Goal: Task Accomplishment & Management: Manage account settings

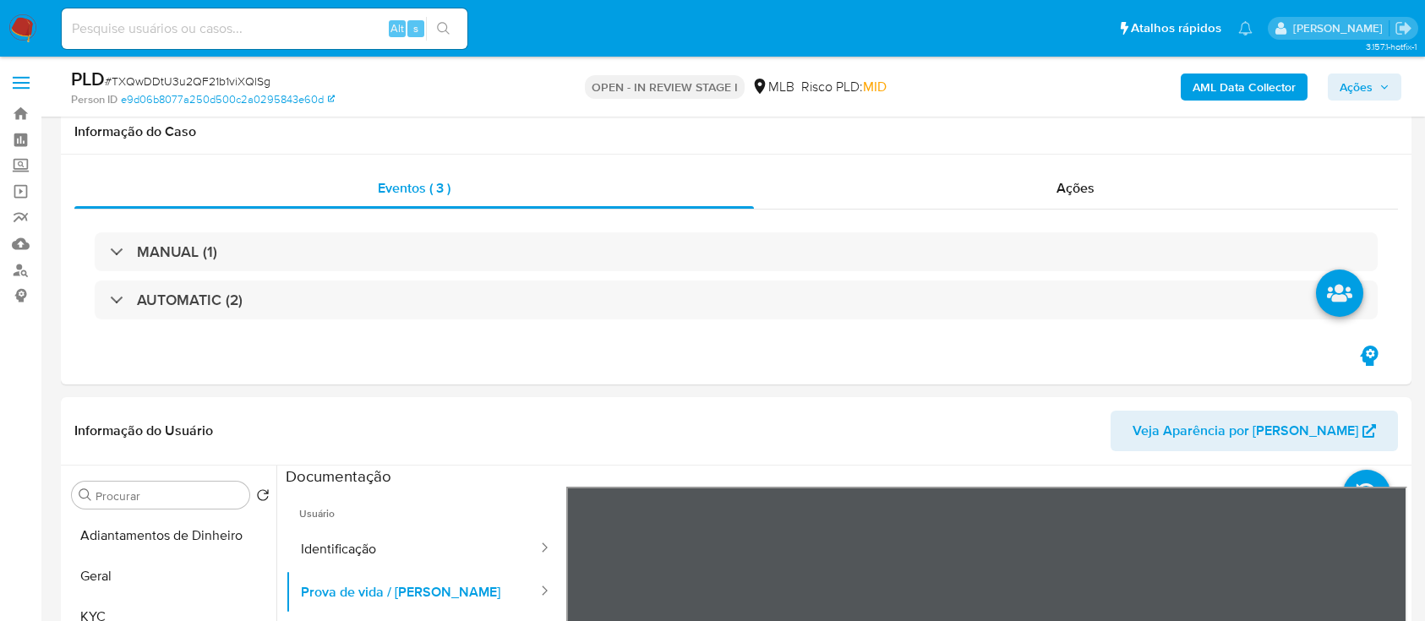
select select "10"
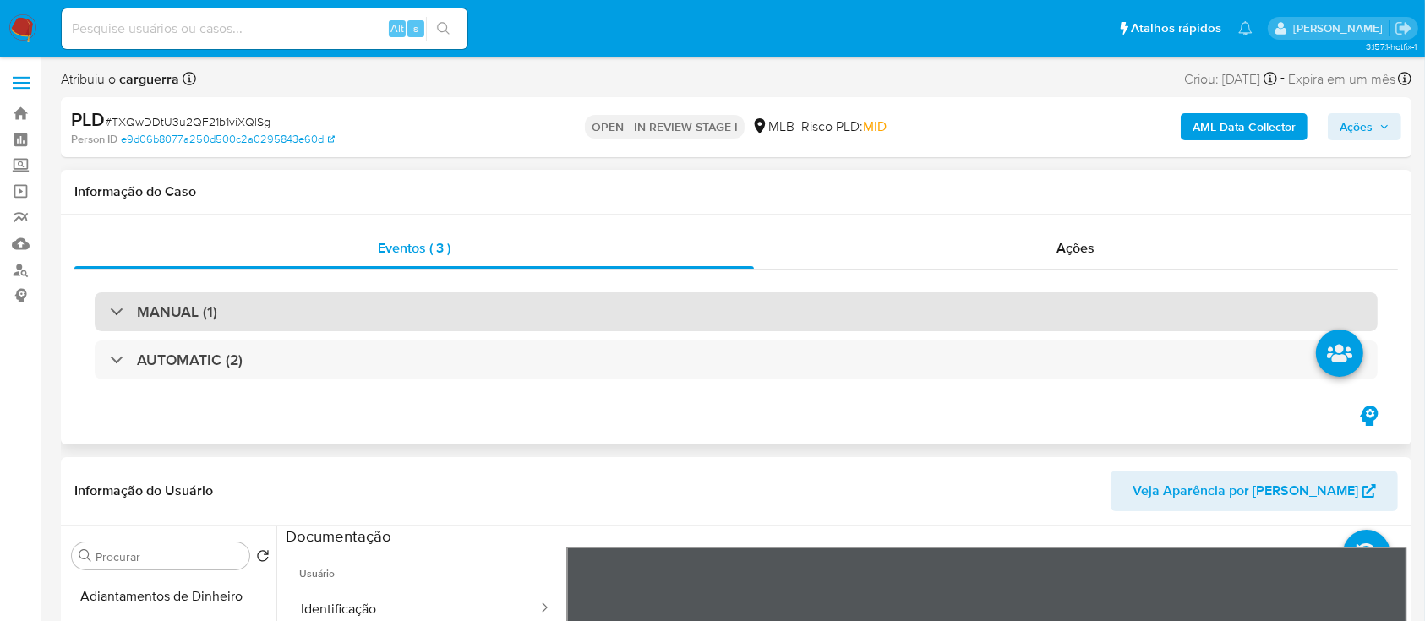
click at [108, 294] on div "MANUAL (1)" at bounding box center [736, 312] width 1283 height 39
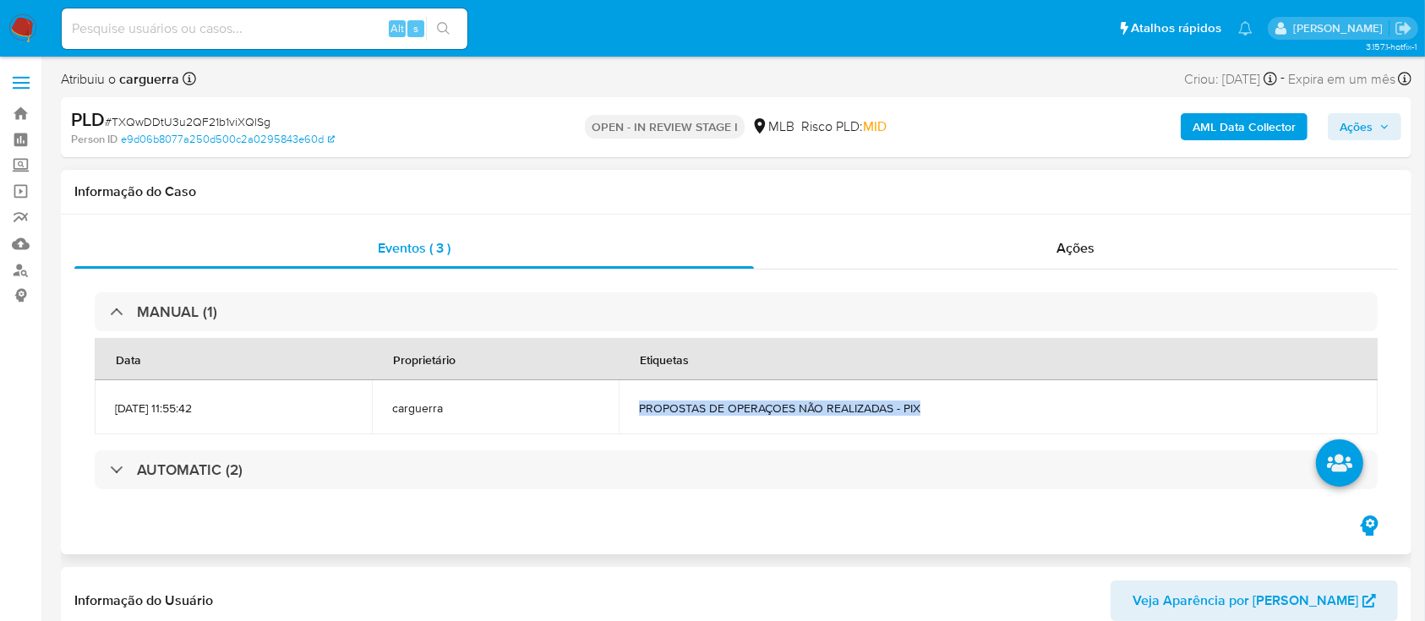
drag, startPoint x: 967, startPoint y: 411, endPoint x: 675, endPoint y: 408, distance: 291.7
click at [675, 408] on span "PROPOSTAS DE OPERAÇOES NÃO REALIZADAS - PIX" at bounding box center [998, 408] width 719 height 15
copy span "PROPOSTAS DE OPERAÇOES NÃO REALIZADAS - PIX"
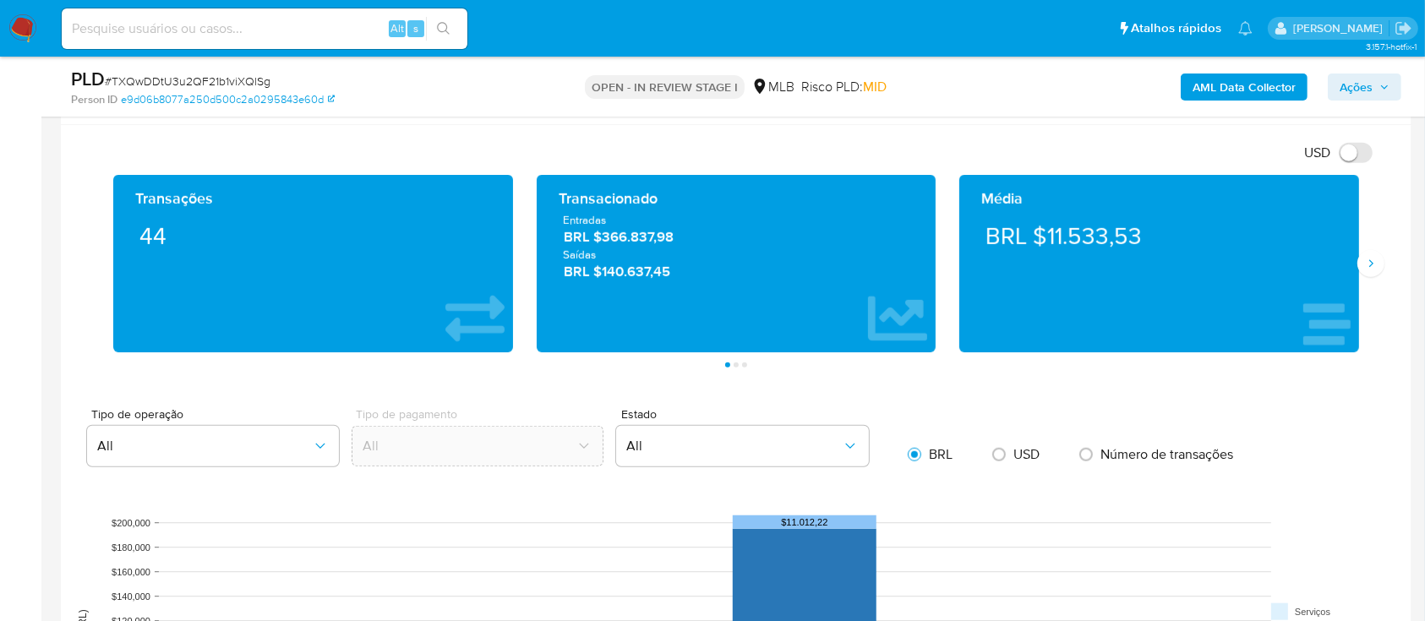
scroll to position [1127, 0]
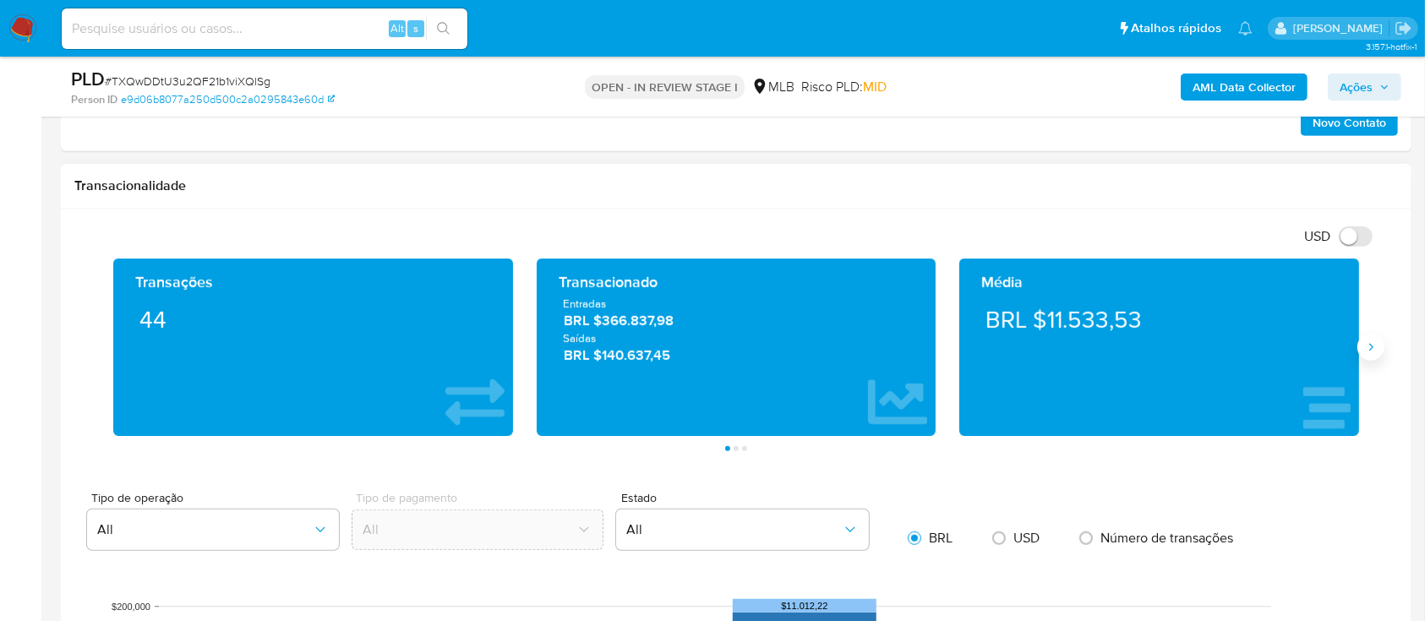
click at [1373, 349] on icon "Siguiente" at bounding box center [1371, 348] width 14 height 14
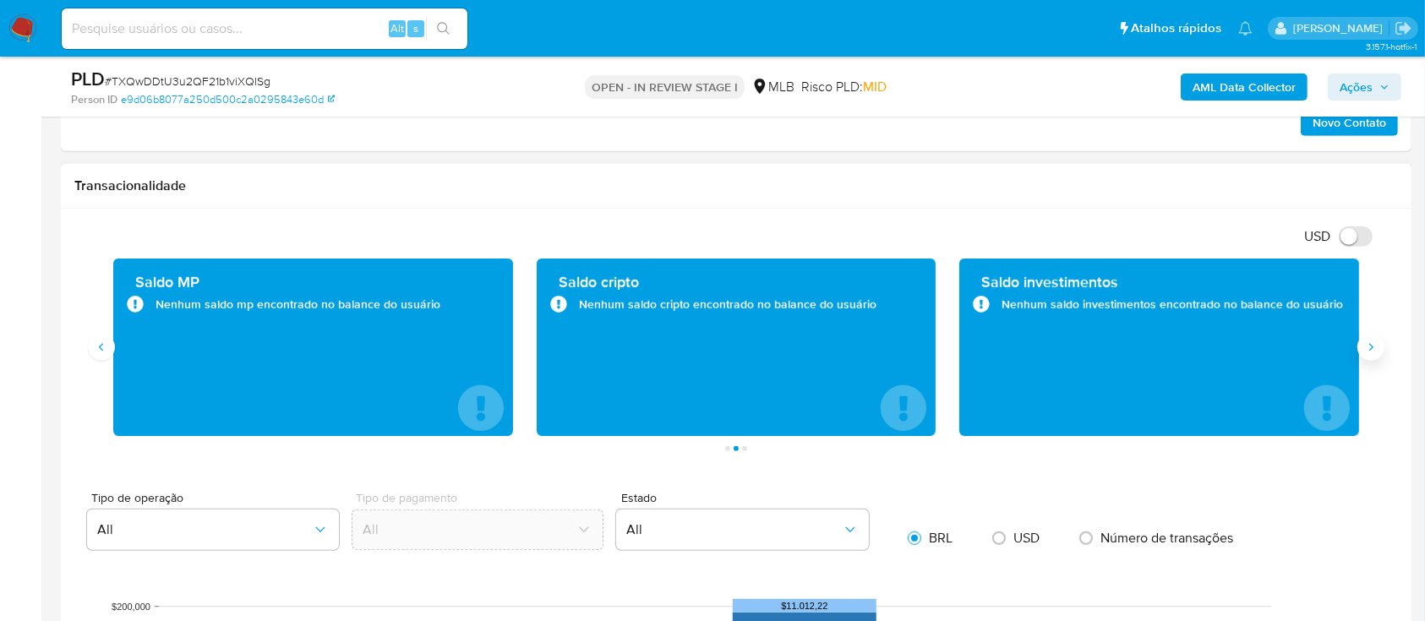
click at [1371, 352] on icon "Siguiente" at bounding box center [1371, 348] width 14 height 14
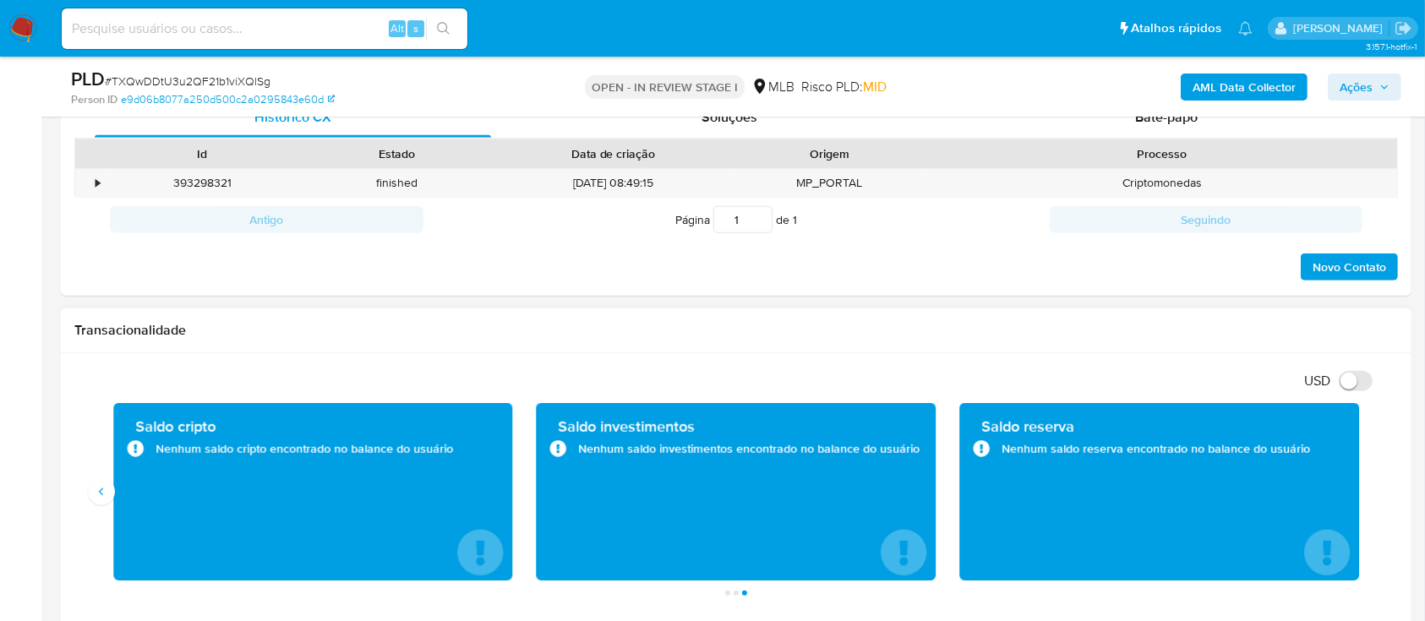
scroll to position [1014, 0]
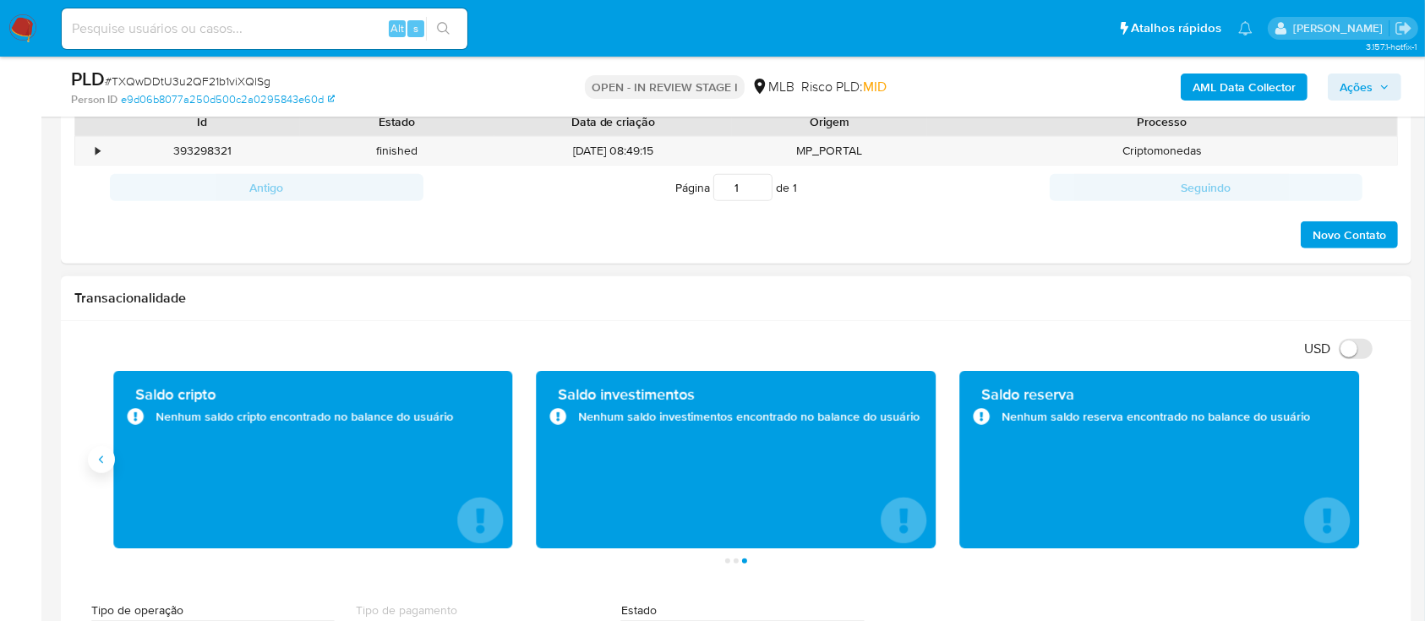
click at [107, 467] on button "Anterior" at bounding box center [101, 459] width 27 height 27
click at [106, 459] on icon "Anterior" at bounding box center [102, 460] width 14 height 14
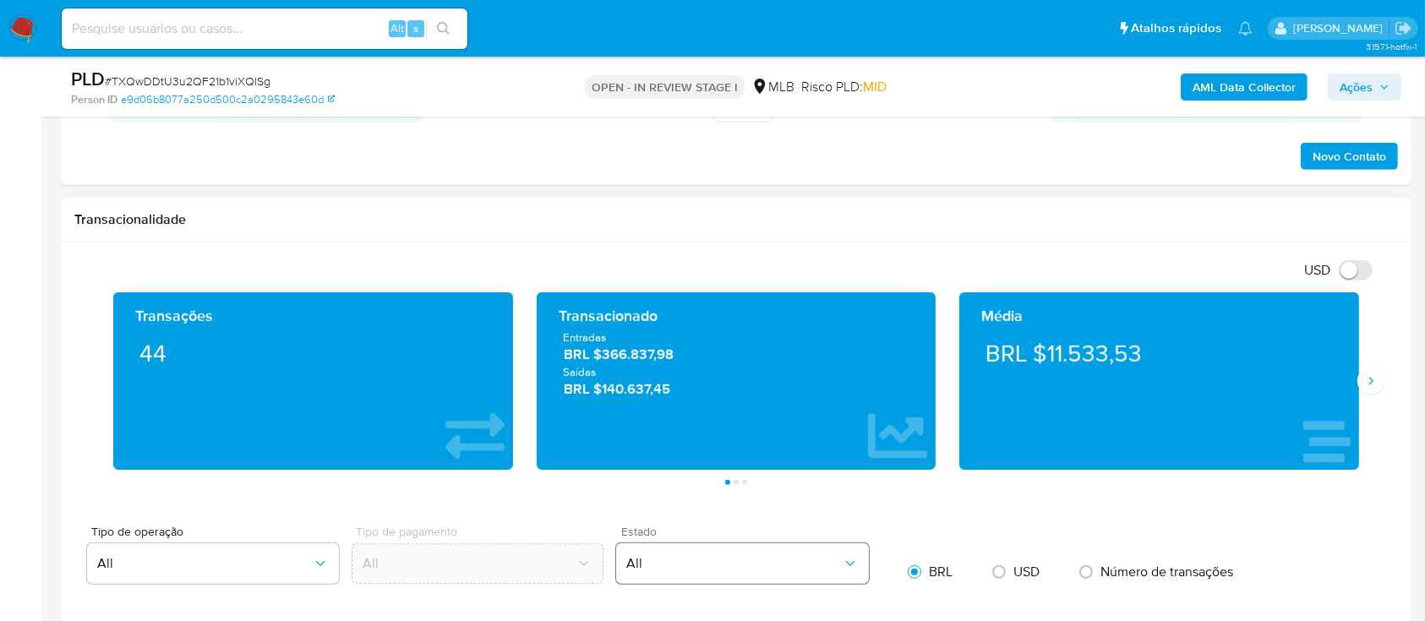
scroll to position [1127, 0]
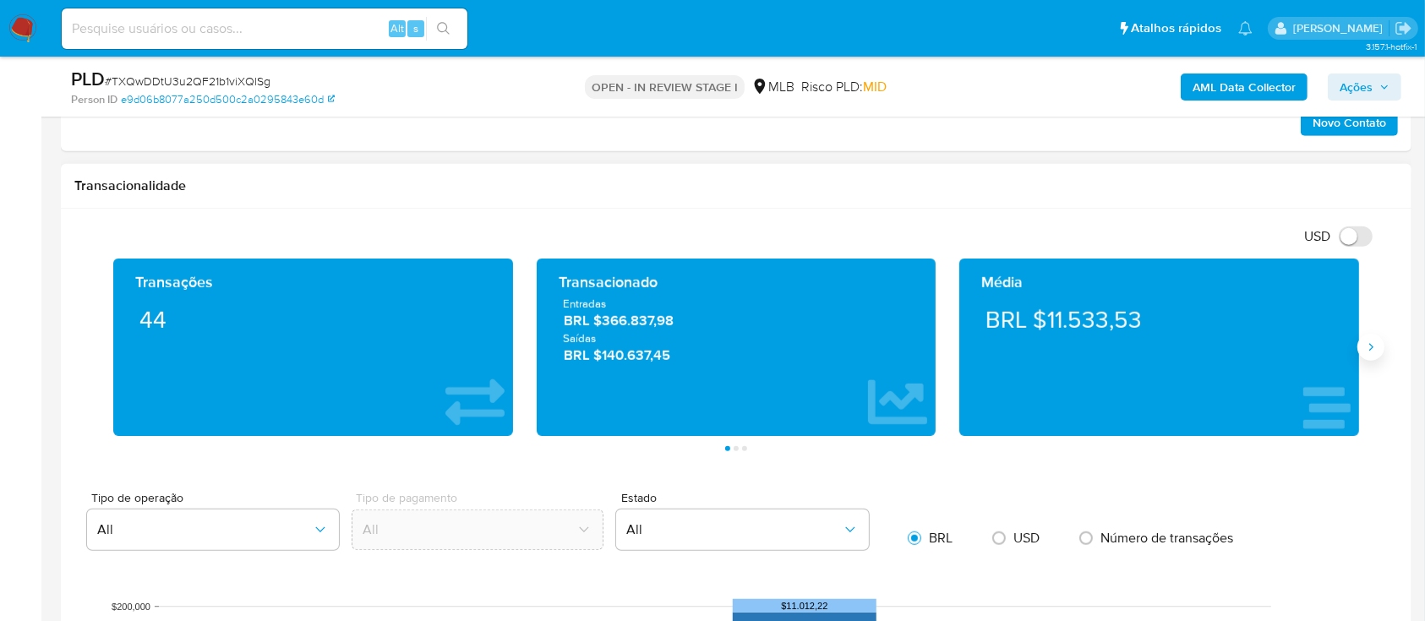
click at [1373, 339] on button "Siguiente" at bounding box center [1371, 347] width 27 height 27
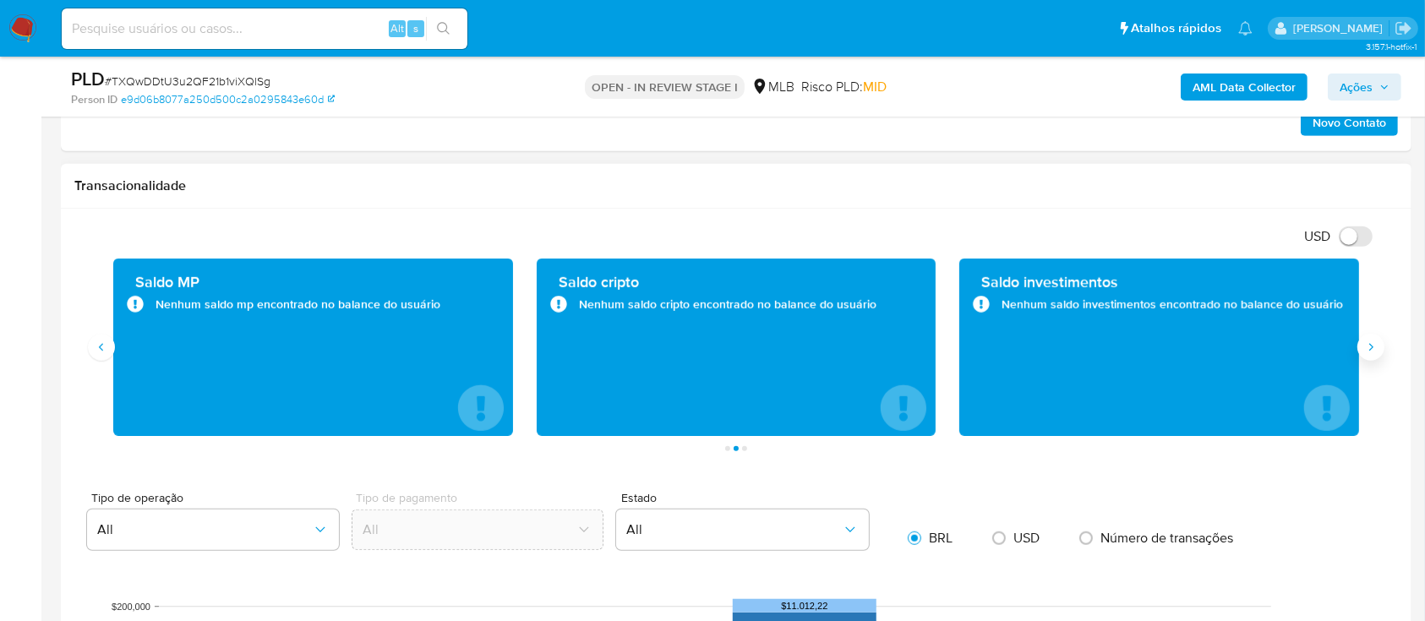
click at [1370, 341] on icon "Siguiente" at bounding box center [1371, 348] width 14 height 14
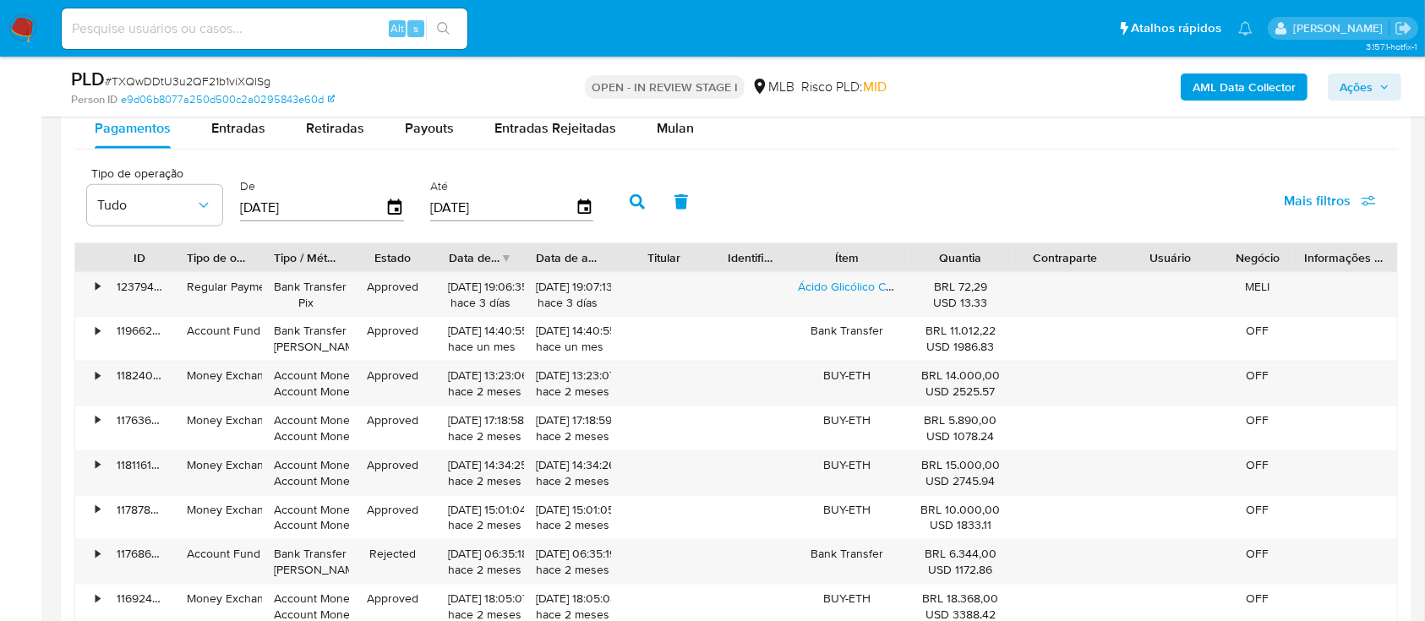
scroll to position [1916, 0]
click at [677, 131] on span "Mulan" at bounding box center [675, 126] width 37 height 19
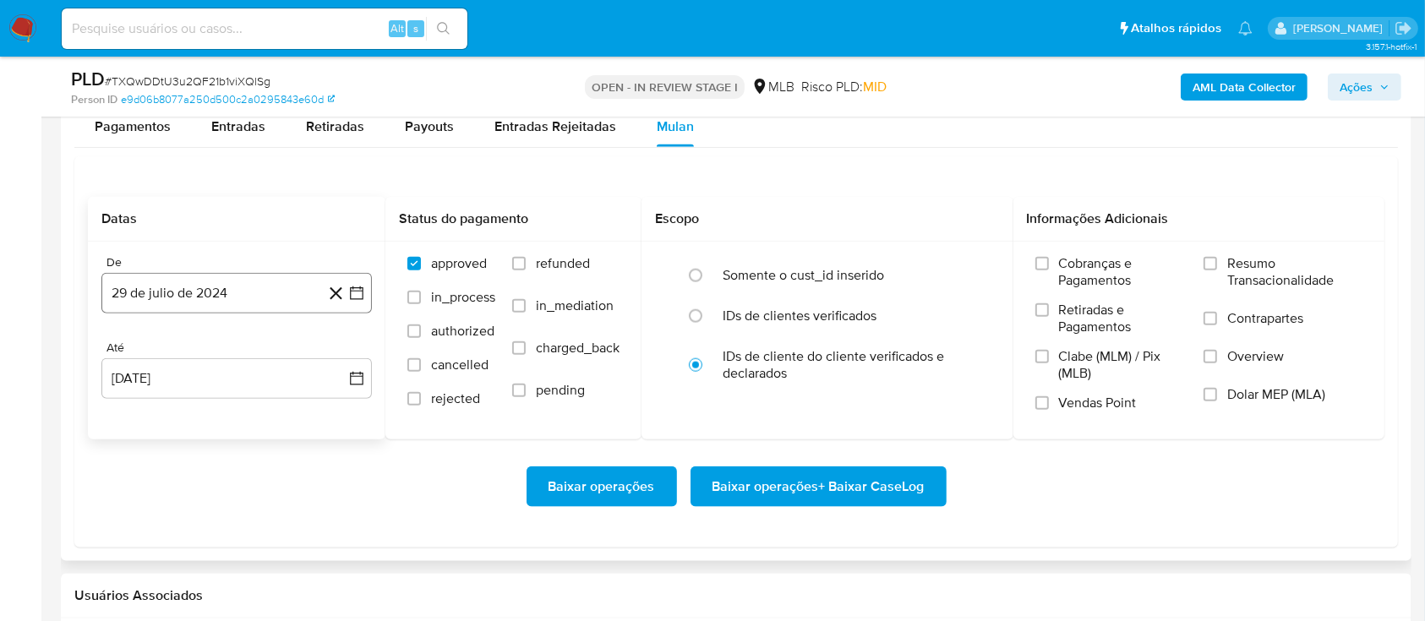
click at [358, 304] on button "29 de julio de 2024" at bounding box center [236, 293] width 271 height 41
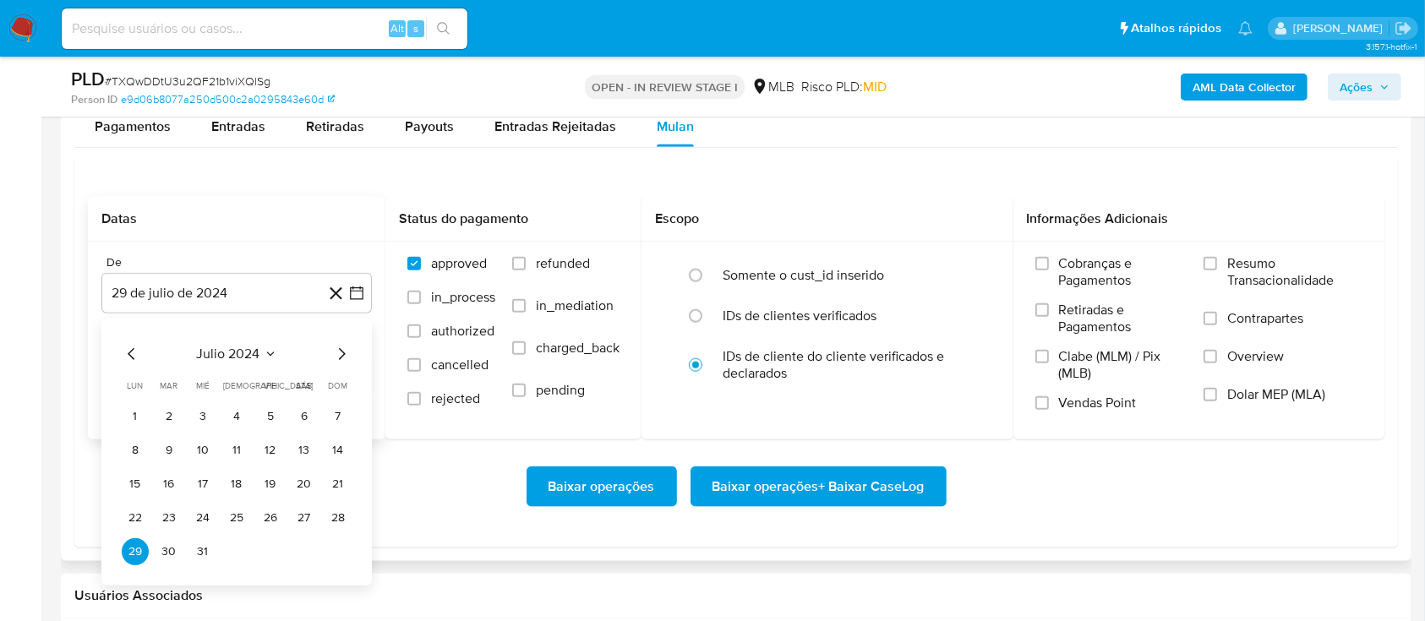
click at [270, 353] on icon "Seleccionar mes y año" at bounding box center [271, 354] width 14 height 14
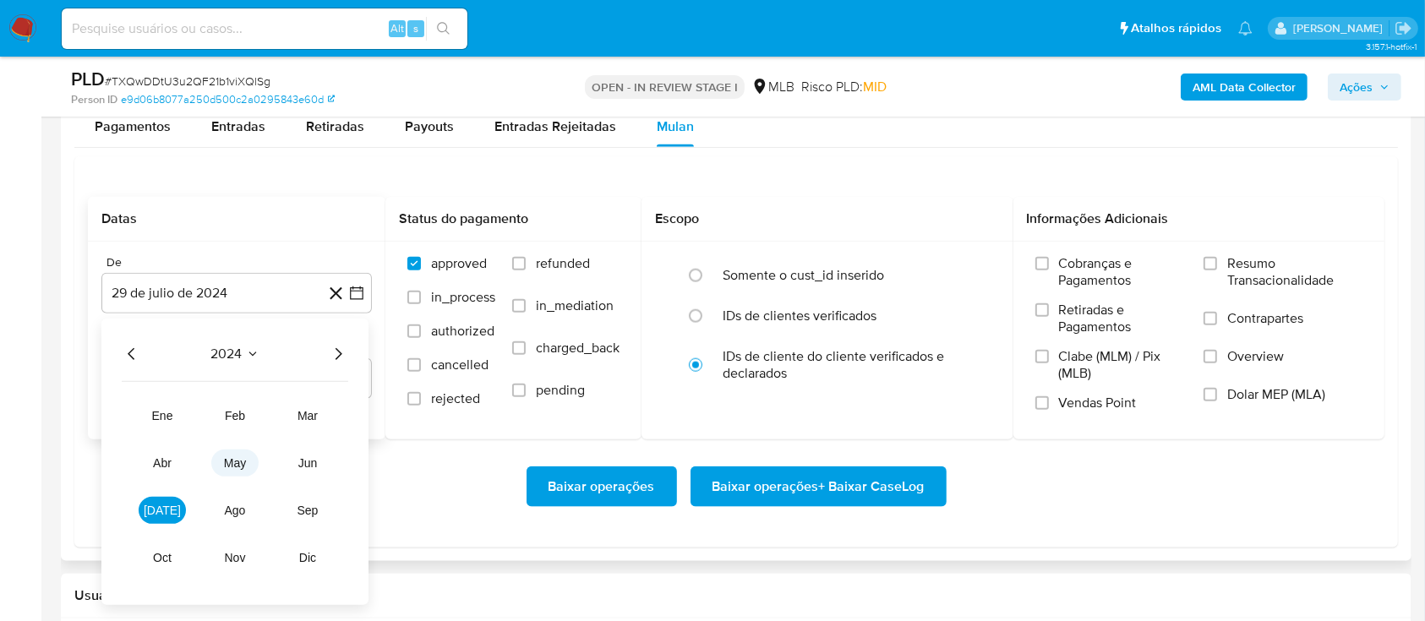
click at [228, 457] on span "may" at bounding box center [235, 464] width 22 height 14
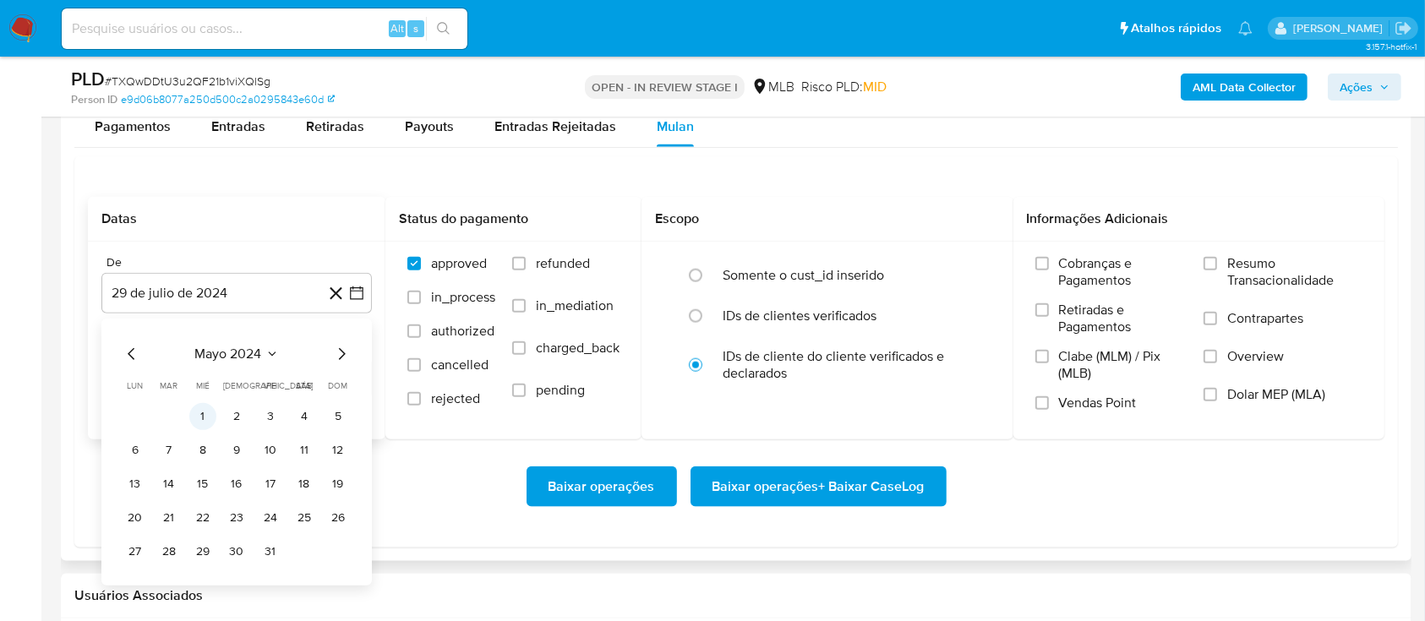
click at [205, 412] on button "1" at bounding box center [202, 416] width 27 height 27
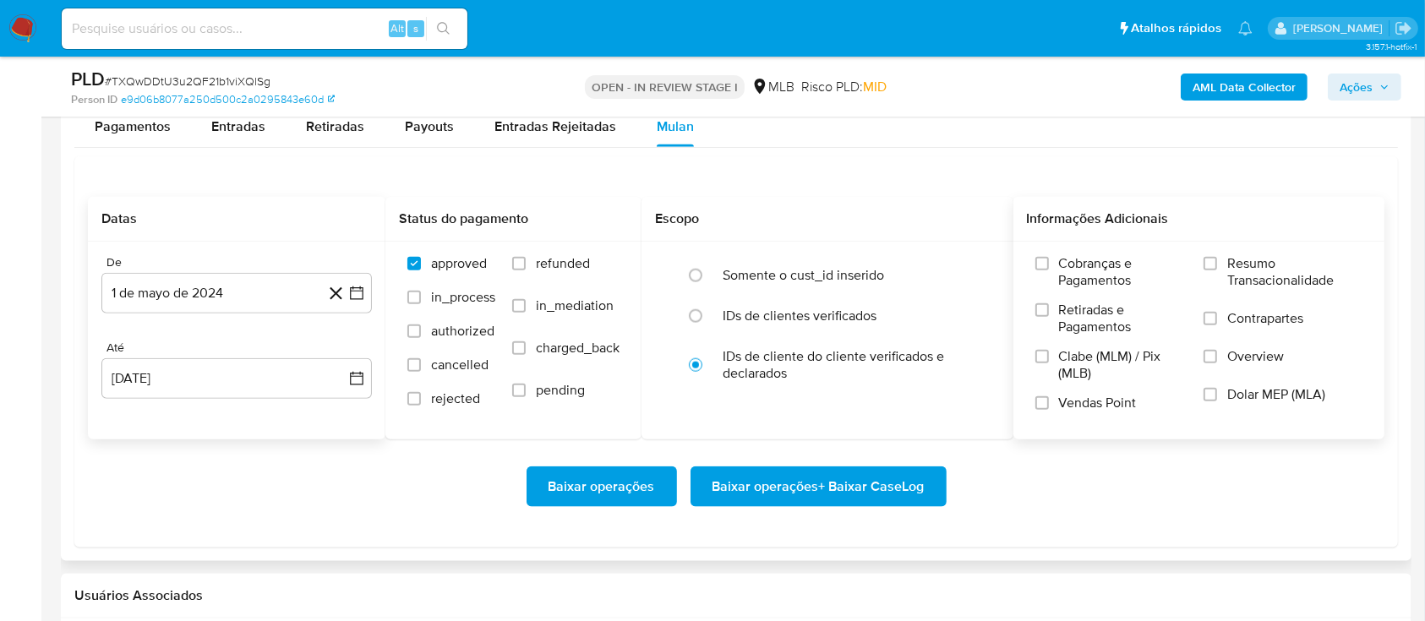
click at [1219, 255] on label "Resumo Transacionalidade" at bounding box center [1283, 282] width 159 height 55
click at [1217, 257] on input "Resumo Transacionalidade" at bounding box center [1211, 264] width 14 height 14
click at [823, 481] on span "Baixar operações + Baixar CaseLog" at bounding box center [819, 486] width 212 height 37
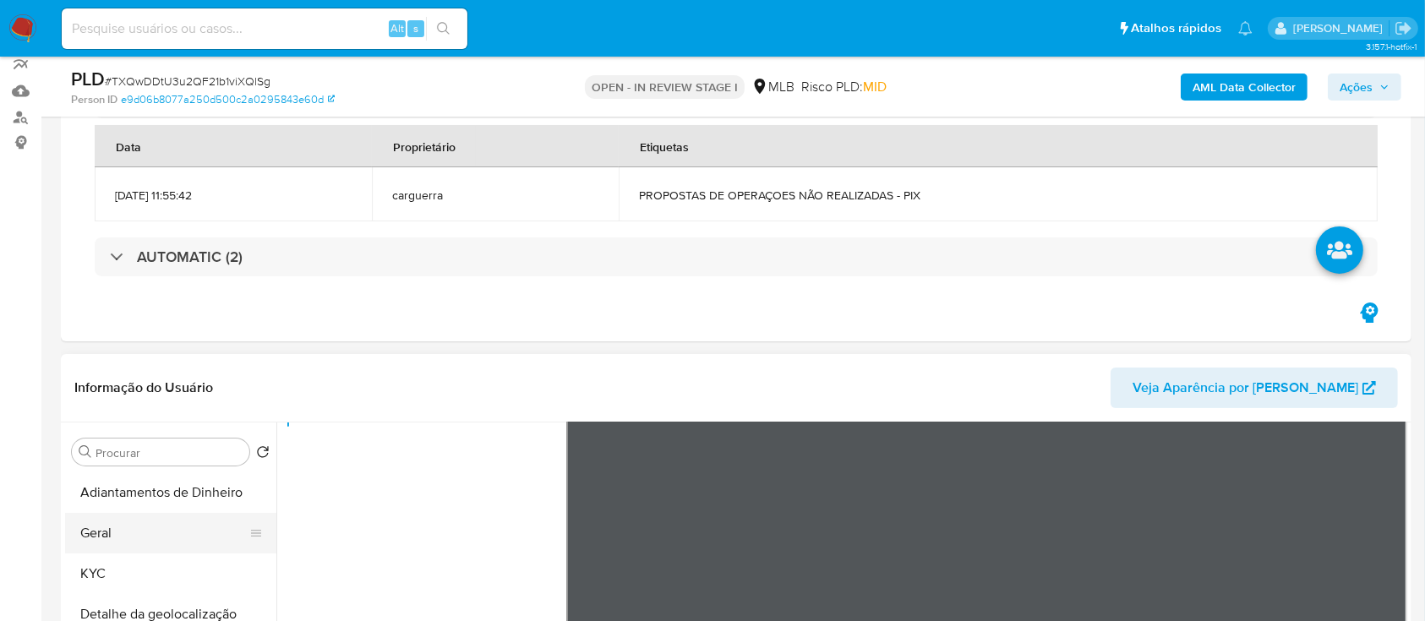
scroll to position [338, 0]
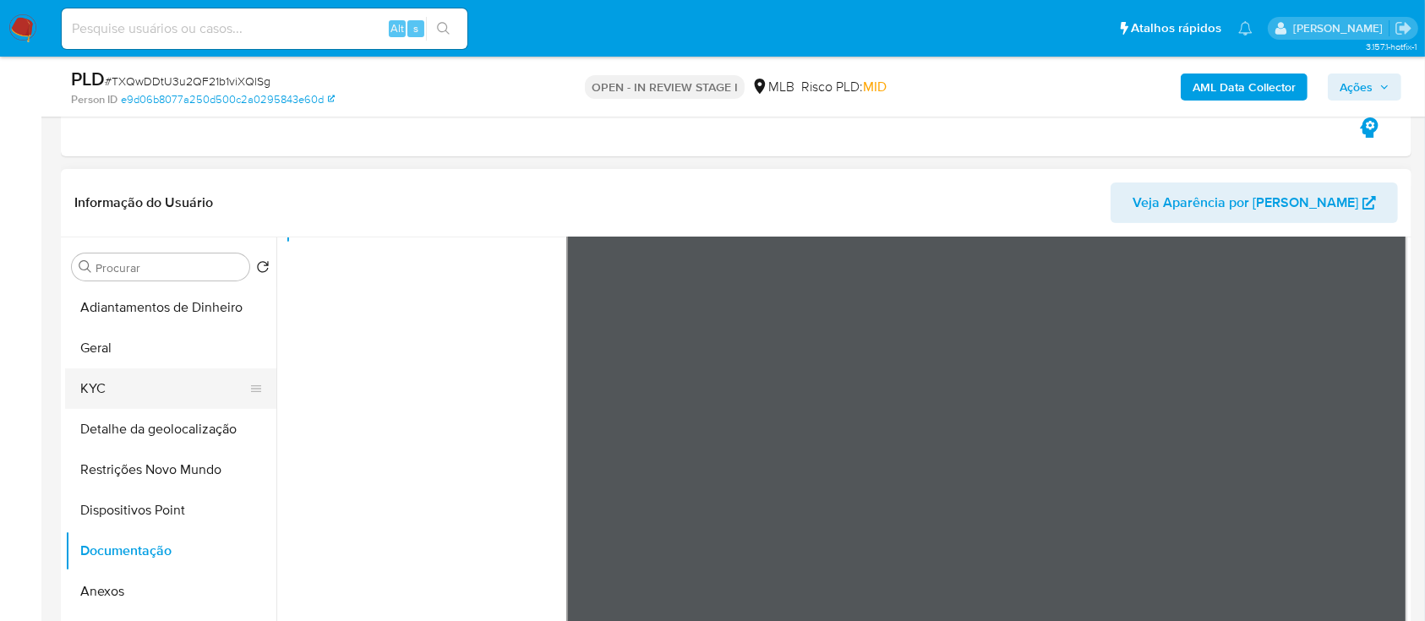
click at [116, 406] on button "KYC" at bounding box center [164, 389] width 198 height 41
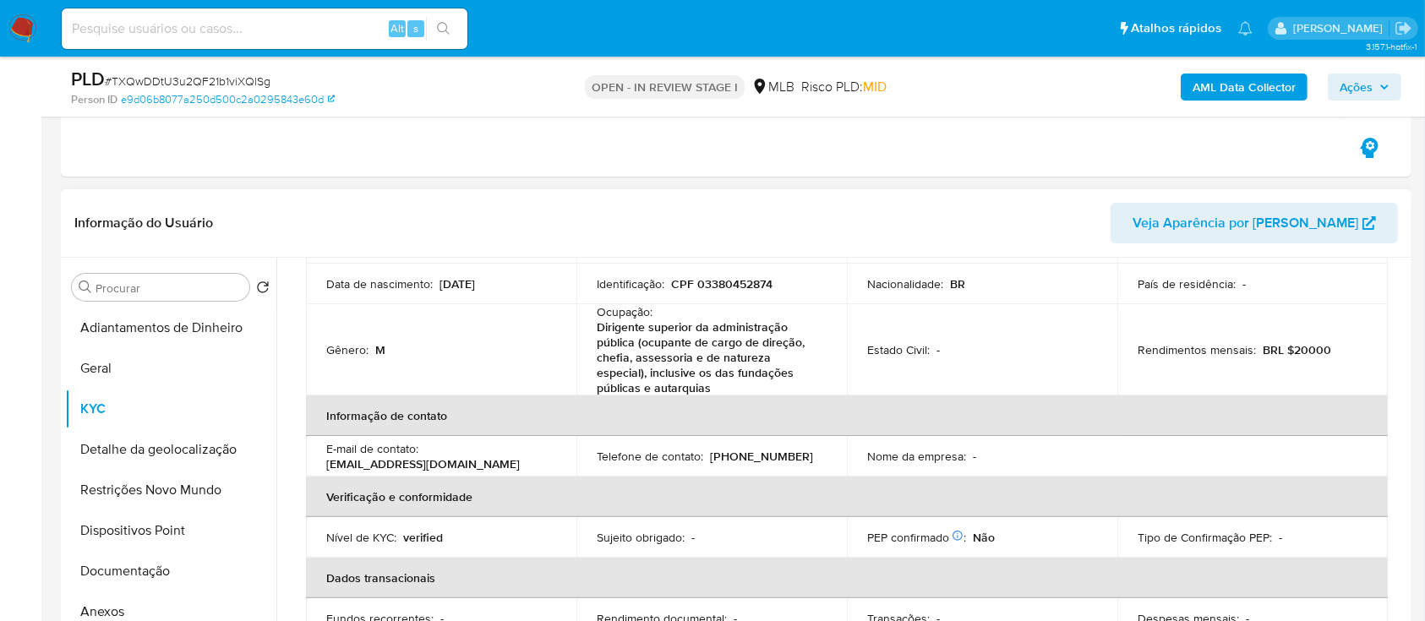
scroll to position [225, 0]
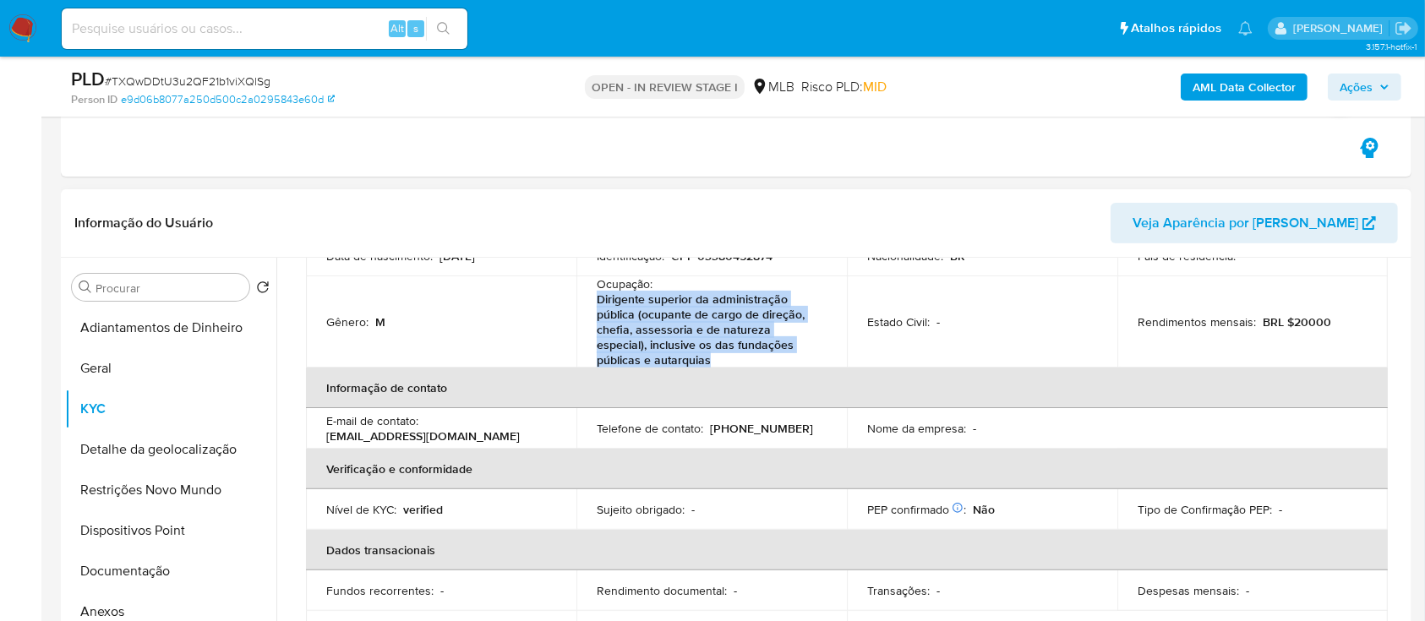
drag, startPoint x: 654, startPoint y: 363, endPoint x: 614, endPoint y: 314, distance: 63.6
click at [594, 306] on td "Ocupação : Dirigente superior da administração pública (ocupante de cargo de di…" at bounding box center [712, 321] width 271 height 91
copy p "Dirigente superior da administração pública (ocupante de cargo de direção, chef…"
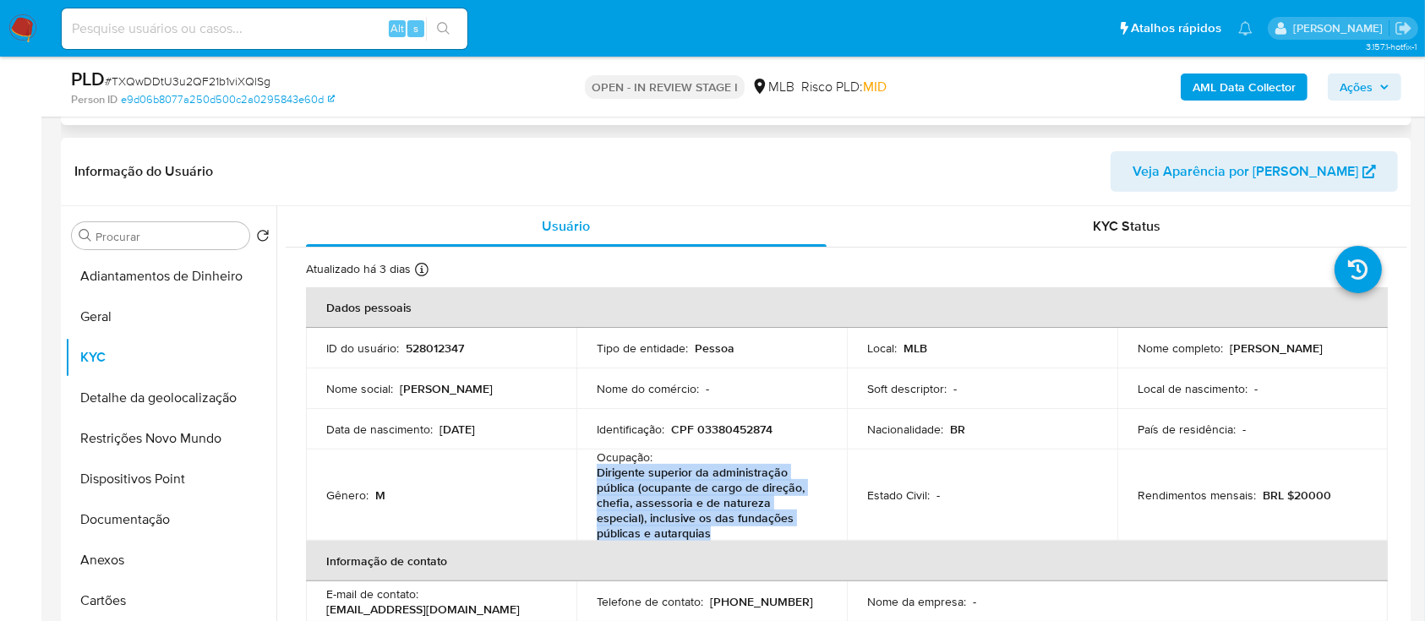
scroll to position [338, 0]
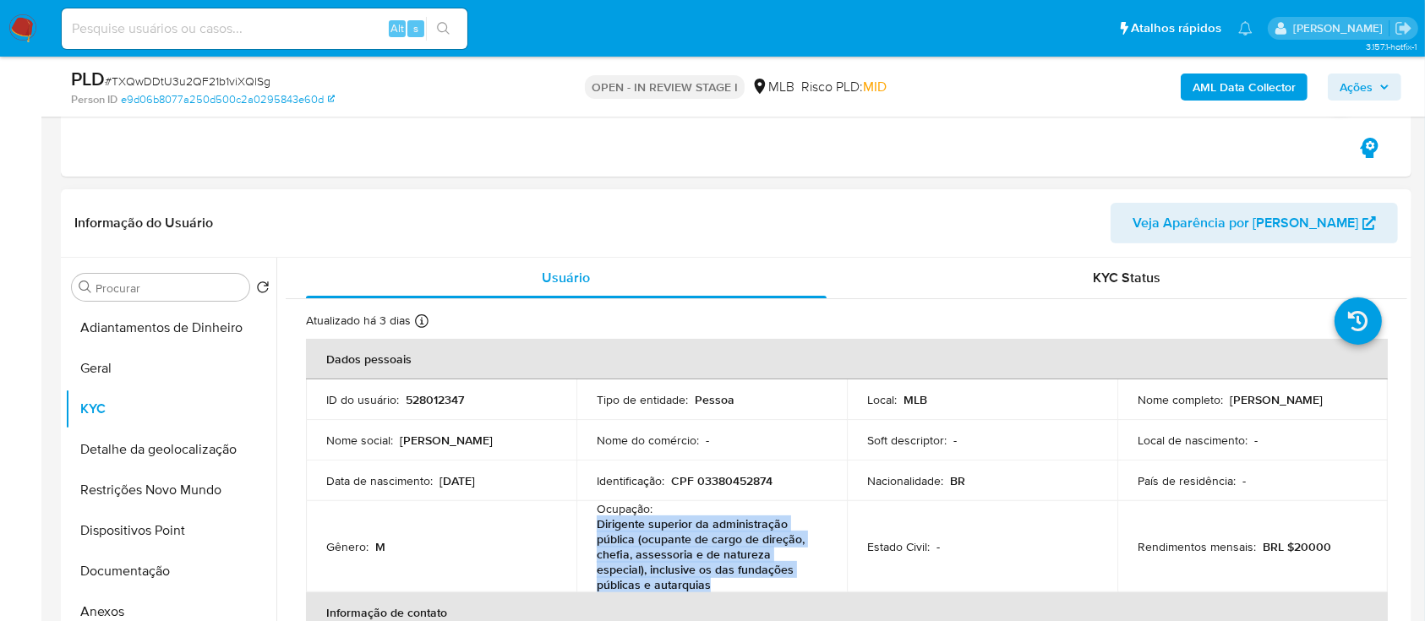
drag, startPoint x: 521, startPoint y: 492, endPoint x: 438, endPoint y: 479, distance: 83.8
click at [438, 479] on td "Data de nascimento : 27/07/1962" at bounding box center [441, 481] width 271 height 41
copy p "27/07/1962"
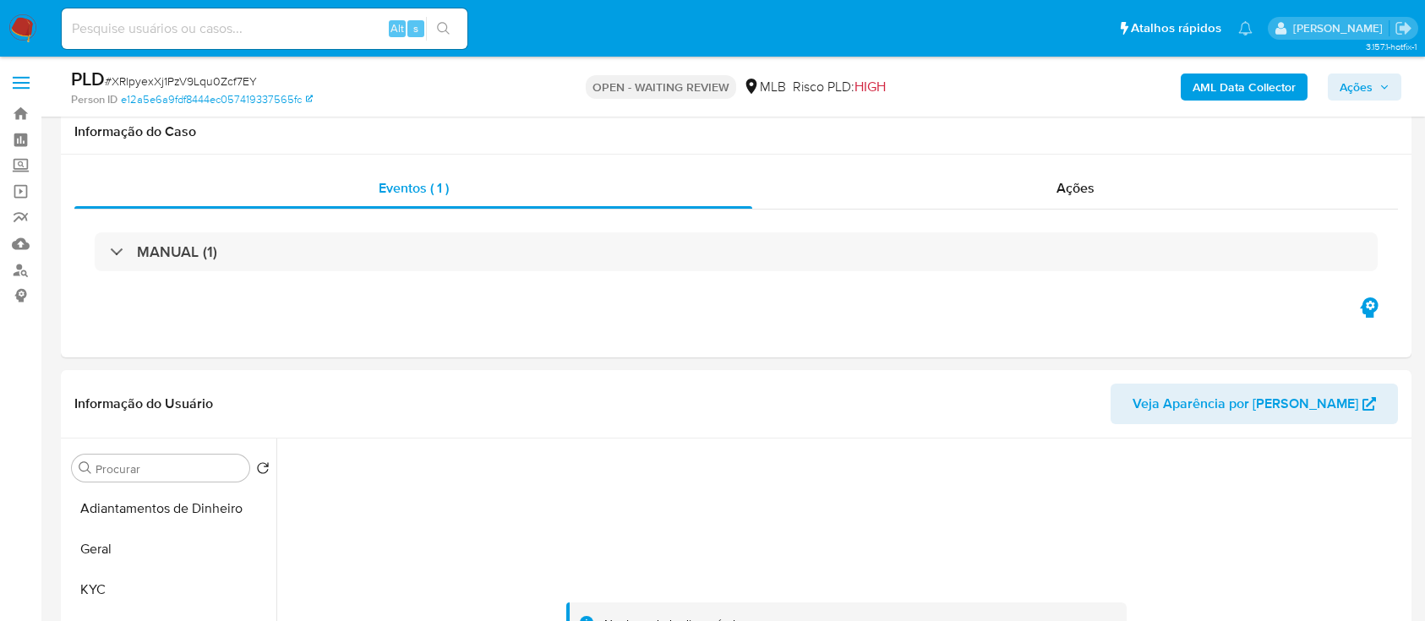
select select "10"
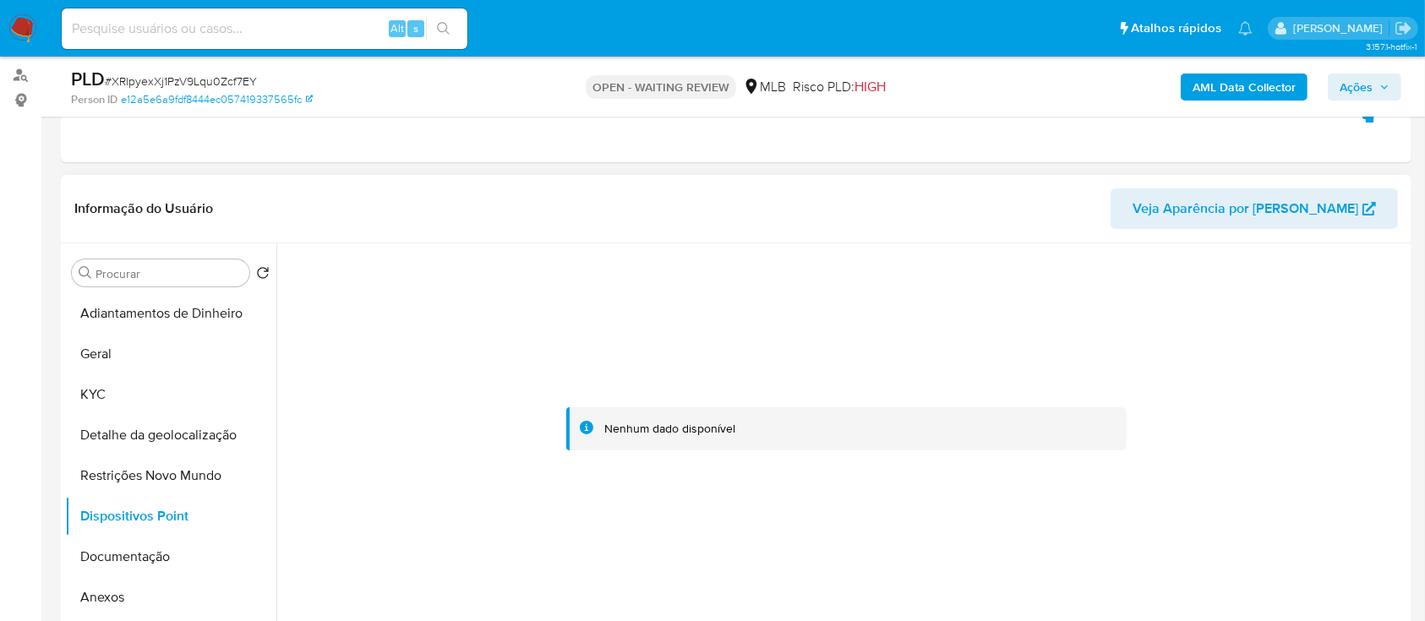
scroll to position [225, 0]
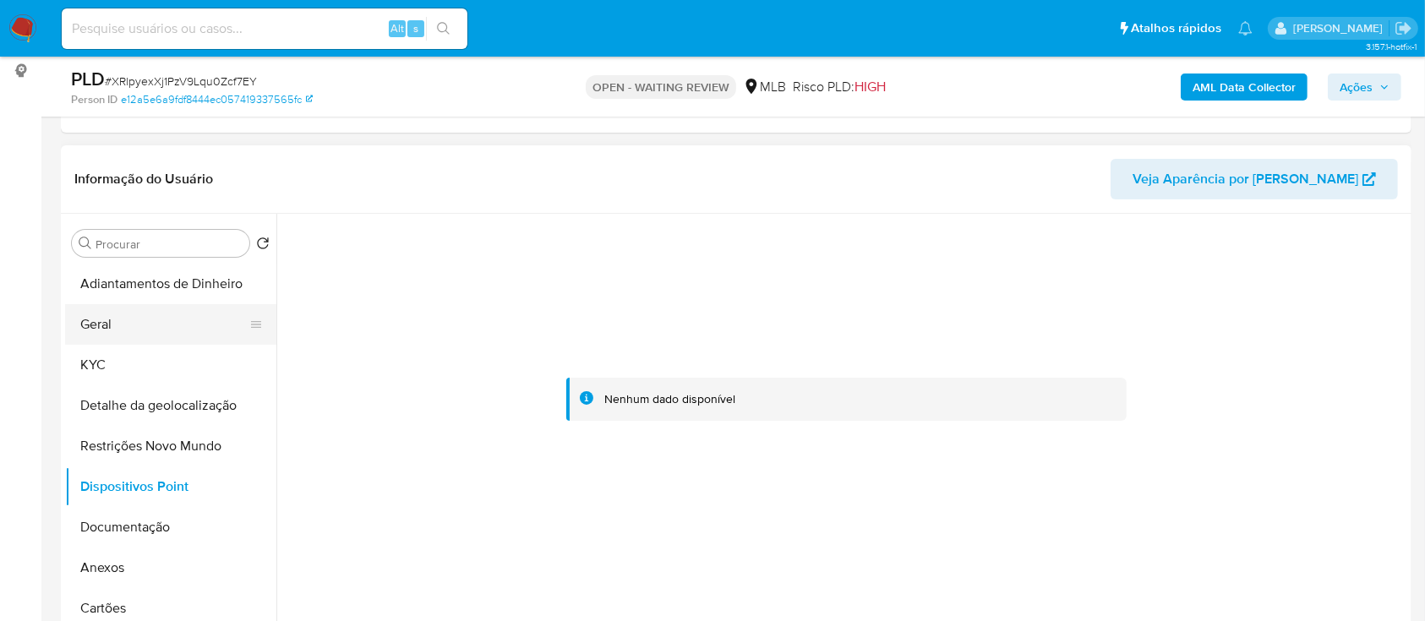
click at [95, 326] on button "Geral" at bounding box center [164, 324] width 198 height 41
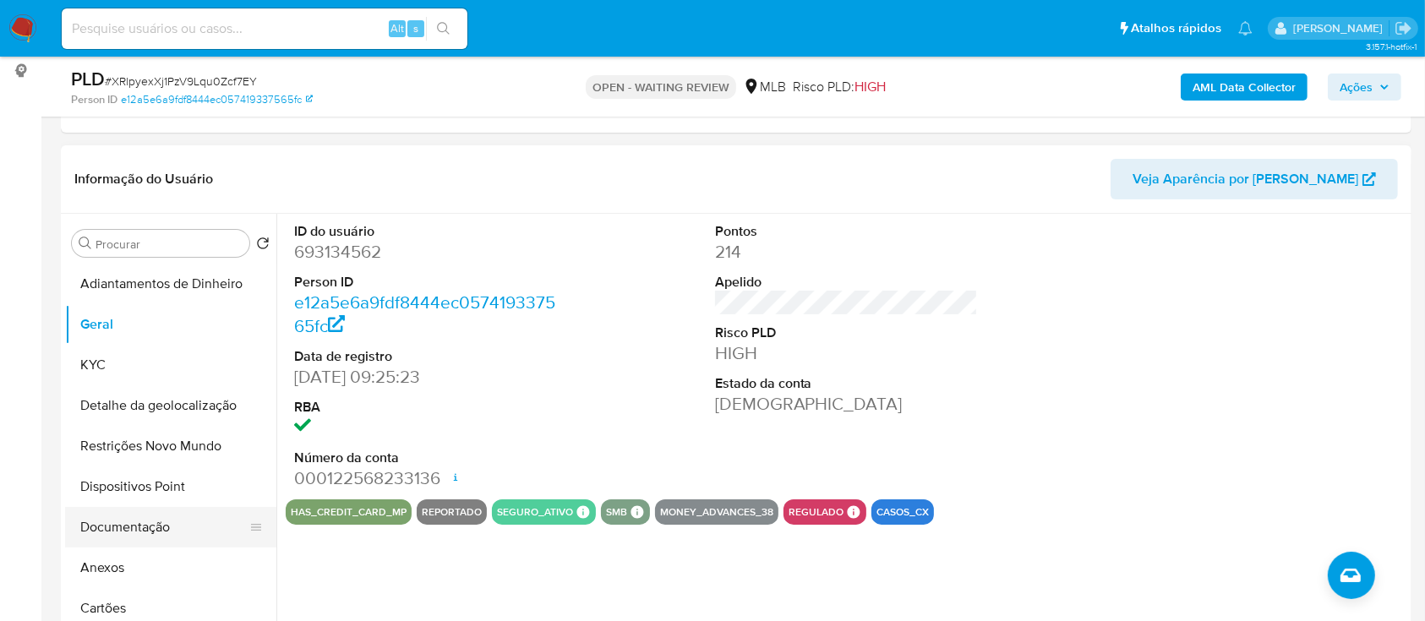
click at [148, 531] on button "Documentação" at bounding box center [164, 527] width 198 height 41
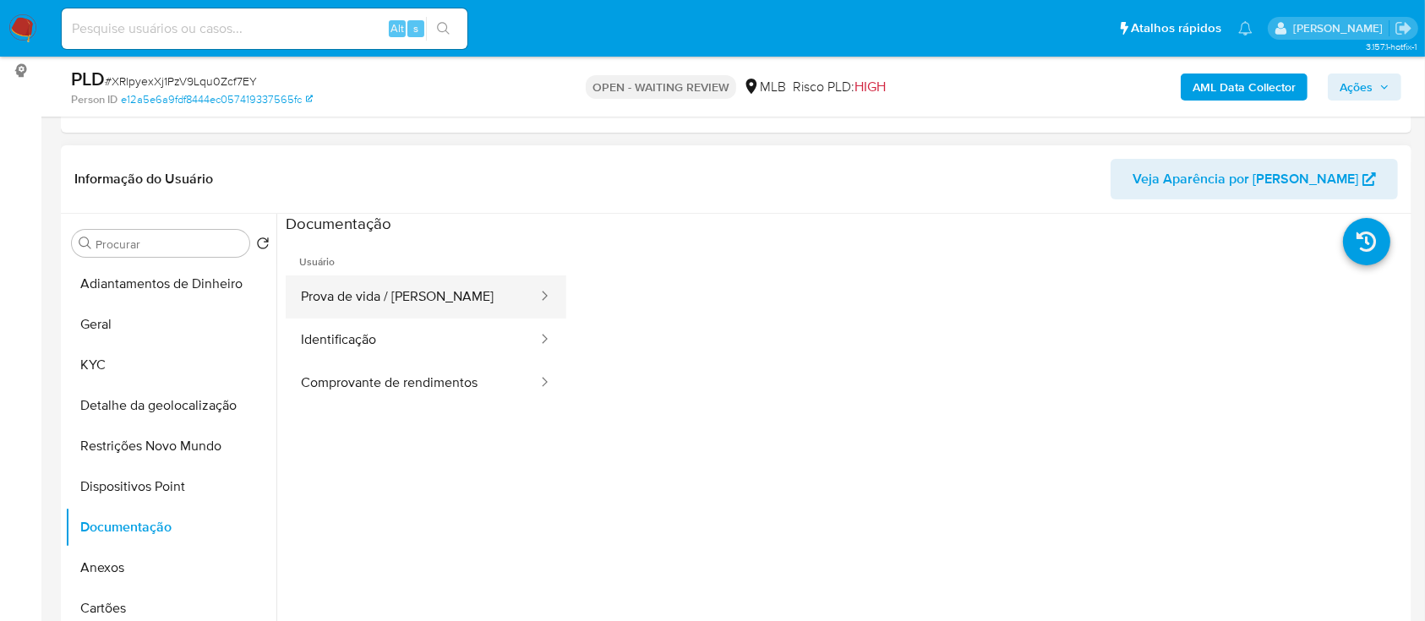
click at [380, 294] on button "Prova de vida / Selfie" at bounding box center [413, 297] width 254 height 43
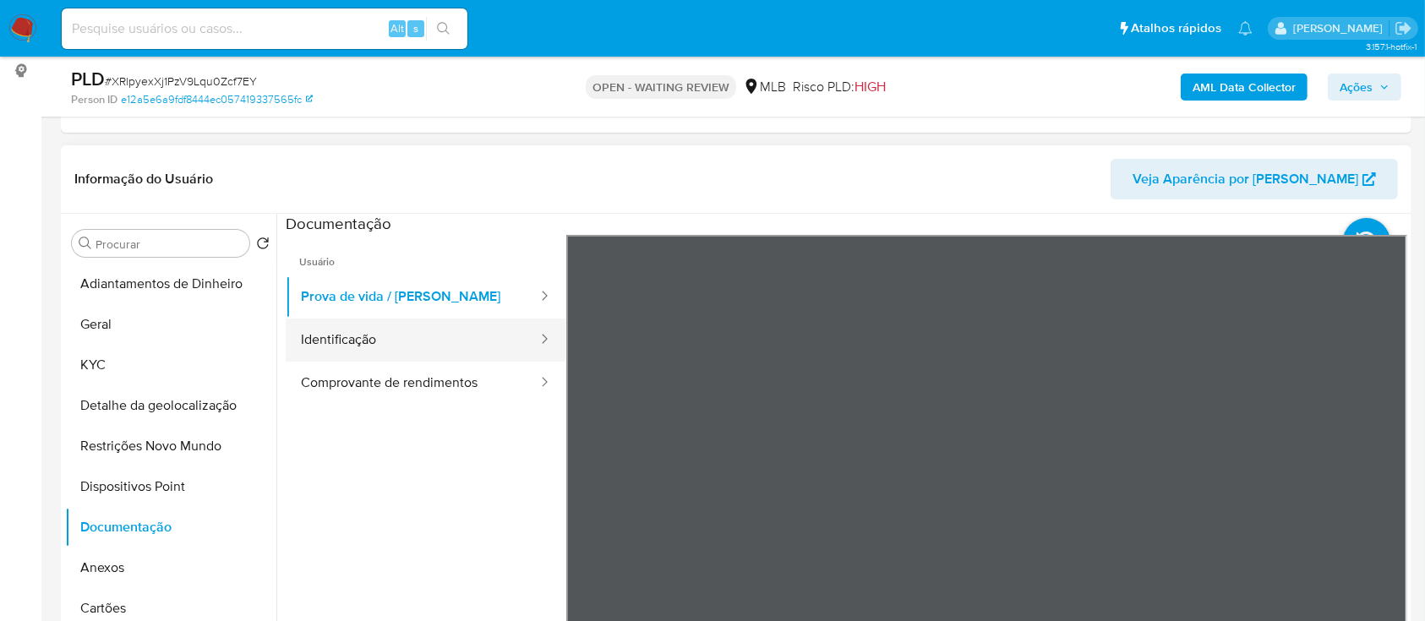
click at [472, 348] on button "Identificação" at bounding box center [413, 340] width 254 height 43
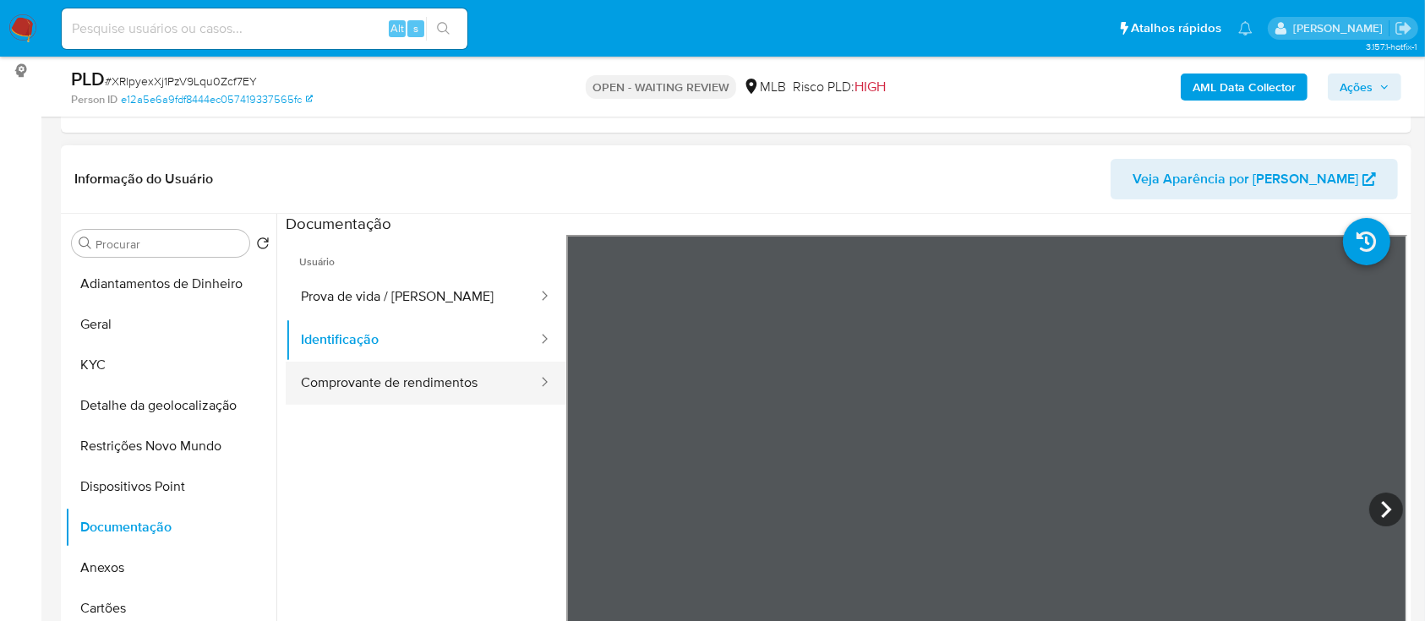
click at [413, 385] on button "Comprovante de rendimentos" at bounding box center [413, 383] width 254 height 43
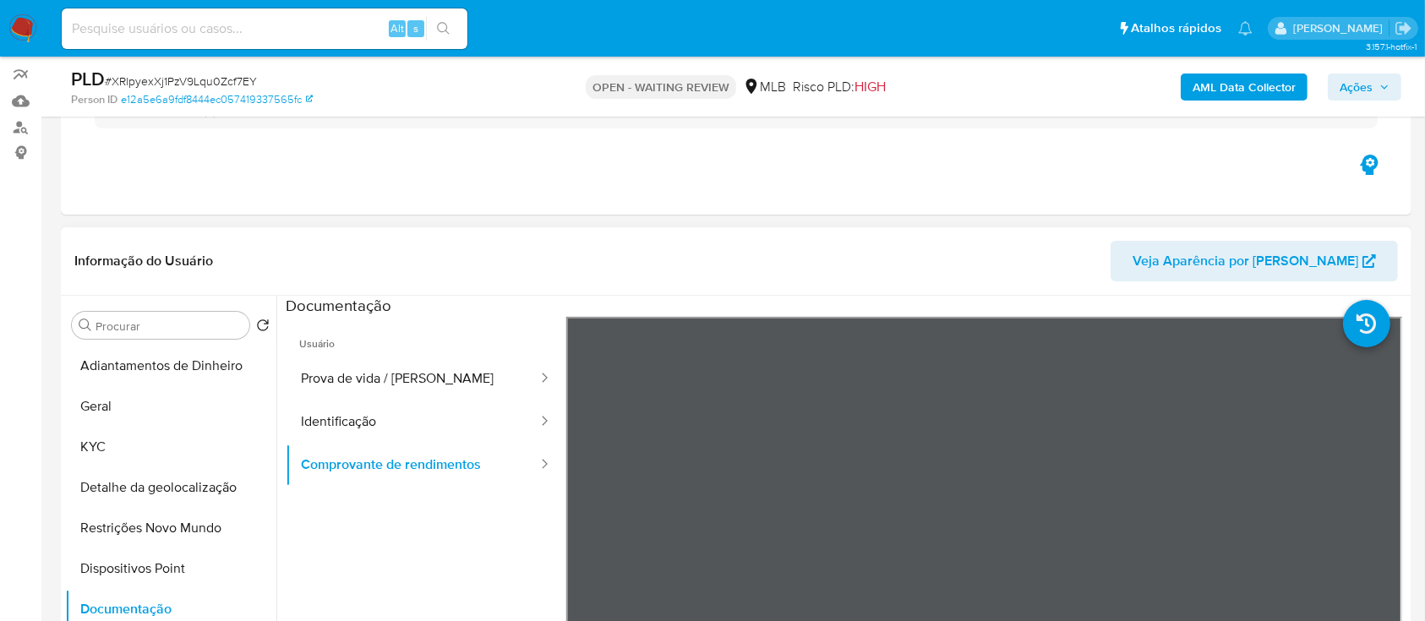
scroll to position [112, 0]
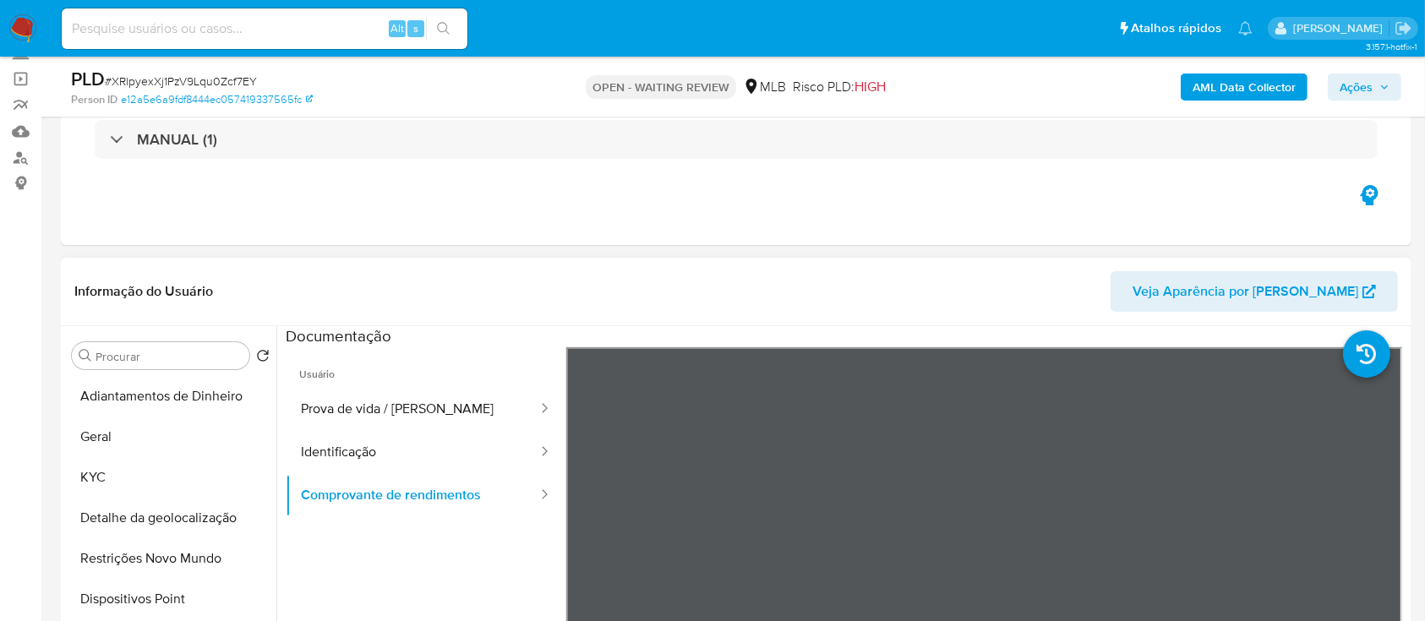
click at [444, 554] on ul "Usuário Prova de vida / Selfie Identificação Comprovante de rendimentos" at bounding box center [426, 590] width 281 height 487
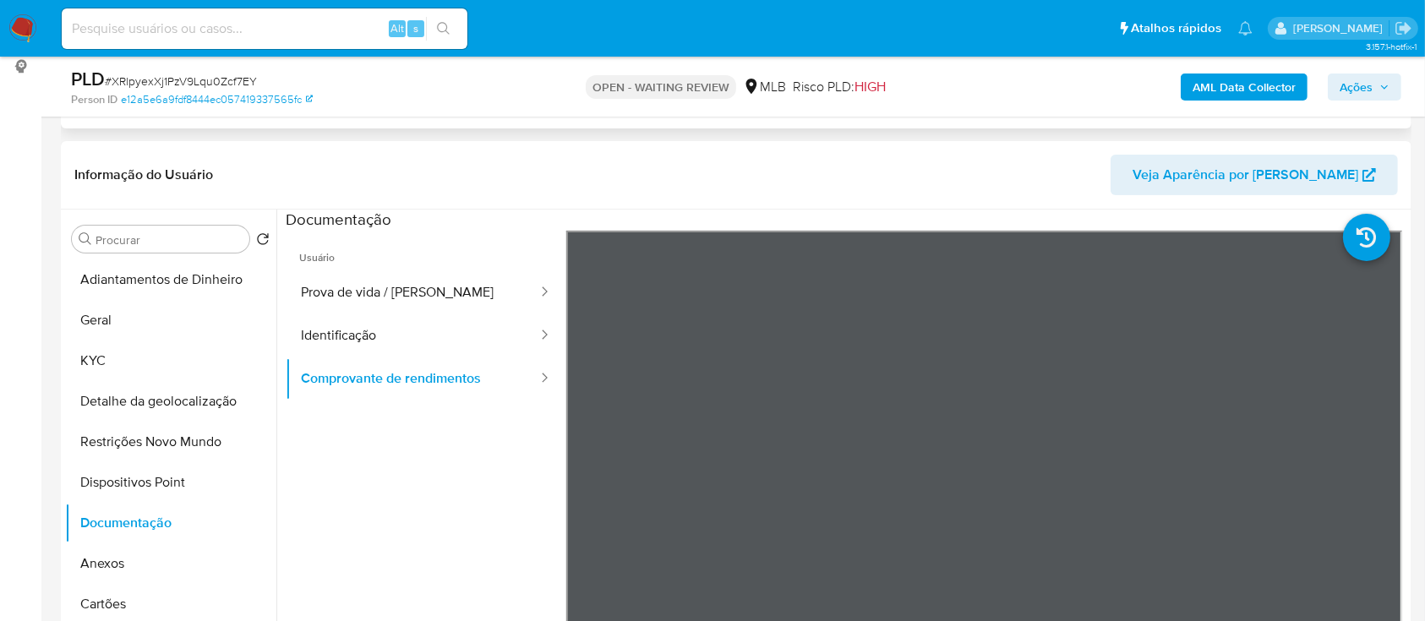
scroll to position [338, 0]
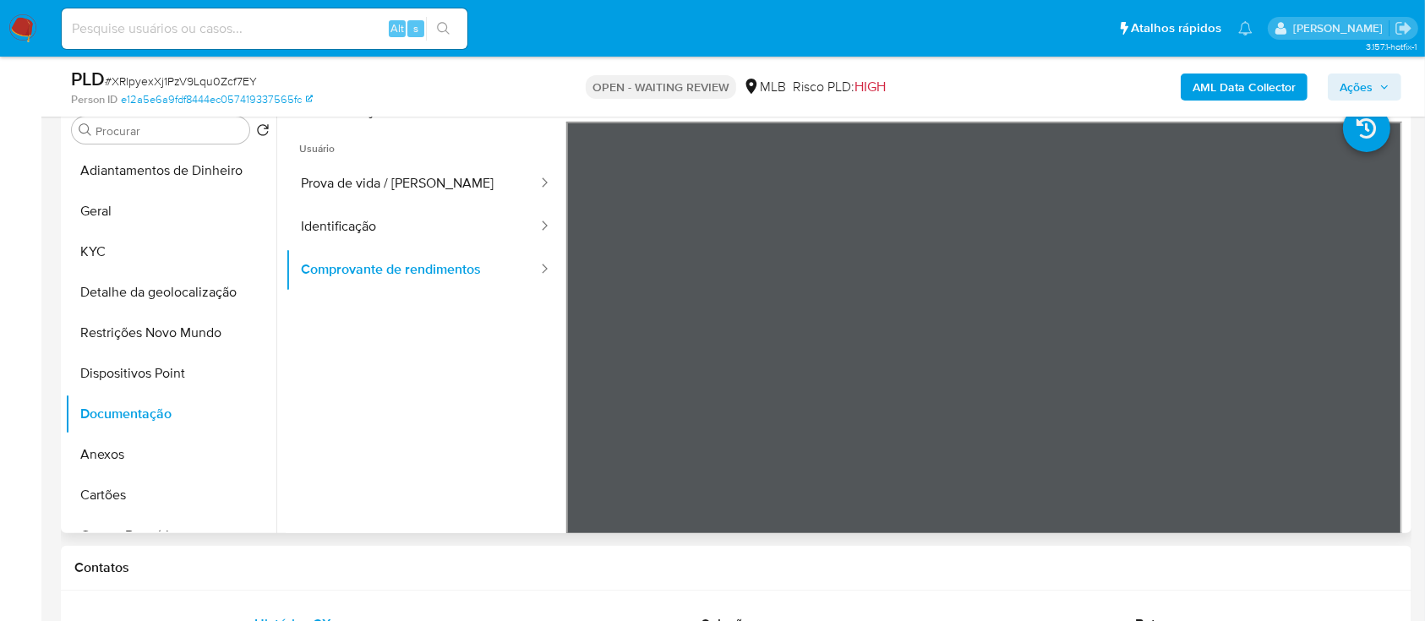
click at [369, 409] on ul "Usuário Prova de vida / Selfie Identificação Comprovante de rendimentos" at bounding box center [426, 365] width 281 height 487
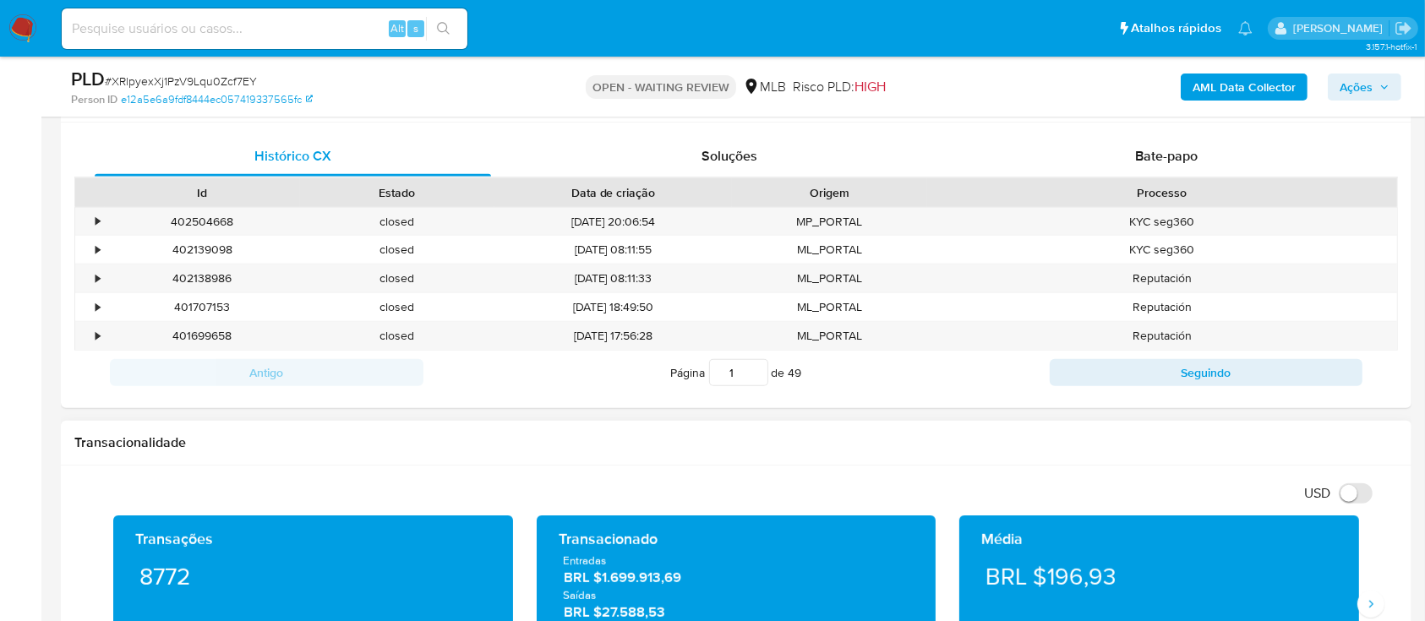
scroll to position [676, 0]
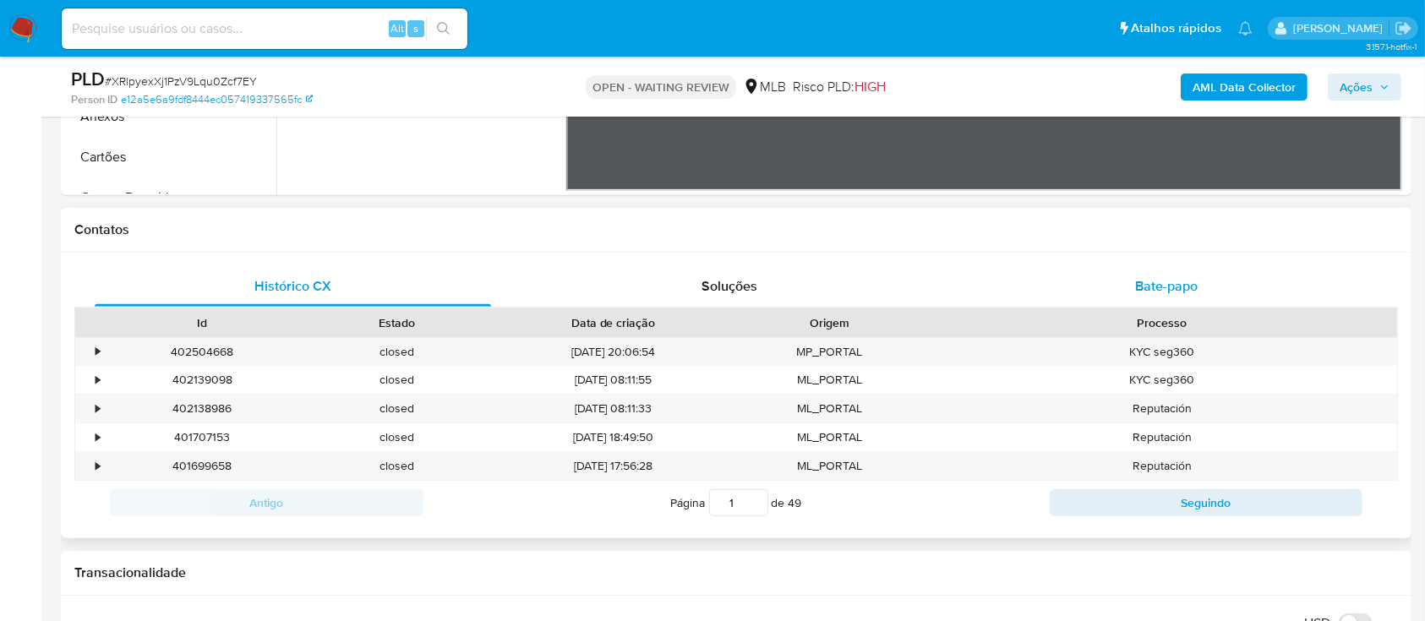
click at [1178, 287] on span "Bate-papo" at bounding box center [1166, 285] width 63 height 19
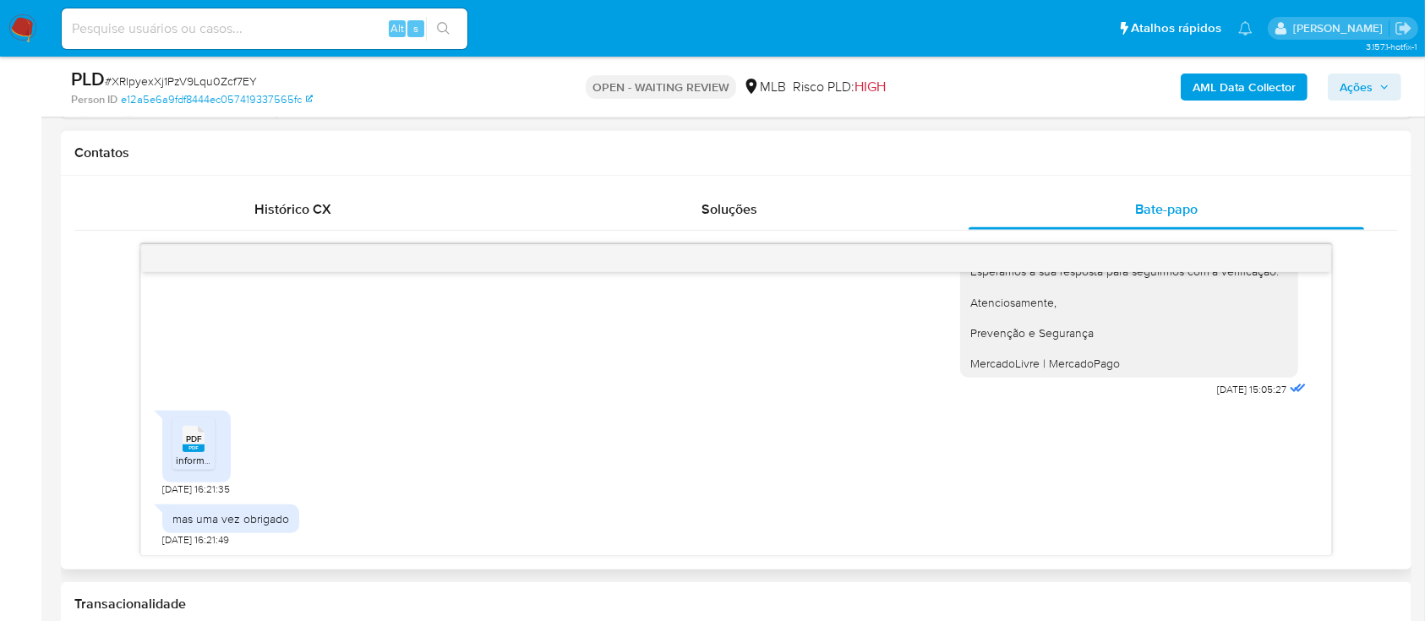
scroll to position [789, 0]
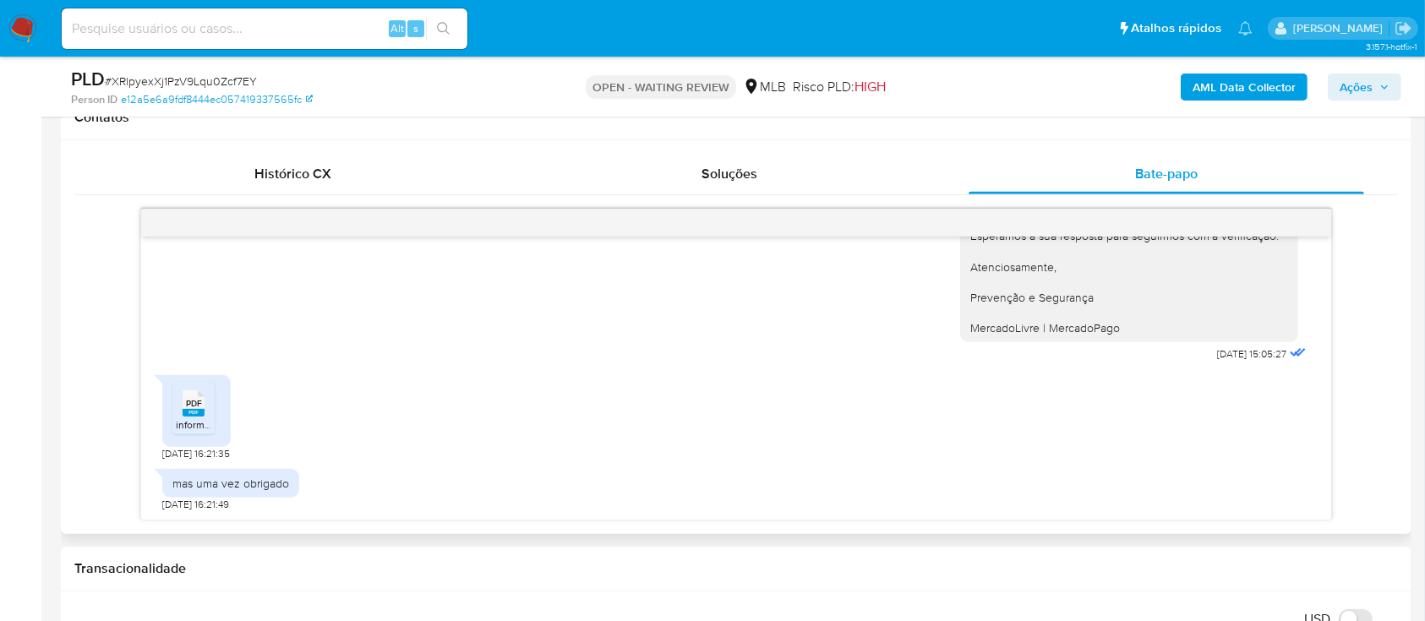
click at [184, 401] on icon at bounding box center [194, 404] width 22 height 26
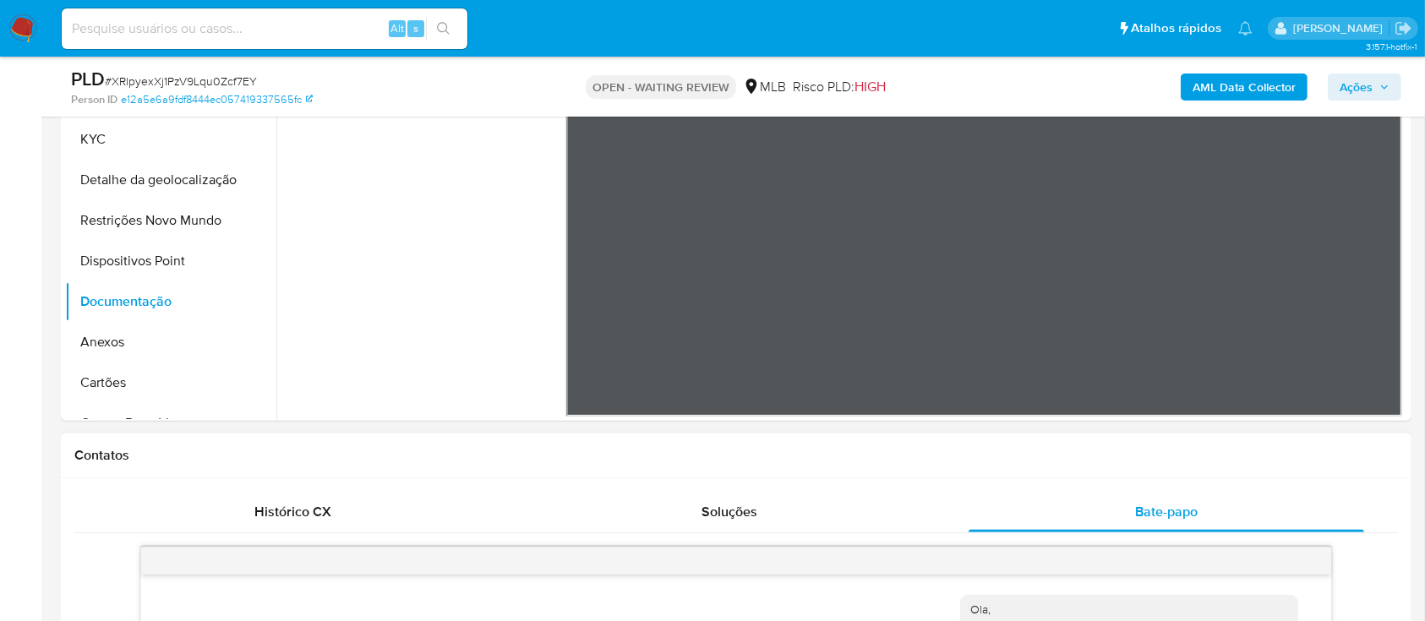
scroll to position [0, 0]
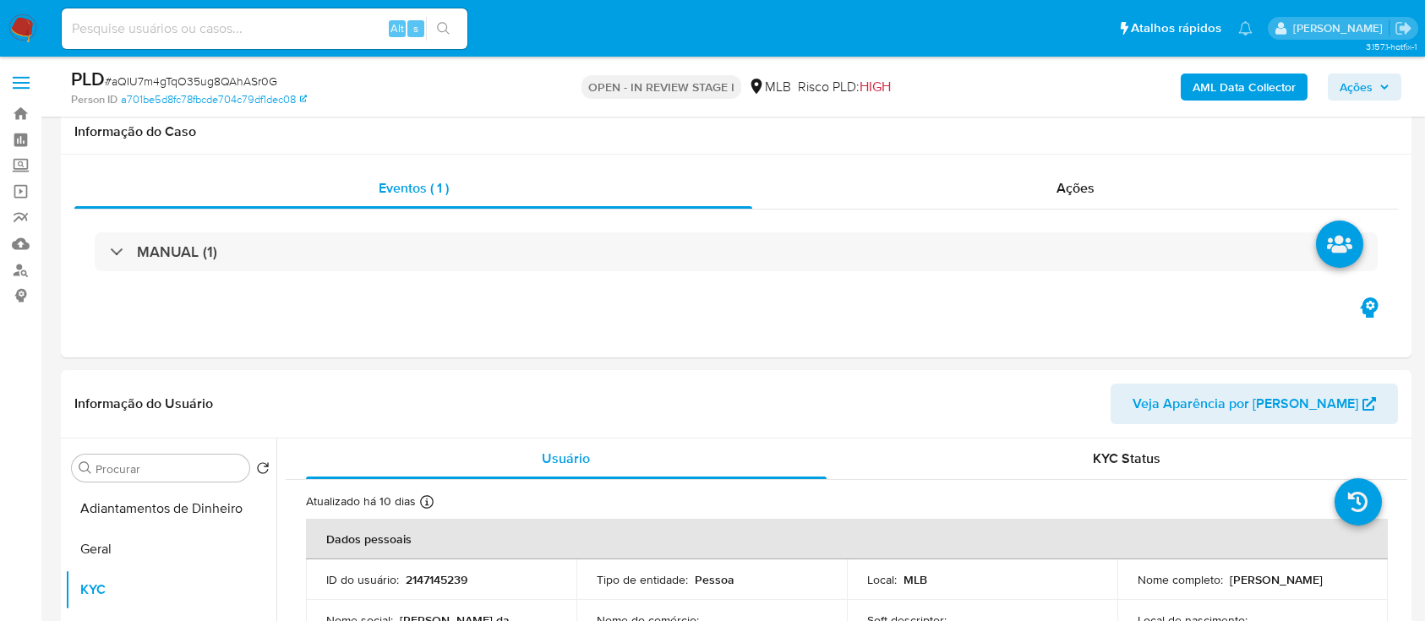
select select "10"
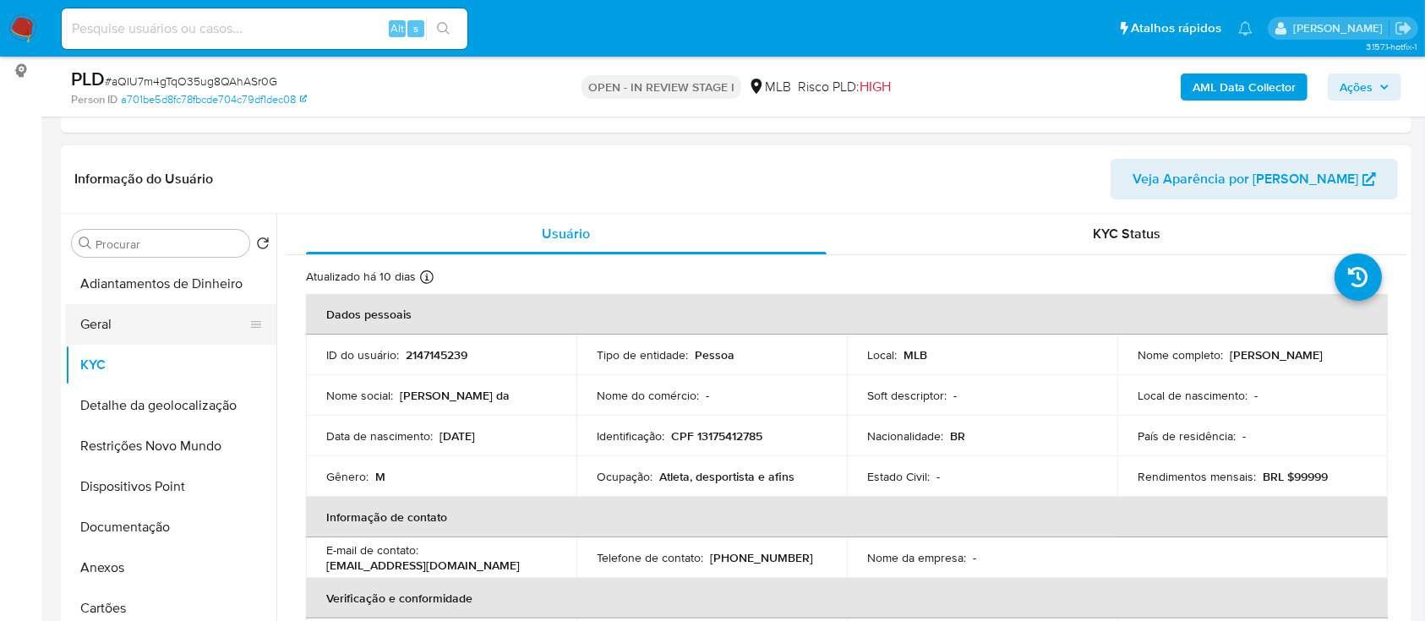
drag, startPoint x: 101, startPoint y: 321, endPoint x: 123, endPoint y: 315, distance: 21.9
click at [101, 320] on button "Geral" at bounding box center [164, 324] width 198 height 41
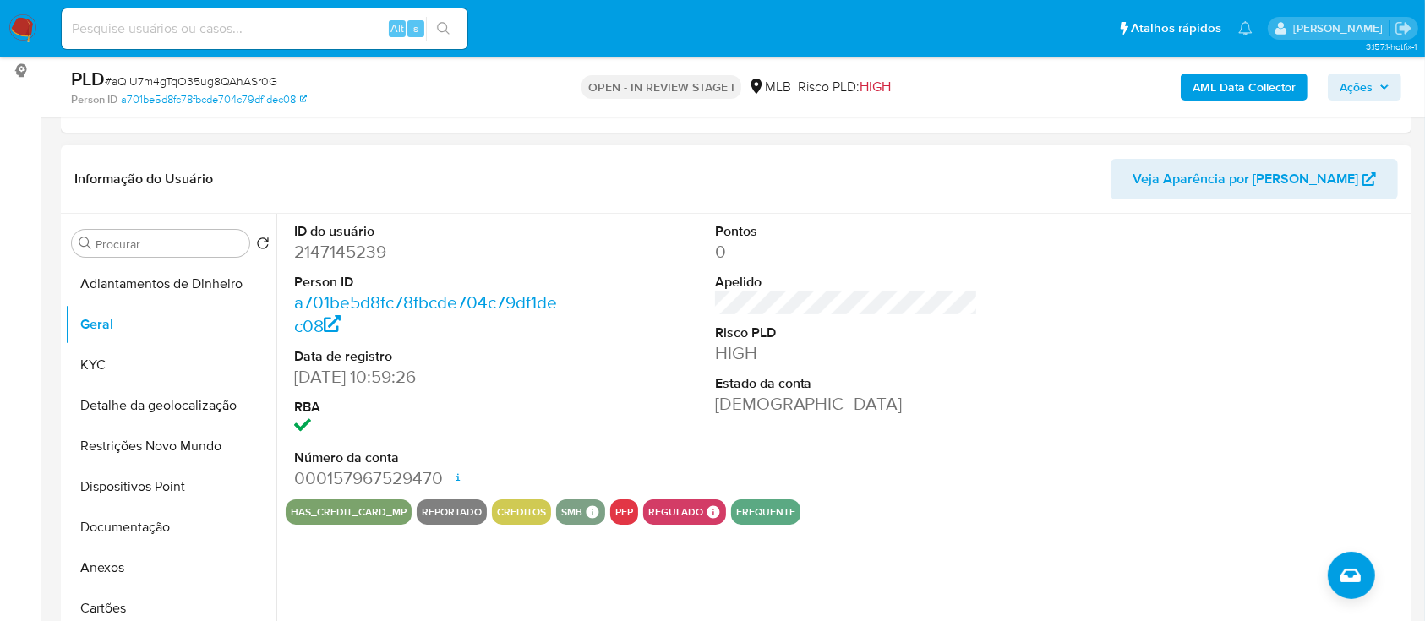
drag, startPoint x: 1282, startPoint y: 328, endPoint x: 1268, endPoint y: 324, distance: 15.0
click at [1275, 328] on div at bounding box center [1267, 357] width 281 height 286
drag, startPoint x: 98, startPoint y: 373, endPoint x: 166, endPoint y: 364, distance: 68.2
click at [98, 375] on button "KYC" at bounding box center [164, 365] width 198 height 41
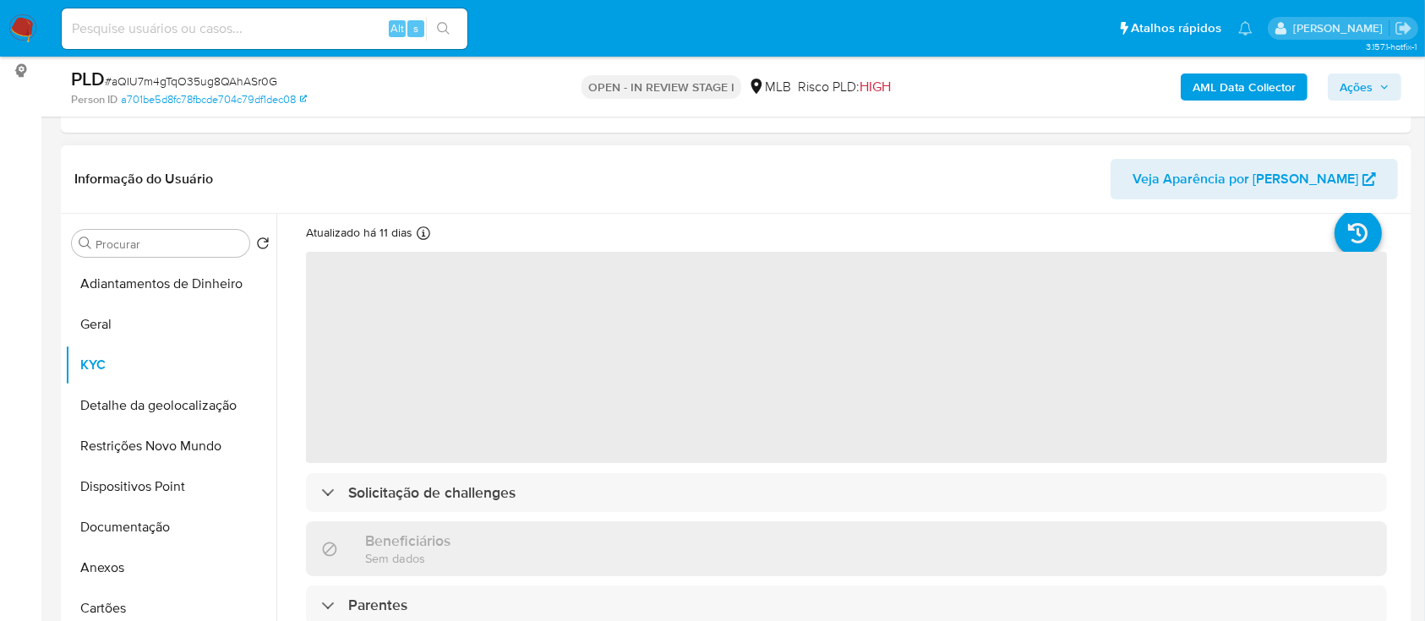
scroll to position [112, 0]
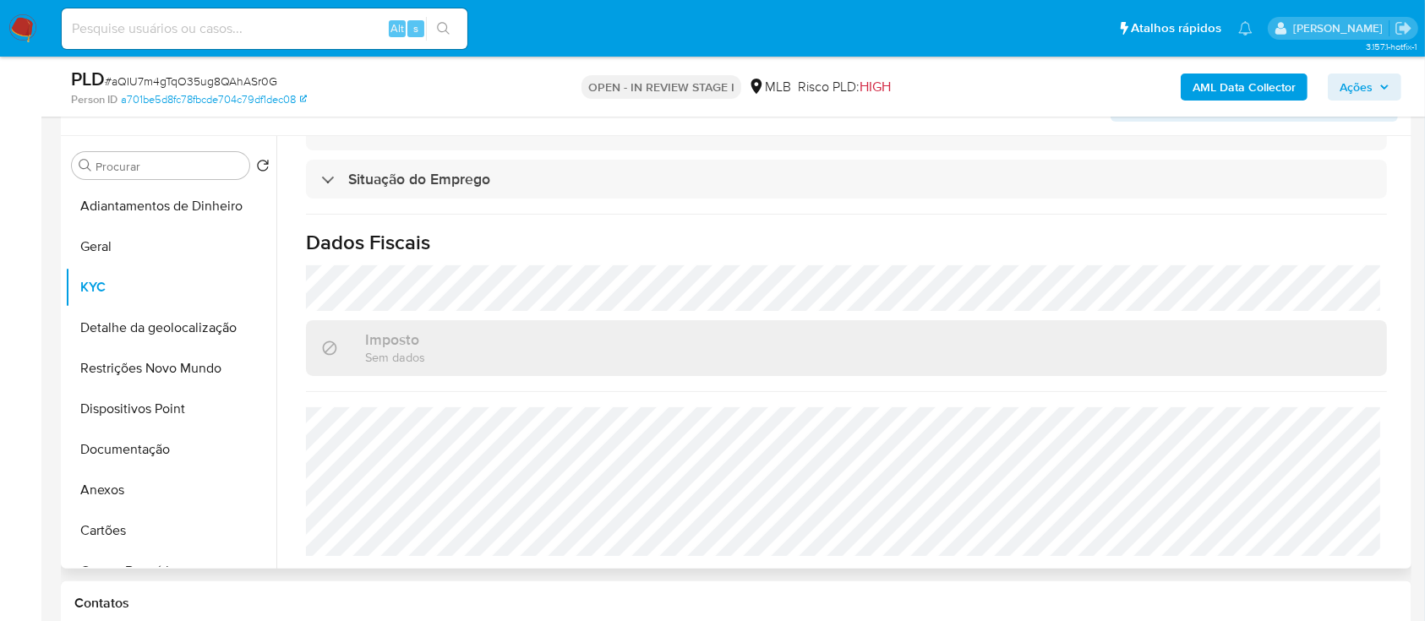
scroll to position [338, 0]
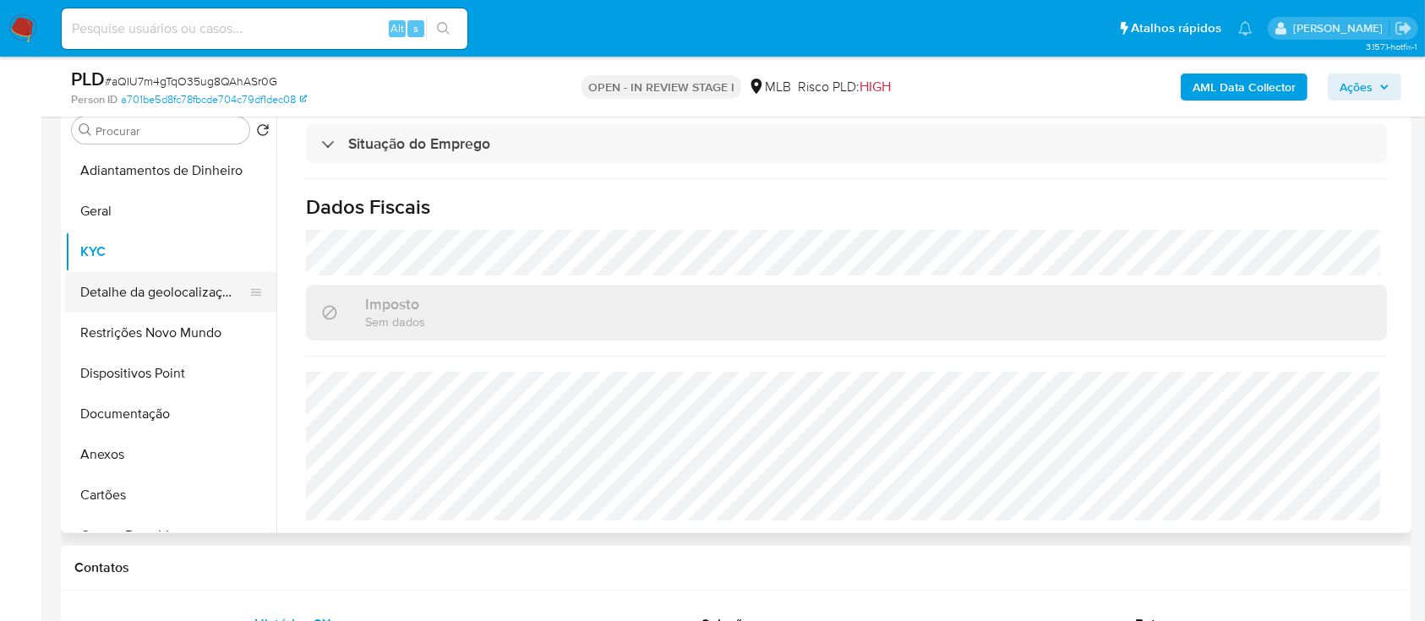
click at [156, 293] on button "Detalhe da geolocalização" at bounding box center [164, 292] width 198 height 41
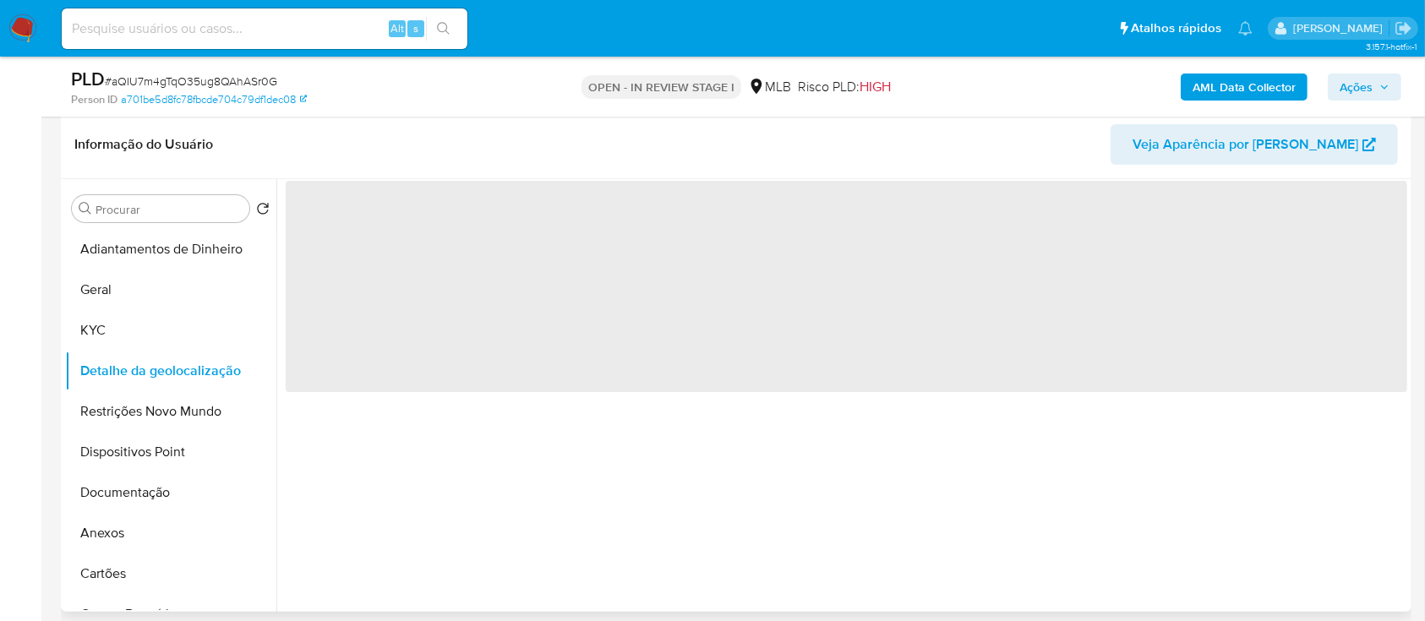
scroll to position [225, 0]
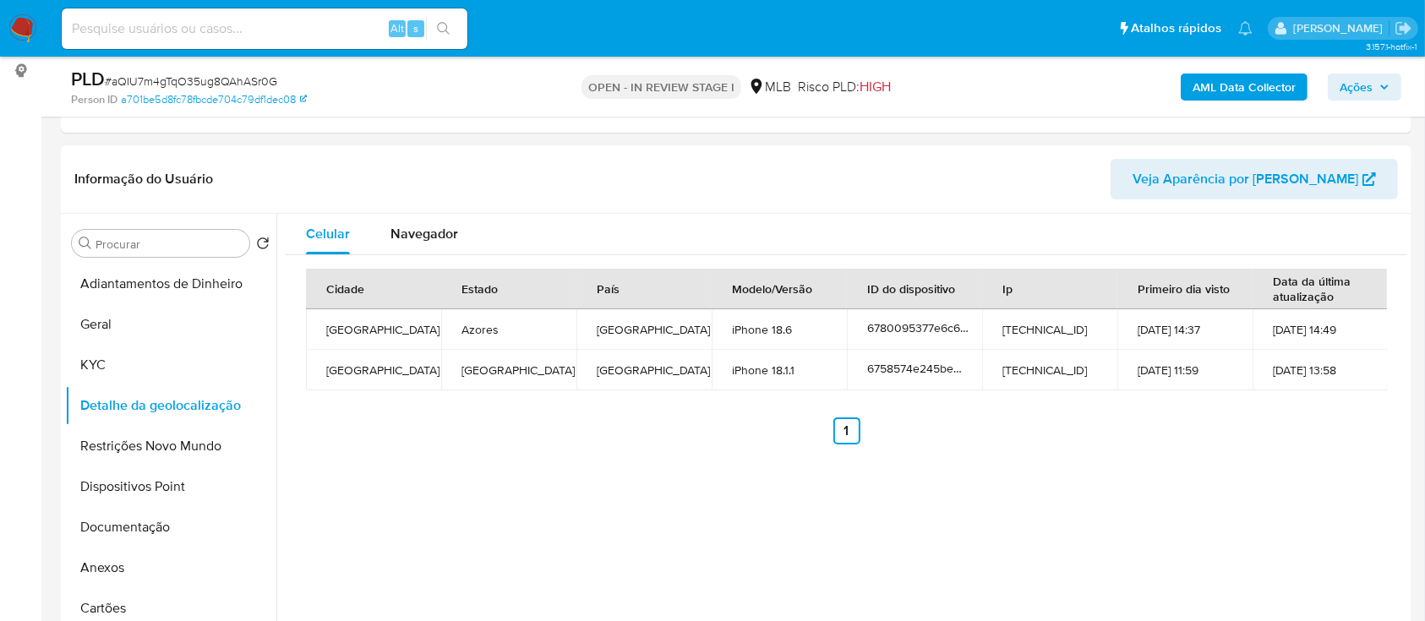
click at [1287, 481] on div "Celular Navegador Cidade Estado País Modelo/Versão ID do dispositivo Ip Primeir…" at bounding box center [841, 430] width 1131 height 433
click at [137, 431] on button "Restrições Novo Mundo" at bounding box center [164, 446] width 198 height 41
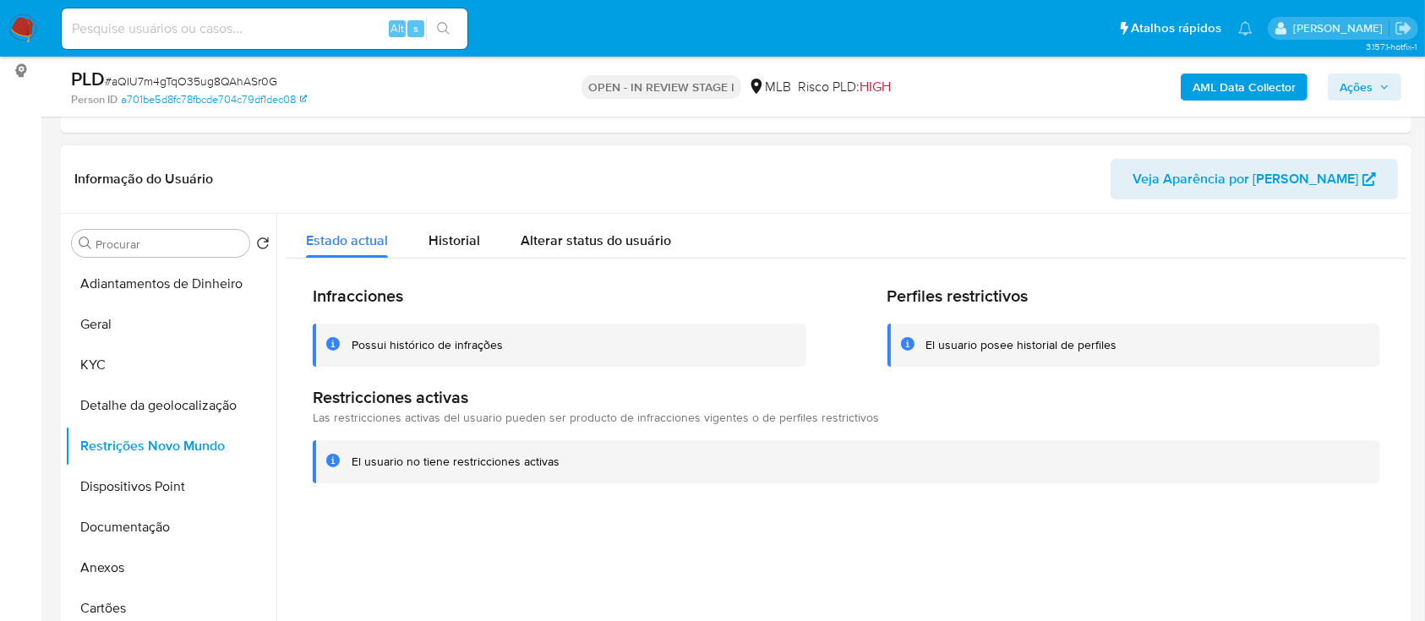
click at [1187, 220] on div "Estado actual Historial Alterar status do usuário" at bounding box center [847, 236] width 1122 height 45
click at [161, 482] on button "Dispositivos Point" at bounding box center [164, 487] width 198 height 41
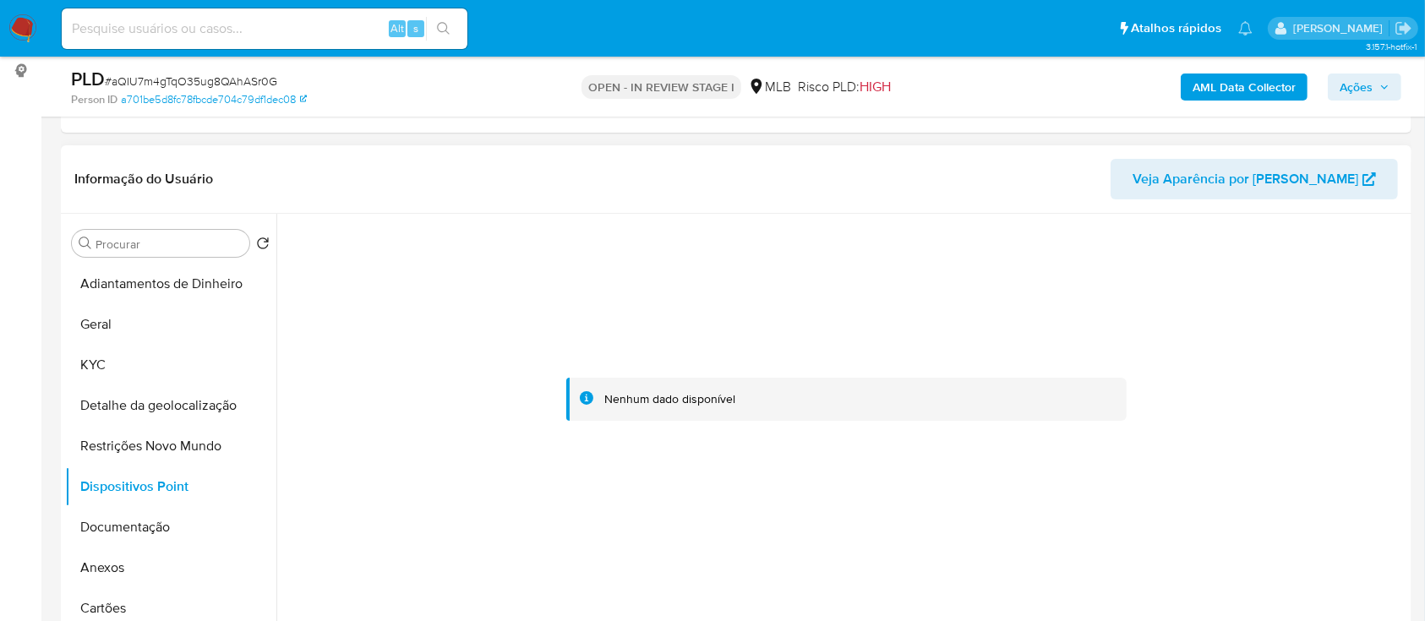
click at [1304, 301] on div at bounding box center [847, 400] width 1122 height 372
click at [122, 522] on button "Documentação" at bounding box center [164, 527] width 198 height 41
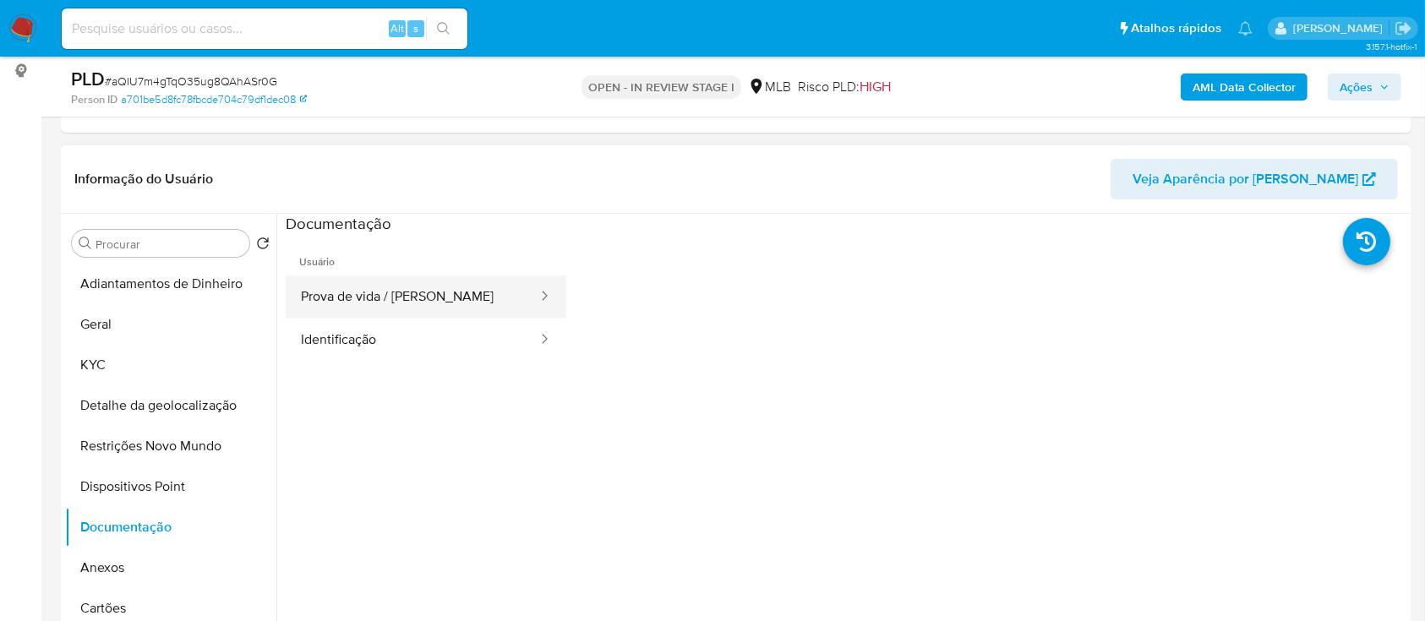
drag, startPoint x: 456, startPoint y: 287, endPoint x: 513, endPoint y: 281, distance: 57.9
click at [456, 287] on button "Prova de vida / [PERSON_NAME]" at bounding box center [413, 297] width 254 height 43
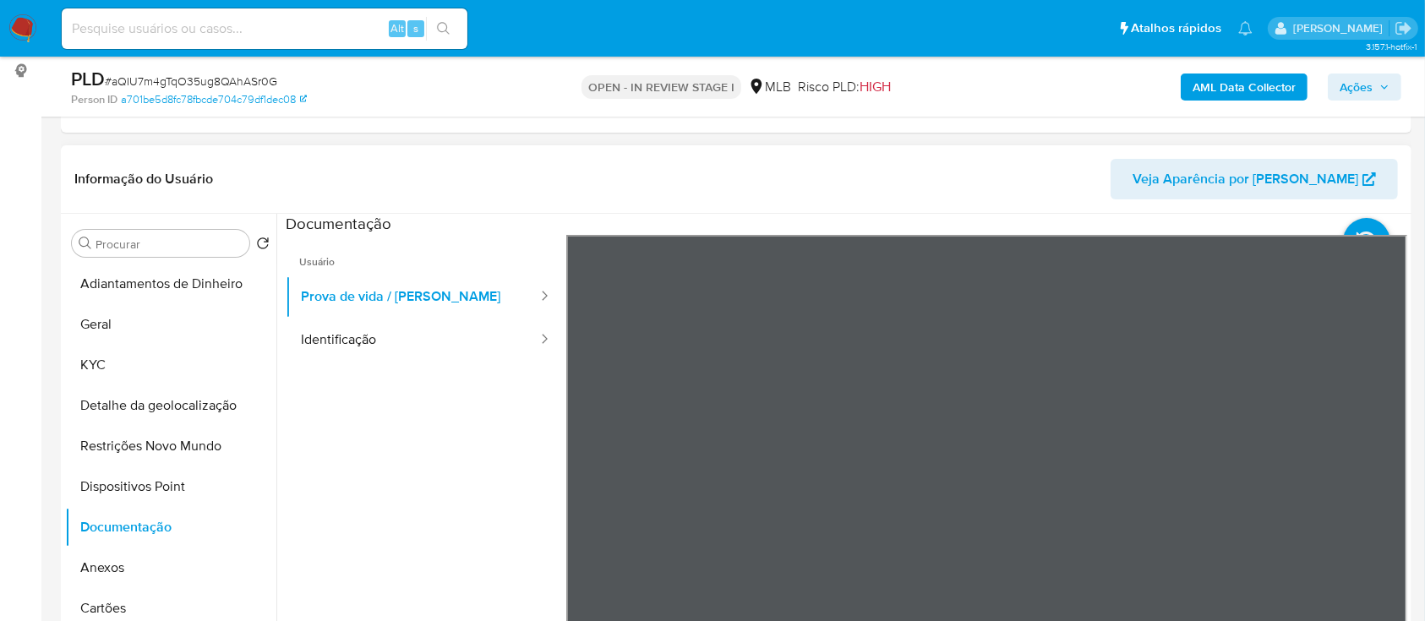
click at [412, 375] on ul "Usuário Prova de vida / Selfie Identificação" at bounding box center [426, 478] width 281 height 487
click at [391, 328] on button "Identificação" at bounding box center [413, 340] width 254 height 43
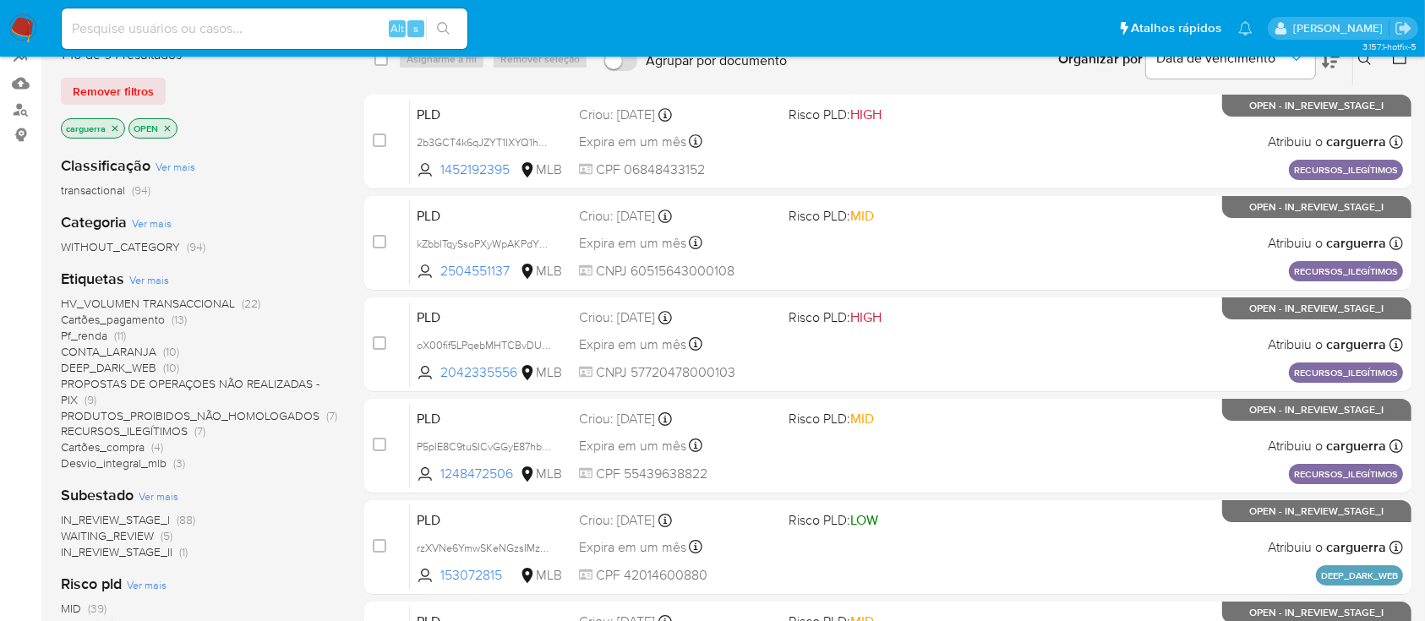
scroll to position [225, 0]
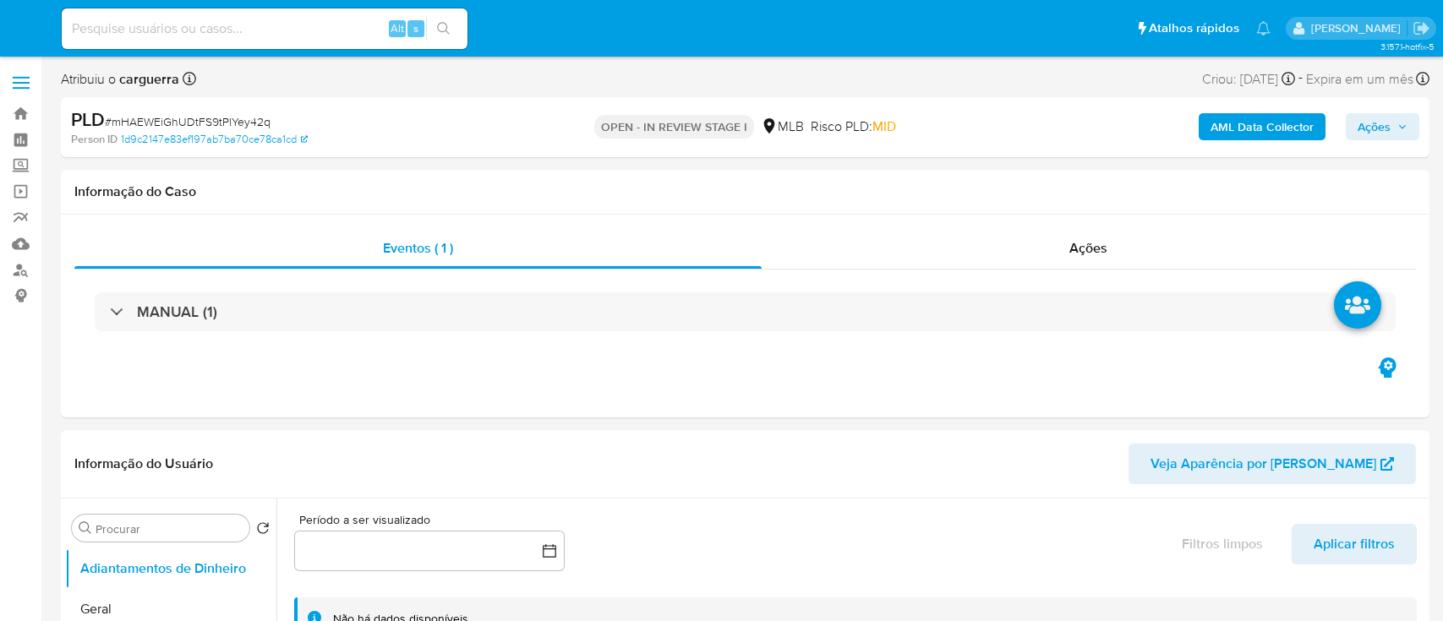
select select "10"
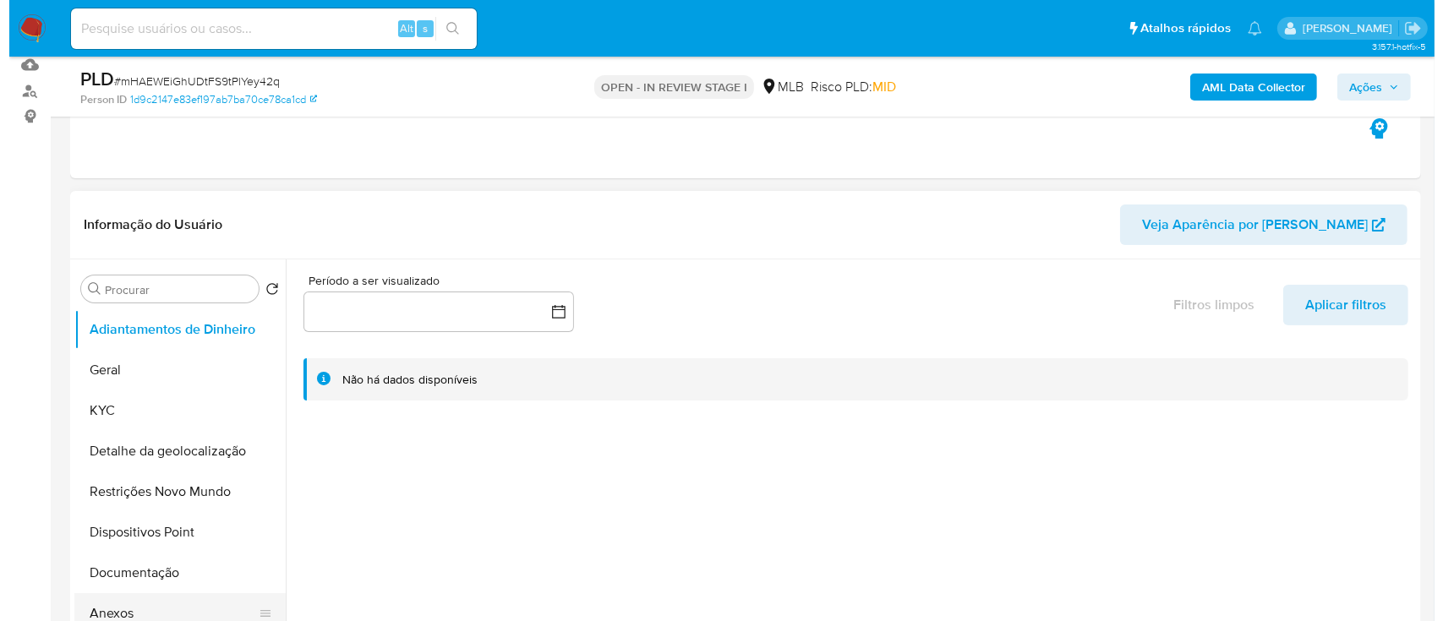
scroll to position [338, 0]
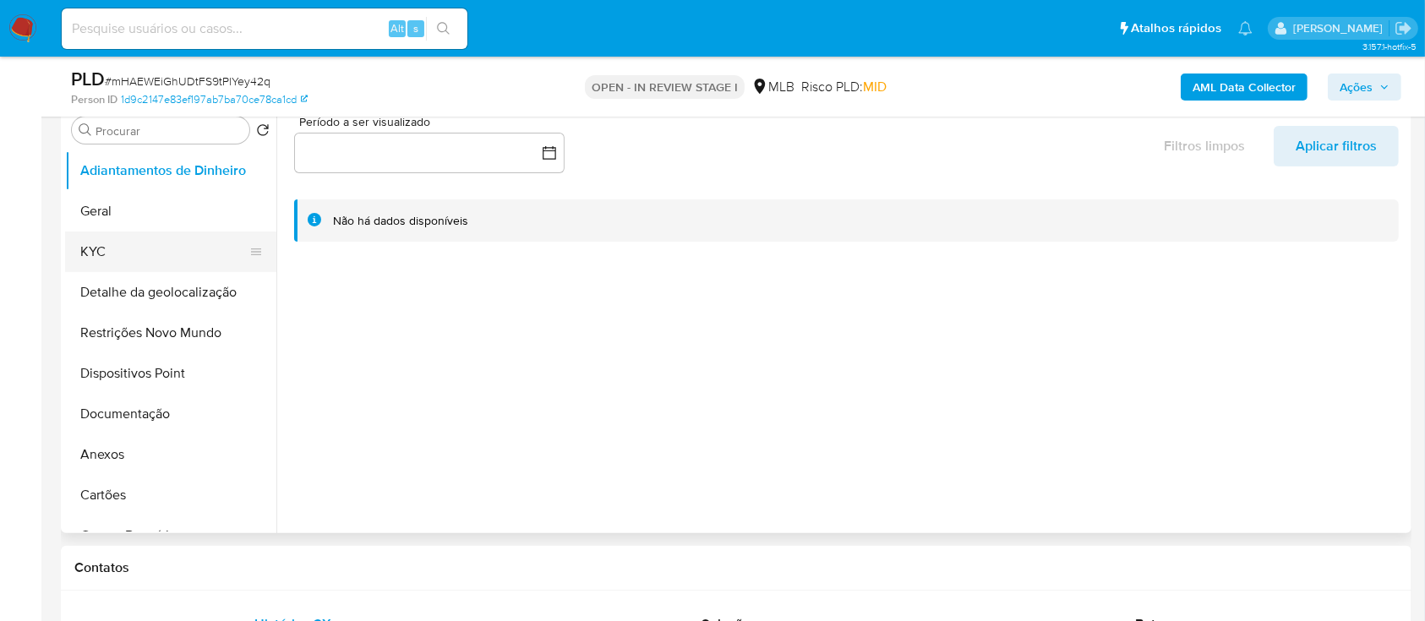
click at [113, 243] on button "KYC" at bounding box center [164, 252] width 198 height 41
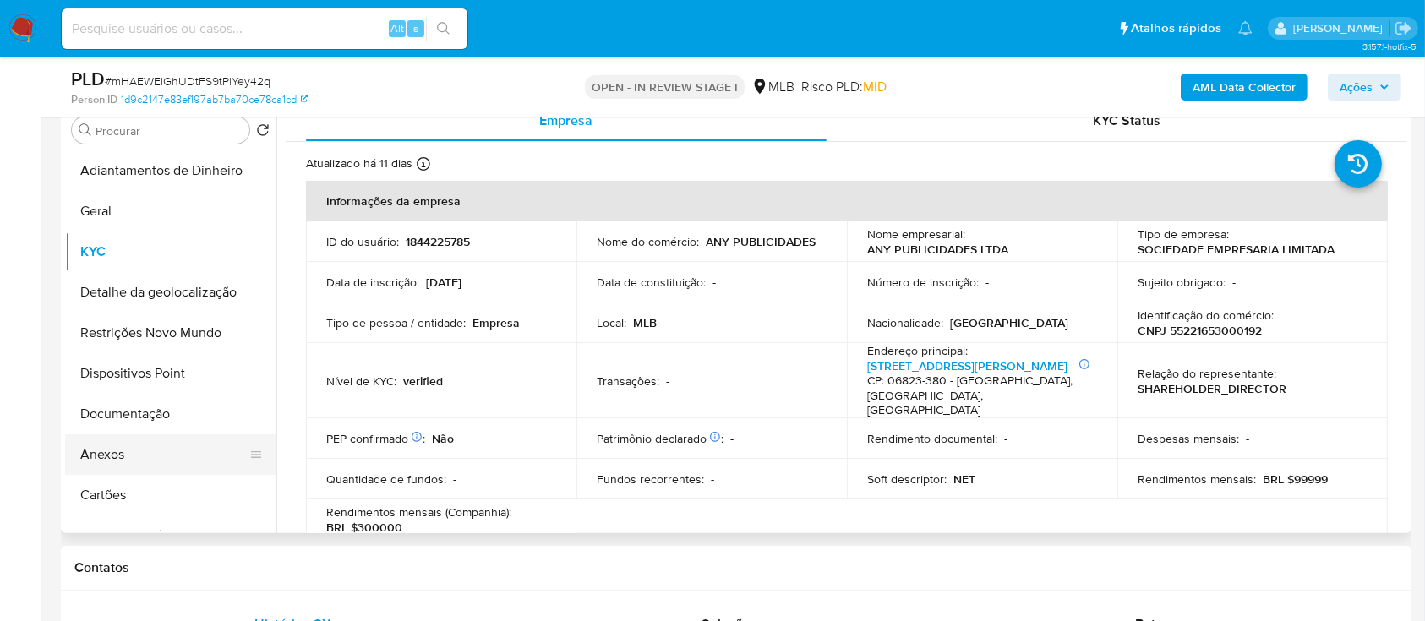
click at [152, 454] on button "Anexos" at bounding box center [164, 455] width 198 height 41
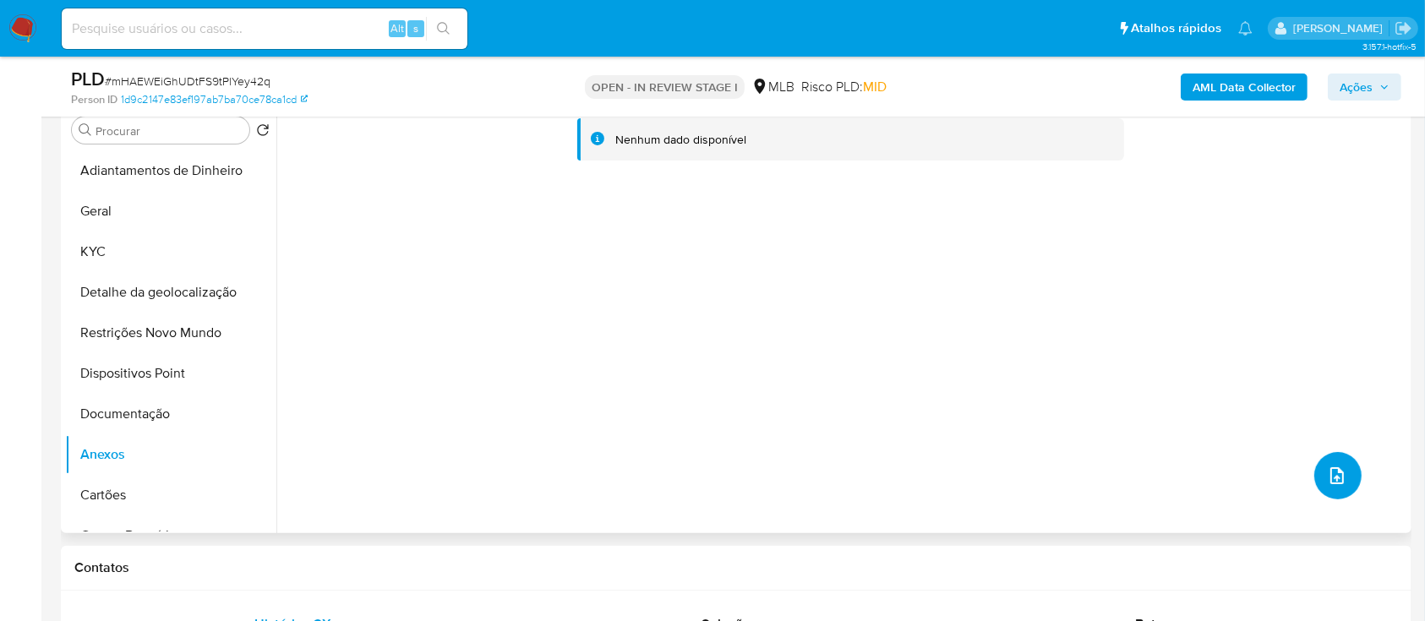
click at [1337, 474] on icon "upload-file" at bounding box center [1337, 476] width 20 height 20
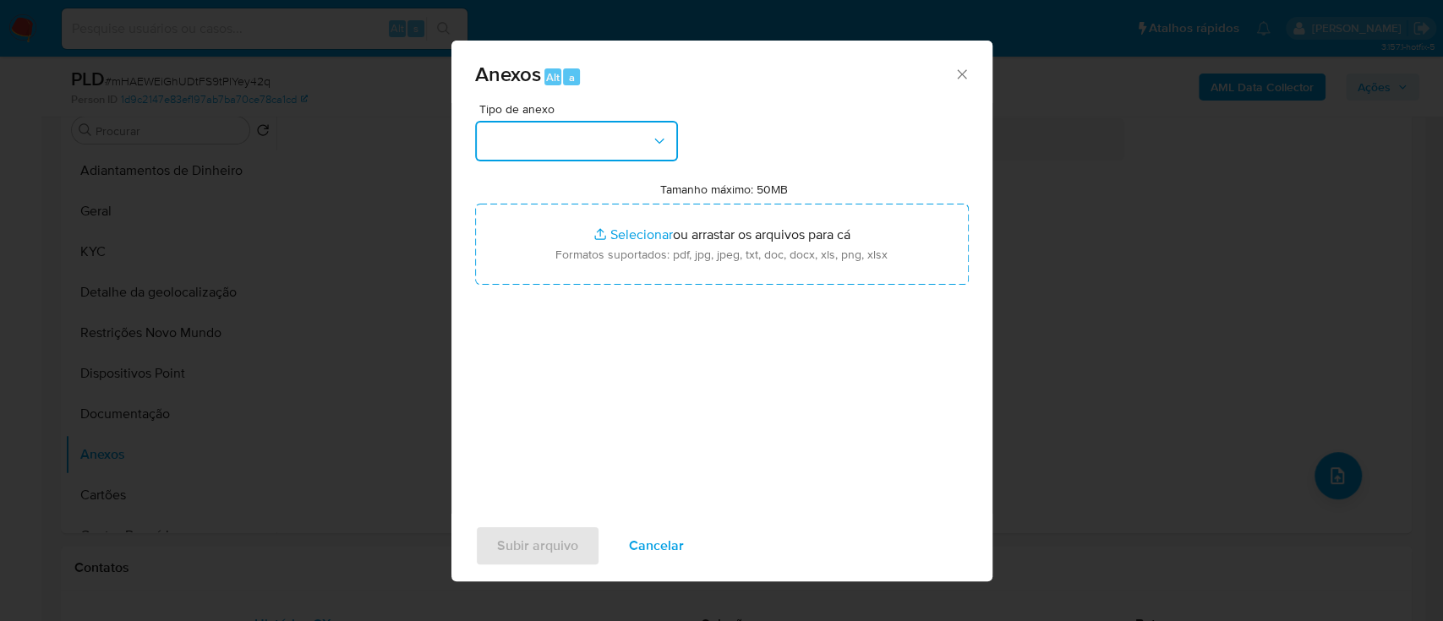
click at [609, 123] on button "button" at bounding box center [576, 141] width 203 height 41
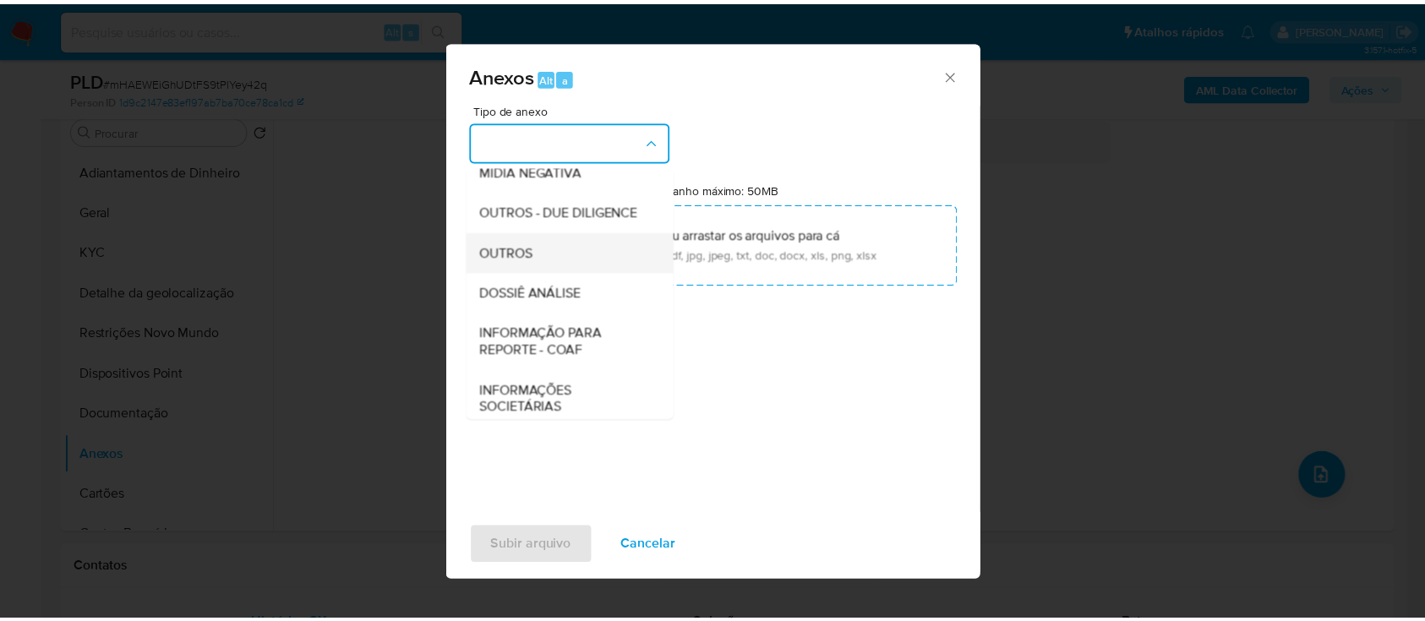
scroll to position [225, 0]
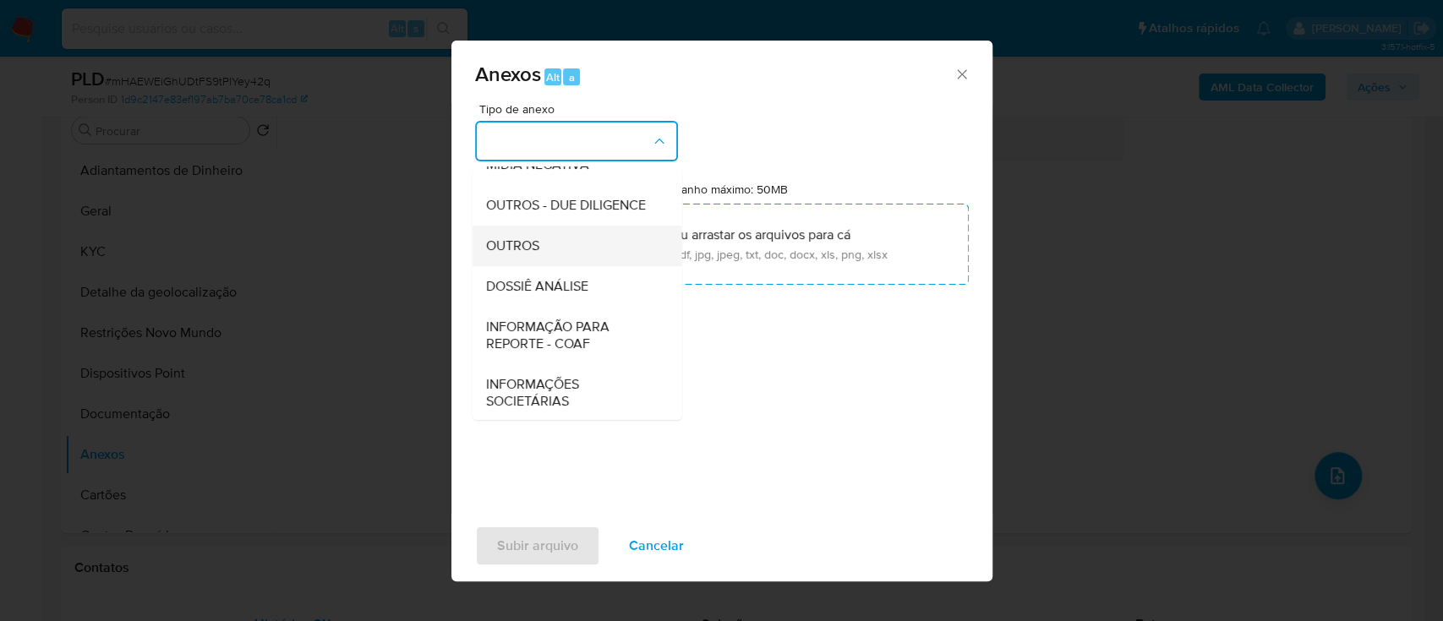
click at [545, 266] on div "OUTROS" at bounding box center [571, 246] width 172 height 41
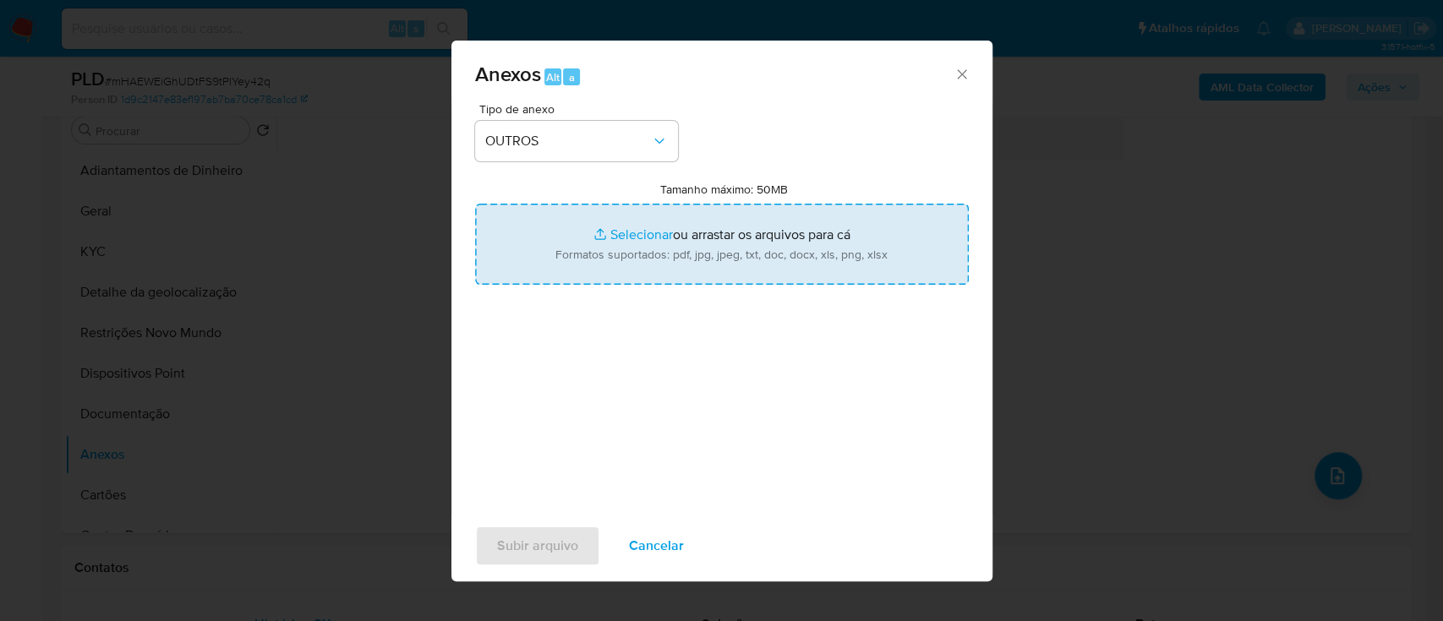
click at [606, 228] on input "Tamanho máximo: 50MB Selecionar arquivos" at bounding box center [722, 244] width 494 height 81
type input "C:\fakepath\SAR - xxx - CNPJ 55221653000192 - ANY PUBLICIDADES LTDA.pdf"
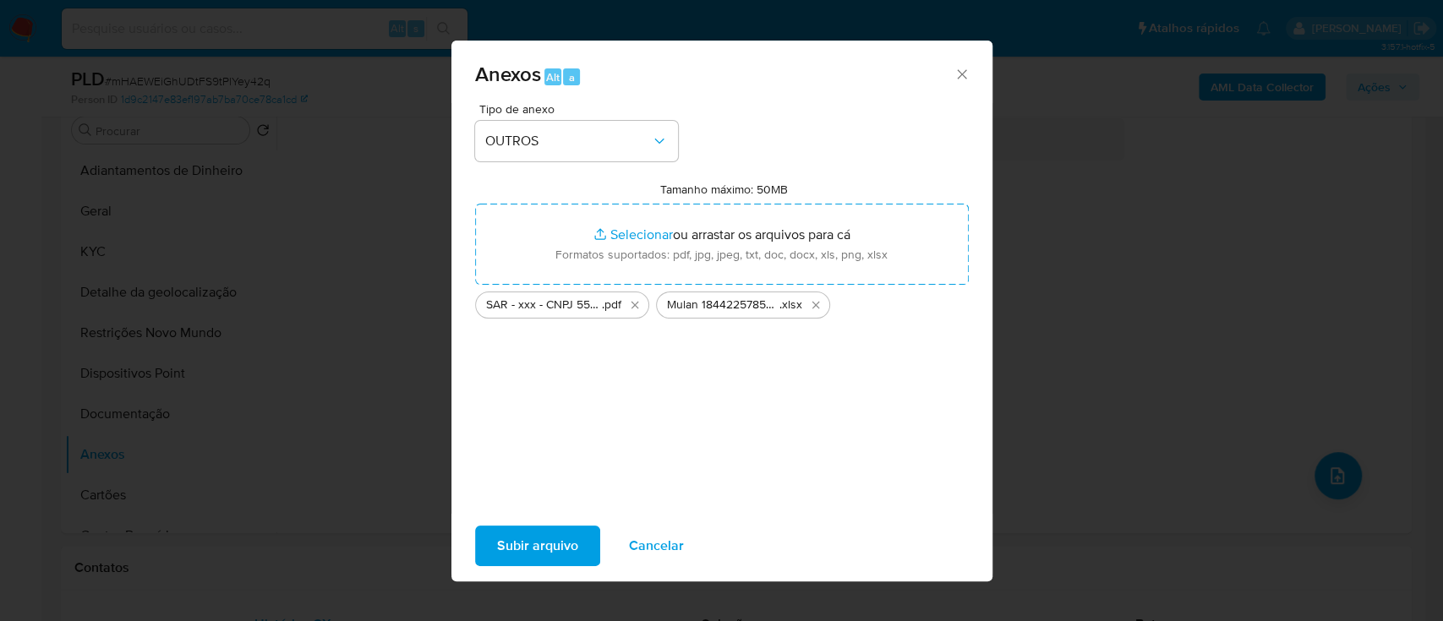
click at [523, 539] on span "Subir arquivo" at bounding box center [537, 546] width 81 height 37
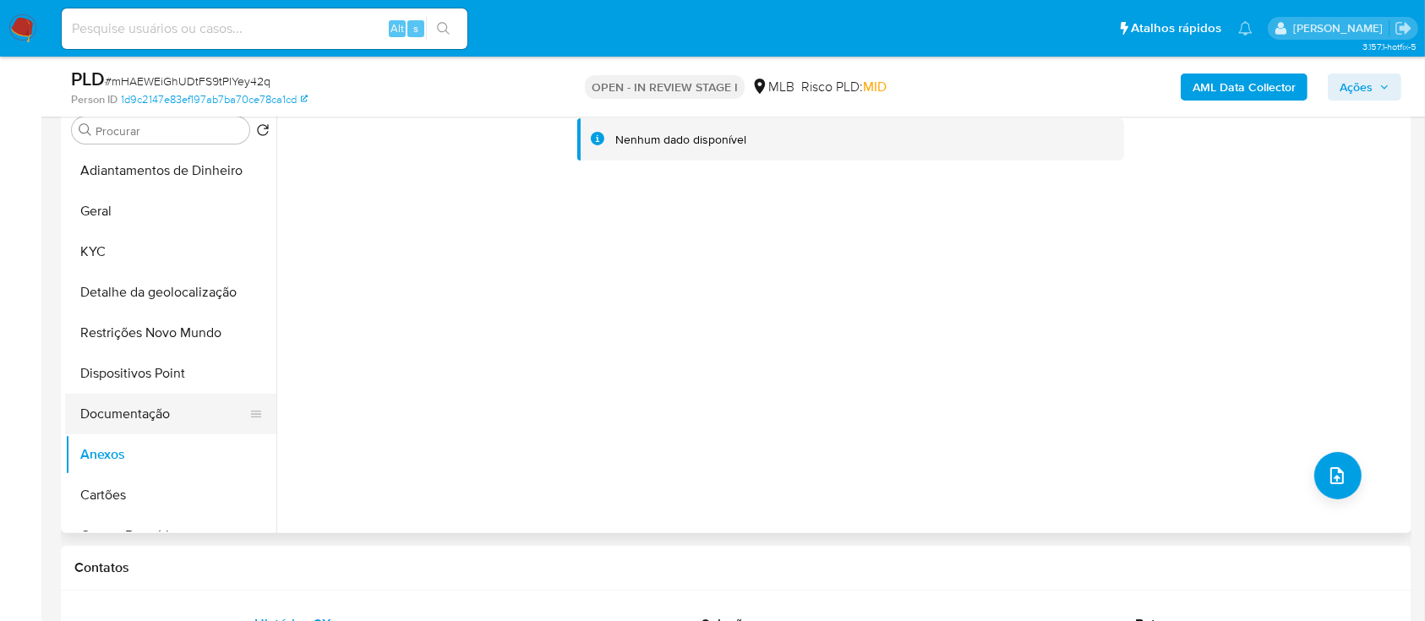
click at [100, 402] on button "Documentação" at bounding box center [164, 414] width 198 height 41
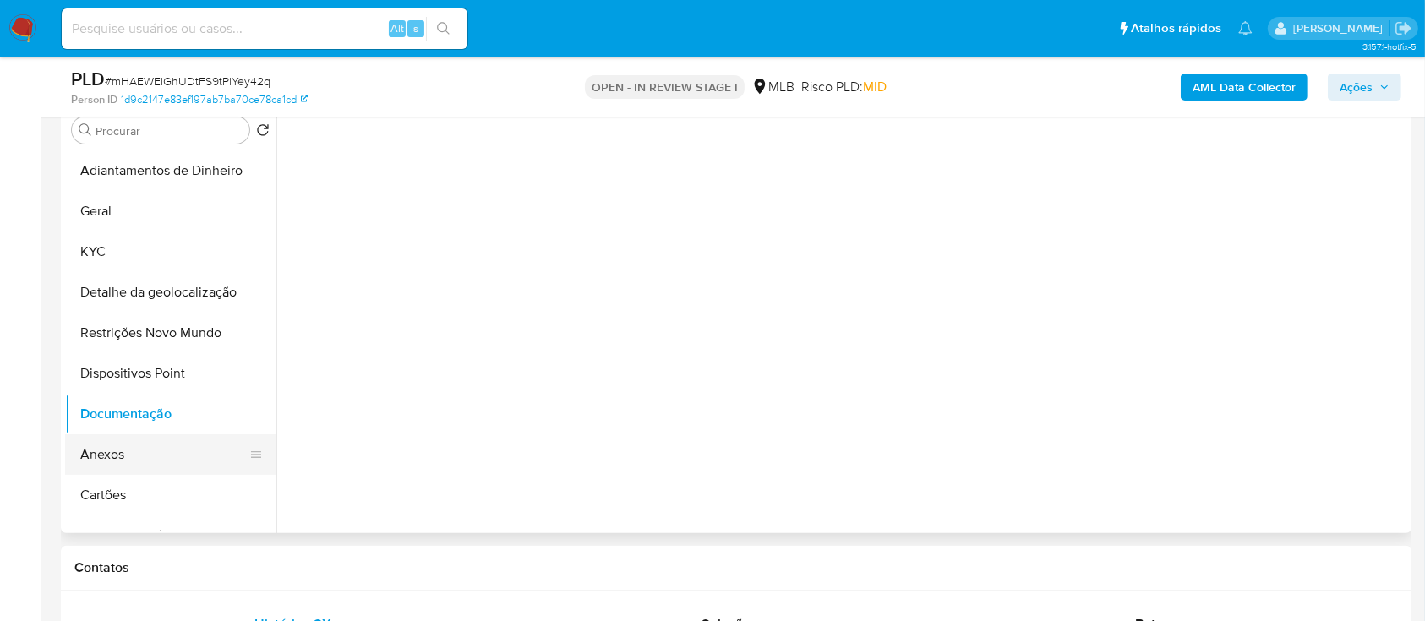
click at [80, 443] on button "Anexos" at bounding box center [164, 455] width 198 height 41
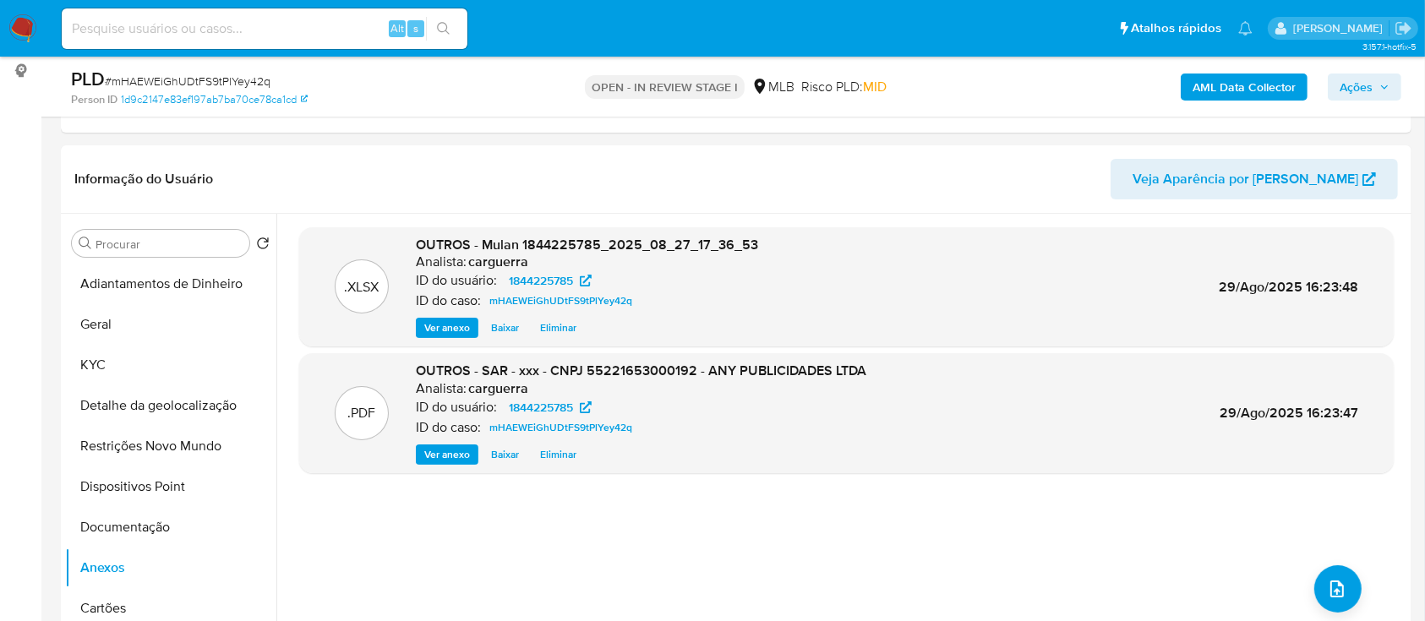
click at [1359, 90] on span "Ações" at bounding box center [1356, 87] width 33 height 27
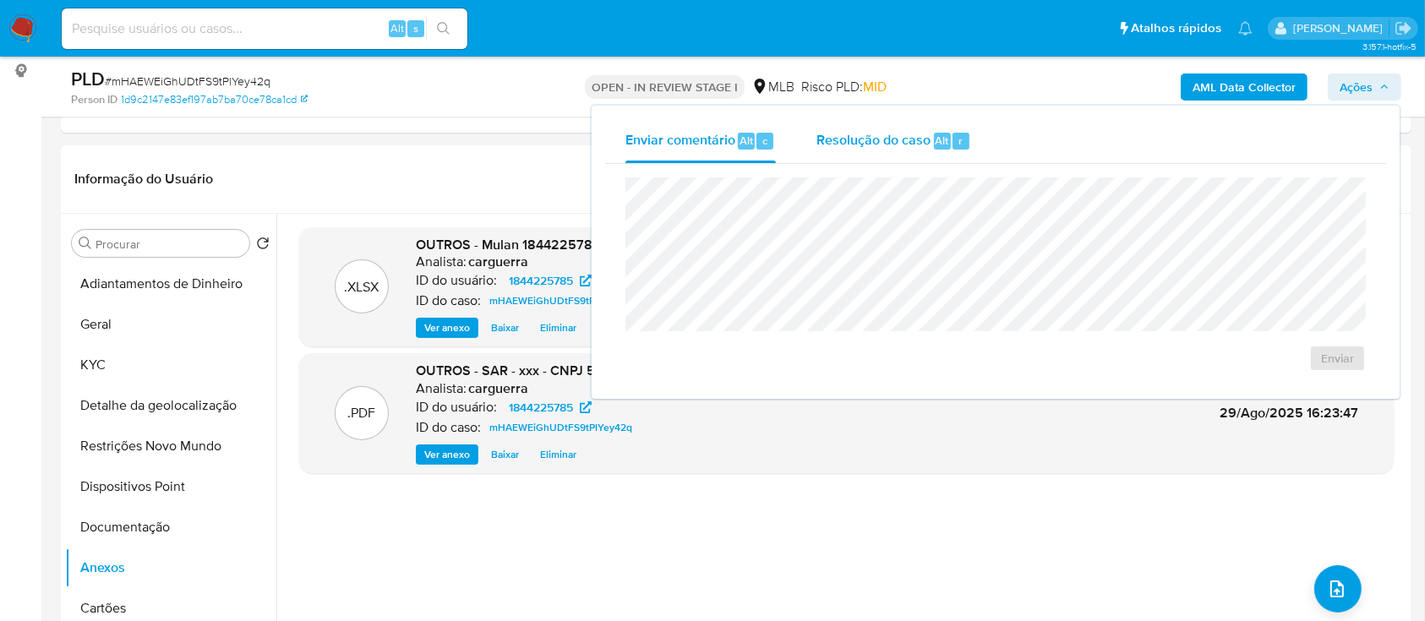
click at [883, 150] on div "Resolução do caso Alt r" at bounding box center [894, 141] width 155 height 44
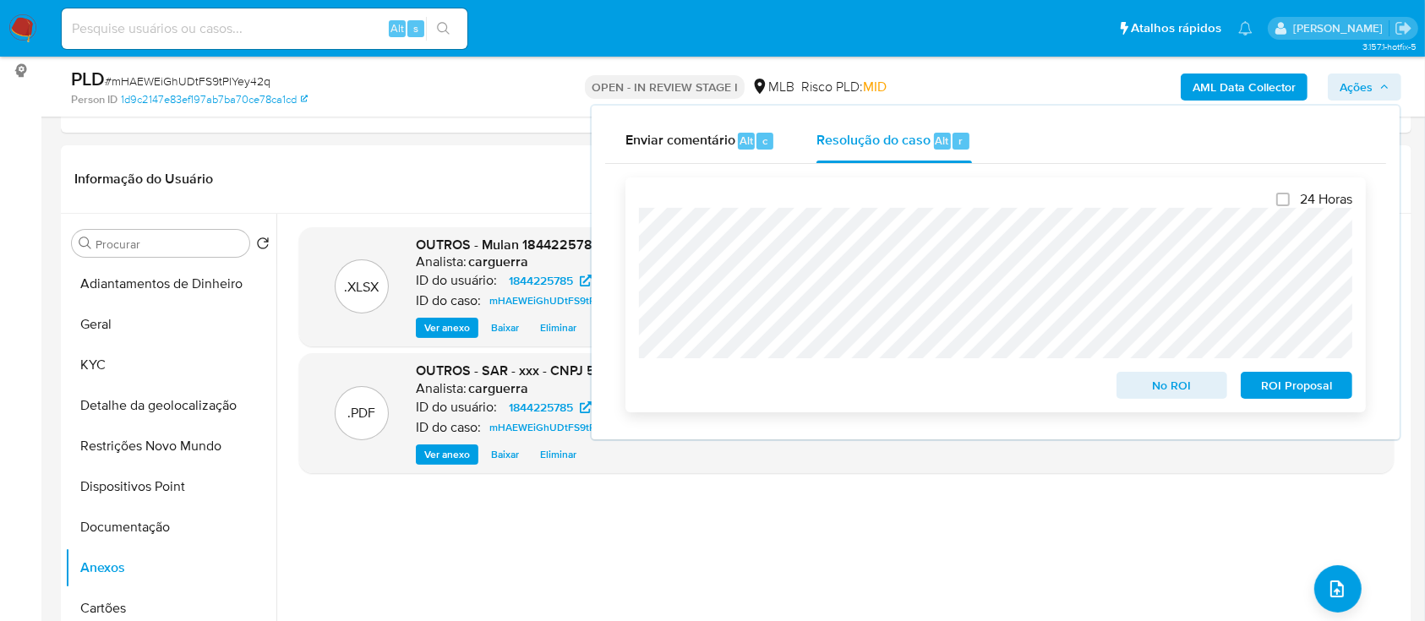
click at [1290, 390] on span "ROI Proposal" at bounding box center [1297, 386] width 88 height 24
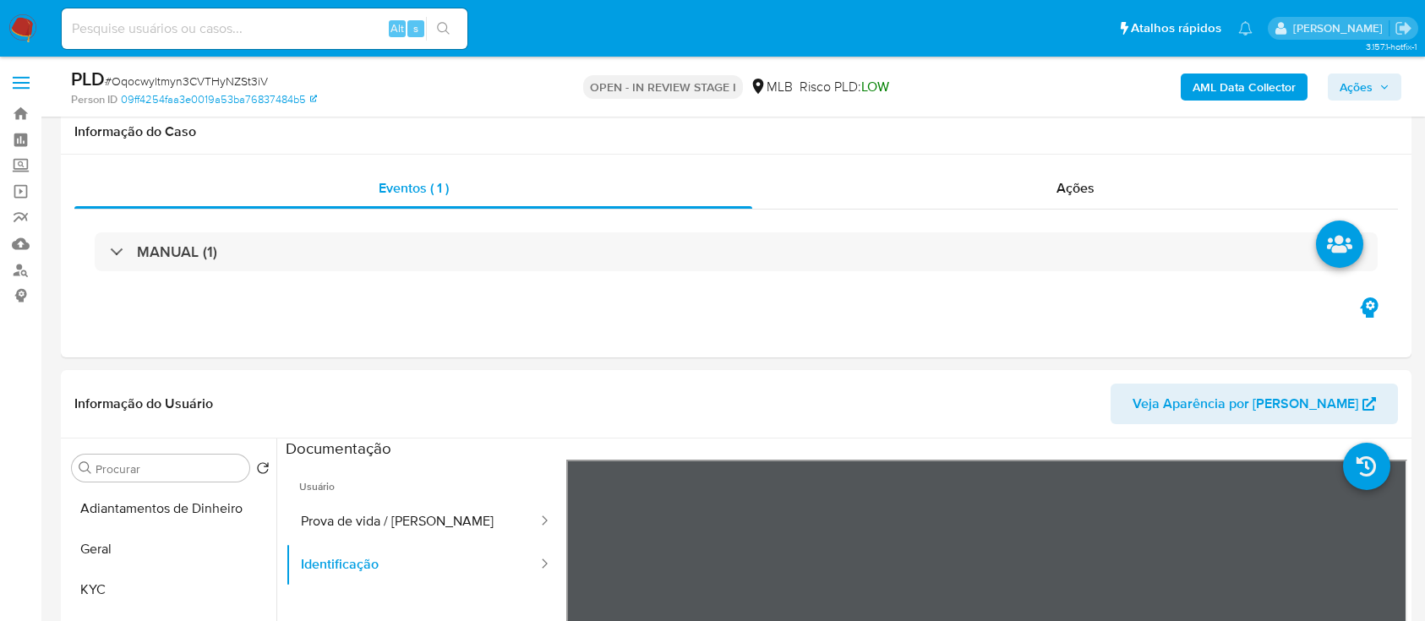
select select "10"
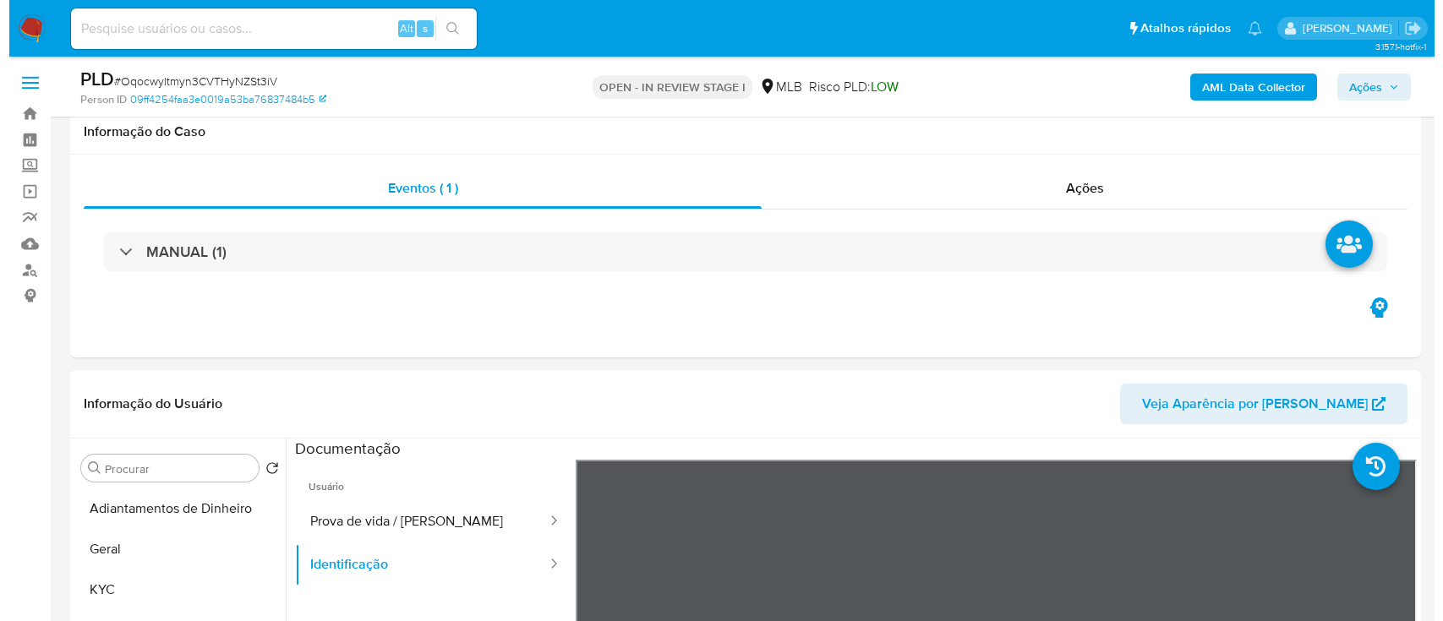
scroll to position [225, 0]
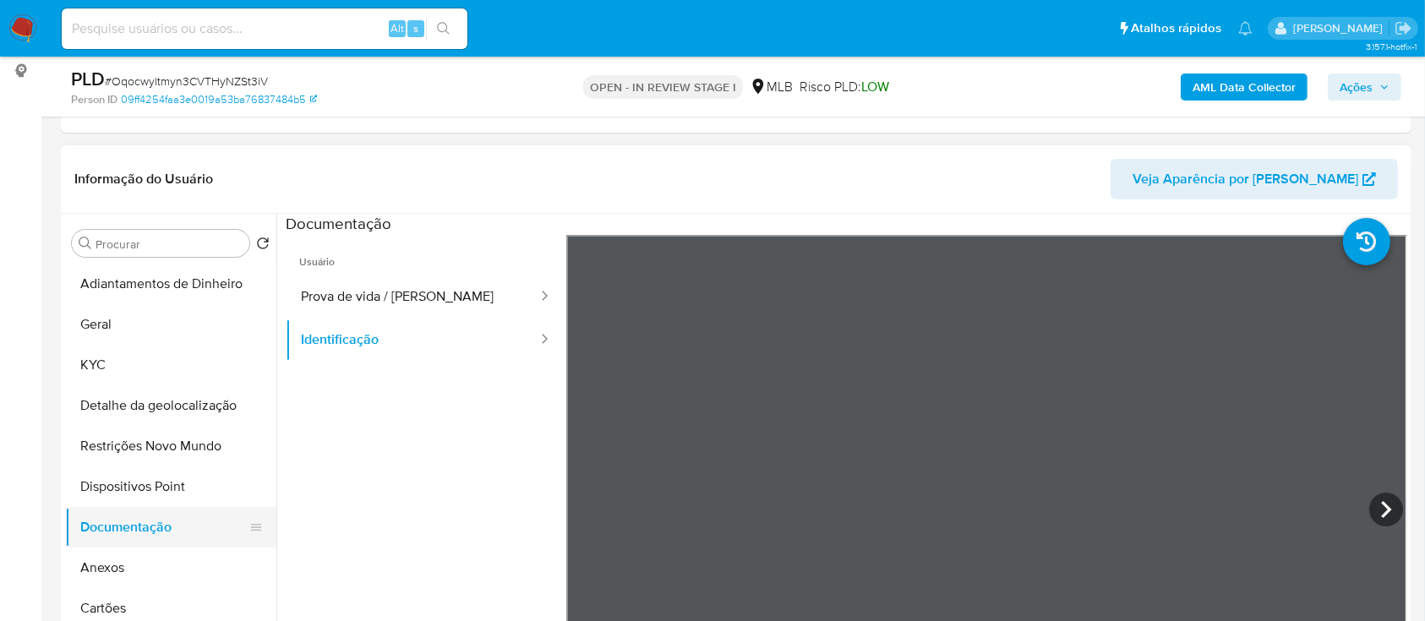
drag, startPoint x: 123, startPoint y: 575, endPoint x: 237, endPoint y: 519, distance: 127.0
click at [123, 574] on button "Anexos" at bounding box center [170, 568] width 211 height 41
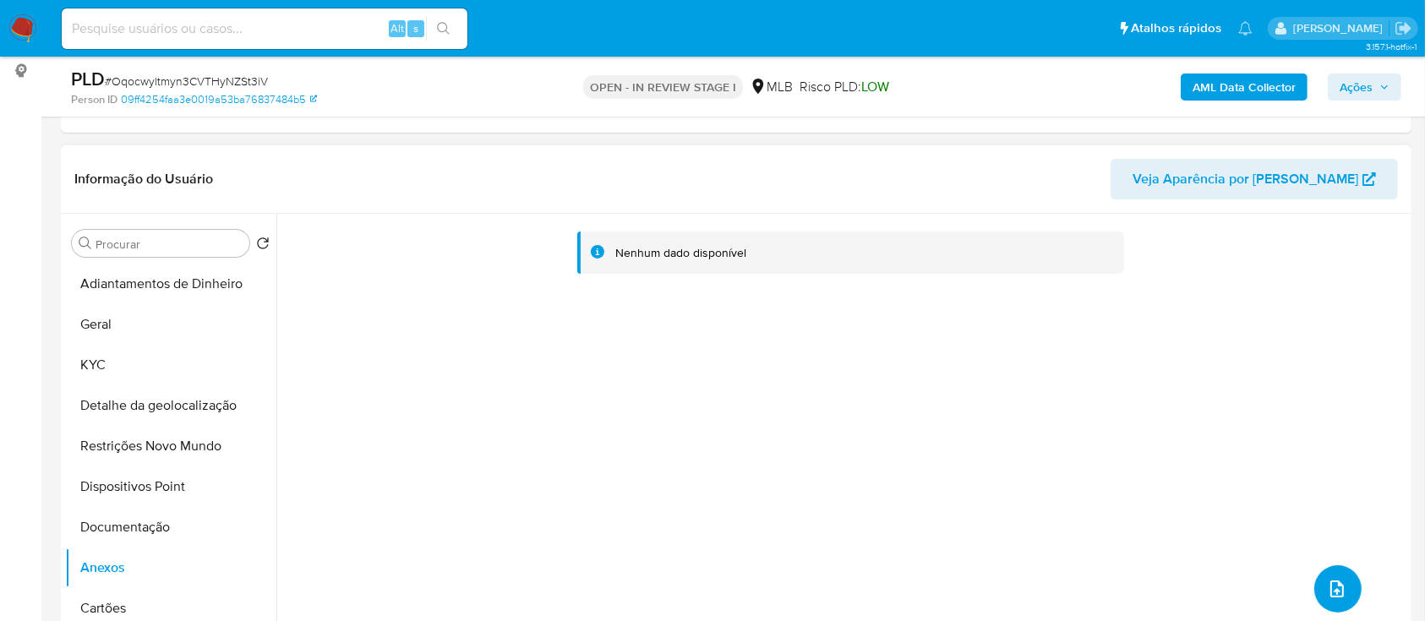
click at [1331, 588] on icon "upload-file" at bounding box center [1338, 589] width 14 height 17
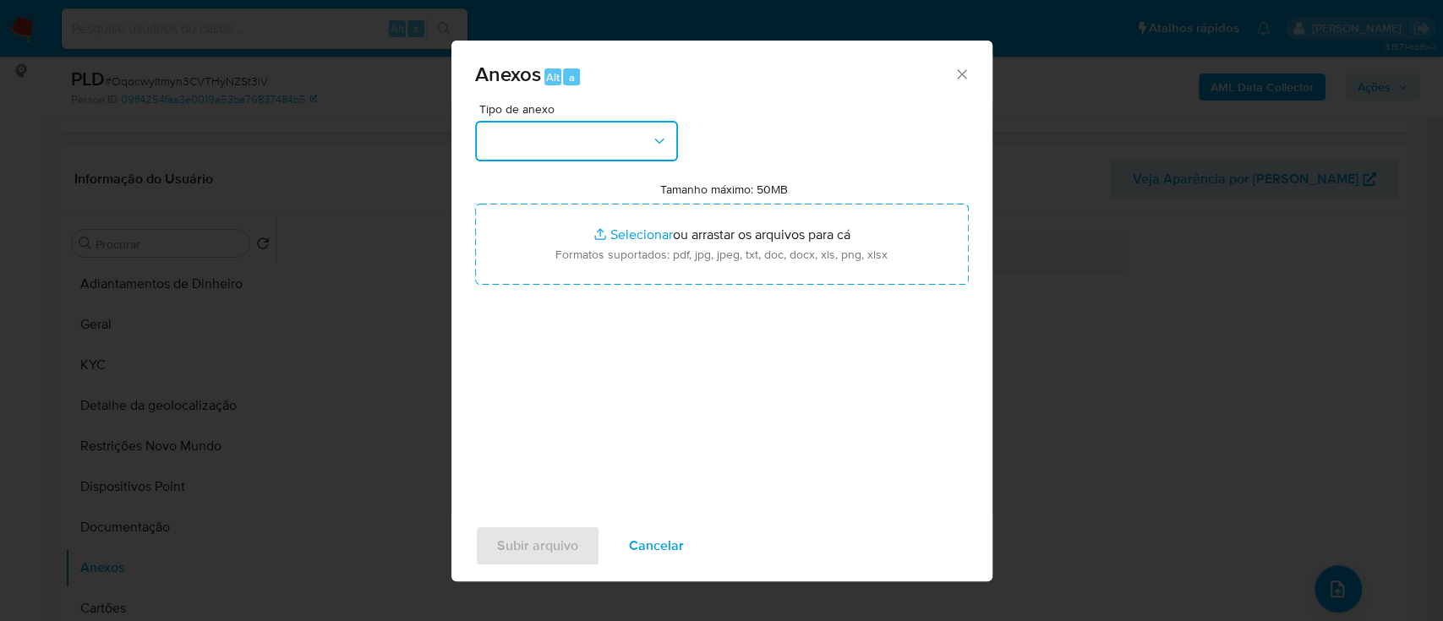
click at [571, 154] on button "button" at bounding box center [576, 141] width 203 height 41
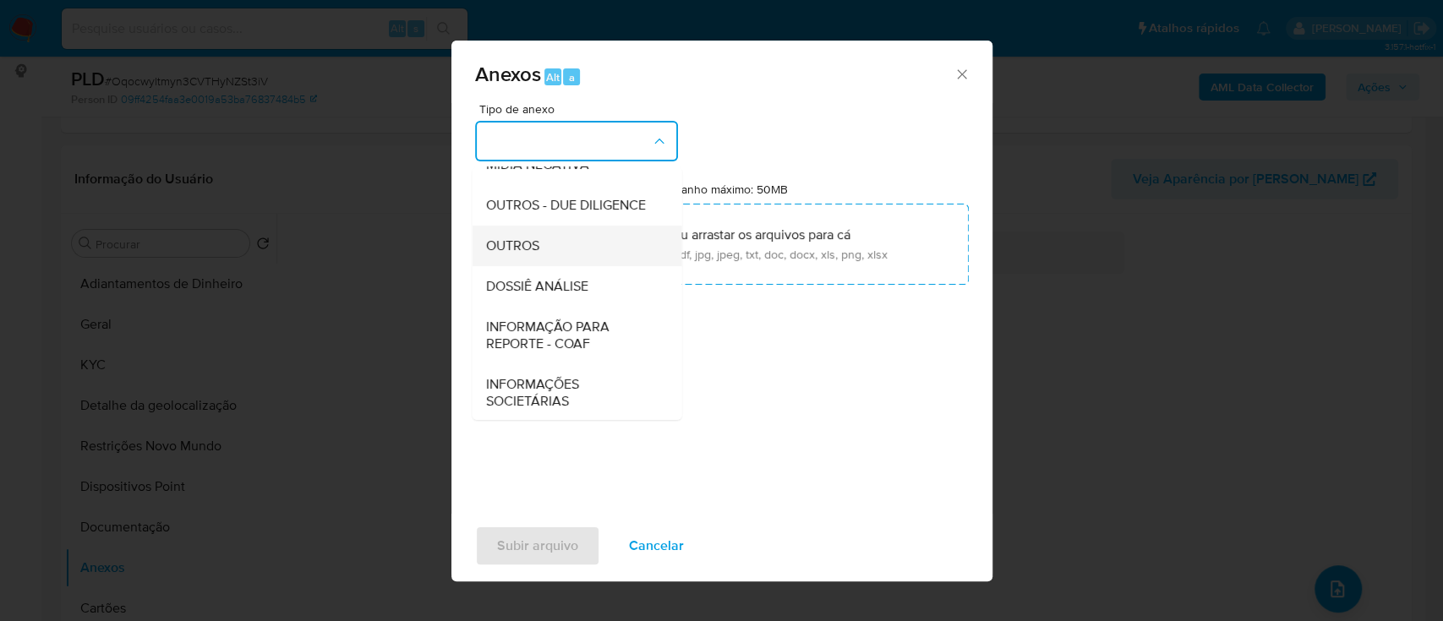
click at [544, 266] on div "OUTROS" at bounding box center [571, 246] width 172 height 41
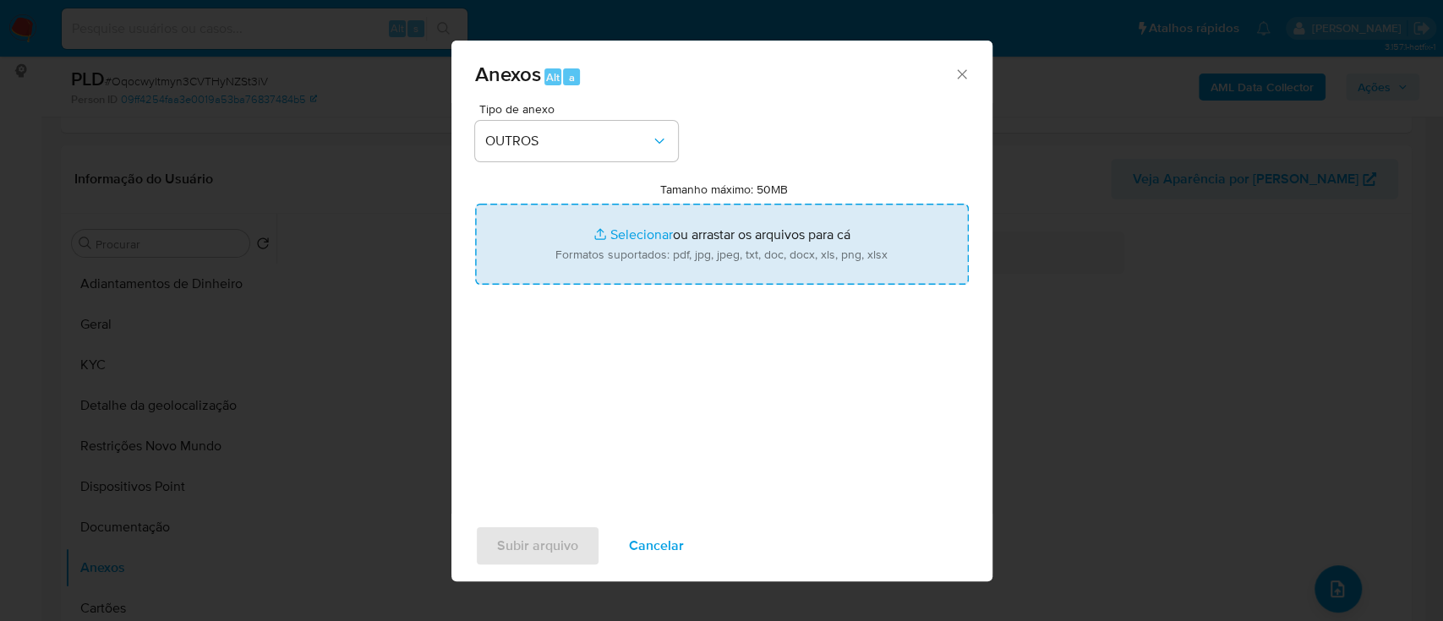
click at [633, 227] on input "Tamanho máximo: 50MB Selecionar arquivos" at bounding box center [722, 244] width 494 height 81
type input "C:\fakepath\SAR - xxx - CPF 19036372879 - MARCELO LONGATO.pdf"
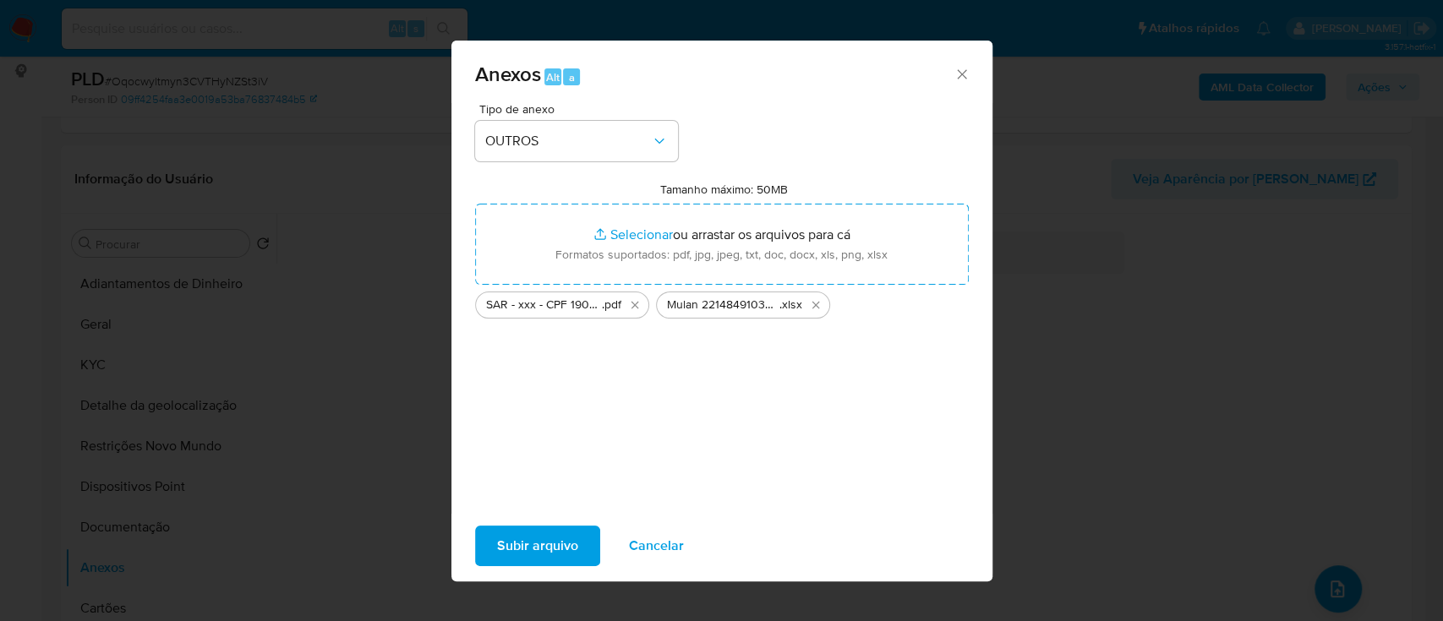
click at [511, 533] on span "Subir arquivo" at bounding box center [537, 546] width 81 height 37
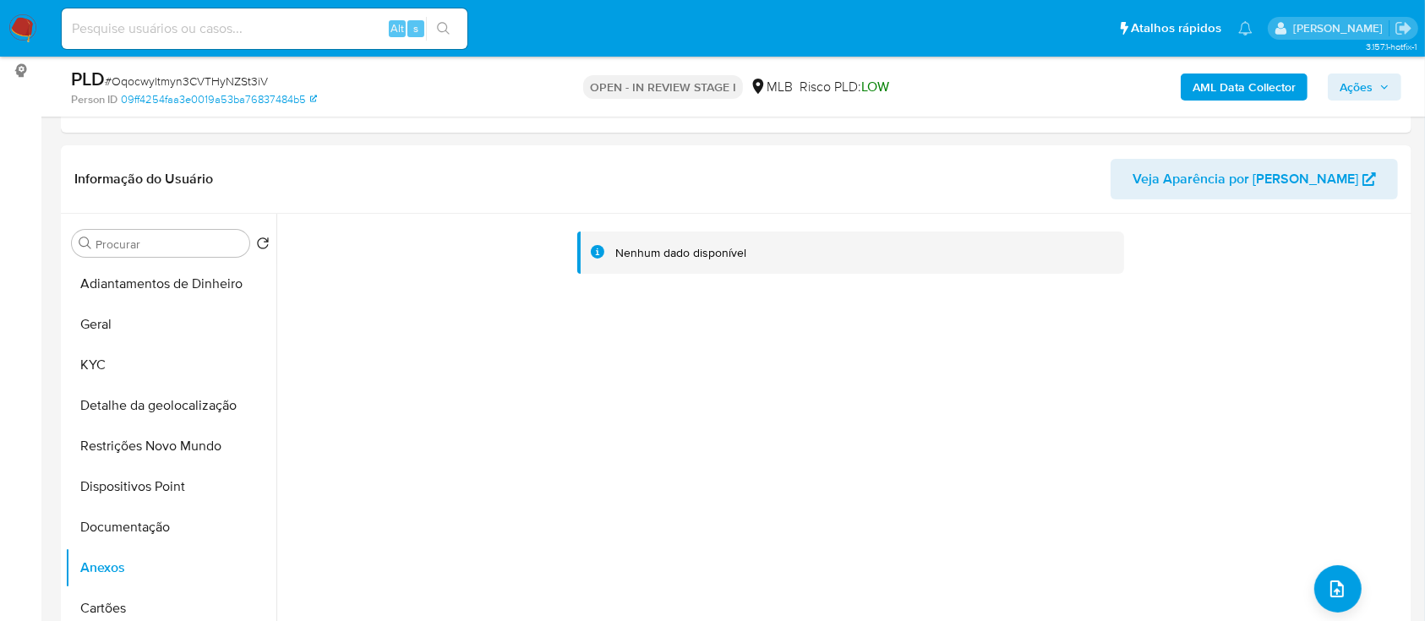
click at [1367, 75] on span "Ações" at bounding box center [1356, 87] width 33 height 27
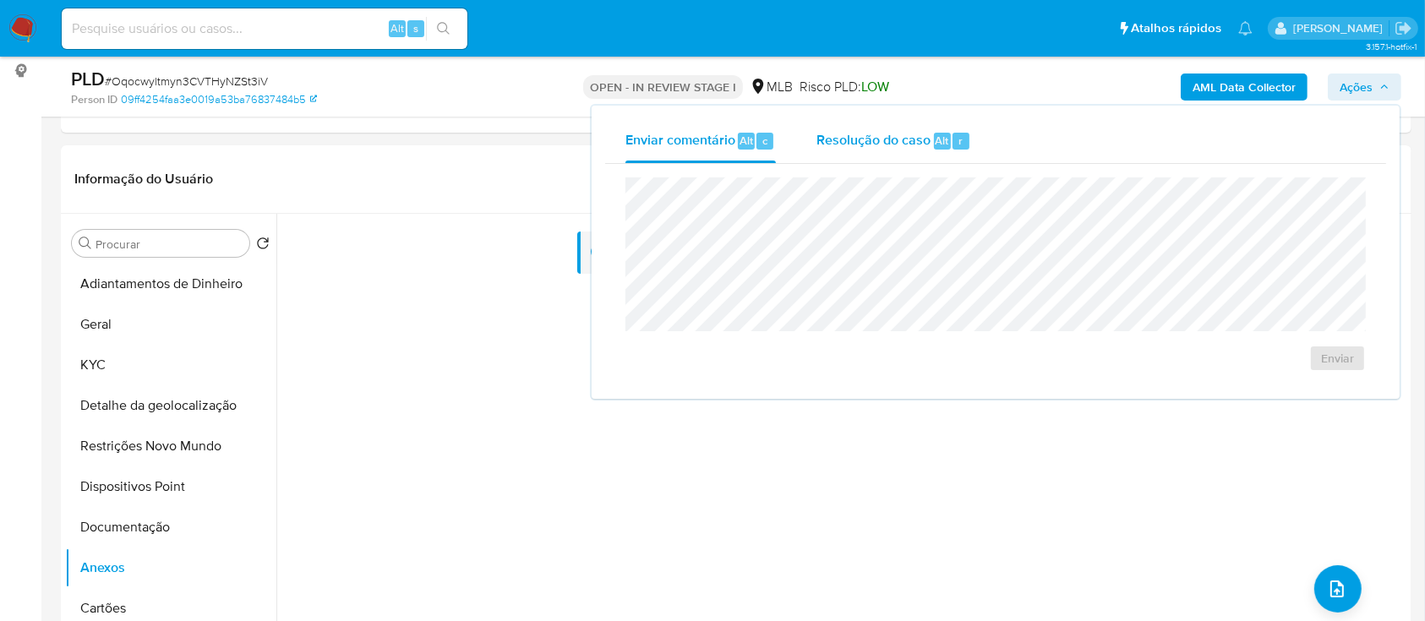
click at [889, 134] on span "Resolução do caso" at bounding box center [874, 139] width 114 height 19
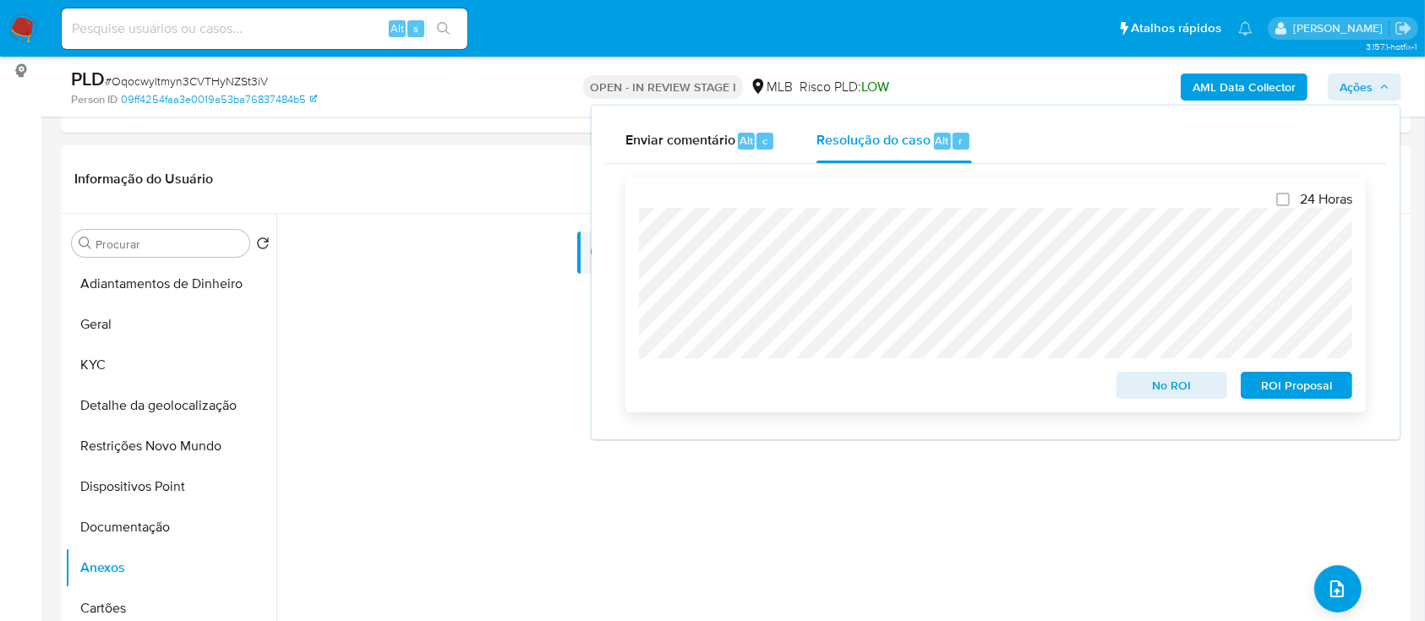
click at [1295, 380] on span "ROI Proposal" at bounding box center [1297, 386] width 88 height 24
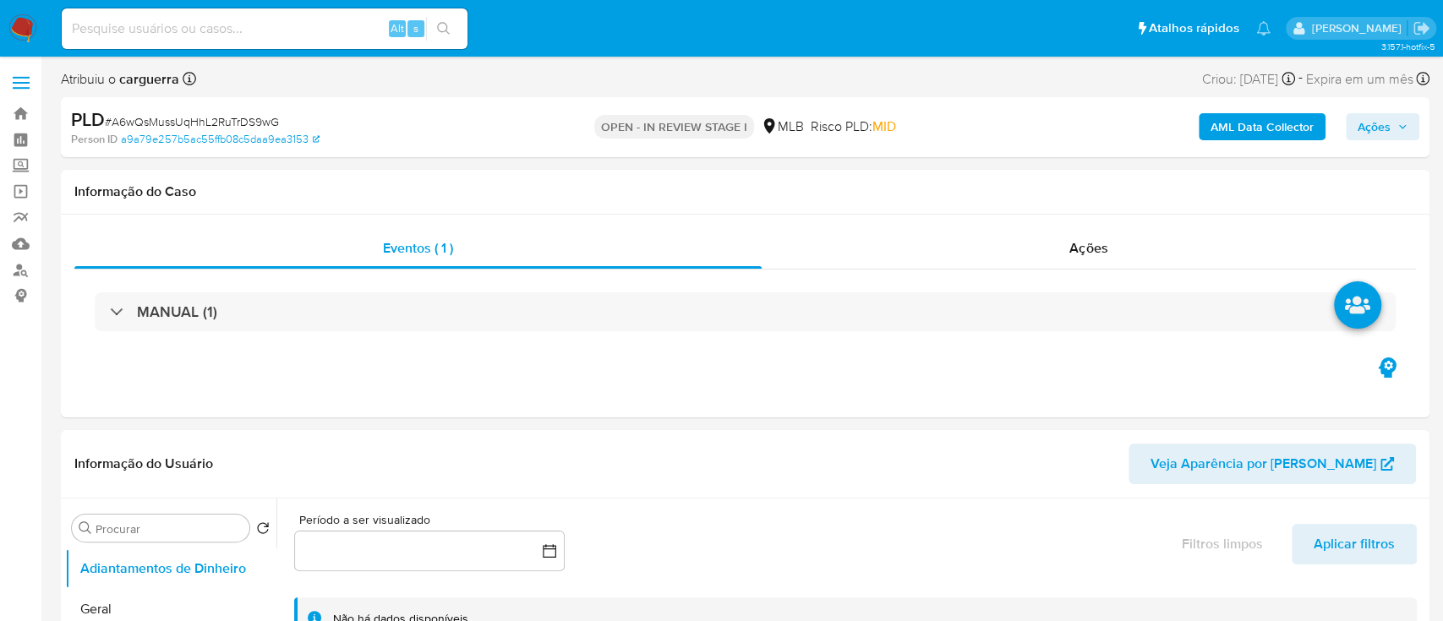
select select "10"
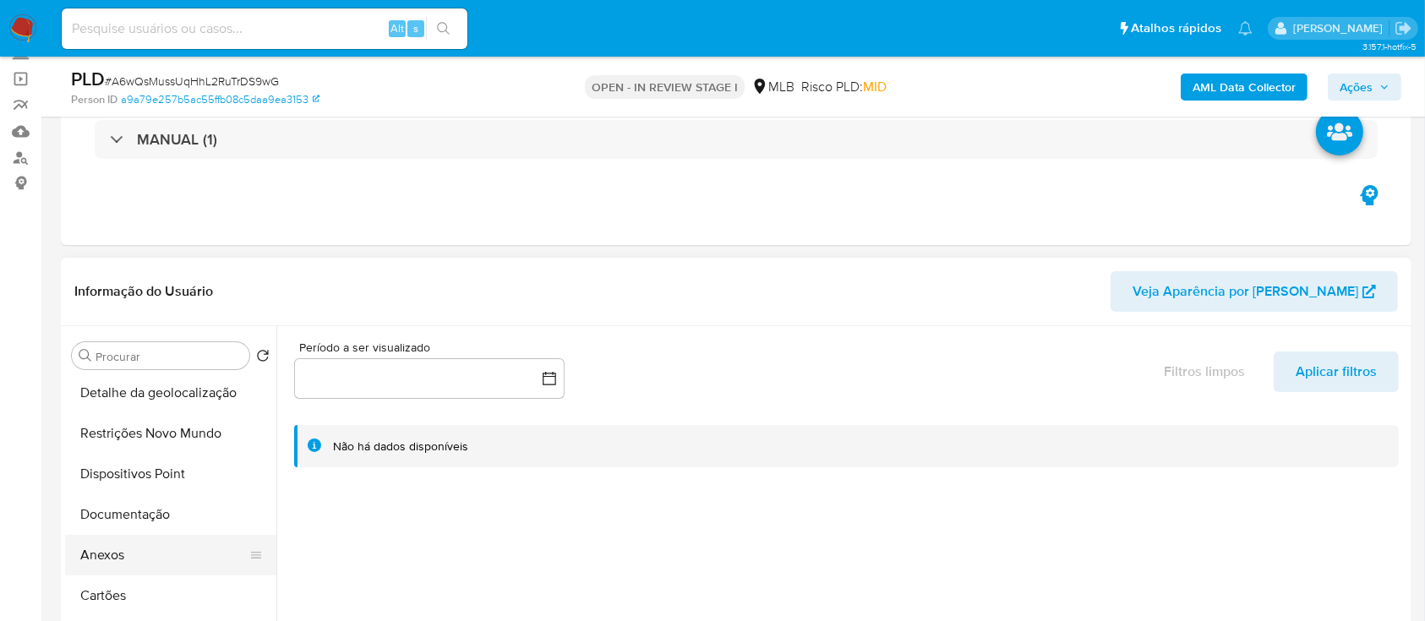
scroll to position [225, 0]
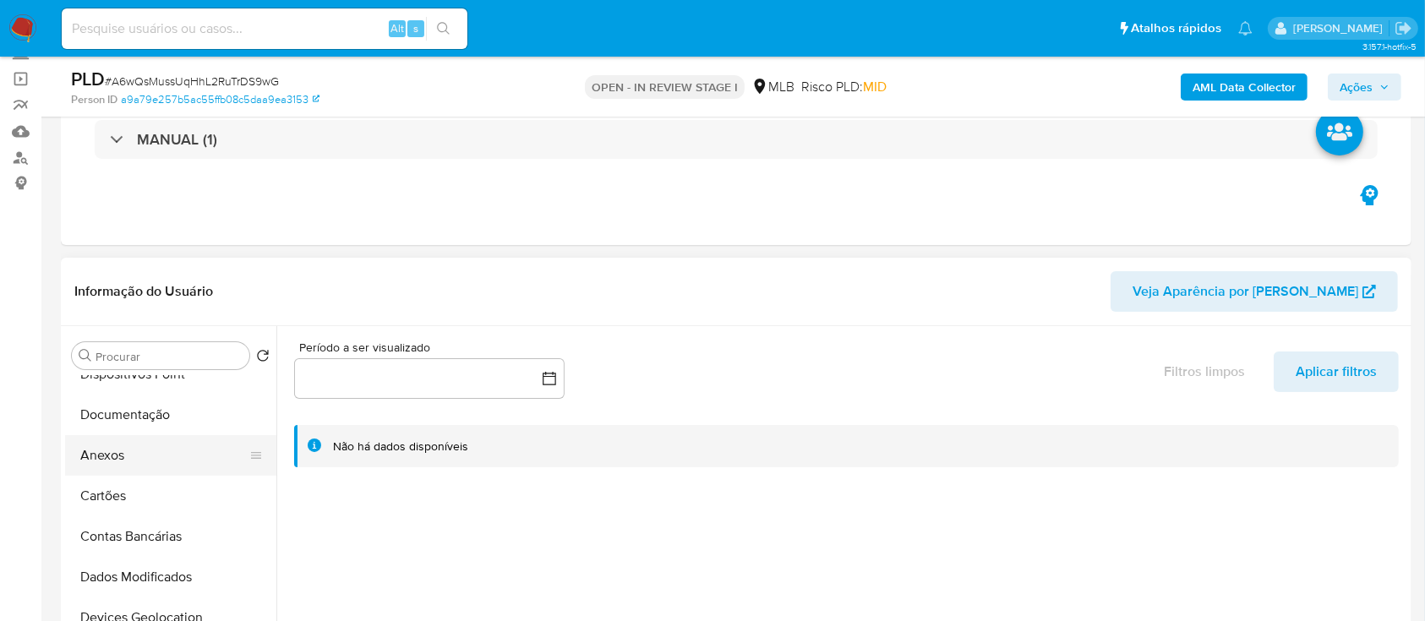
drag, startPoint x: 135, startPoint y: 455, endPoint x: 146, endPoint y: 452, distance: 11.3
click at [140, 454] on button "Anexos" at bounding box center [164, 455] width 198 height 41
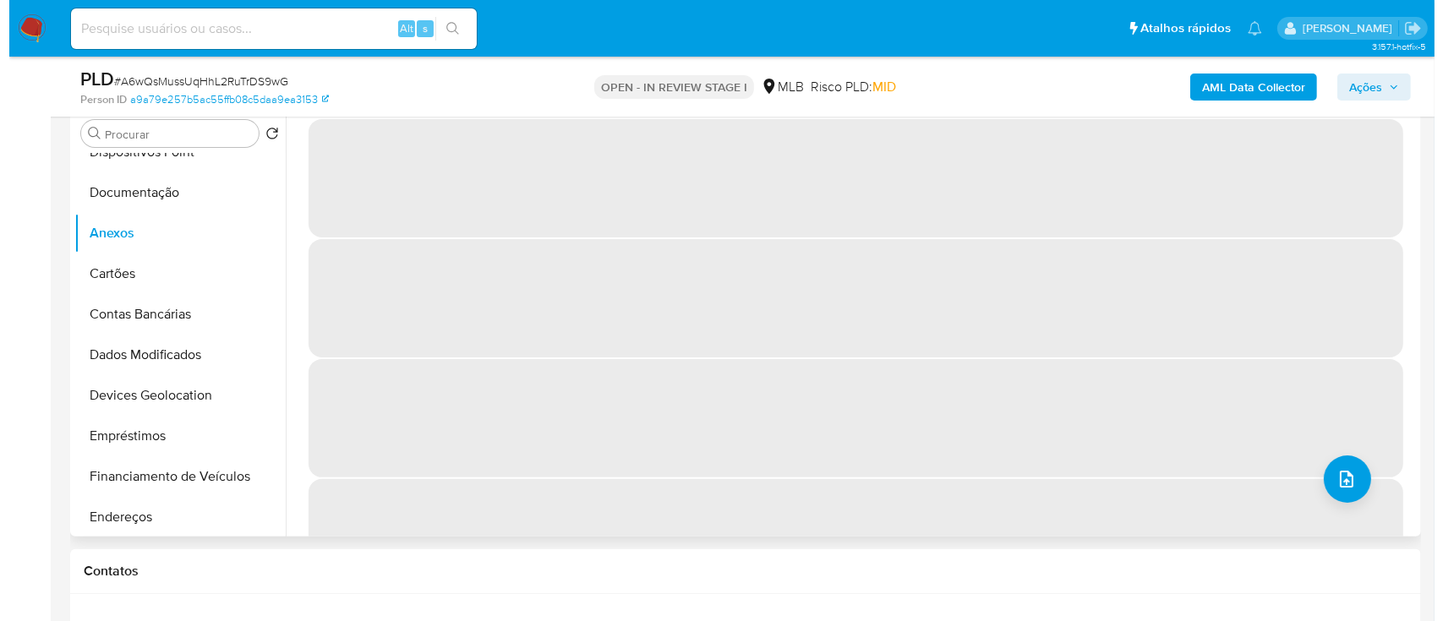
scroll to position [338, 0]
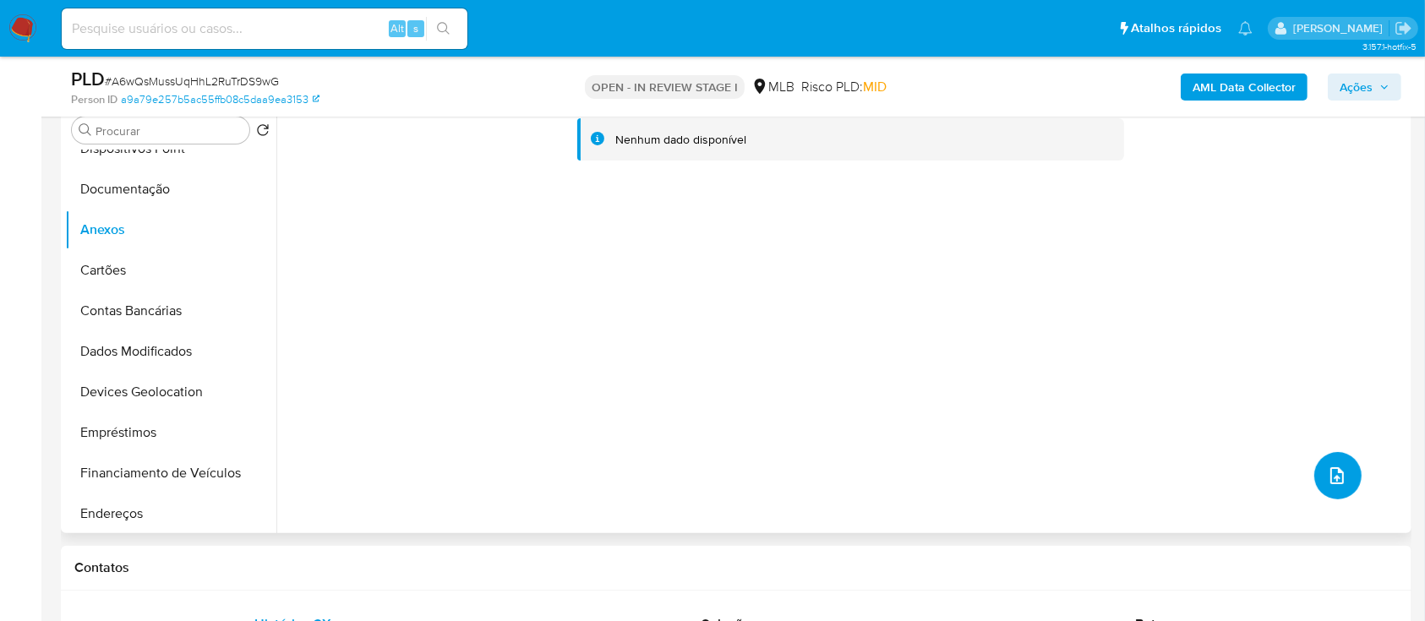
click at [1332, 477] on icon "upload-file" at bounding box center [1337, 476] width 20 height 20
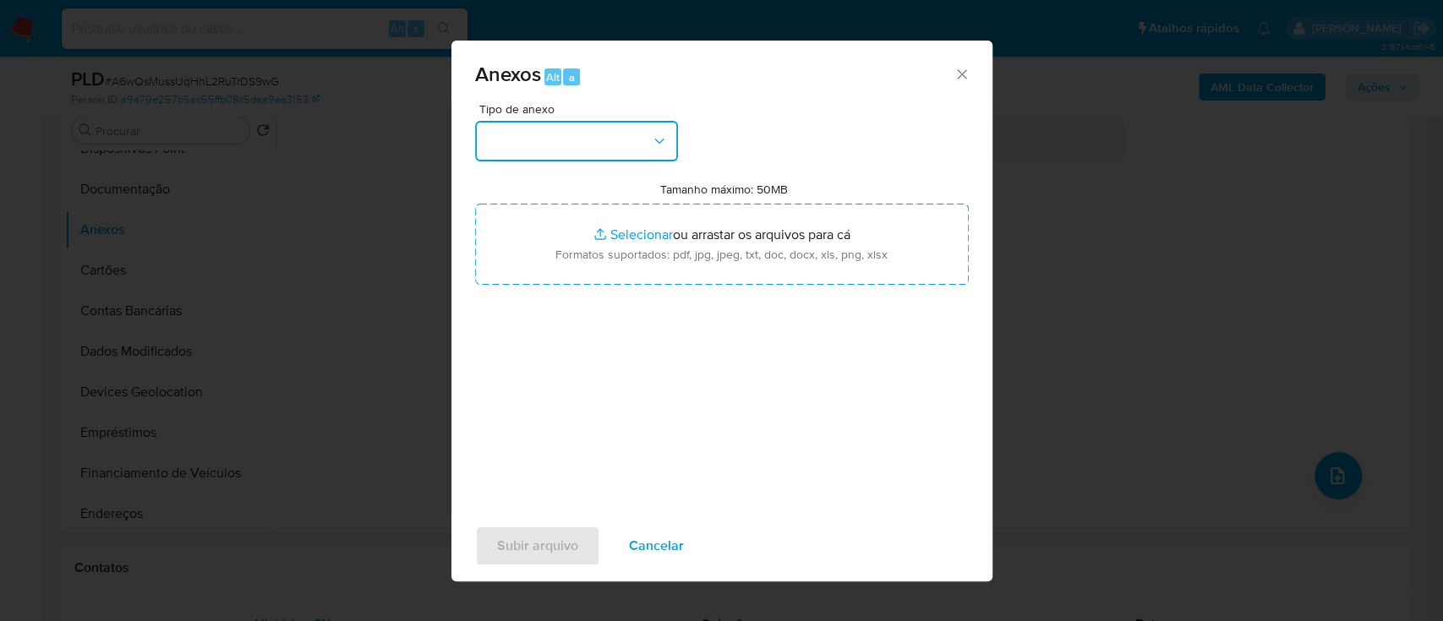
click at [539, 129] on button "button" at bounding box center [576, 141] width 203 height 41
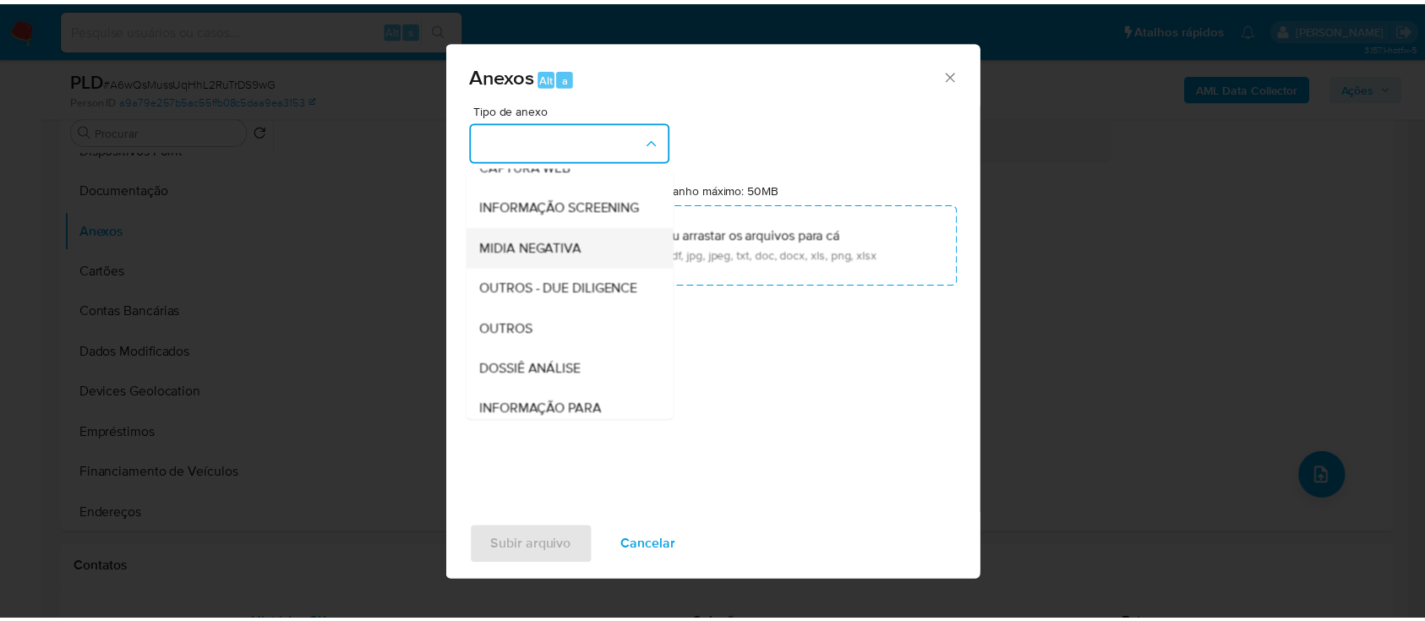
scroll to position [112, 0]
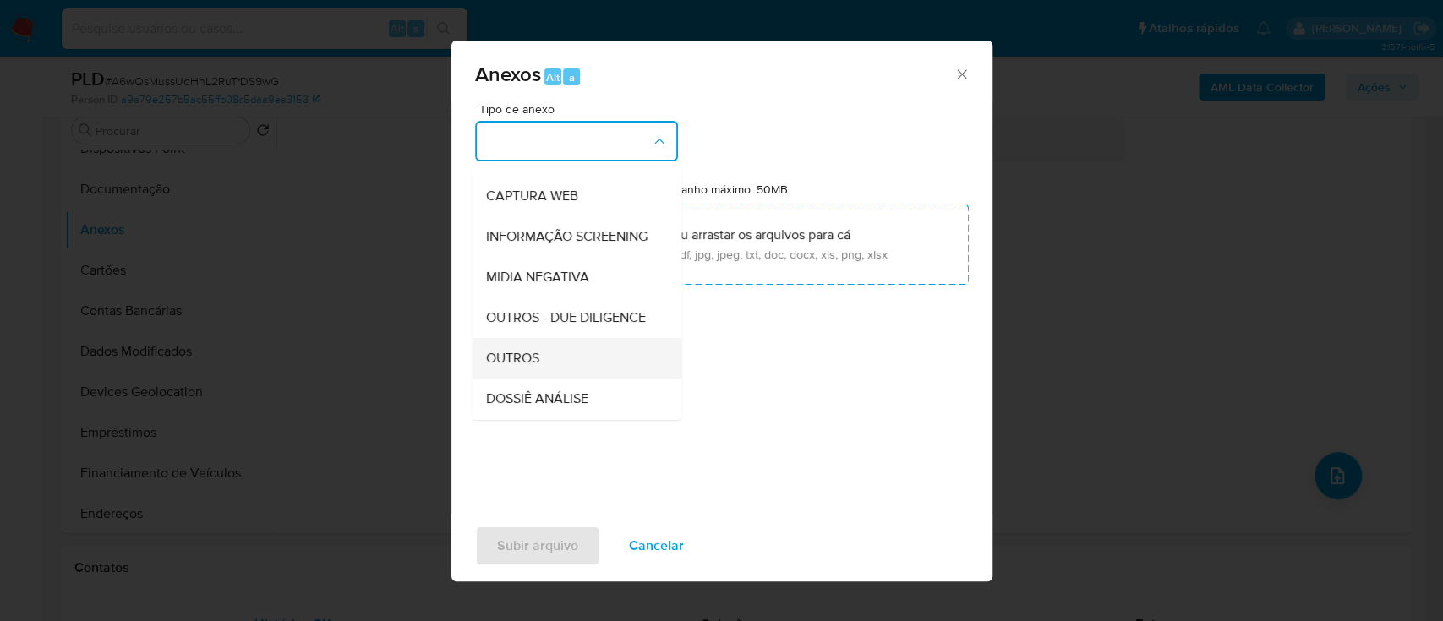
click at [523, 367] on span "OUTROS" at bounding box center [511, 358] width 53 height 17
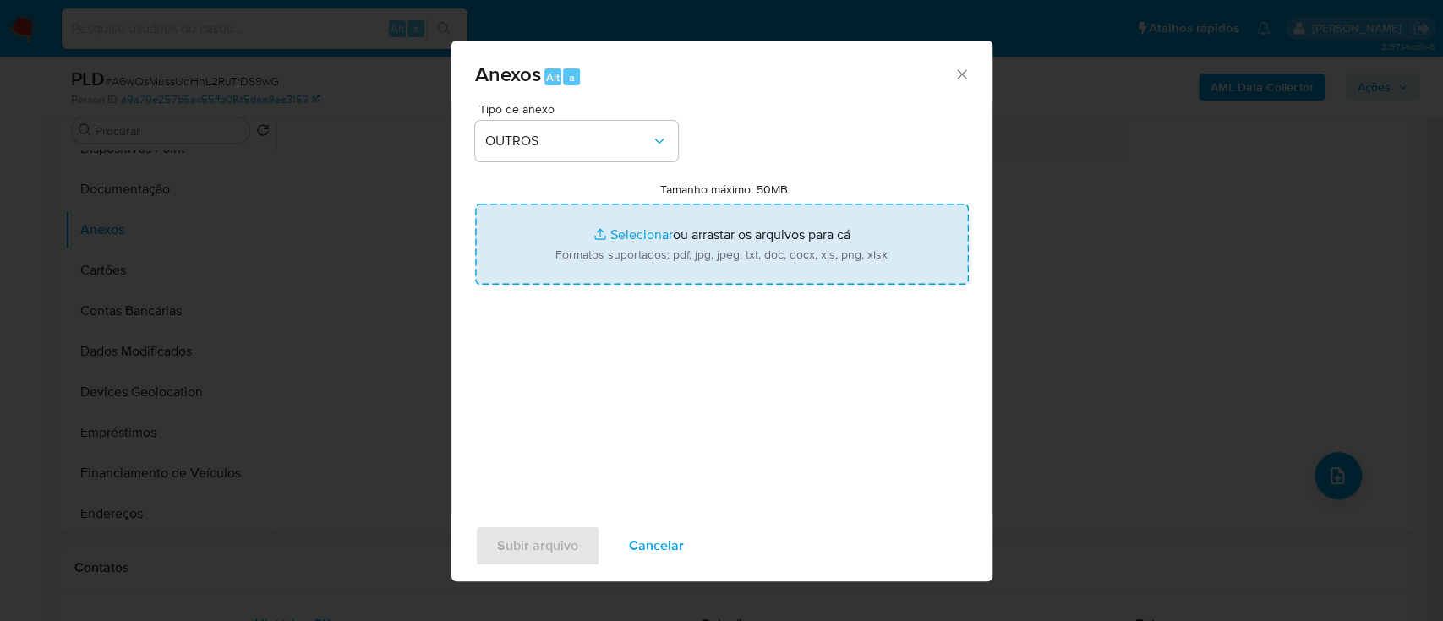
click at [660, 228] on input "Tamanho máximo: 50MB Selecionar arquivos" at bounding box center [722, 244] width 494 height 81
type input "C:\fakepath\SAR - xxx - CPF 08317186172 - JOAO RODRIGUES DE LACERDA.pdf"
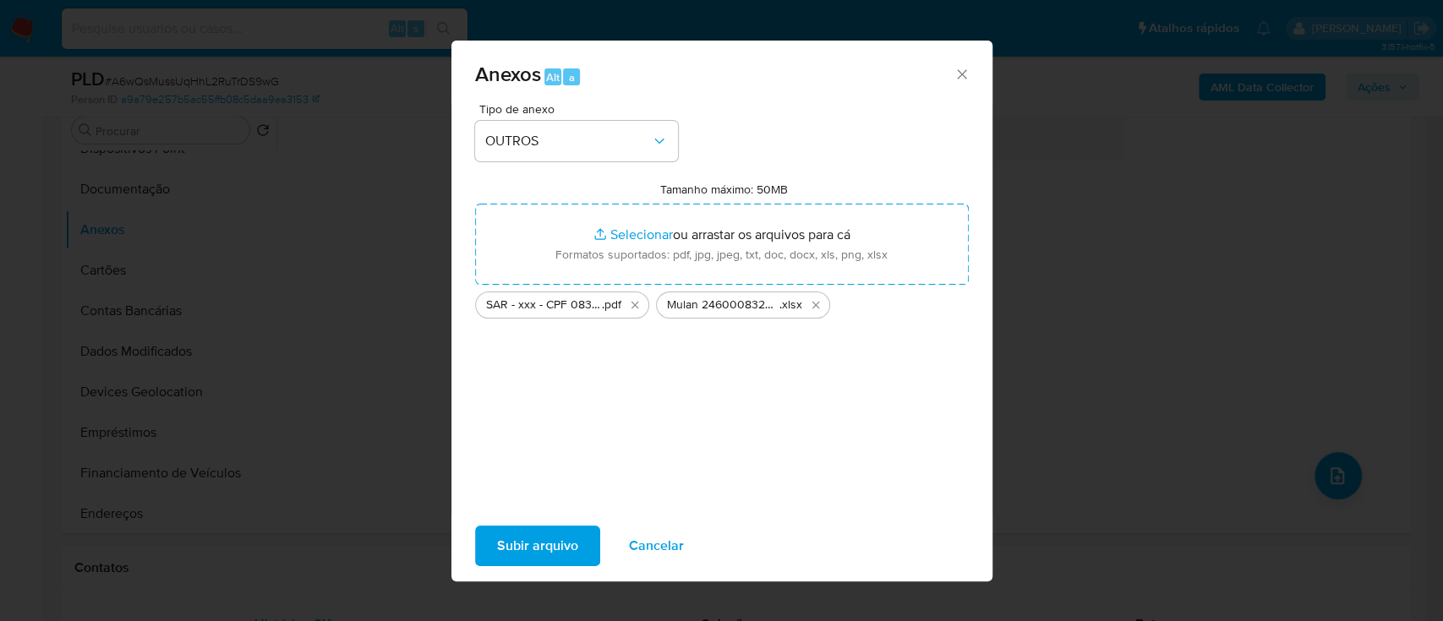
click at [522, 540] on span "Subir arquivo" at bounding box center [537, 546] width 81 height 37
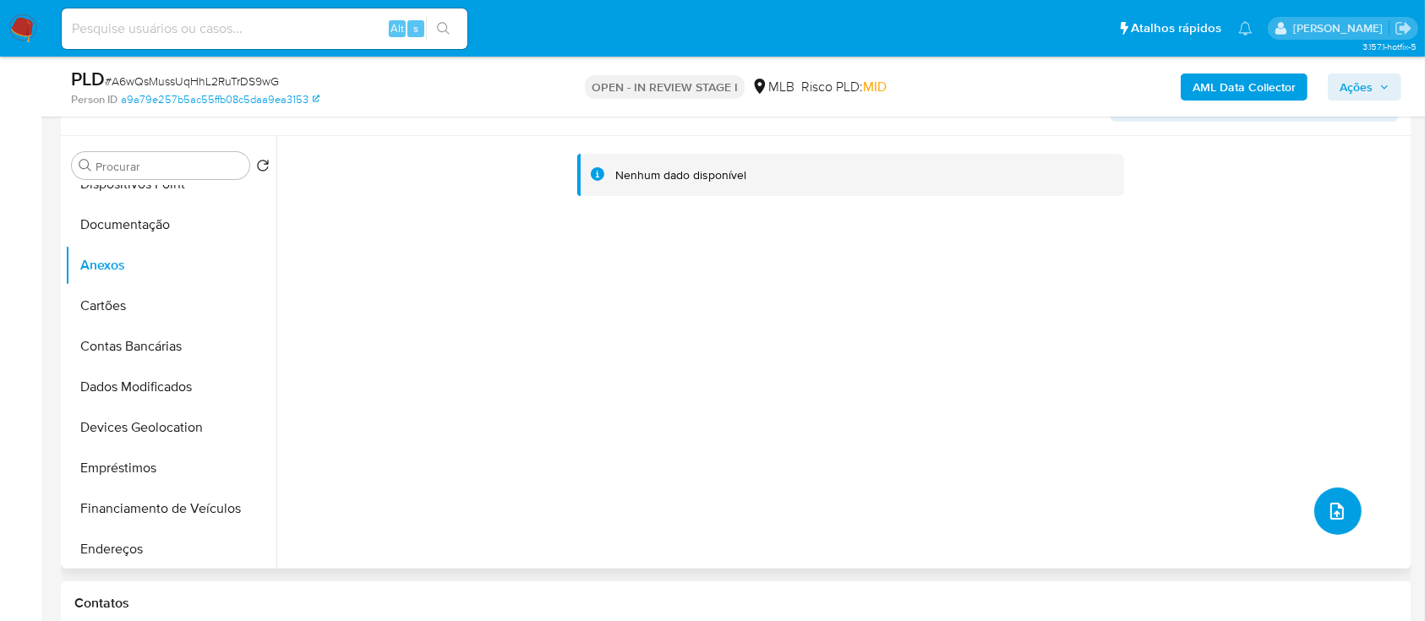
scroll to position [338, 0]
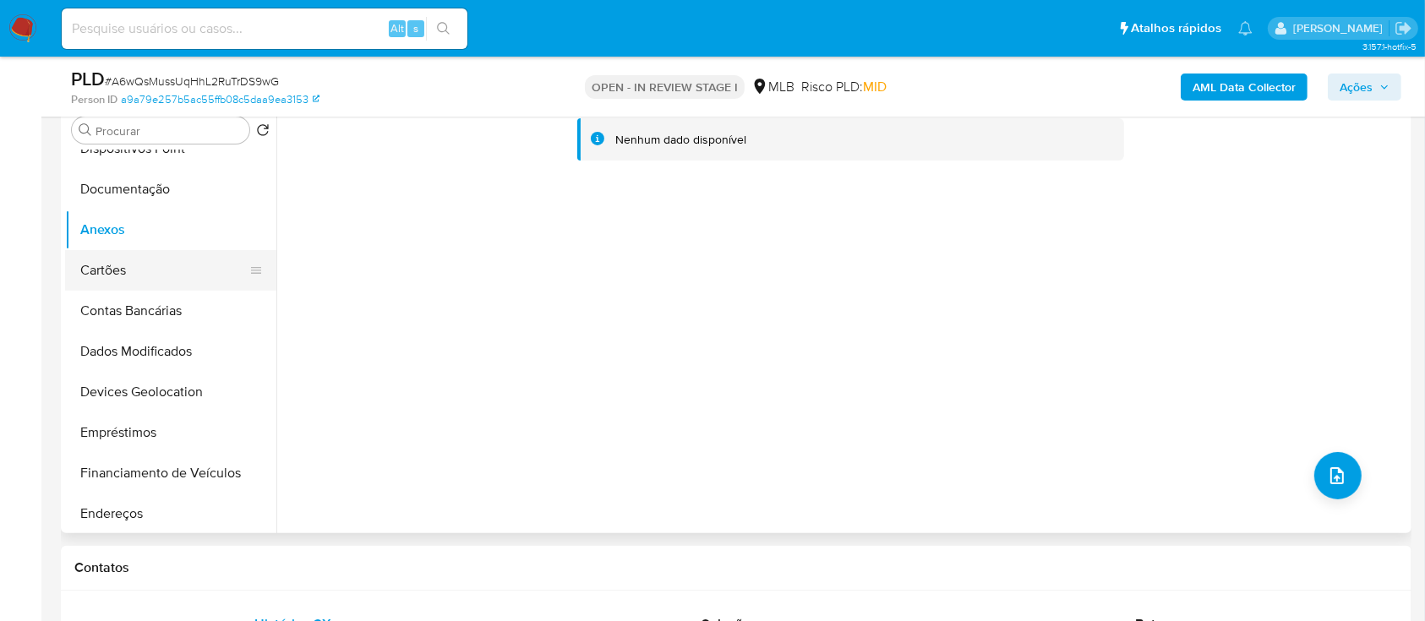
click at [107, 273] on button "Cartões" at bounding box center [164, 270] width 198 height 41
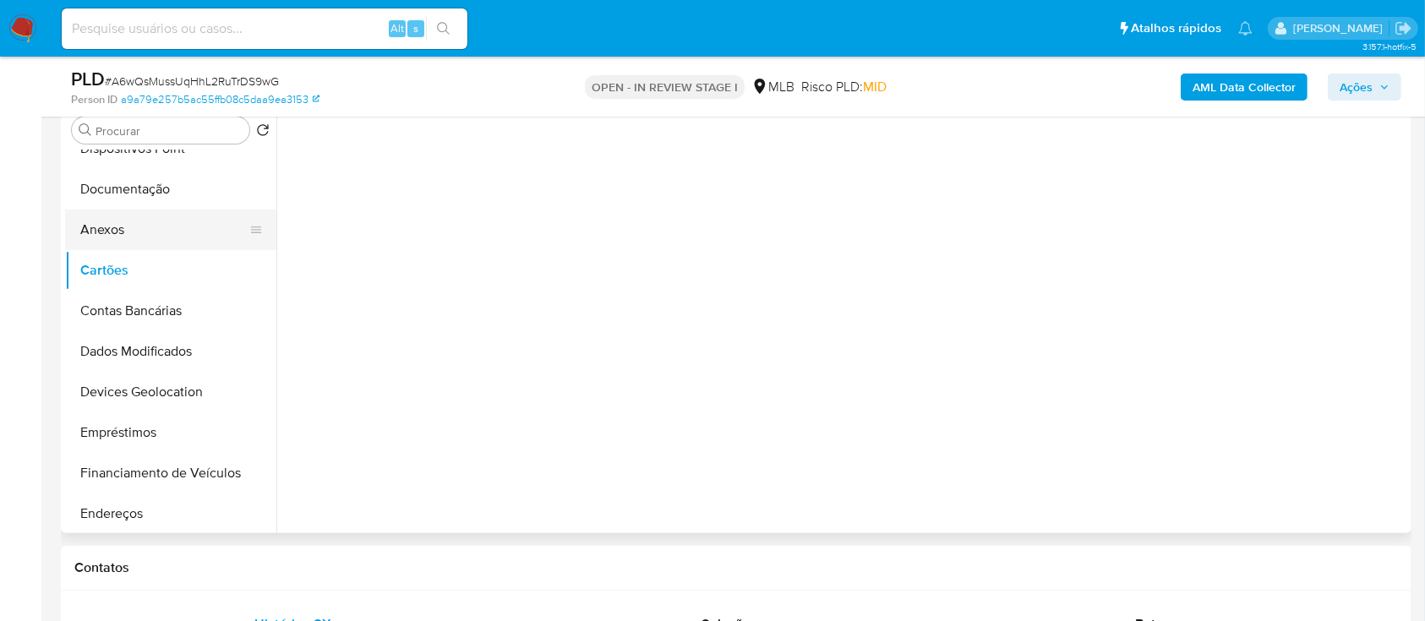
click at [91, 237] on button "Anexos" at bounding box center [164, 230] width 198 height 41
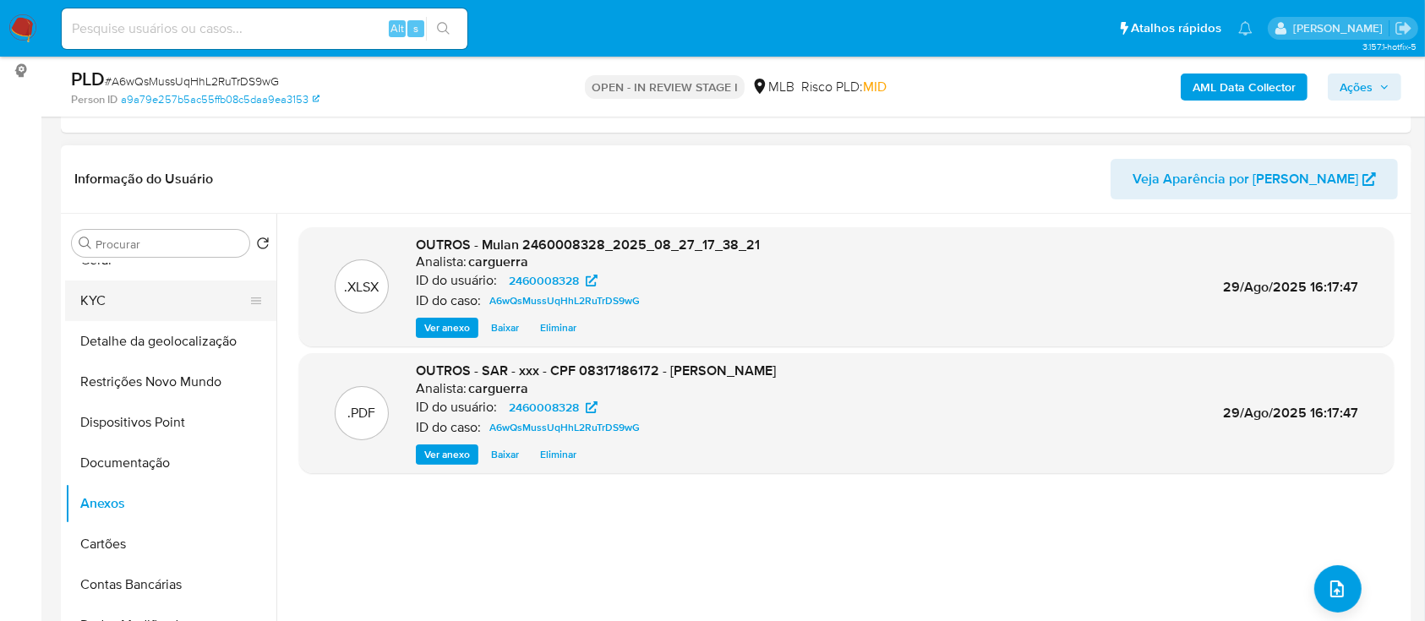
scroll to position [0, 0]
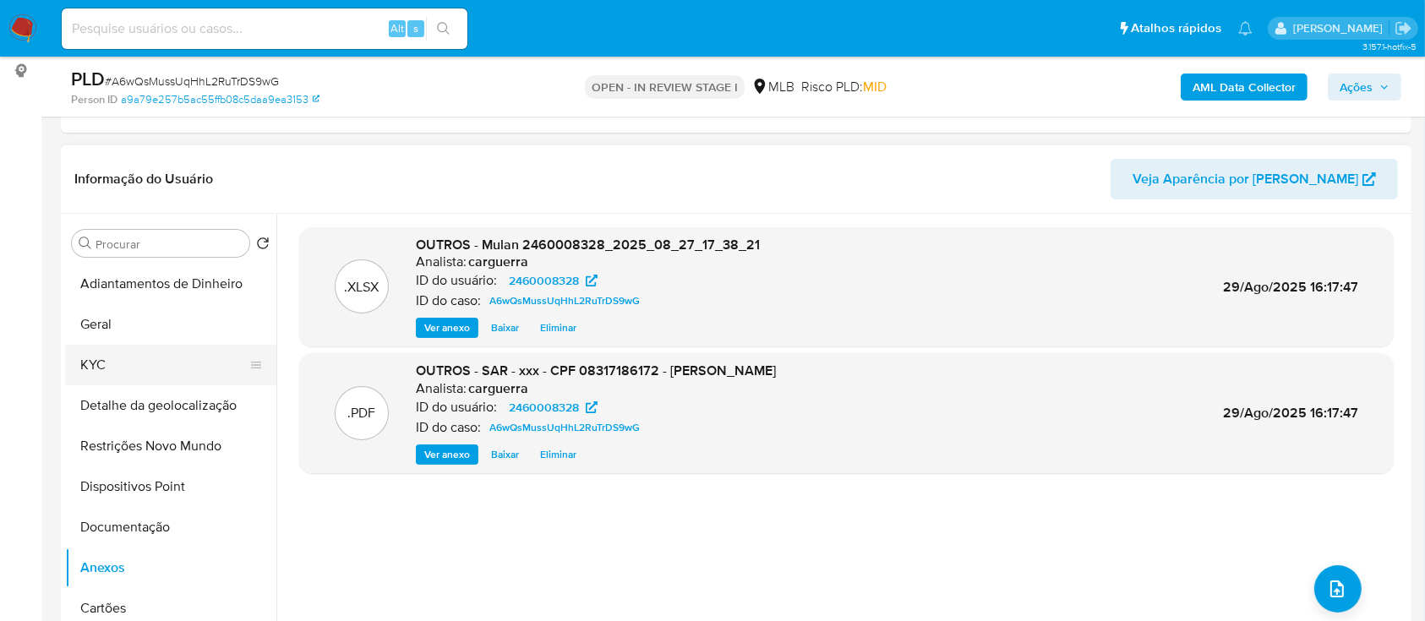
click at [95, 361] on button "KYC" at bounding box center [164, 365] width 198 height 41
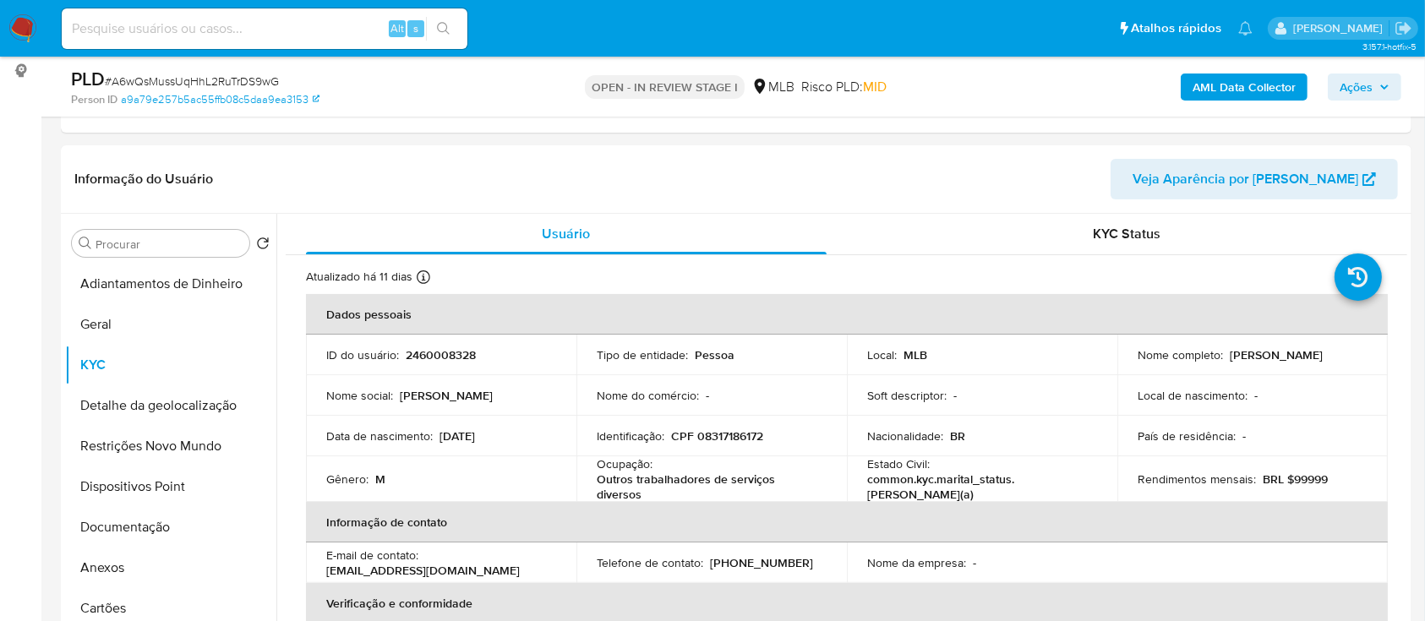
drag, startPoint x: 1345, startPoint y: 76, endPoint x: 1333, endPoint y: 89, distance: 17.3
click at [1344, 77] on span "Ações" at bounding box center [1356, 87] width 33 height 27
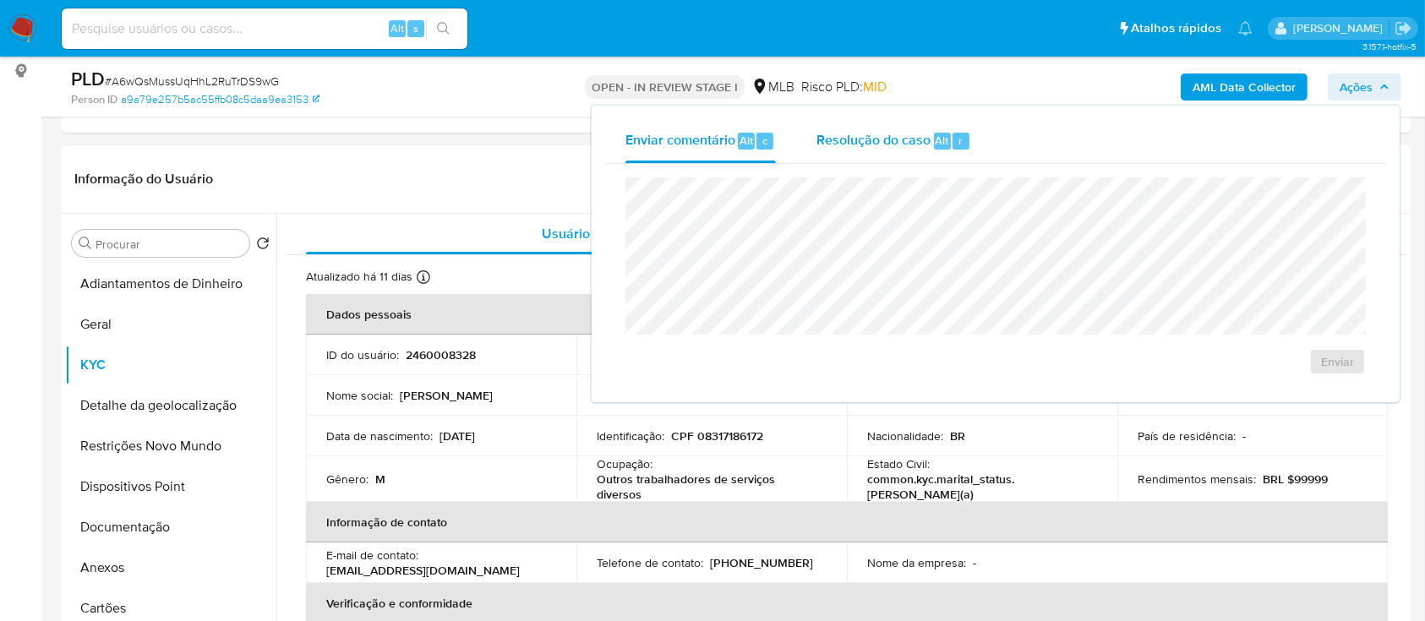
click at [887, 146] on span "Resolução do caso" at bounding box center [874, 139] width 114 height 19
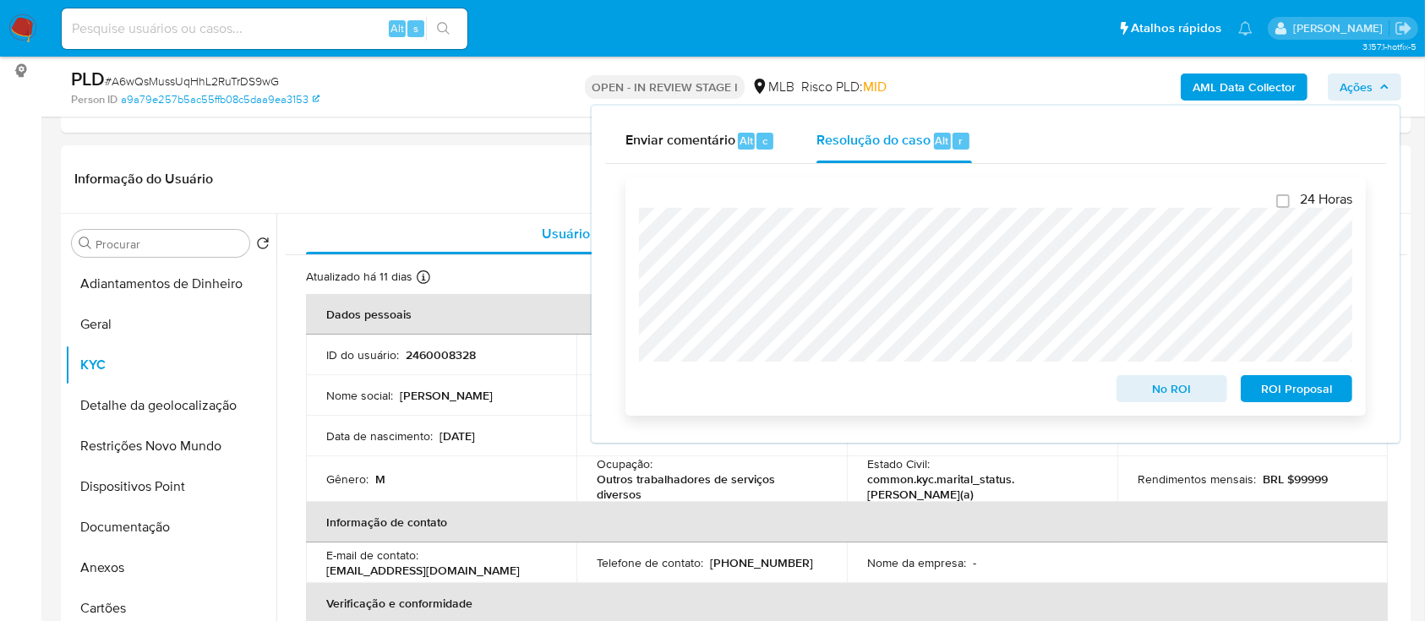
click at [1302, 394] on span "ROI Proposal" at bounding box center [1297, 389] width 88 height 24
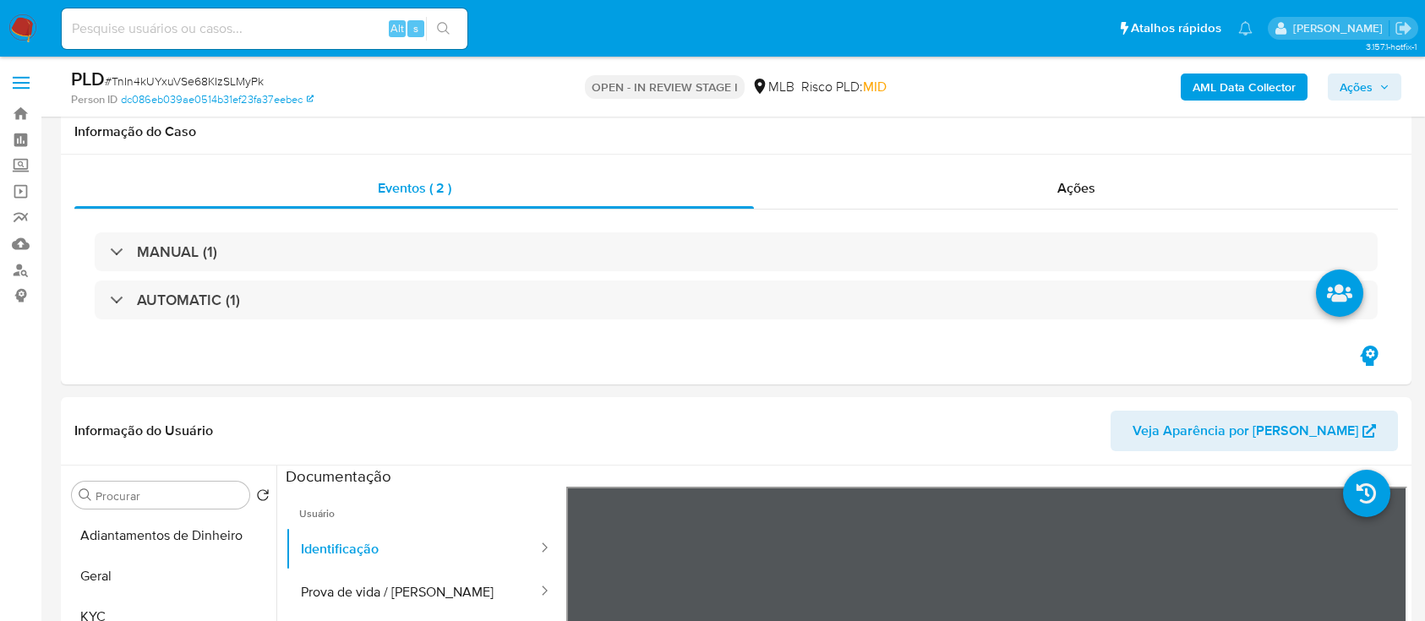
select select "10"
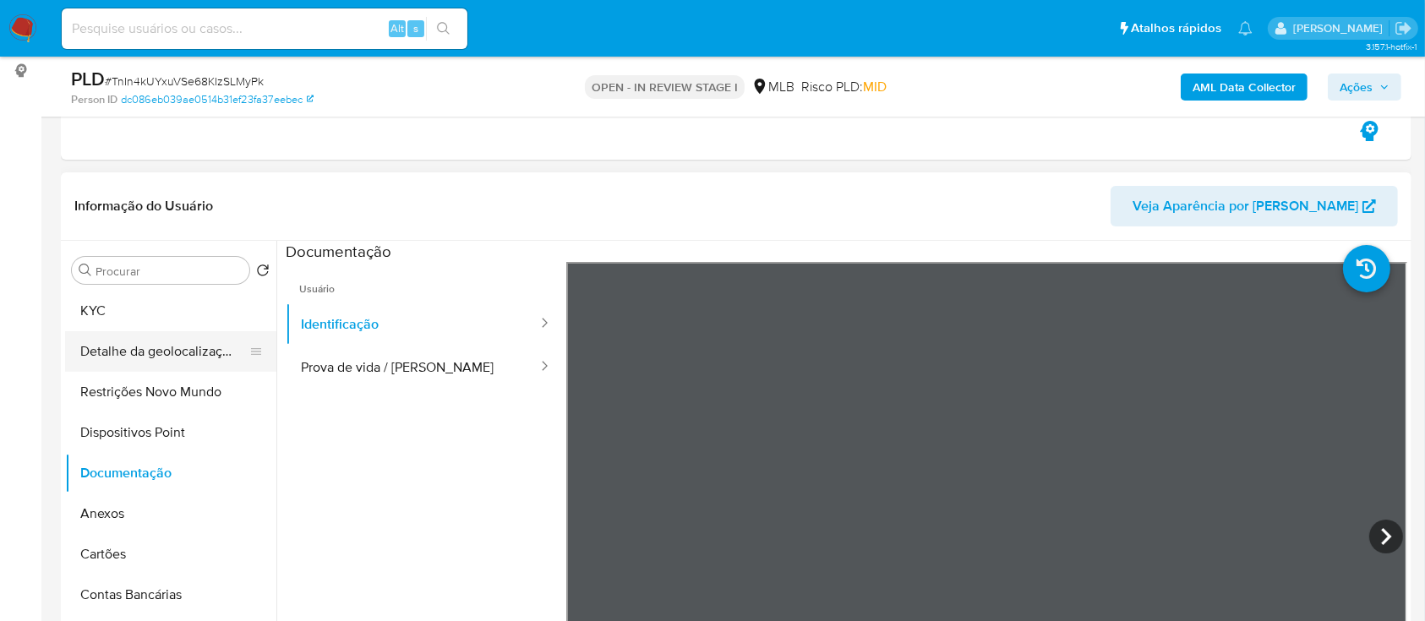
scroll to position [112, 0]
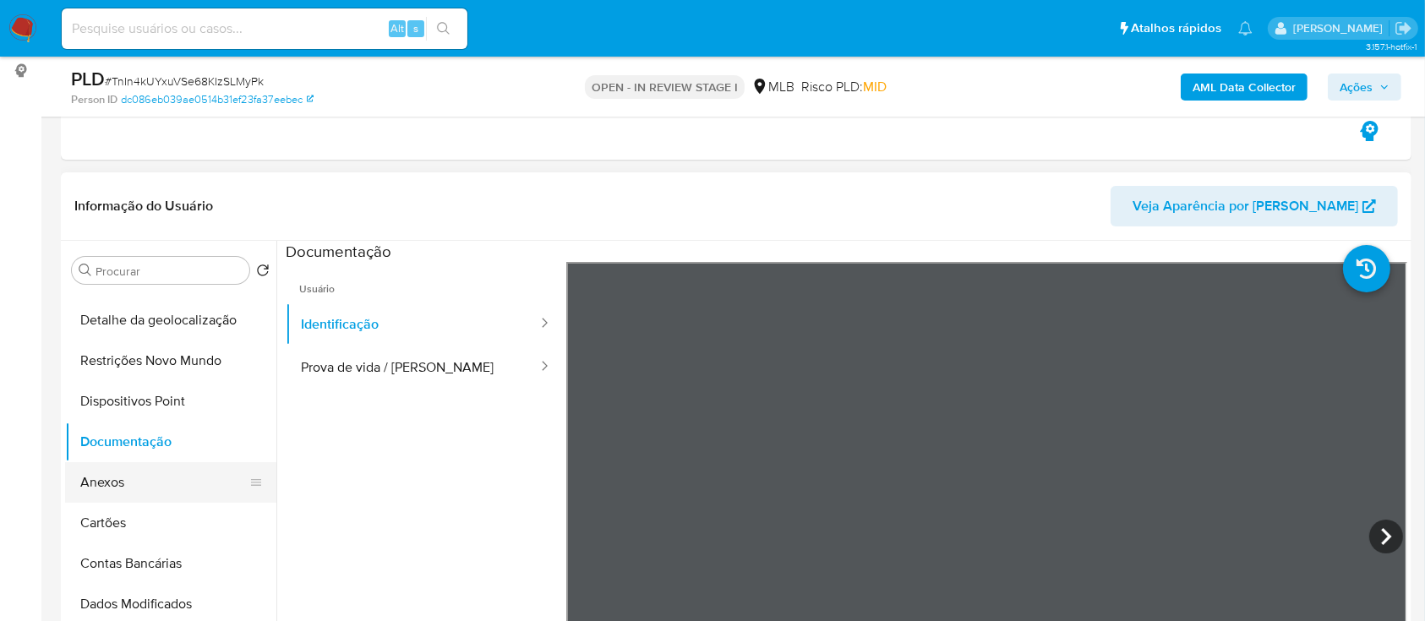
click at [110, 478] on button "Anexos" at bounding box center [164, 482] width 198 height 41
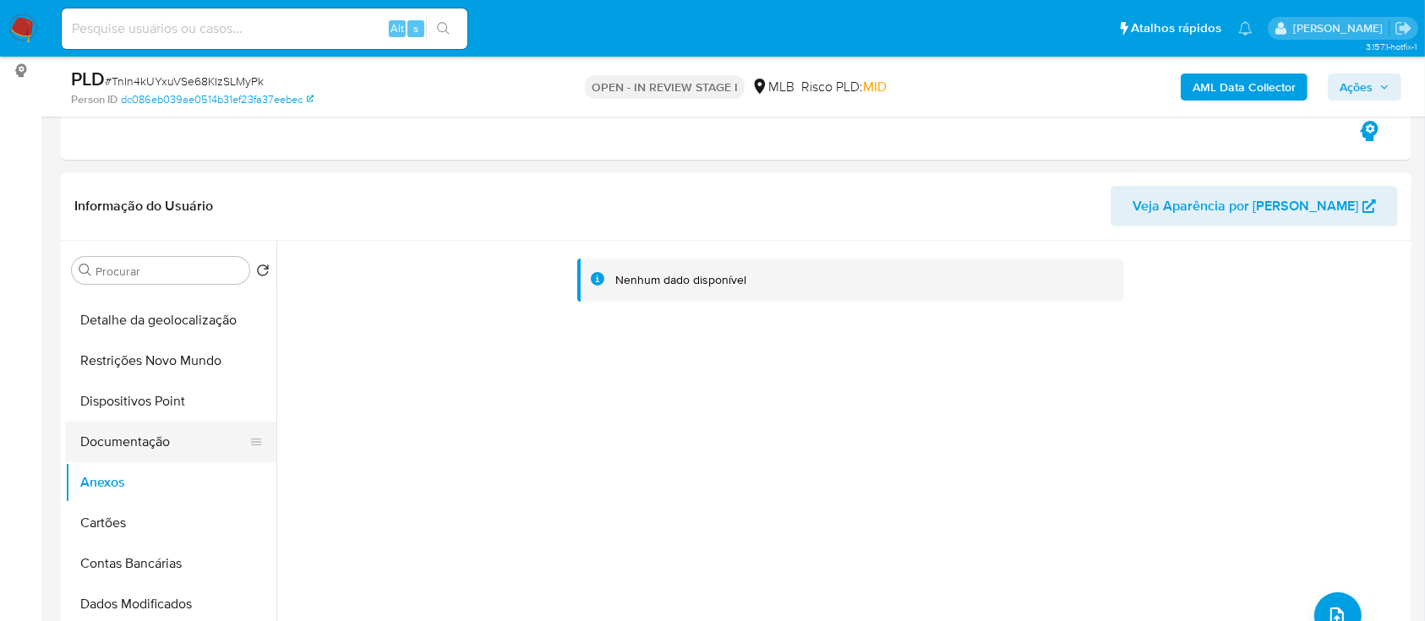
click at [130, 437] on button "Documentação" at bounding box center [164, 442] width 198 height 41
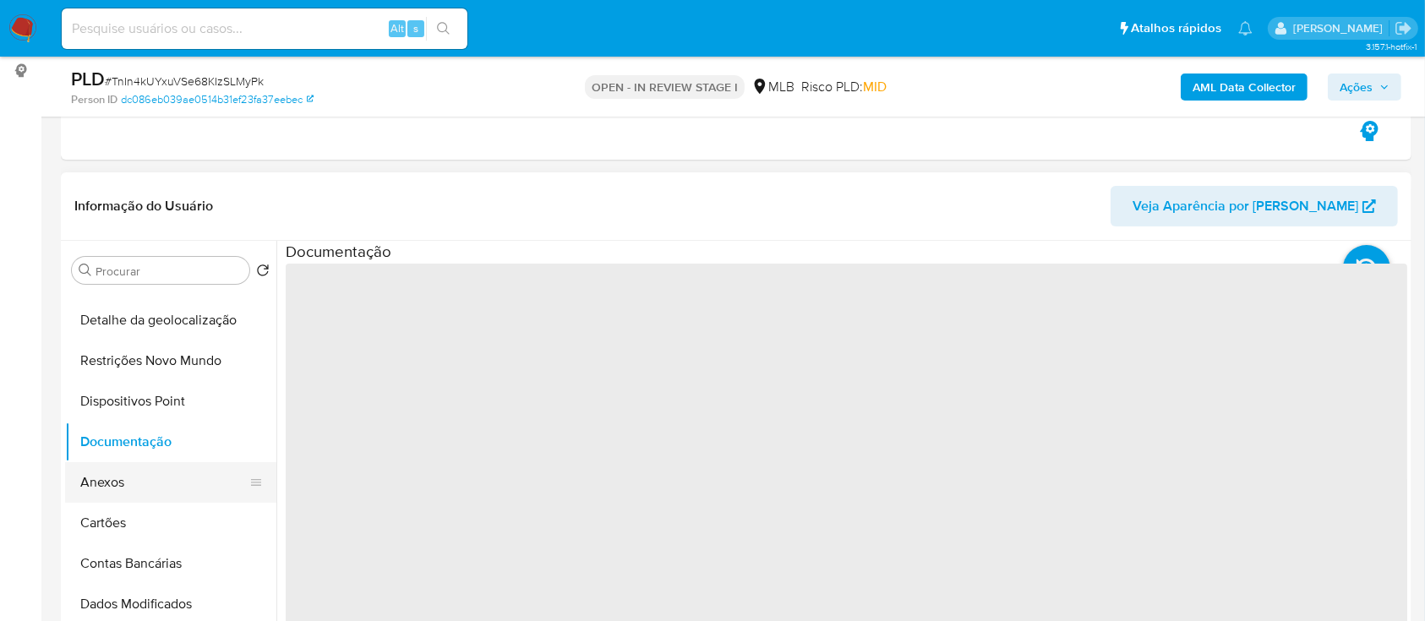
click at [109, 472] on button "Anexos" at bounding box center [164, 482] width 198 height 41
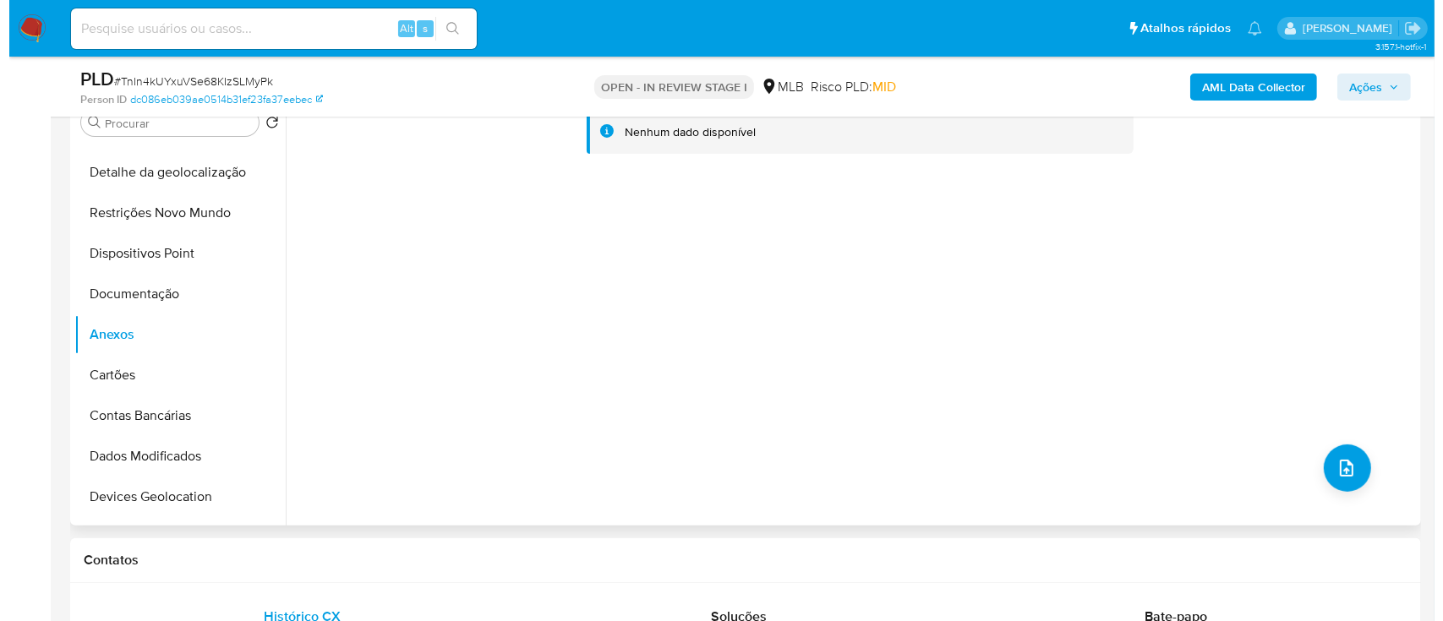
scroll to position [338, 0]
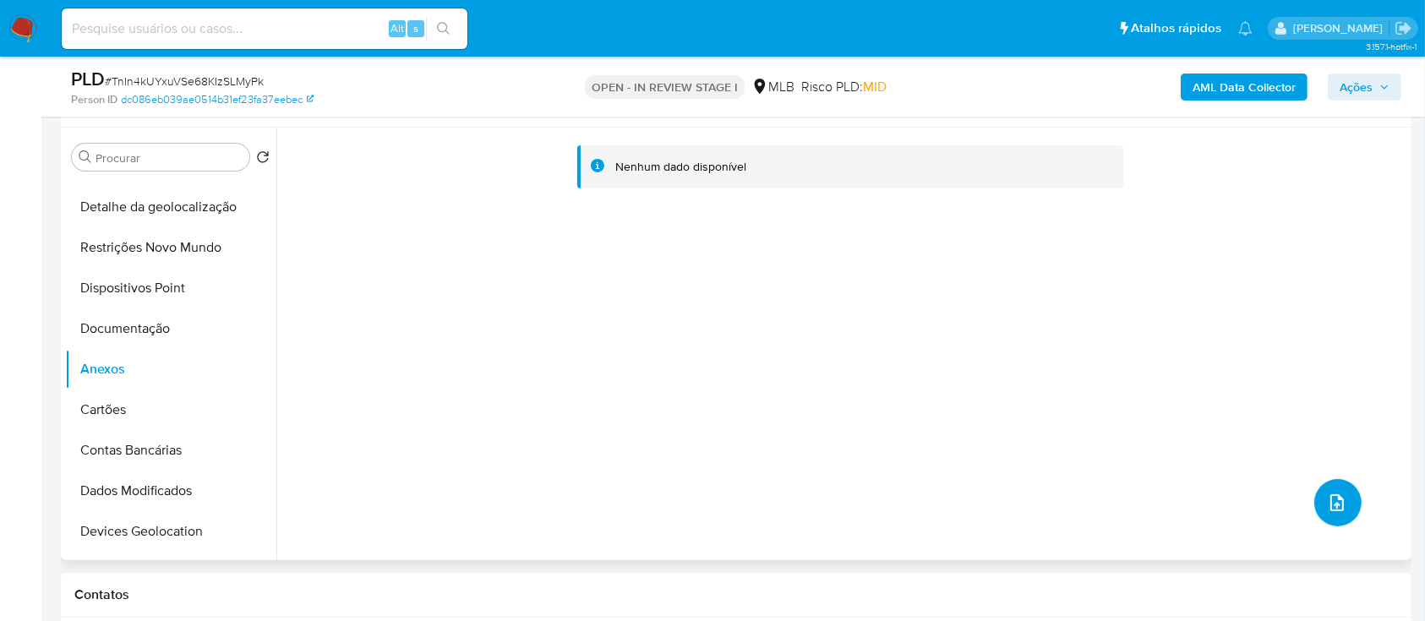
click at [1331, 499] on icon "upload-file" at bounding box center [1338, 503] width 14 height 17
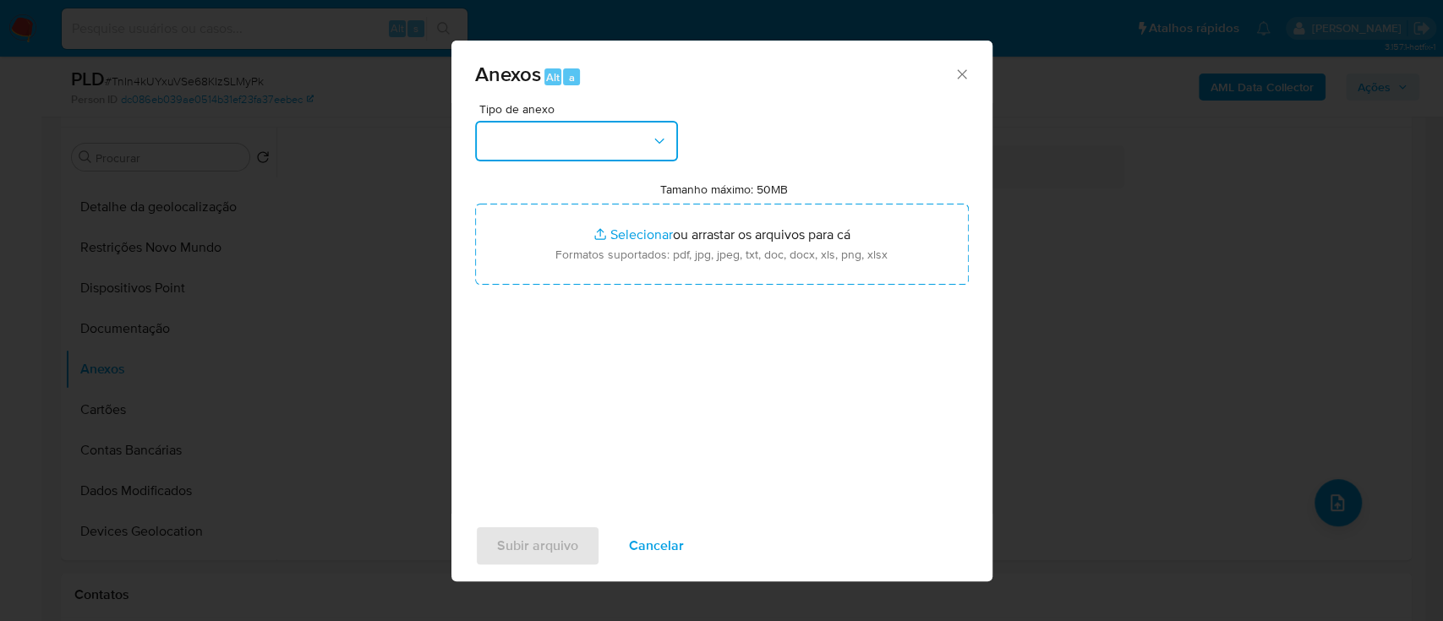
click at [557, 135] on button "button" at bounding box center [576, 141] width 203 height 41
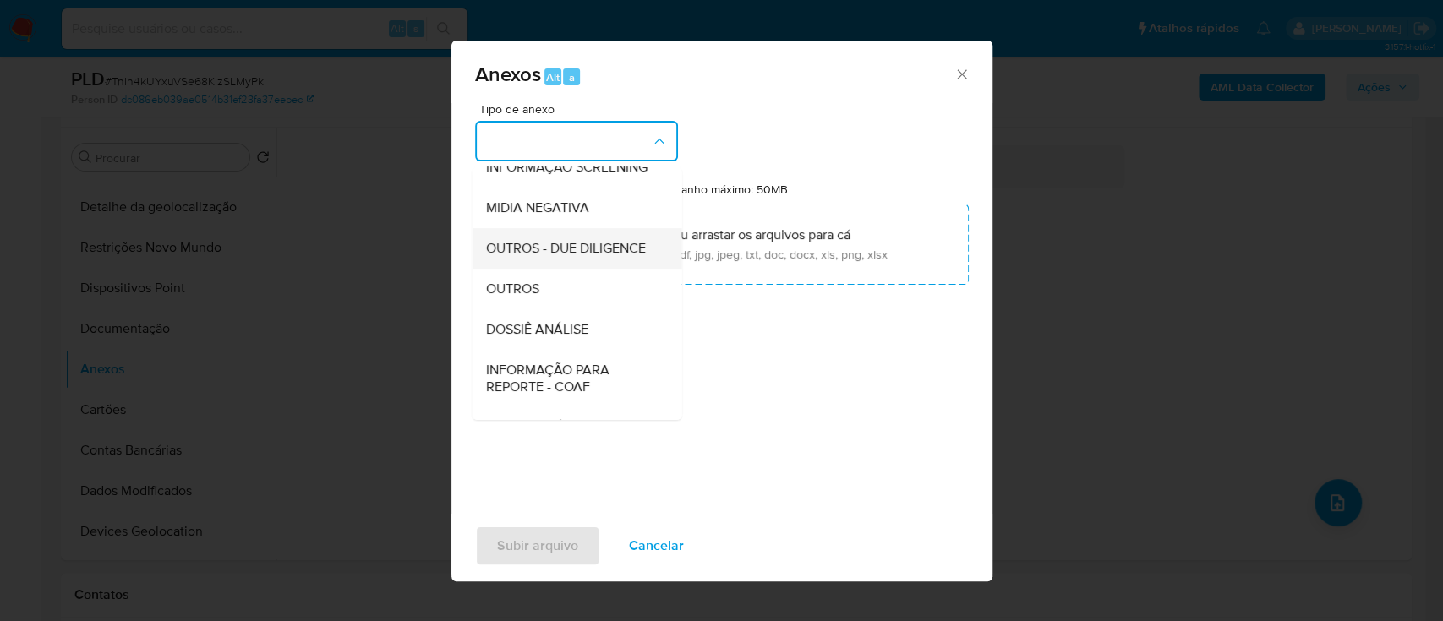
scroll to position [225, 0]
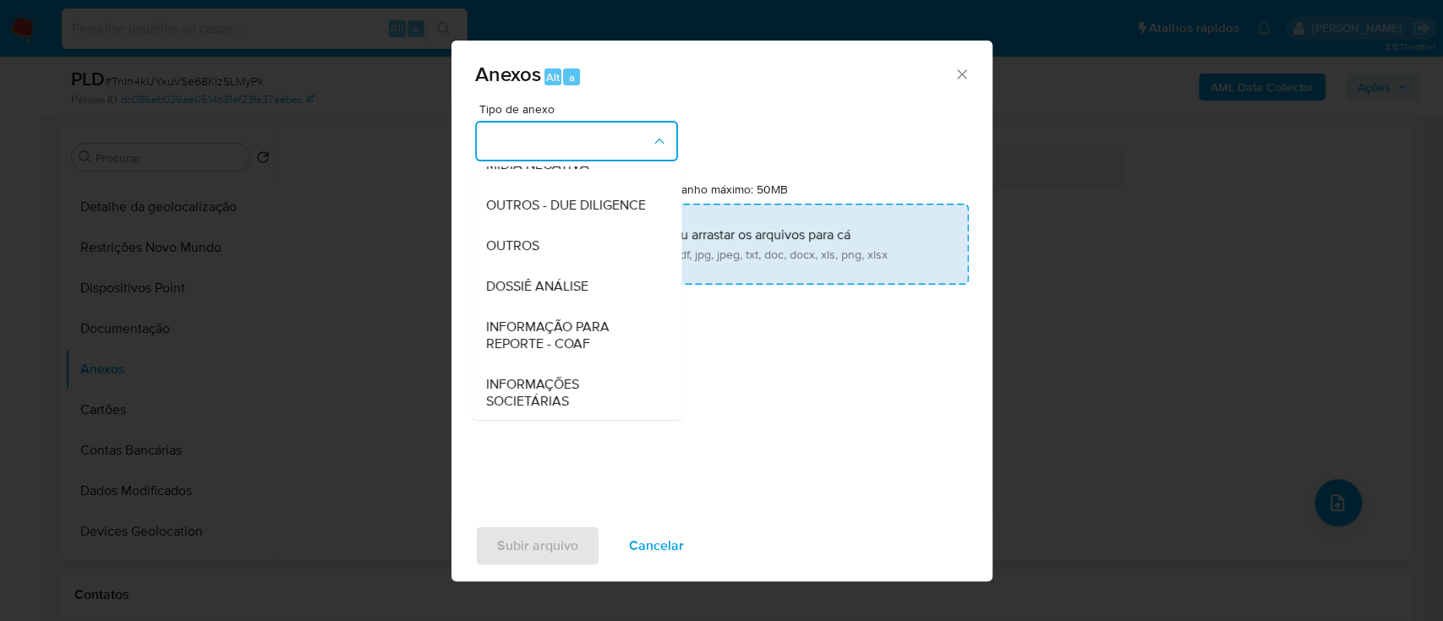
click at [542, 266] on div "OUTROS" at bounding box center [571, 246] width 172 height 41
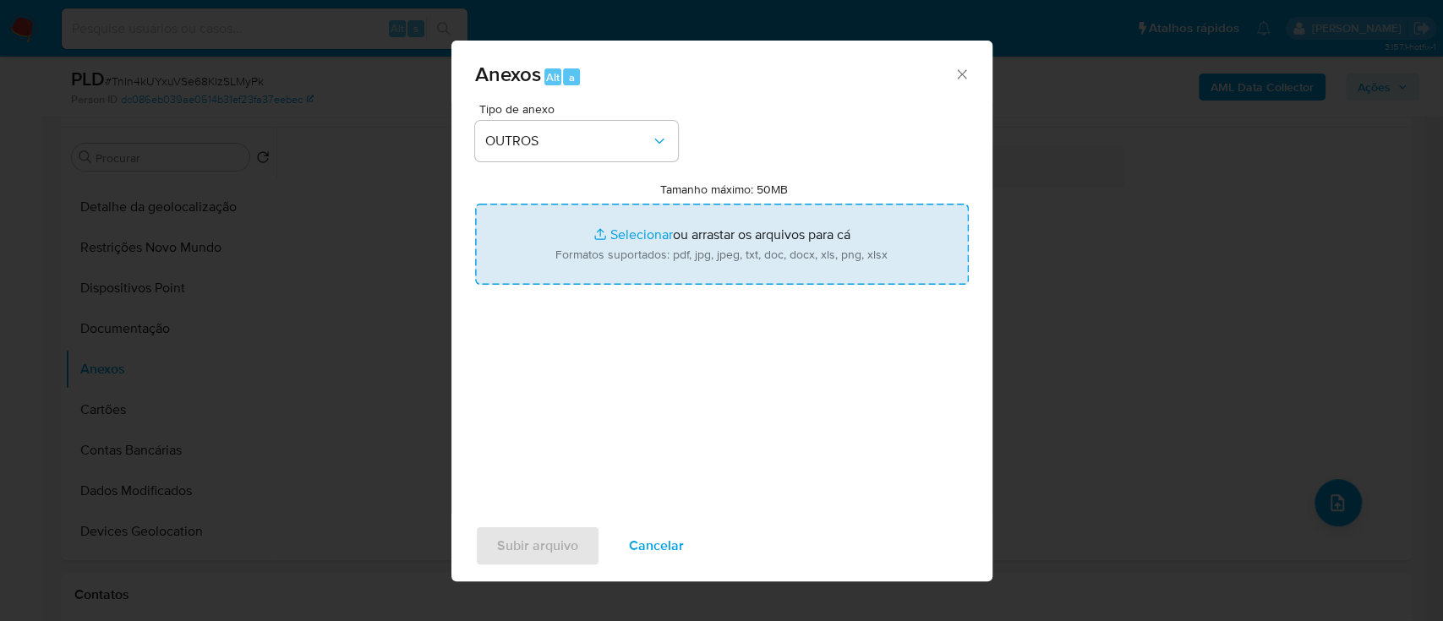
click at [643, 233] on input "Tamanho máximo: 50MB Selecionar arquivos" at bounding box center [722, 244] width 494 height 81
type input "C:\fakepath\SAR - xxx - CPF 20413513220 - EPIFANIO EUGENIO DE MELO.pdf"
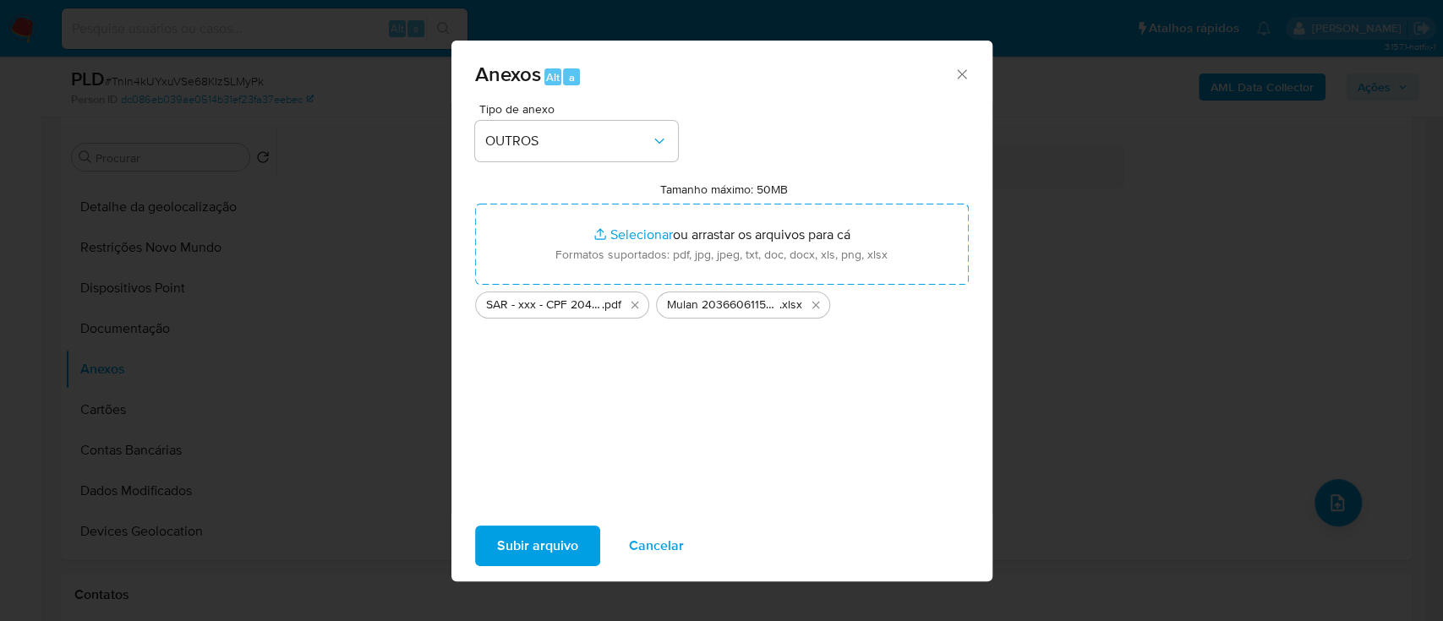
click at [538, 544] on span "Subir arquivo" at bounding box center [537, 546] width 81 height 37
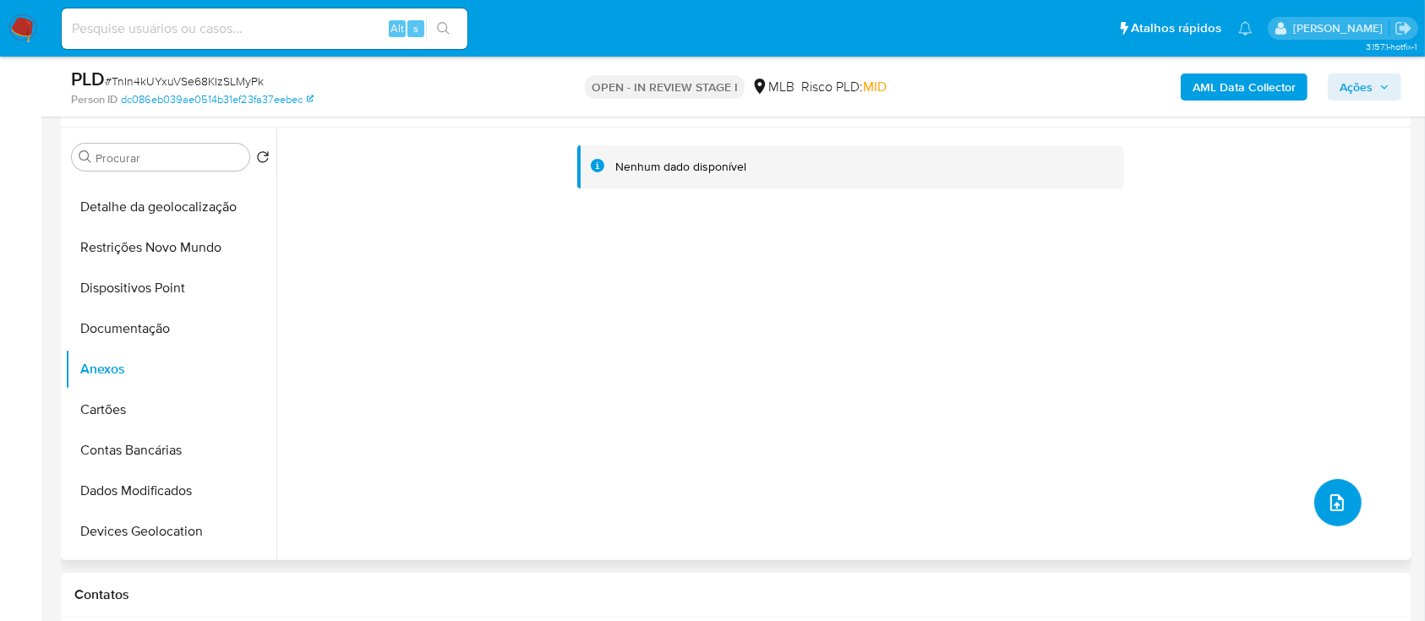
click at [1332, 502] on icon "upload-file" at bounding box center [1337, 503] width 20 height 20
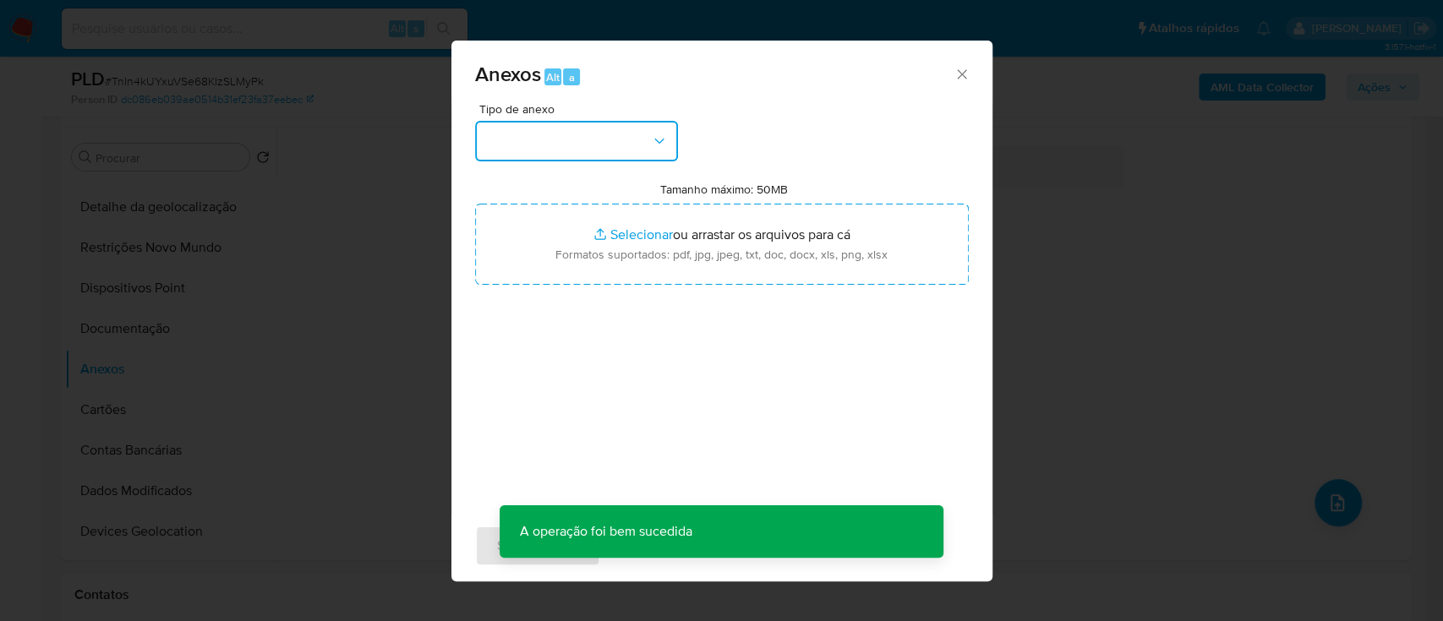
drag, startPoint x: 571, startPoint y: 145, endPoint x: 570, endPoint y: 154, distance: 9.3
click at [571, 145] on button "button" at bounding box center [576, 141] width 203 height 41
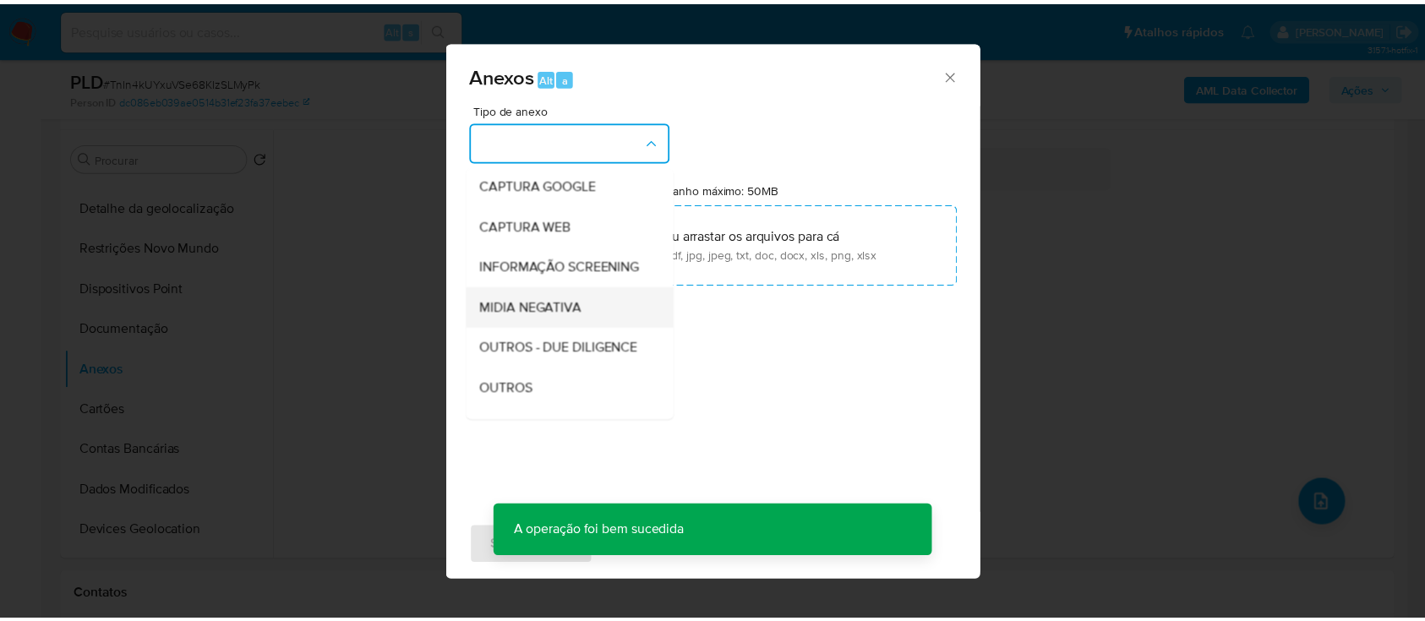
scroll to position [112, 0]
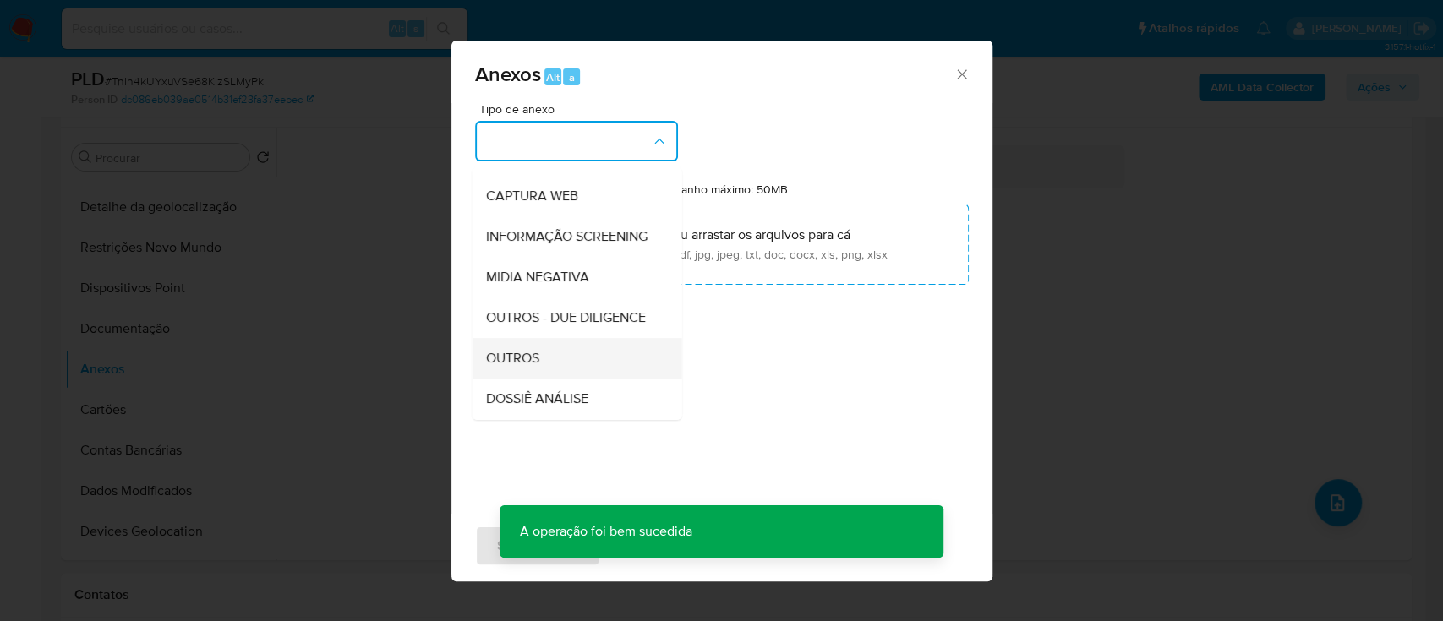
click at [528, 375] on div "OUTROS" at bounding box center [571, 358] width 172 height 41
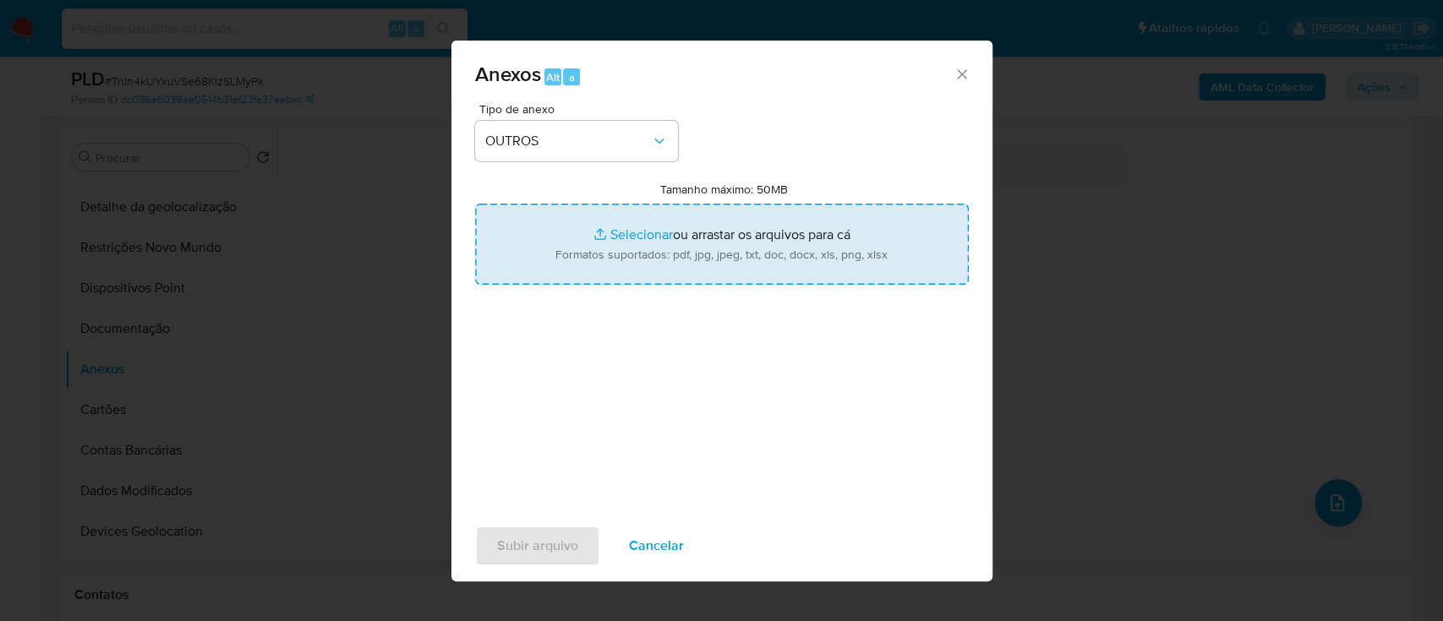
click at [630, 230] on input "Tamanho máximo: 50MB Selecionar arquivos" at bounding box center [722, 244] width 494 height 81
type input "C:\fakepath\SAR - xxx - CPF 20413513220 - EPIFANIO EUGENIO DE MELO.pdf"
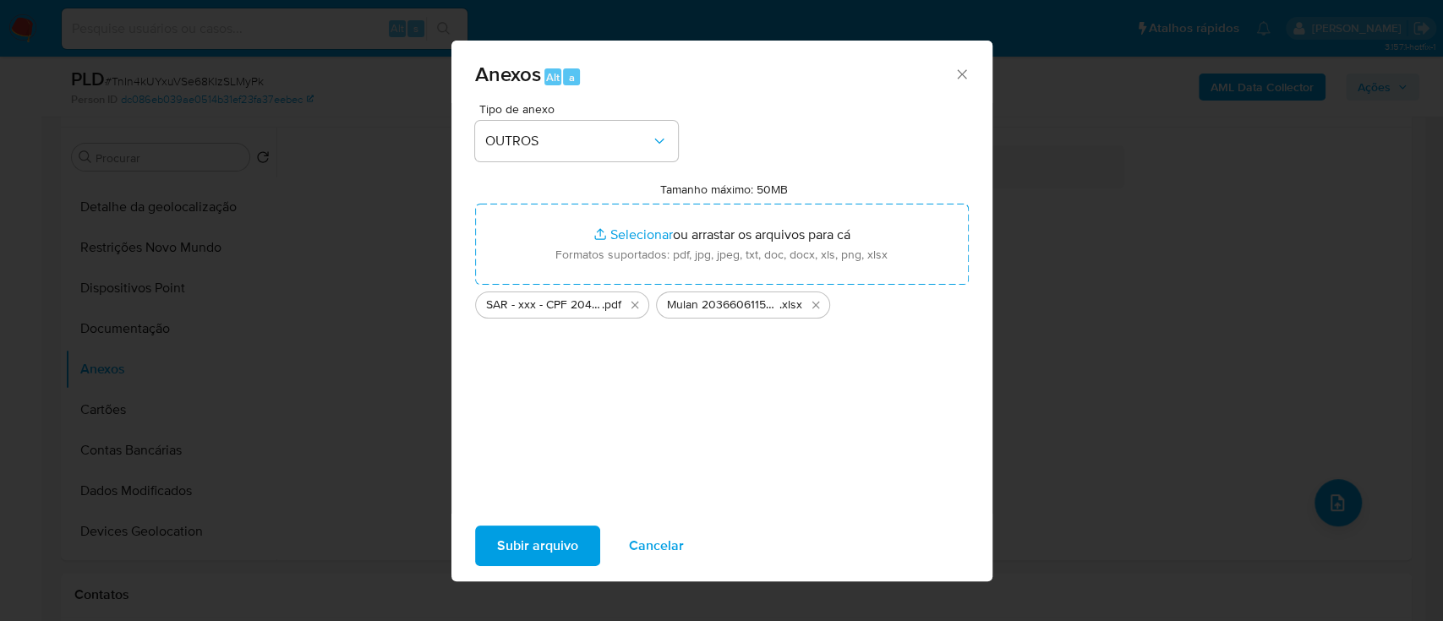
click at [542, 544] on span "Subir arquivo" at bounding box center [537, 546] width 81 height 37
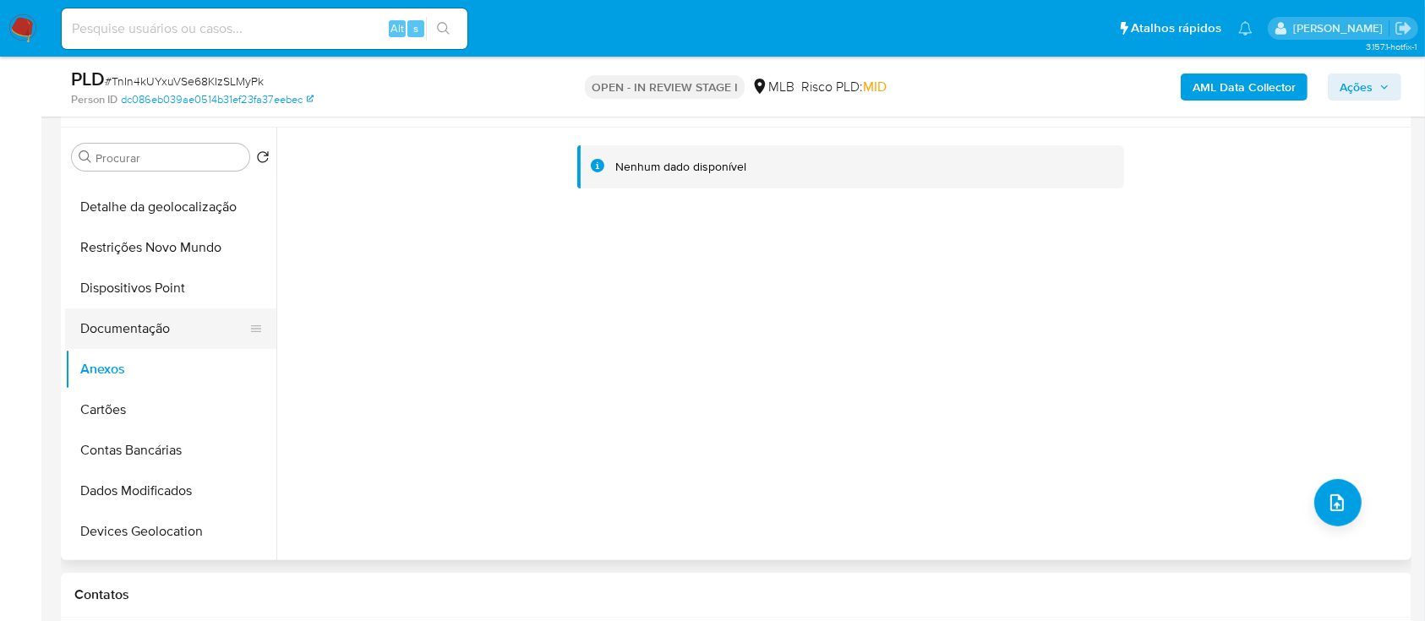
click at [115, 329] on button "Documentação" at bounding box center [164, 329] width 198 height 41
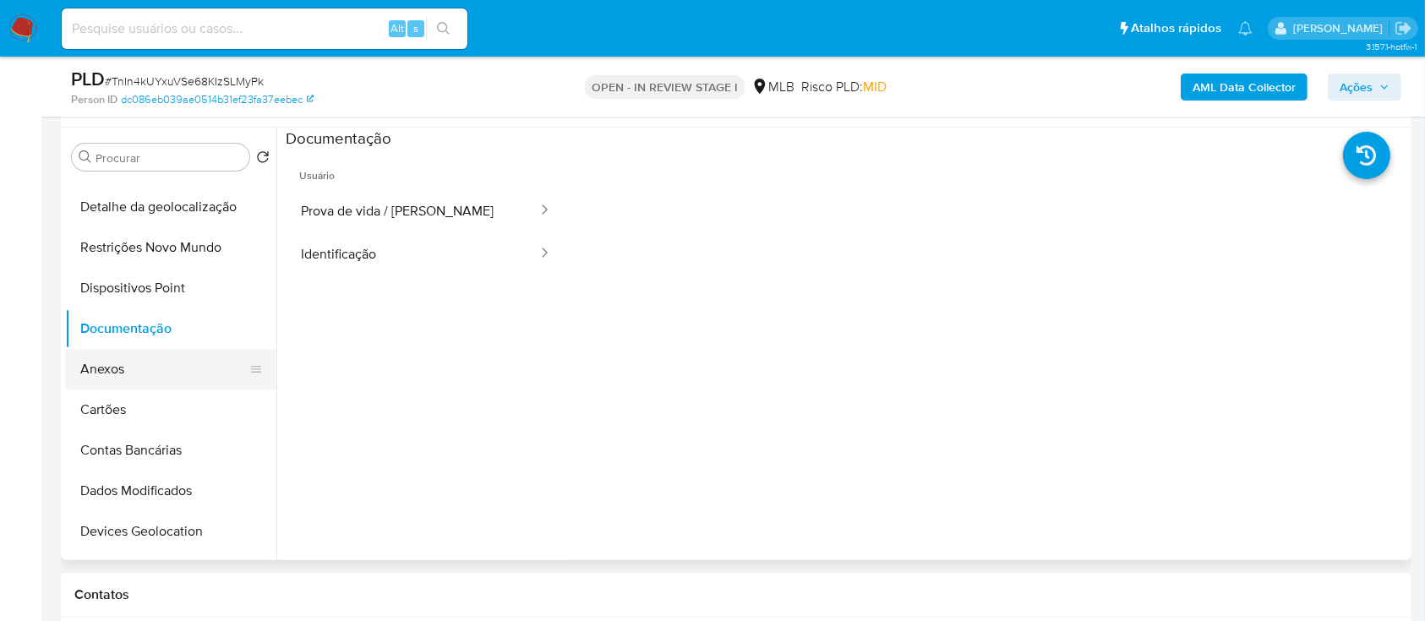
click at [103, 375] on button "Anexos" at bounding box center [164, 369] width 198 height 41
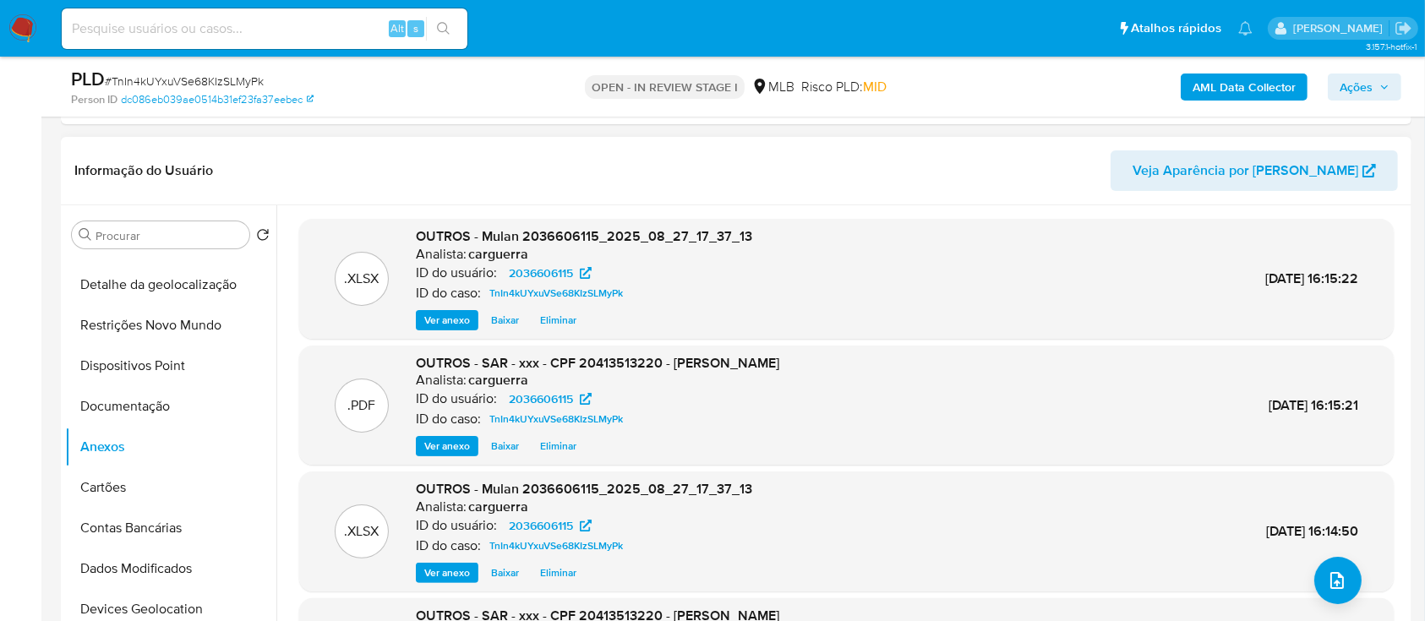
scroll to position [225, 0]
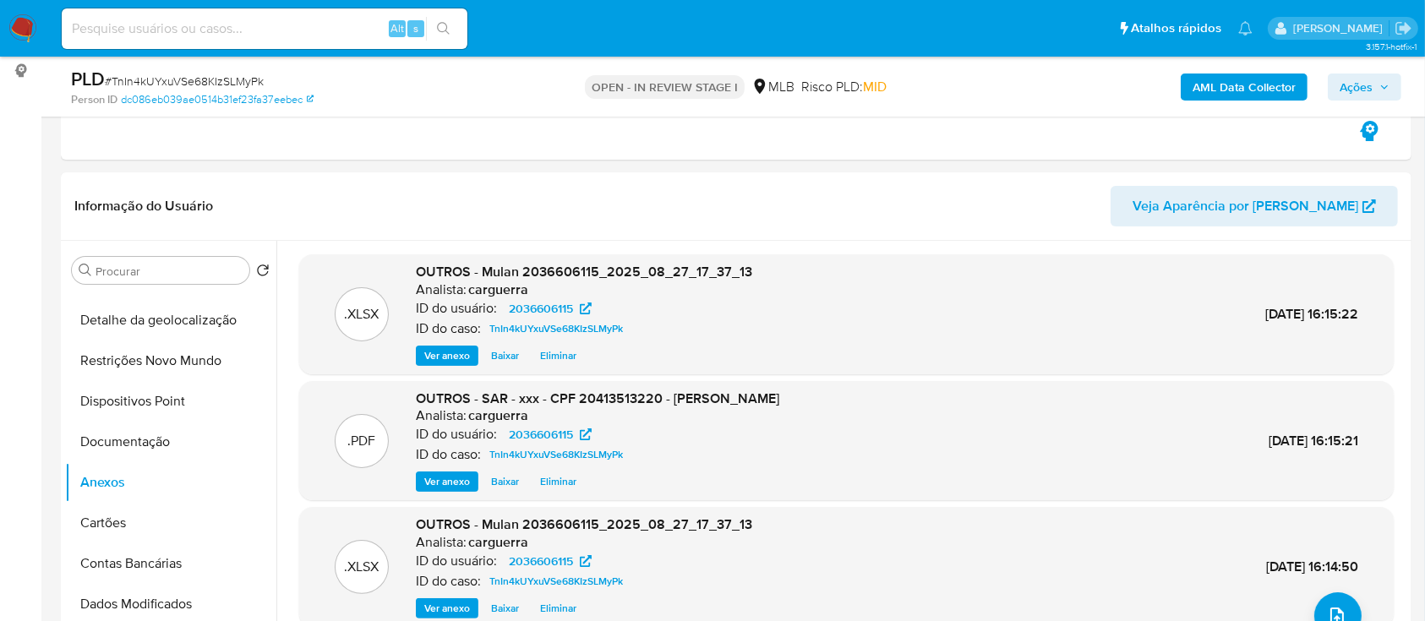
drag, startPoint x: 1359, startPoint y: 82, endPoint x: 1315, endPoint y: 83, distance: 44.0
click at [1359, 81] on span "Ações" at bounding box center [1356, 87] width 33 height 27
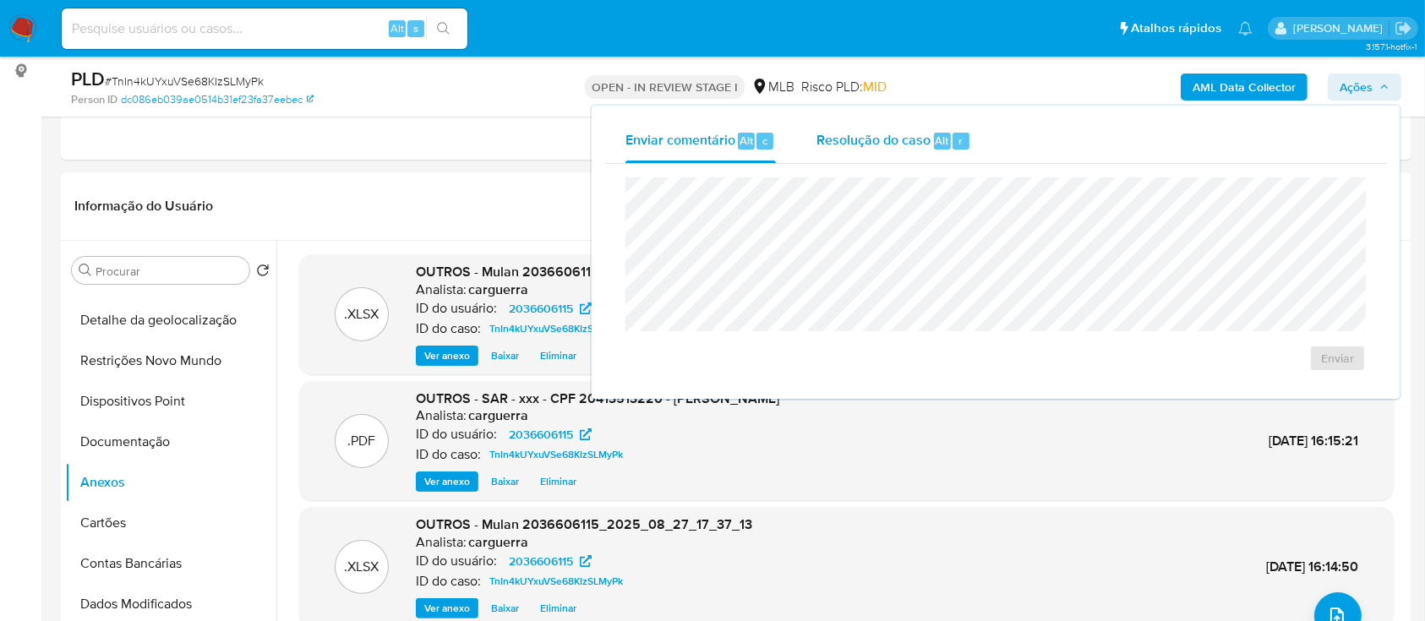
click at [847, 143] on span "Resolução do caso" at bounding box center [874, 139] width 114 height 19
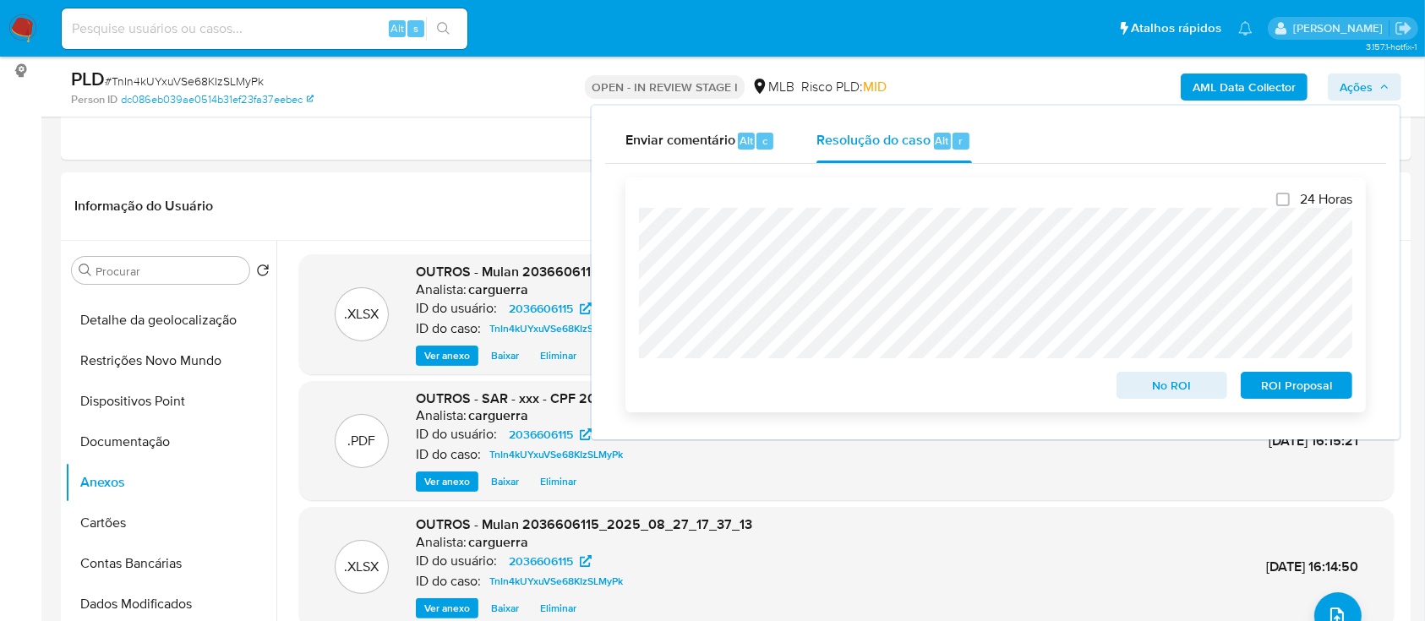
click at [1308, 383] on span "ROI Proposal" at bounding box center [1297, 386] width 88 height 24
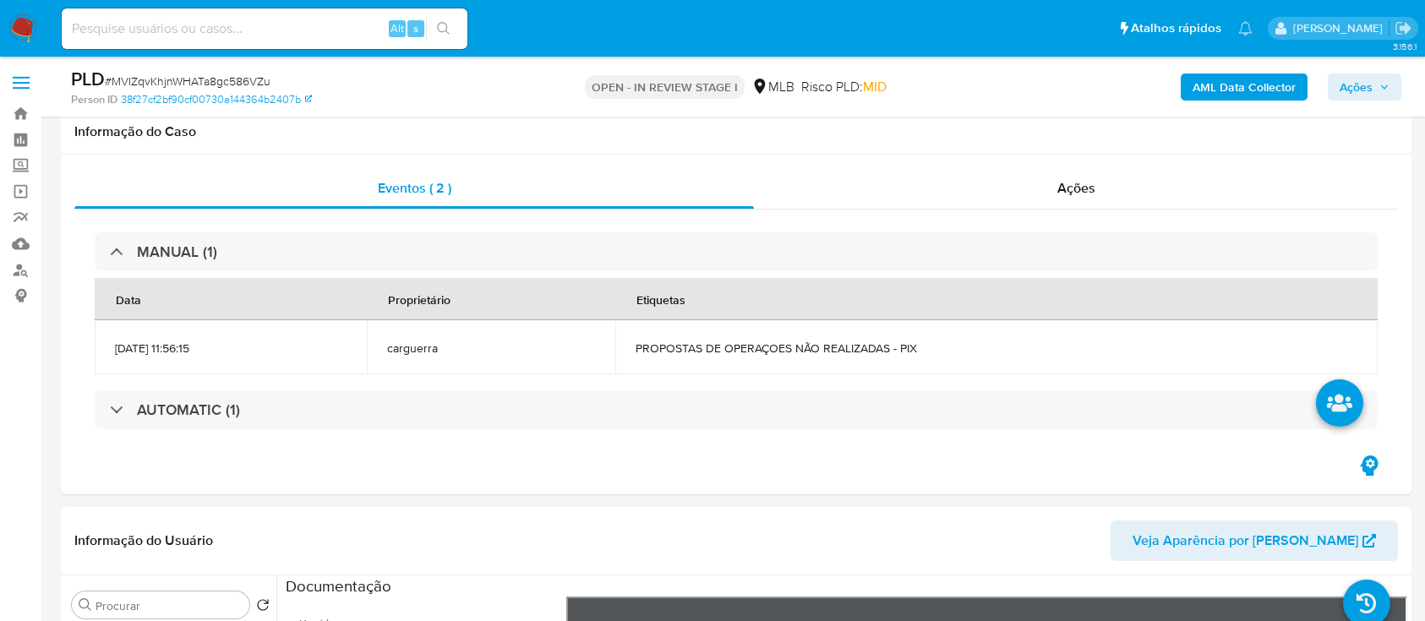
select select "10"
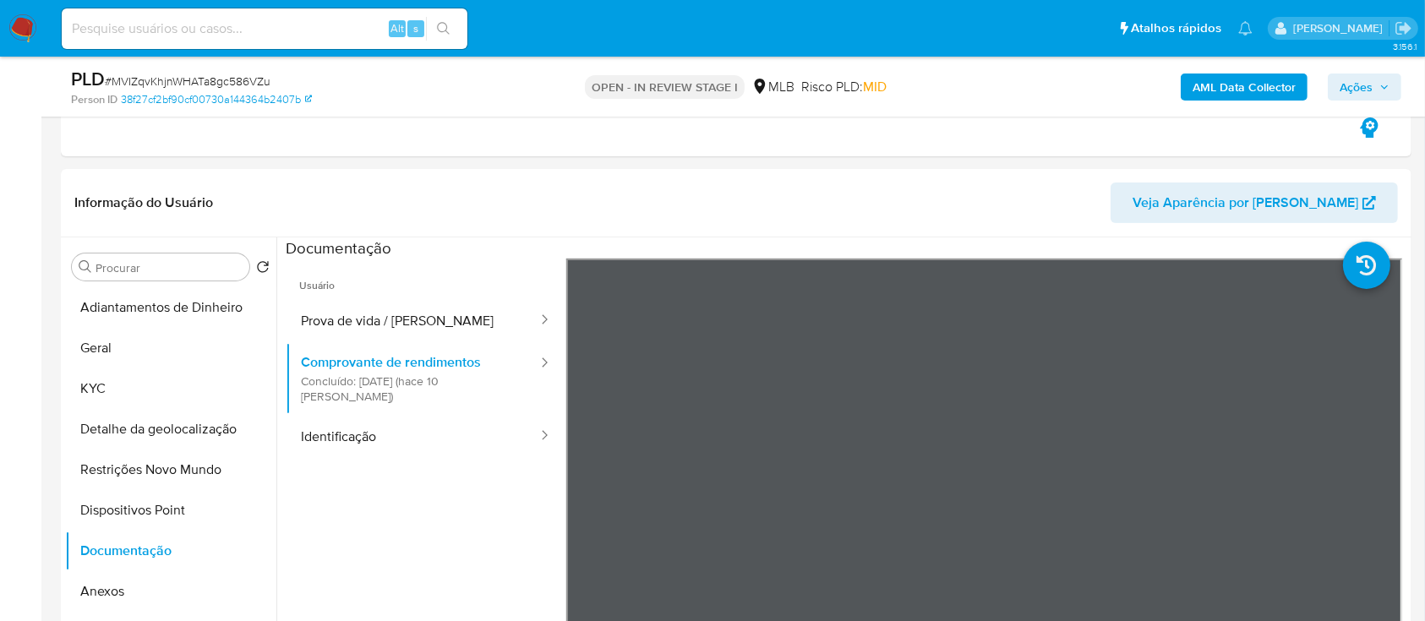
scroll to position [112, 0]
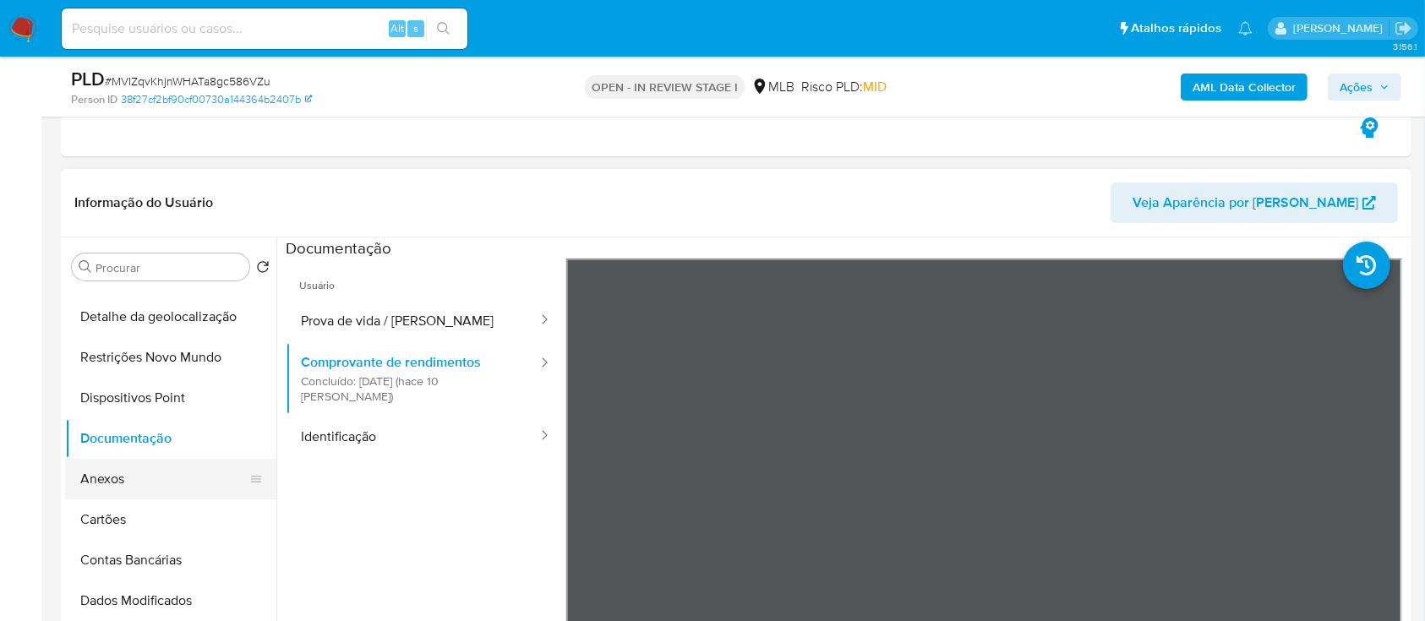
click at [135, 482] on button "Anexos" at bounding box center [164, 479] width 198 height 41
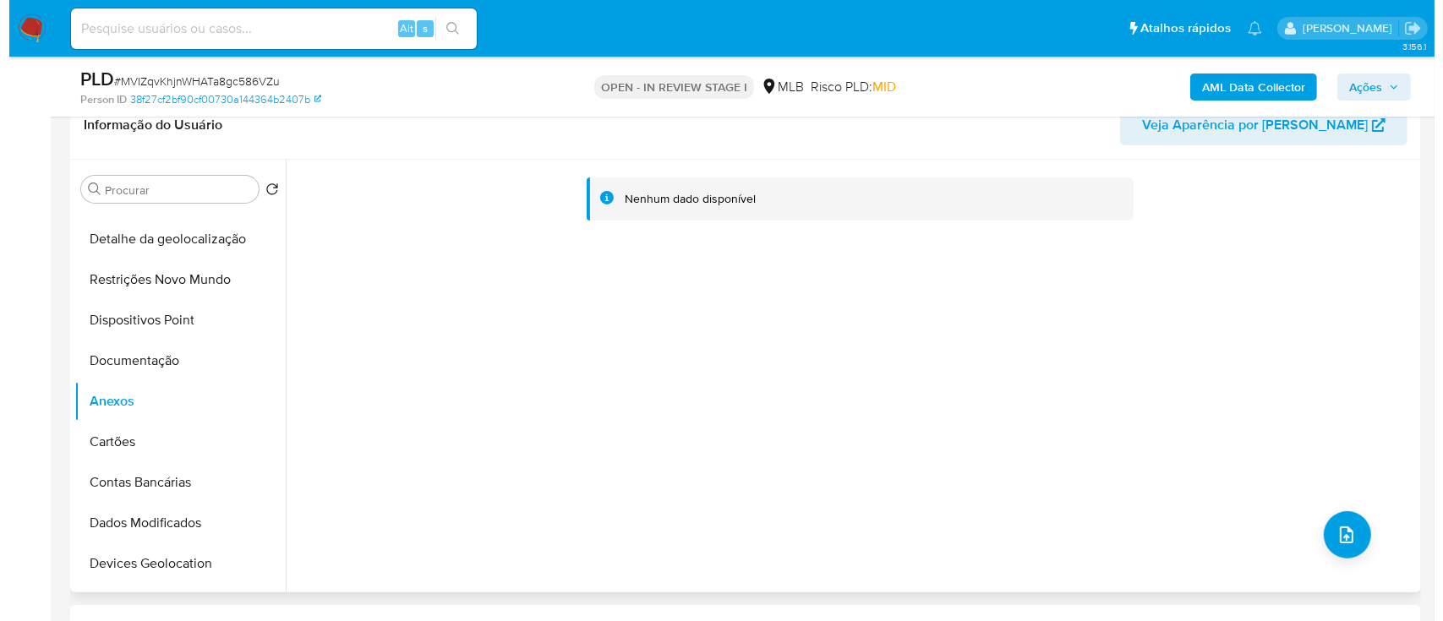
scroll to position [451, 0]
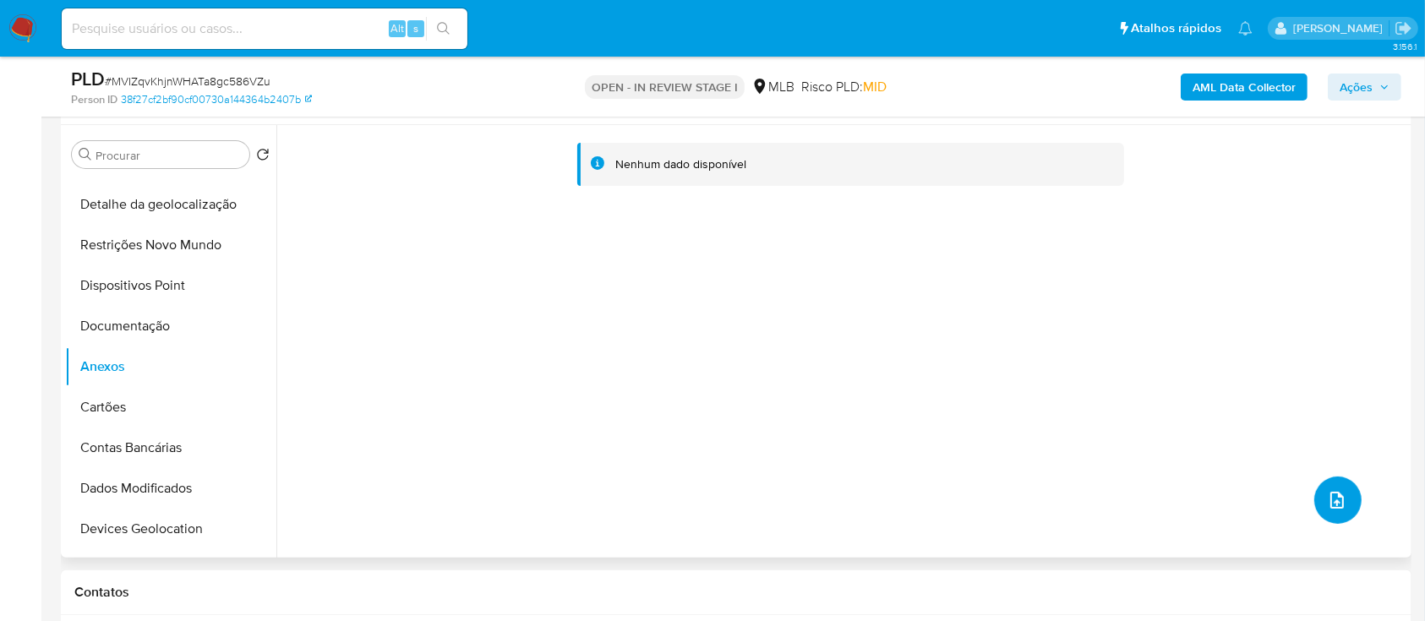
click at [1331, 500] on icon "upload-file" at bounding box center [1338, 500] width 14 height 17
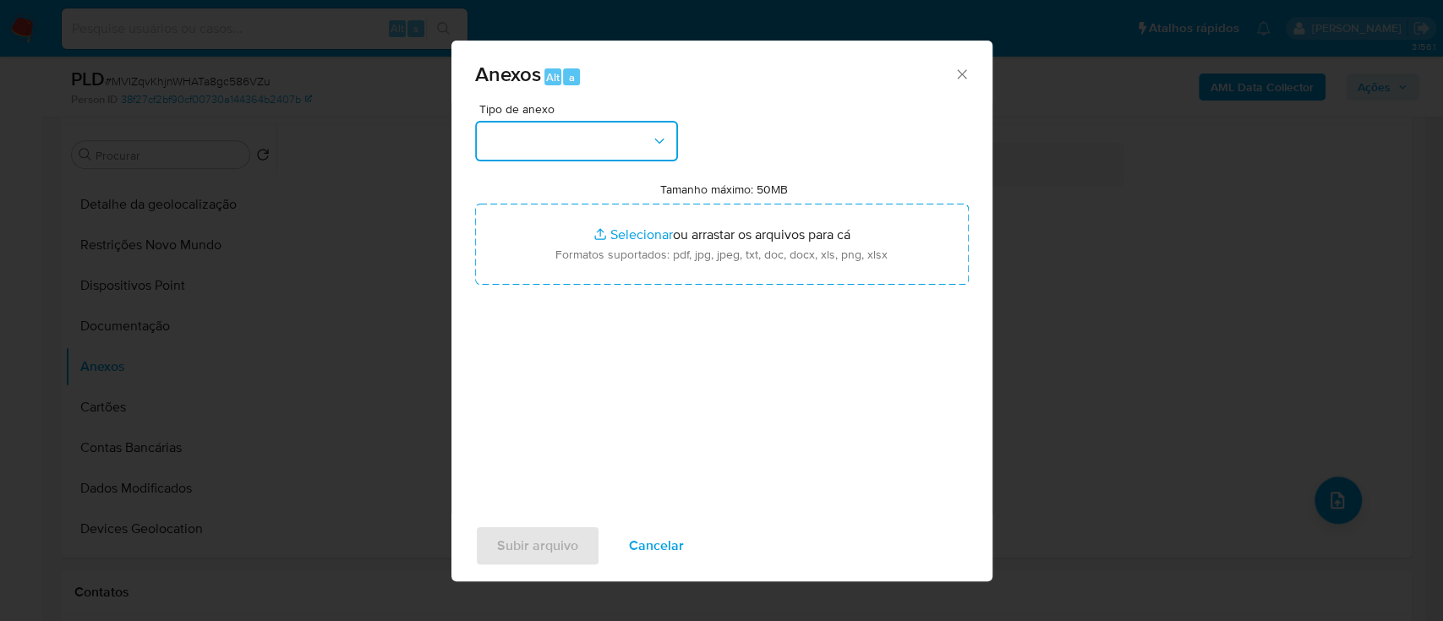
click at [582, 139] on button "button" at bounding box center [576, 141] width 203 height 41
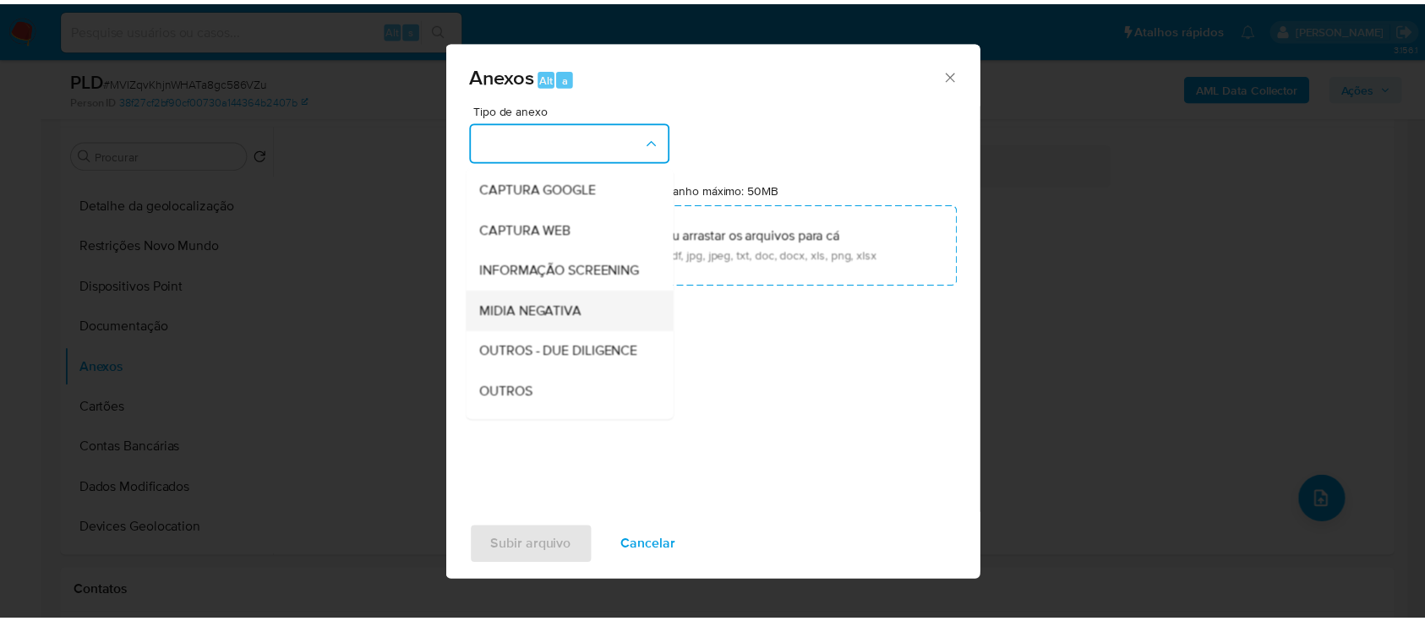
scroll to position [112, 0]
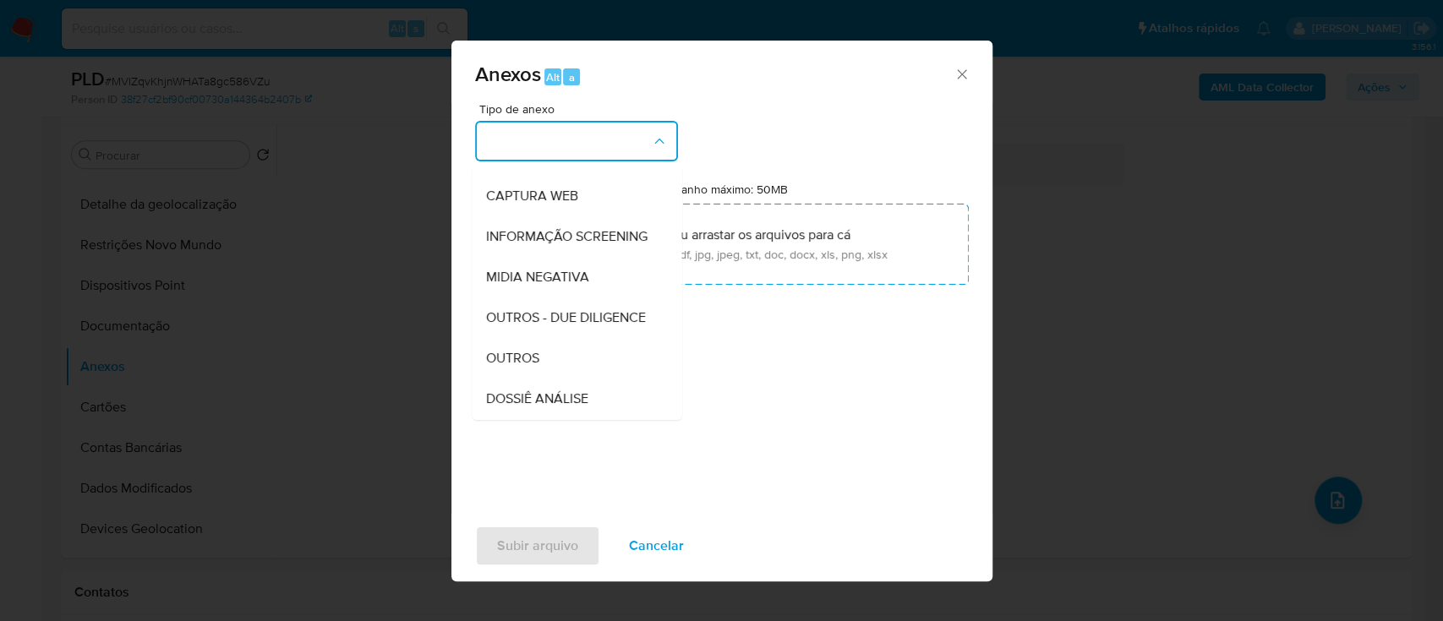
click at [529, 367] on span "OUTROS" at bounding box center [511, 358] width 53 height 17
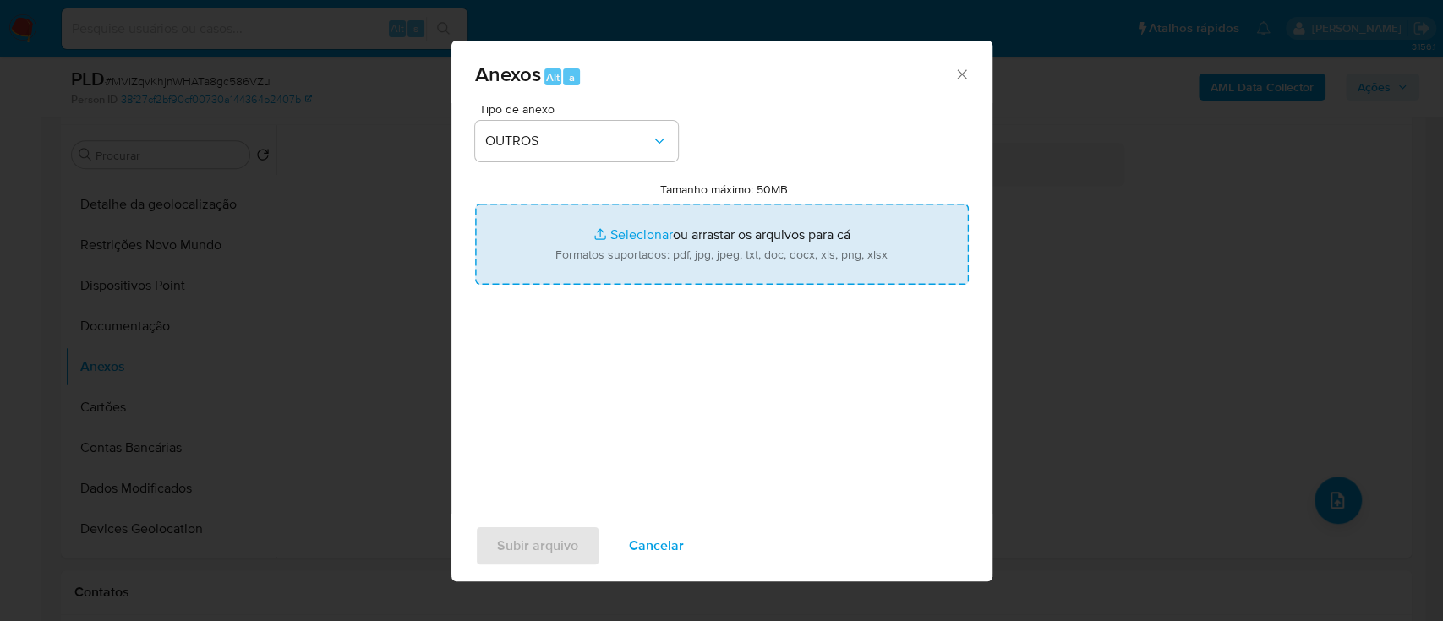
click at [636, 236] on input "Tamanho máximo: 50MB Selecionar arquivos" at bounding box center [722, 244] width 494 height 81
type input "C:\fakepath\Mulan 191383656_2025_08_27_17_38_25.xlsx"
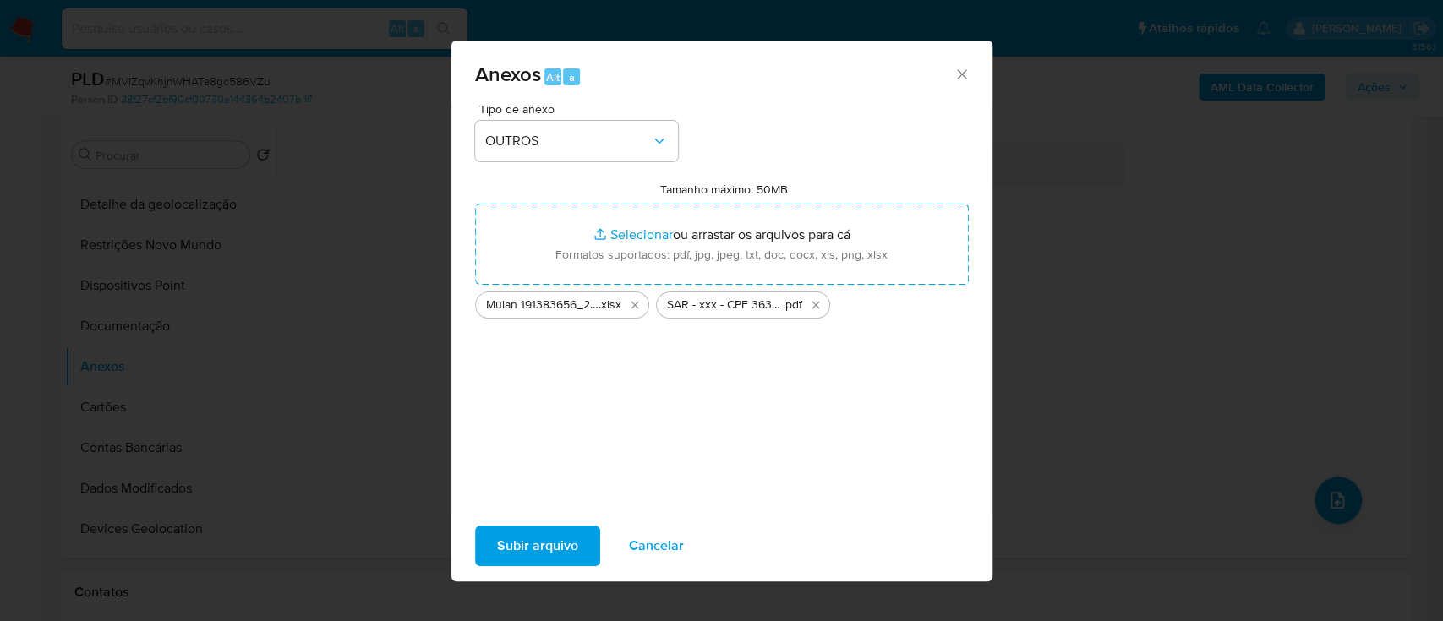
click at [509, 548] on span "Subir arquivo" at bounding box center [537, 546] width 81 height 37
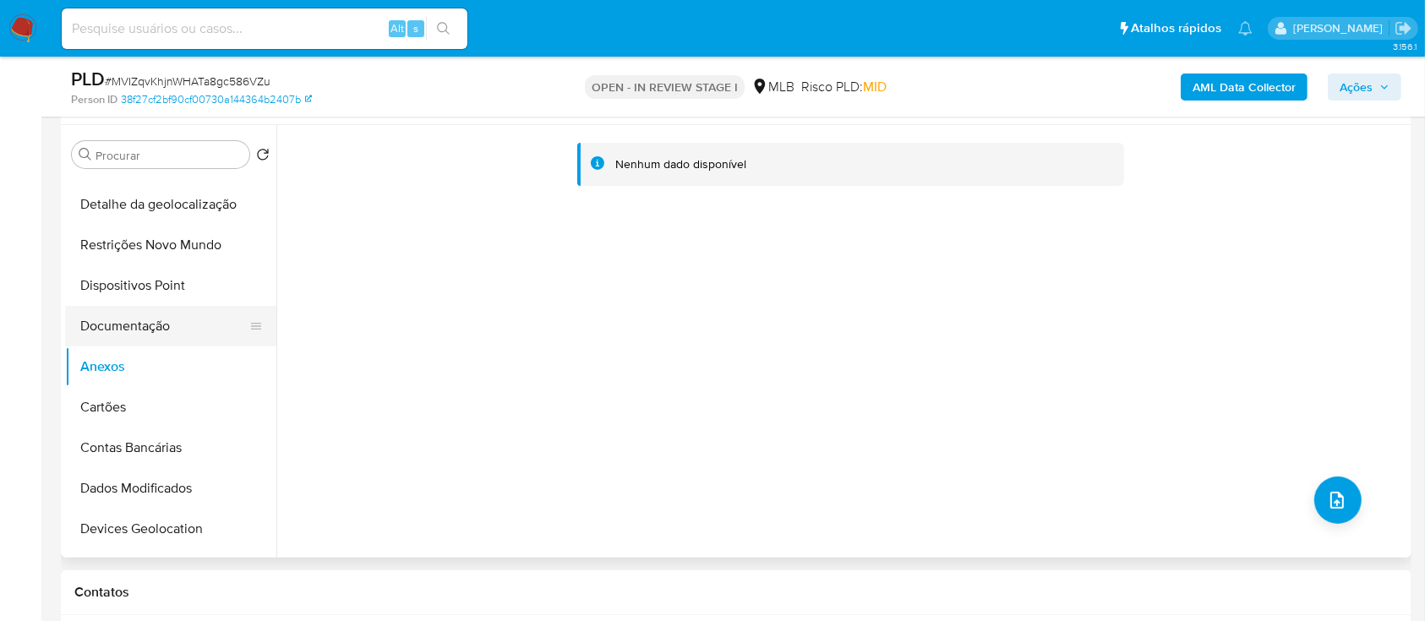
click at [142, 320] on button "Documentação" at bounding box center [164, 326] width 198 height 41
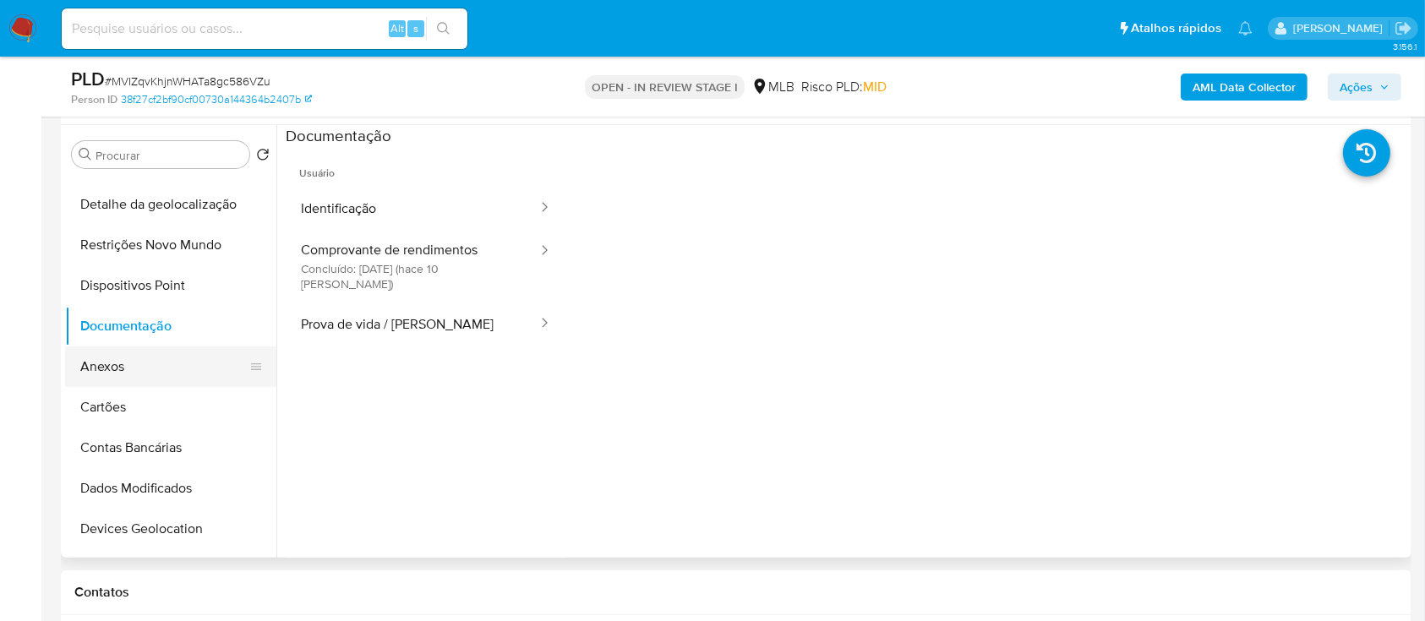
click at [109, 360] on button "Anexos" at bounding box center [164, 367] width 198 height 41
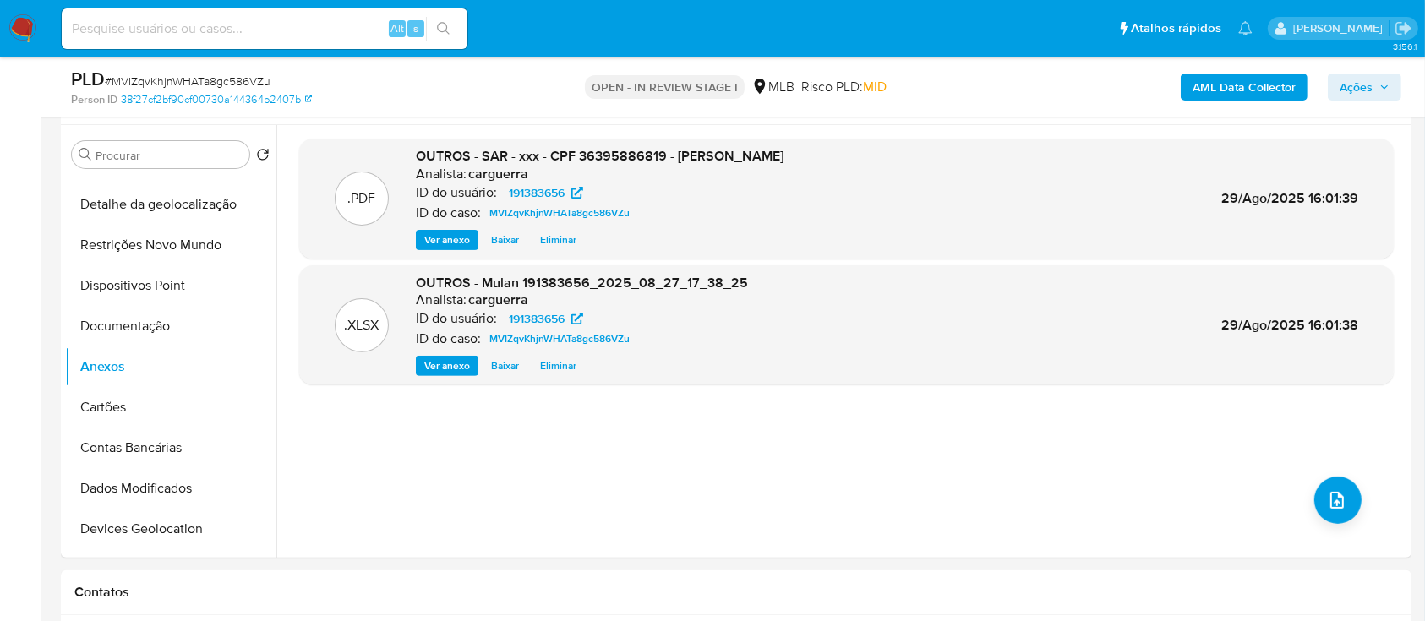
click at [1375, 86] on span "Ações" at bounding box center [1365, 87] width 50 height 24
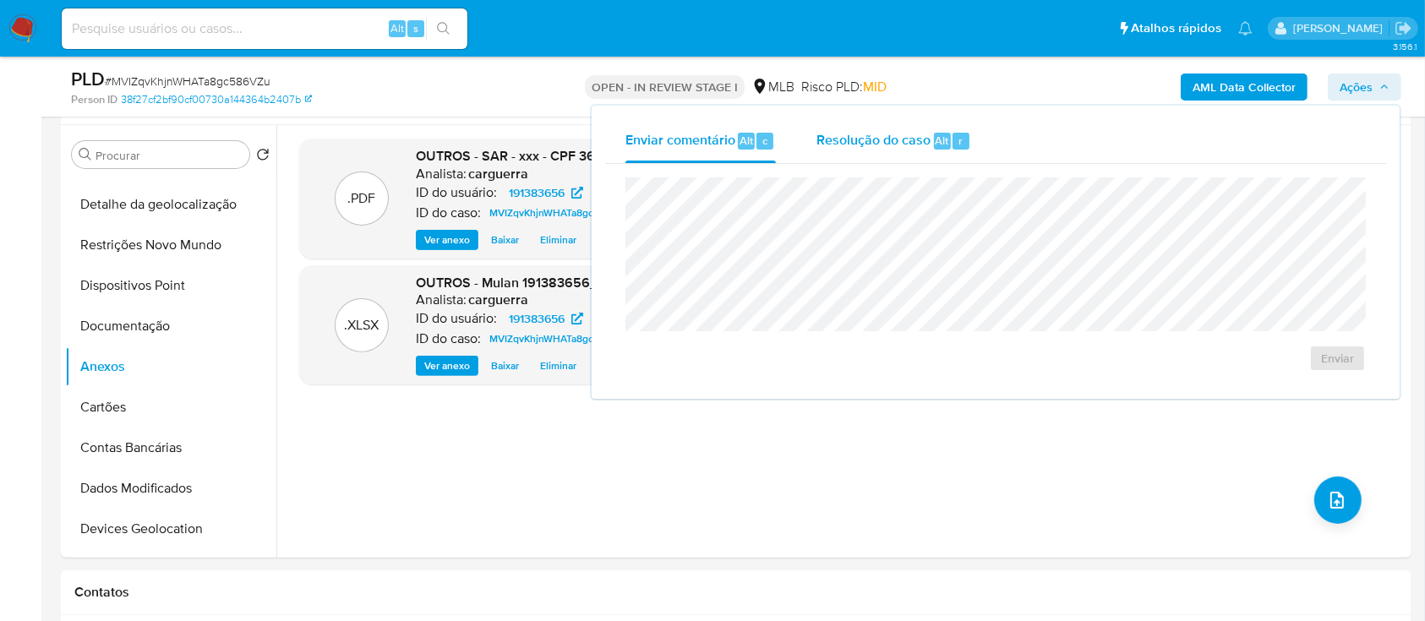
click at [907, 147] on span "Resolução do caso" at bounding box center [874, 139] width 114 height 19
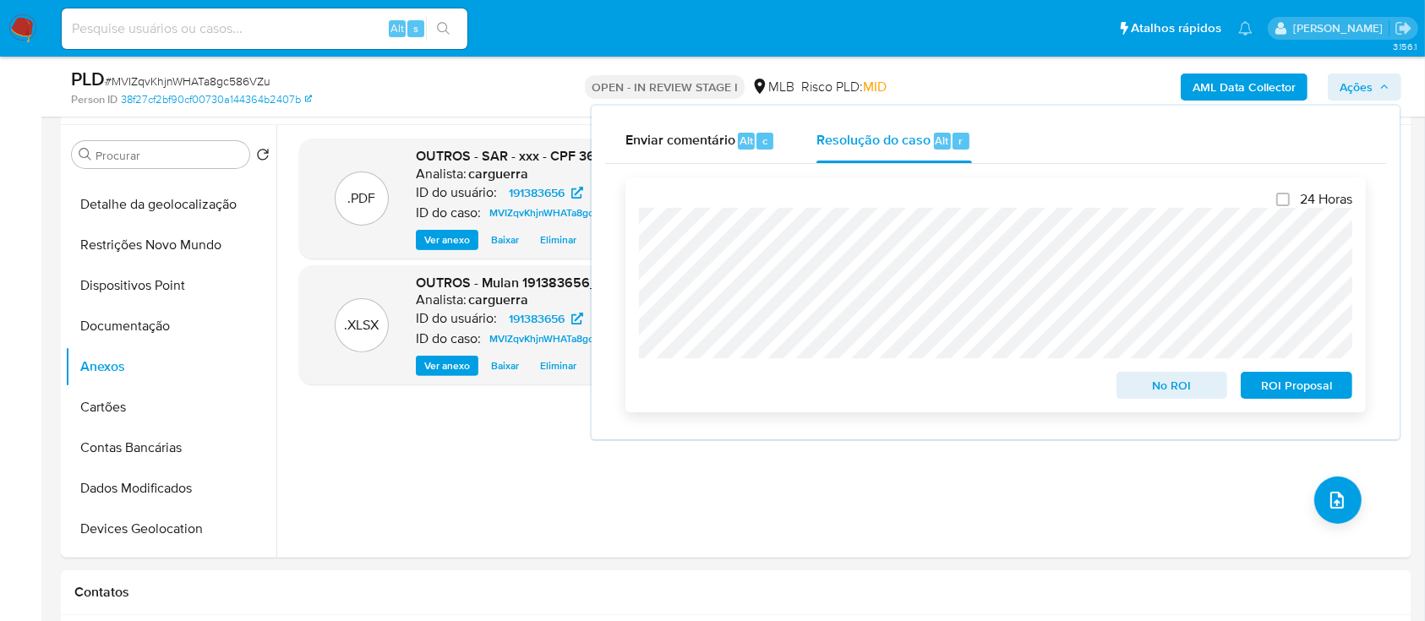
click at [1262, 391] on span "ROI Proposal" at bounding box center [1297, 386] width 88 height 24
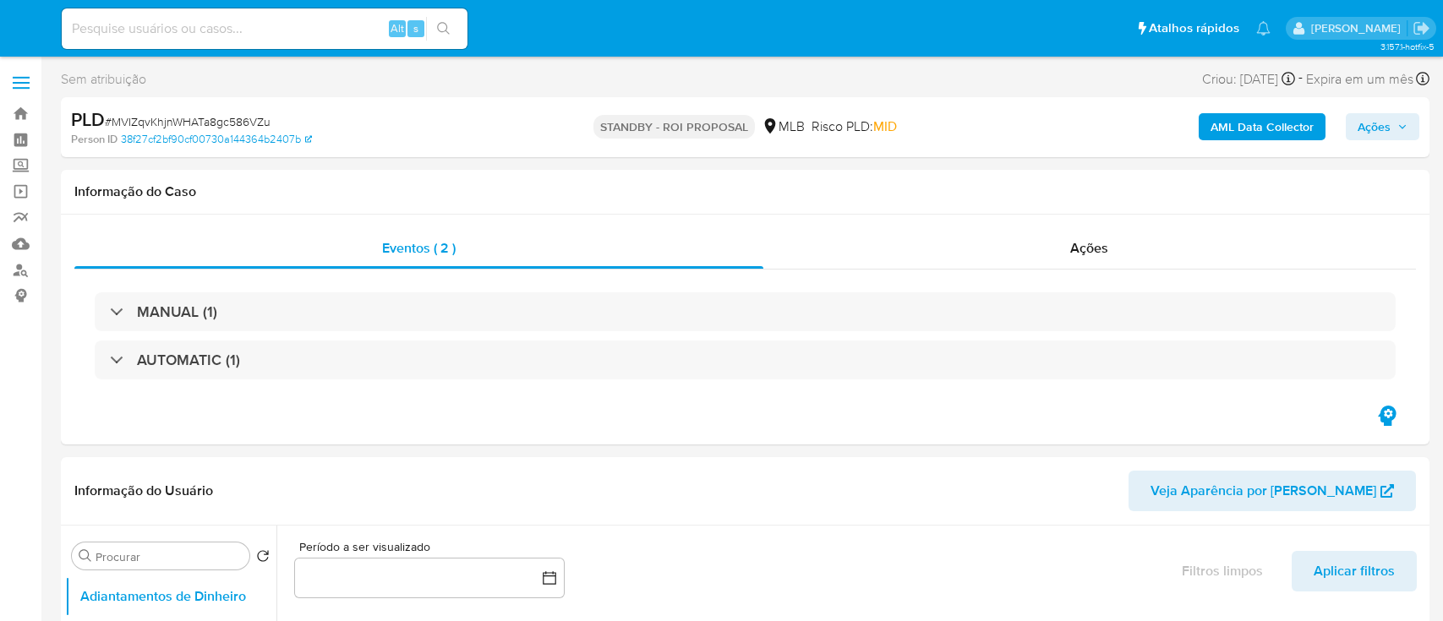
select select "10"
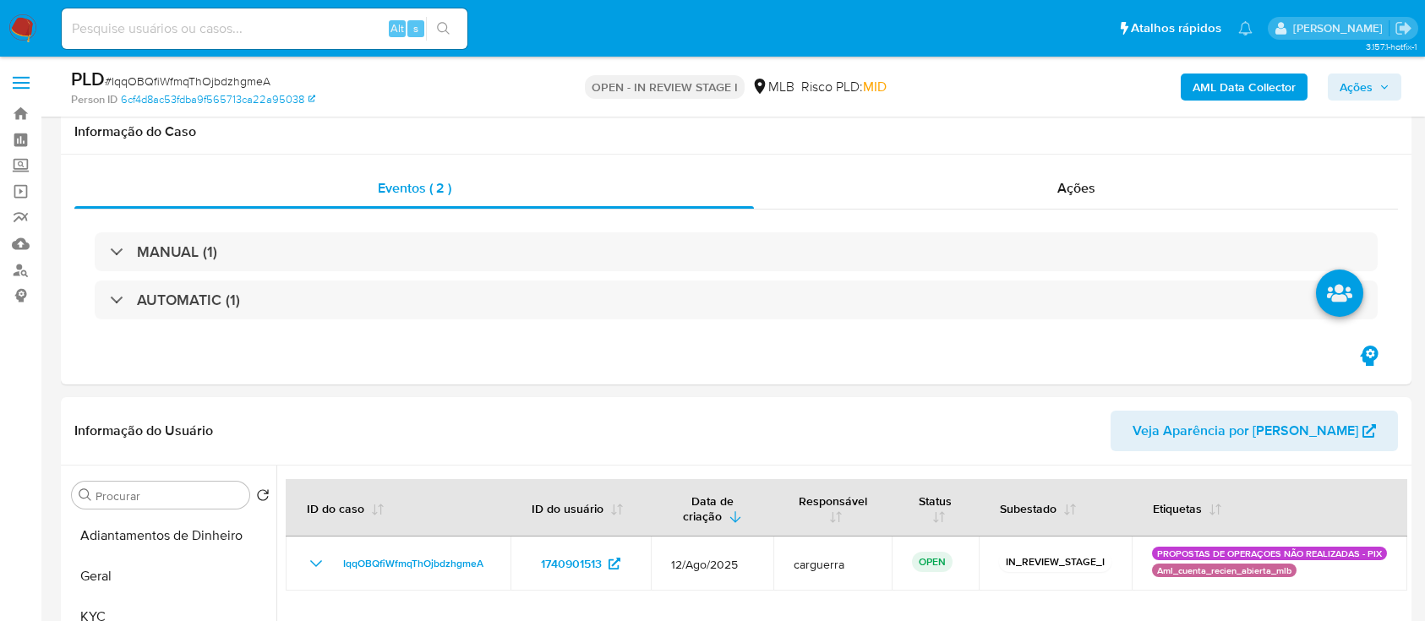
select select "10"
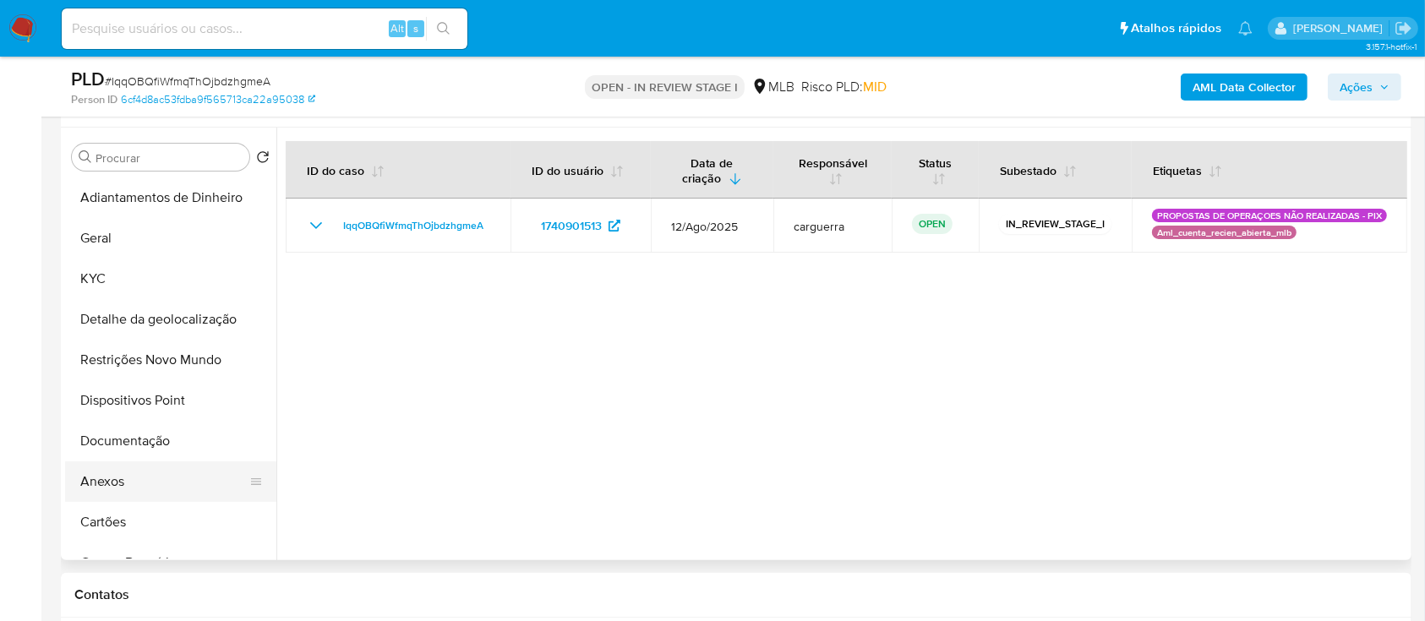
drag, startPoint x: 126, startPoint y: 473, endPoint x: 150, endPoint y: 472, distance: 23.7
click at [128, 475] on button "Anexos" at bounding box center [164, 482] width 198 height 41
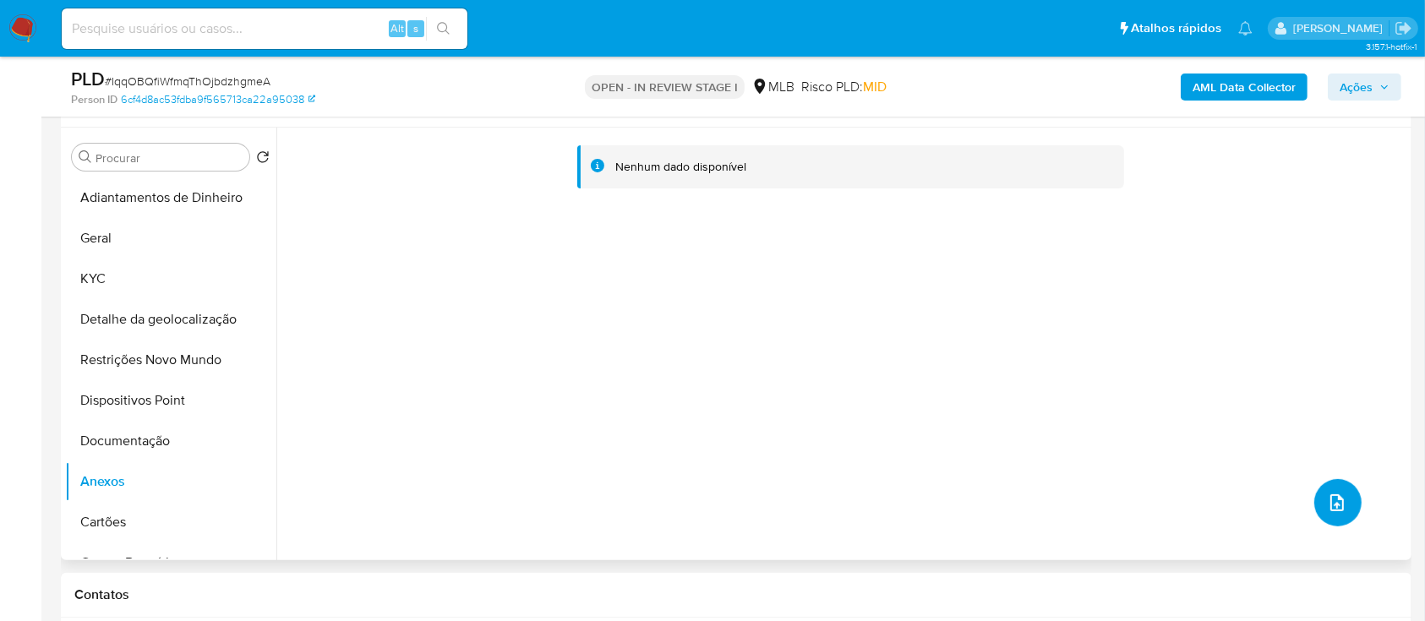
click at [1327, 507] on icon "upload-file" at bounding box center [1337, 503] width 20 height 20
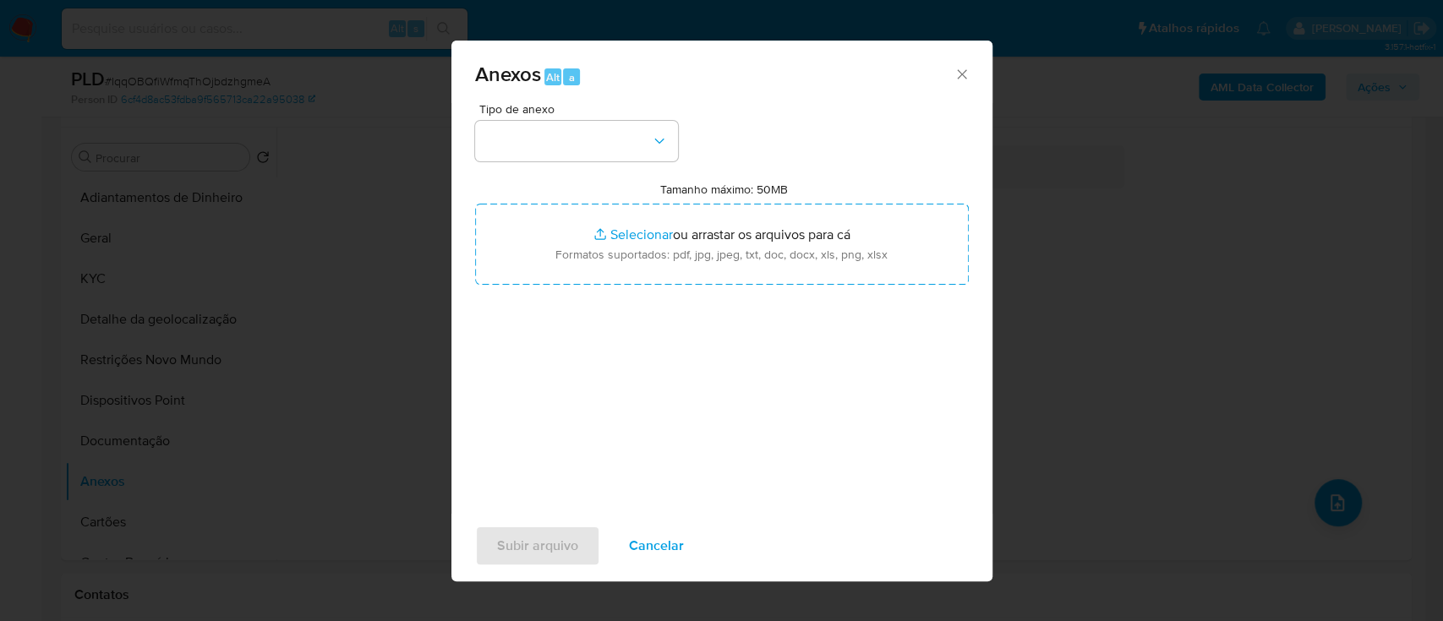
click at [559, 161] on div "Tipo de anexo Tamanho máximo: 50MB Selecionar arquivos Selecionar ou arrastar o…" at bounding box center [722, 302] width 494 height 399
click at [555, 145] on button "button" at bounding box center [576, 141] width 203 height 41
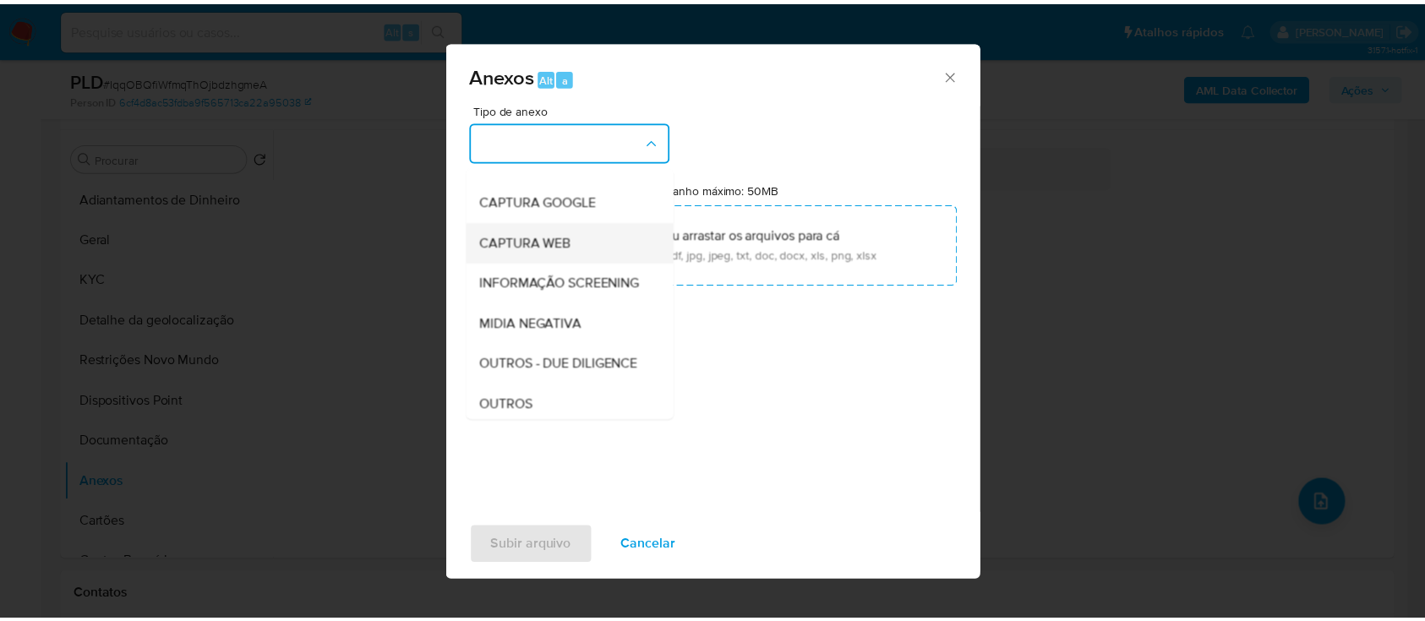
scroll to position [112, 0]
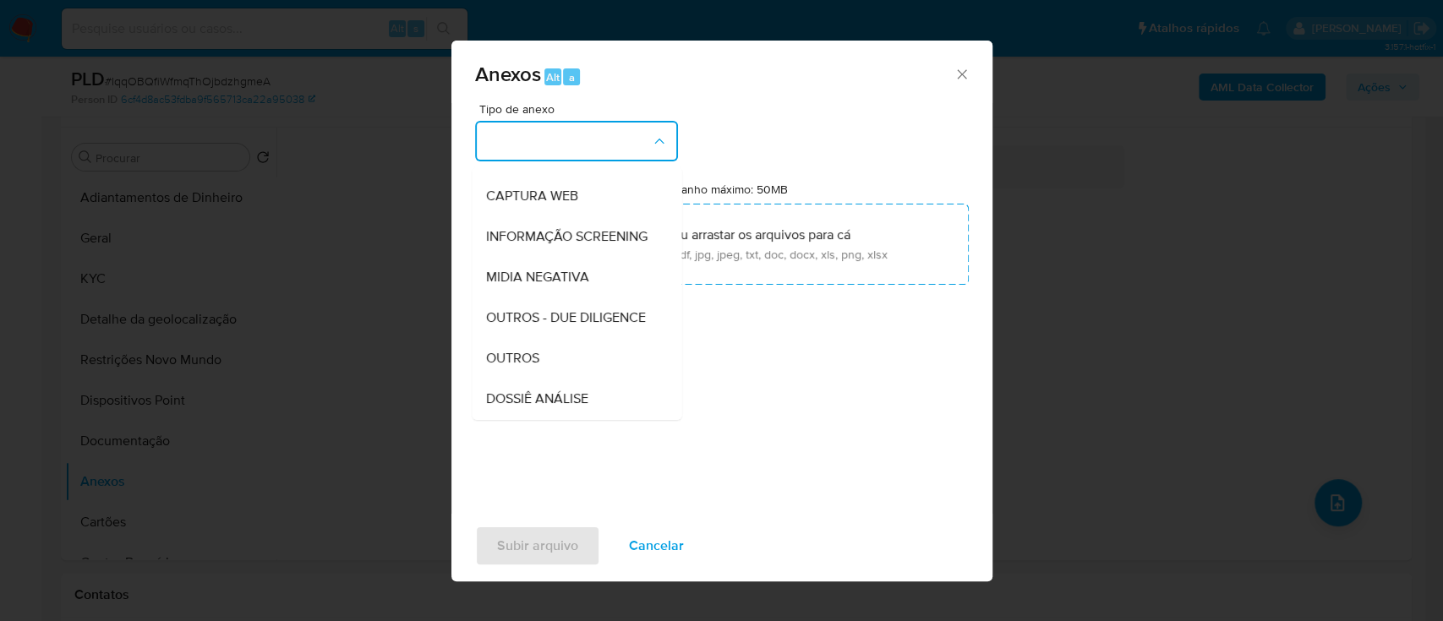
drag, startPoint x: 528, startPoint y: 380, endPoint x: 582, endPoint y: 316, distance: 83.4
click at [528, 379] on div "OUTROS" at bounding box center [571, 358] width 172 height 41
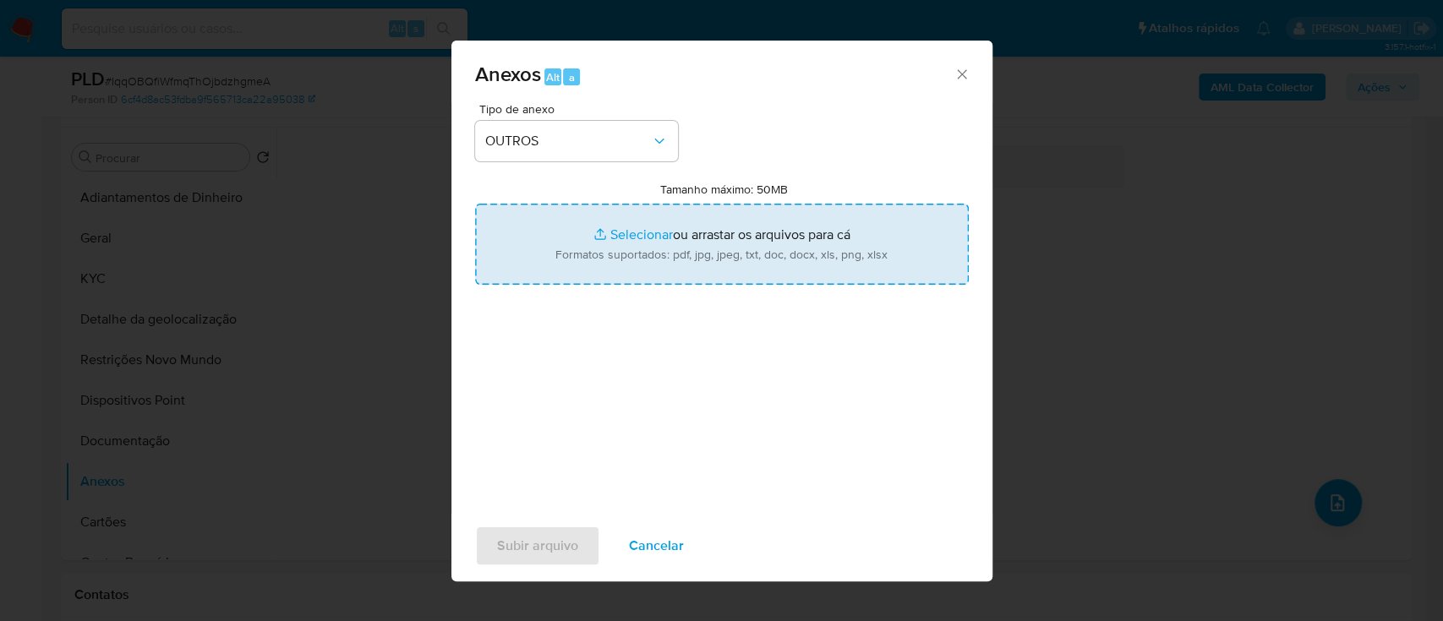
click at [609, 238] on input "Tamanho máximo: 50MB Selecionar arquivos" at bounding box center [722, 244] width 494 height 81
click at [631, 227] on input "Tamanho máximo: 50MB Selecionar arquivos" at bounding box center [722, 244] width 494 height 81
type input "C:\fakepath\SAR - xxx - CNPJ 85165678000187 - TCA TRANSPORTES E COMERCIO LTDA.p…"
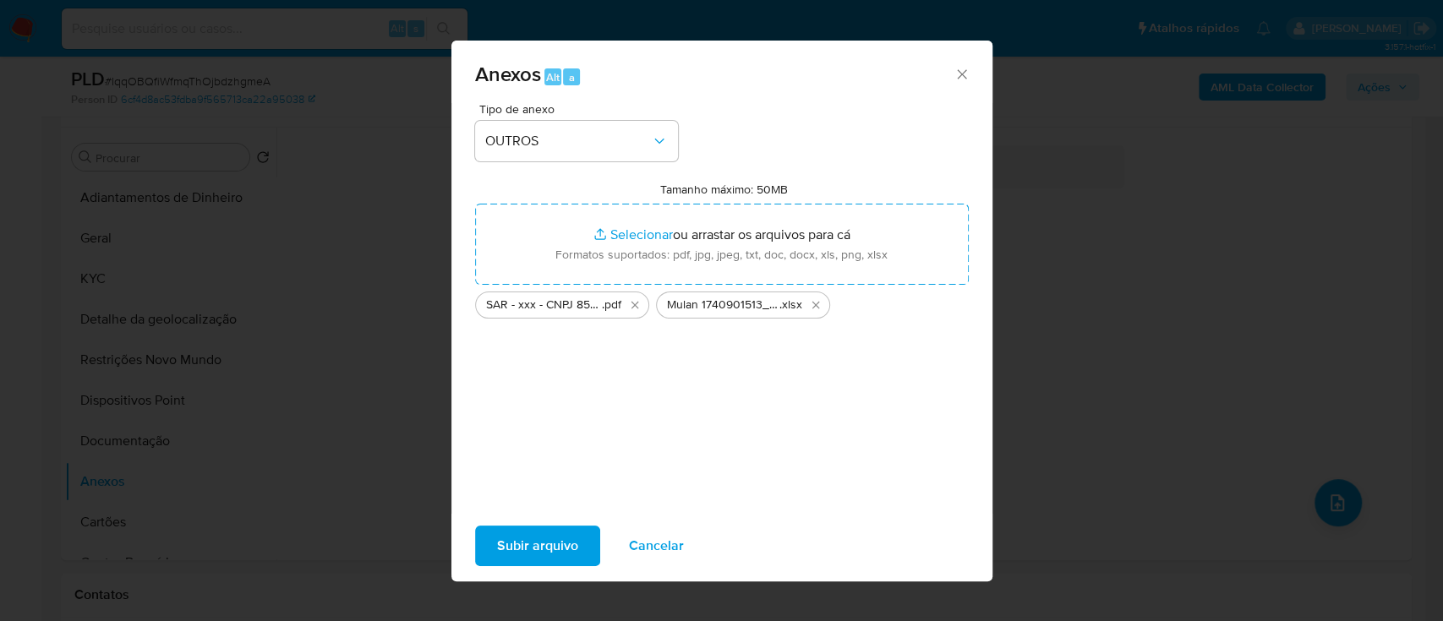
click at [513, 536] on span "Subir arquivo" at bounding box center [537, 546] width 81 height 37
click at [539, 542] on span "Subir arquivo" at bounding box center [537, 546] width 81 height 37
click at [971, 78] on div "Anexos Alt a" at bounding box center [721, 72] width 541 height 63
click at [541, 537] on span "Subir arquivo" at bounding box center [537, 546] width 81 height 37
click at [963, 73] on icon "Fechar" at bounding box center [962, 74] width 17 height 17
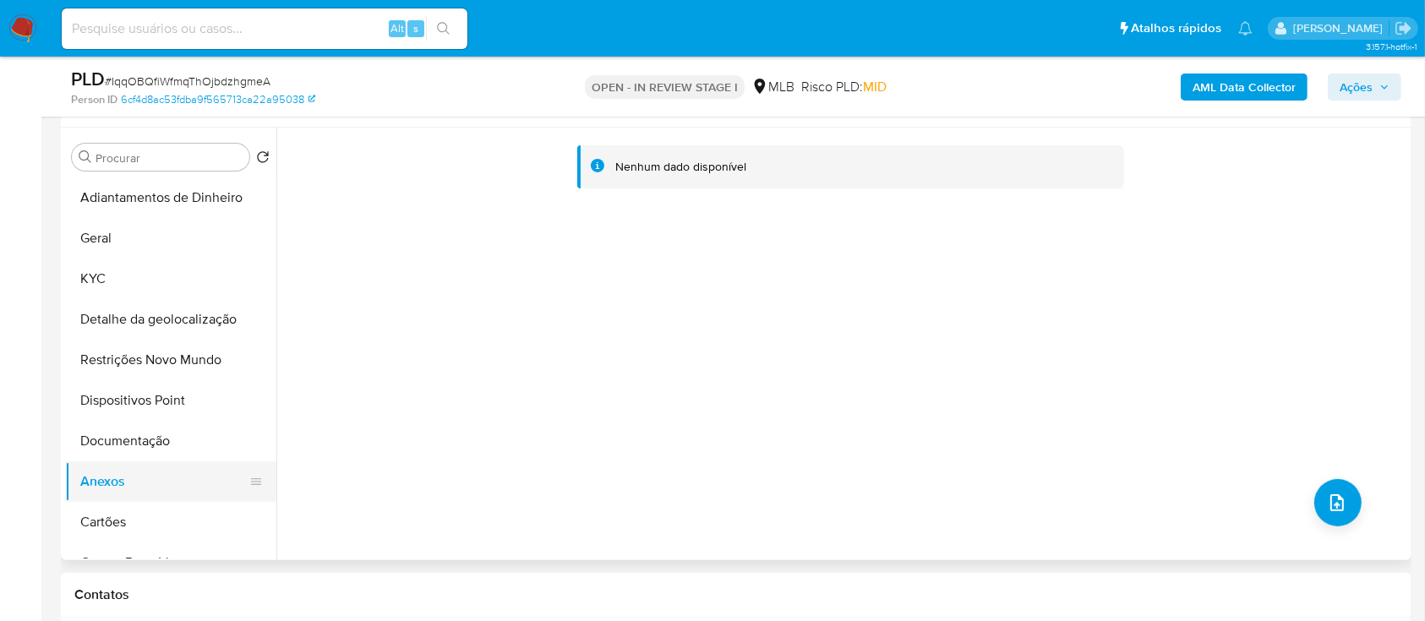
drag, startPoint x: 135, startPoint y: 443, endPoint x: 114, endPoint y: 466, distance: 31.1
click at [135, 443] on button "Documentação" at bounding box center [170, 441] width 211 height 41
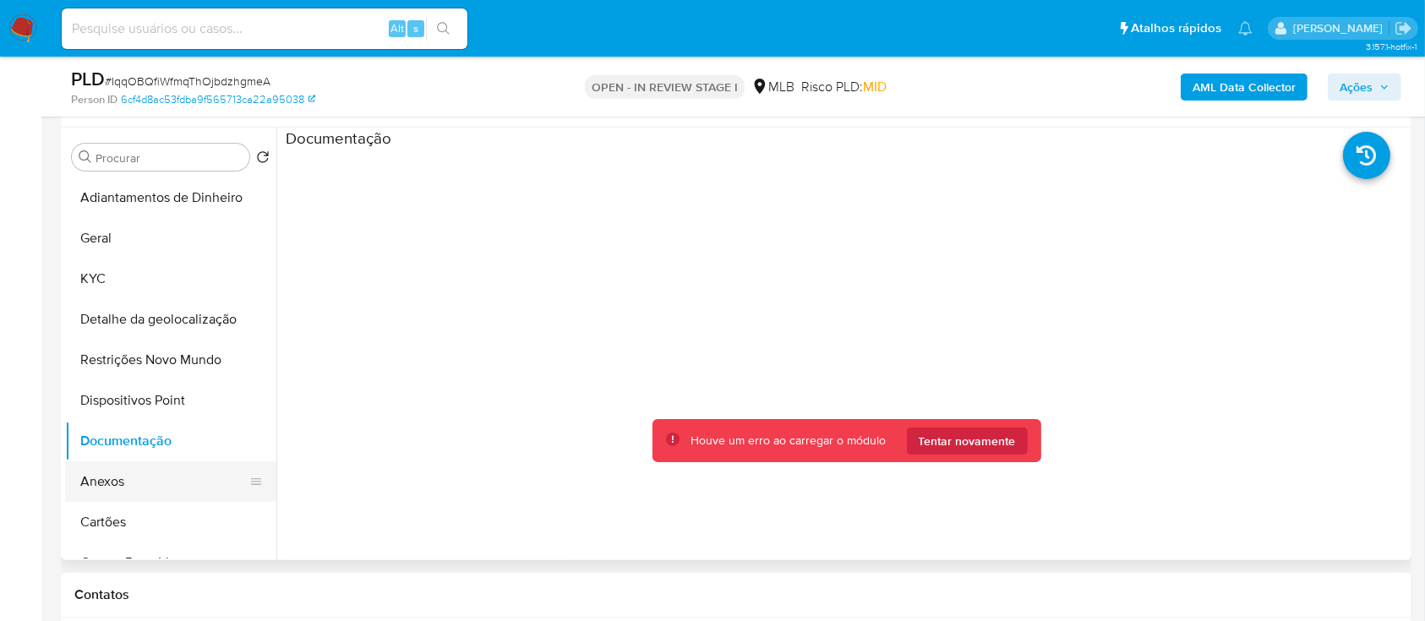
click at [109, 472] on button "Anexos" at bounding box center [164, 482] width 198 height 41
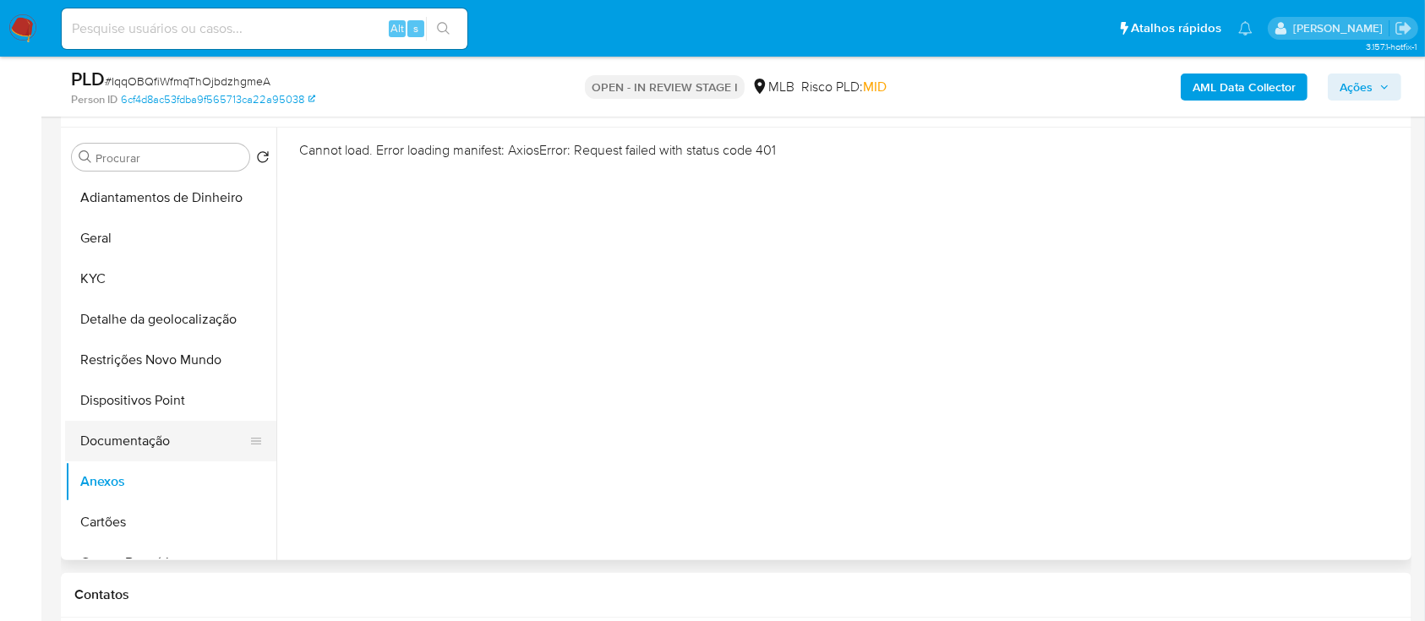
drag, startPoint x: 122, startPoint y: 435, endPoint x: 118, endPoint y: 446, distance: 10.7
click at [122, 440] on button "Documentação" at bounding box center [164, 441] width 198 height 41
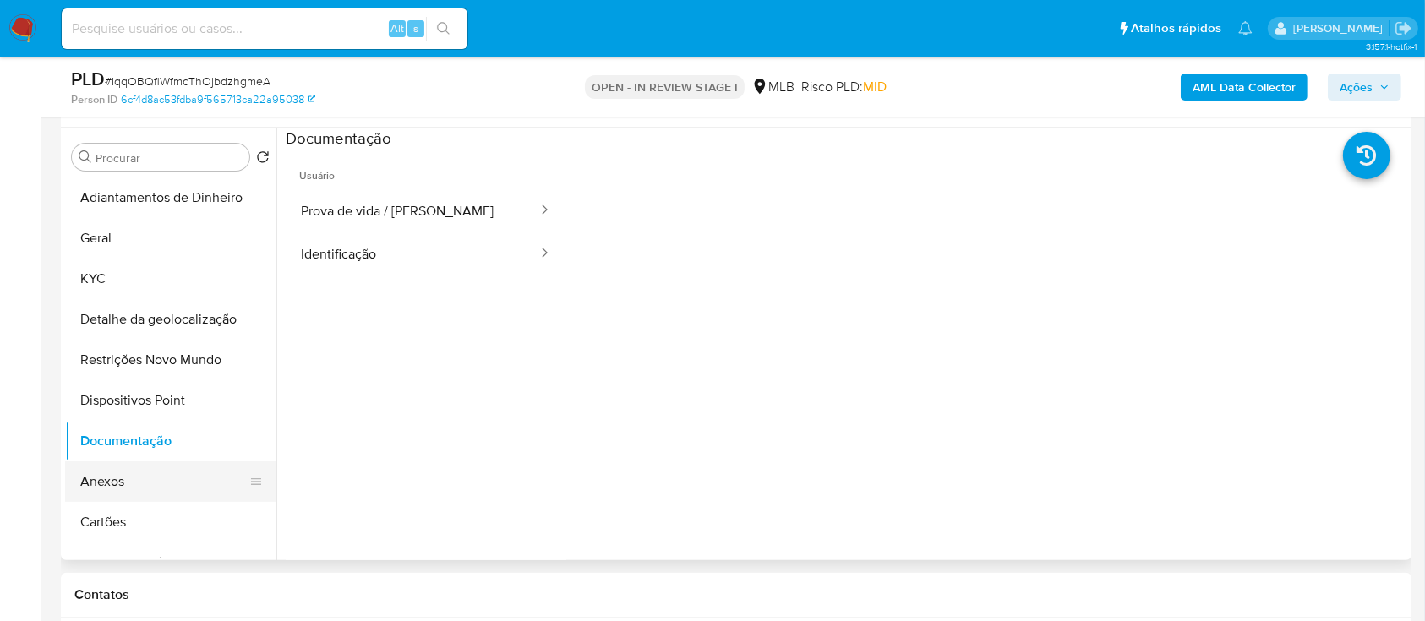
drag, startPoint x: 104, startPoint y: 470, endPoint x: 261, endPoint y: 462, distance: 157.5
click at [103, 472] on button "Anexos" at bounding box center [164, 482] width 198 height 41
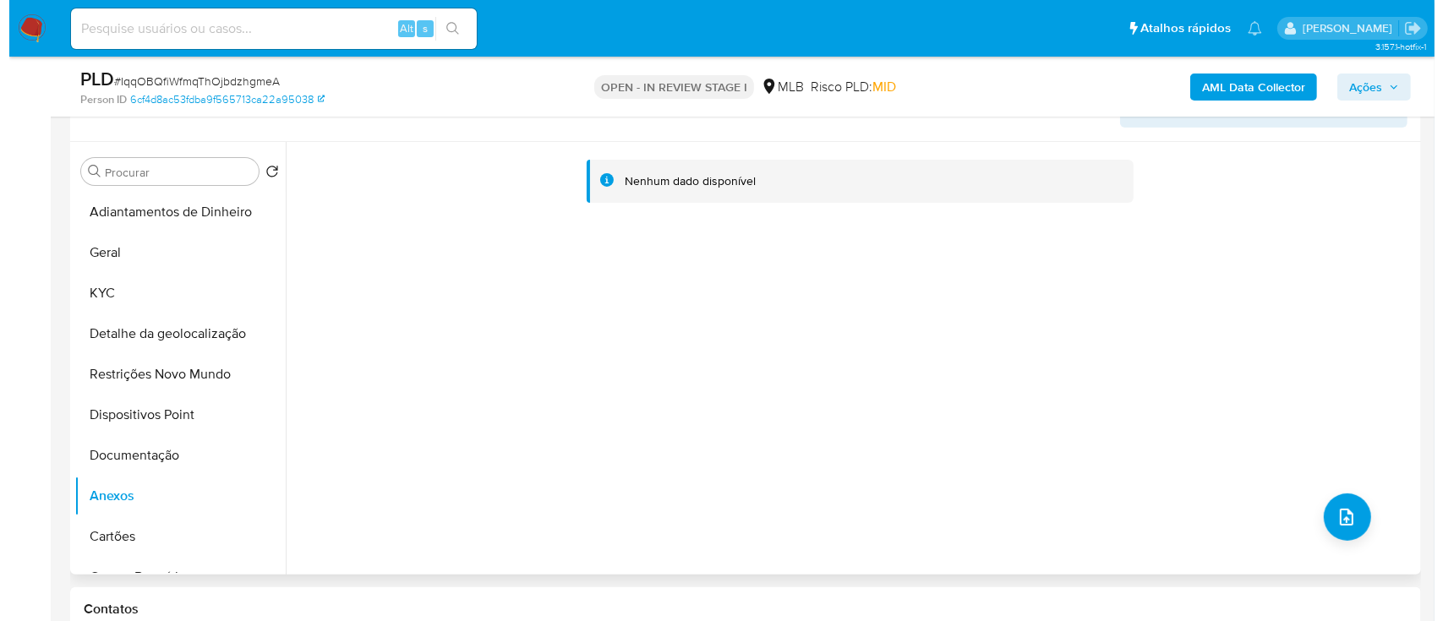
scroll to position [338, 0]
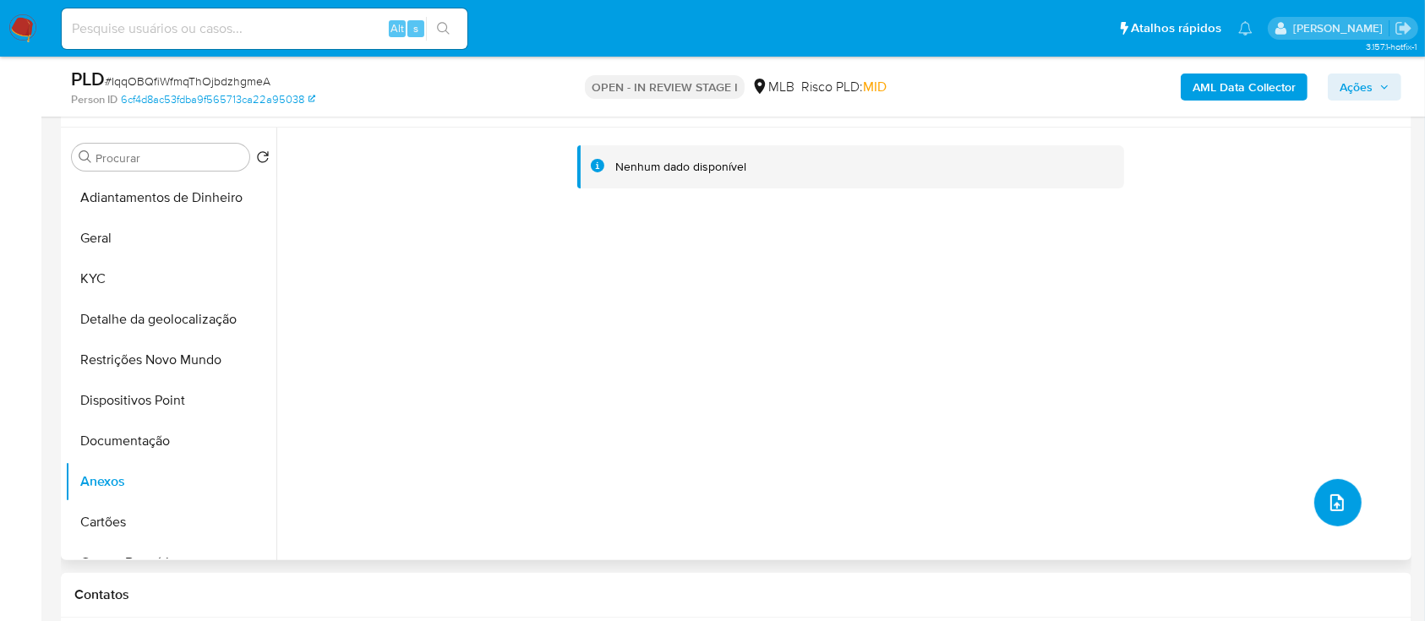
click at [1327, 504] on icon "upload-file" at bounding box center [1337, 503] width 20 height 20
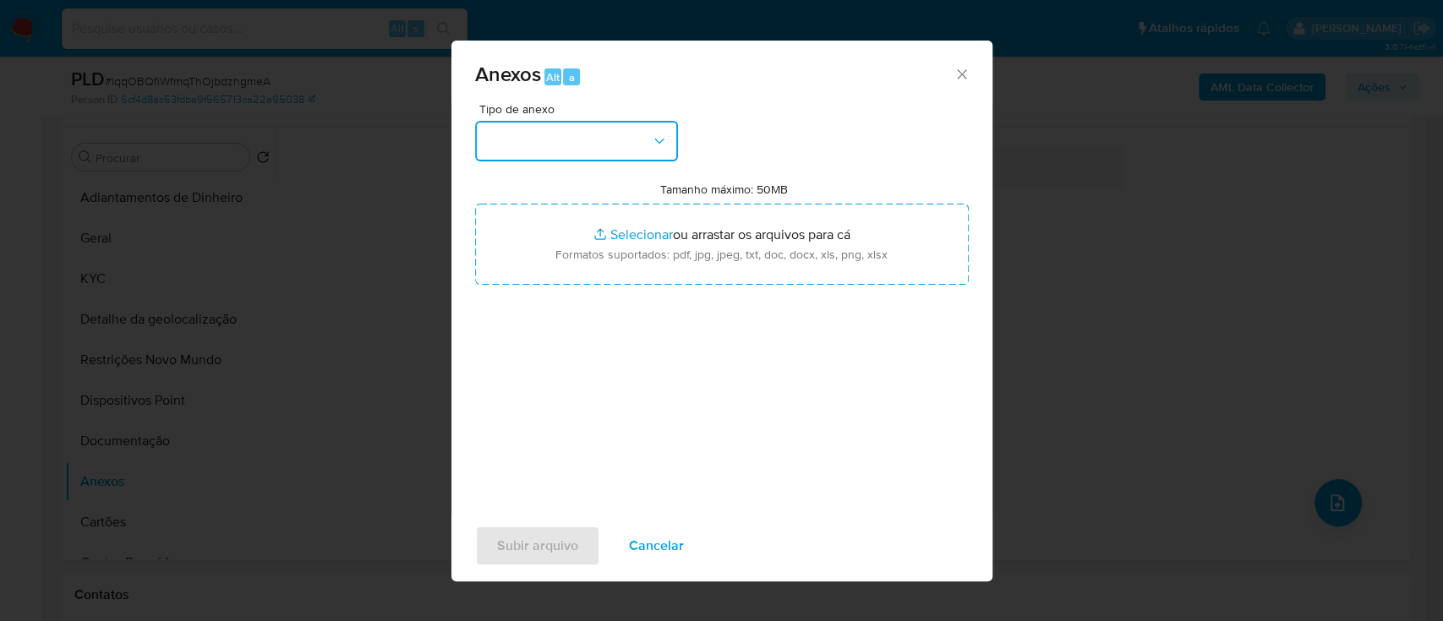
drag, startPoint x: 555, startPoint y: 142, endPoint x: 552, endPoint y: 151, distance: 9.6
click at [554, 142] on button "button" at bounding box center [576, 141] width 203 height 41
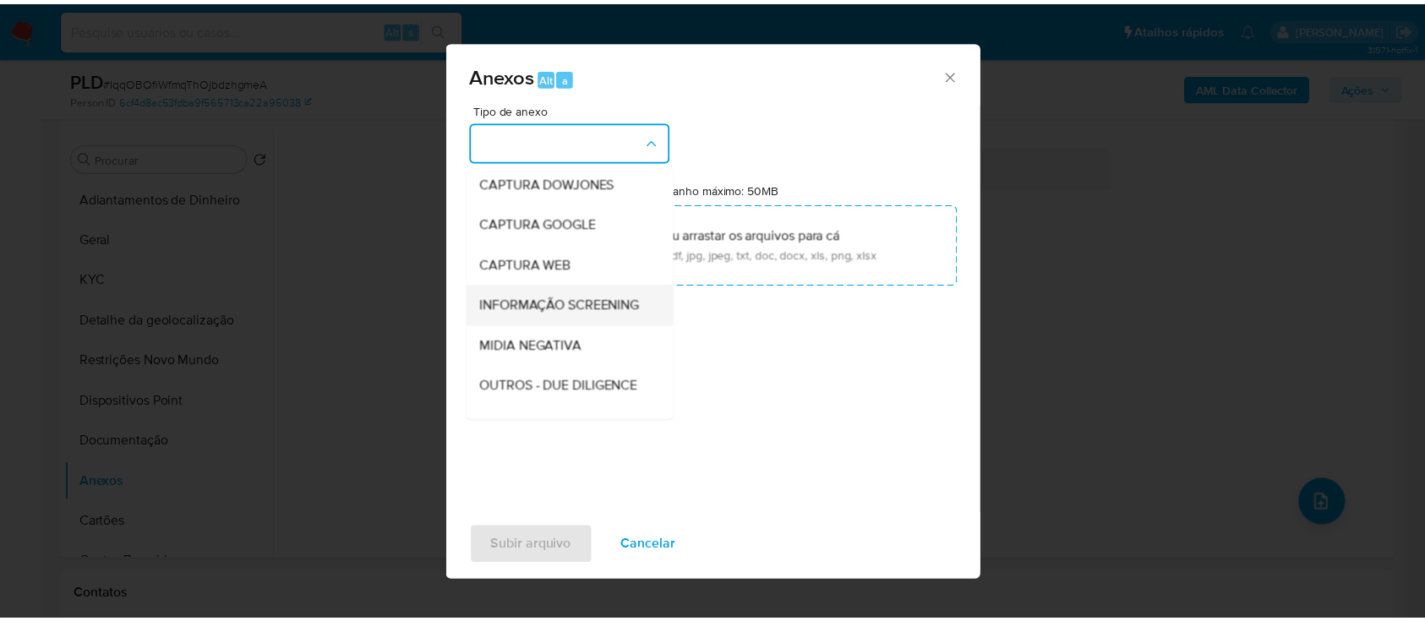
scroll to position [112, 0]
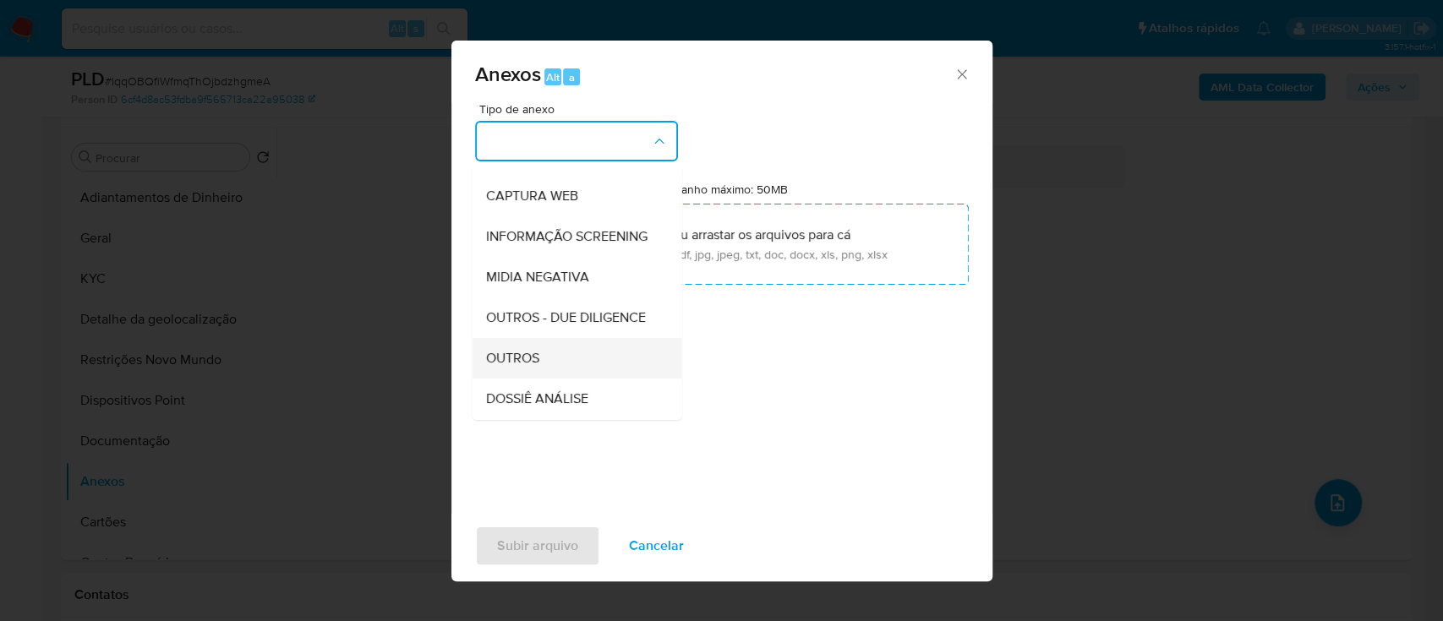
click at [503, 367] on span "OUTROS" at bounding box center [511, 358] width 53 height 17
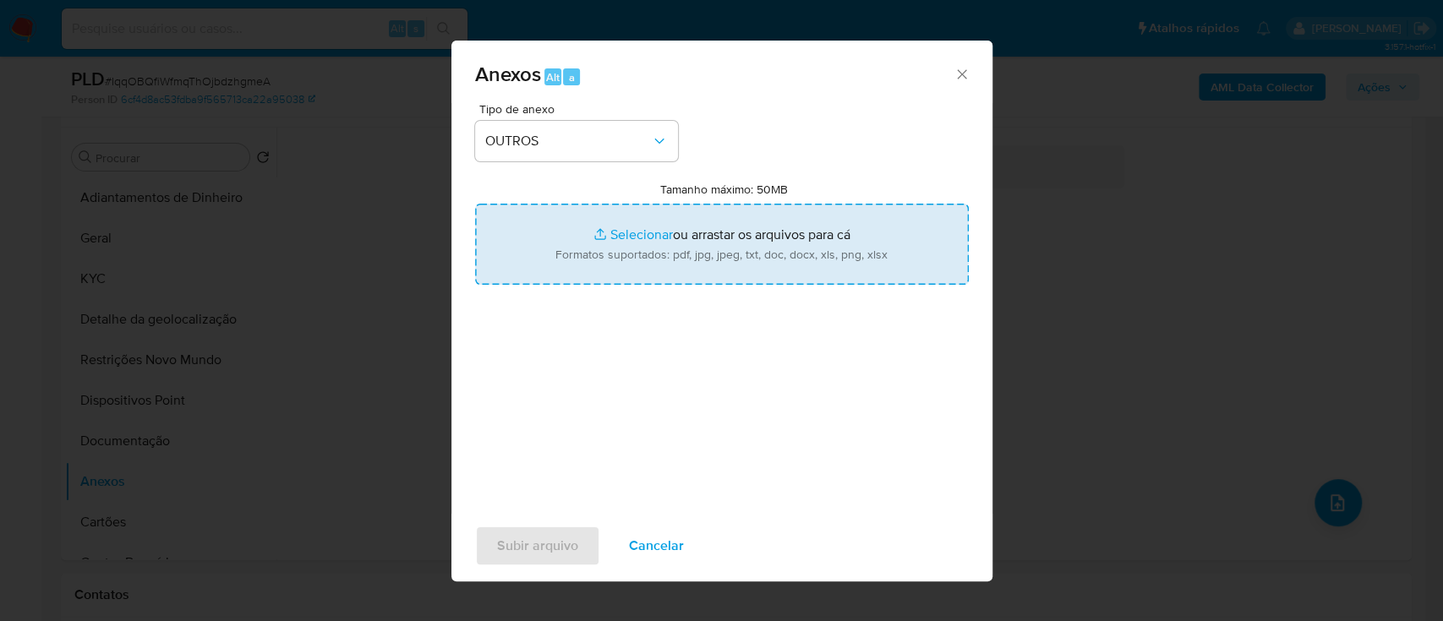
click at [653, 236] on input "Tamanho máximo: 50MB Selecionar arquivos" at bounding box center [722, 244] width 494 height 81
type input "C:\fakepath\SAR - xxx - CNPJ 85165678000187 - TCA TRANSPORTES E COMERCIO LTDA.p…"
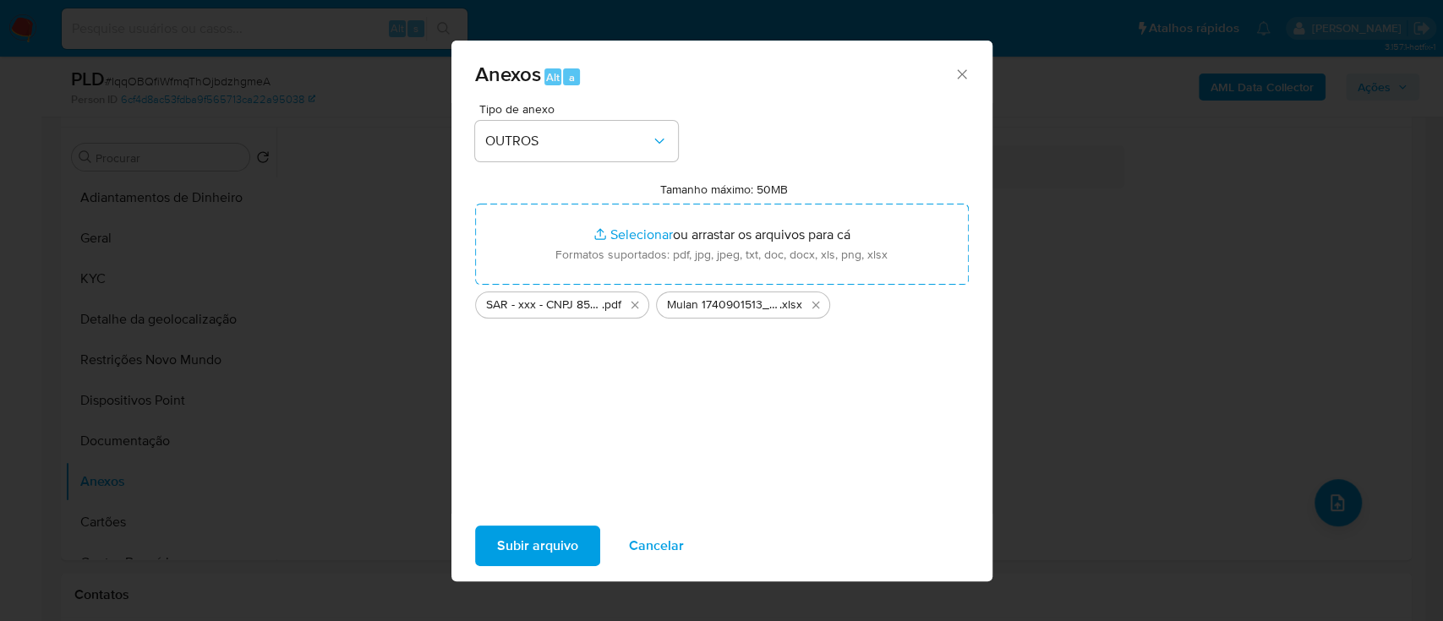
click at [524, 546] on span "Subir arquivo" at bounding box center [537, 546] width 81 height 37
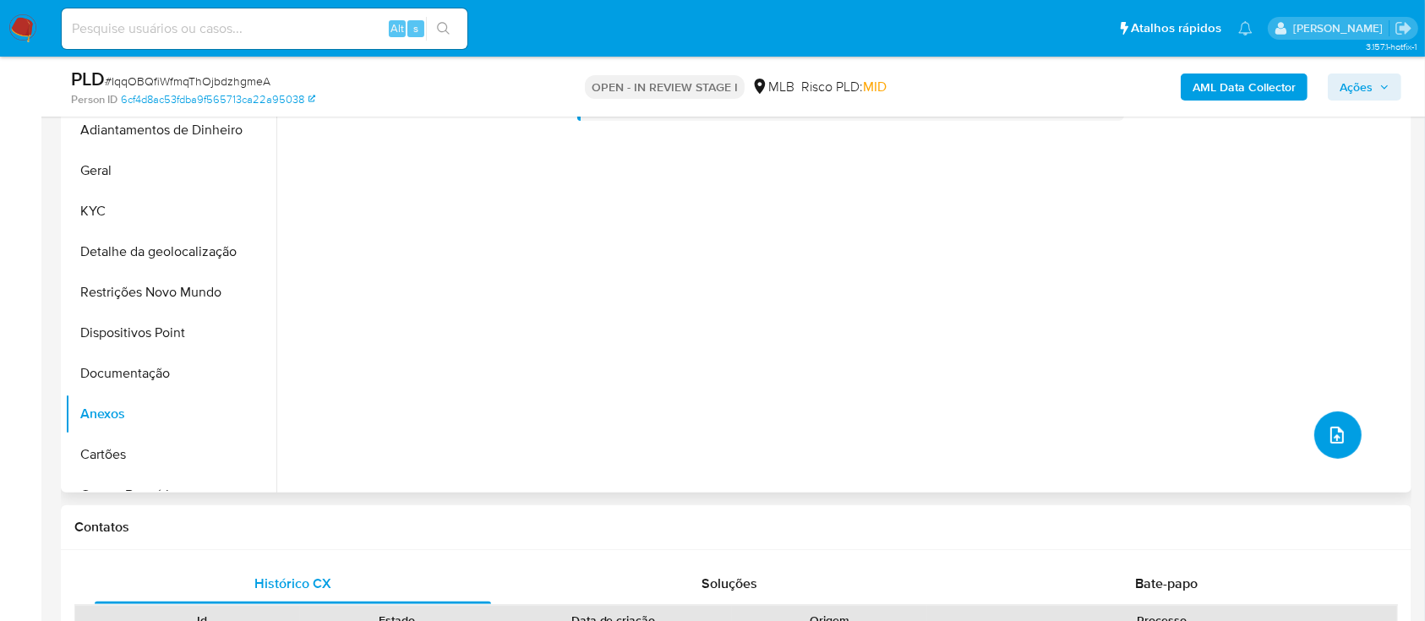
scroll to position [451, 0]
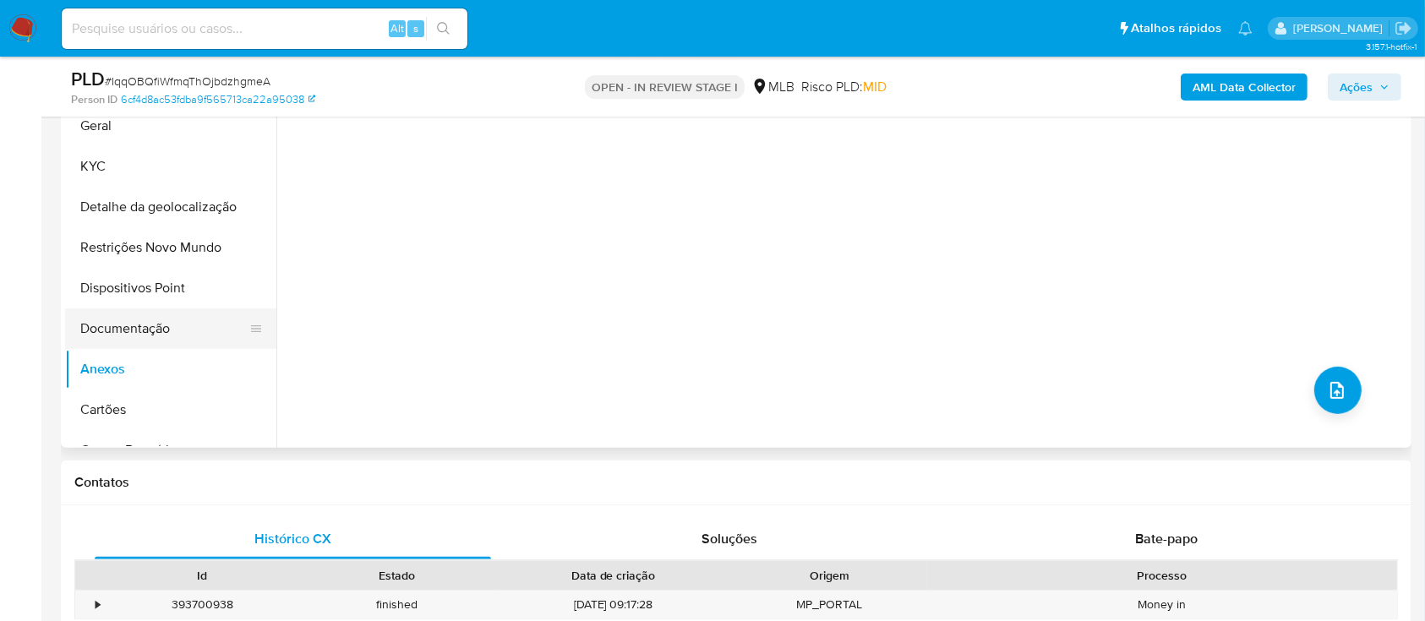
click at [166, 328] on button "Documentação" at bounding box center [164, 329] width 198 height 41
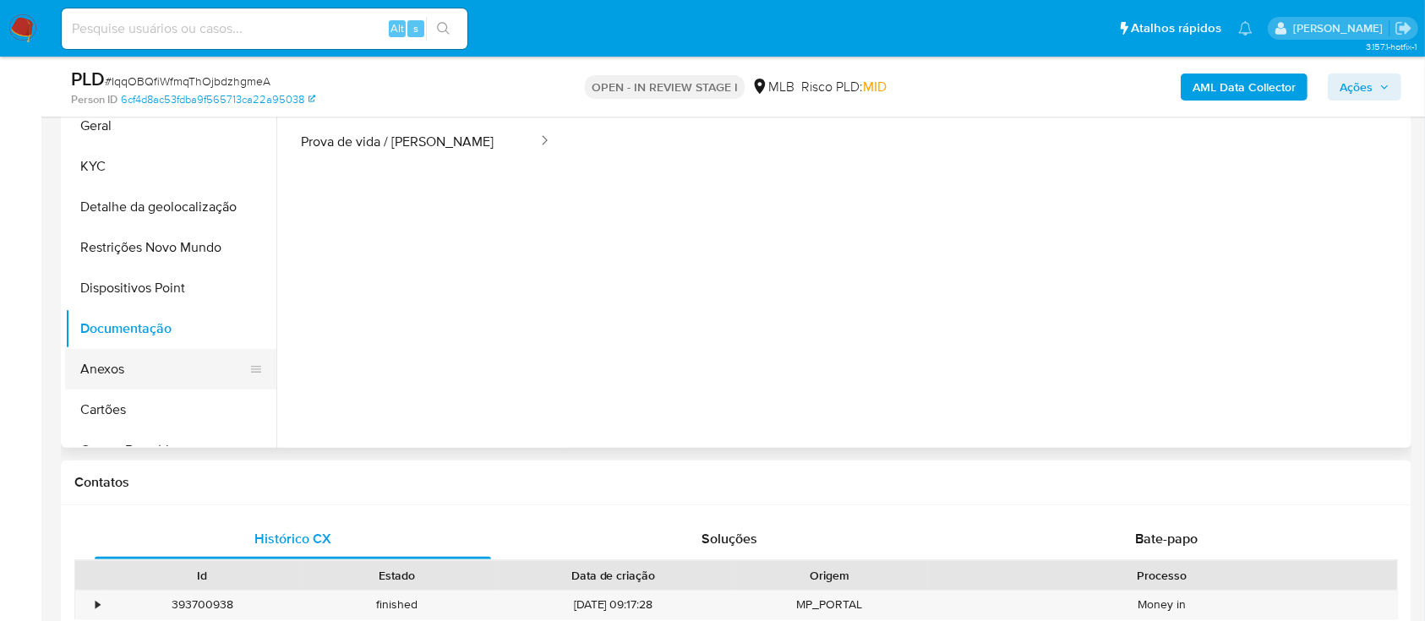
click at [106, 369] on button "Anexos" at bounding box center [164, 369] width 198 height 41
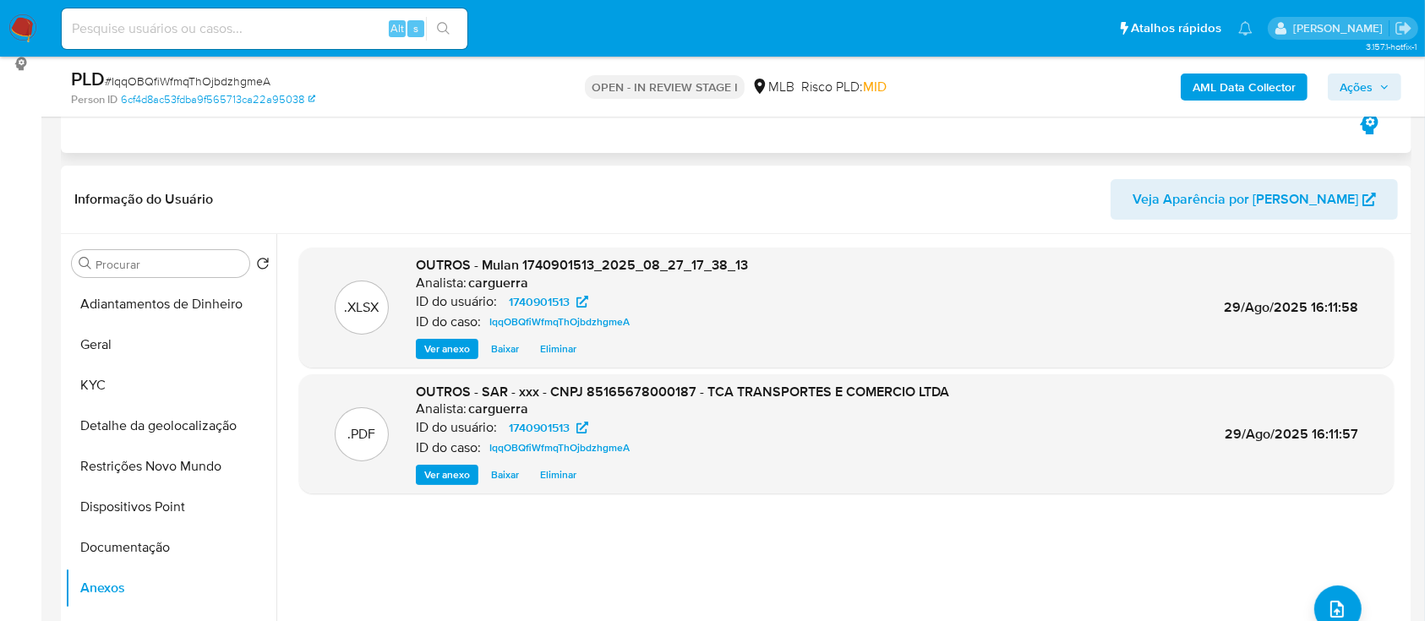
scroll to position [225, 0]
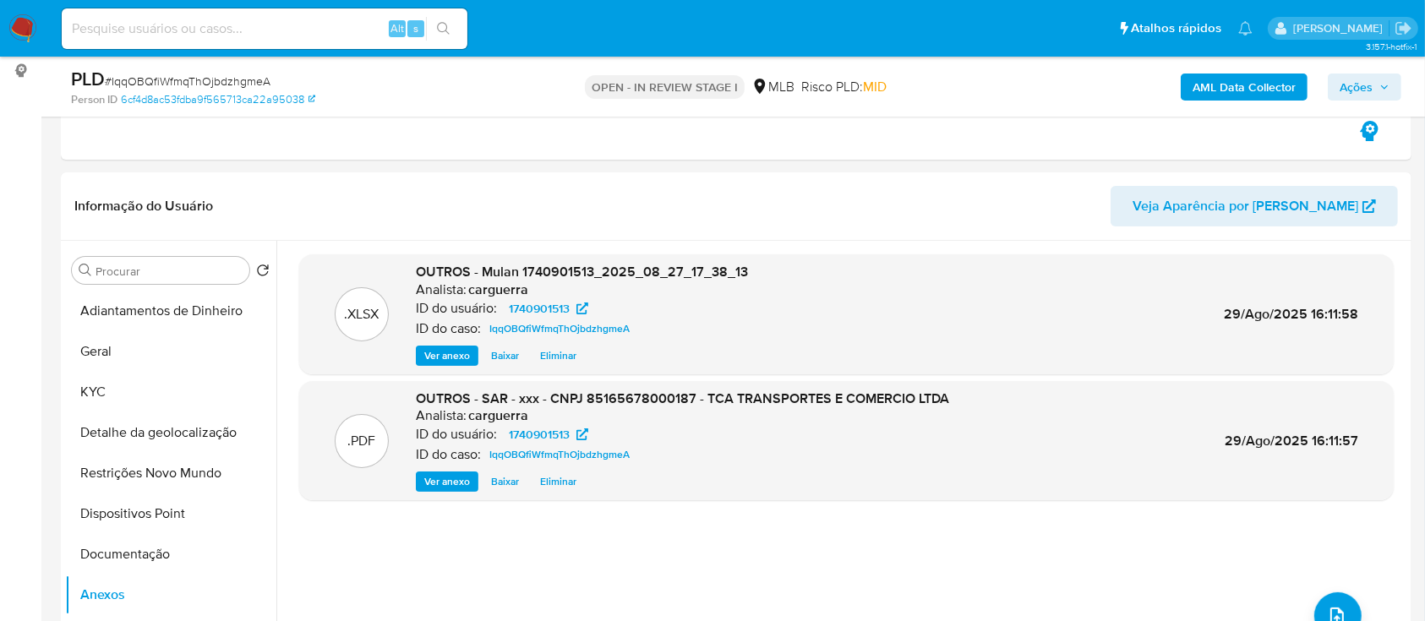
click at [1375, 85] on span "Ações" at bounding box center [1365, 87] width 50 height 24
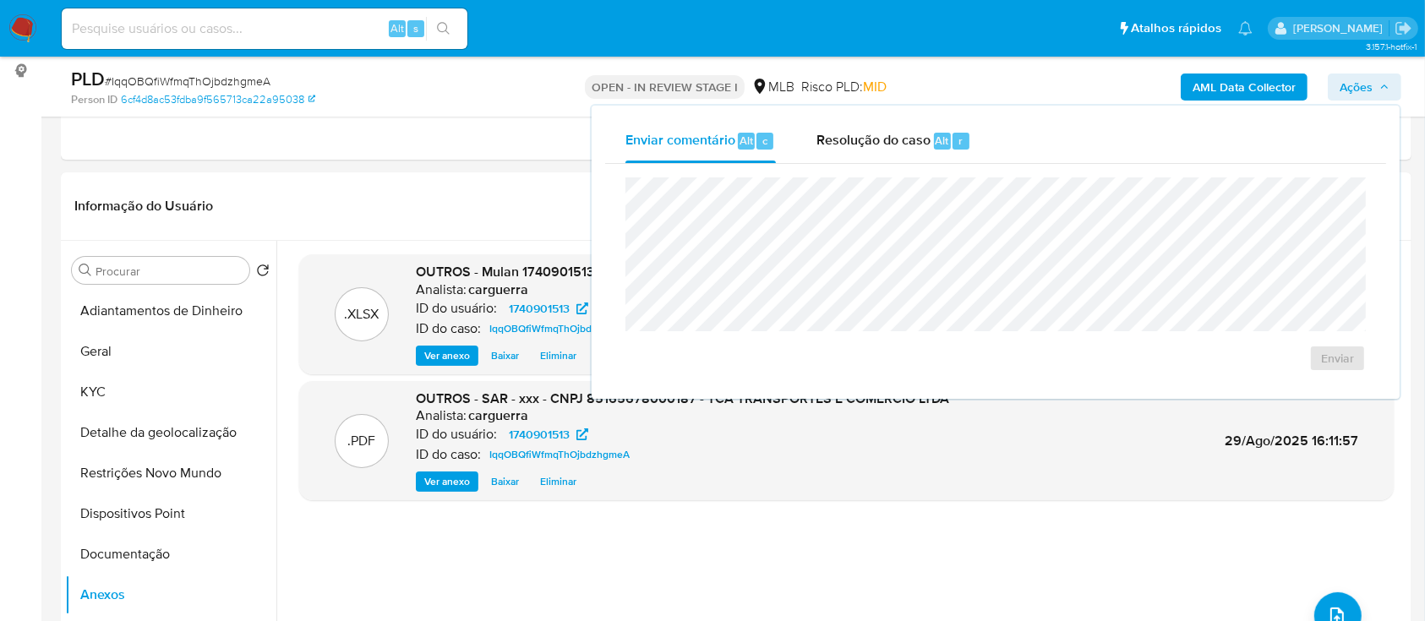
drag, startPoint x: 878, startPoint y: 152, endPoint x: 870, endPoint y: 172, distance: 21.2
click at [878, 153] on div "Resolução do caso Alt r" at bounding box center [894, 141] width 155 height 44
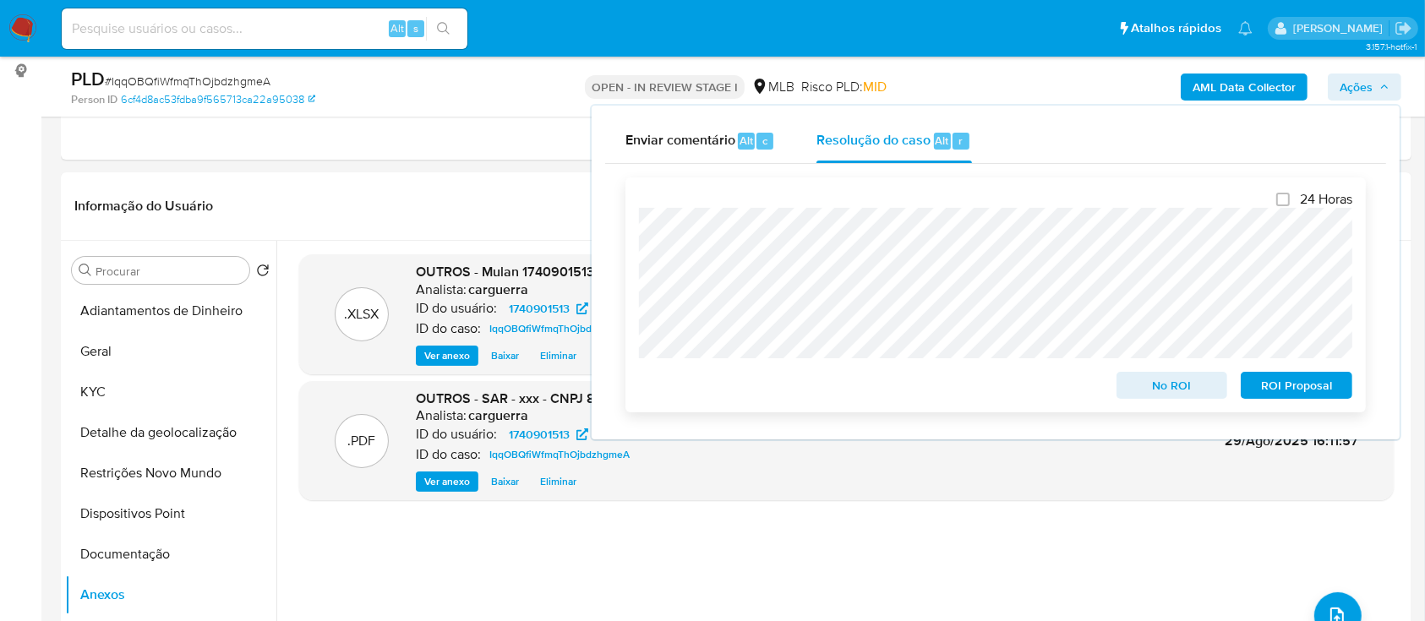
drag, startPoint x: 1153, startPoint y: 387, endPoint x: 1155, endPoint y: 369, distance: 18.7
click at [1153, 386] on span "No ROI" at bounding box center [1173, 386] width 88 height 24
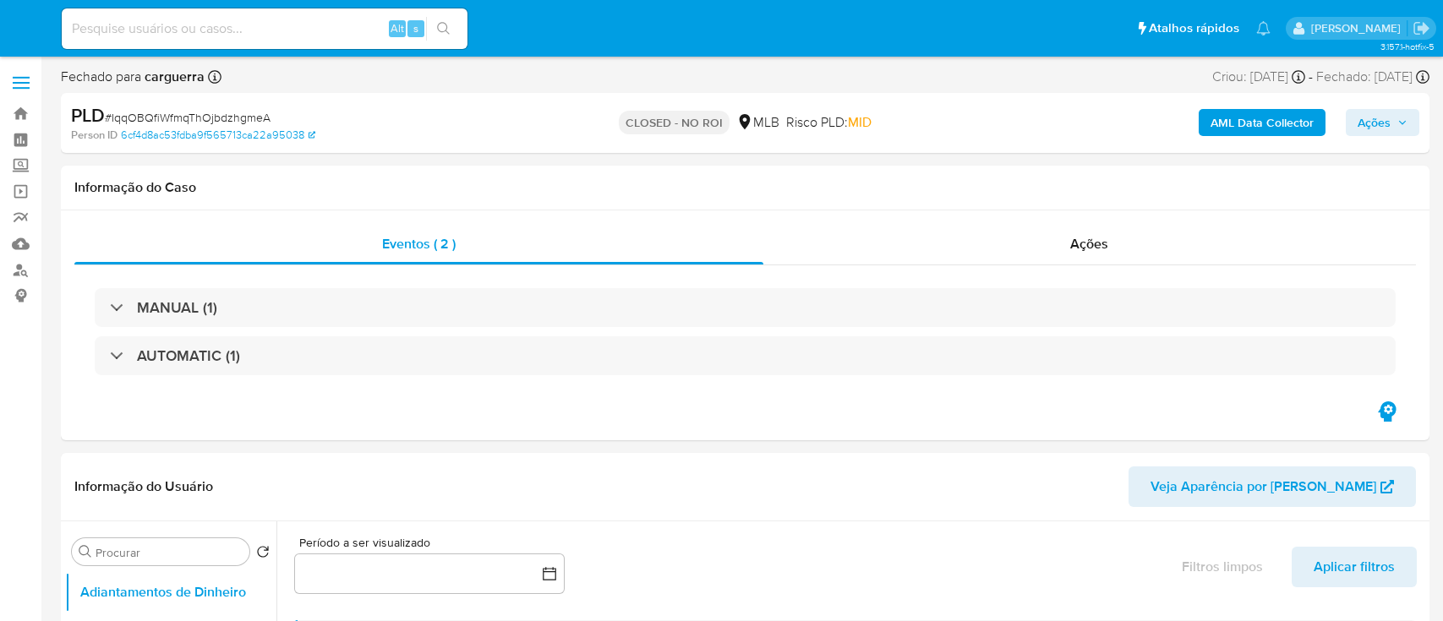
select select "10"
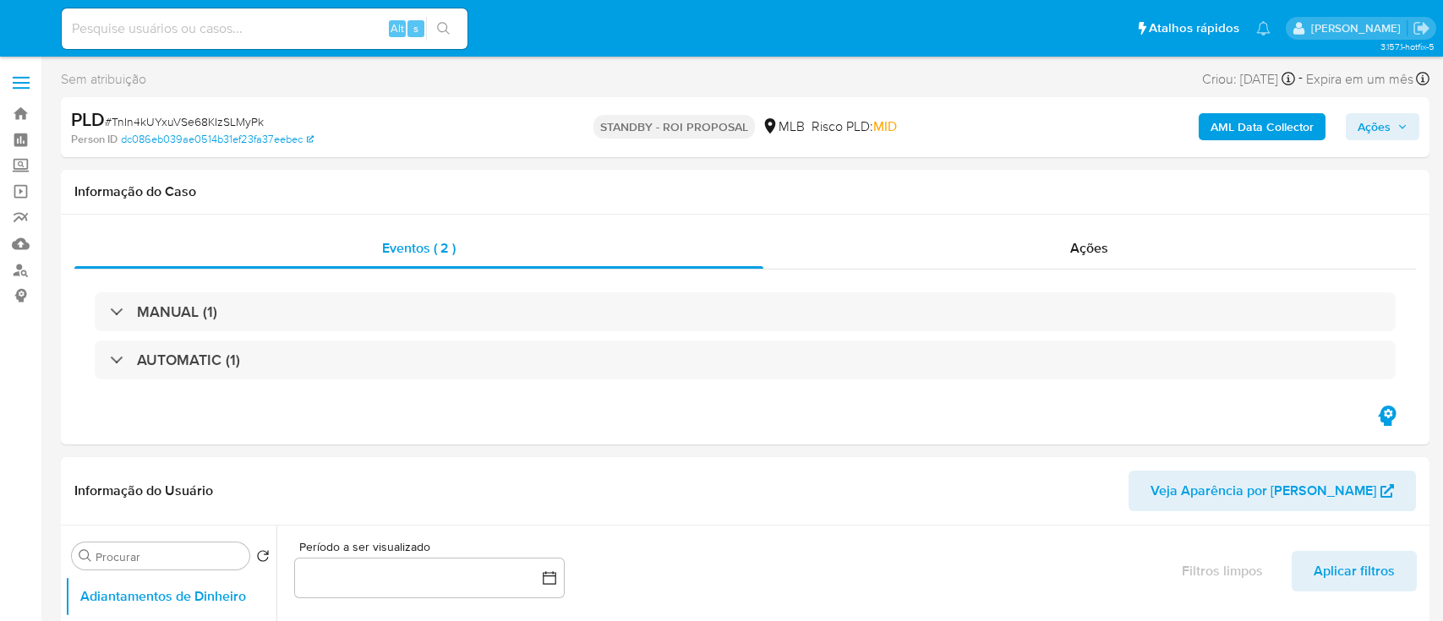
select select "10"
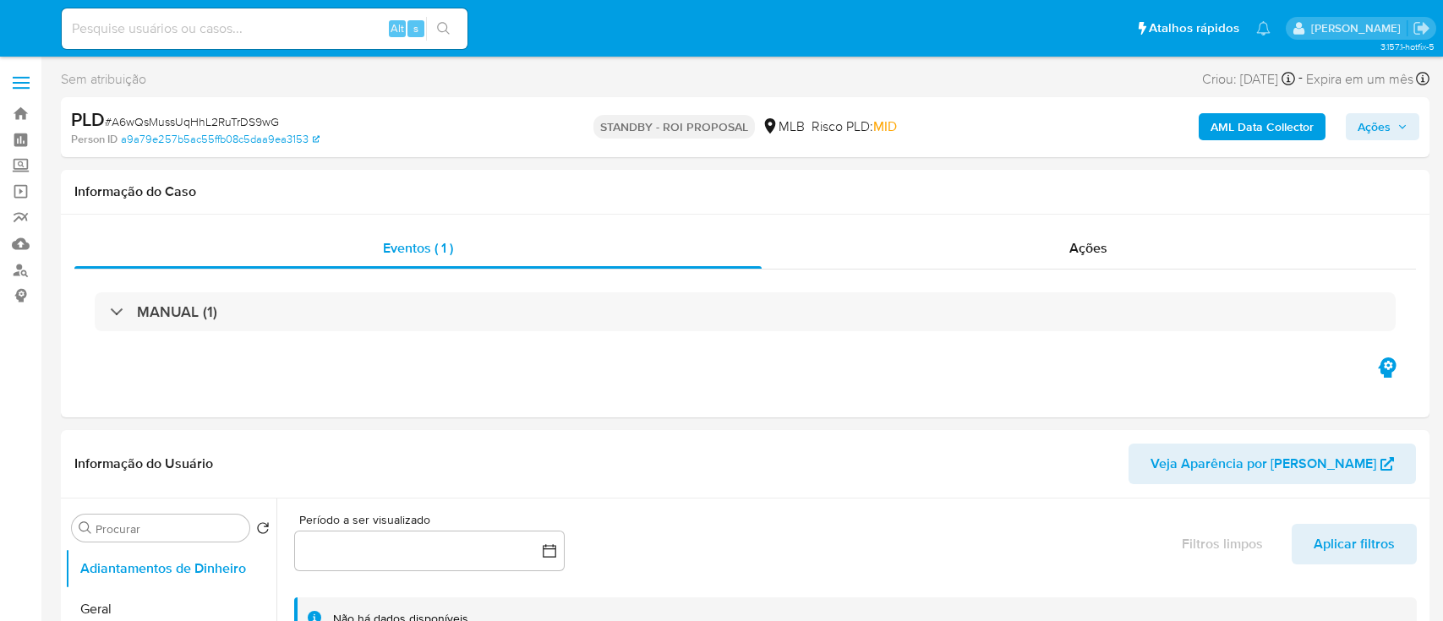
select select "10"
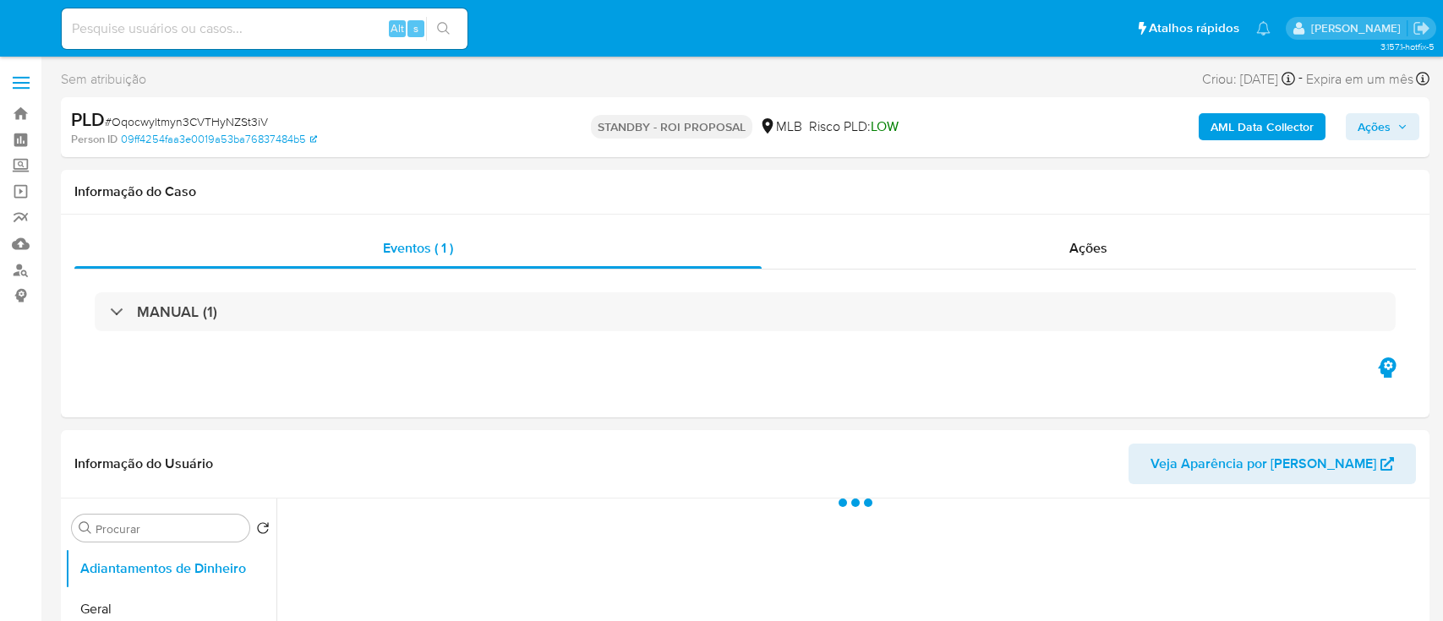
select select "10"
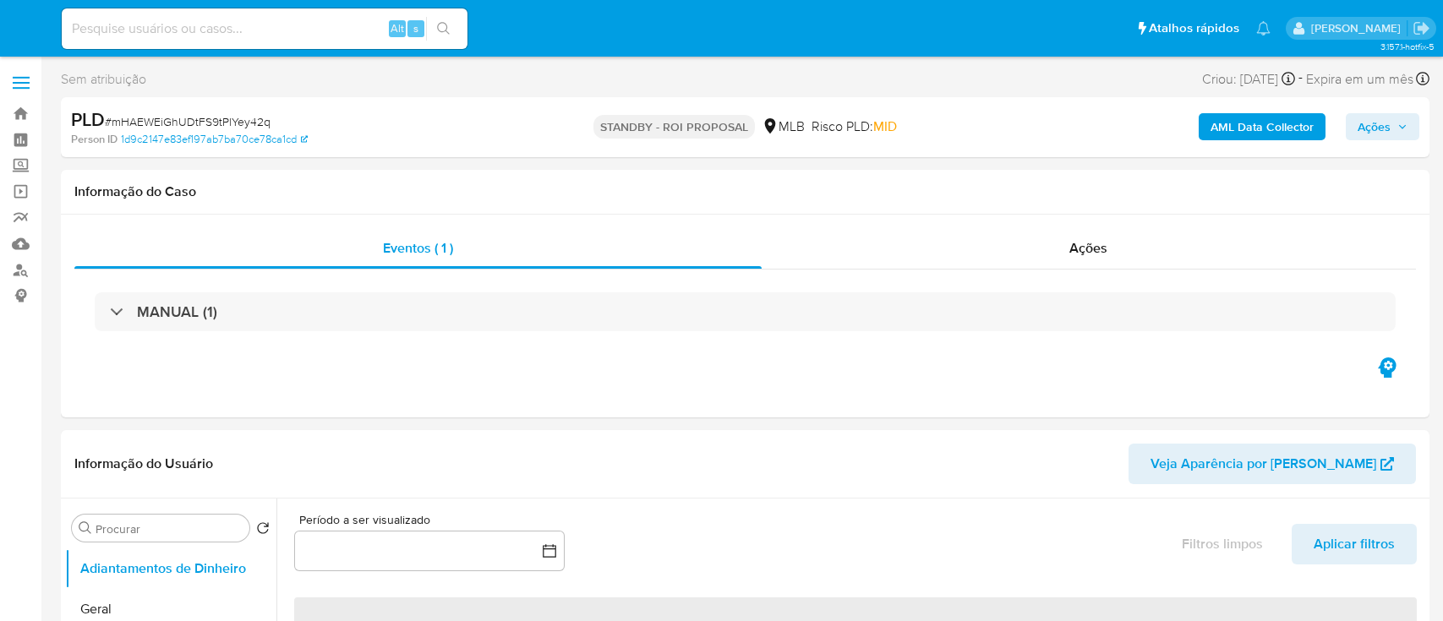
select select "10"
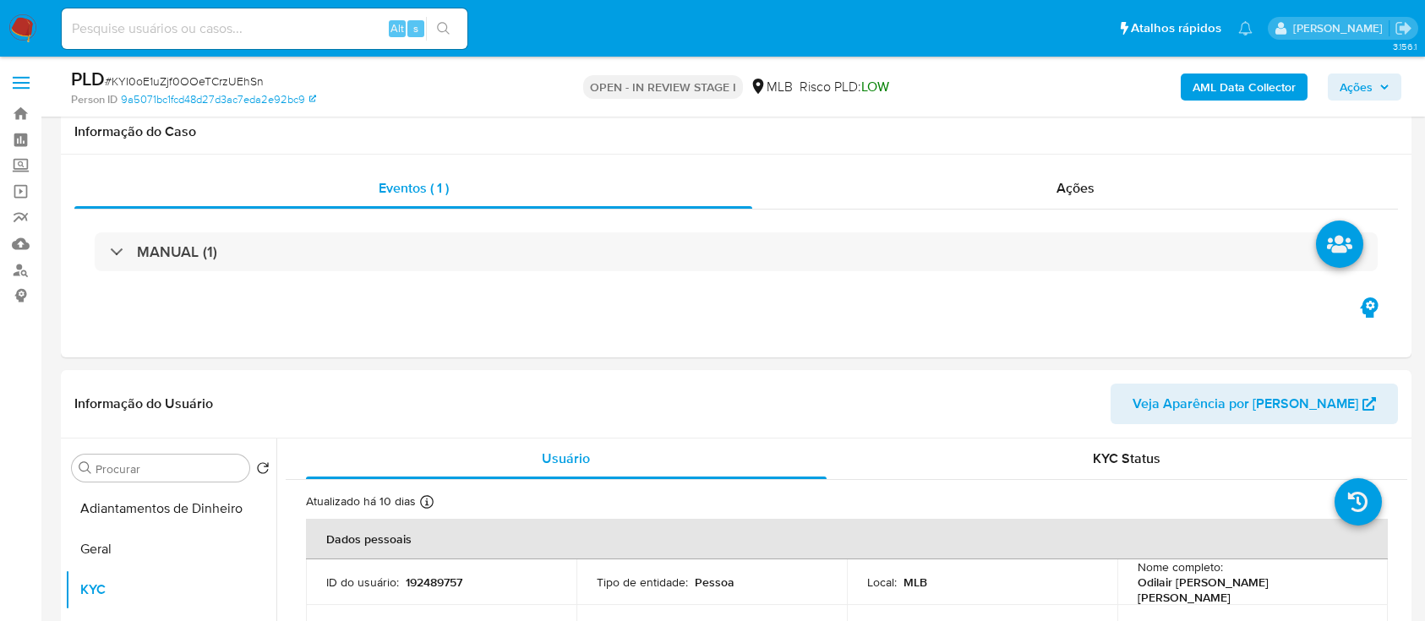
select select "10"
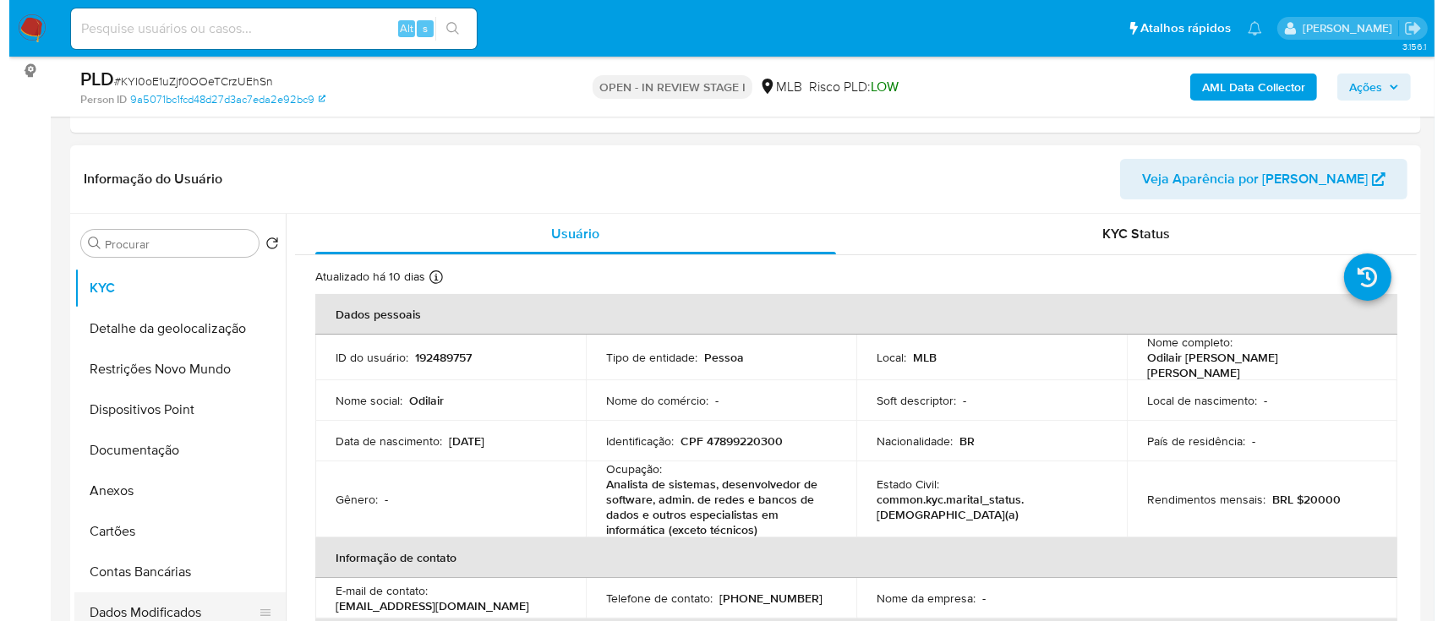
scroll to position [112, 0]
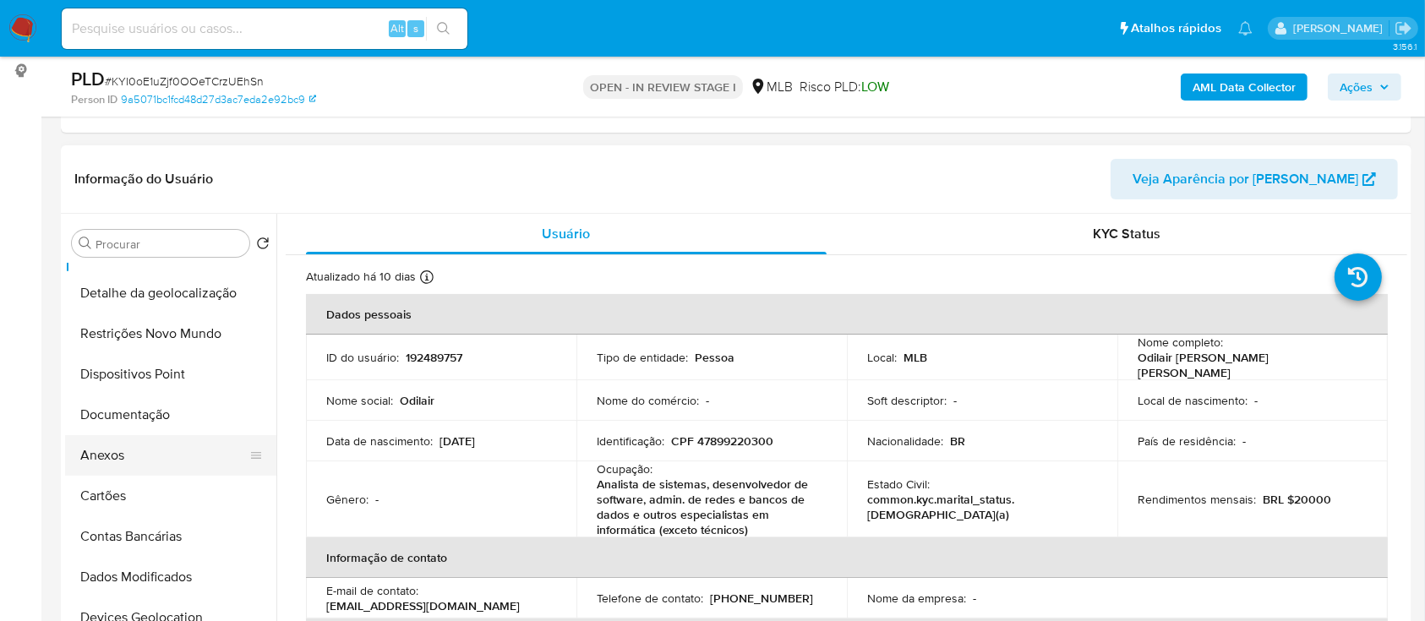
drag, startPoint x: 101, startPoint y: 457, endPoint x: 135, endPoint y: 457, distance: 33.8
click at [101, 457] on button "Anexos" at bounding box center [164, 455] width 198 height 41
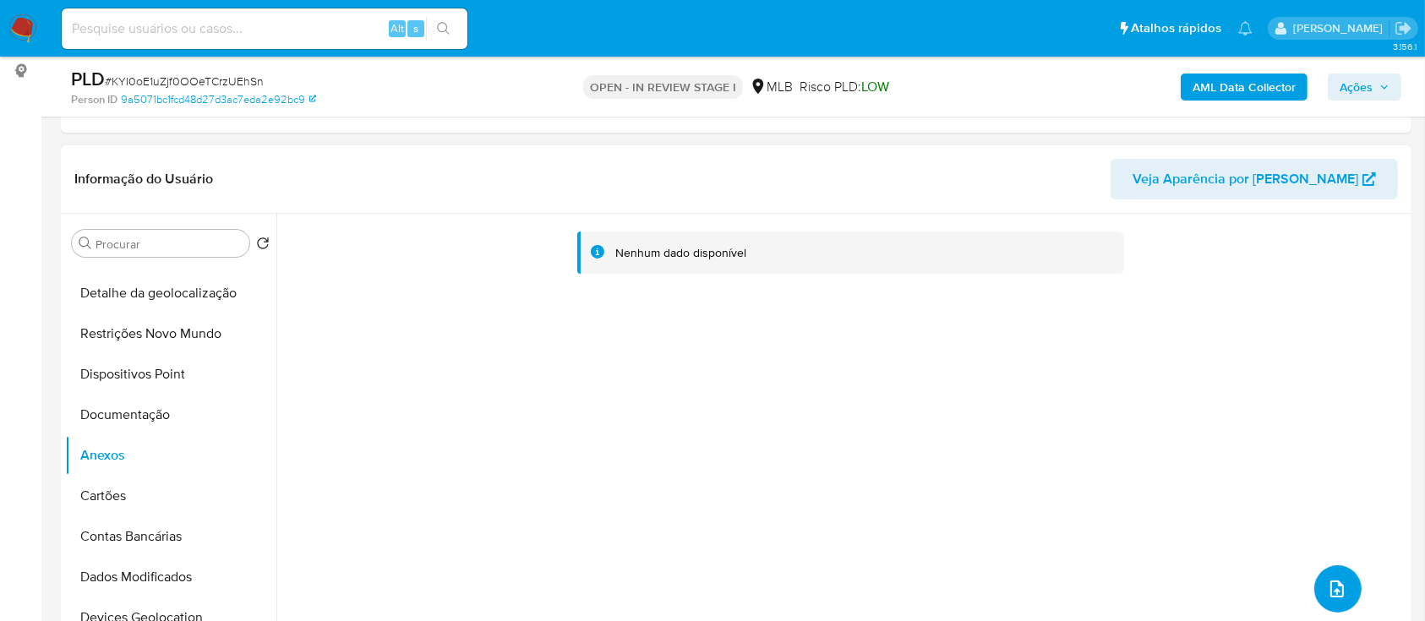
click at [1327, 579] on span "upload-file" at bounding box center [1337, 589] width 20 height 20
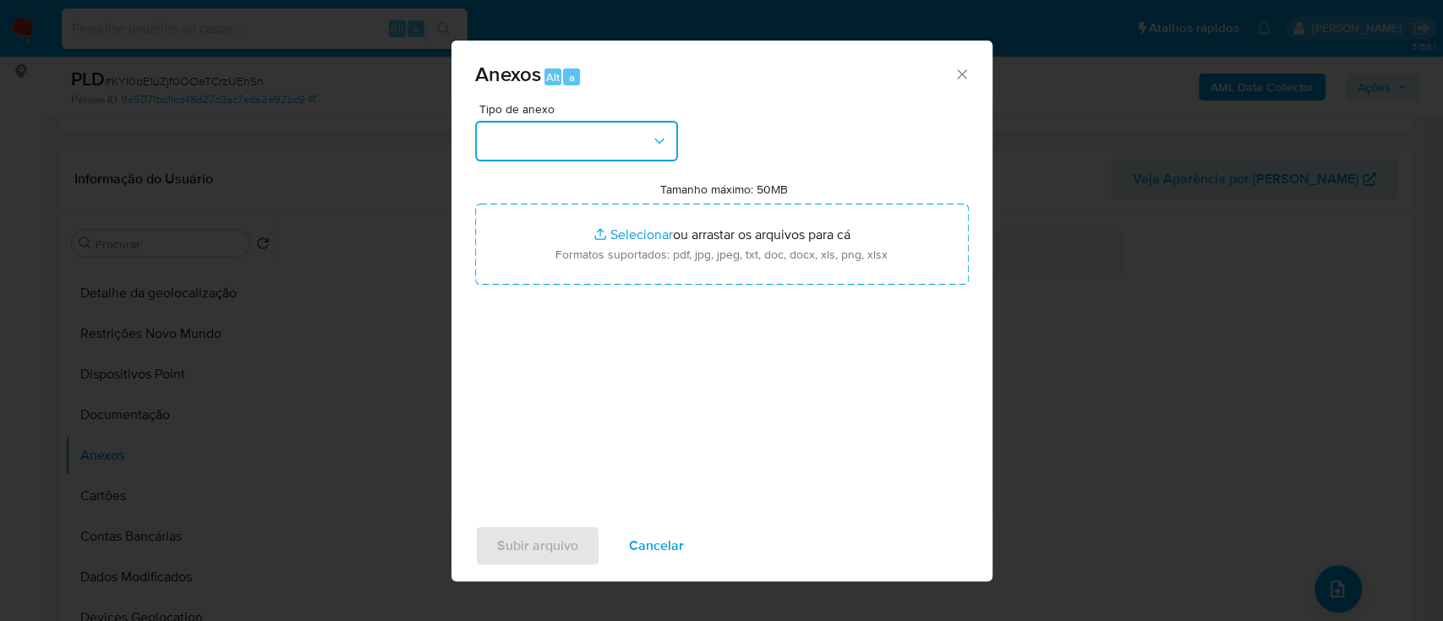
click at [594, 135] on button "button" at bounding box center [576, 141] width 203 height 41
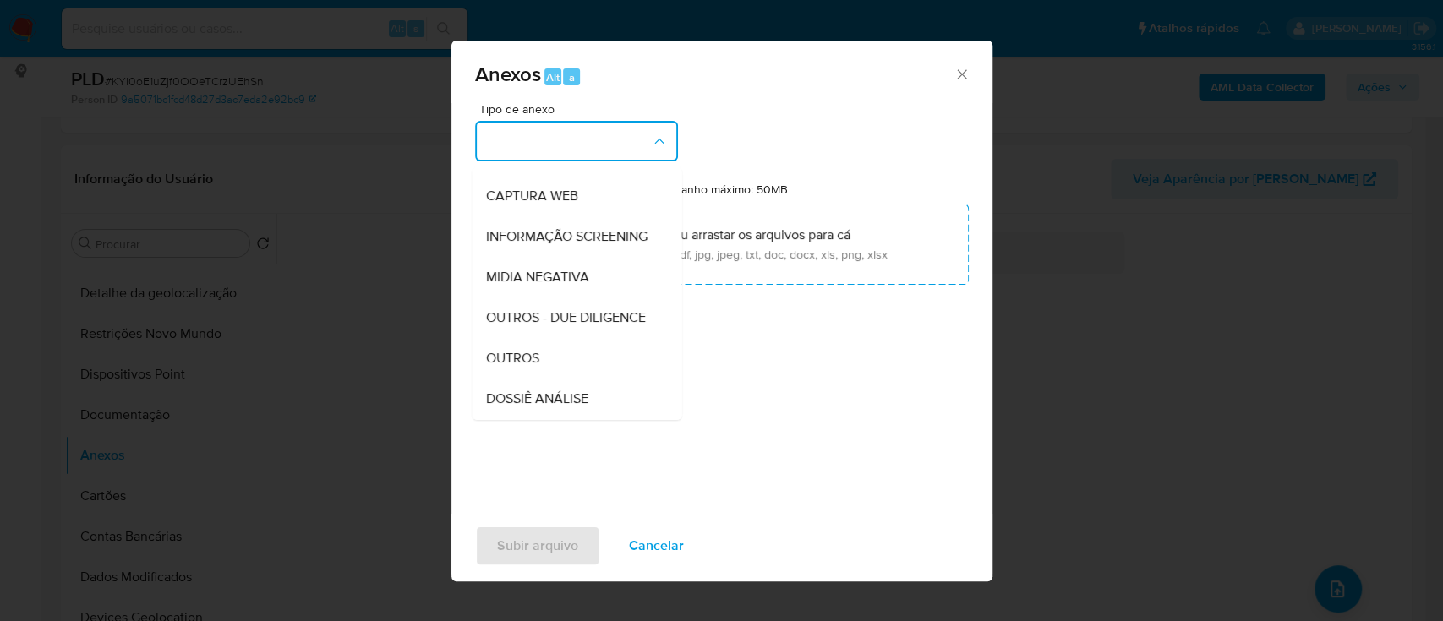
drag, startPoint x: 548, startPoint y: 393, endPoint x: 551, endPoint y: 360, distance: 33.1
click at [548, 379] on div "OUTROS" at bounding box center [571, 358] width 172 height 41
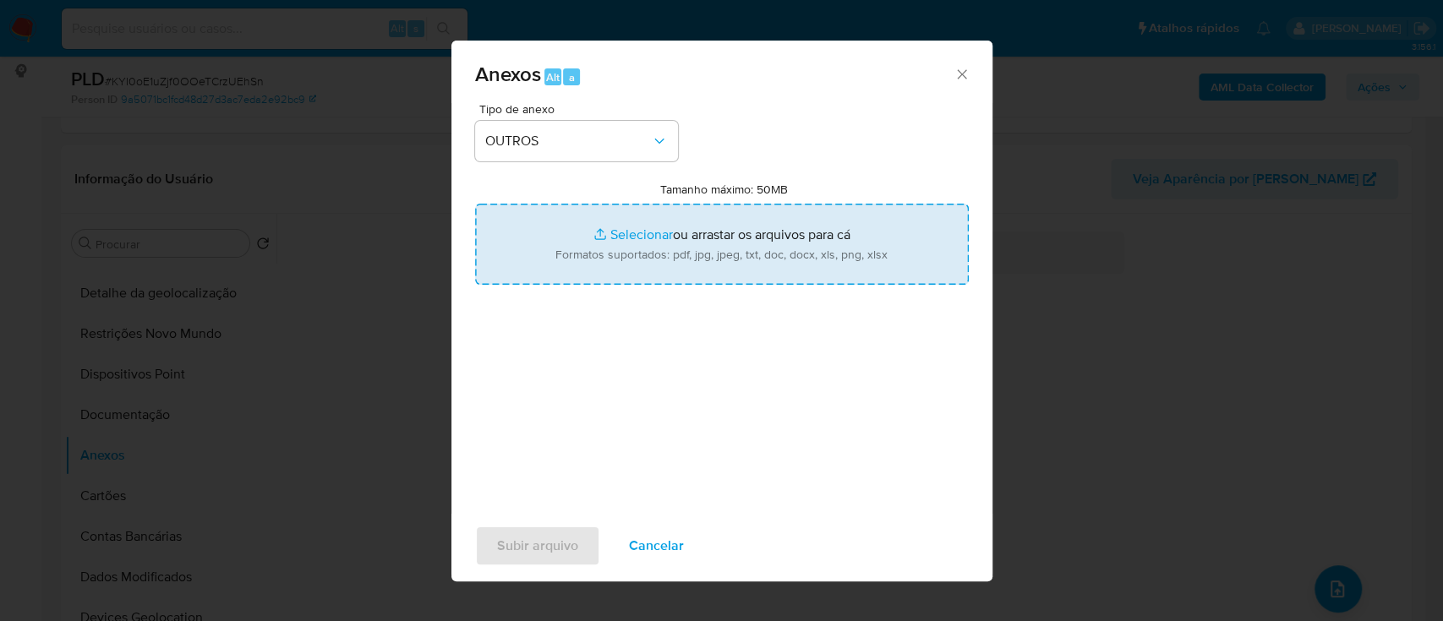
click at [618, 239] on input "Tamanho máximo: 50MB Selecionar arquivos" at bounding box center [722, 244] width 494 height 81
type input "C:\fakepath\SAR - xxx - CPF 47899220300 - ODILAIR DE OLIVEIRA LEAO.pdf"
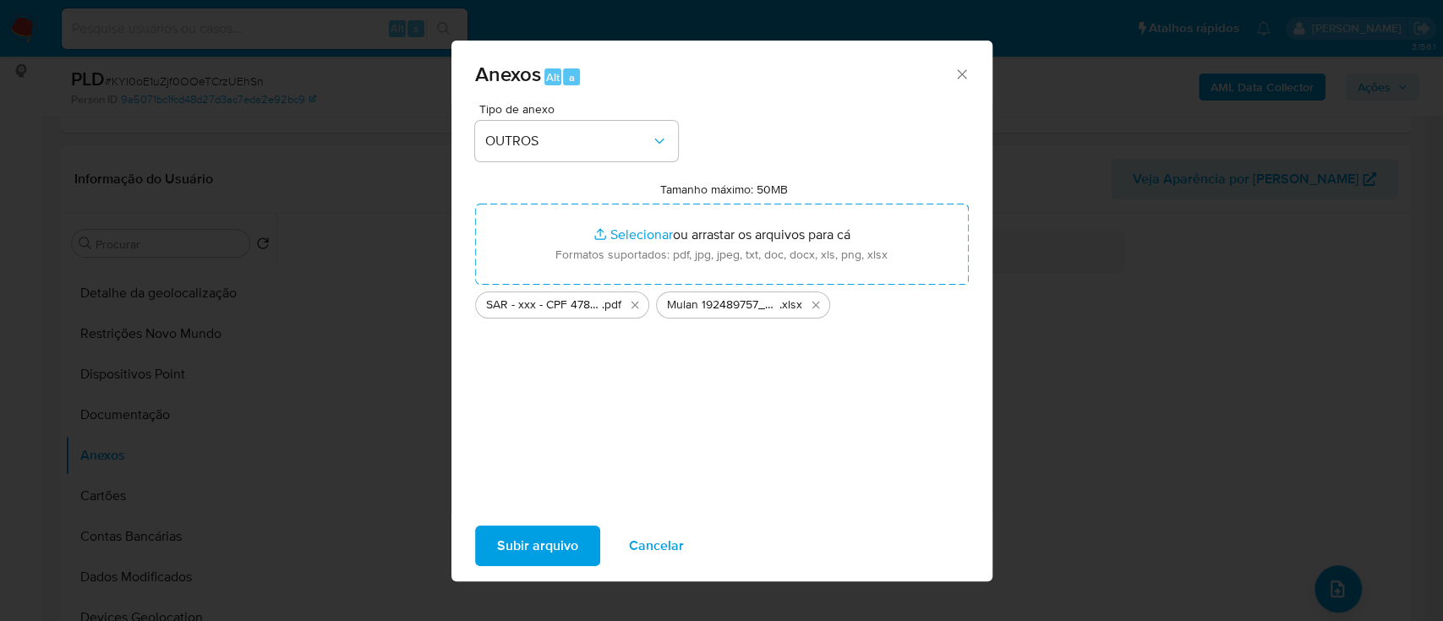
click at [531, 542] on span "Subir arquivo" at bounding box center [537, 546] width 81 height 37
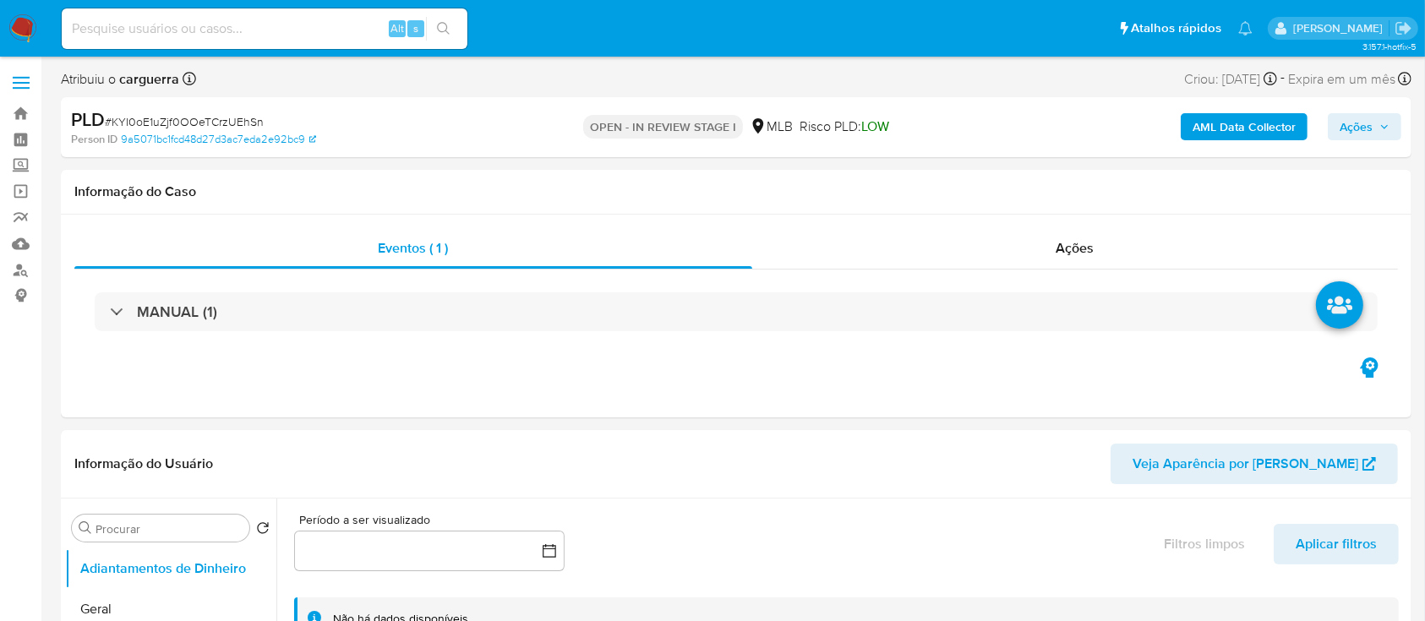
select select "10"
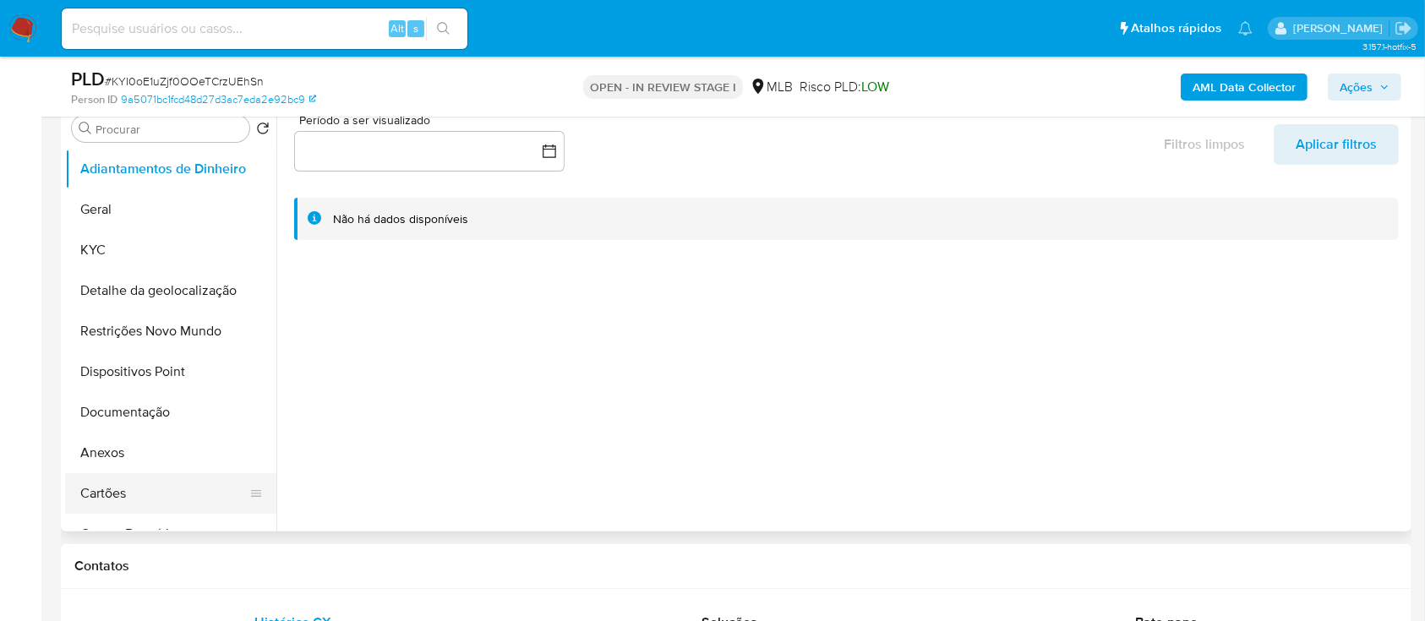
scroll to position [451, 0]
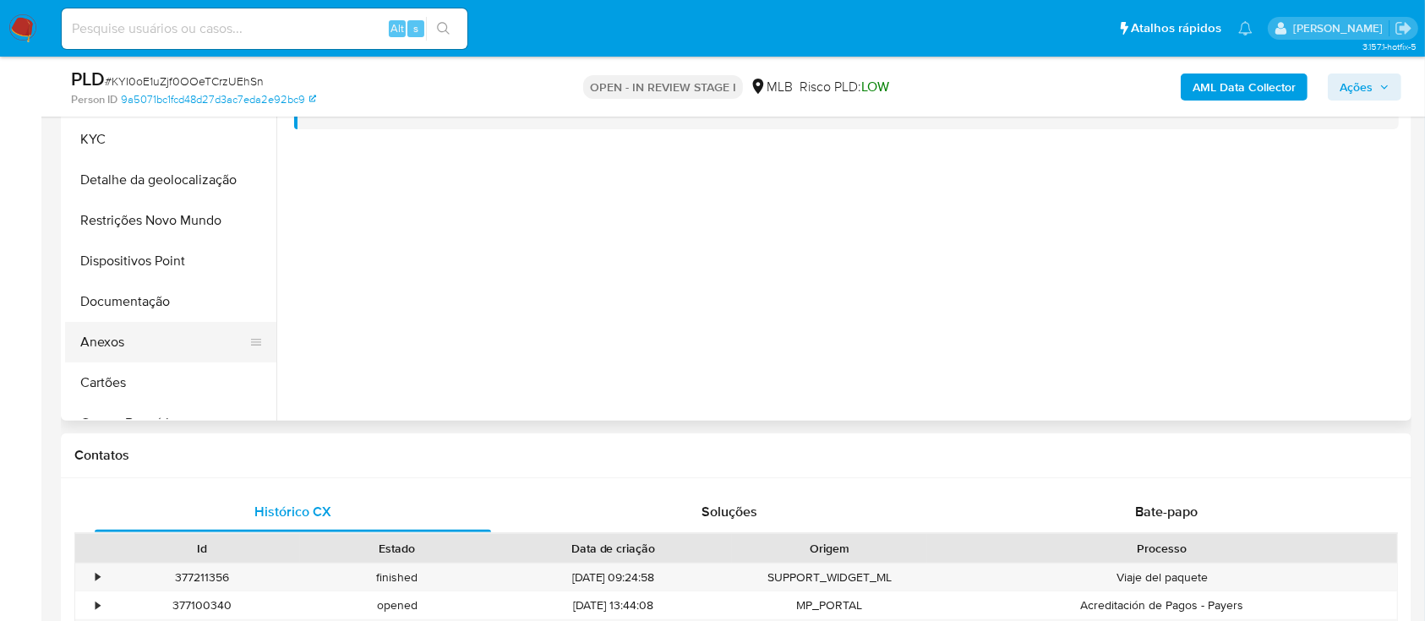
click at [135, 340] on button "Anexos" at bounding box center [164, 342] width 198 height 41
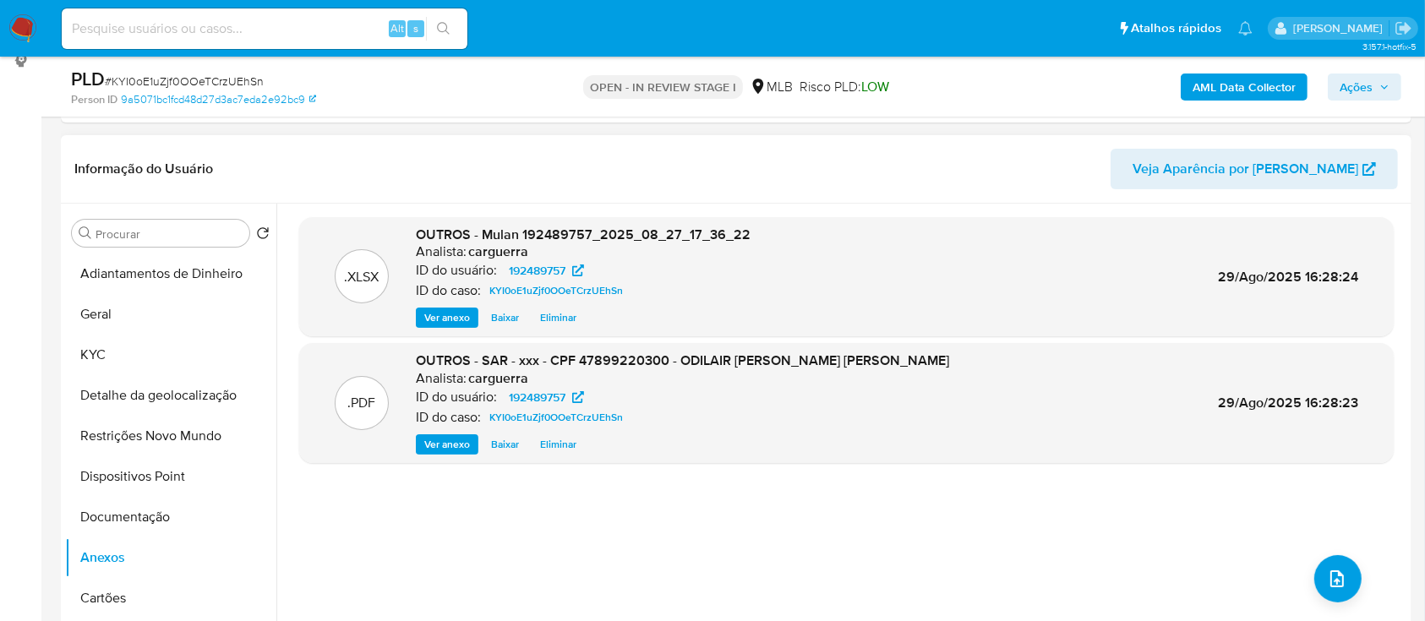
scroll to position [225, 0]
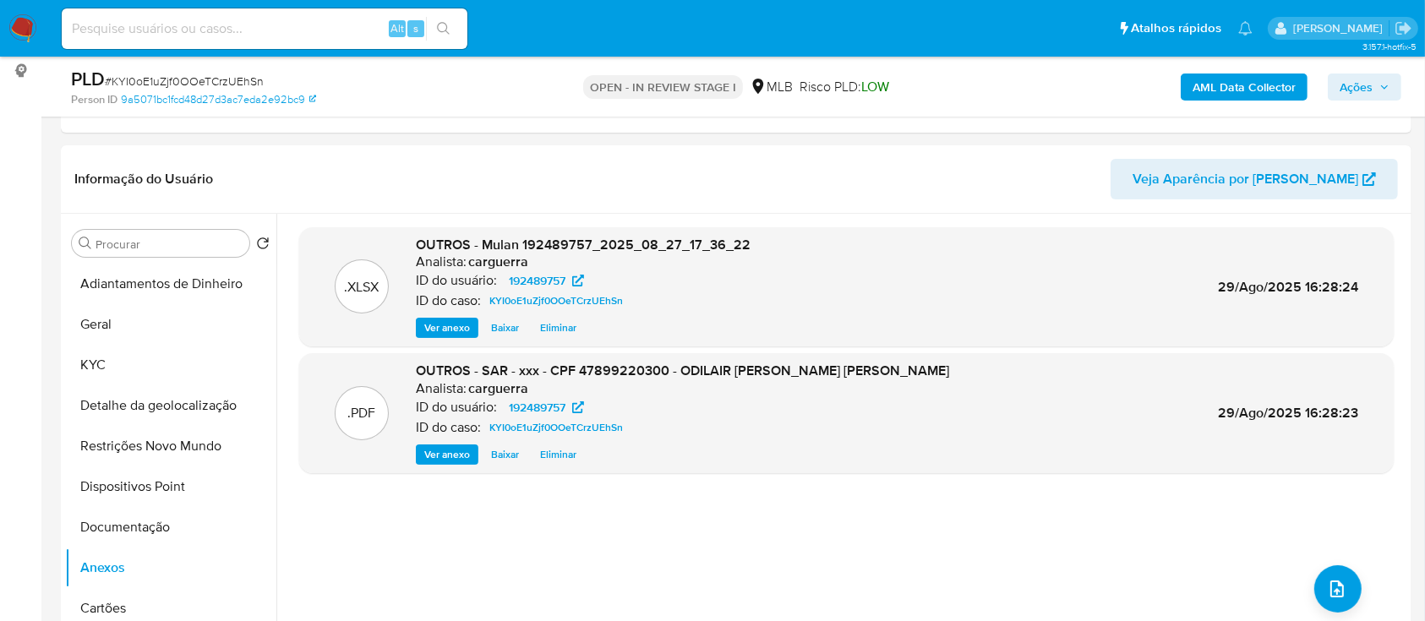
click at [1361, 81] on span "Ações" at bounding box center [1356, 87] width 33 height 27
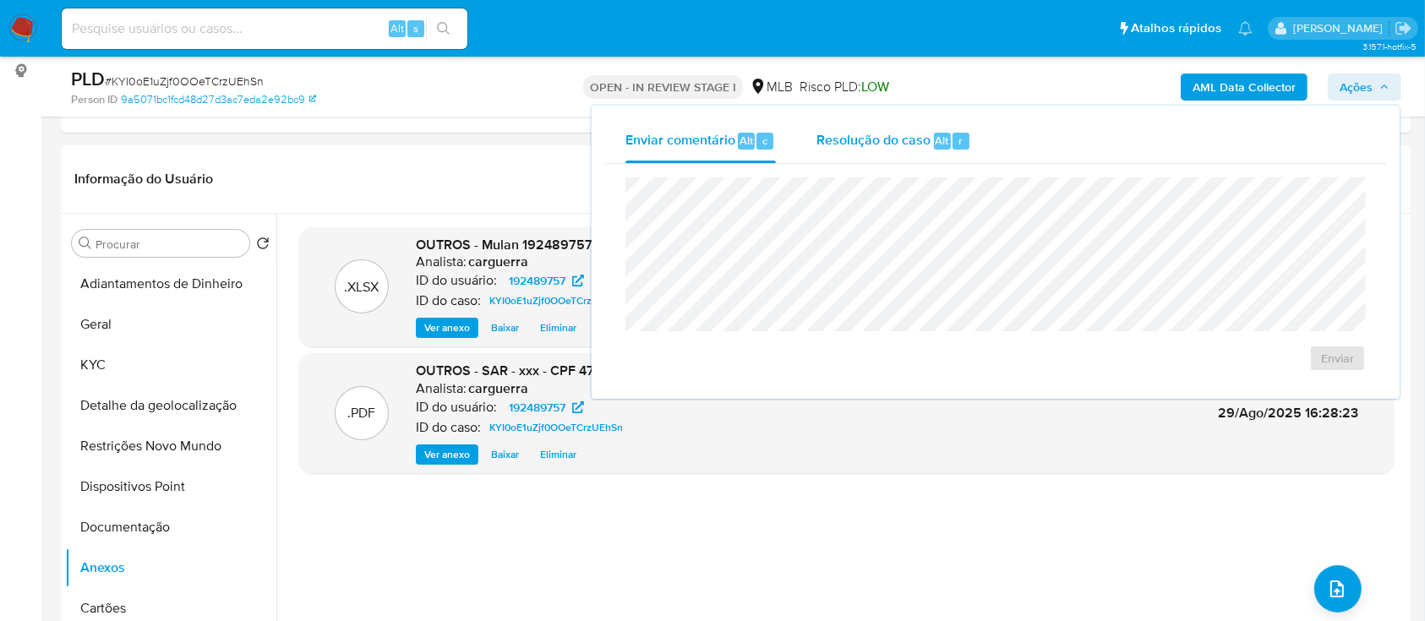
click at [883, 129] on div "Resolução do caso Alt r" at bounding box center [894, 141] width 155 height 44
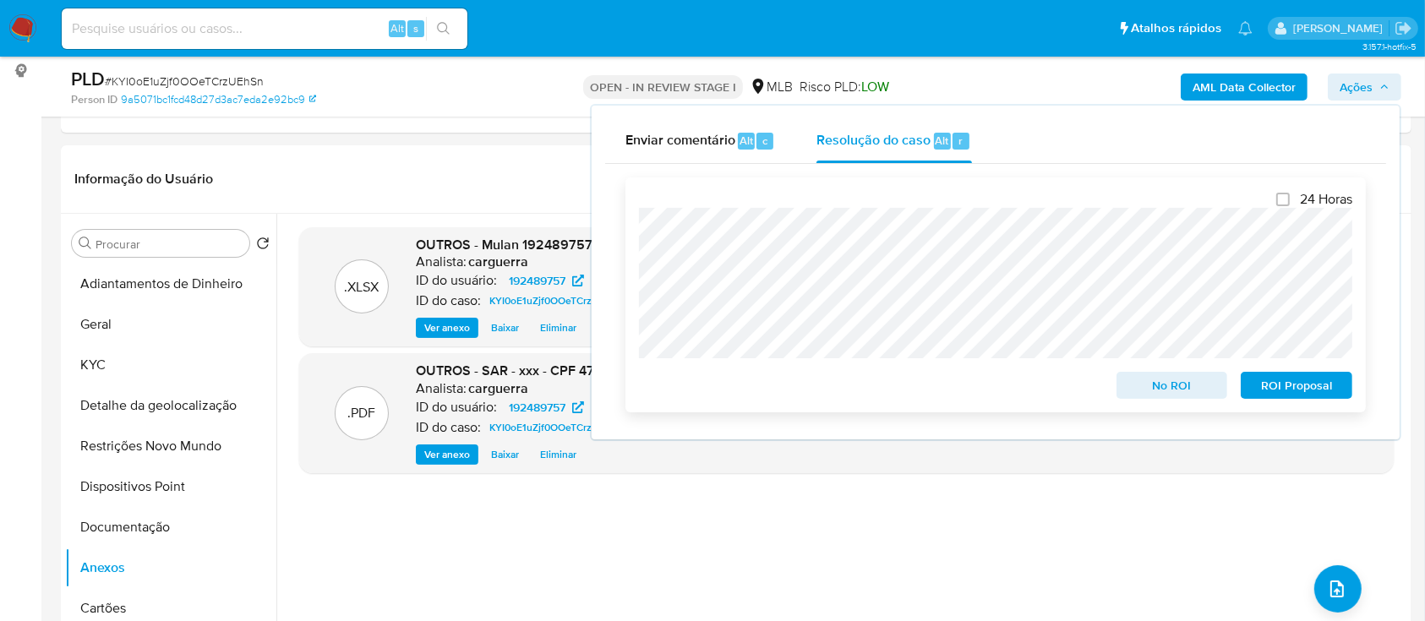
click at [1312, 386] on span "ROI Proposal" at bounding box center [1297, 386] width 88 height 24
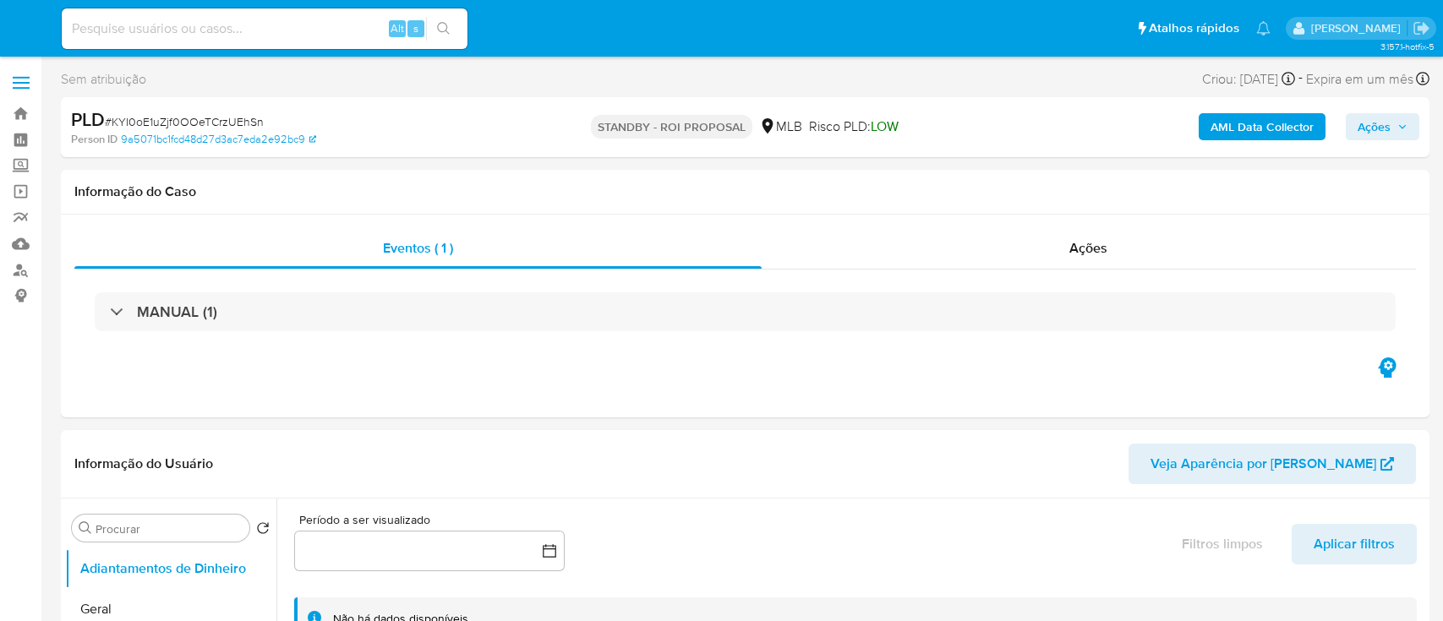
select select "10"
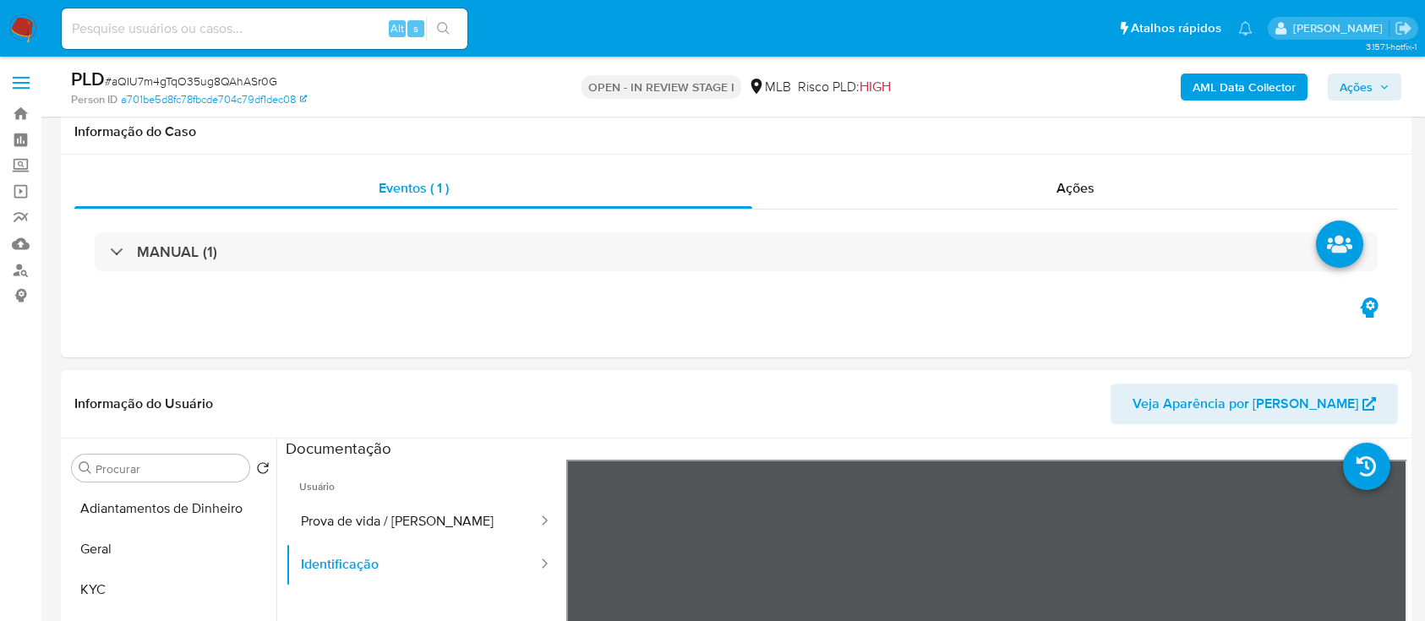
select select "10"
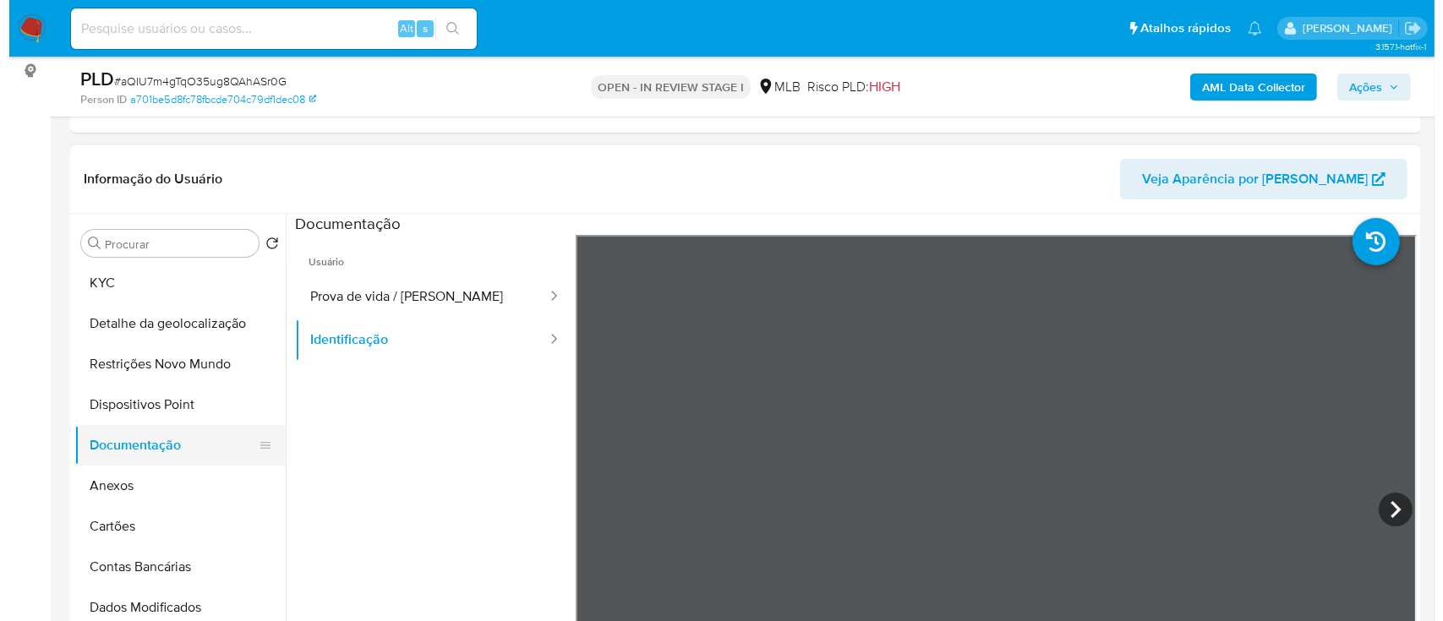
scroll to position [112, 0]
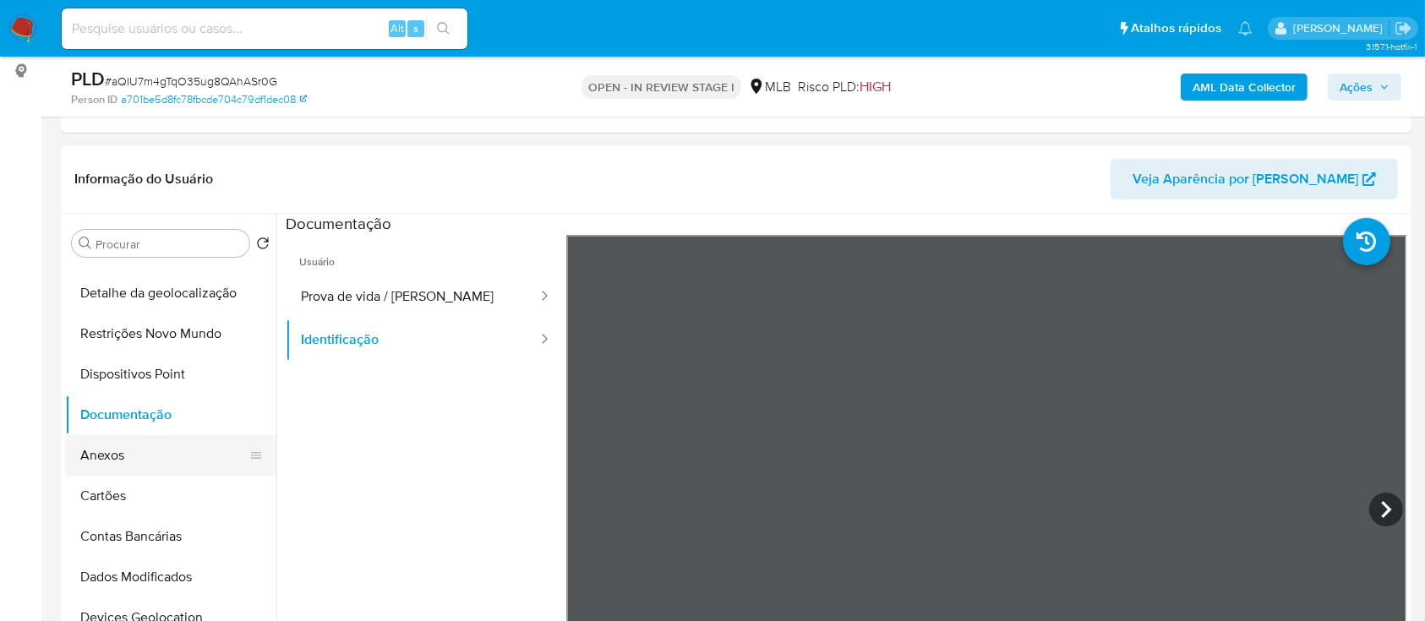
click at [112, 454] on button "Anexos" at bounding box center [164, 455] width 198 height 41
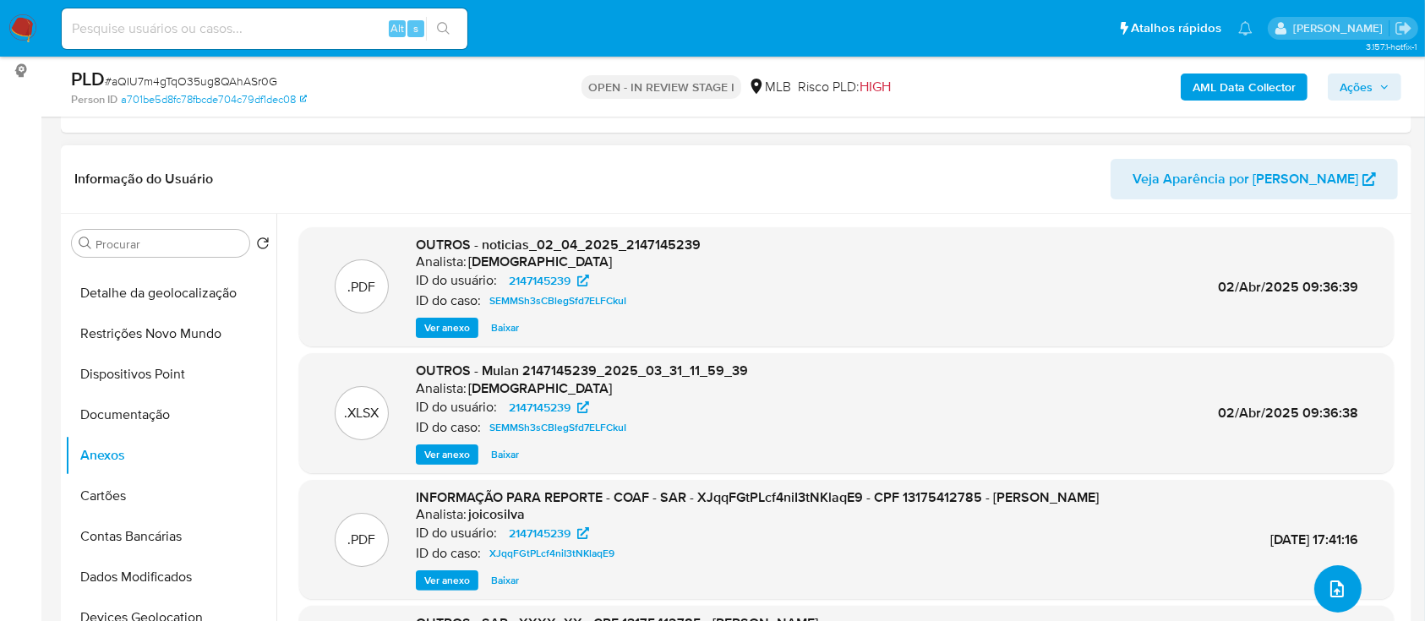
click at [1333, 593] on icon "upload-file" at bounding box center [1338, 589] width 14 height 17
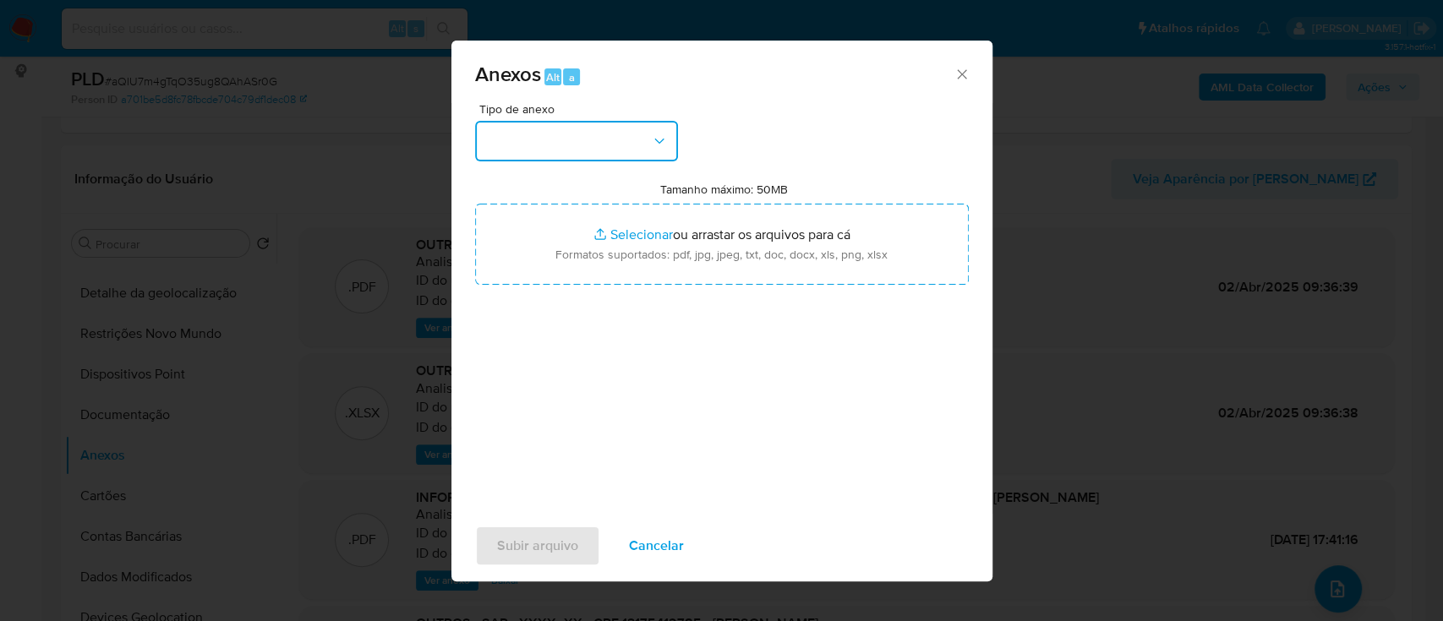
click at [557, 132] on button "button" at bounding box center [576, 141] width 203 height 41
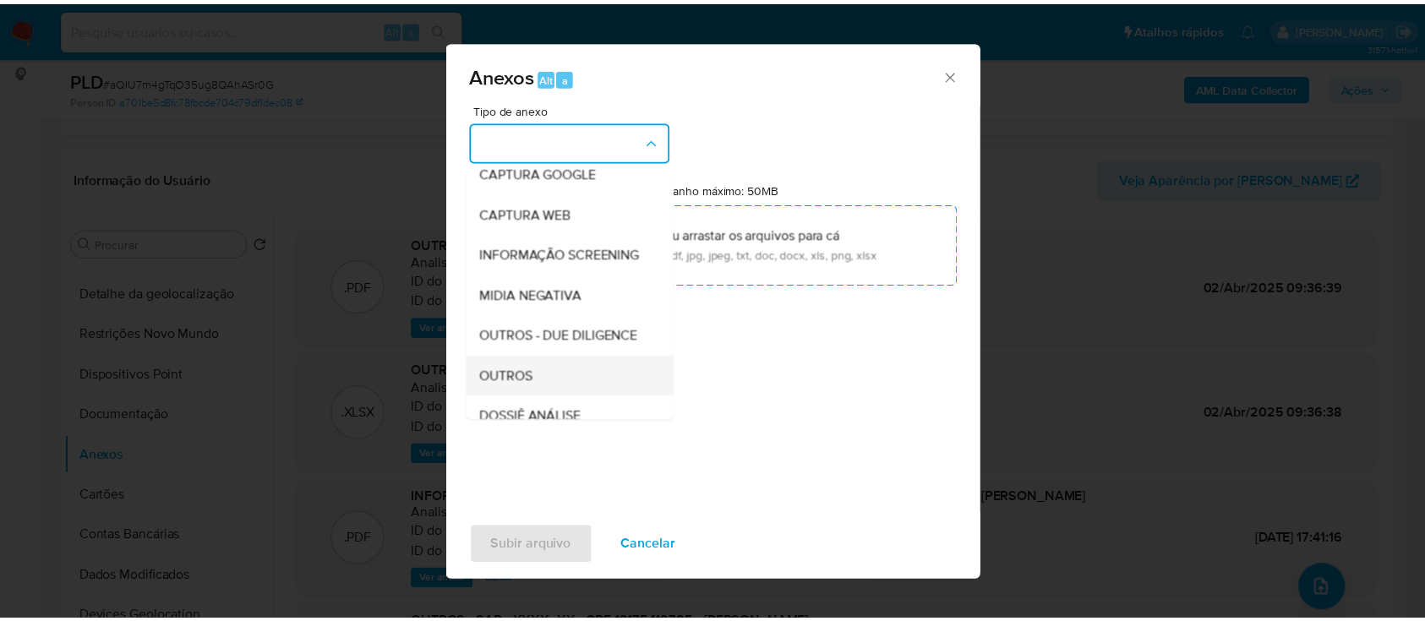
scroll to position [260, 0]
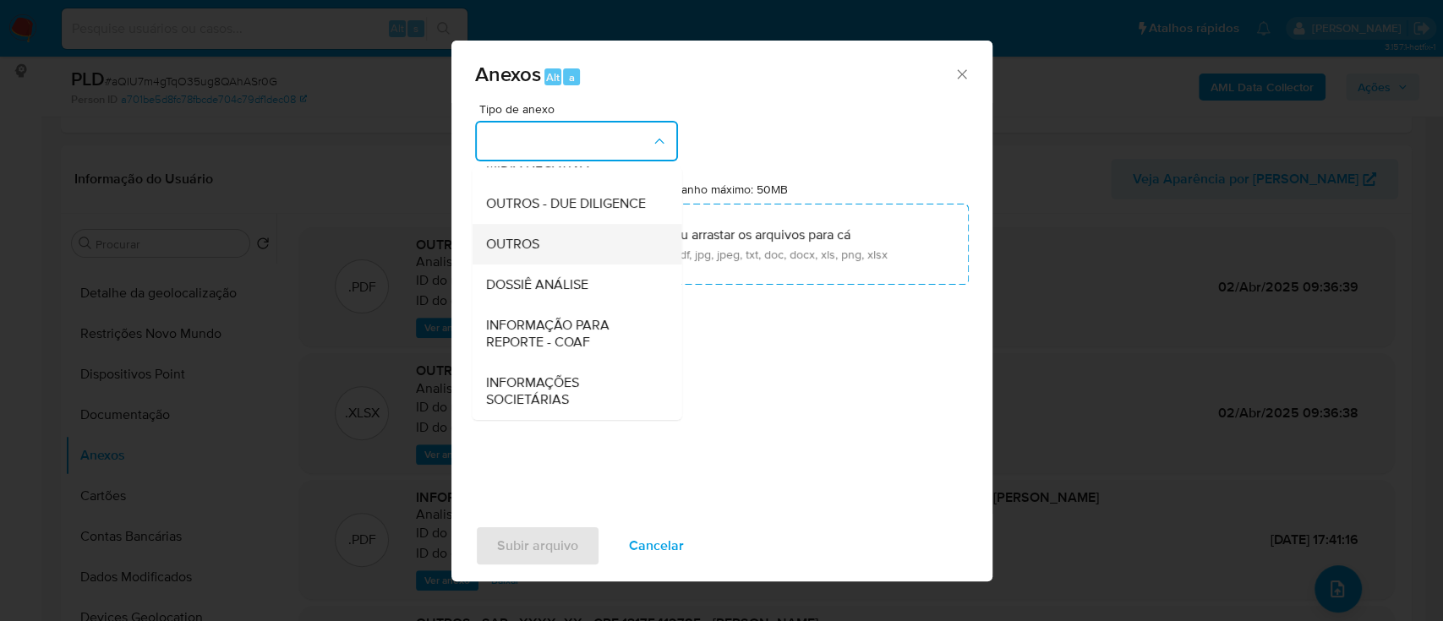
click at [539, 240] on span "OUTROS" at bounding box center [511, 244] width 53 height 17
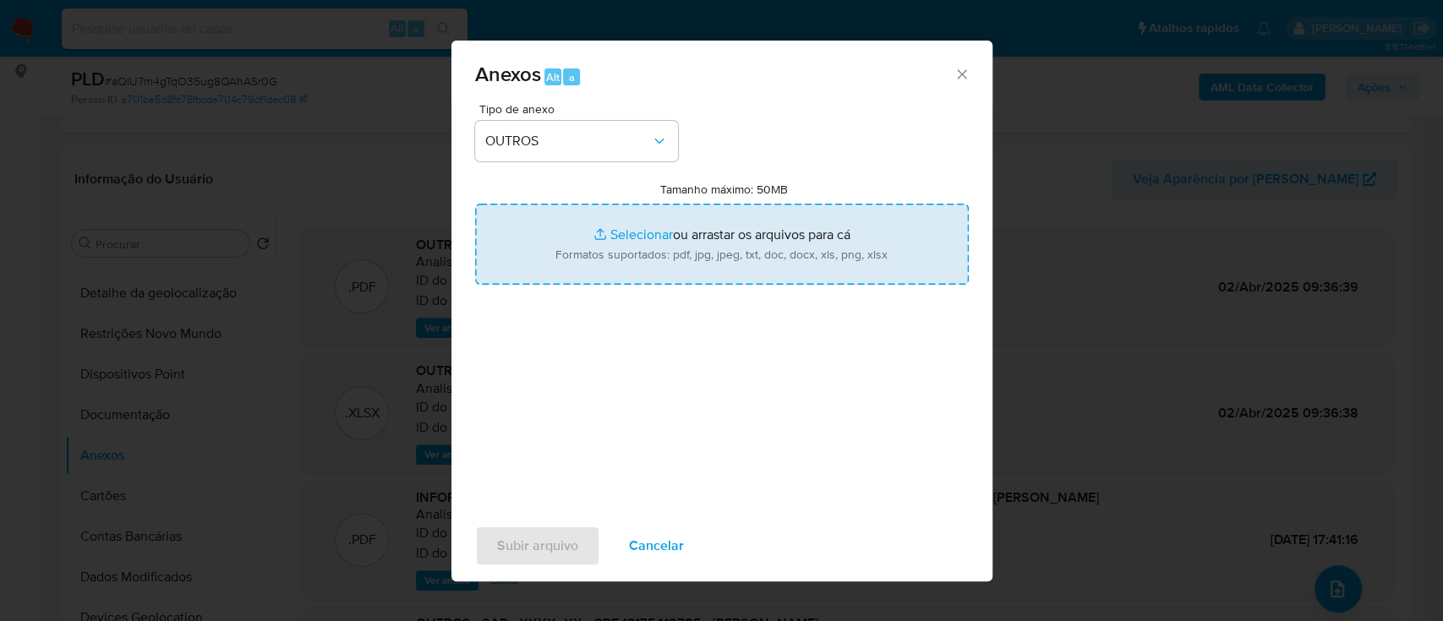
click at [644, 232] on input "Tamanho máximo: 50MB Selecionar arquivos" at bounding box center [722, 244] width 494 height 81
type input "C:\fakepath\SAR - xxx - CPF 13175412785 - WENDEL DA SILVA COSTA.pdf"
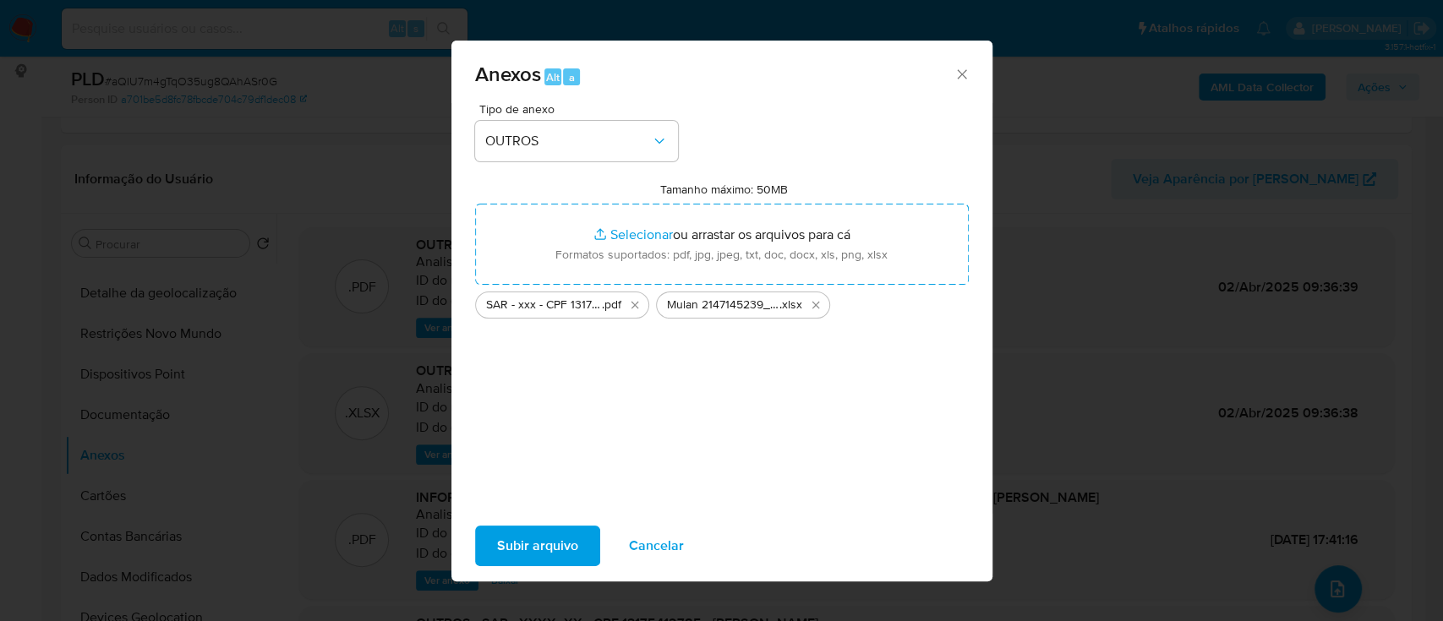
click at [571, 543] on span "Subir arquivo" at bounding box center [537, 546] width 81 height 37
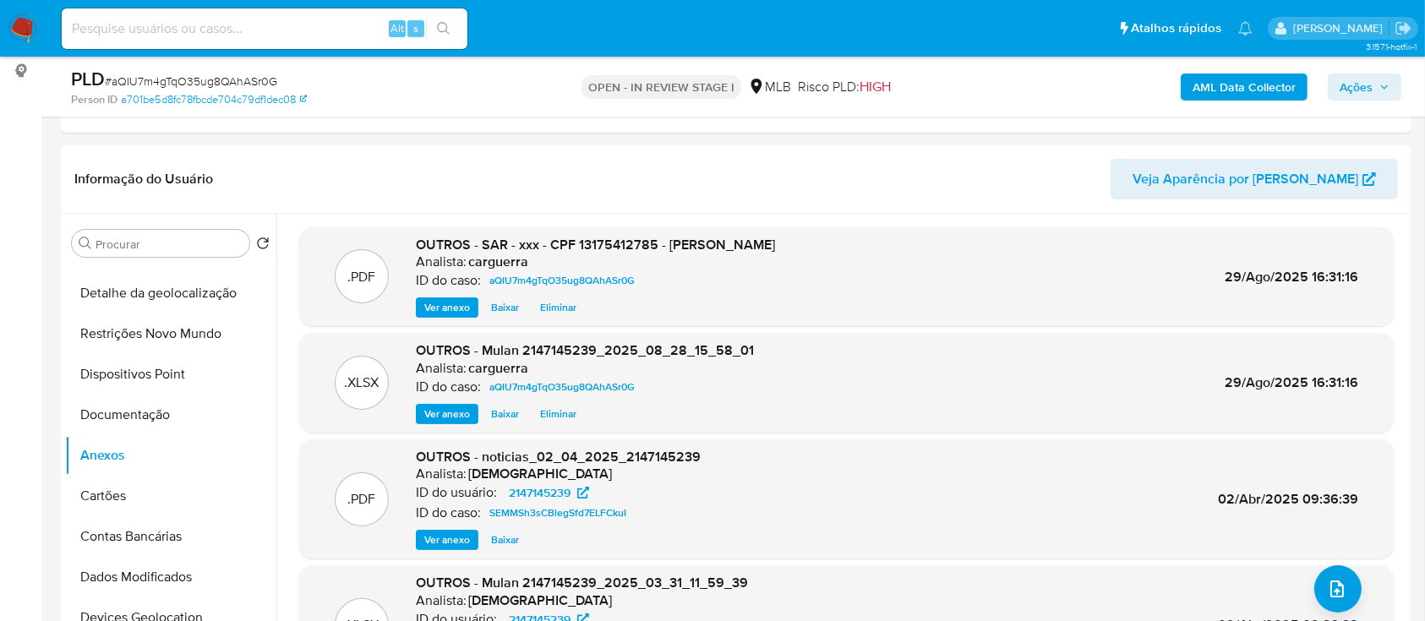
click at [1380, 86] on icon "button" at bounding box center [1385, 87] width 10 height 10
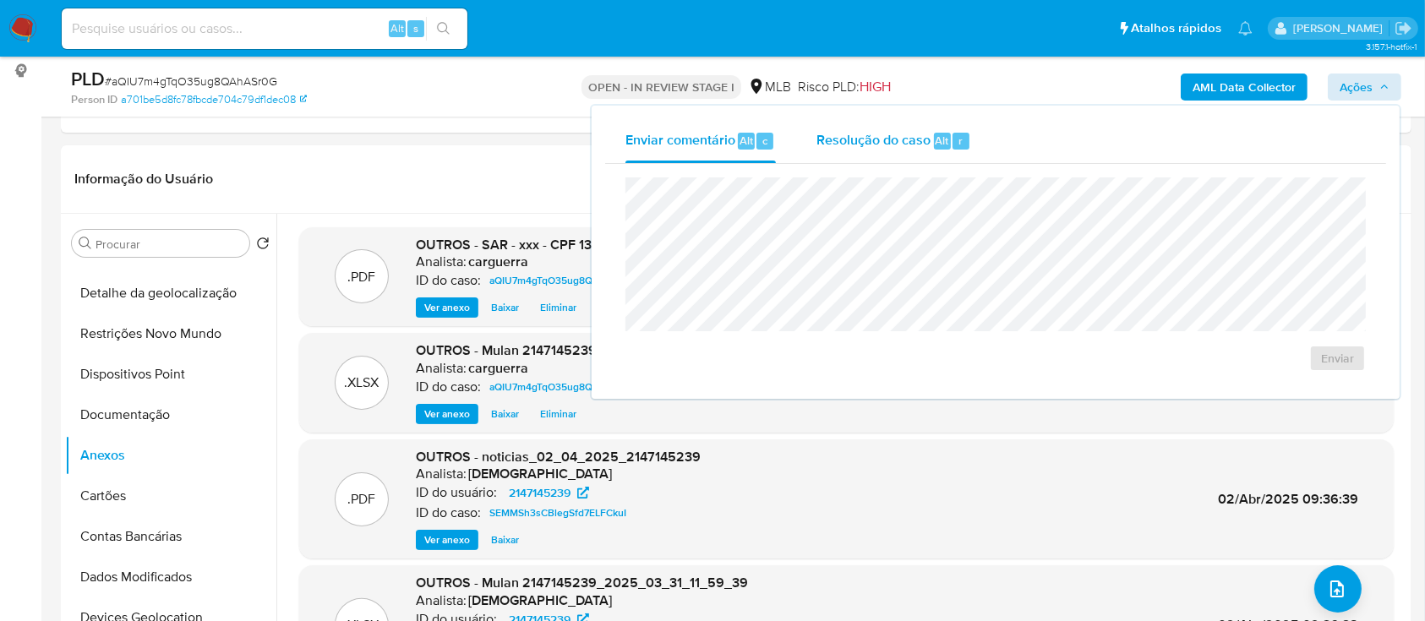
click at [872, 130] on span "Resolução do caso" at bounding box center [874, 139] width 114 height 19
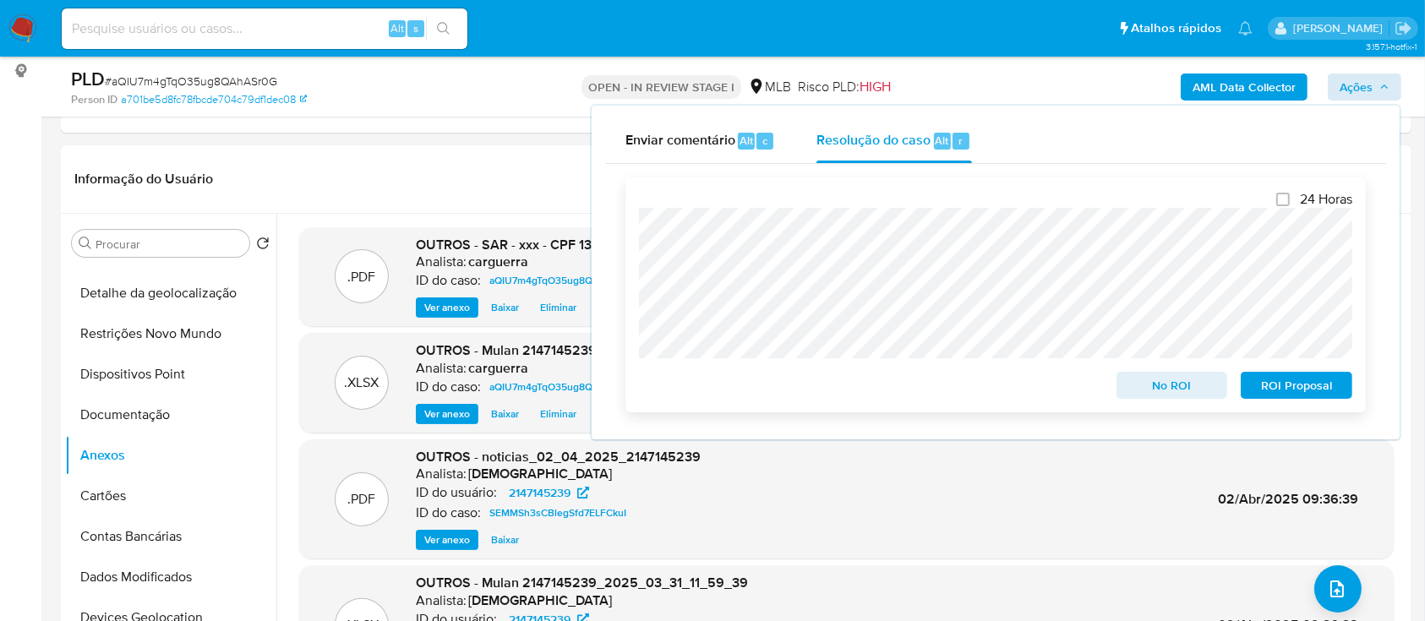
click at [1204, 389] on span "No ROI" at bounding box center [1173, 386] width 88 height 24
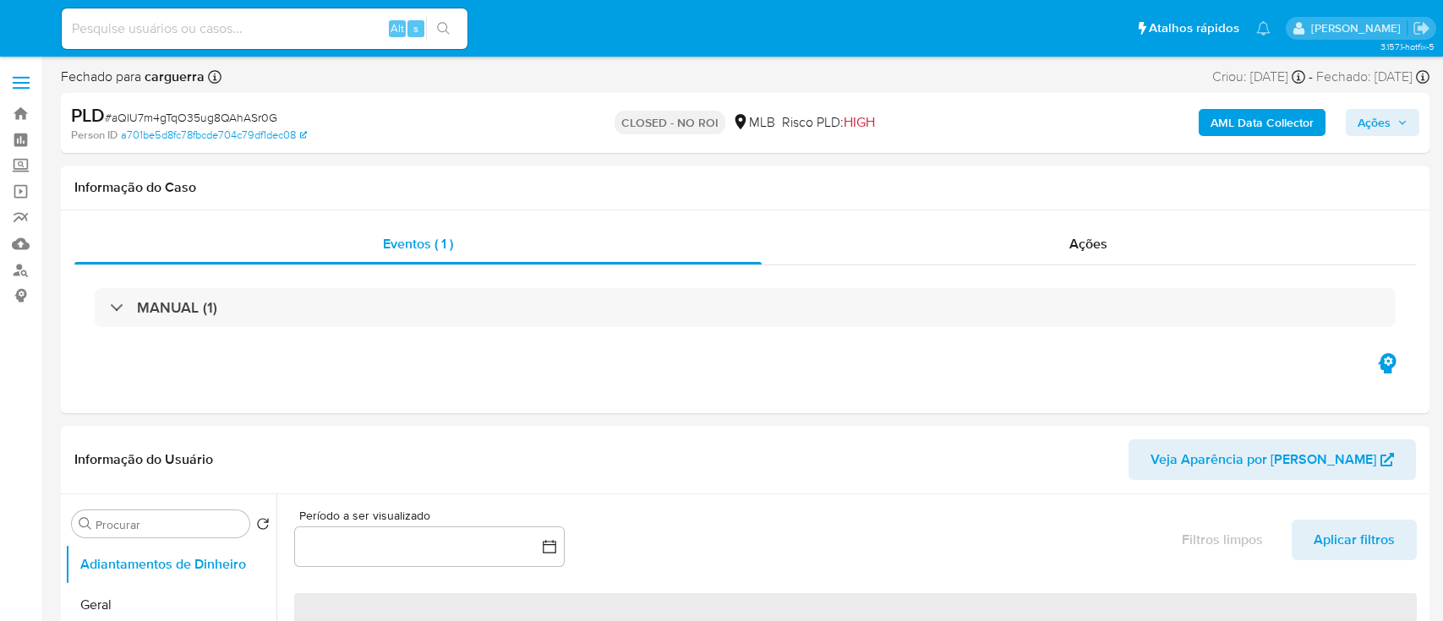
select select "10"
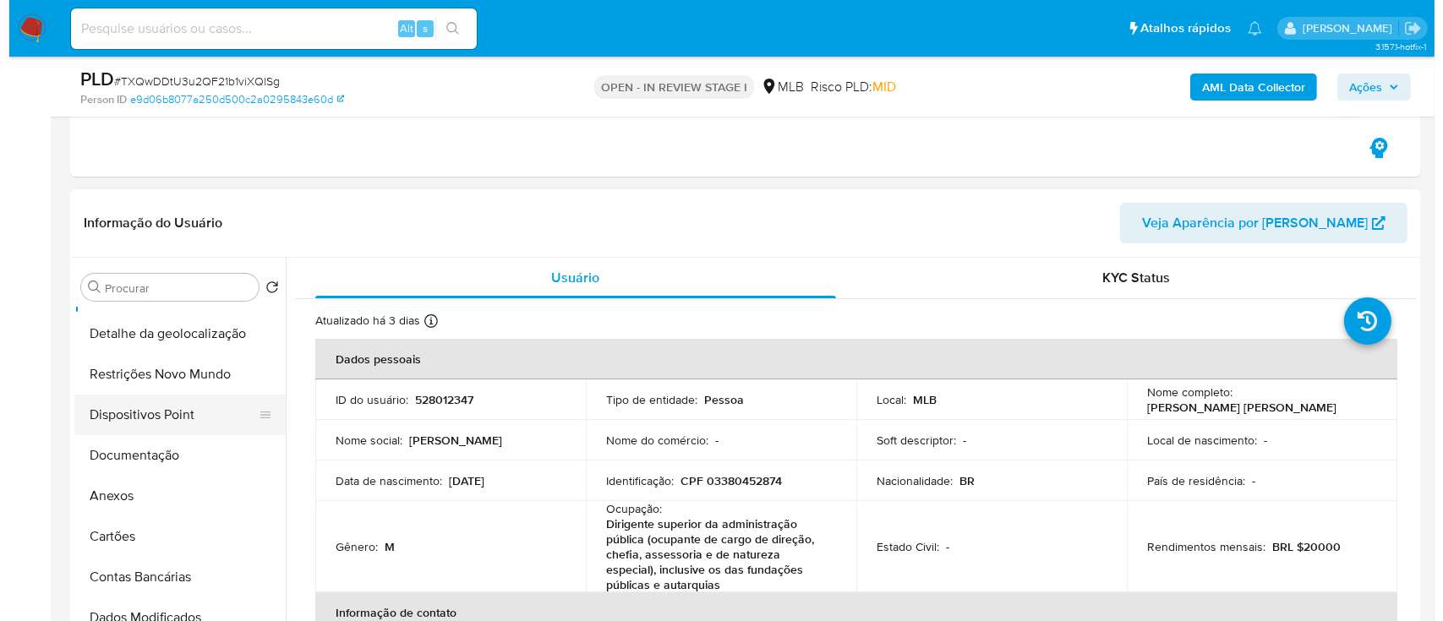
scroll to position [112, 0]
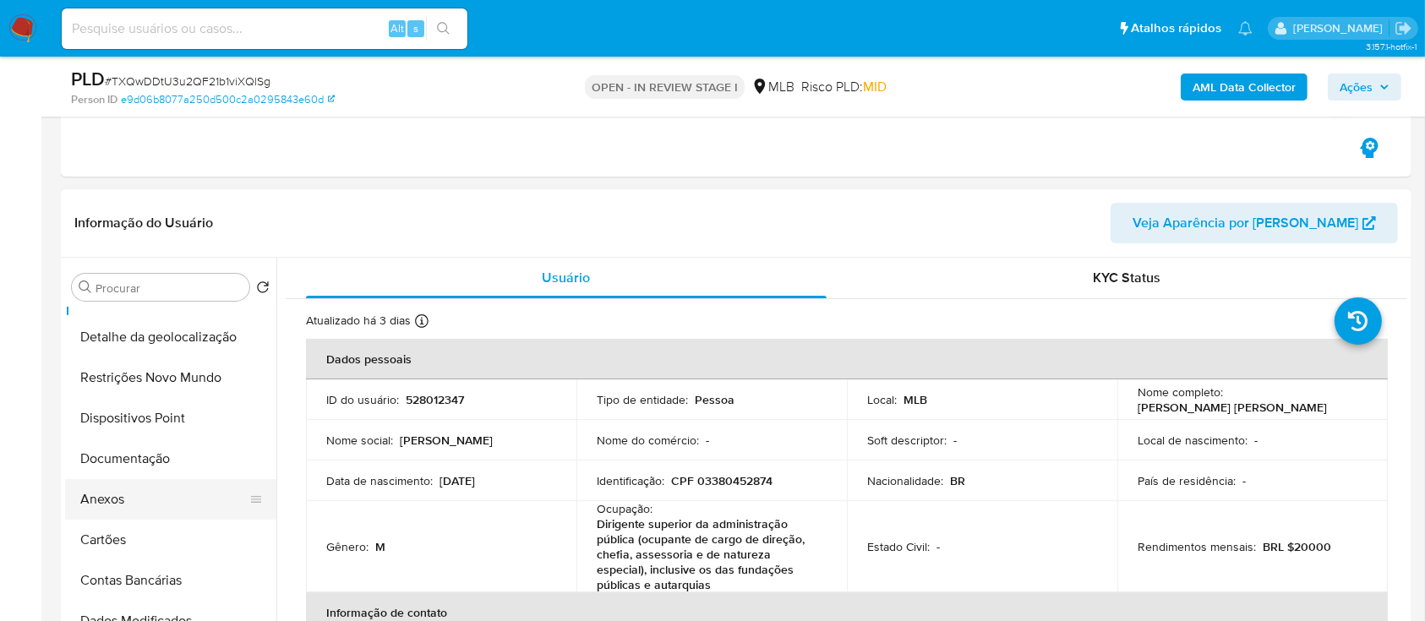
click at [121, 486] on button "Anexos" at bounding box center [164, 499] width 198 height 41
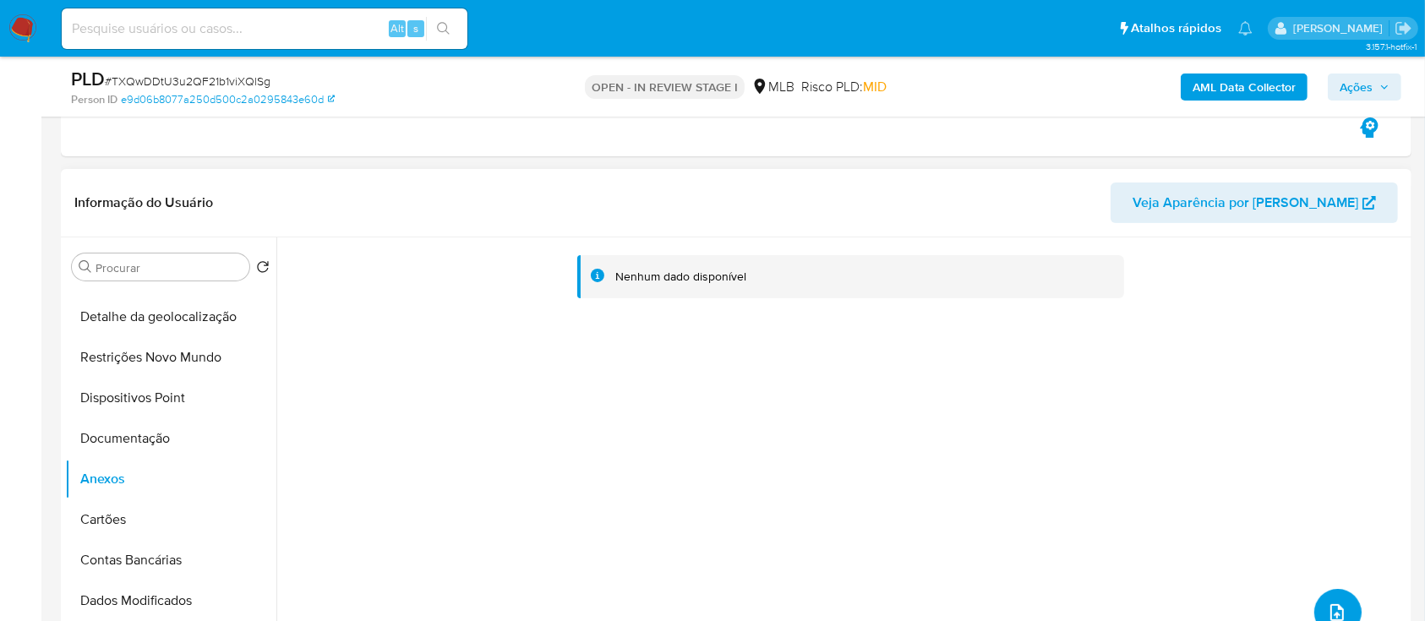
click at [1315, 597] on button "upload-file" at bounding box center [1338, 612] width 47 height 47
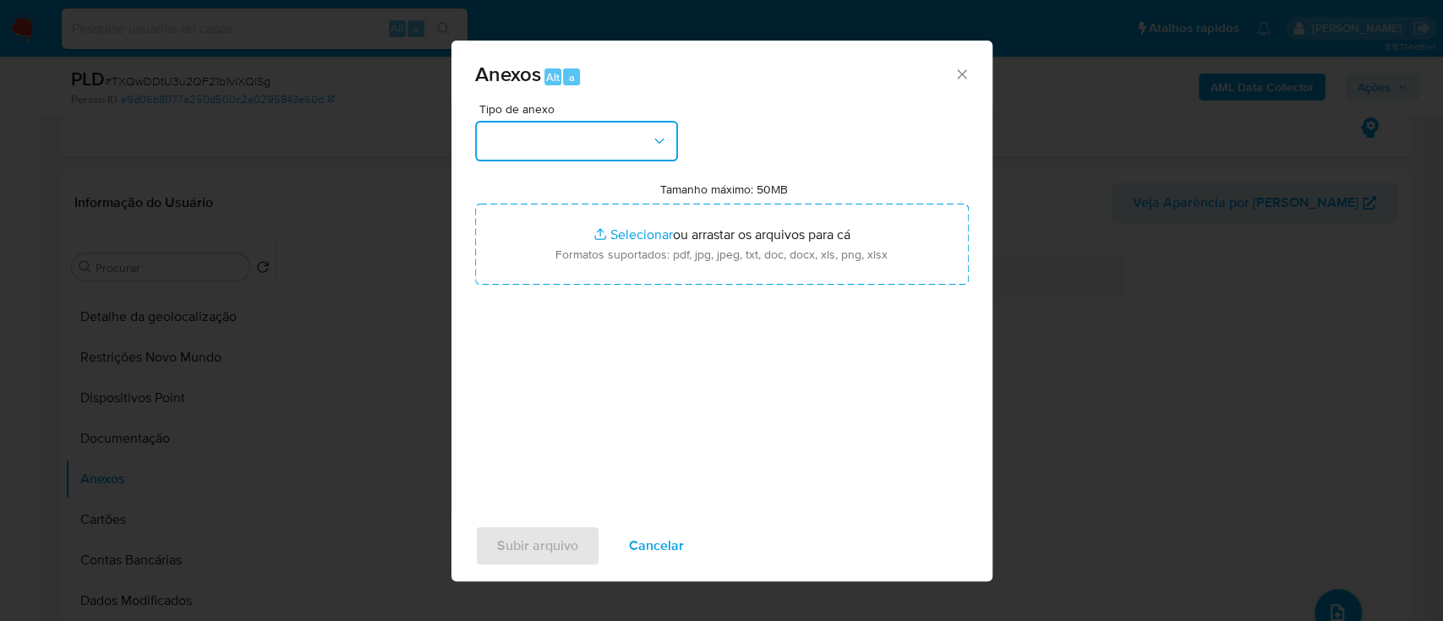
drag, startPoint x: 560, startPoint y: 98, endPoint x: 571, endPoint y: 127, distance: 31.1
click at [571, 127] on button "button" at bounding box center [576, 141] width 203 height 41
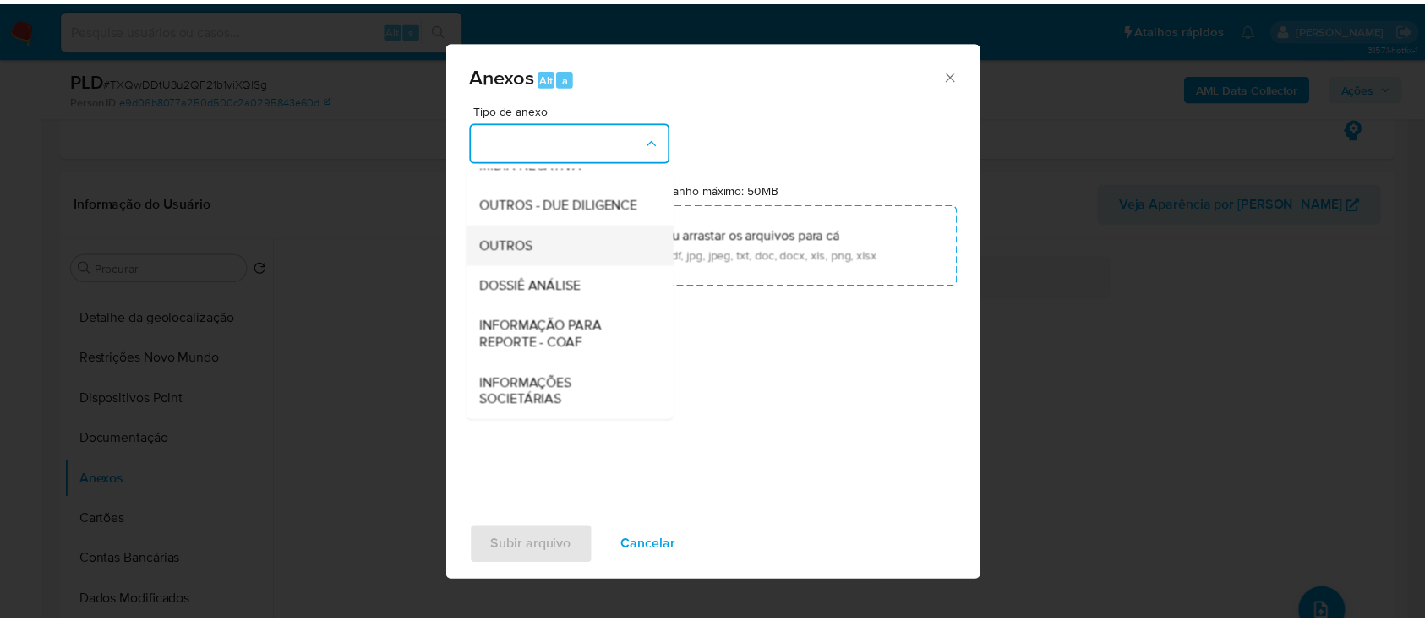
scroll to position [260, 0]
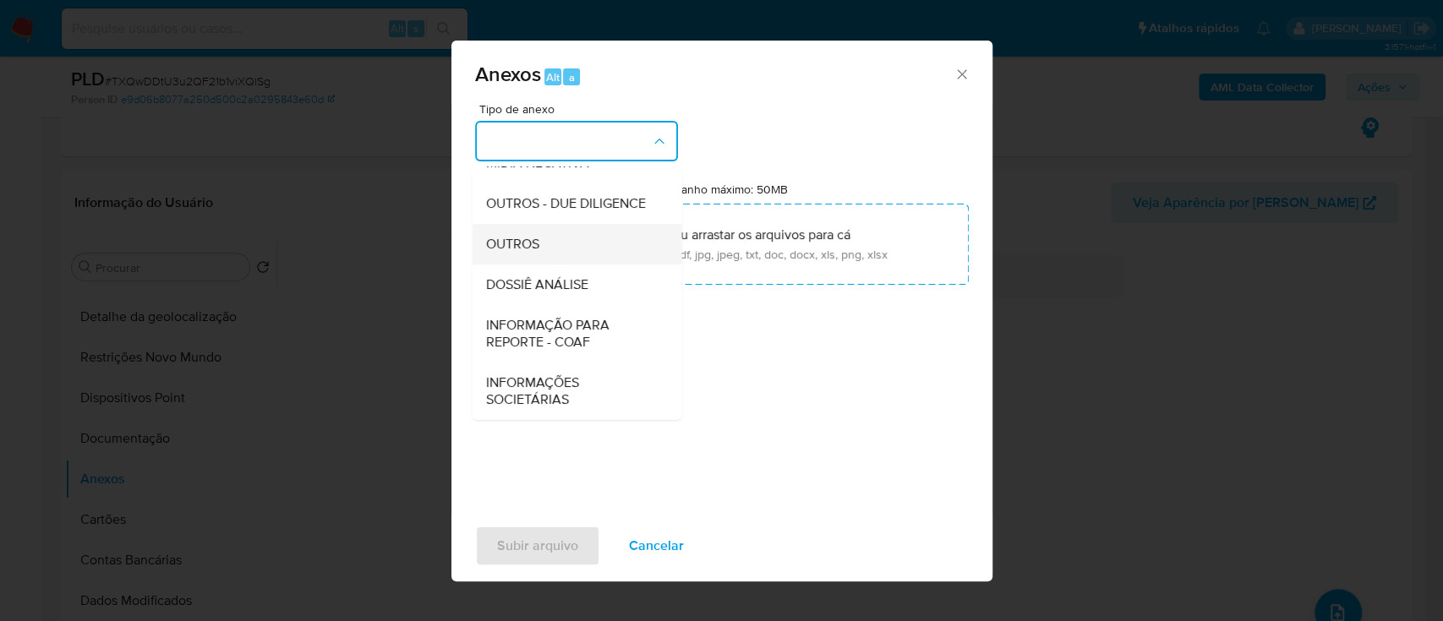
click at [537, 247] on span "OUTROS" at bounding box center [511, 244] width 53 height 17
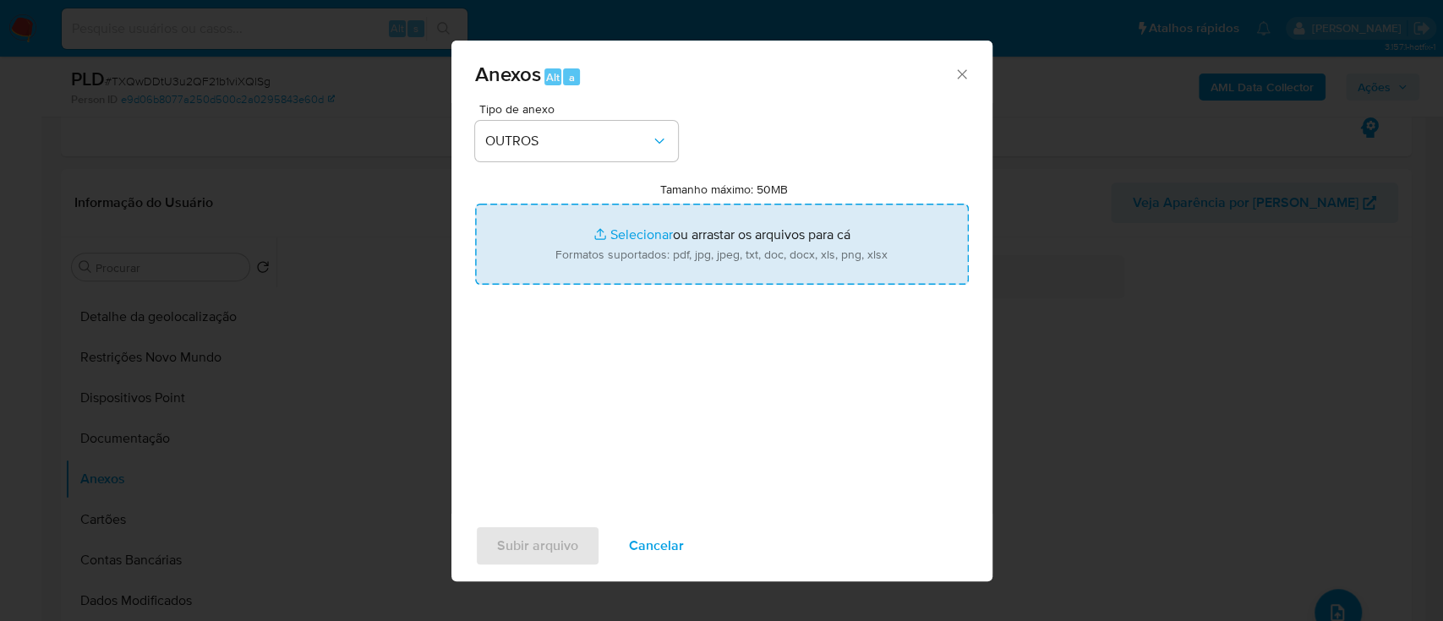
click at [621, 238] on input "Tamanho máximo: 50MB Selecionar arquivos" at bounding box center [722, 244] width 494 height 81
type input "C:\fakepath\SAR - xxx - CPF 03380452874 - PEDRO ORLANDO BONANNO ABIB.pdf"
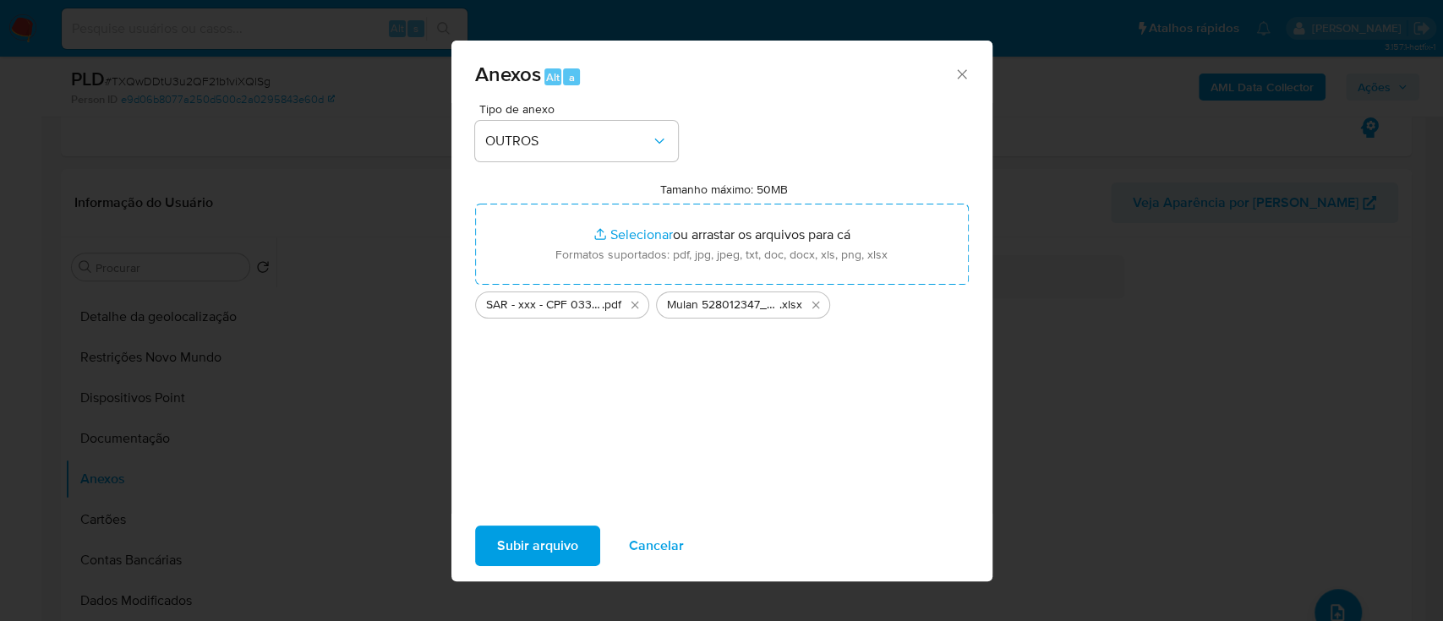
click at [533, 536] on span "Subir arquivo" at bounding box center [537, 546] width 81 height 37
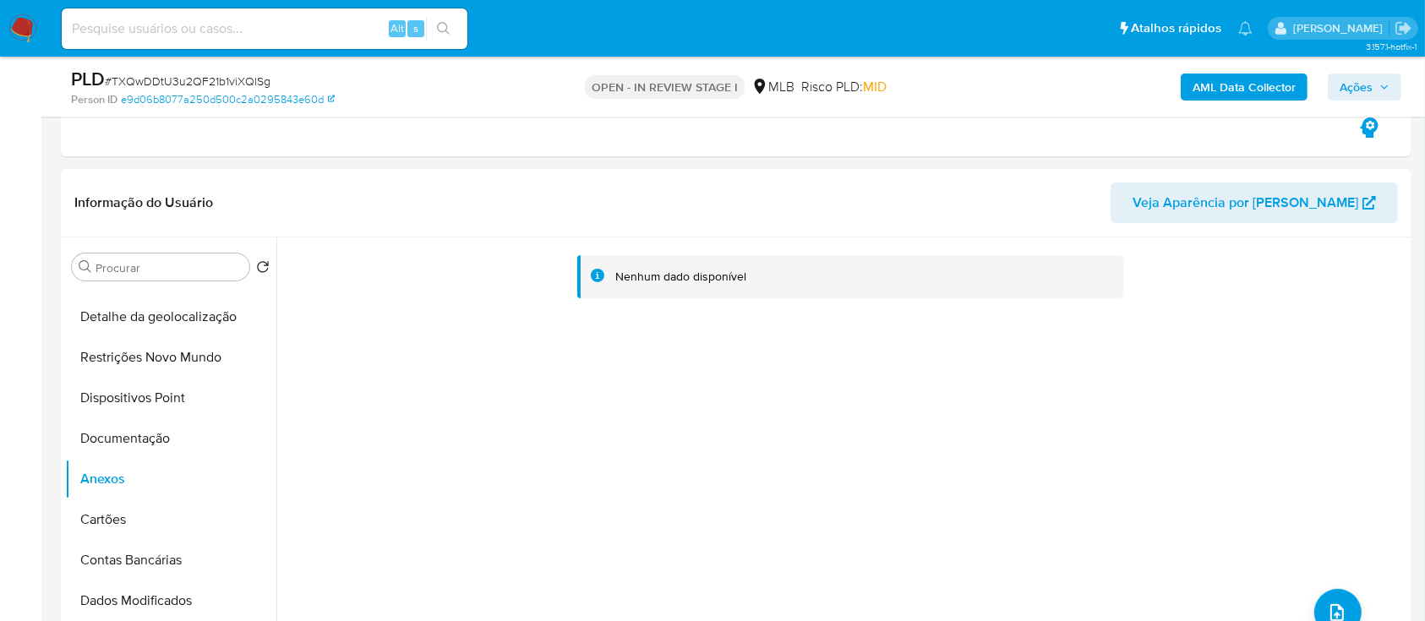
click at [1374, 77] on span "Ações" at bounding box center [1365, 87] width 50 height 24
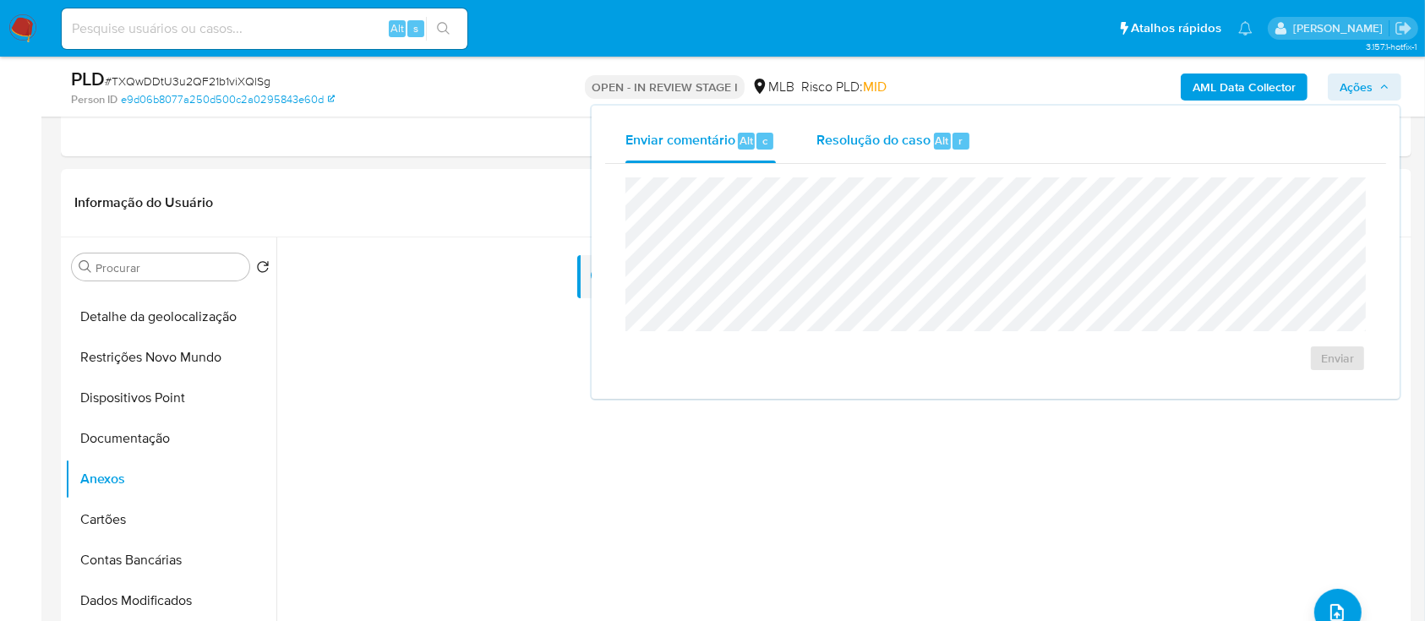
click at [874, 145] on span "Resolução do caso" at bounding box center [874, 139] width 114 height 19
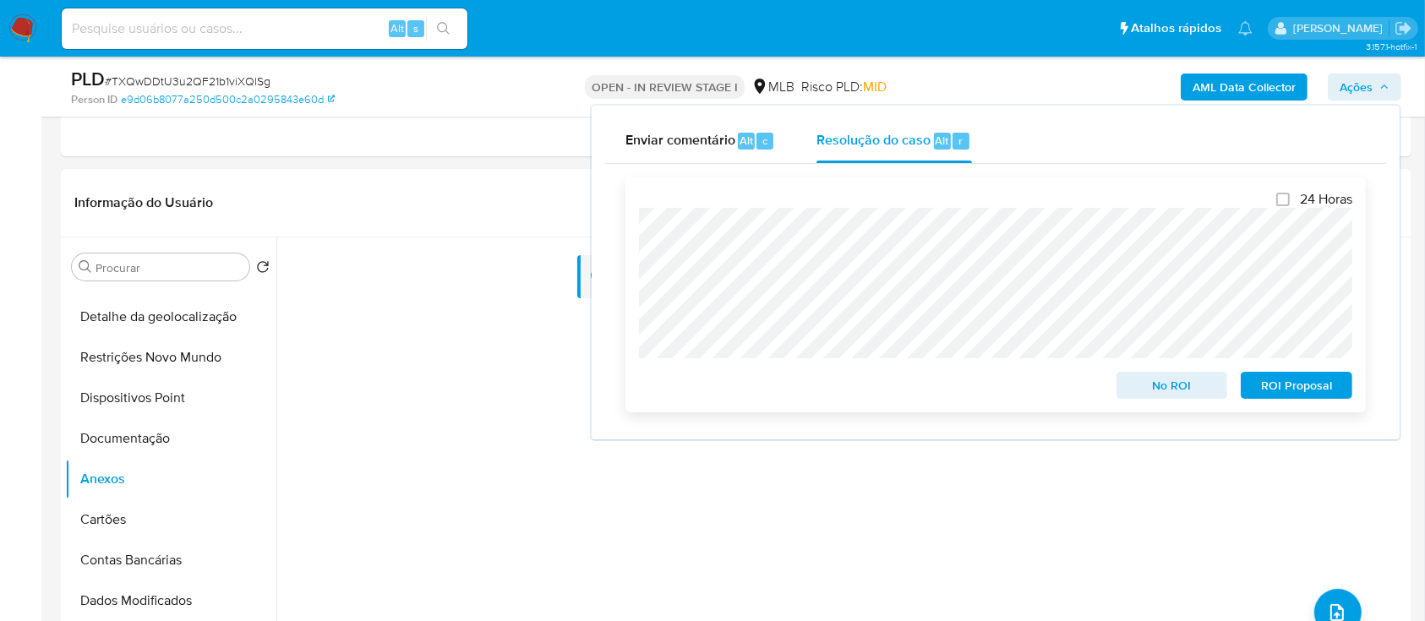
click at [1298, 382] on span "ROI Proposal" at bounding box center [1297, 386] width 88 height 24
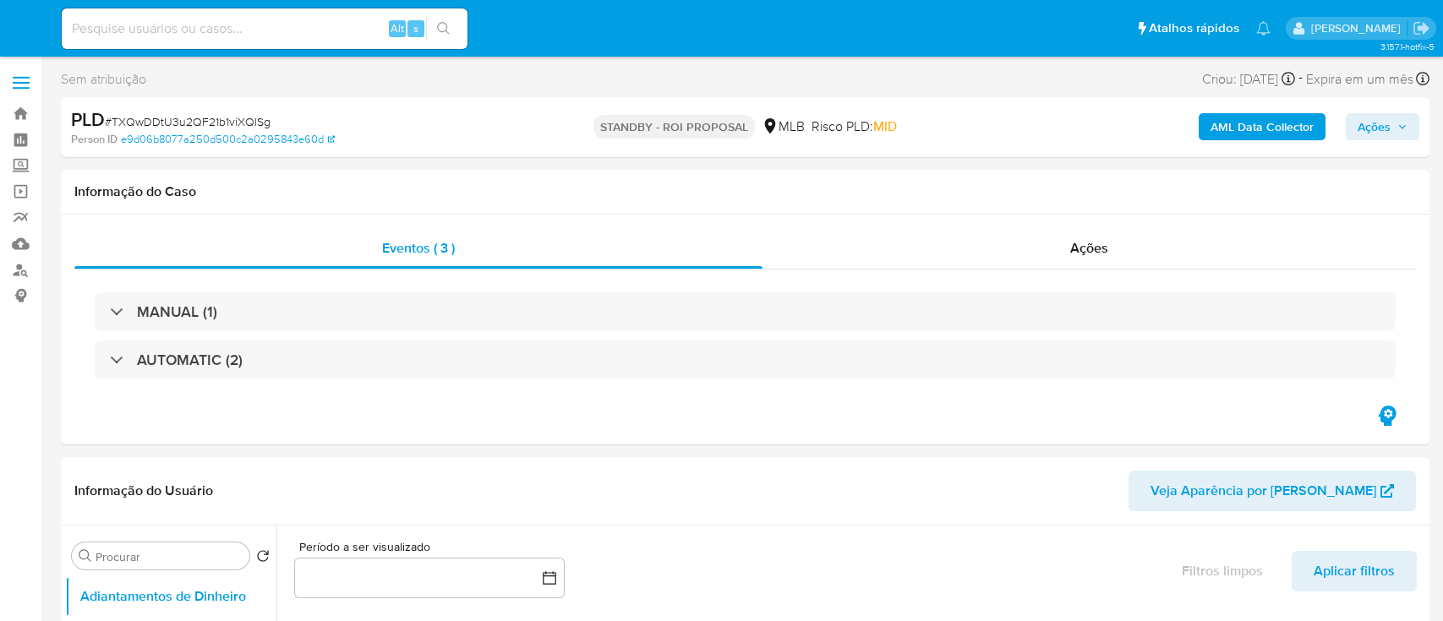
select select "10"
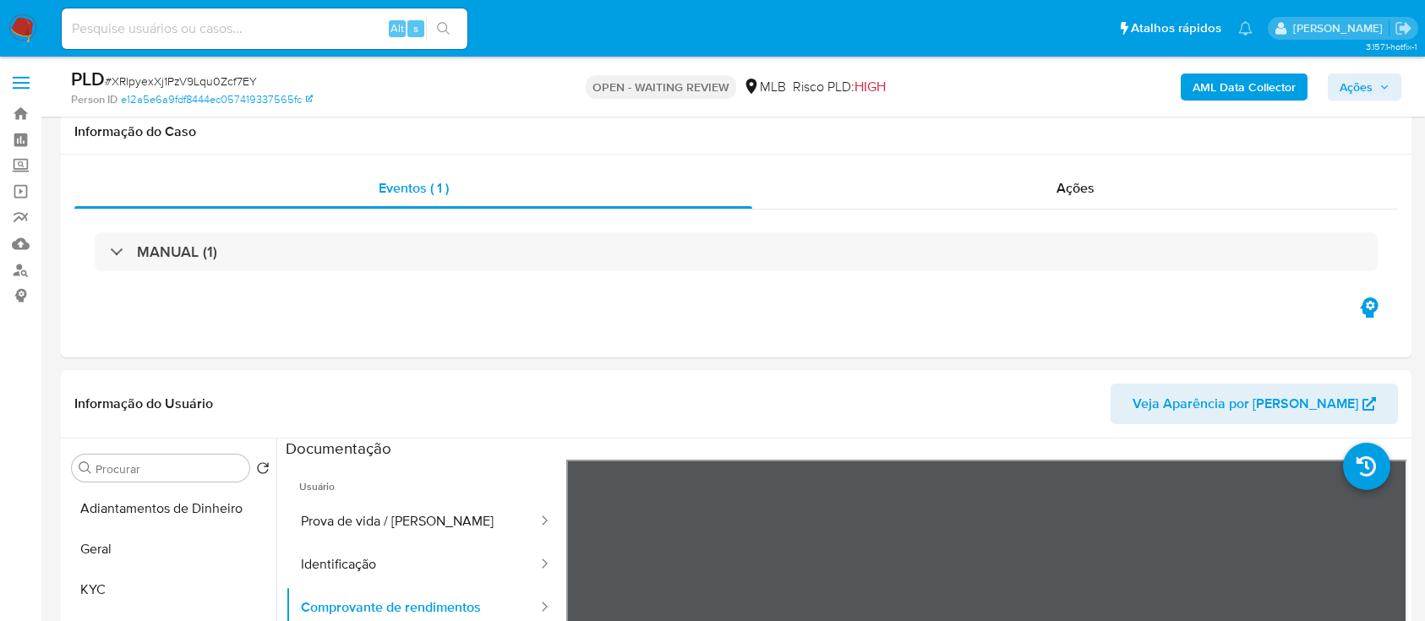
select select "10"
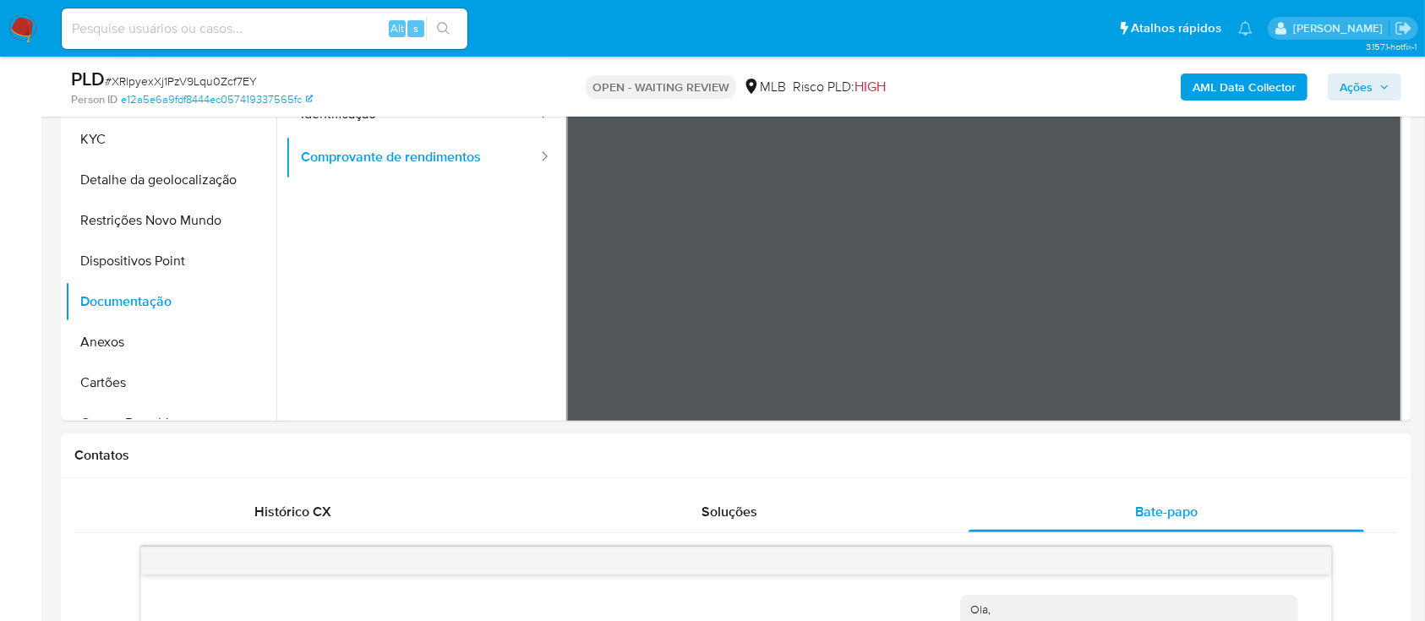
scroll to position [147, 0]
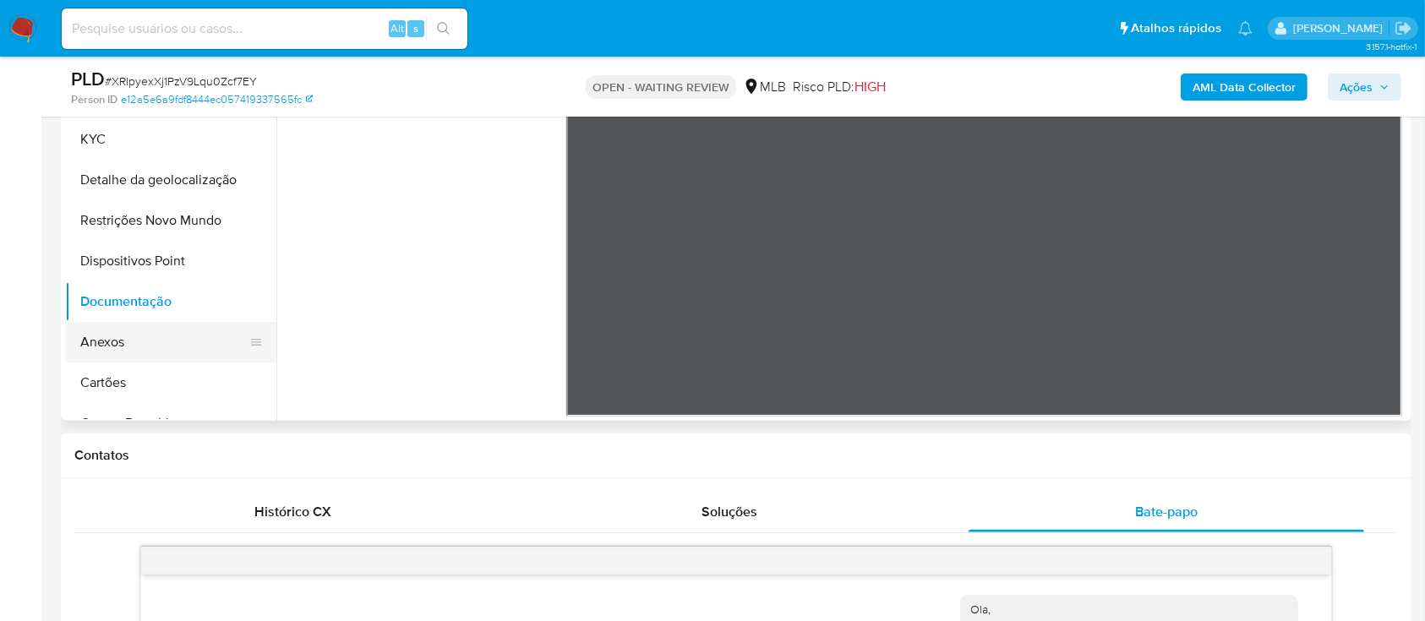
click at [131, 353] on button "Anexos" at bounding box center [164, 342] width 198 height 41
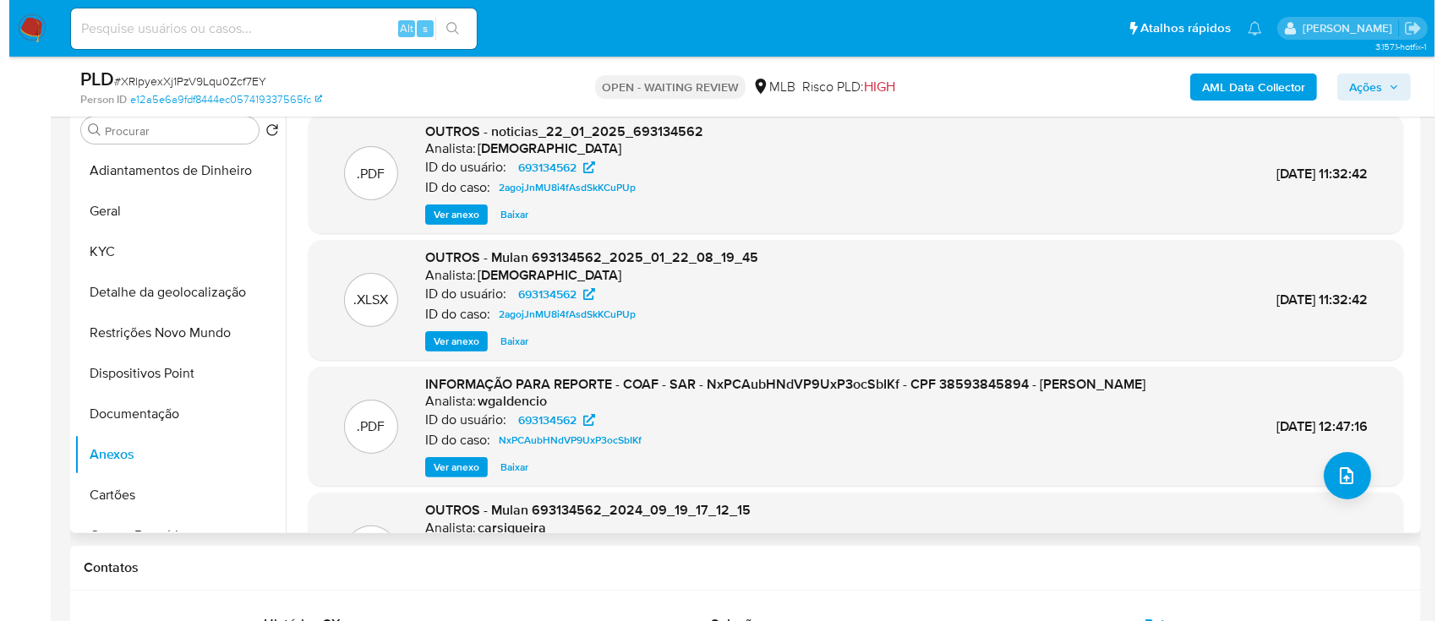
scroll to position [225, 0]
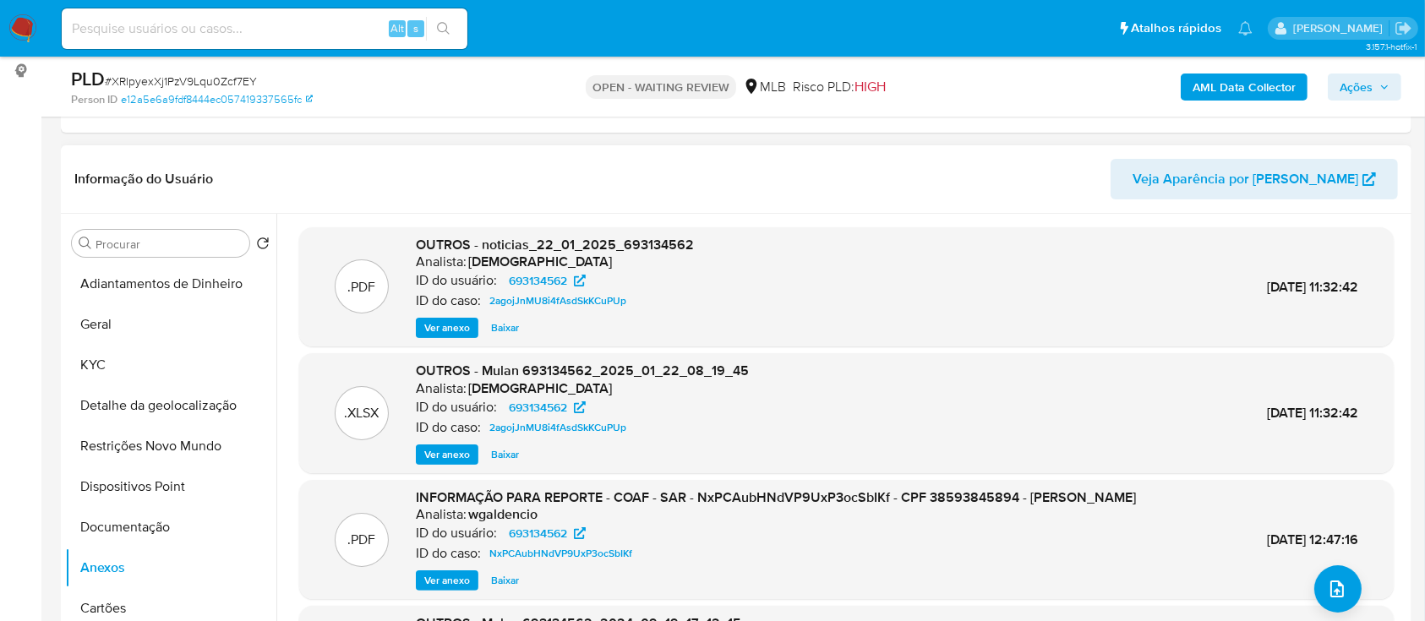
click at [757, 202] on div "Informação do Usuário Veja Aparência por [PERSON_NAME]" at bounding box center [736, 179] width 1351 height 68
click at [448, 321] on span "Ver anexo" at bounding box center [447, 328] width 46 height 17
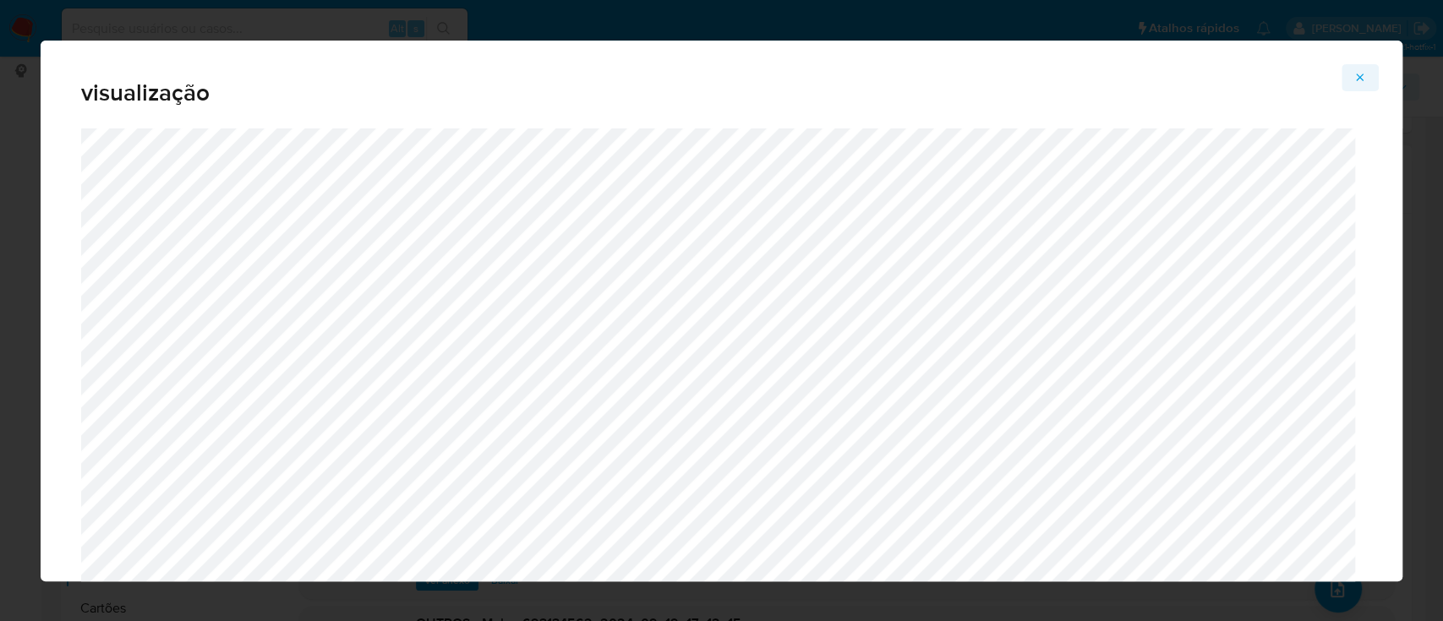
click at [1368, 70] on button "Attachment preview" at bounding box center [1360, 77] width 37 height 27
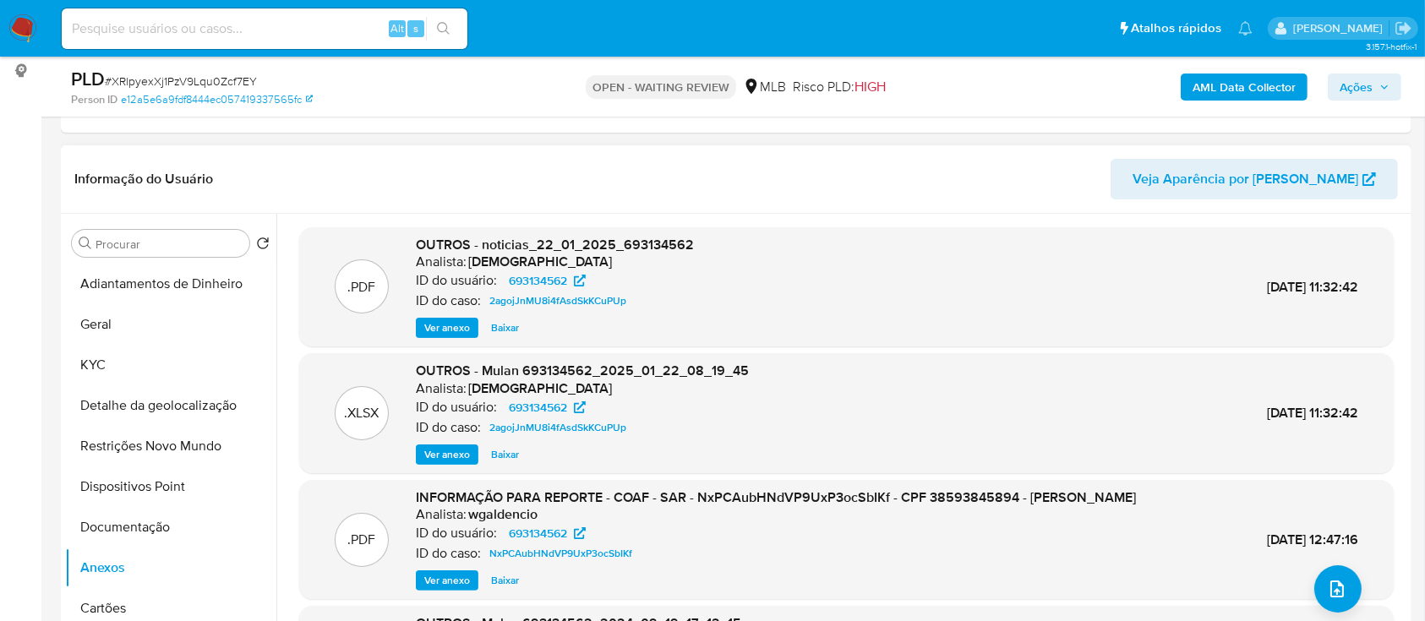
click at [429, 457] on span "Ver anexo" at bounding box center [447, 454] width 46 height 17
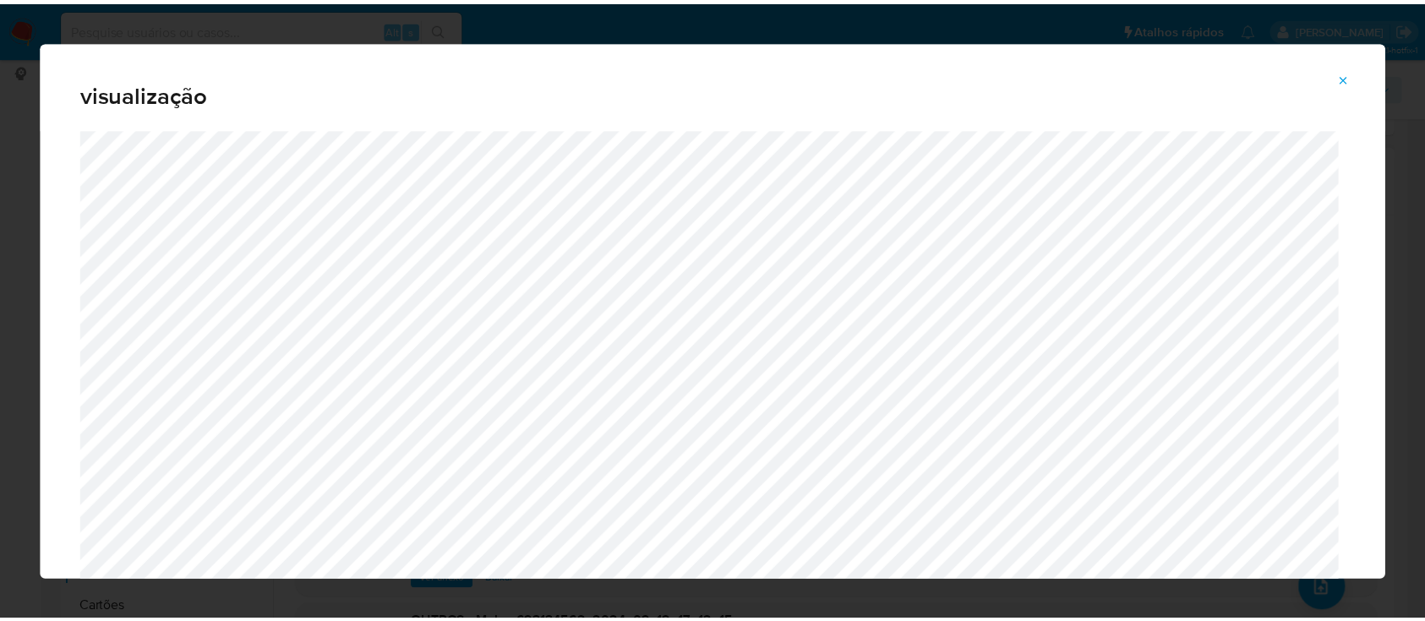
scroll to position [54, 0]
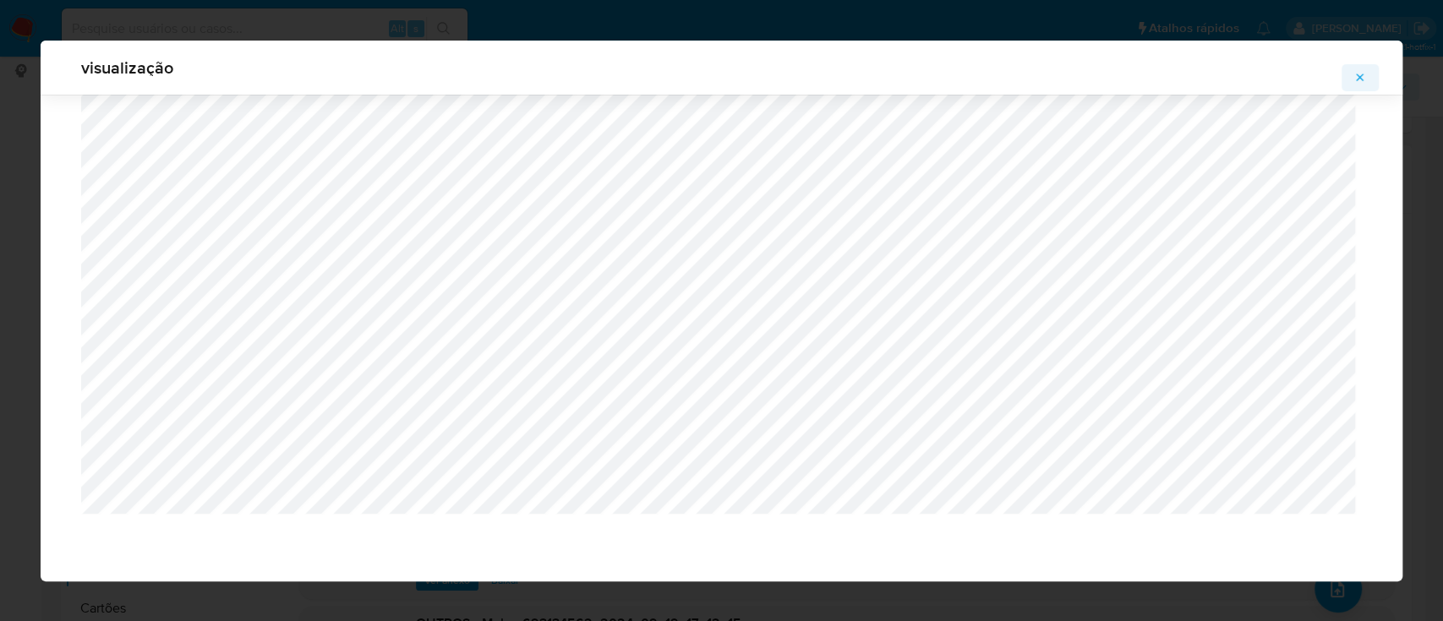
click at [1360, 73] on icon "Attachment preview" at bounding box center [1360, 78] width 14 height 14
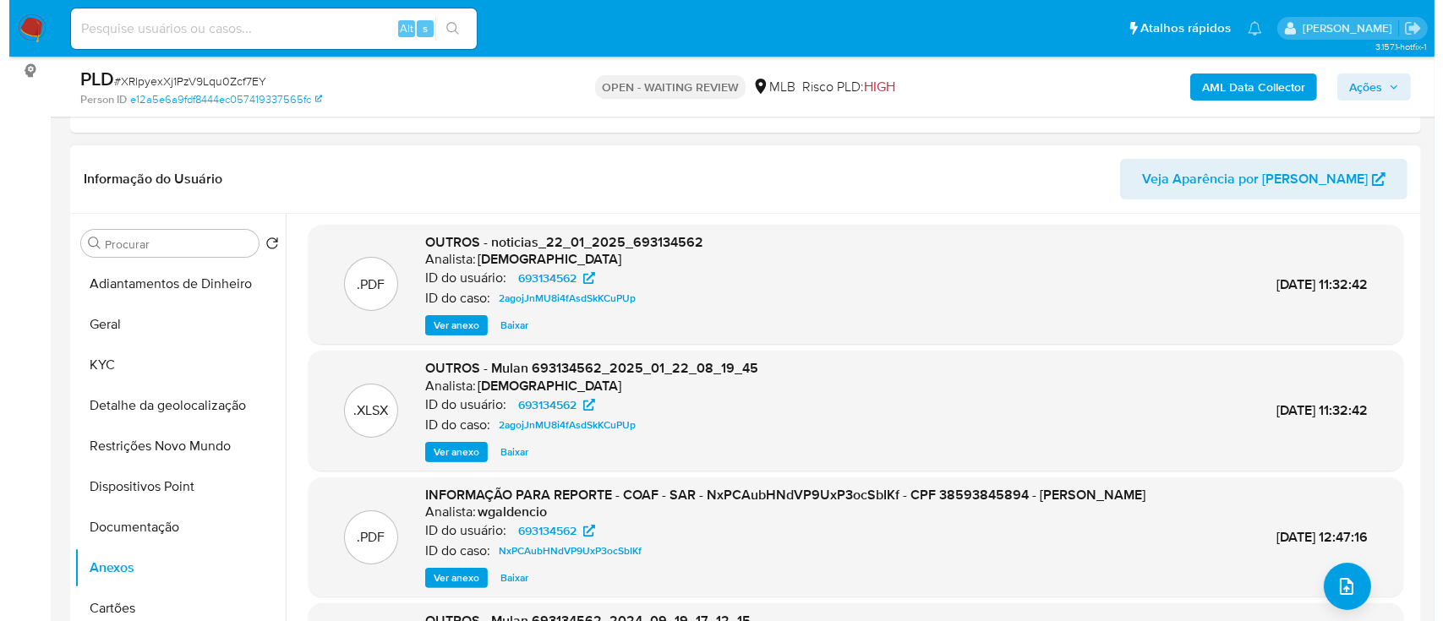
scroll to position [0, 0]
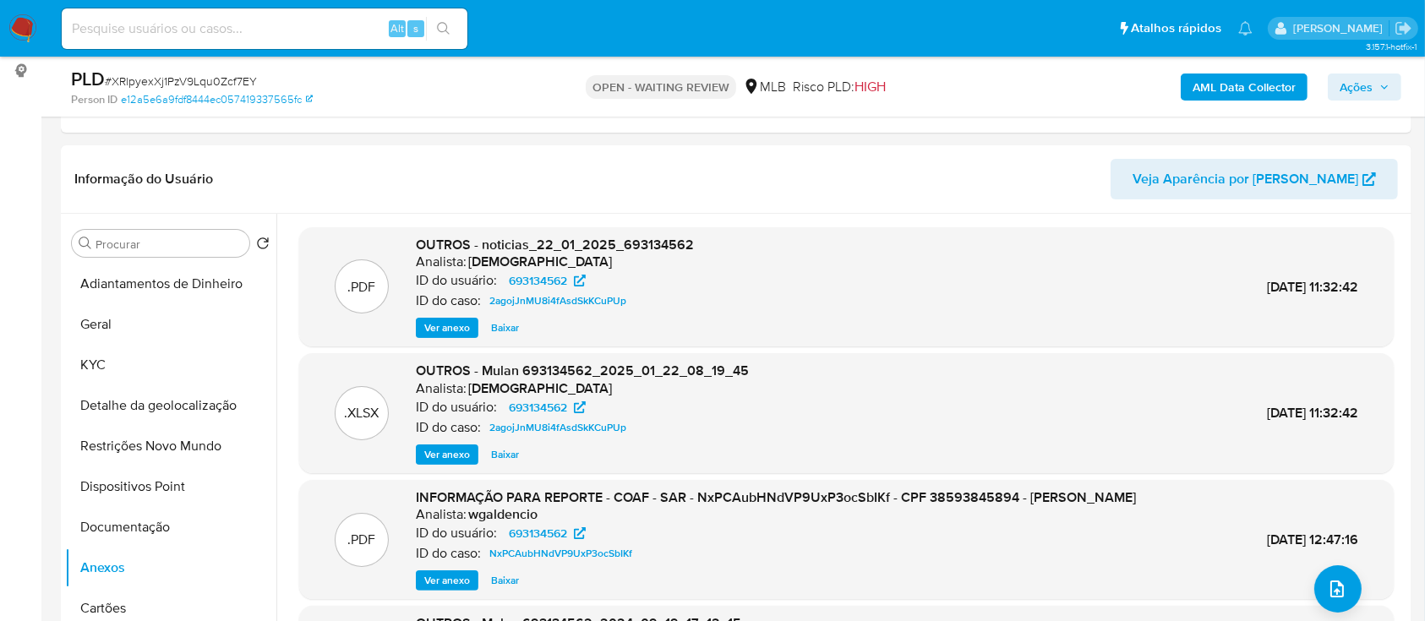
click at [1375, 87] on span "Ações" at bounding box center [1365, 87] width 50 height 24
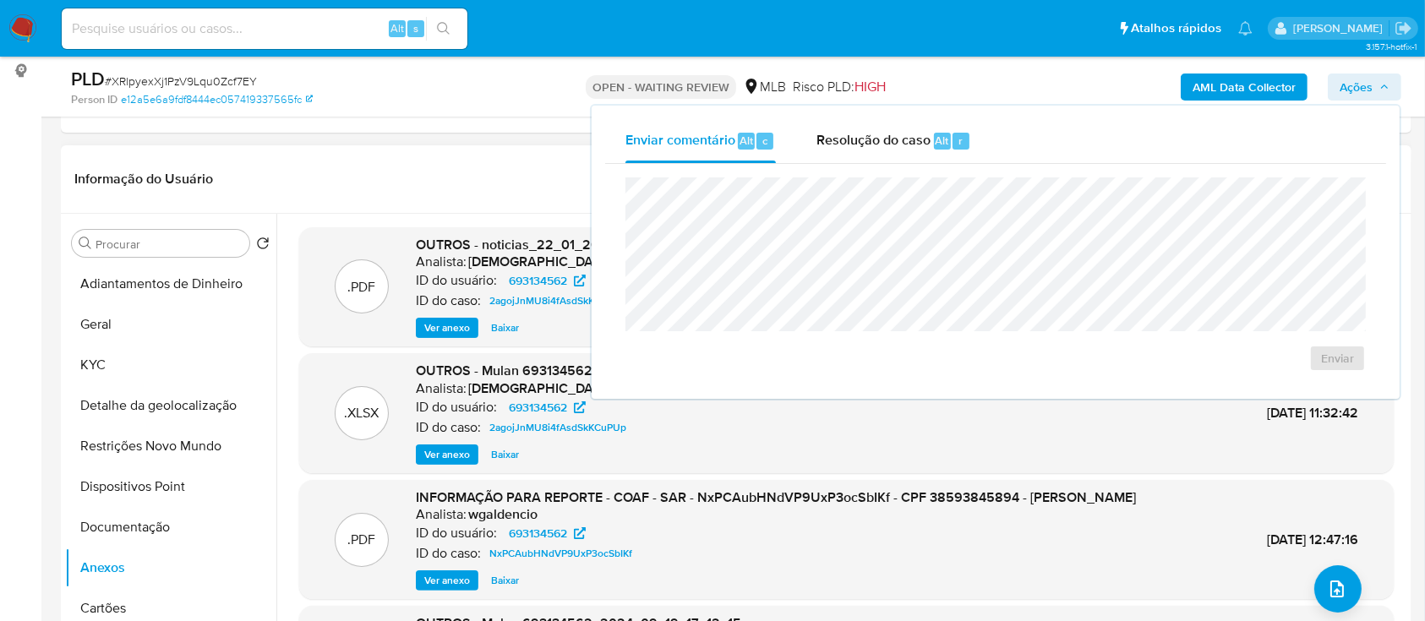
click at [347, 189] on header "Informação do Usuário Veja Aparência por Pessoa" at bounding box center [736, 179] width 1324 height 41
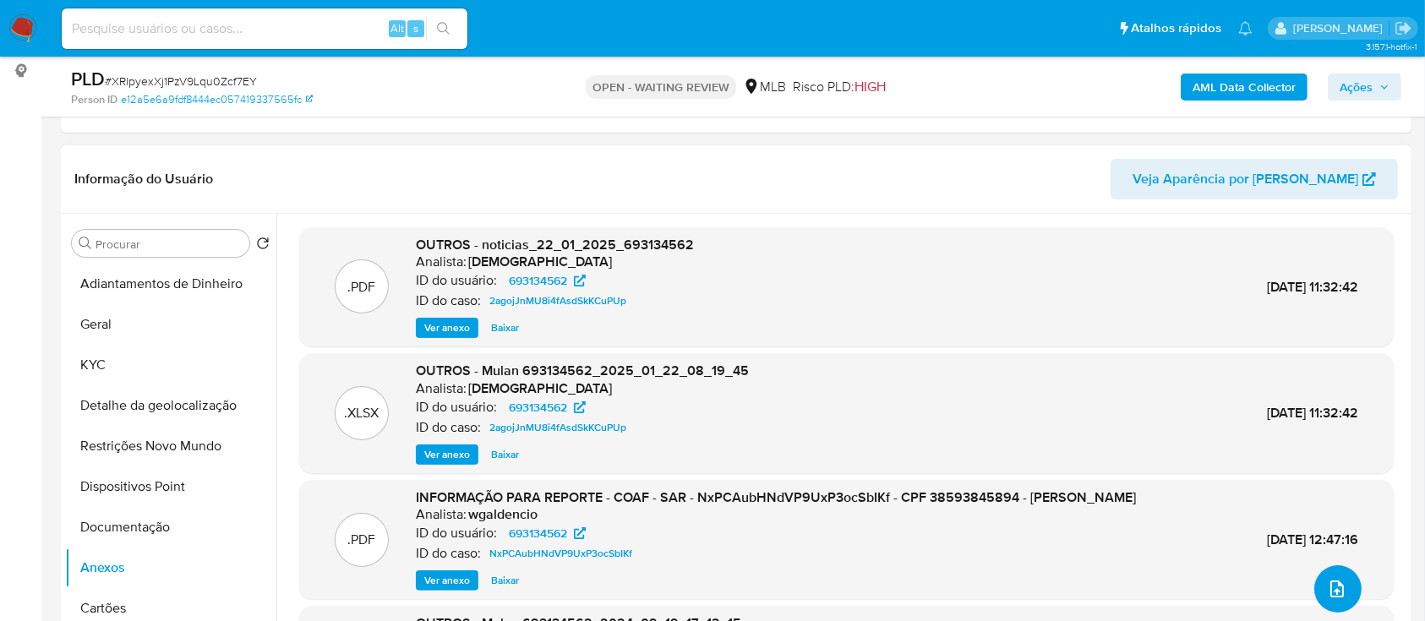
click at [1327, 586] on icon "upload-file" at bounding box center [1337, 589] width 20 height 20
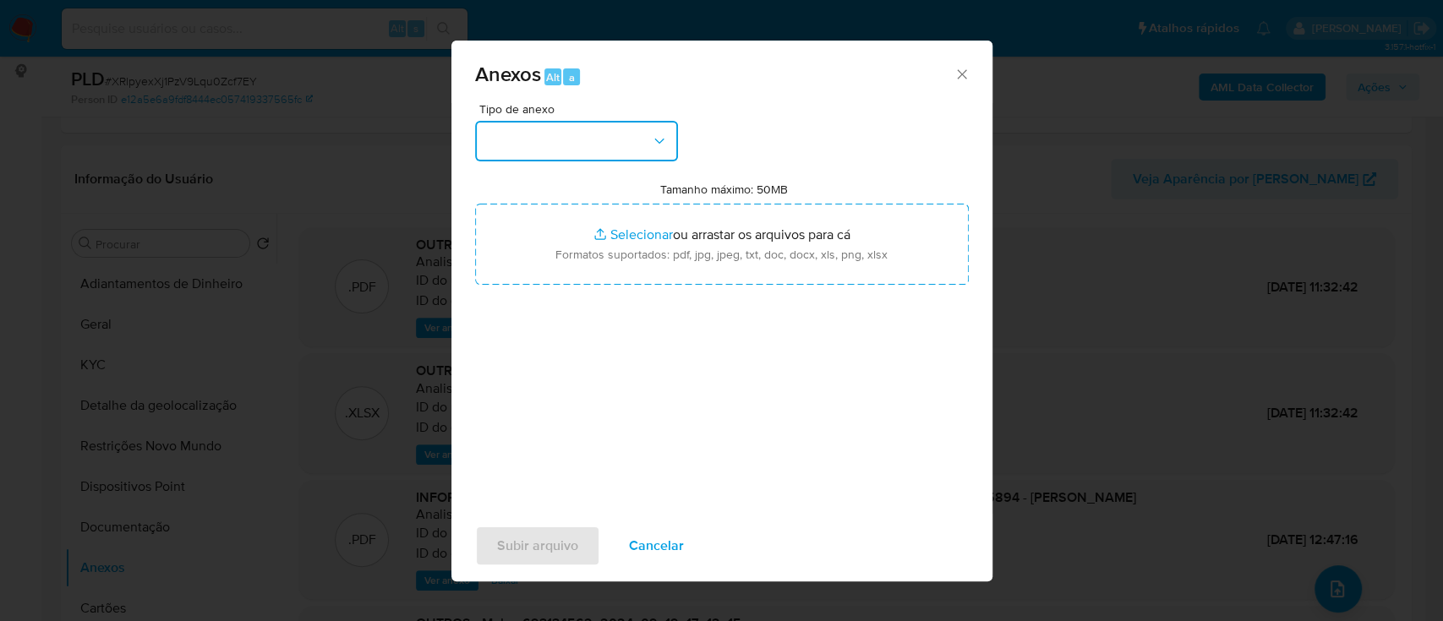
click at [603, 126] on button "button" at bounding box center [576, 141] width 203 height 41
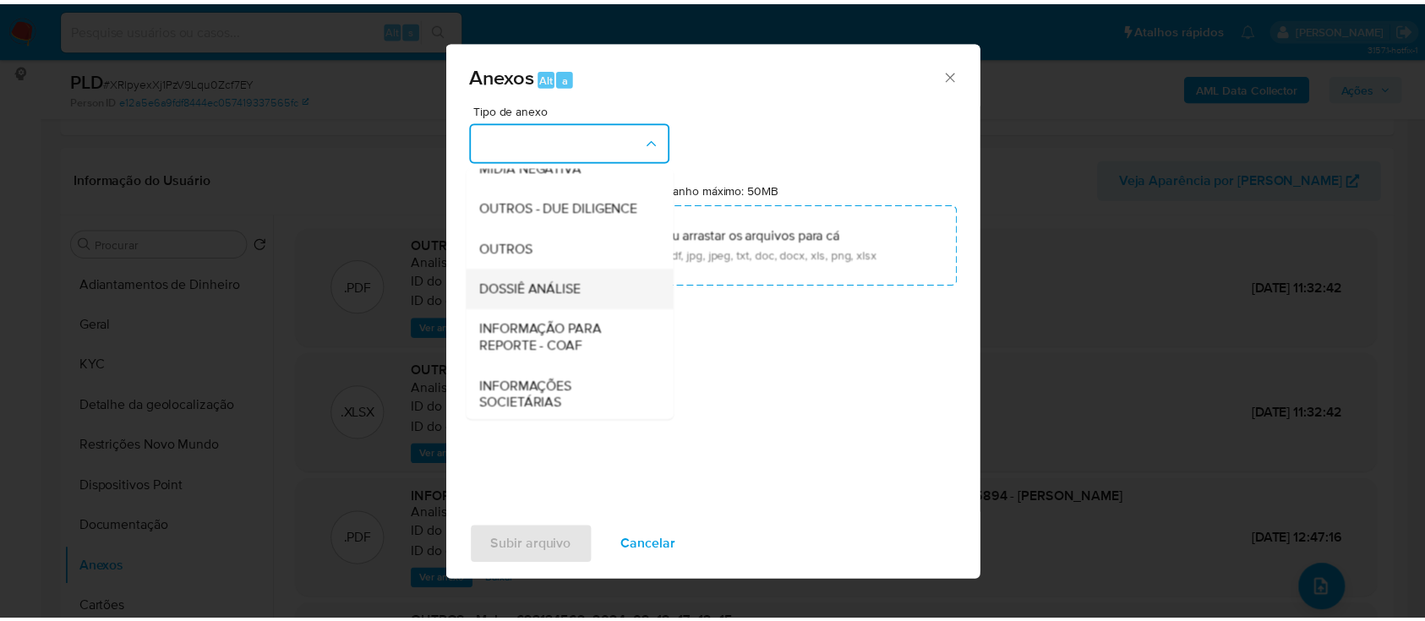
scroll to position [225, 0]
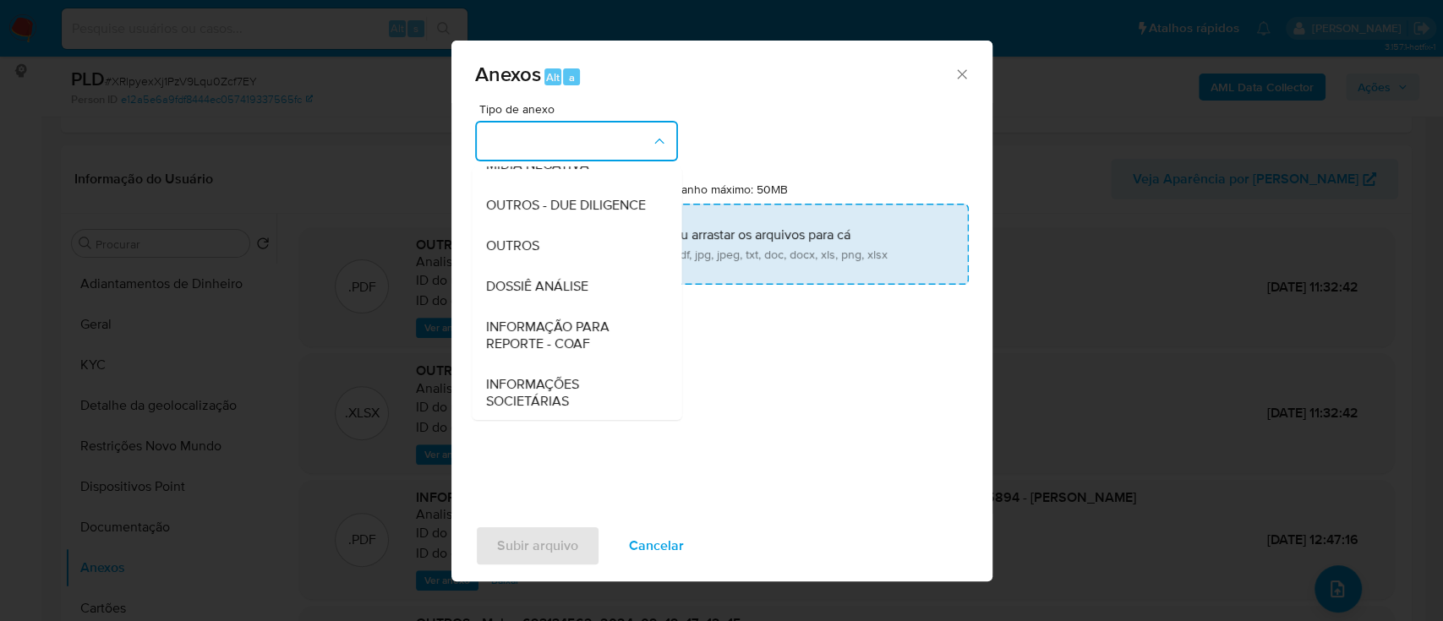
drag, startPoint x: 542, startPoint y: 274, endPoint x: 555, endPoint y: 268, distance: 14.0
click at [544, 266] on div "OUTROS" at bounding box center [571, 246] width 172 height 41
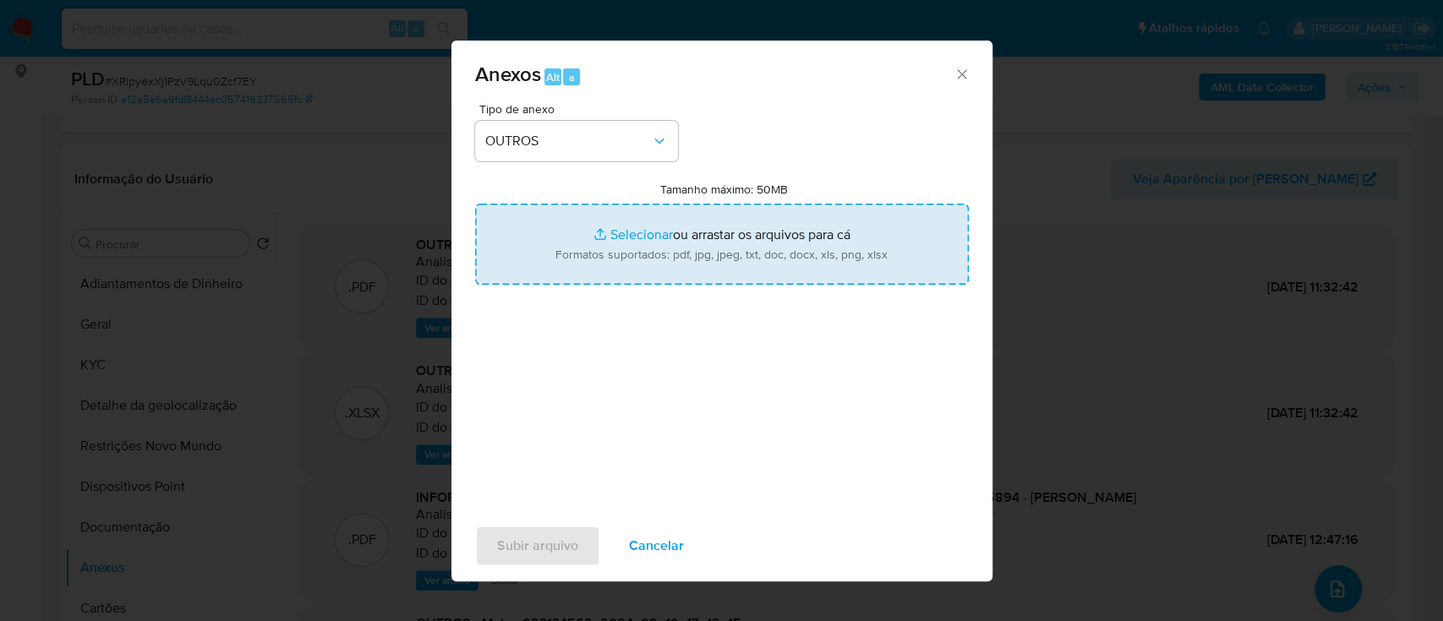
click at [645, 233] on input "Tamanho máximo: 50MB Selecionar arquivos" at bounding box center [722, 244] width 494 height 81
type input "C:\fakepath\Mulan 693134562_2025_08_28_15_59_32.xlsx"
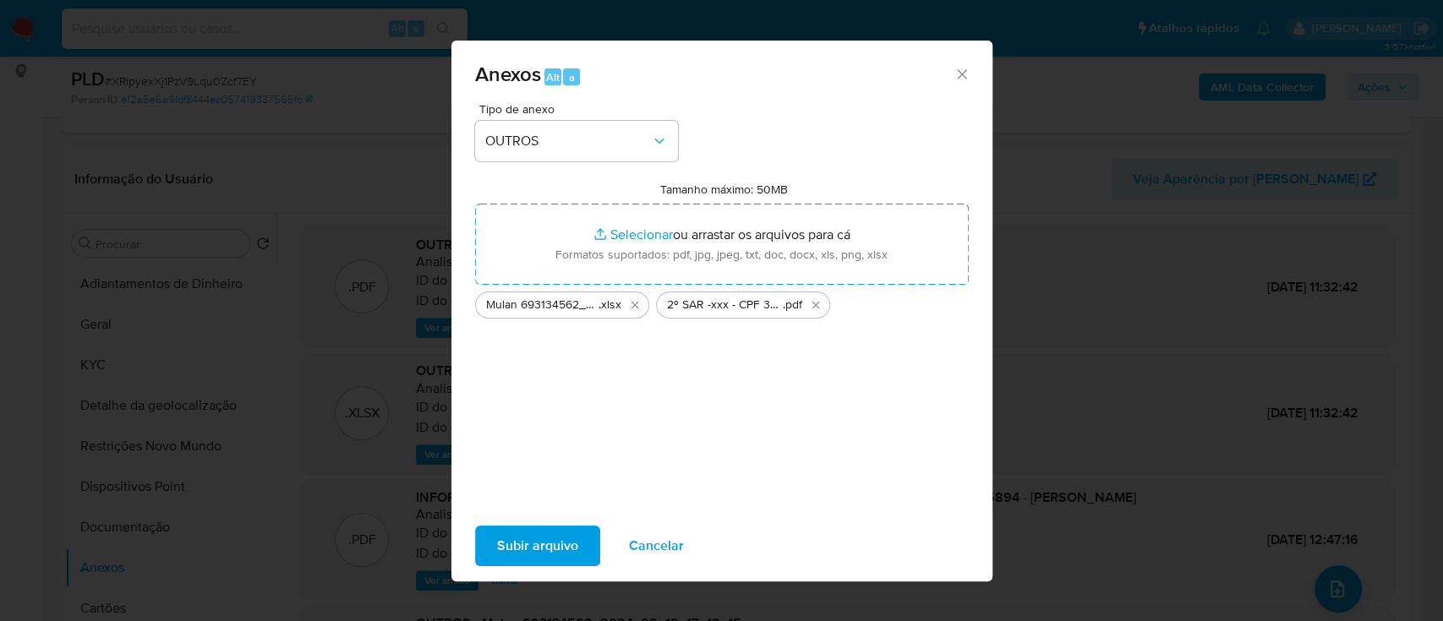
click at [541, 551] on span "Subir arquivo" at bounding box center [537, 546] width 81 height 37
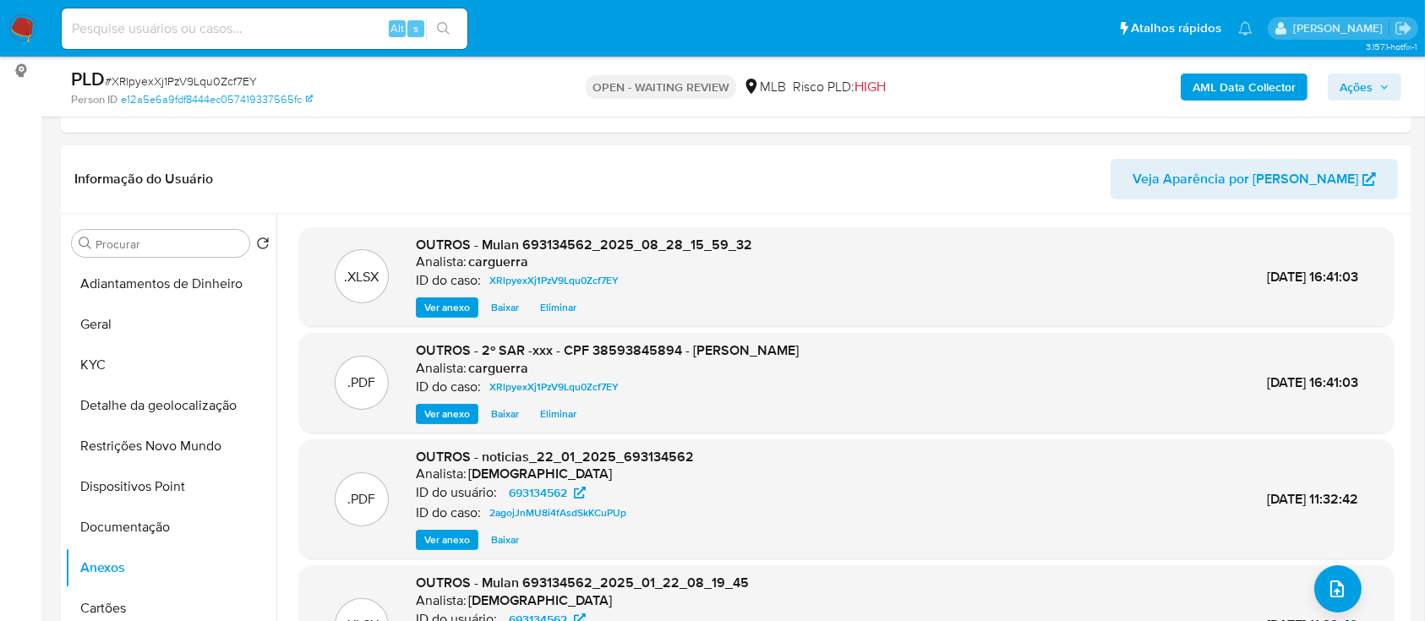
click at [1360, 85] on span "Ações" at bounding box center [1356, 87] width 33 height 27
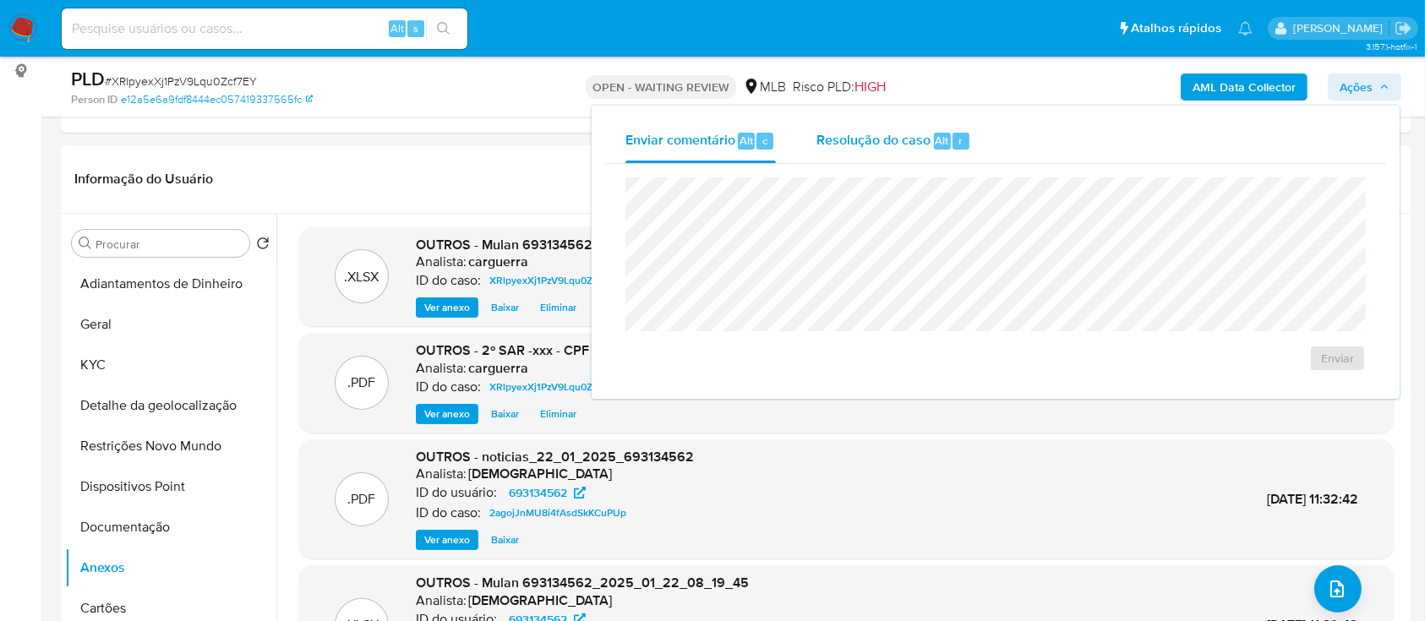
click at [846, 148] on span "Resolução do caso" at bounding box center [874, 139] width 114 height 19
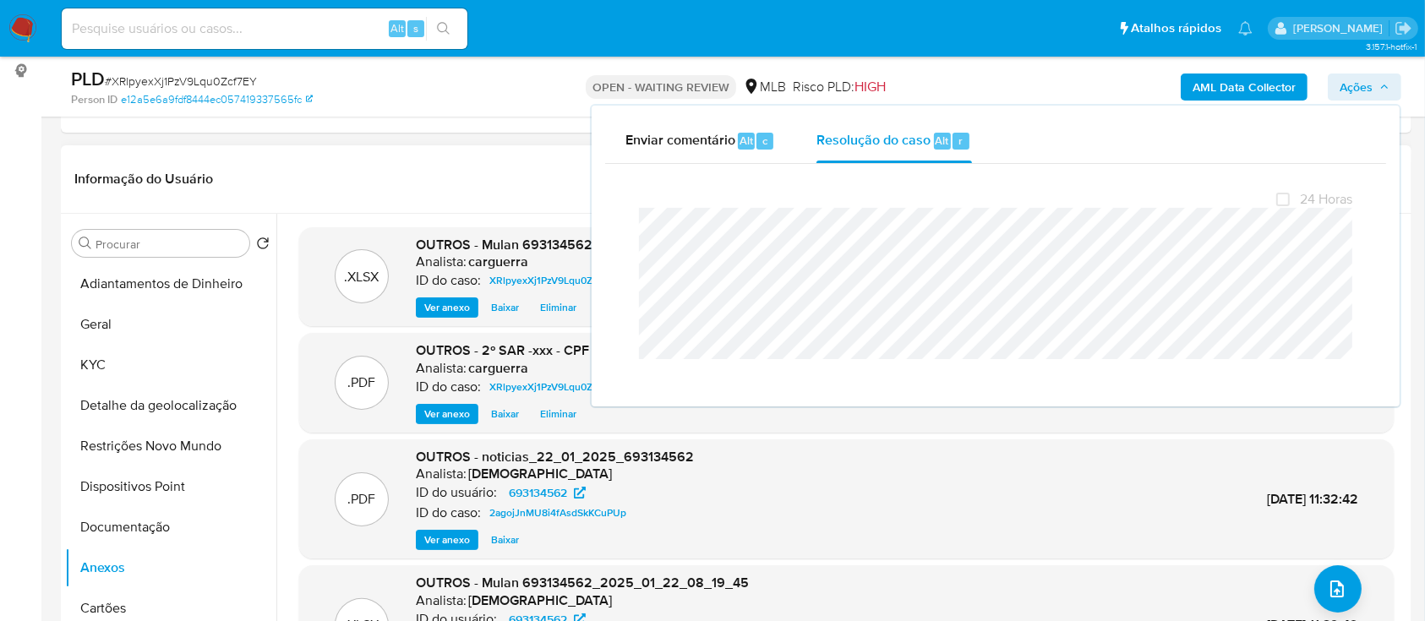
click at [290, 159] on header "Informação do Usuário Veja Aparência por Pessoa" at bounding box center [736, 179] width 1324 height 41
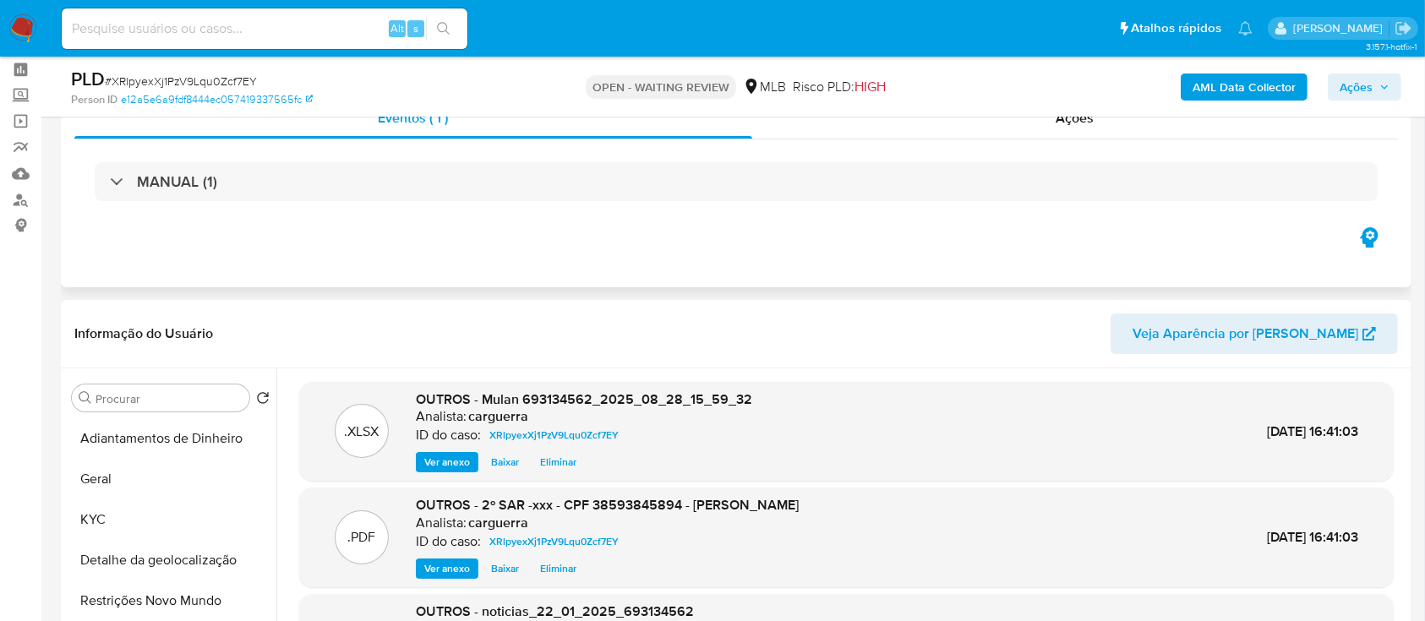
scroll to position [0, 0]
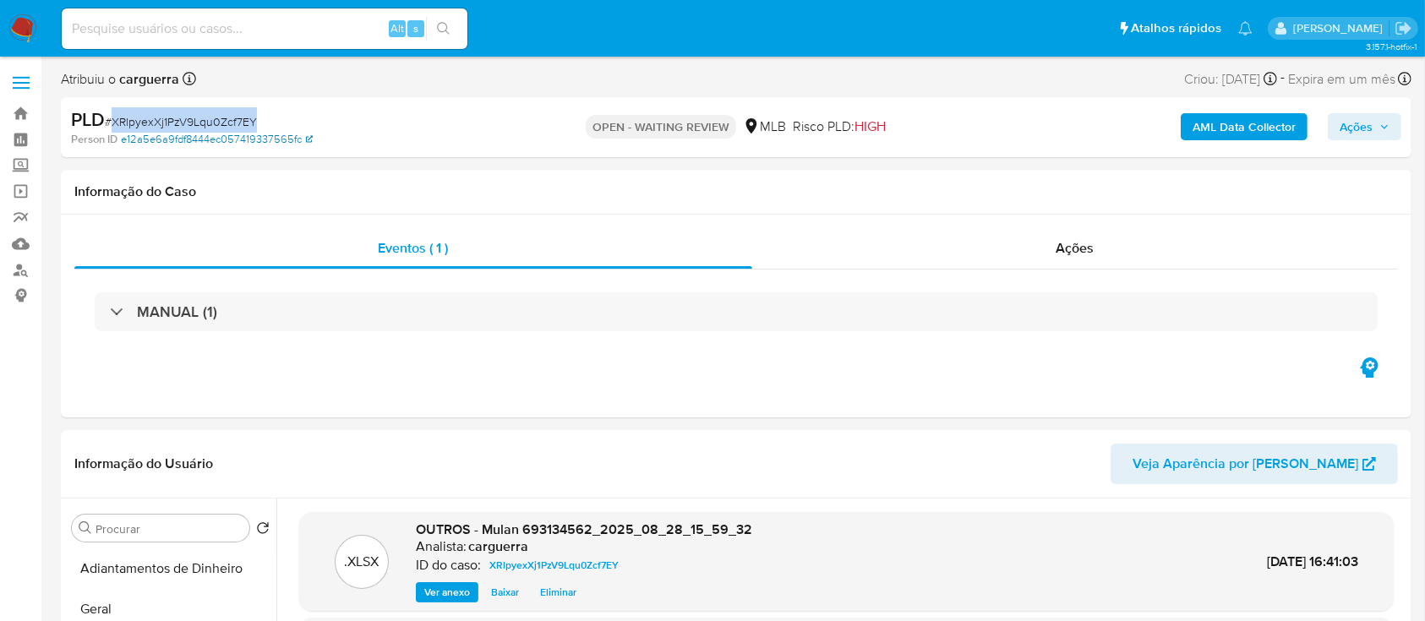
drag, startPoint x: 263, startPoint y: 125, endPoint x: 133, endPoint y: 140, distance: 131.1
click at [113, 125] on div "PLD # XRlpyexXj1PzV9Lqu0Zcf7EY" at bounding box center [289, 119] width 437 height 25
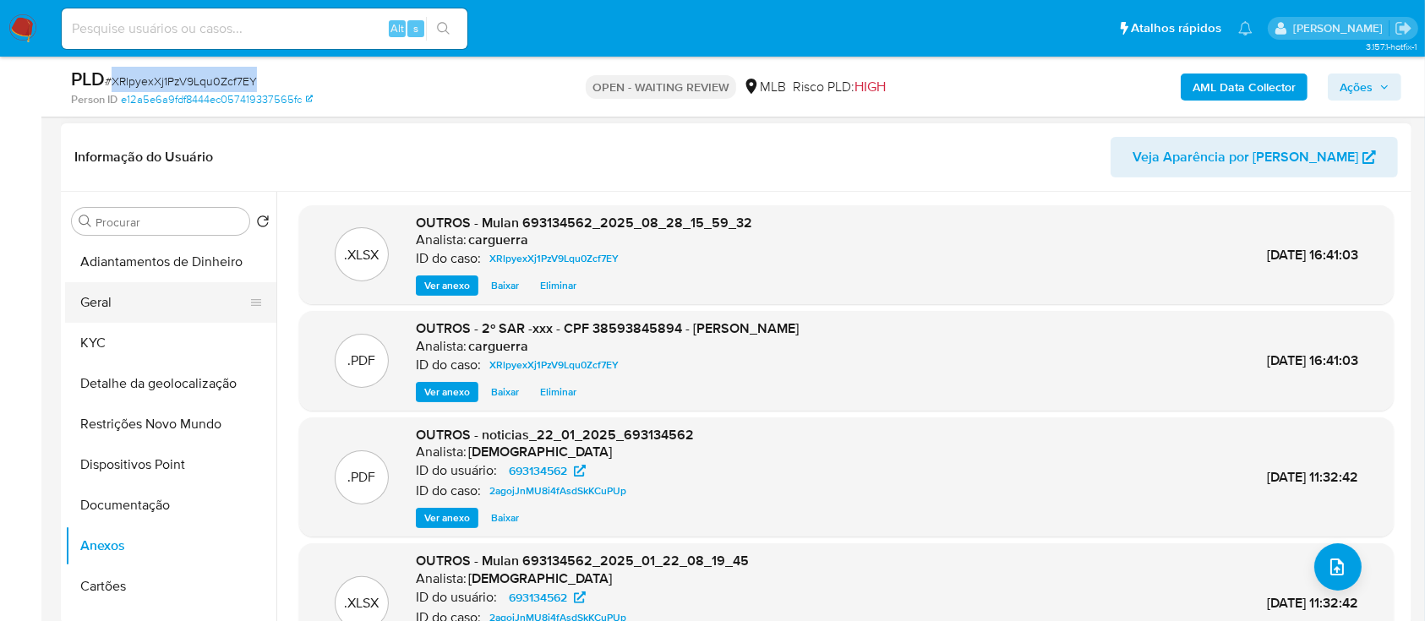
scroll to position [225, 0]
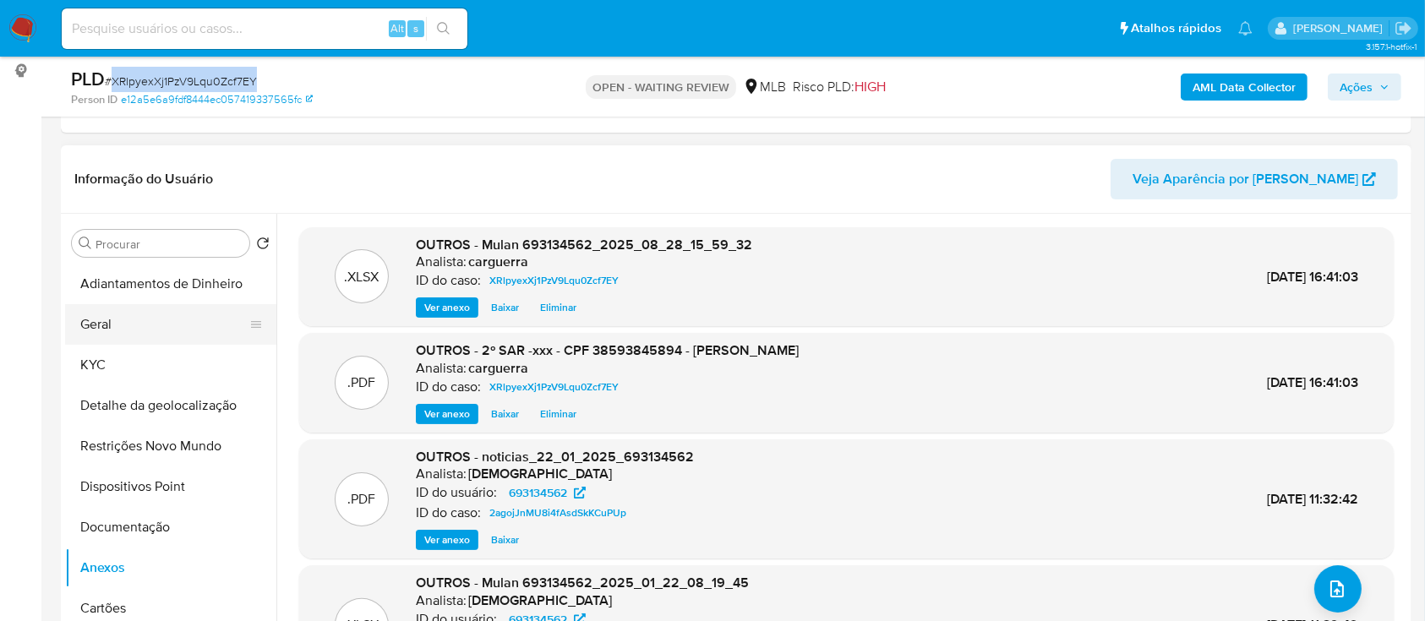
click at [99, 337] on button "Geral" at bounding box center [164, 324] width 198 height 41
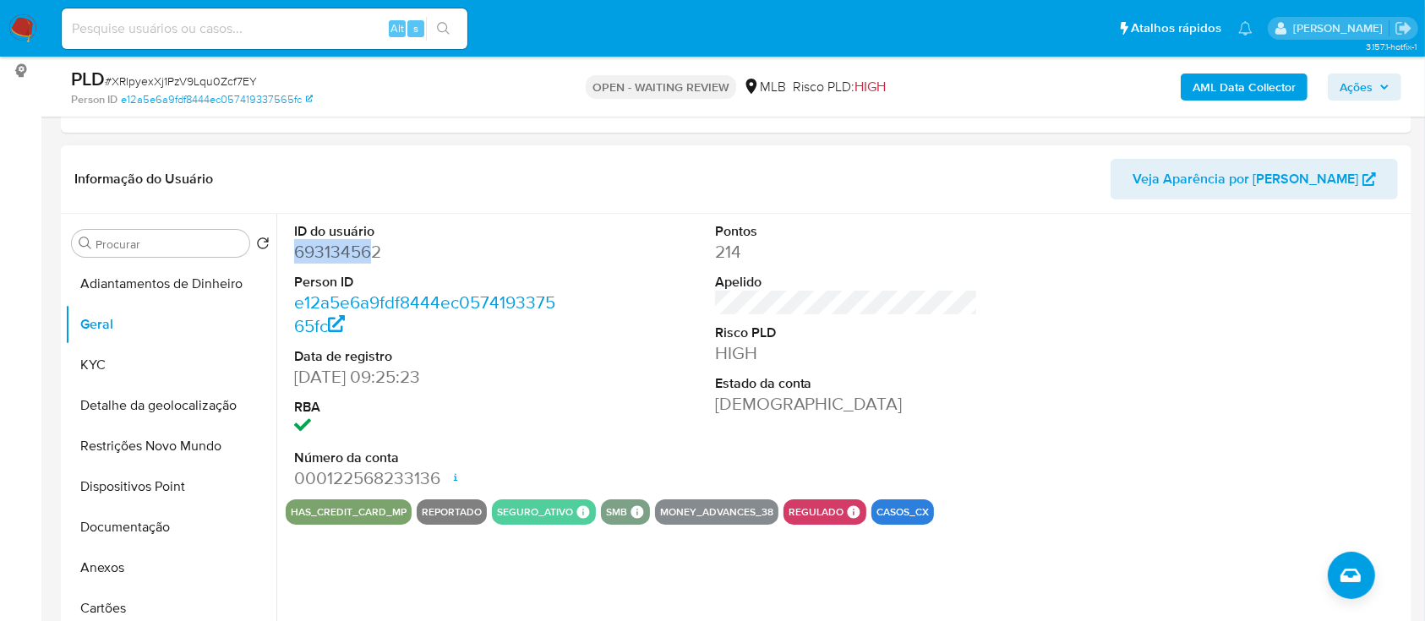
drag, startPoint x: 375, startPoint y: 254, endPoint x: 383, endPoint y: 257, distance: 9.1
click at [291, 257] on div "ID do usuário 693134562 Person ID e12a5e6a9fdf8444ec057419337565fc Data de regi…" at bounding box center [426, 357] width 281 height 286
drag, startPoint x: 383, startPoint y: 254, endPoint x: 353, endPoint y: 274, distance: 36.6
click at [293, 254] on div "ID do usuário 693134562 Person ID e12a5e6a9fdf8444ec057419337565fc Data de regi…" at bounding box center [426, 357] width 281 height 286
copy dd "693134562"
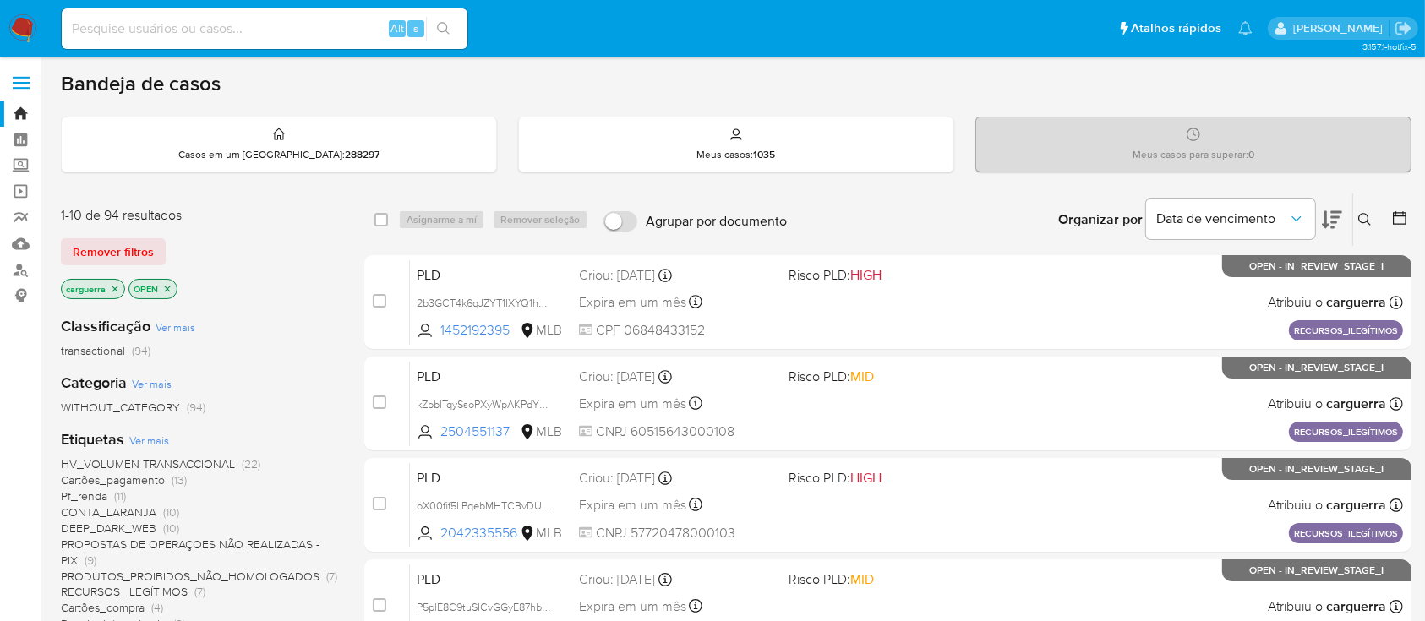
click at [1360, 219] on icon at bounding box center [1366, 220] width 14 height 14
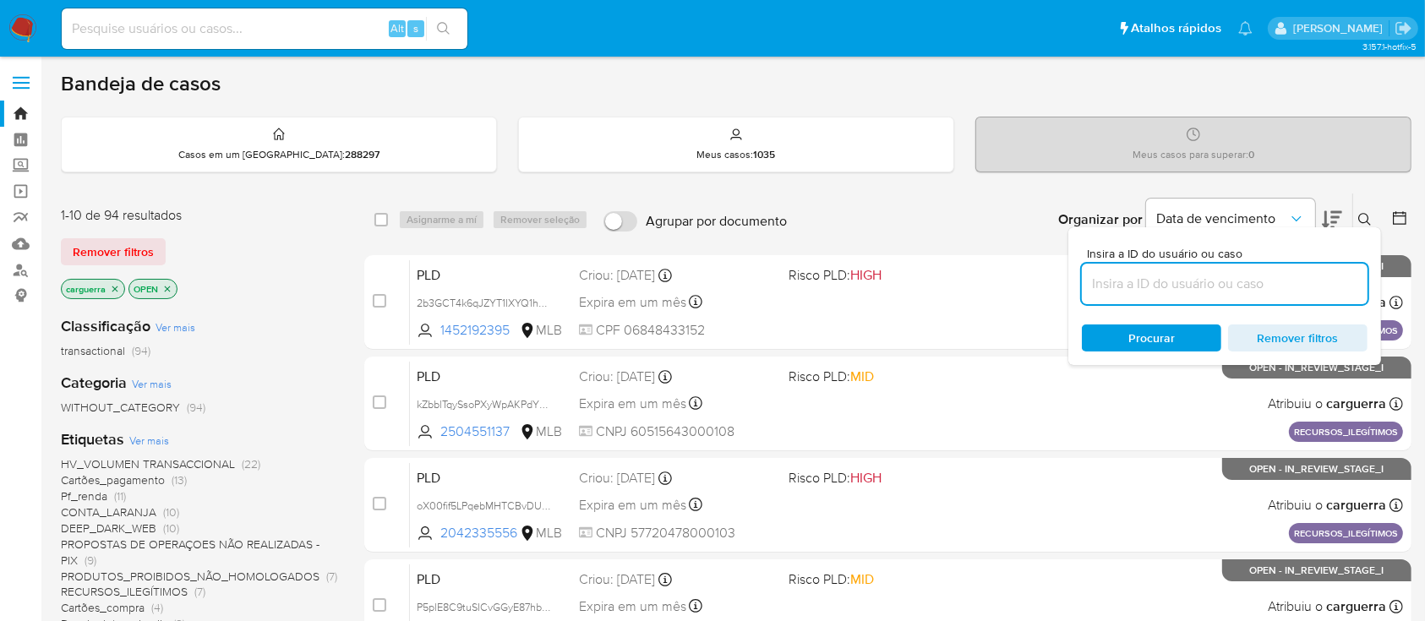
click at [1171, 282] on input at bounding box center [1225, 284] width 286 height 22
type input "693134562"
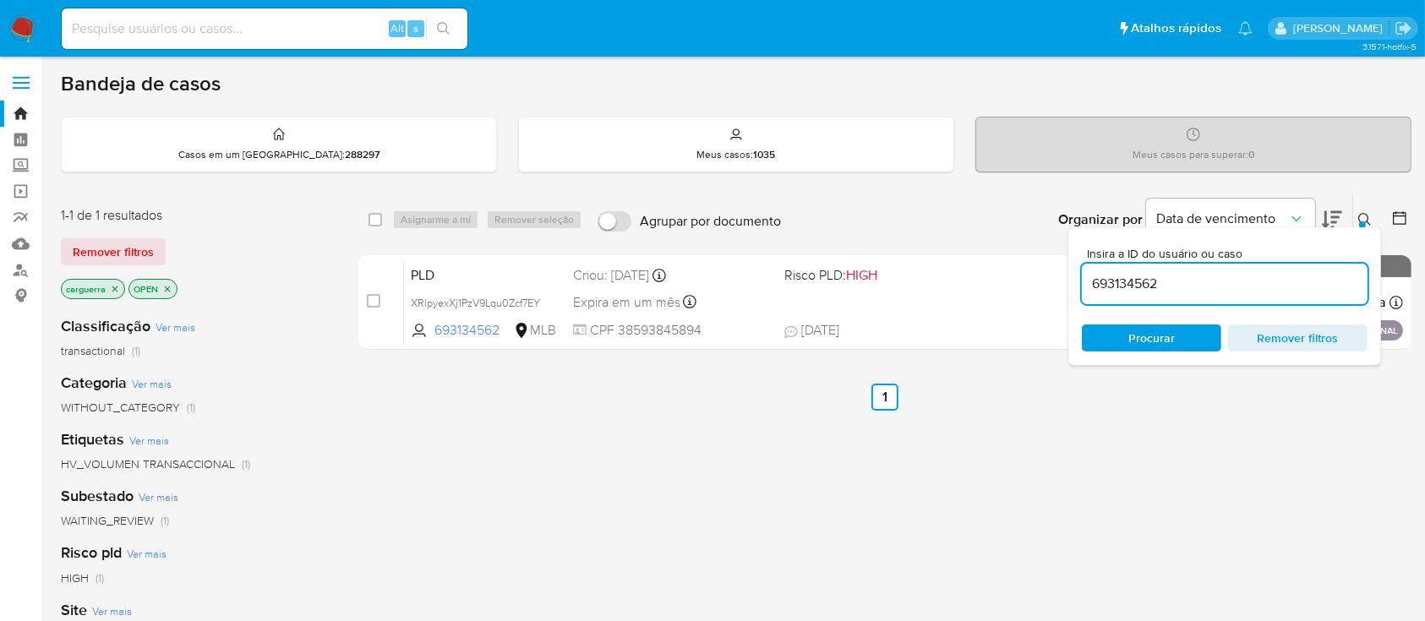
click at [1058, 460] on div "select-all-cases-checkbox Asignarme a mí Remover seleção Agrupar por documento …" at bounding box center [884, 576] width 1053 height 766
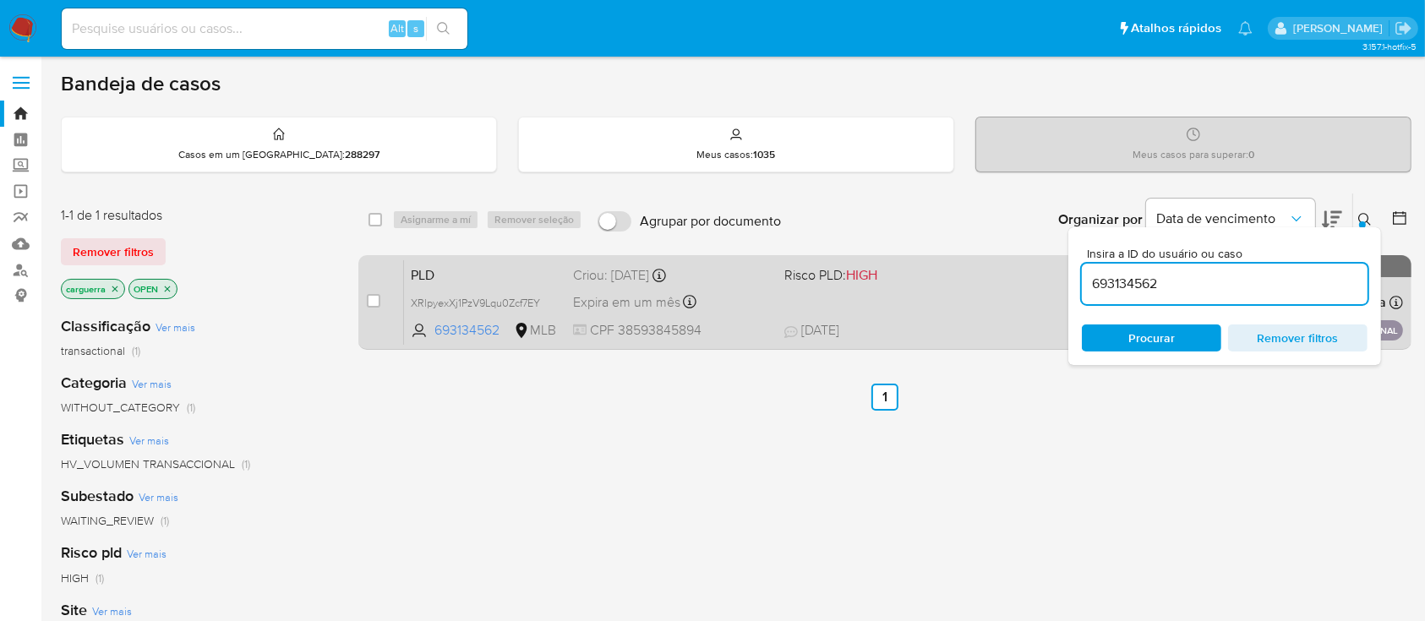
click at [960, 322] on span "25/08/2025 25/08/2025 13:21" at bounding box center [989, 330] width 408 height 19
click at [364, 304] on div "case-item-checkbox Incapaz de atribuir o caso PLD XRlpyexXj1PzV9Lqu0Zcf7EY 6931…" at bounding box center [884, 302] width 1053 height 95
click at [375, 294] on input "checkbox" at bounding box center [374, 301] width 14 height 14
checkbox input "true"
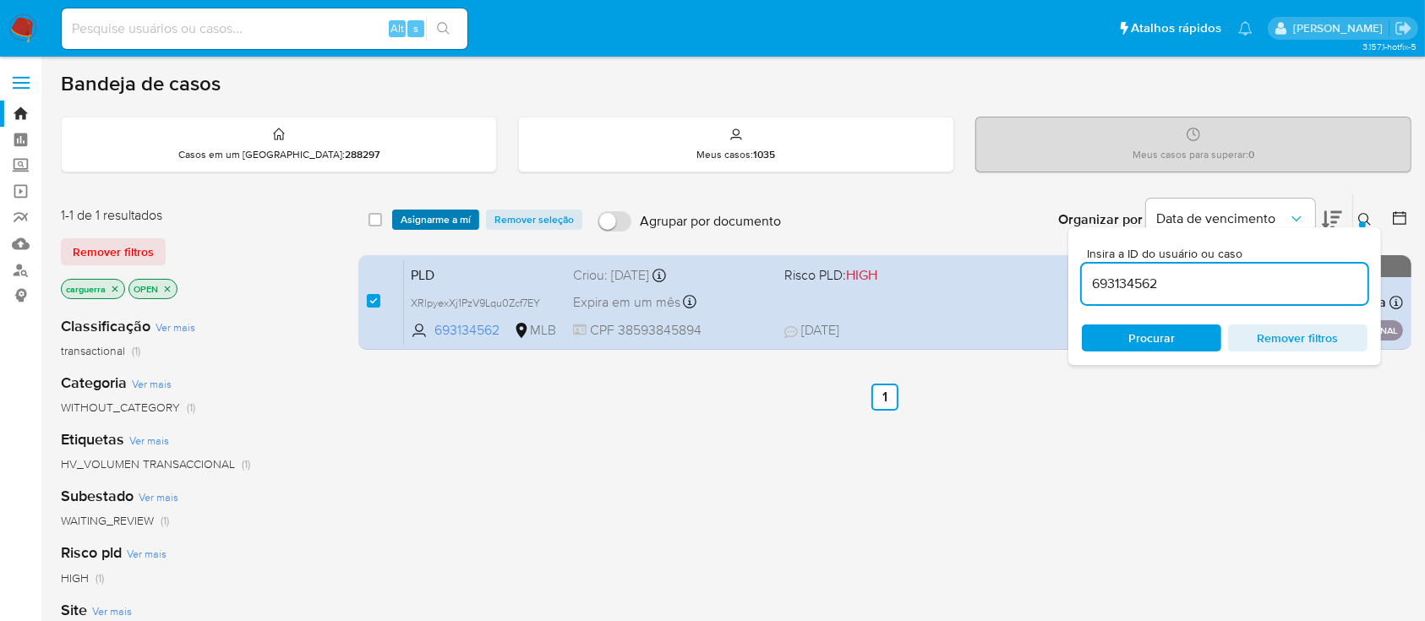
click at [446, 212] on span "Asignarme a mí" at bounding box center [436, 219] width 70 height 17
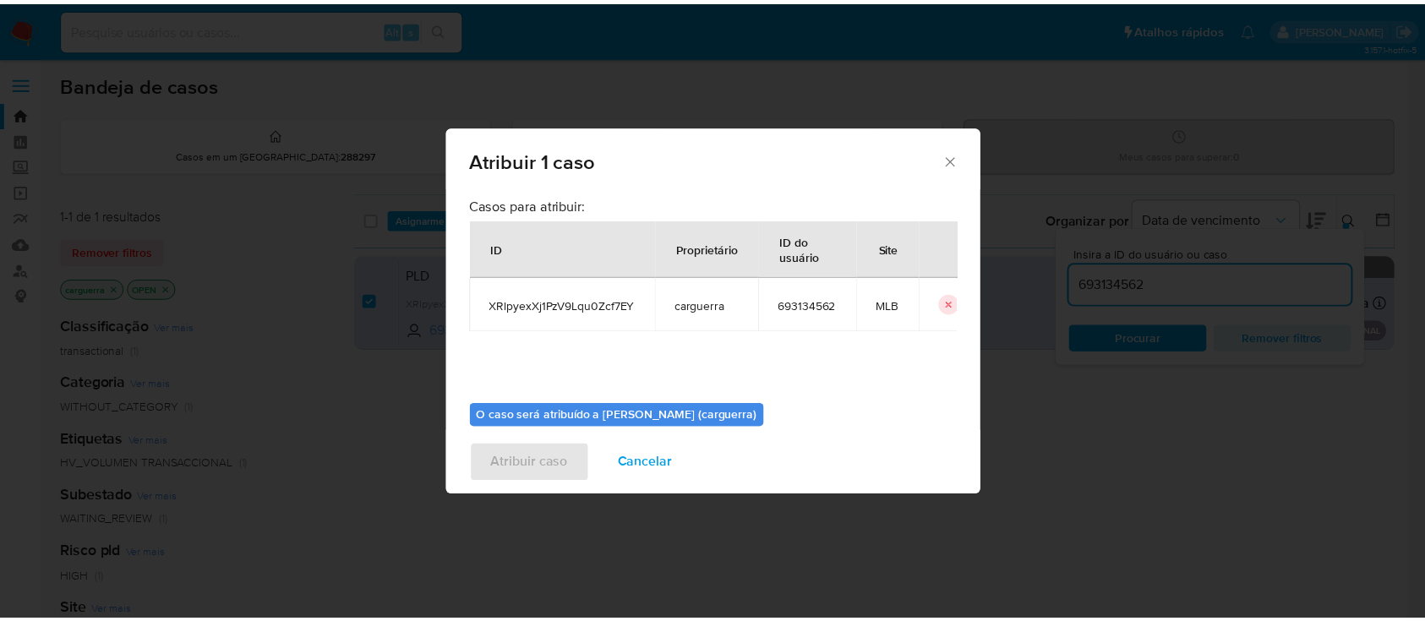
scroll to position [86, 0]
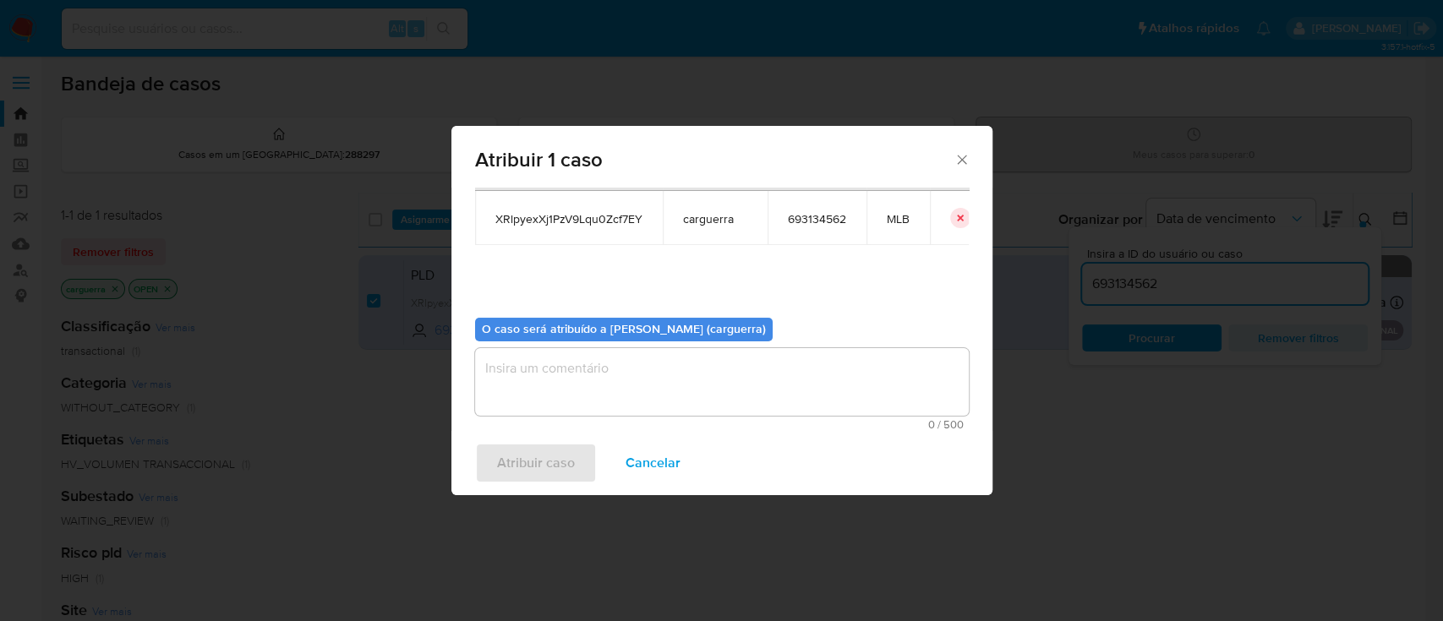
click at [665, 355] on textarea "assign-modal" at bounding box center [722, 382] width 494 height 68
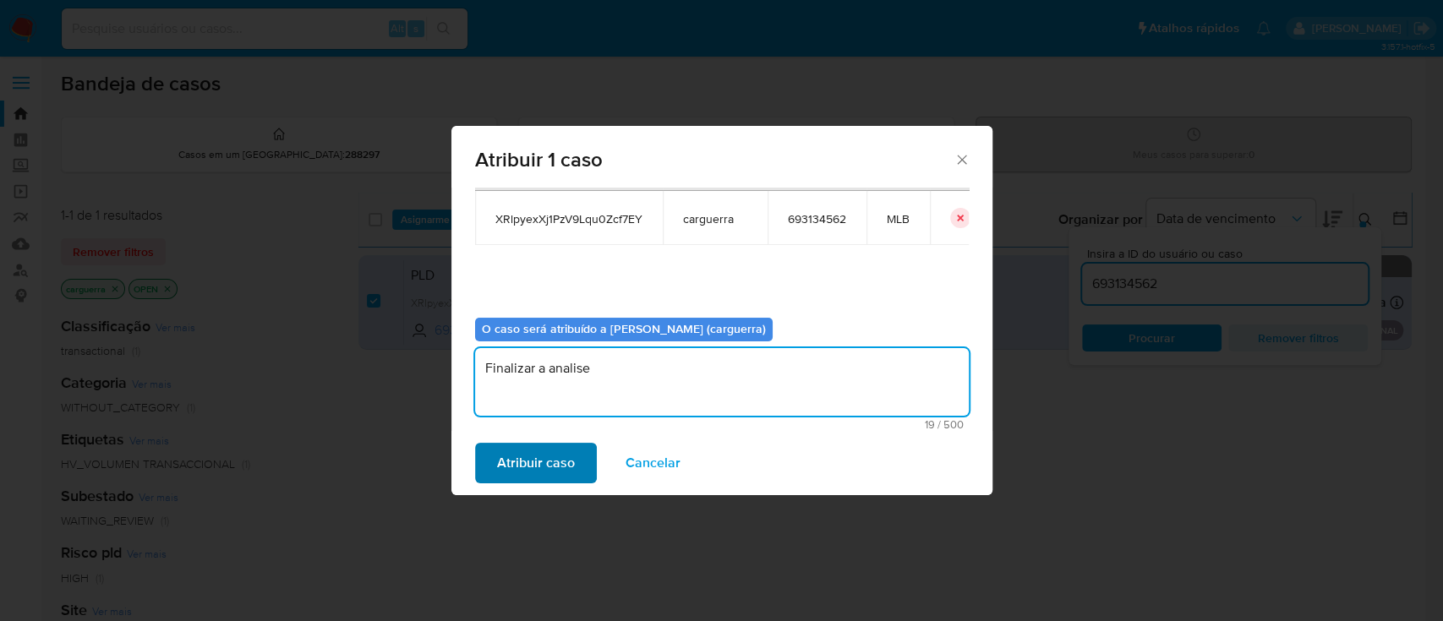
type textarea "Finalizar a analise"
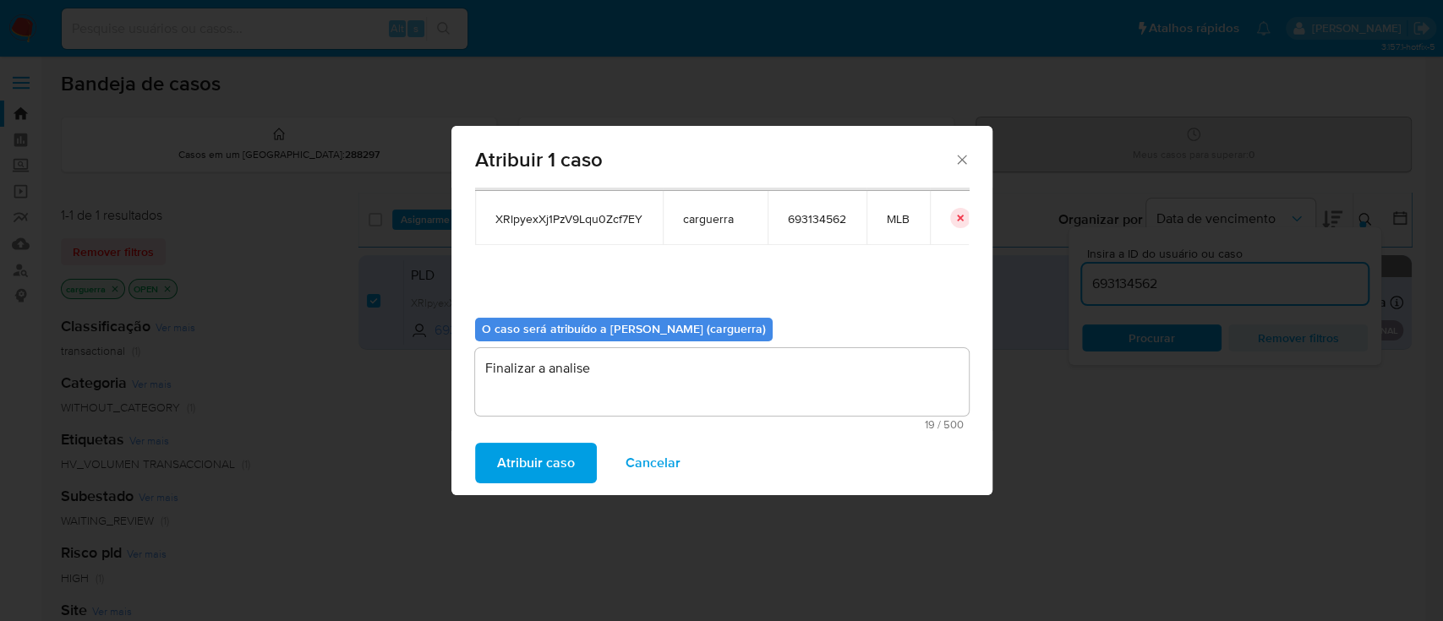
click at [539, 460] on span "Atribuir caso" at bounding box center [536, 463] width 78 height 37
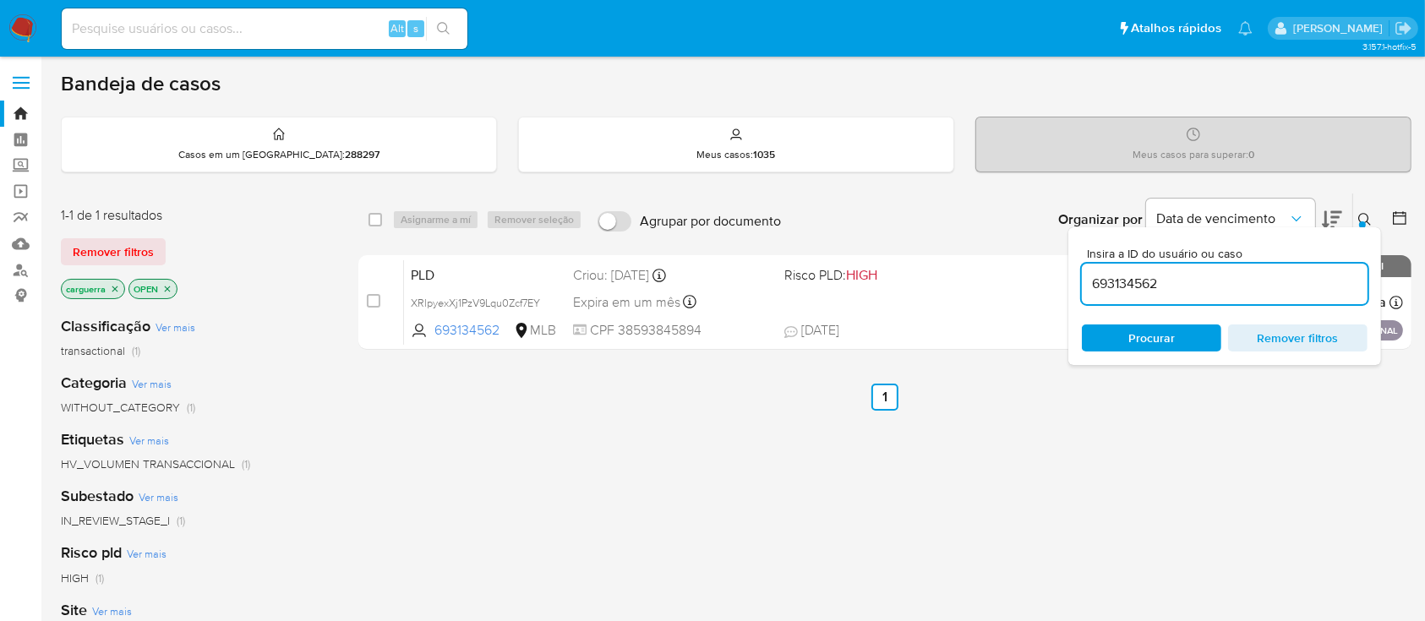
click at [1275, 339] on span "Remover filtros" at bounding box center [1298, 338] width 116 height 24
click at [1278, 343] on span "Remover filtros" at bounding box center [1298, 338] width 116 height 24
click at [1264, 336] on span "Remover filtros" at bounding box center [1298, 338] width 116 height 24
click at [1203, 475] on div "select-all-cases-checkbox Asignarme a mí Remover seleção Agrupar por documento …" at bounding box center [884, 576] width 1053 height 766
click at [1266, 342] on span "Remover filtros" at bounding box center [1298, 338] width 116 height 24
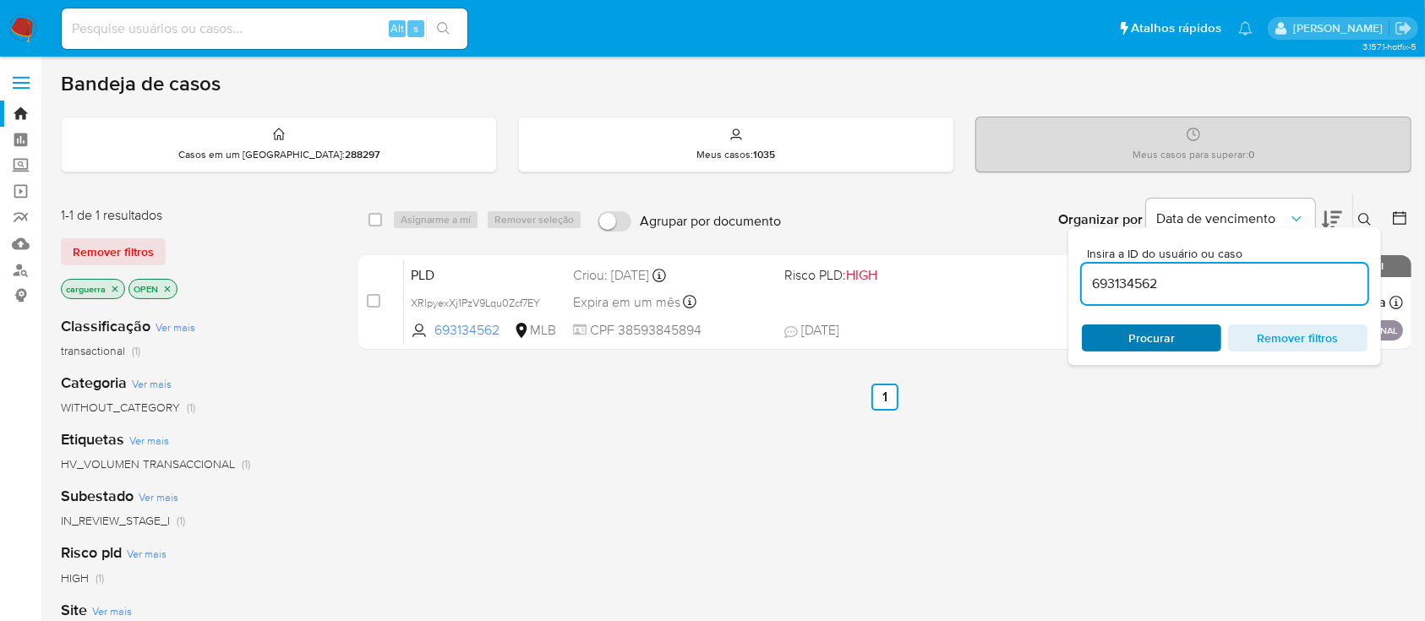
drag, startPoint x: 1152, startPoint y: 331, endPoint x: 1166, endPoint y: 342, distance: 16.9
click at [1153, 332] on span "Procurar" at bounding box center [1152, 338] width 46 height 27
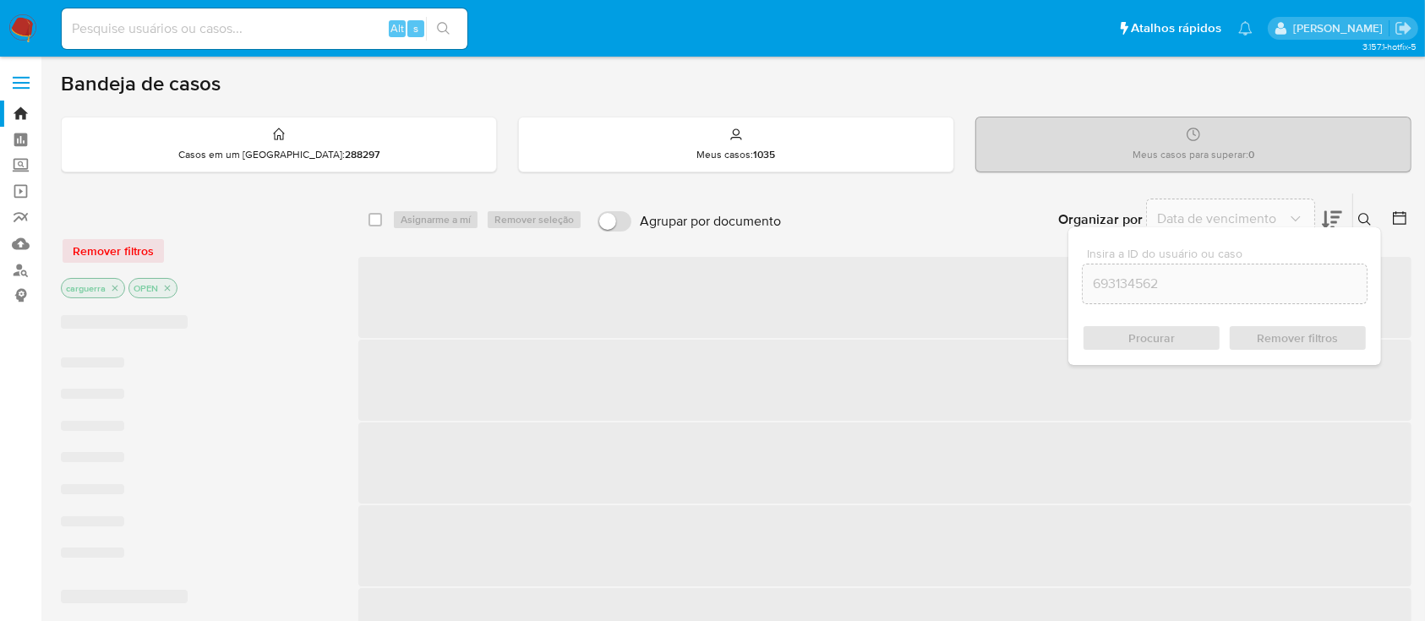
click at [379, 495] on span "‌" at bounding box center [884, 463] width 1053 height 81
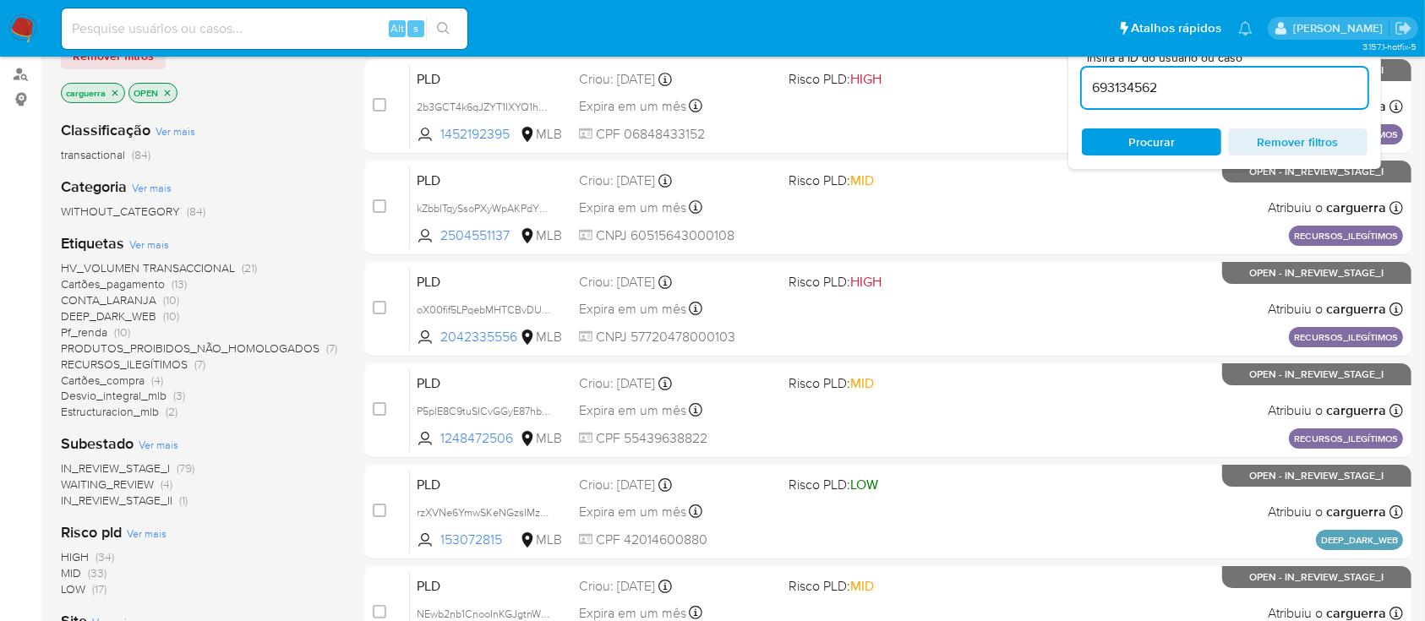
scroll to position [225, 0]
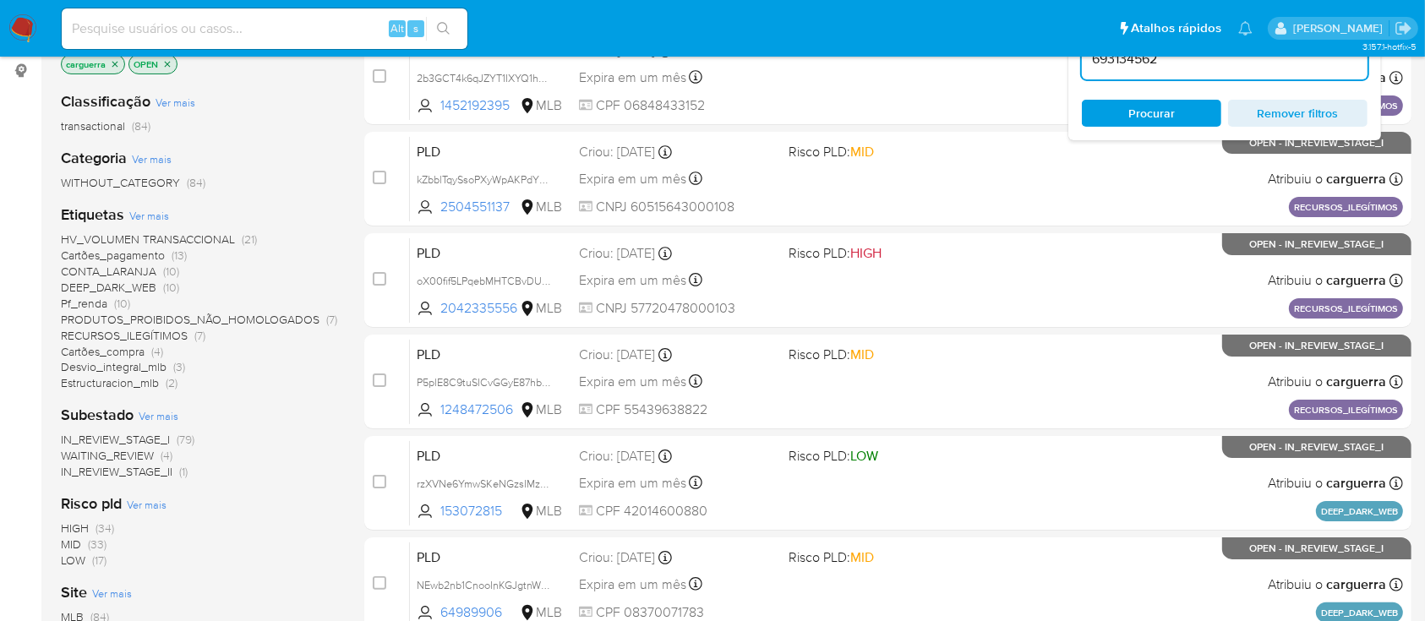
click at [250, 237] on span "(21)" at bounding box center [249, 239] width 15 height 17
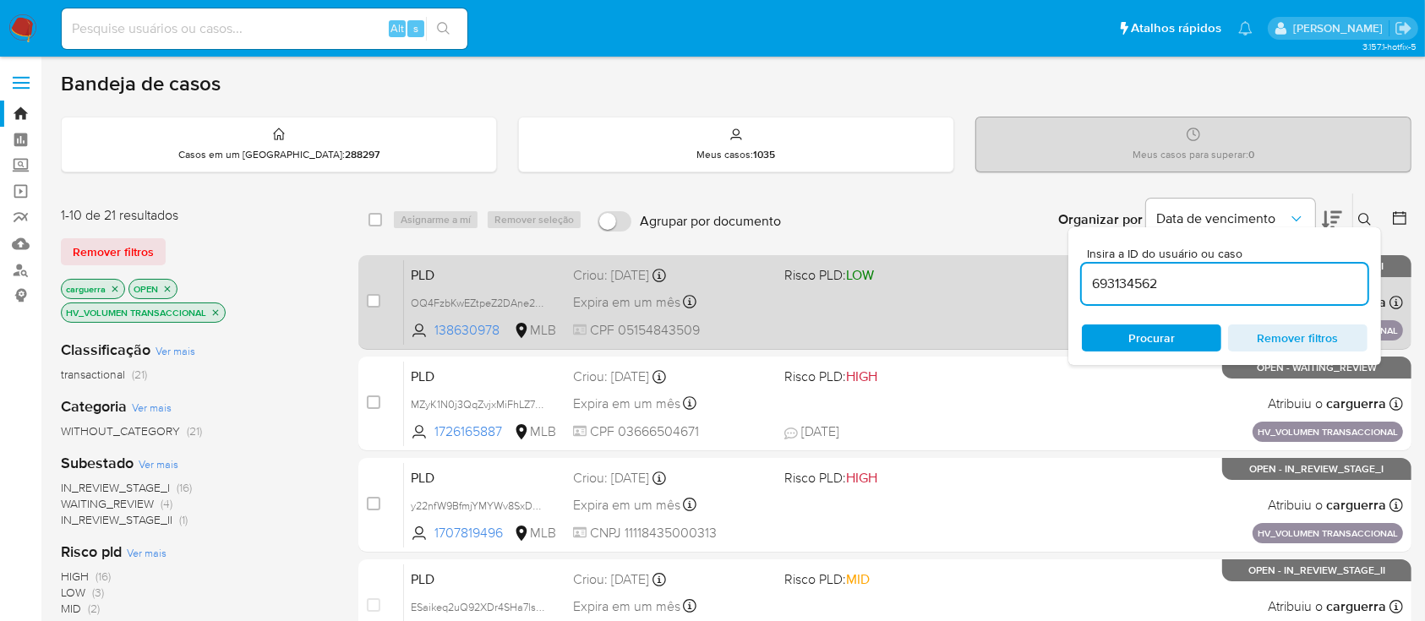
click at [812, 293] on div "PLD OQ4FzbKwEZtpeZ2DAne2h9y0 138630978 MLB Risco PLD: LOW Criou: 14/08/2025 Cri…" at bounding box center [903, 302] width 999 height 85
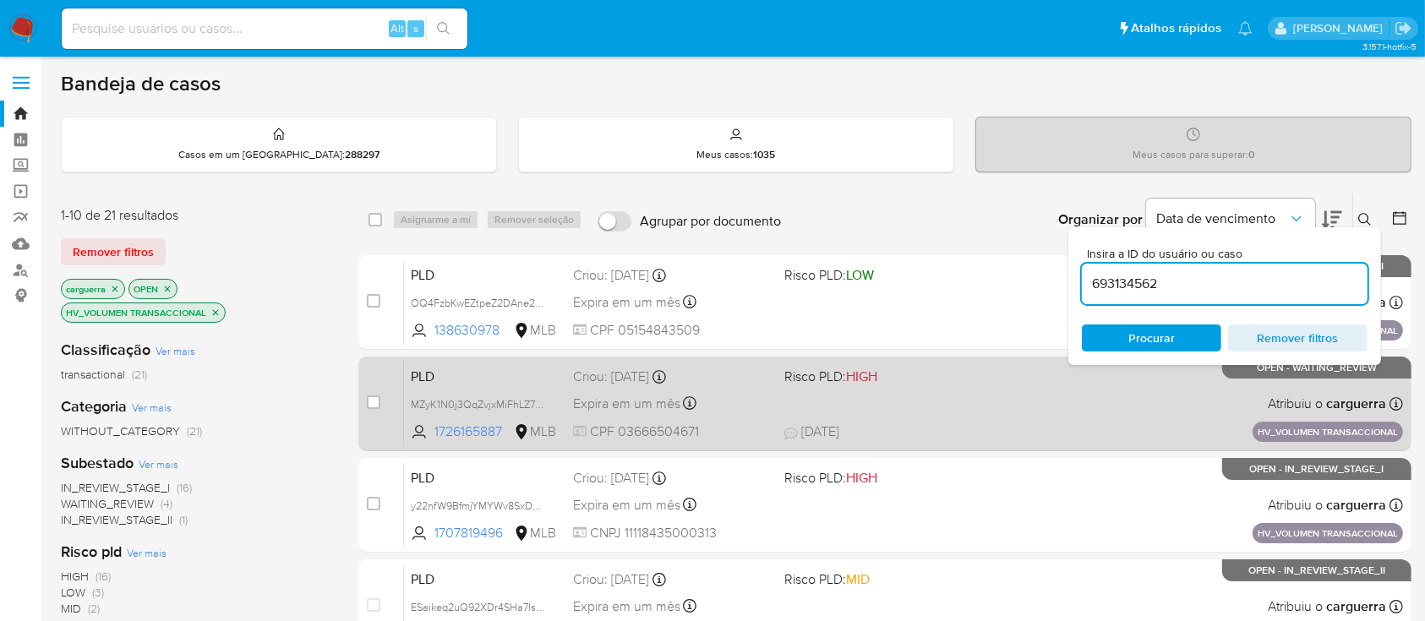
click at [837, 405] on div "PLD MZyK1N0j3QqZvjxMiFhLZ7M4 1726165887 MLB Risco PLD: HIGH Criou: 14/08/2025 C…" at bounding box center [903, 403] width 999 height 85
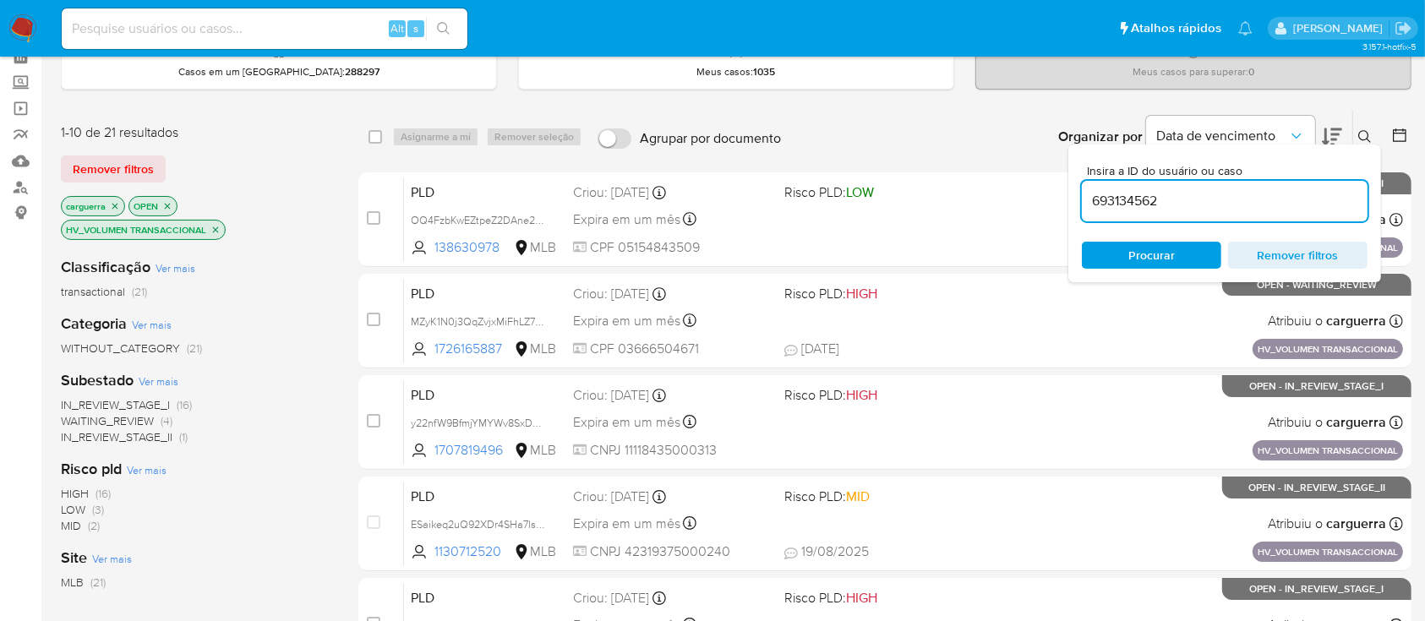
scroll to position [112, 0]
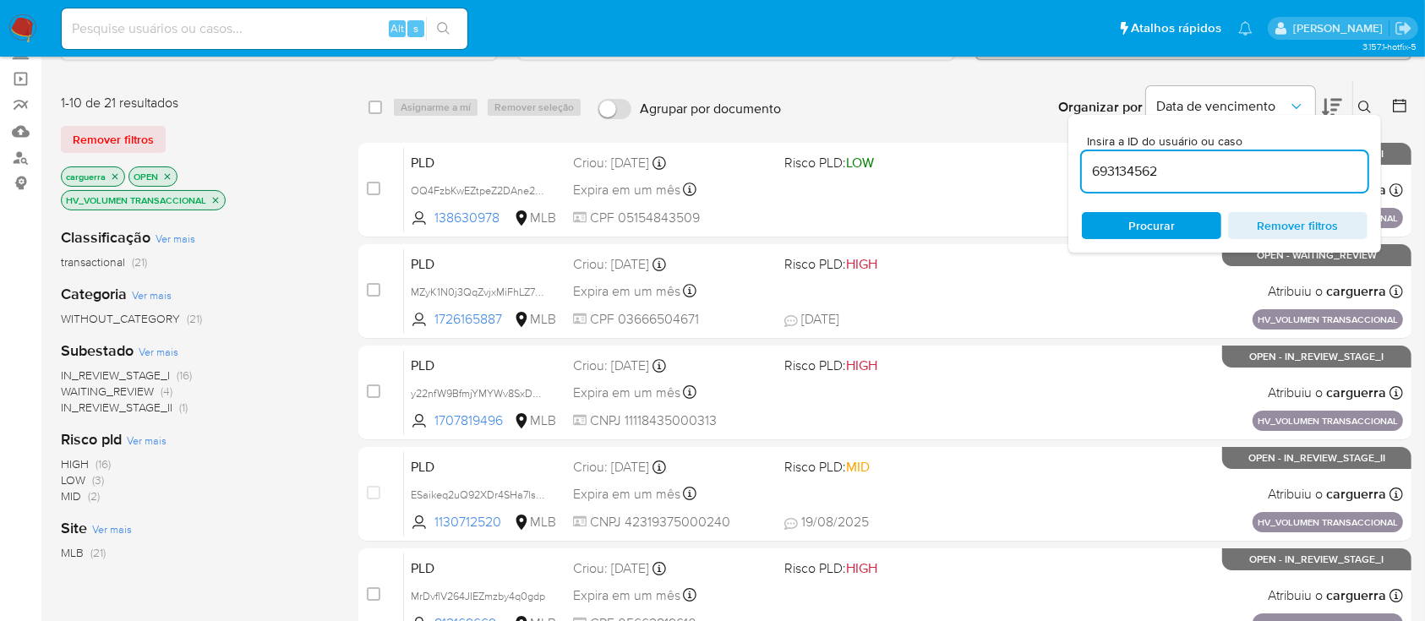
click at [211, 198] on icon "close-filter" at bounding box center [216, 200] width 10 height 10
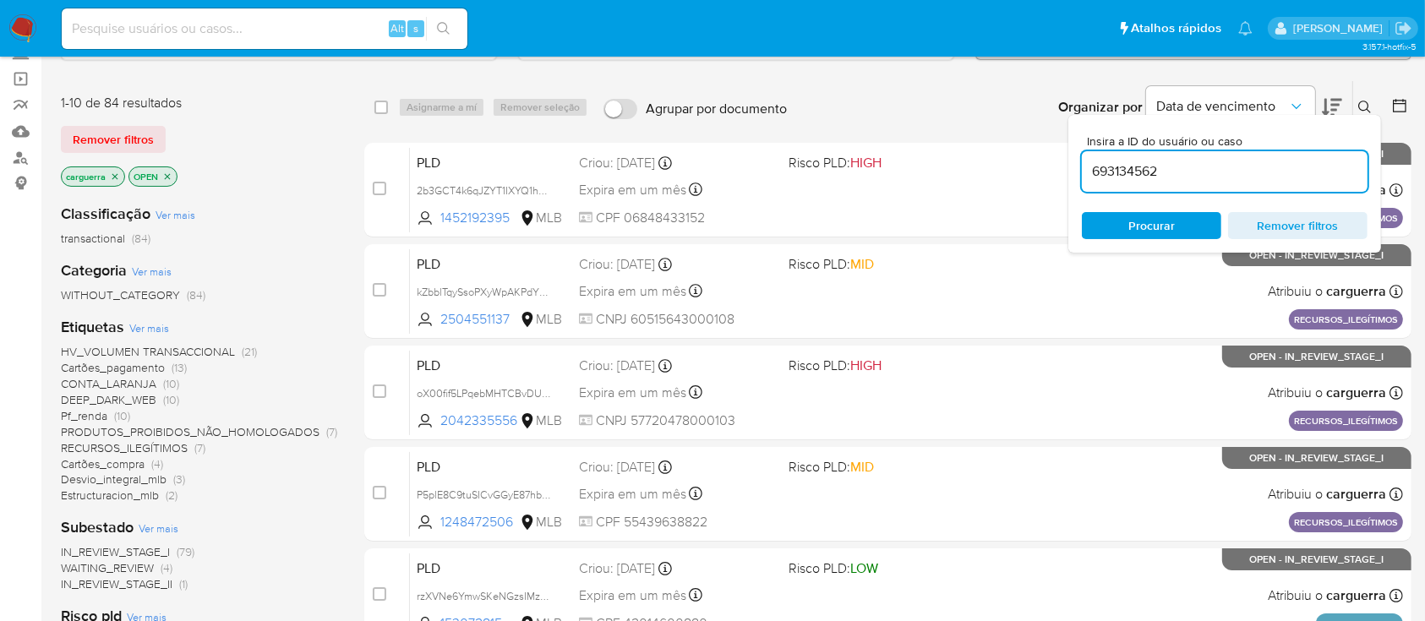
scroll to position [225, 0]
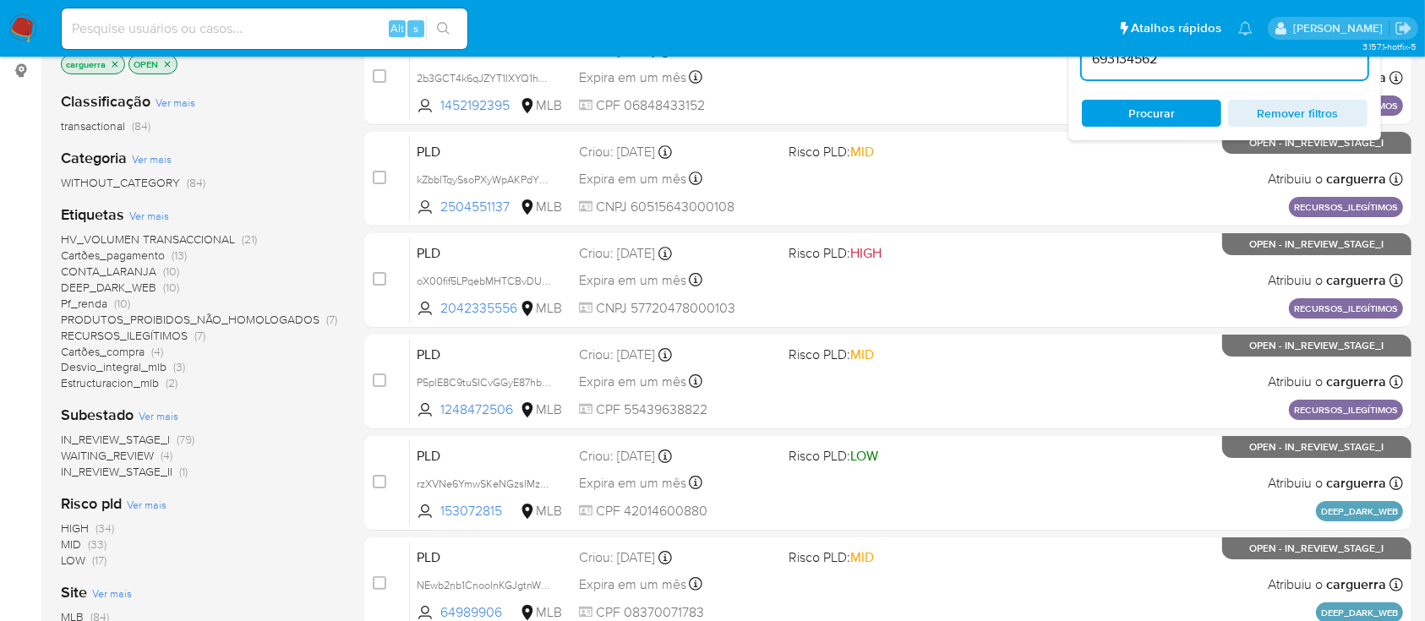
click at [167, 269] on span "(10)" at bounding box center [171, 271] width 16 height 17
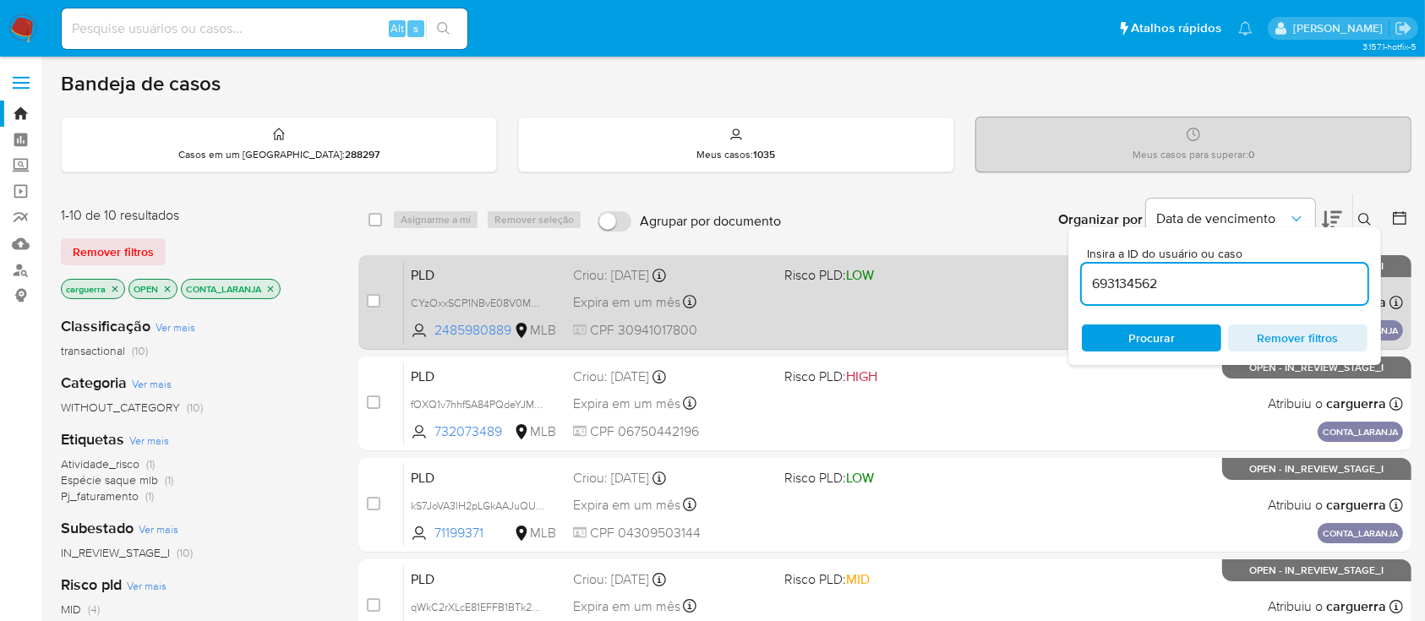
click at [845, 298] on div "PLD CYzOxxSCP1NBvE08V0MUqddL 2485980889 MLB Risco PLD: LOW Criou: 14/08/2025 Cr…" at bounding box center [903, 302] width 999 height 85
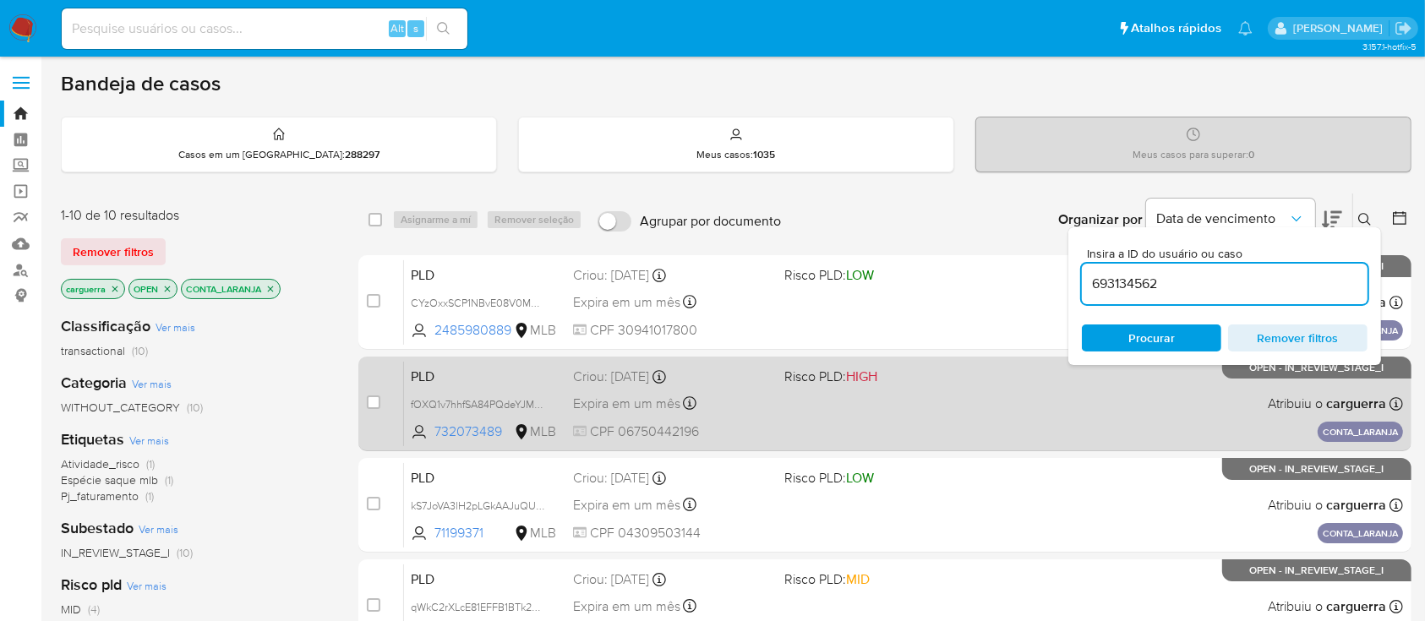
click at [939, 405] on div "PLD fOXQ1v7hhfSA84PQdeYJMVT2 732073489 MLB Risco PLD: HIGH Criou: 14/08/2025 Cr…" at bounding box center [903, 403] width 999 height 85
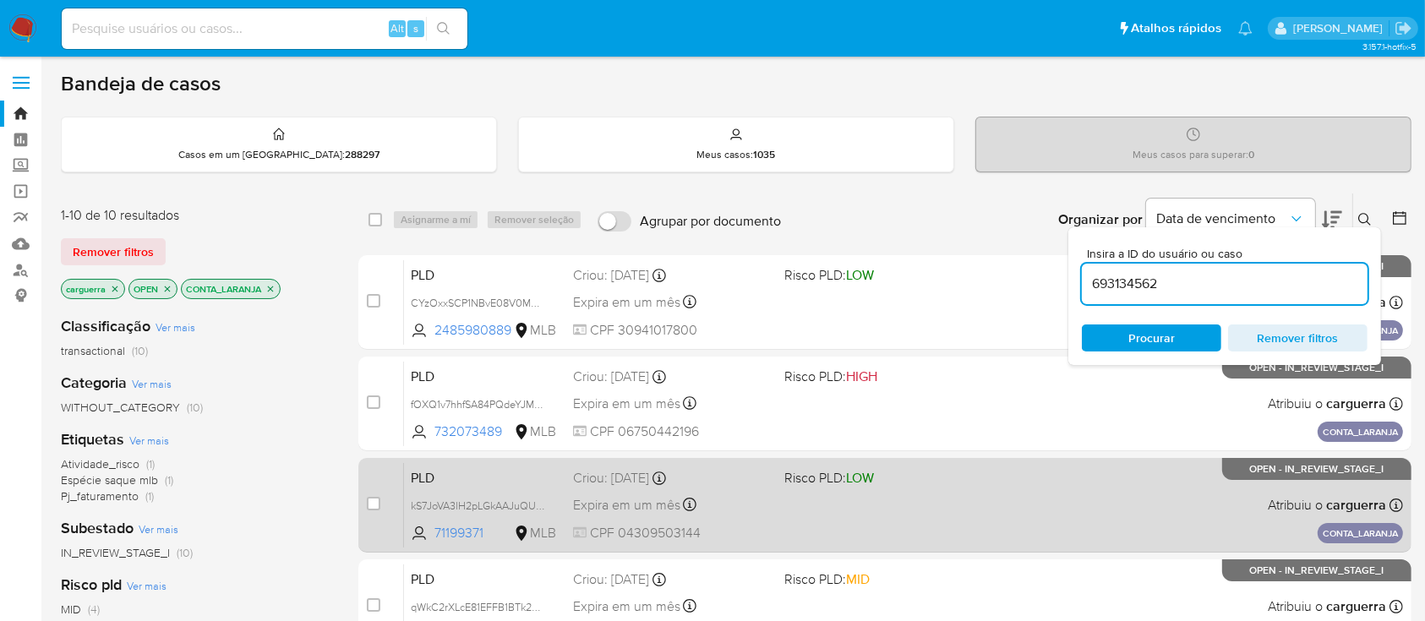
click at [912, 515] on div "PLD kS7JoVA3lH2pLGkAAJuQU3nV 71199371 MLB Risco PLD: LOW Criou: 14/08/2025 Crio…" at bounding box center [903, 504] width 999 height 85
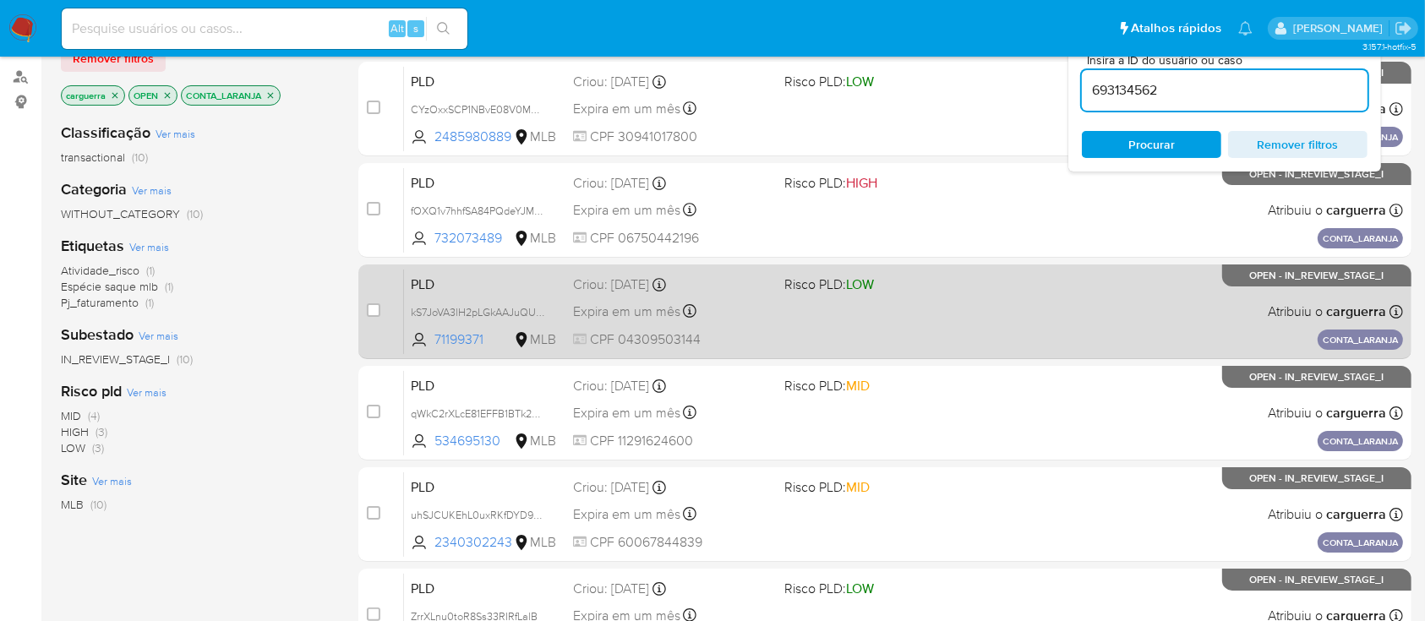
scroll to position [225, 0]
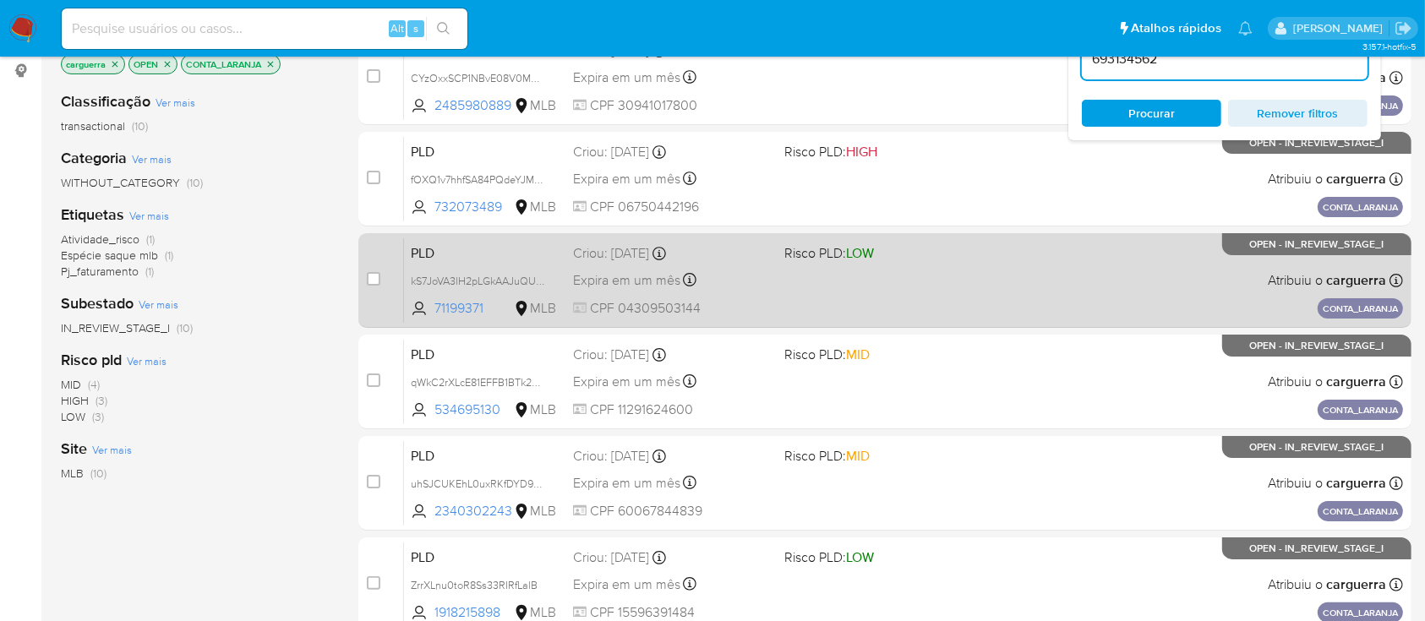
click at [951, 285] on div "PLD kS7JoVA3lH2pLGkAAJuQU3nV 71199371 MLB Risco PLD: LOW Criou: 14/08/2025 Crio…" at bounding box center [903, 280] width 999 height 85
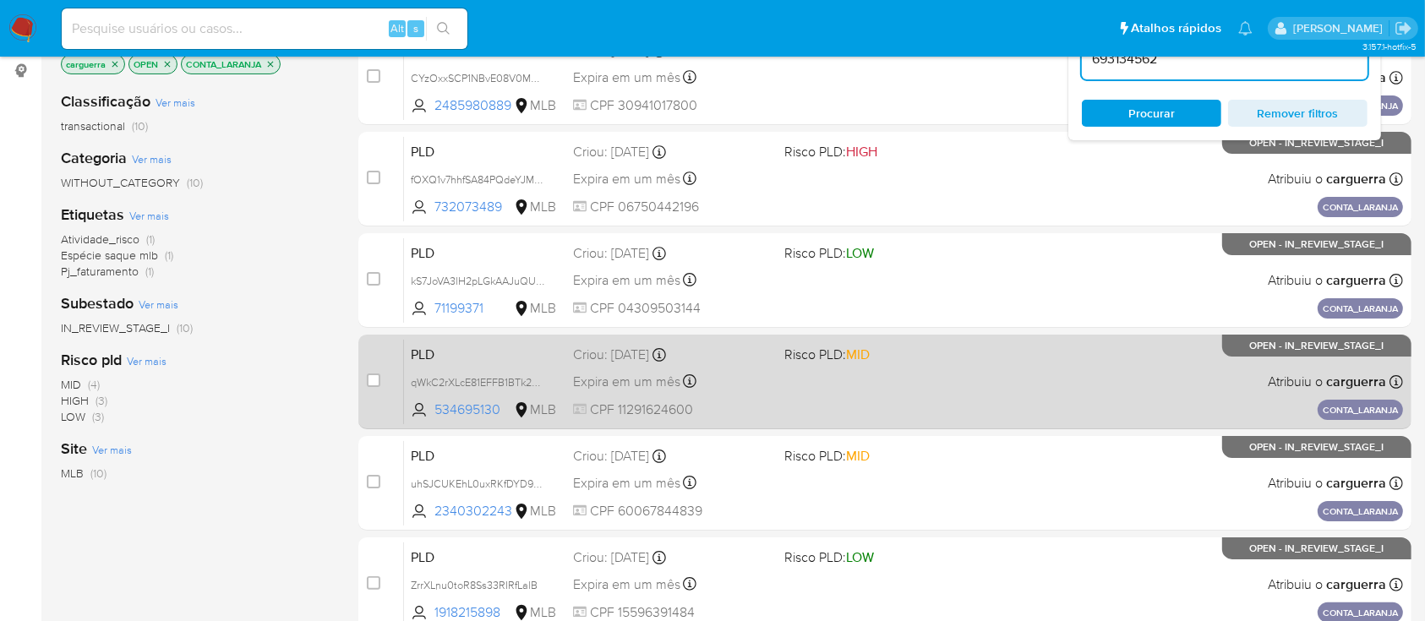
click at [1006, 383] on div "PLD qWkC2rXLcE81EFFB1BTk24o9 534695130 MLB Risco PLD: MID Criou: 14/08/2025 Cri…" at bounding box center [903, 381] width 999 height 85
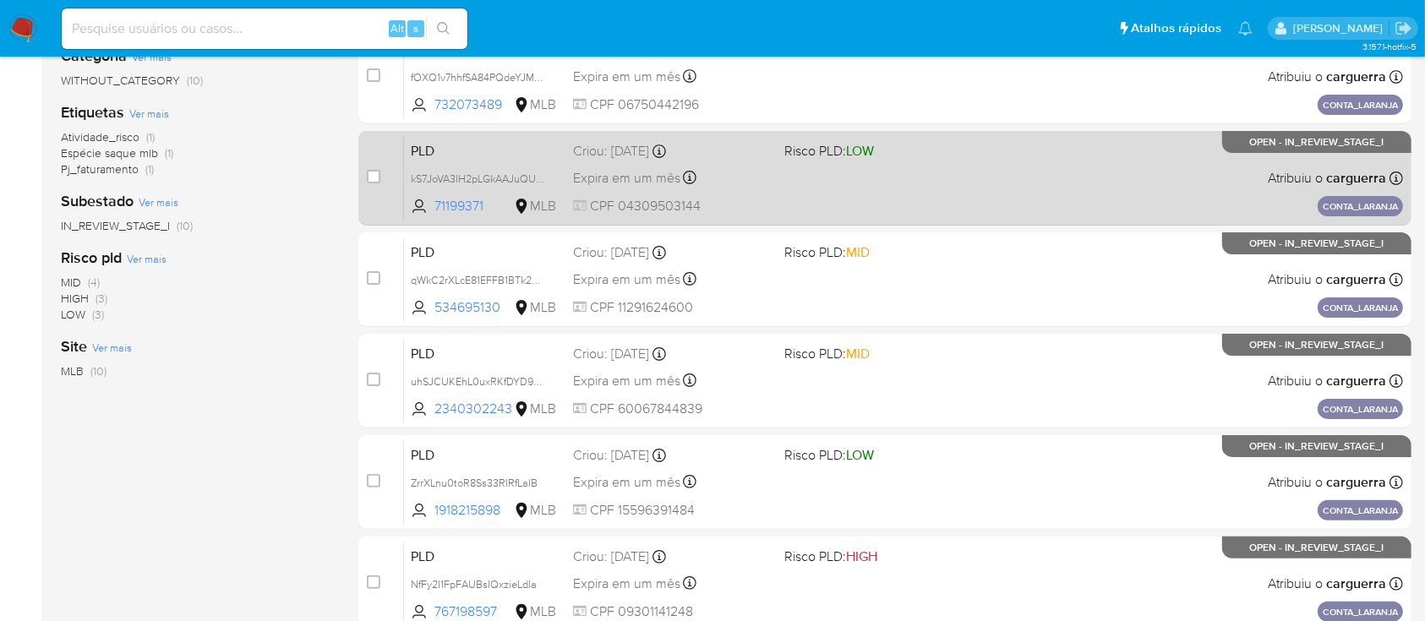
scroll to position [338, 0]
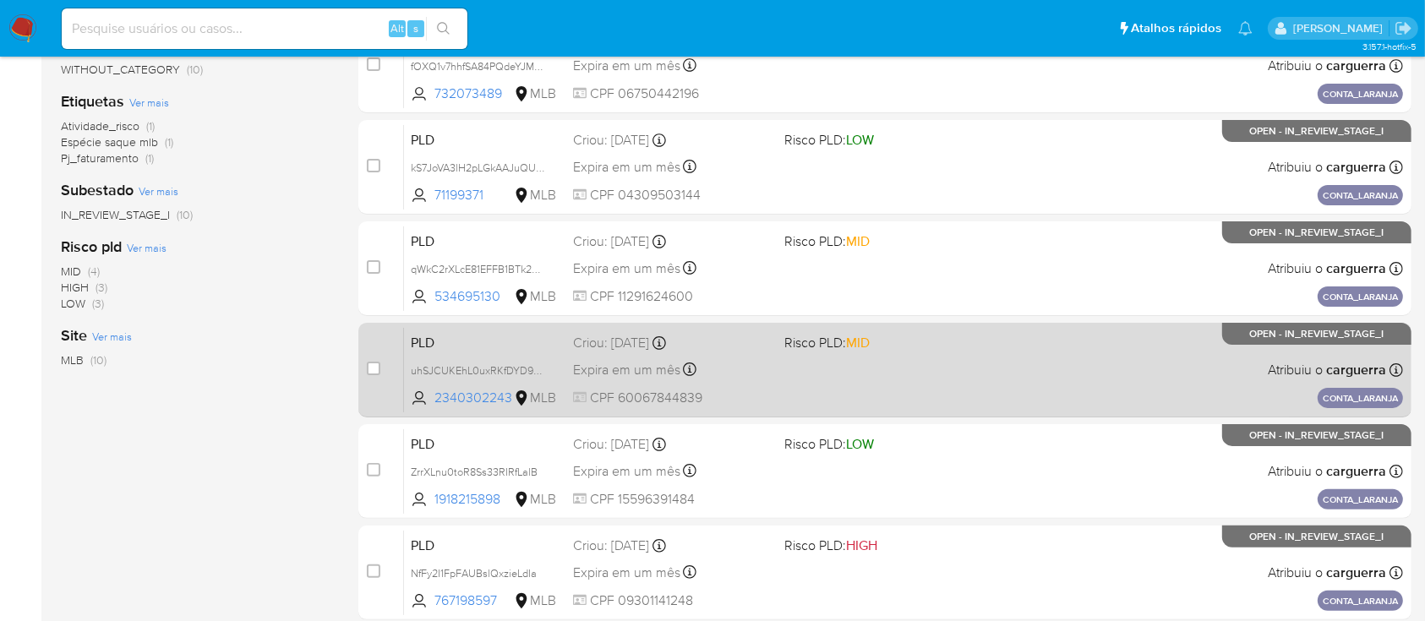
click at [1001, 373] on div "PLD uhSJCUKEhL0uxRKfDYD9EQyH 2340302243 MLB Risco PLD: MID Criou: 14/08/2025 Cr…" at bounding box center [903, 369] width 999 height 85
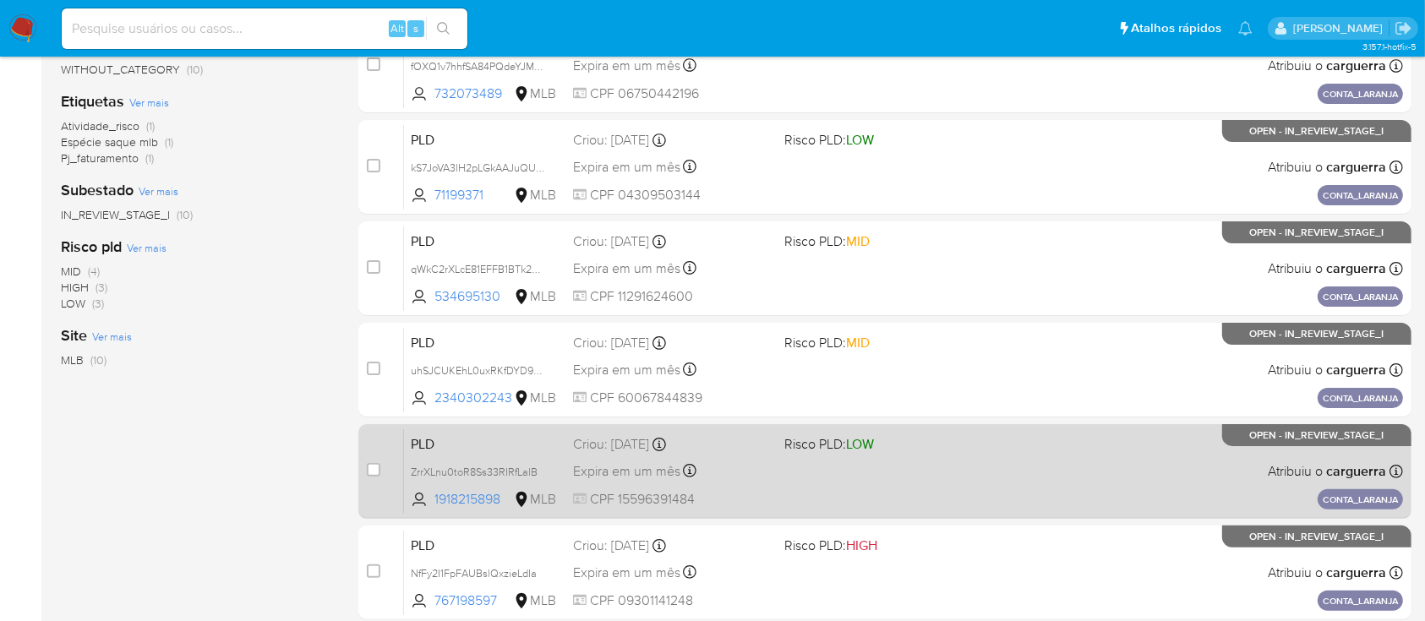
click at [965, 460] on div "PLD ZrrXLnu0toR8Ss33RIRfLalB 1918215898 MLB Risco PLD: LOW Criou: 14/08/2025 Cr…" at bounding box center [903, 471] width 999 height 85
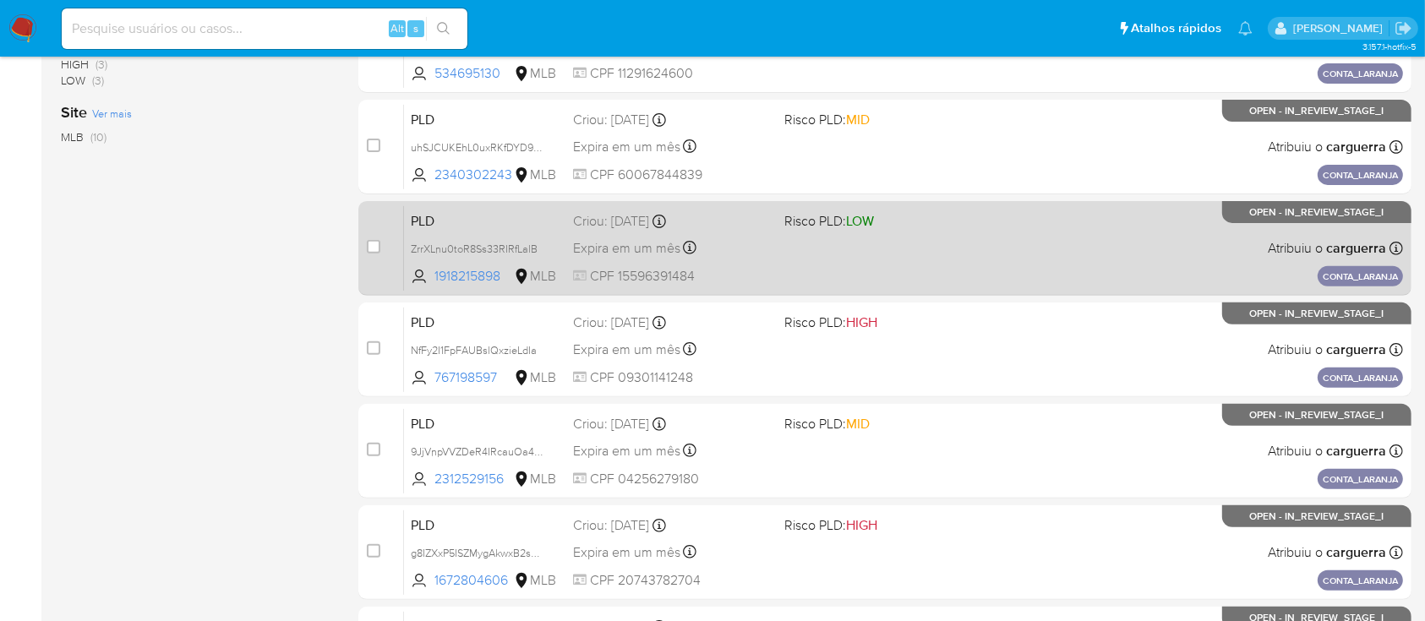
scroll to position [563, 0]
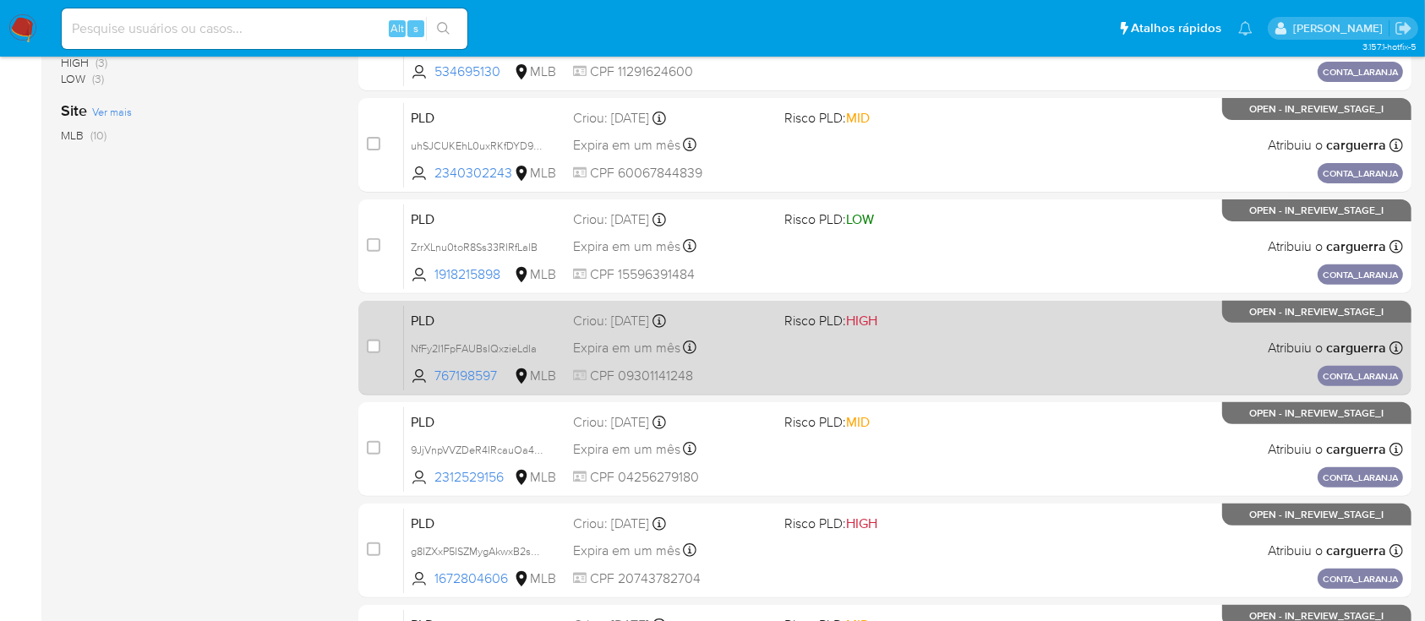
click at [992, 333] on div "PLD NfFy2I1FpFAUBslQxzieLdIa 767198597 MLB Risco PLD: HIGH Criou: 14/08/2025 Cr…" at bounding box center [903, 347] width 999 height 85
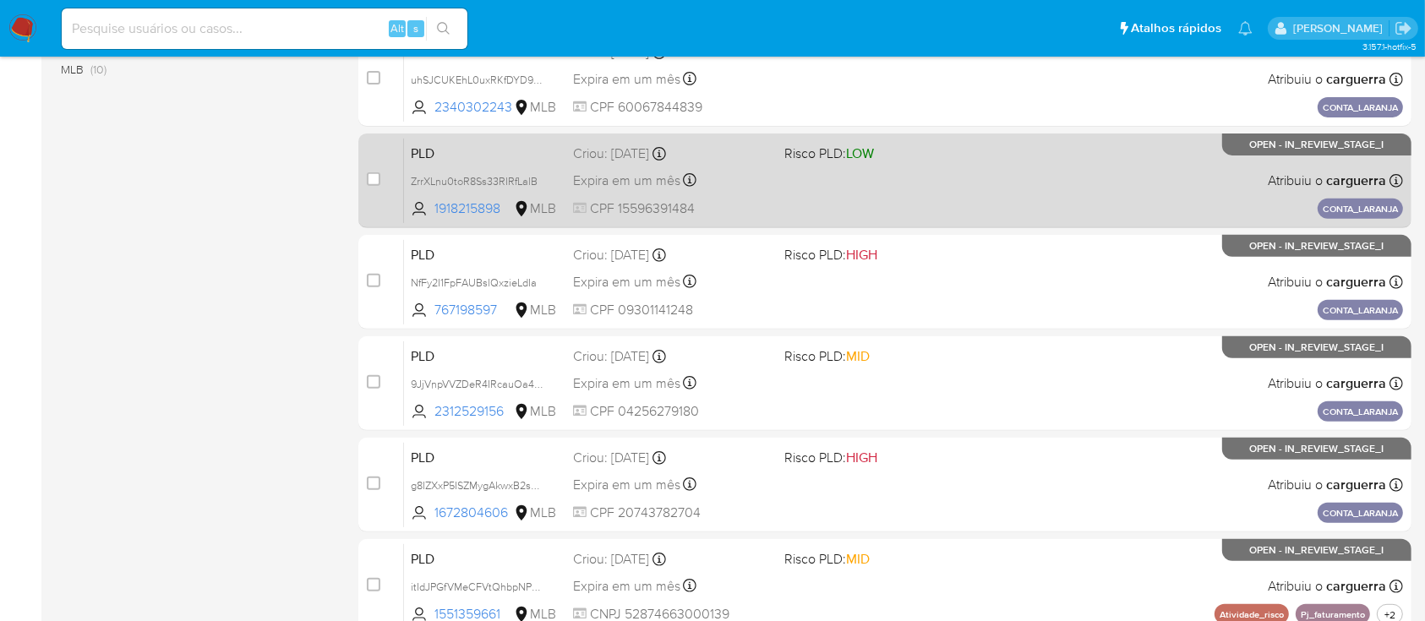
scroll to position [712, 0]
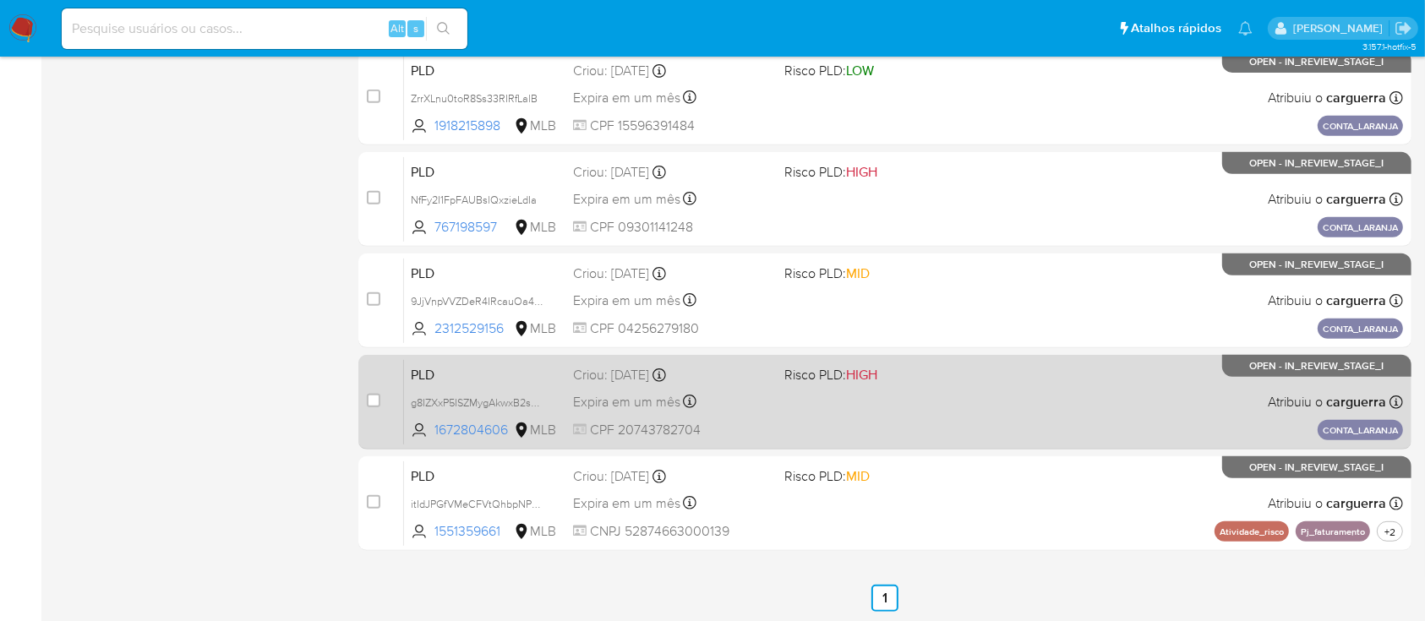
click at [995, 396] on div "PLD g8IZXxP5ISZMygAkwxB2sBYU 1672804606 MLB Risco PLD: HIGH Criou: 14/08/2025 C…" at bounding box center [903, 401] width 999 height 85
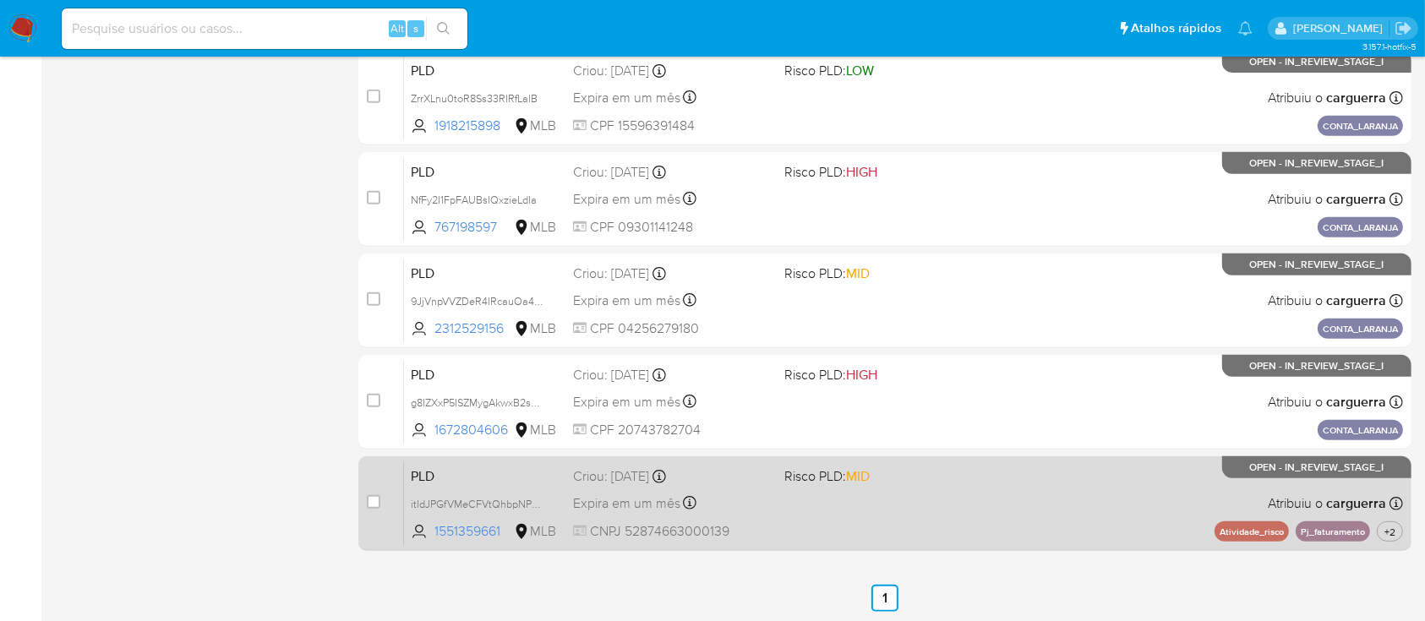
click at [1025, 517] on div "PLD itIdJPGfVMeCFVtQhbpNPWkx 1551359661 MLB Risco PLD: MID Criou: 12/08/2025 Cr…" at bounding box center [903, 503] width 999 height 85
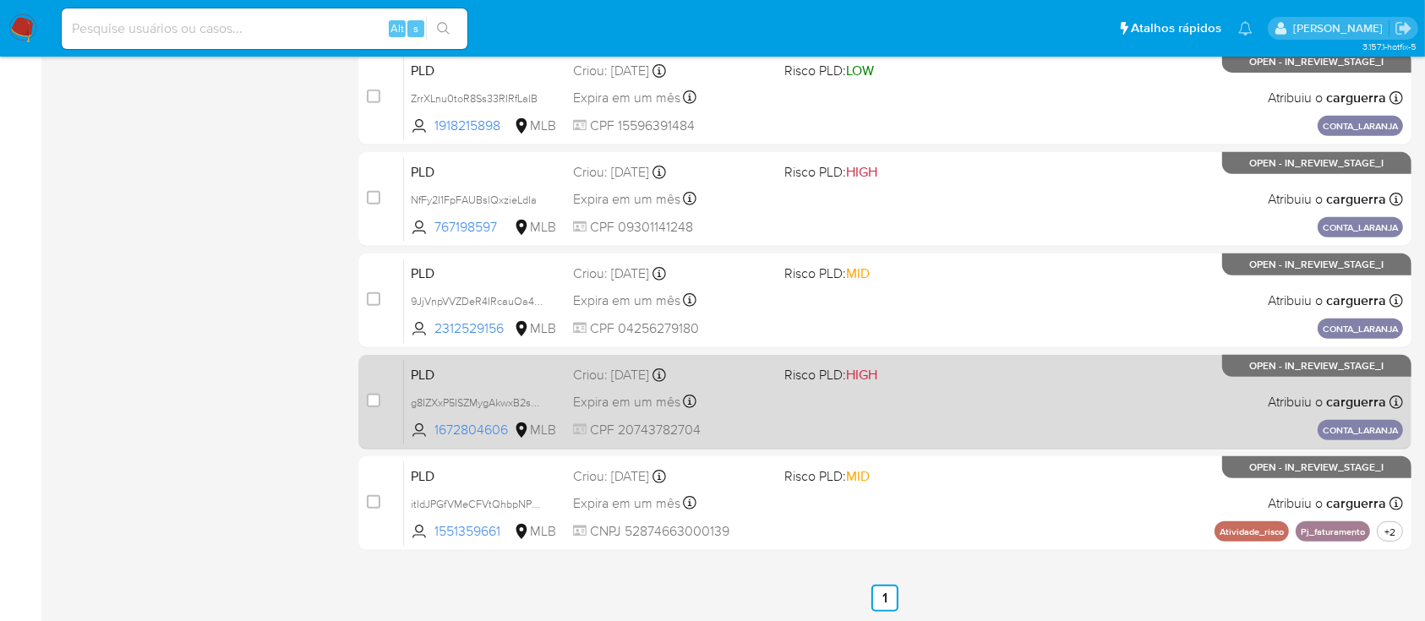
click at [391, 411] on div "case-item-checkbox Incapaz de atribuir o caso" at bounding box center [385, 401] width 37 height 85
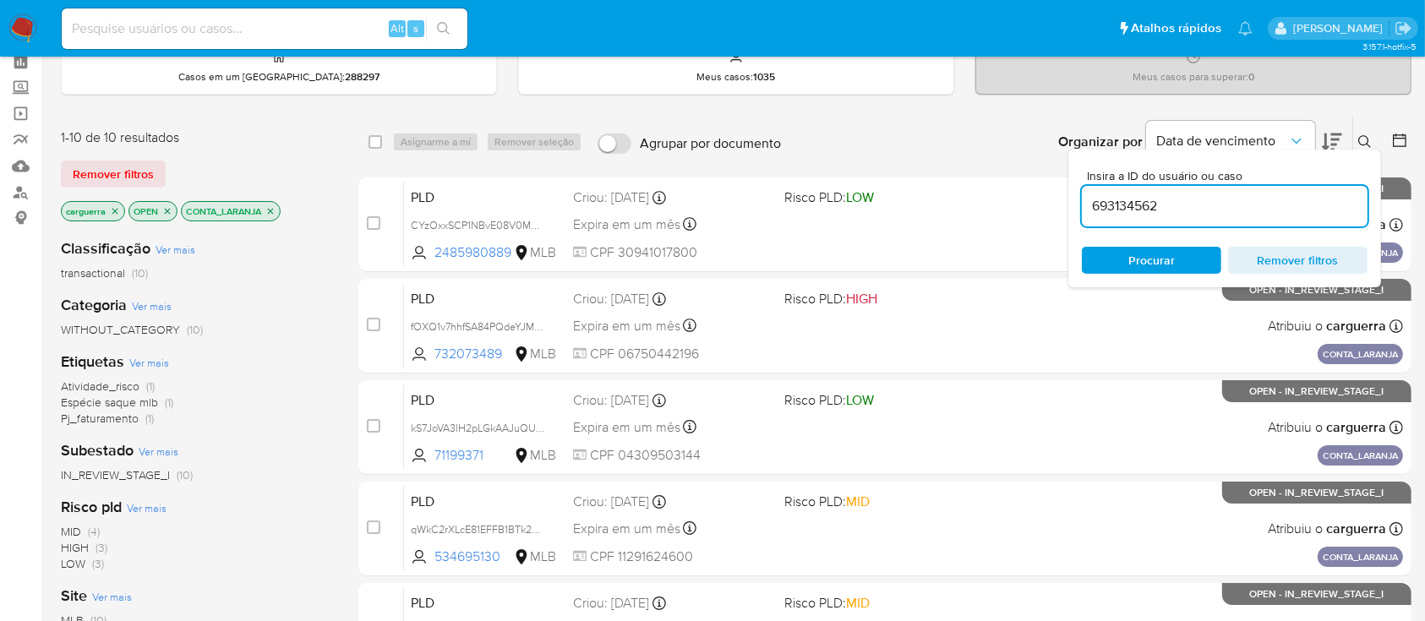
scroll to position [112, 0]
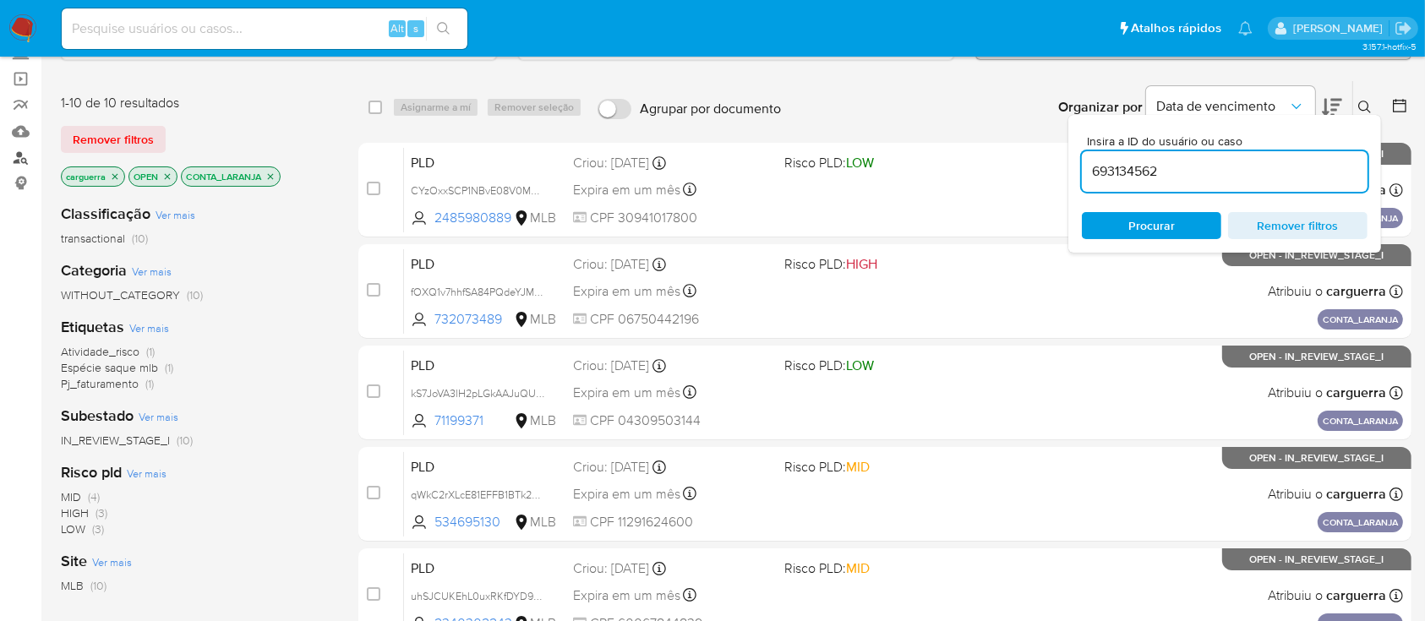
click at [19, 157] on link "Localizador de pessoas" at bounding box center [100, 158] width 201 height 26
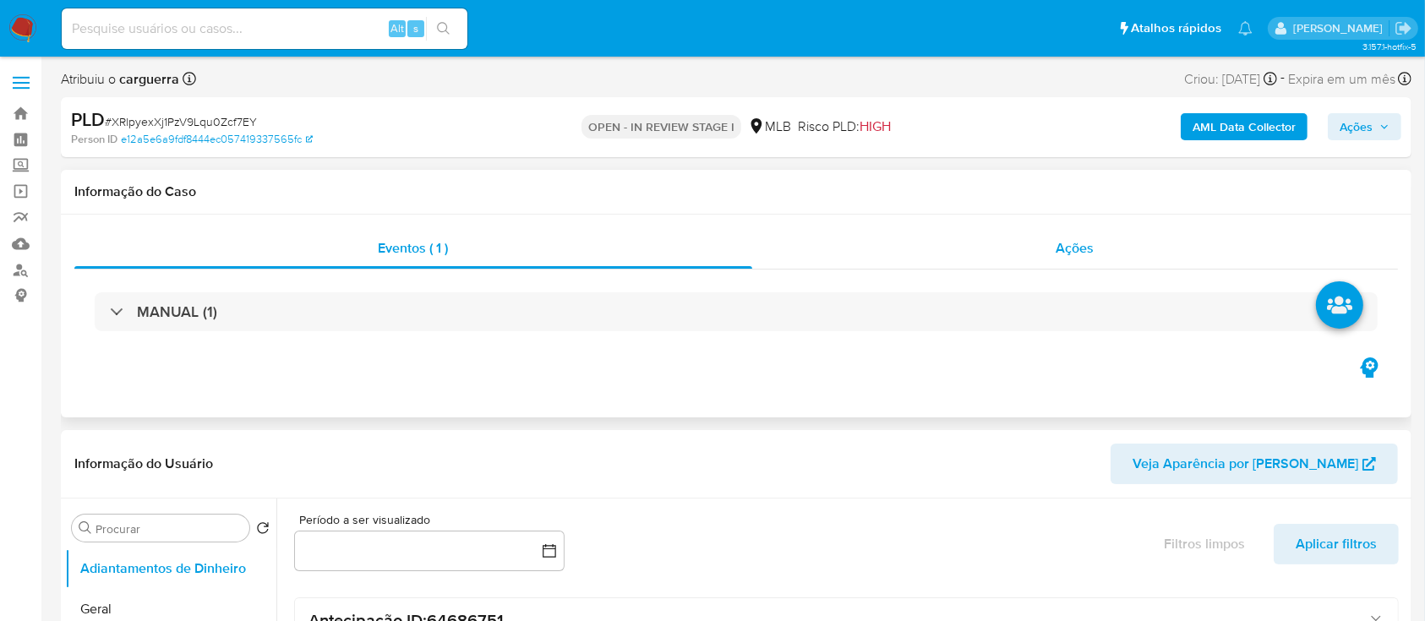
select select "10"
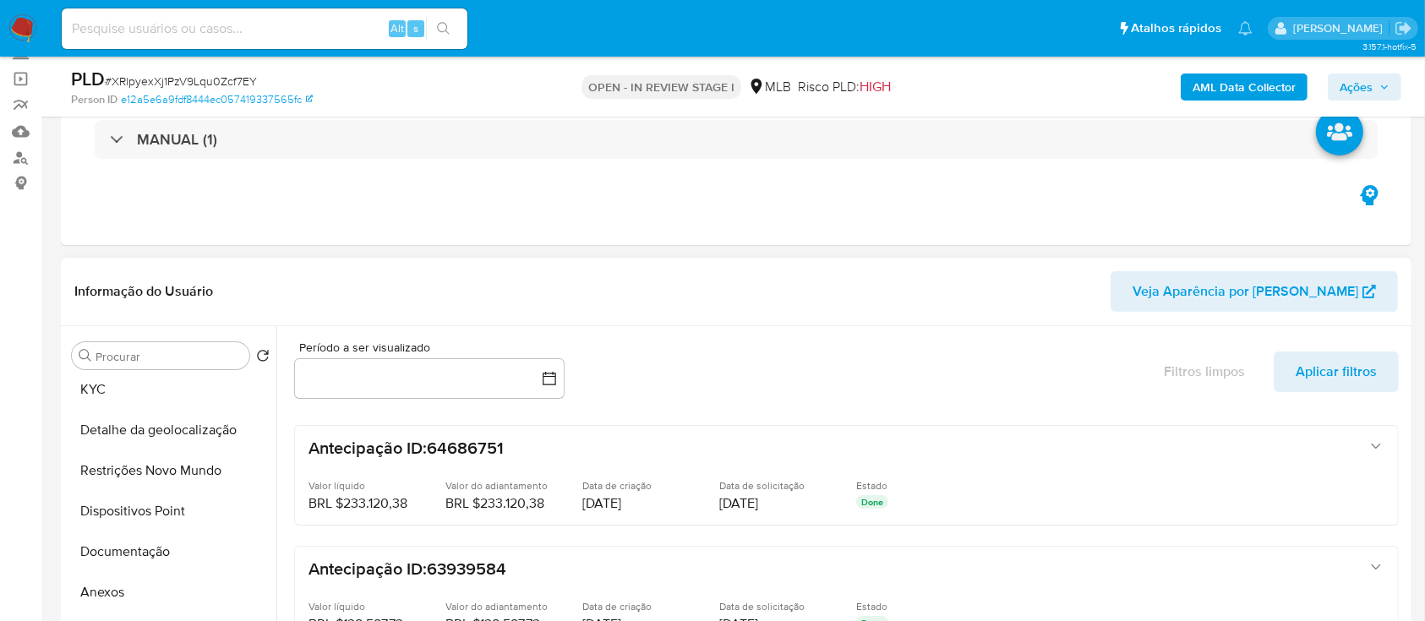
scroll to position [225, 0]
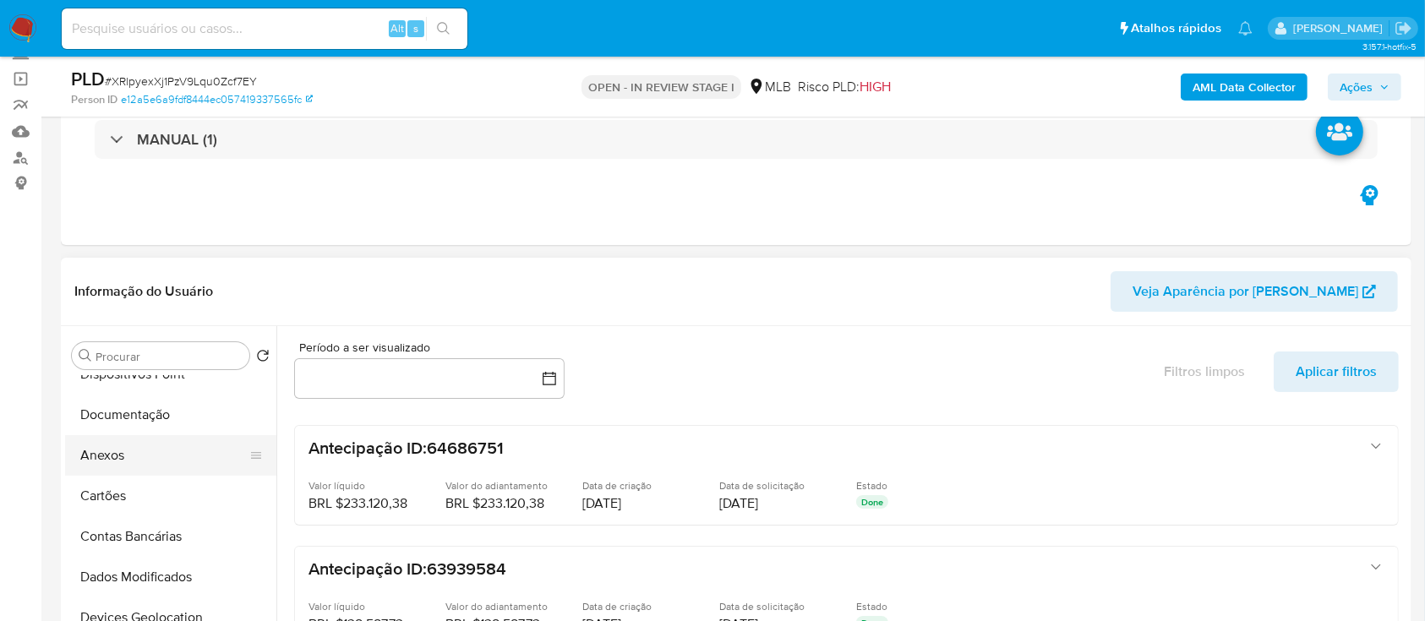
click at [123, 455] on button "Anexos" at bounding box center [164, 455] width 198 height 41
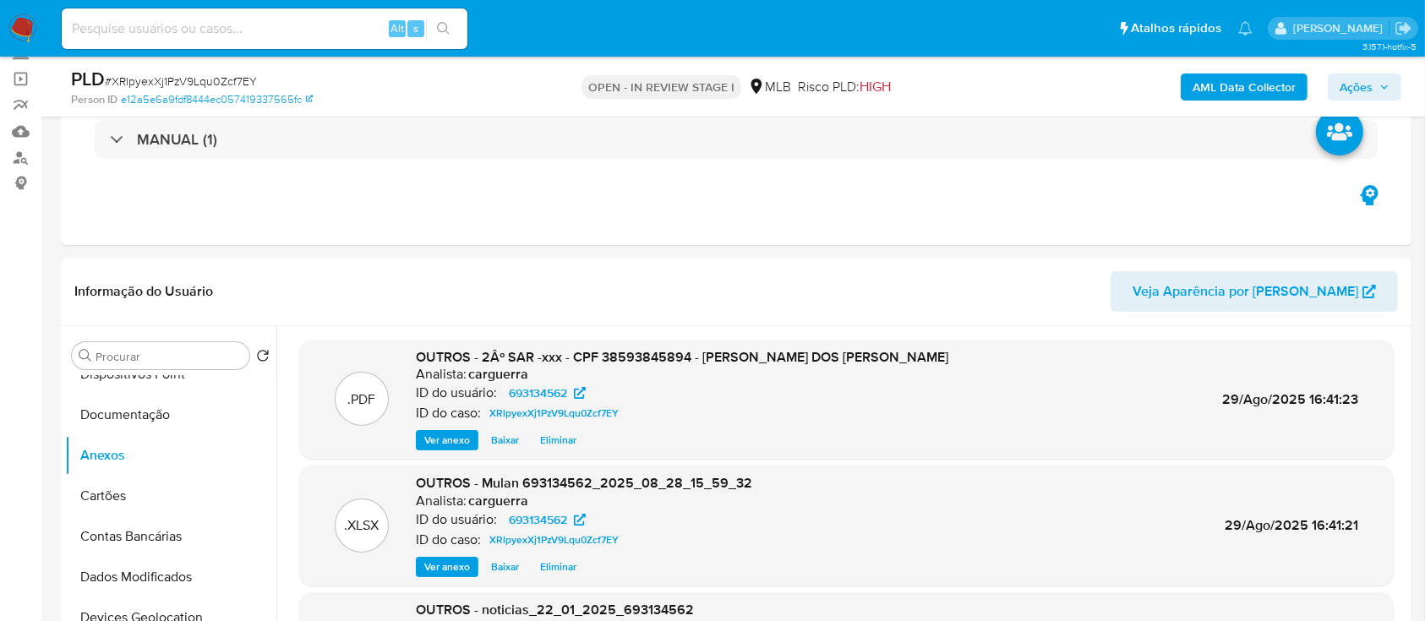
click at [1377, 85] on span "Ações" at bounding box center [1365, 87] width 50 height 24
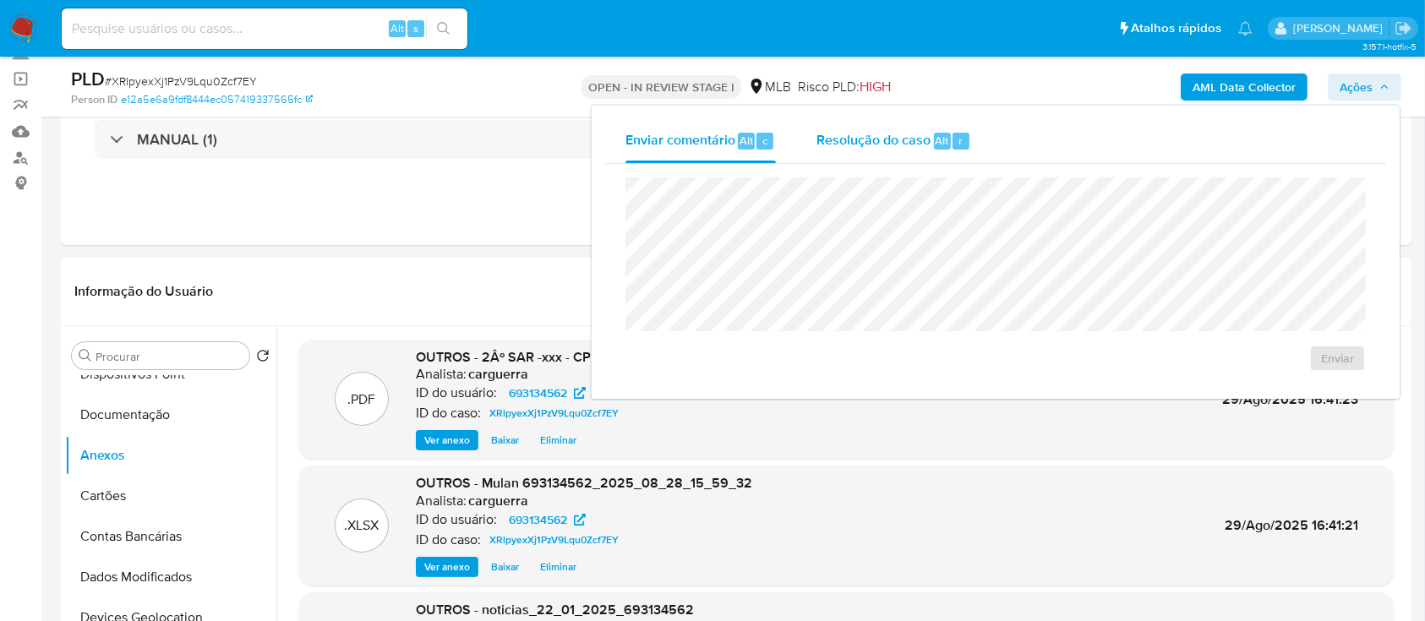
click at [896, 145] on span "Resolução do caso" at bounding box center [874, 139] width 114 height 19
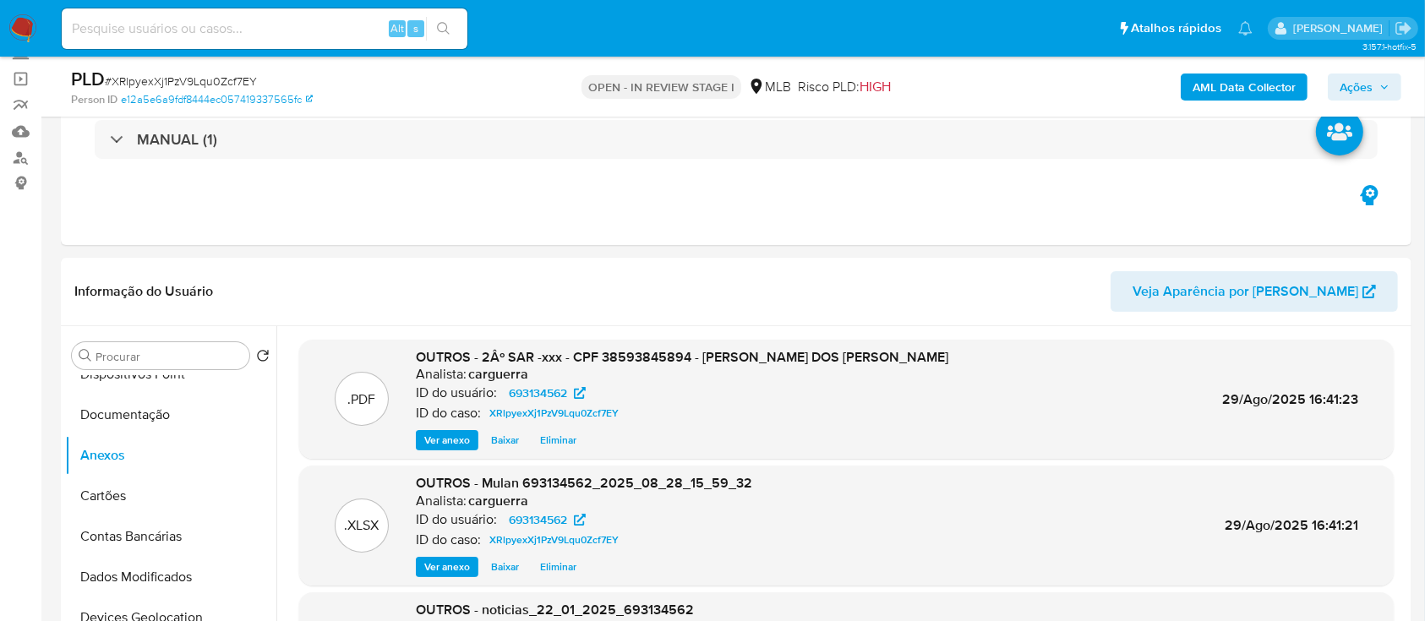
click at [1364, 78] on span "Ações" at bounding box center [1356, 87] width 33 height 27
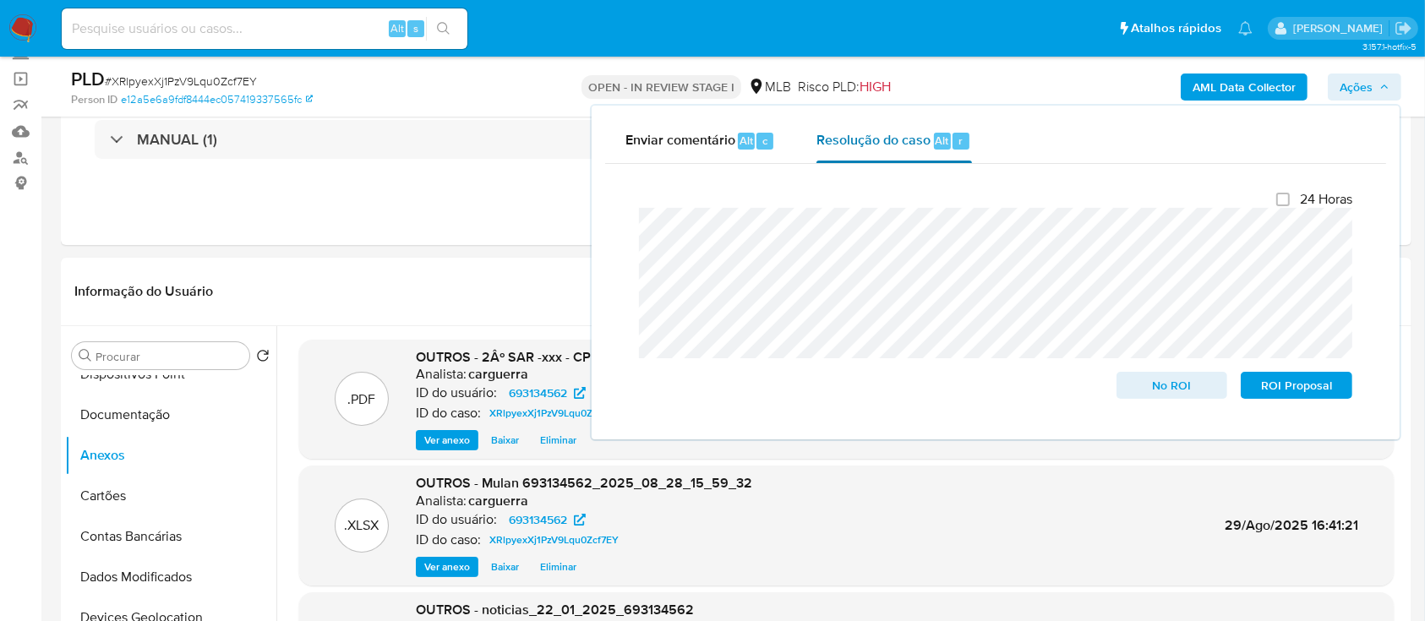
click at [878, 142] on span "Resolução do caso" at bounding box center [874, 139] width 114 height 19
click at [626, 230] on div "24 Horas No ROI ROI Proposal" at bounding box center [996, 295] width 741 height 235
click at [1296, 386] on span "ROI Proposal" at bounding box center [1297, 386] width 88 height 24
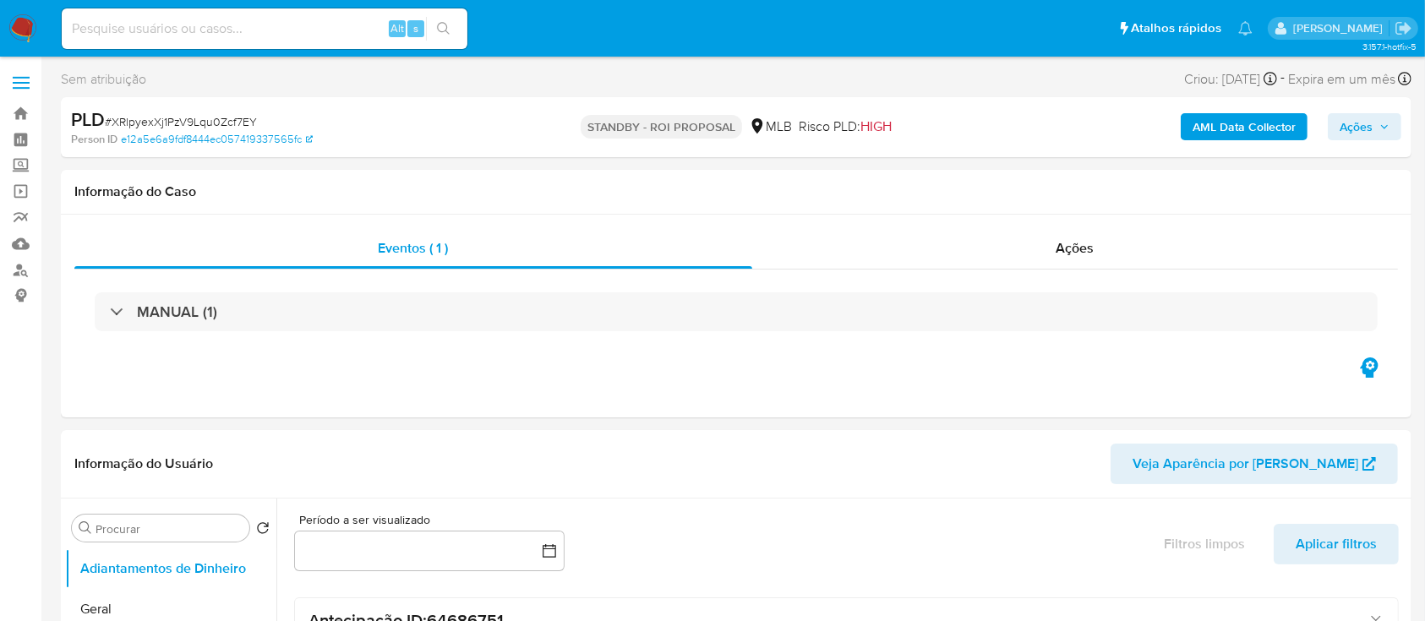
select select "10"
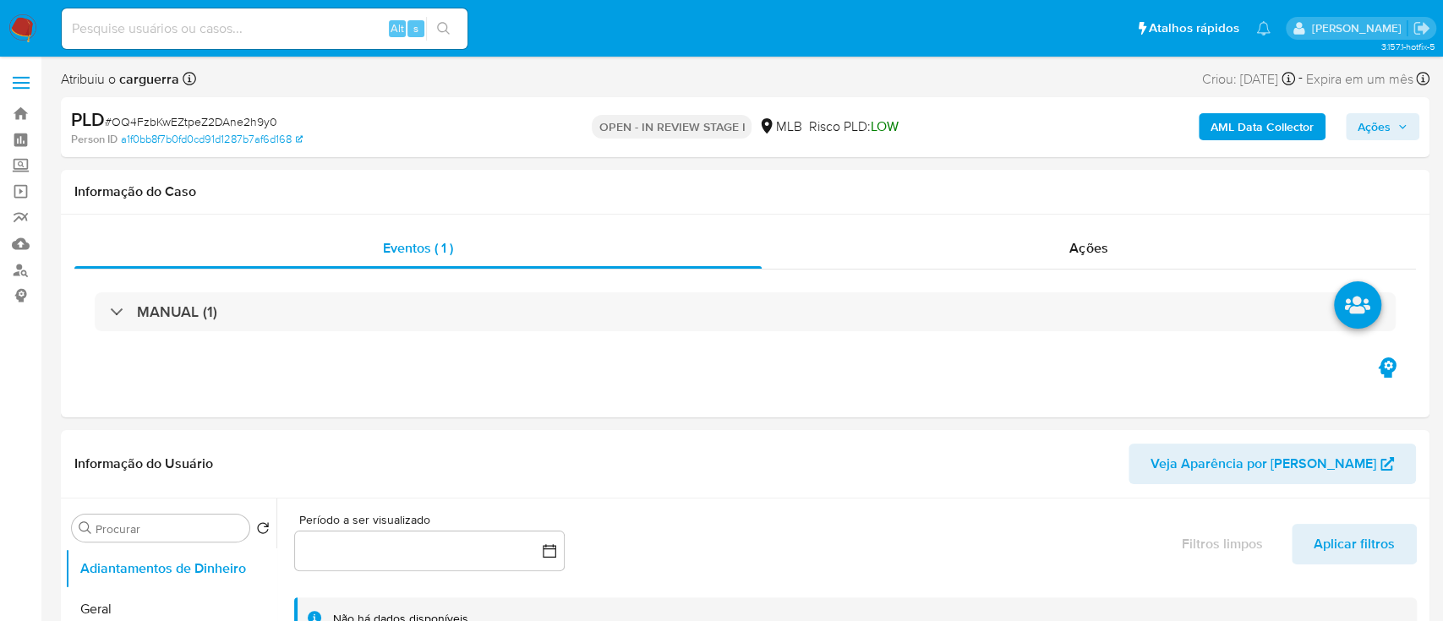
select select "10"
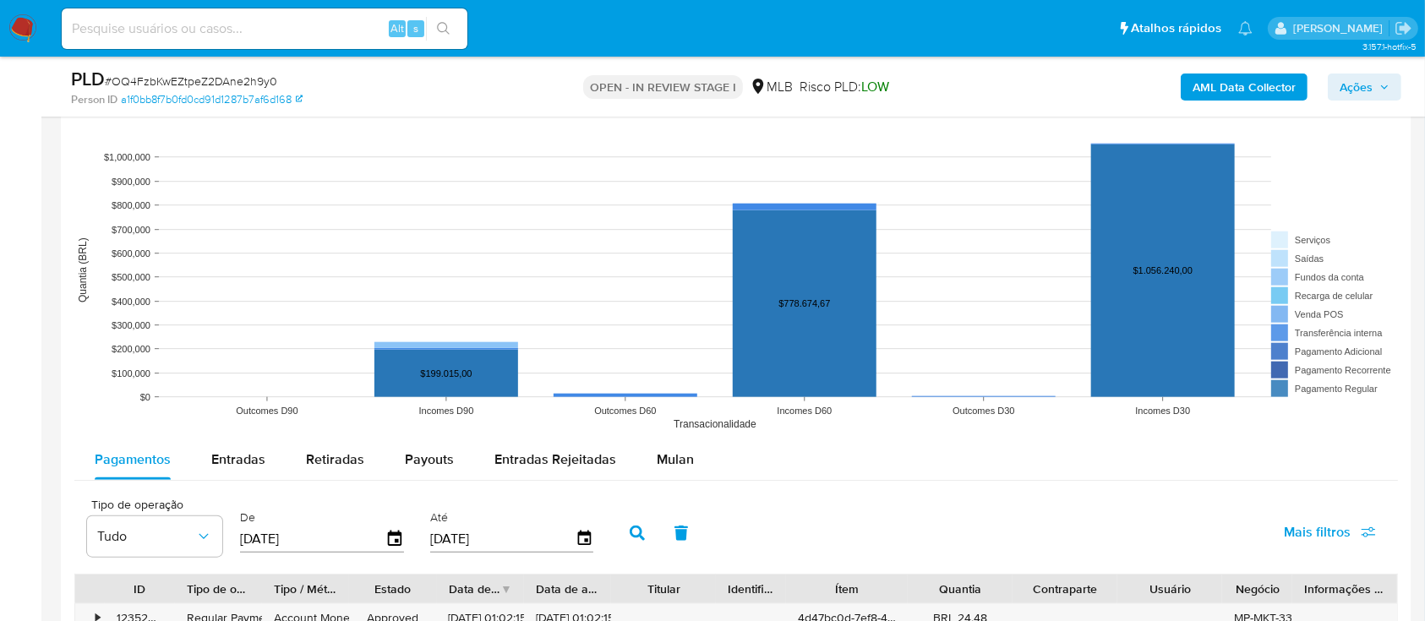
scroll to position [1578, 0]
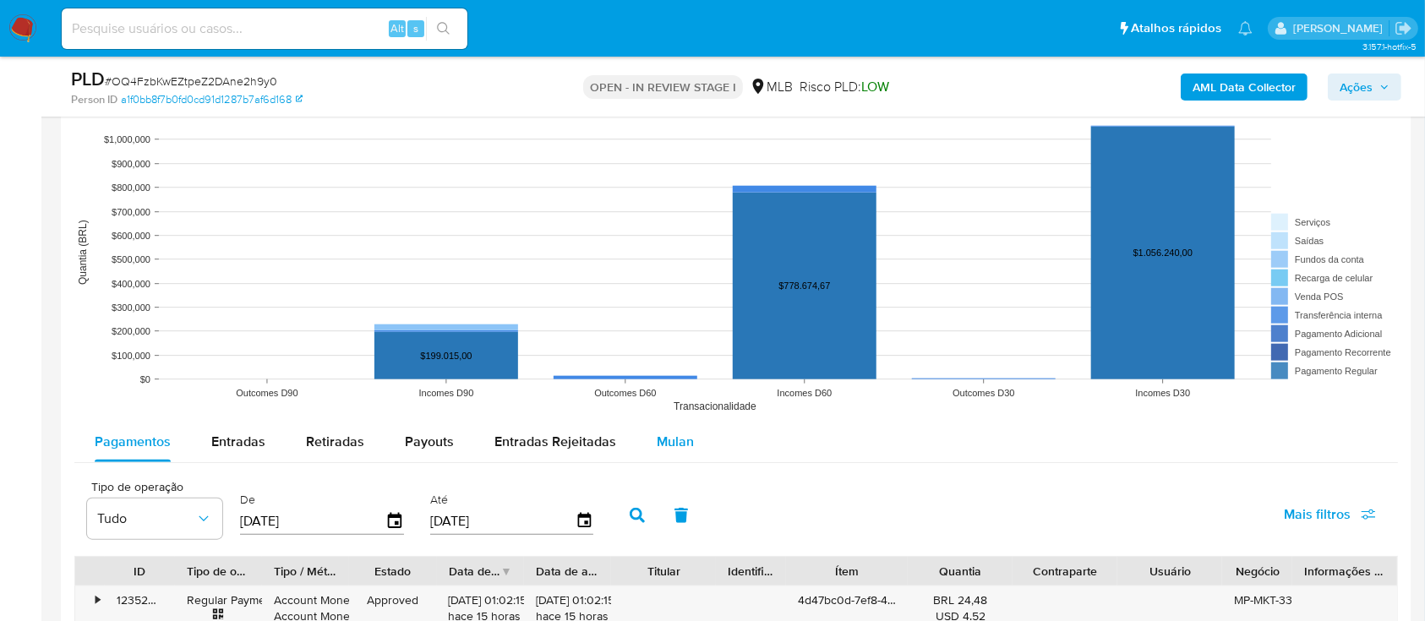
click at [680, 447] on span "Mulan" at bounding box center [675, 441] width 37 height 19
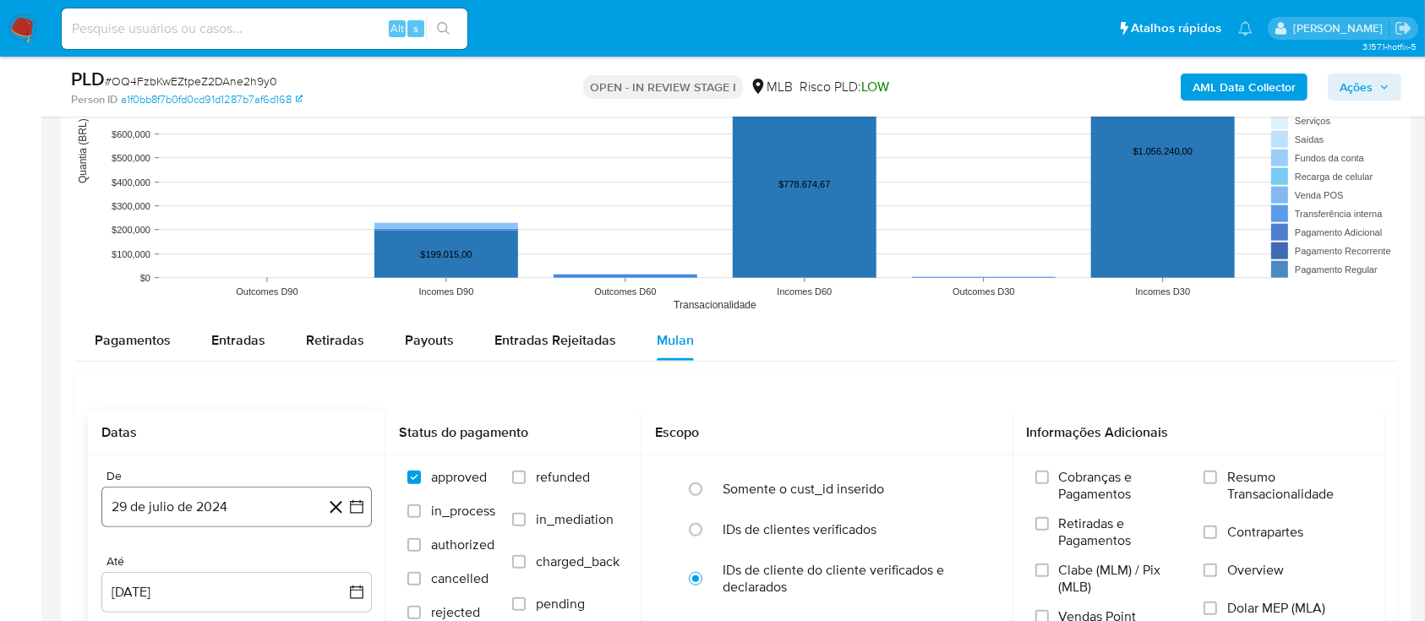
scroll to position [1803, 0]
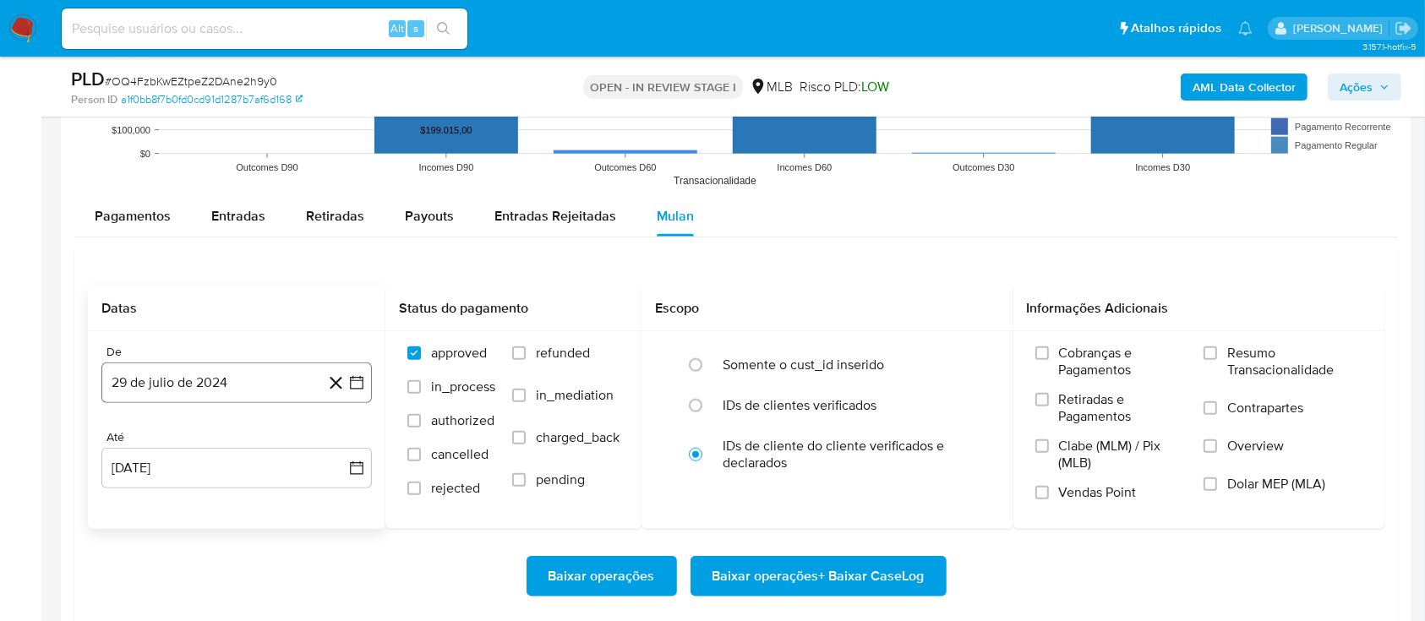
click at [364, 378] on icon "button" at bounding box center [356, 383] width 17 height 17
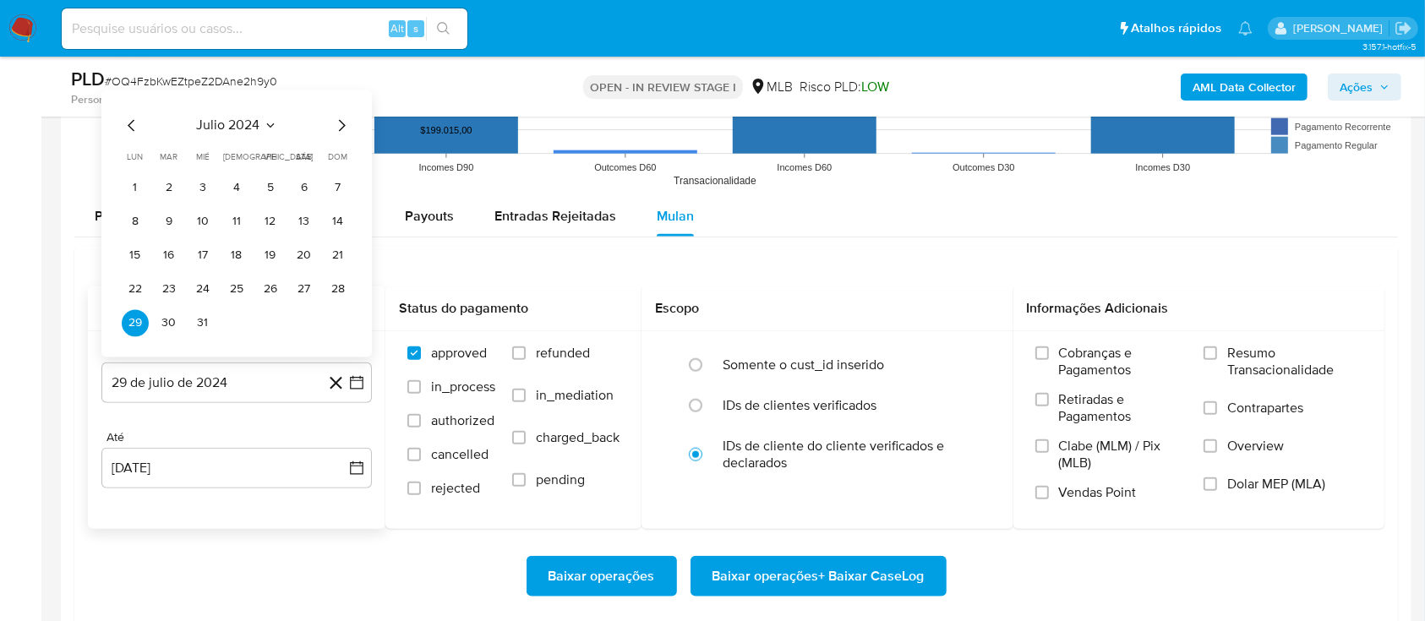
click at [257, 121] on span "julio 2024" at bounding box center [228, 125] width 63 height 17
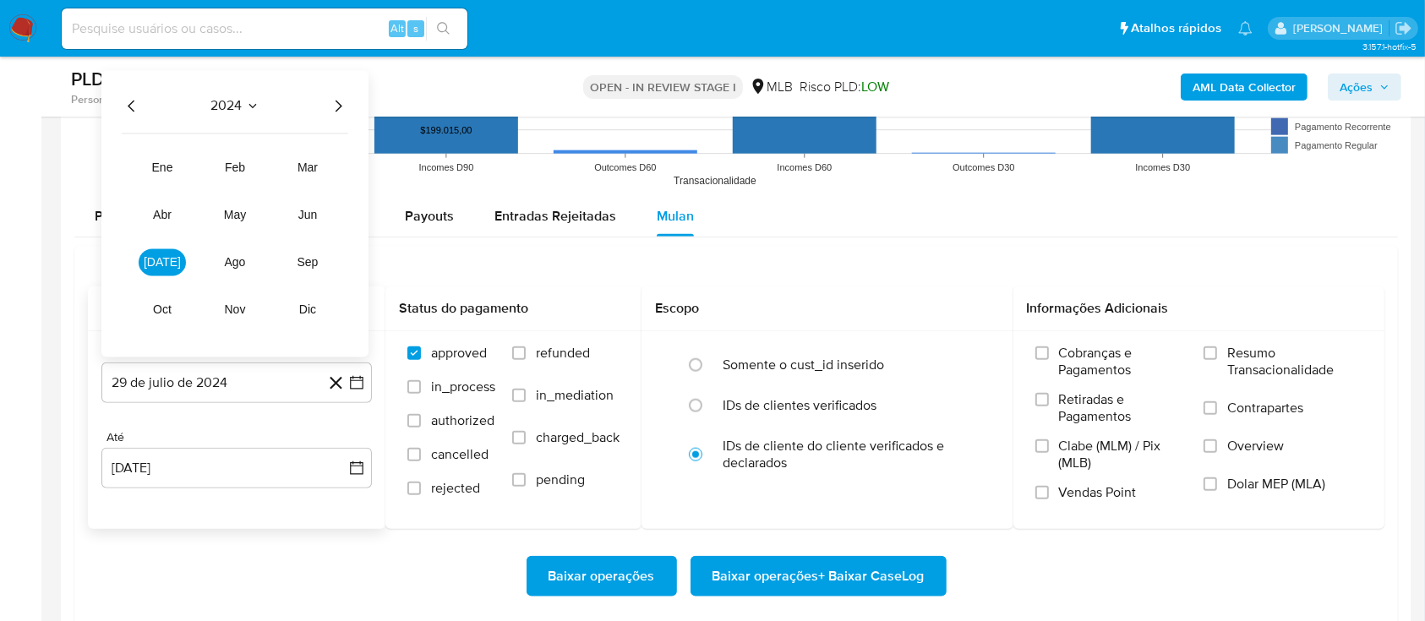
drag, startPoint x: 327, startPoint y: 107, endPoint x: 337, endPoint y: 103, distance: 11.0
click at [328, 107] on icon "Año siguiente" at bounding box center [338, 106] width 20 height 20
click at [167, 256] on span "[DATE]" at bounding box center [162, 262] width 37 height 14
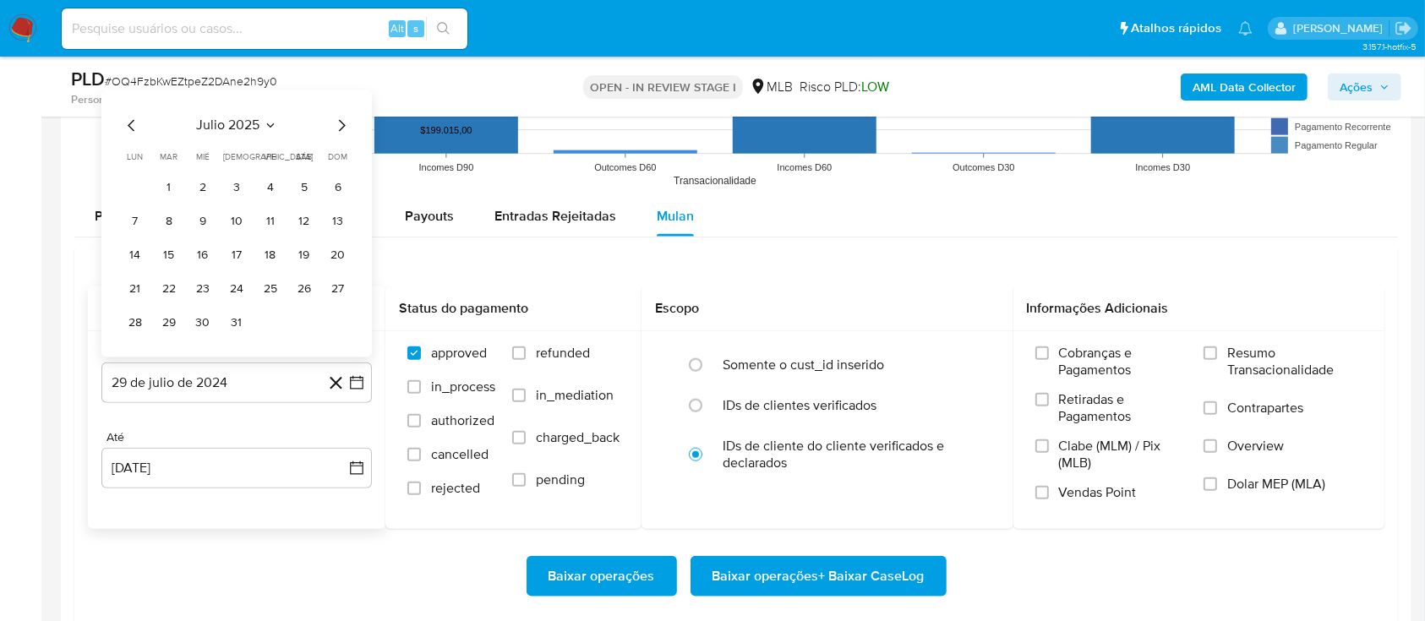
click at [176, 183] on button "1" at bounding box center [169, 187] width 27 height 27
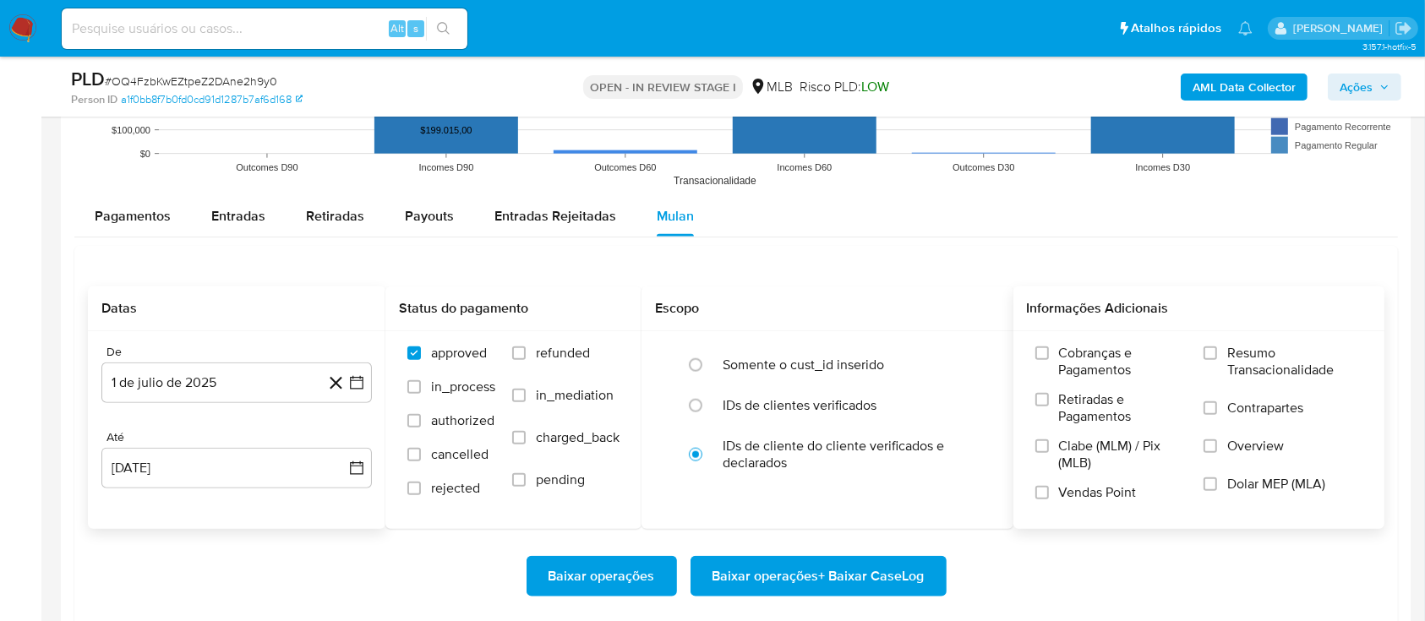
click at [1253, 365] on span "Resumo Transacionalidade" at bounding box center [1295, 362] width 135 height 34
click at [1217, 360] on input "Resumo Transacionalidade" at bounding box center [1211, 354] width 14 height 14
click at [810, 575] on span "Baixar operações + Baixar CaseLog" at bounding box center [819, 576] width 212 height 37
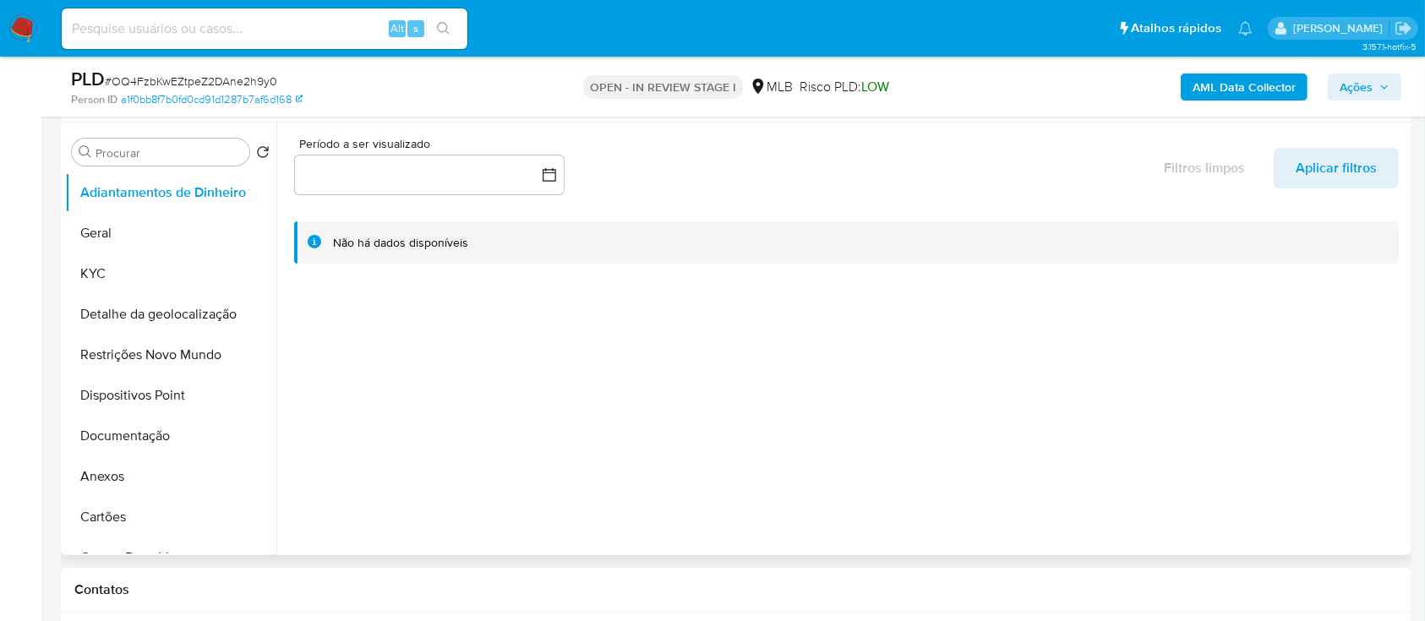
scroll to position [112, 0]
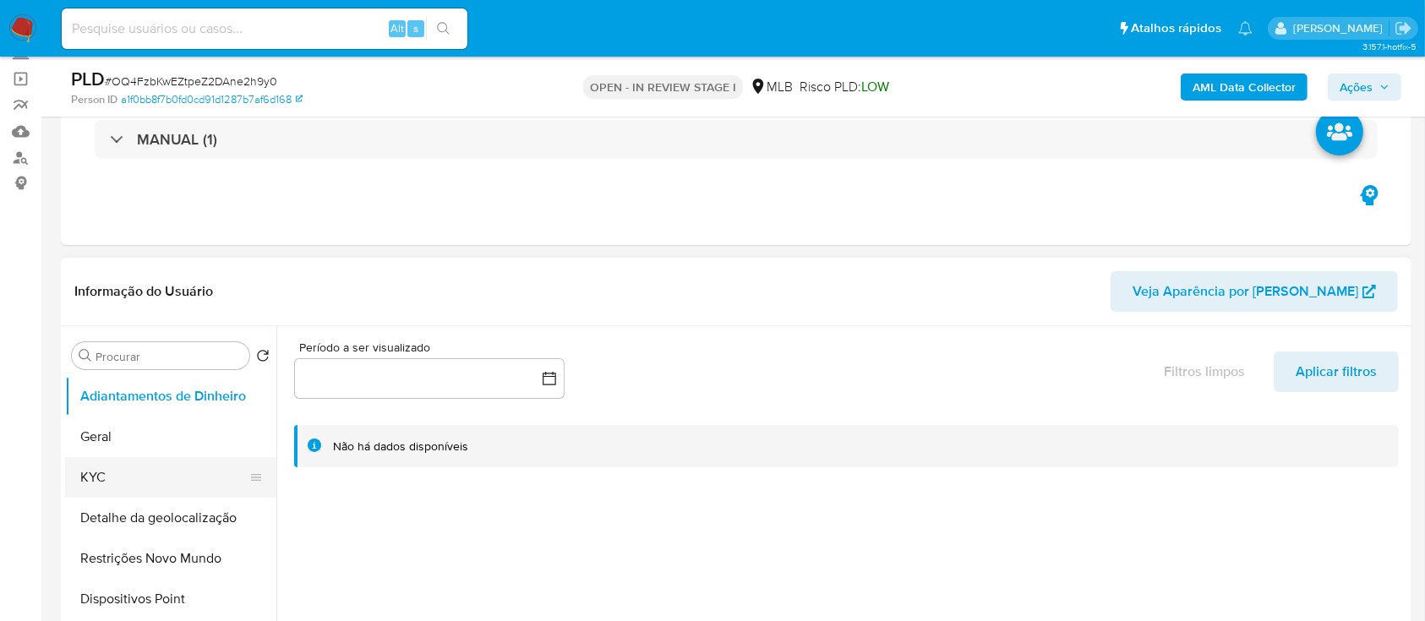
click at [135, 471] on button "KYC" at bounding box center [164, 477] width 198 height 41
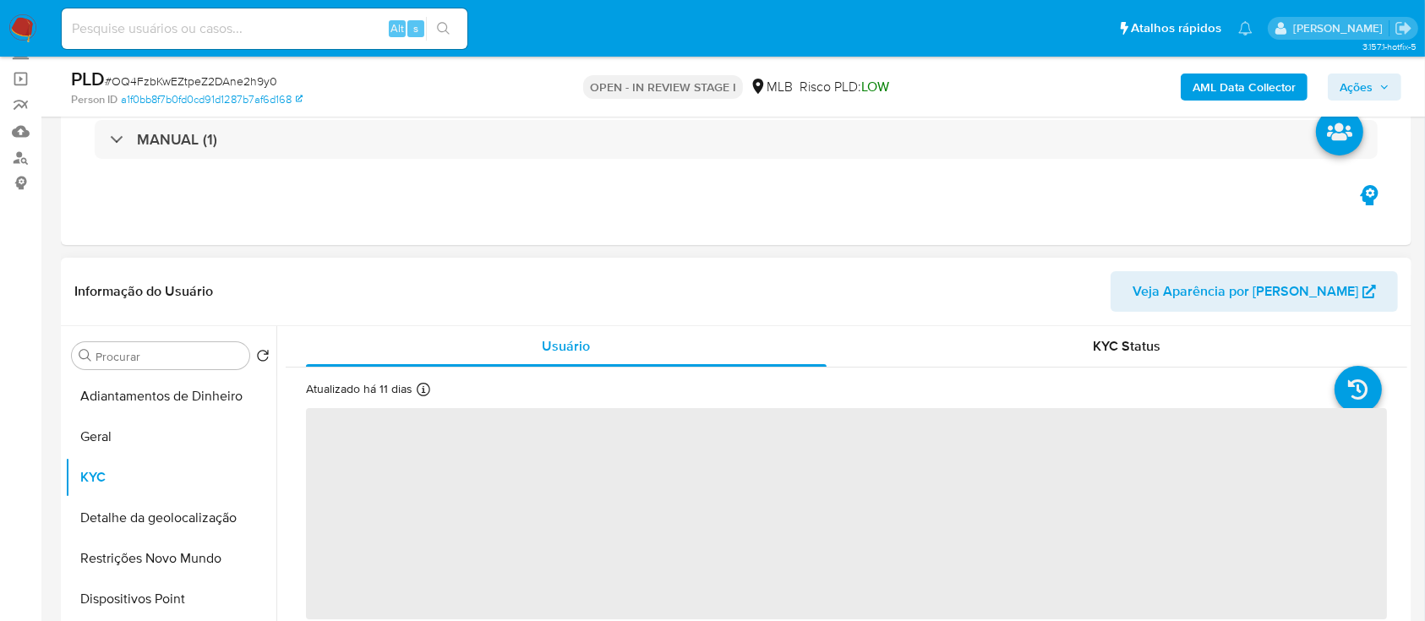
scroll to position [225, 0]
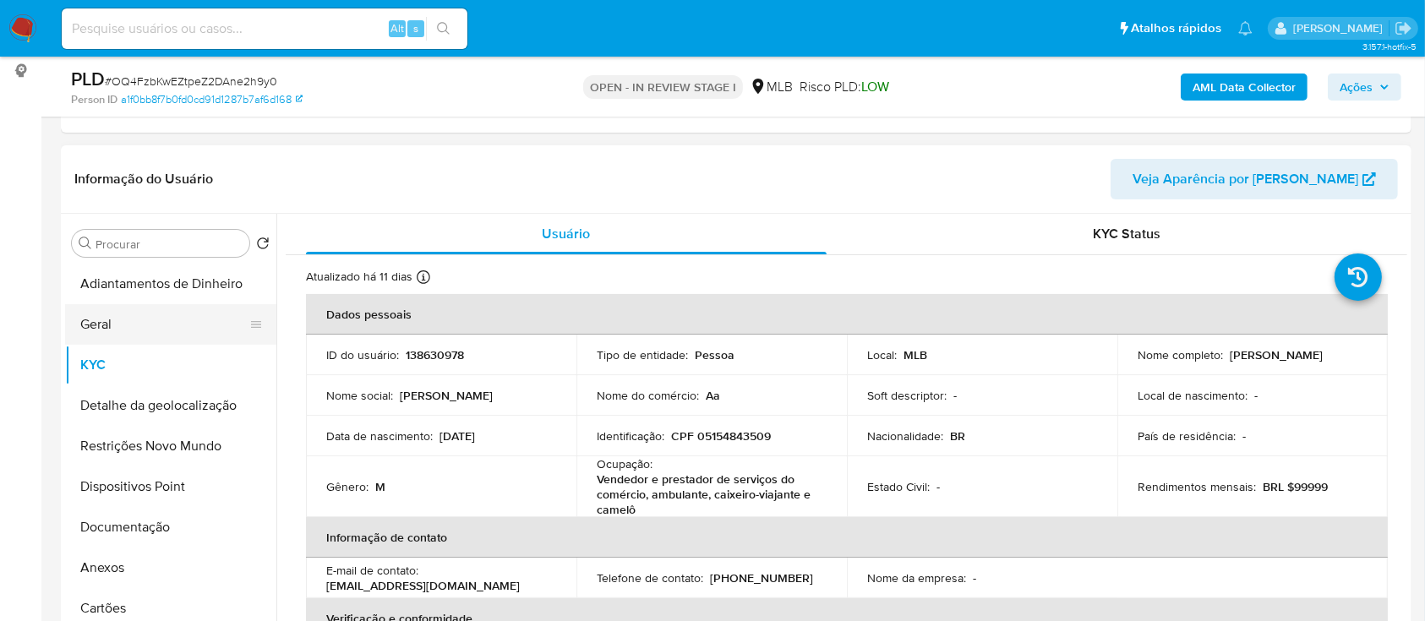
drag, startPoint x: 113, startPoint y: 318, endPoint x: 271, endPoint y: 300, distance: 158.2
click at [113, 319] on button "Geral" at bounding box center [170, 324] width 211 height 41
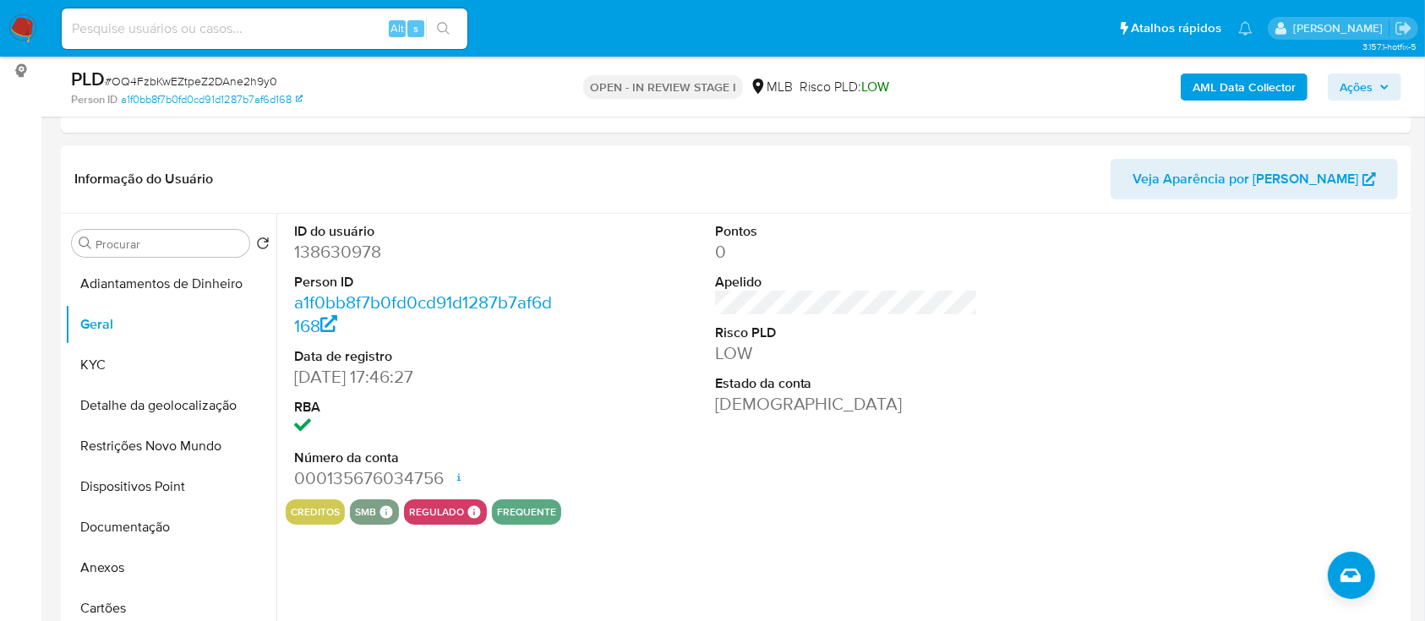
drag, startPoint x: 1216, startPoint y: 363, endPoint x: 1202, endPoint y: 350, distance: 18.5
click at [1216, 362] on div at bounding box center [1267, 357] width 281 height 286
click at [101, 372] on button "KYC" at bounding box center [164, 365] width 198 height 41
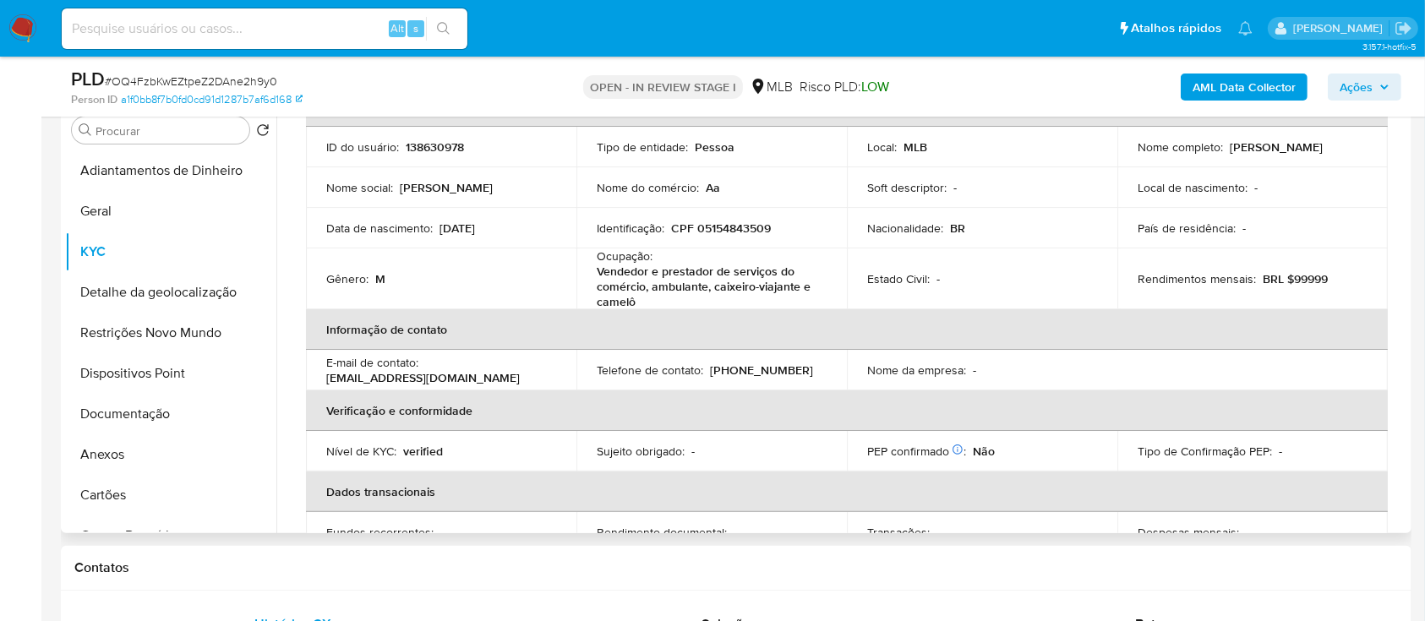
scroll to position [101, 0]
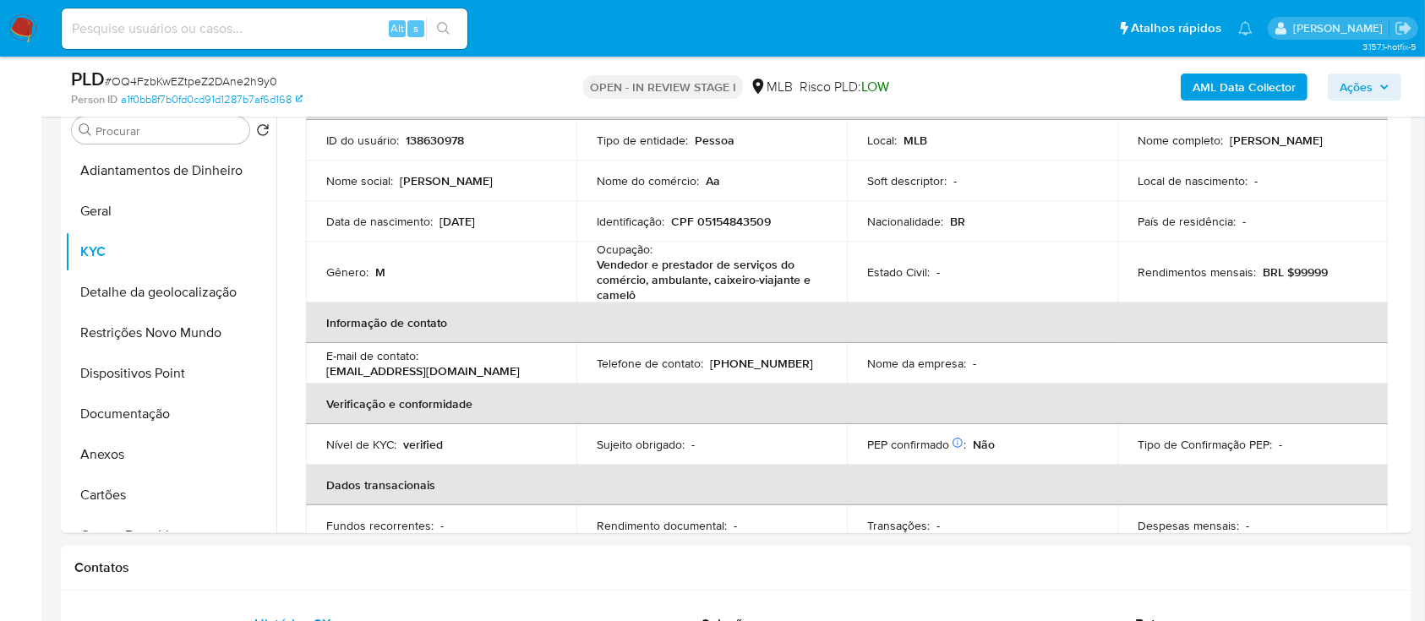
click at [1136, 580] on div "Contatos" at bounding box center [736, 568] width 1351 height 45
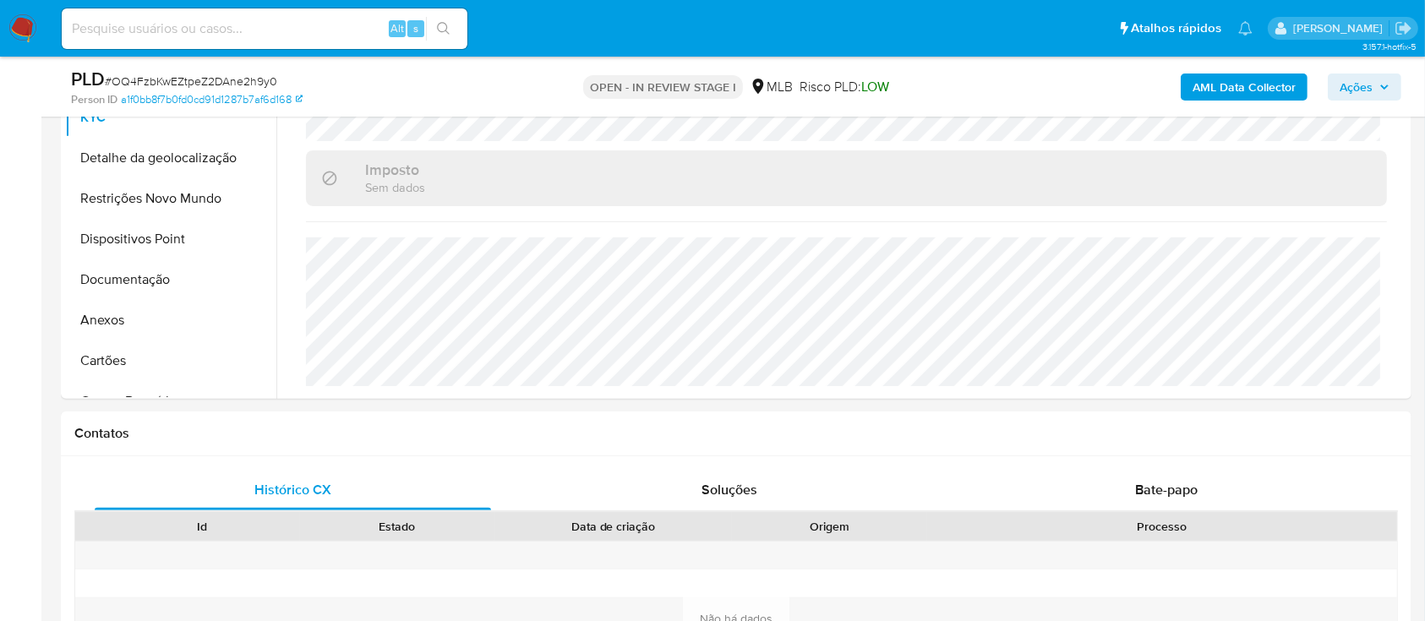
scroll to position [451, 0]
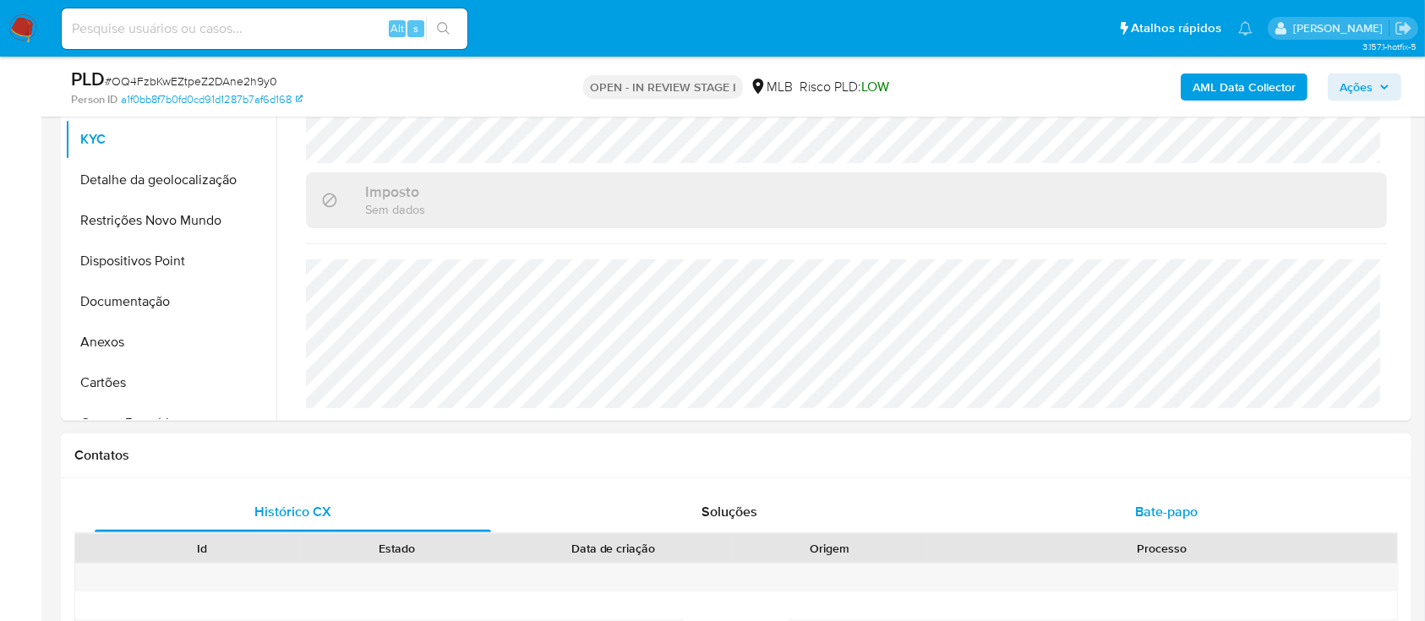
click at [958, 492] on button "Bate-papo" at bounding box center [1167, 512] width 437 height 41
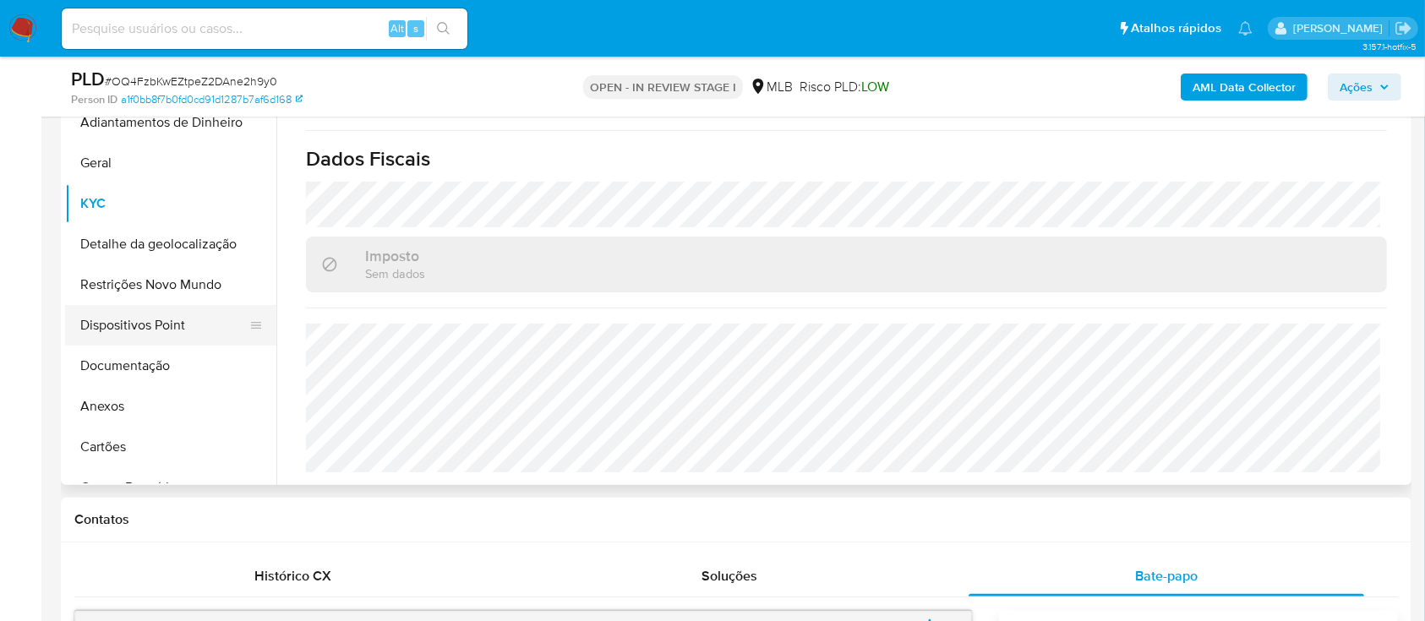
scroll to position [338, 0]
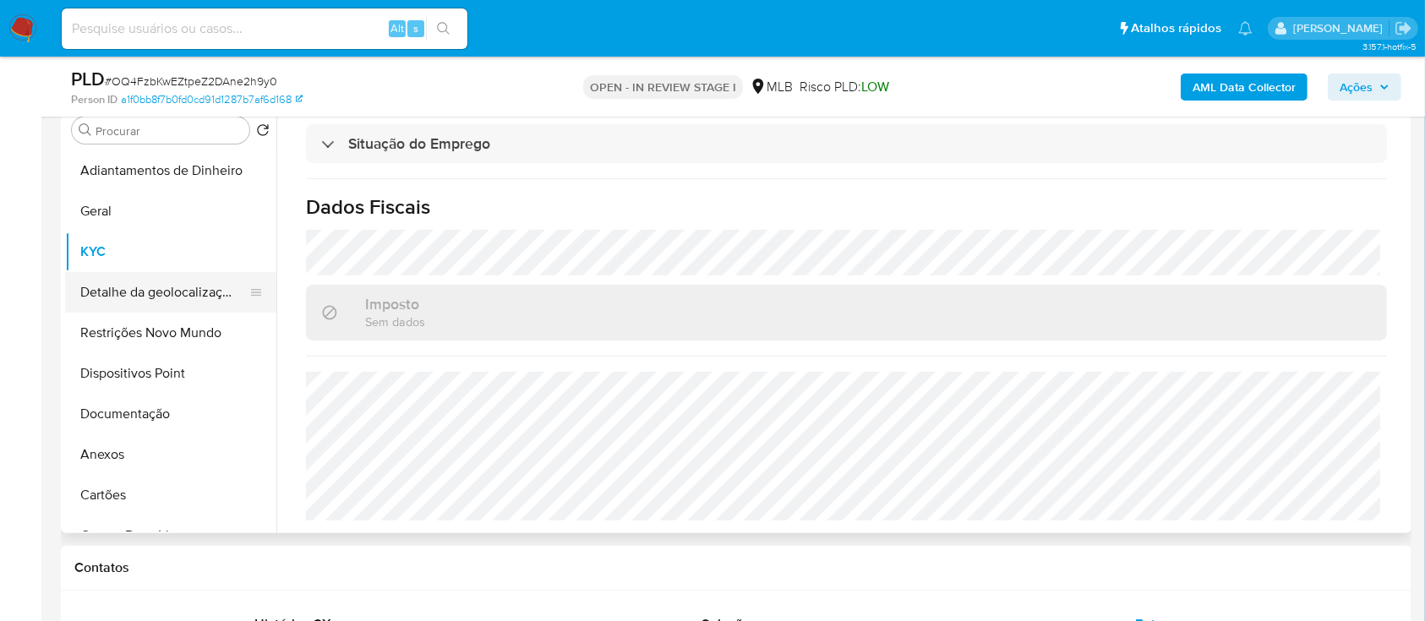
click at [150, 288] on button "Detalhe da geolocalização" at bounding box center [164, 292] width 198 height 41
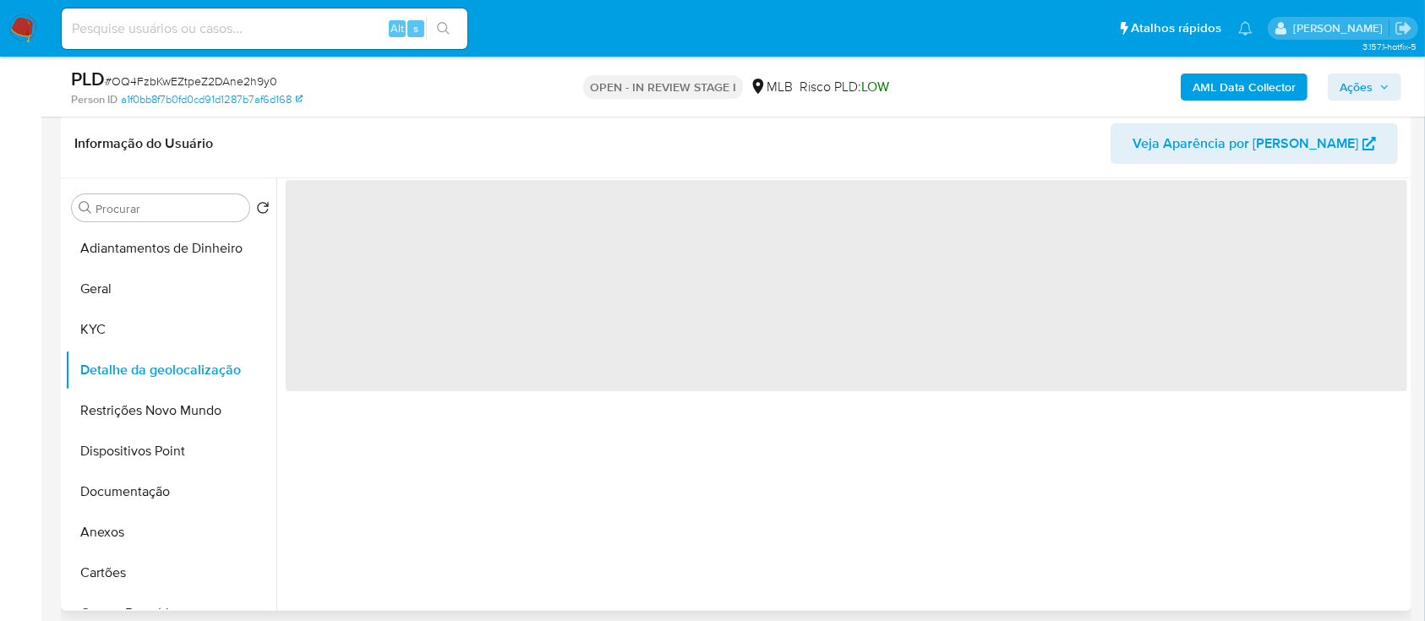
scroll to position [225, 0]
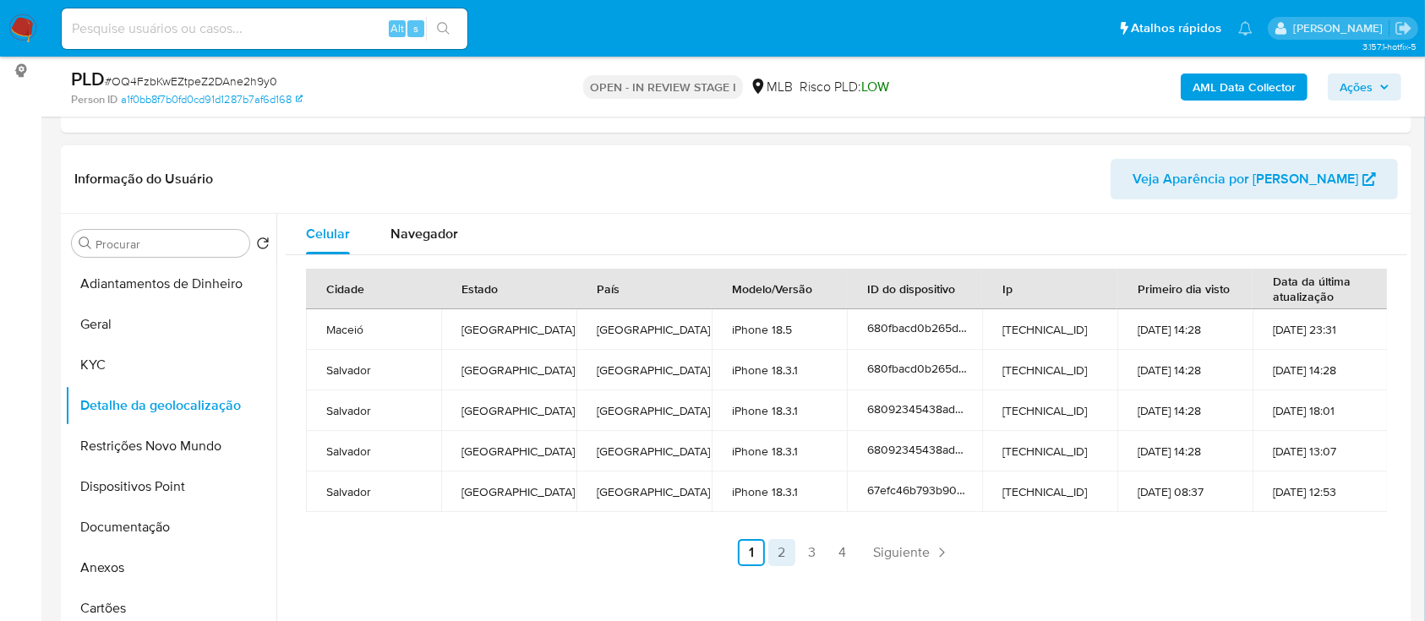
click at [781, 552] on link "2" at bounding box center [781, 552] width 27 height 27
click at [847, 551] on link "3" at bounding box center [858, 552] width 27 height 27
click at [887, 550] on link "4" at bounding box center [888, 552] width 27 height 27
click at [837, 557] on link "1" at bounding box center [846, 552] width 27 height 27
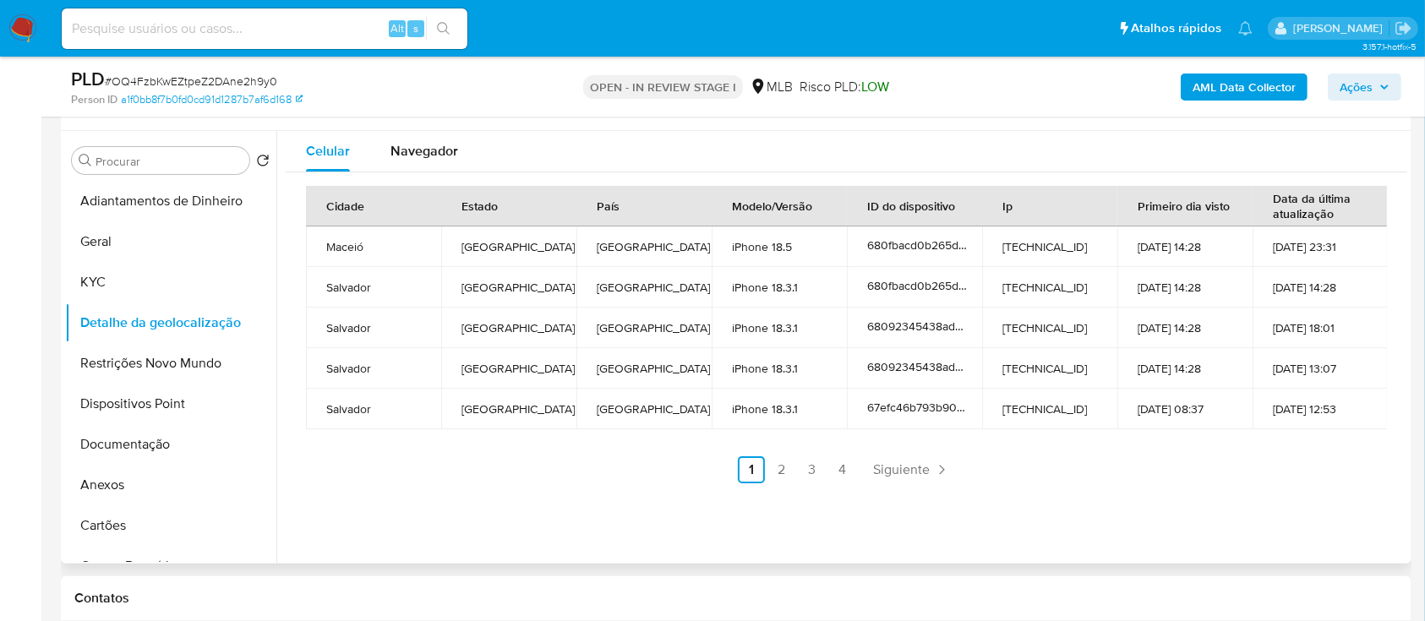
scroll to position [338, 0]
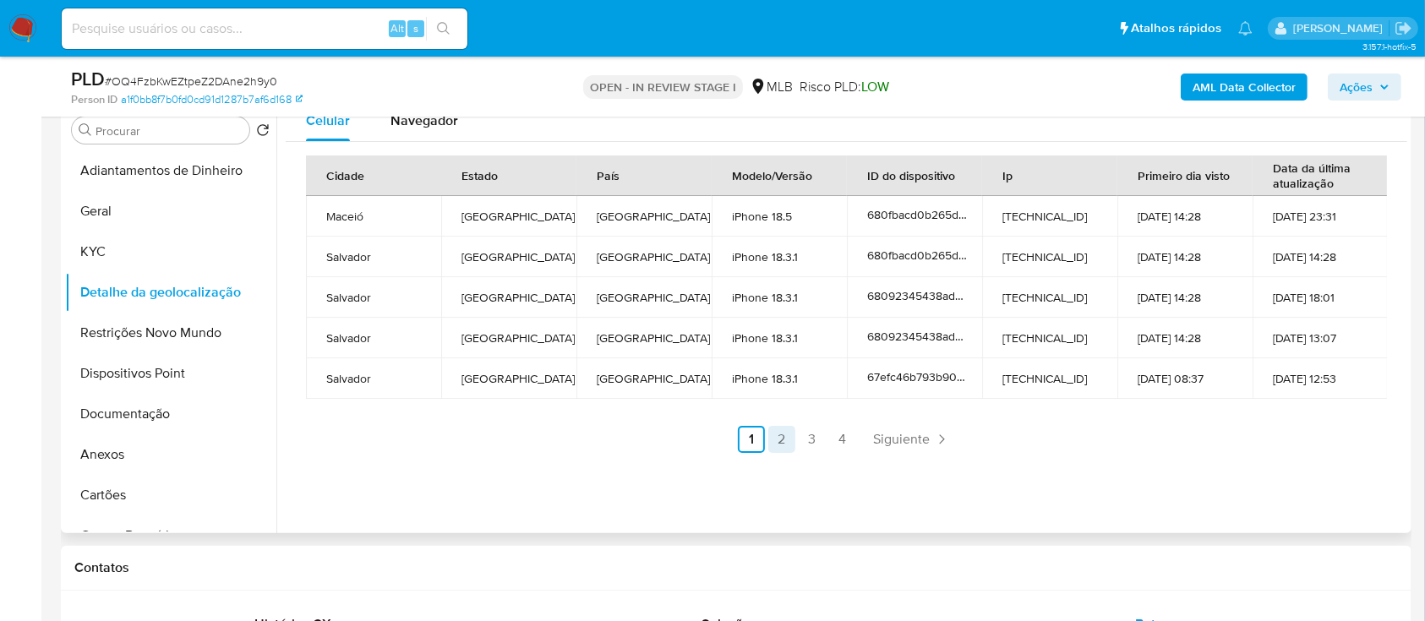
click at [776, 438] on link "2" at bounding box center [781, 439] width 27 height 27
click at [850, 433] on link "3" at bounding box center [858, 439] width 27 height 27
click at [883, 440] on link "4" at bounding box center [888, 439] width 27 height 27
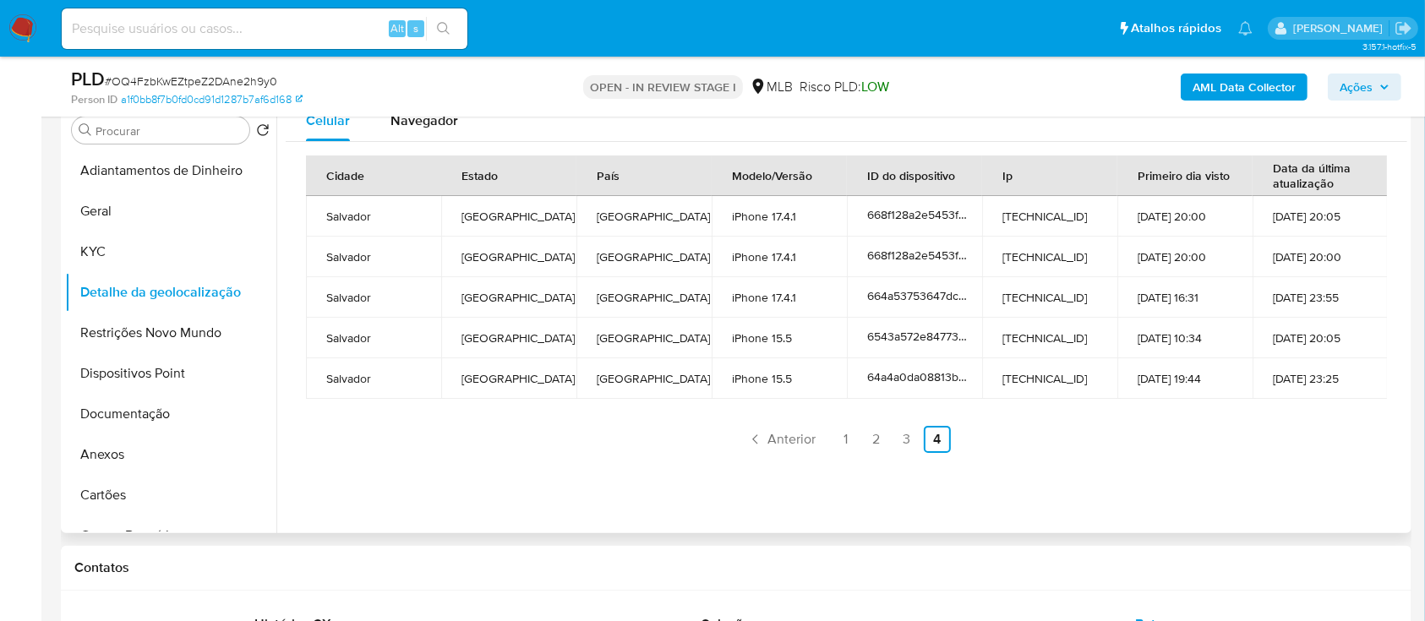
click at [1224, 440] on ul "Anterior 1 2 3 4 Siguiente" at bounding box center [846, 439] width 1081 height 27
click at [117, 331] on button "Restrições Novo Mundo" at bounding box center [164, 333] width 198 height 41
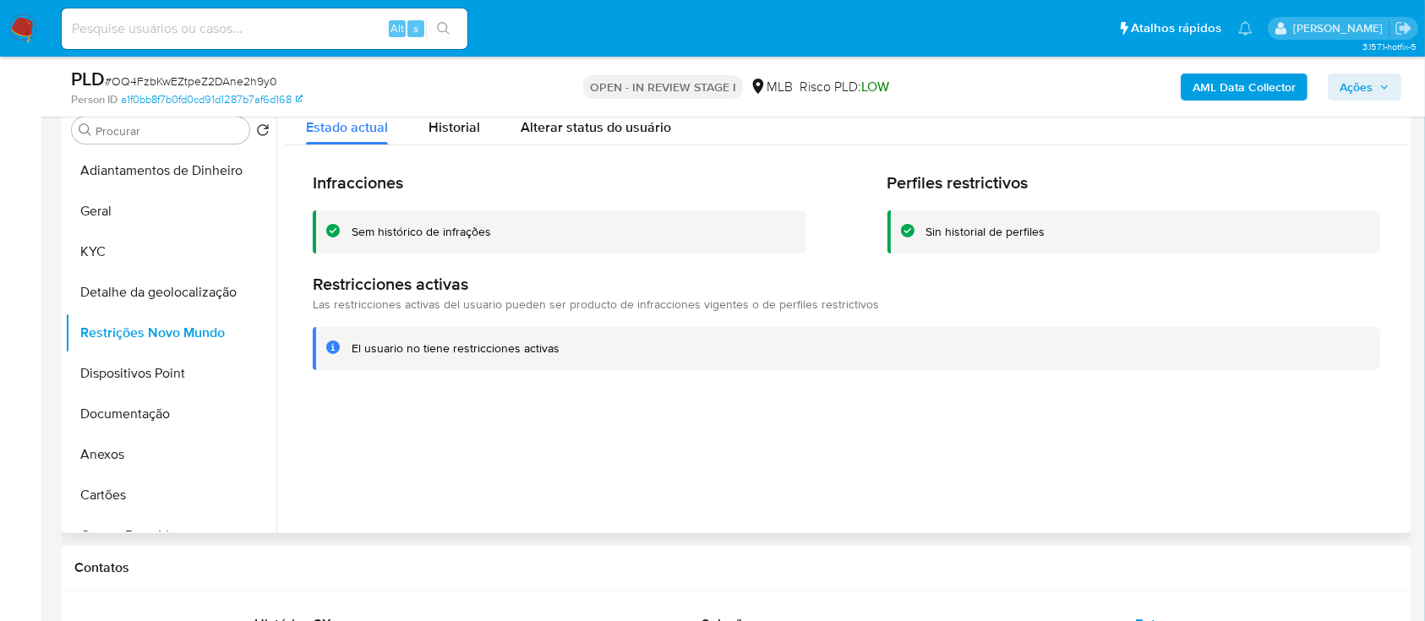
click at [583, 484] on div at bounding box center [841, 317] width 1131 height 433
click at [1309, 413] on div at bounding box center [841, 317] width 1131 height 433
click at [149, 375] on button "Dispositivos Point" at bounding box center [164, 373] width 198 height 41
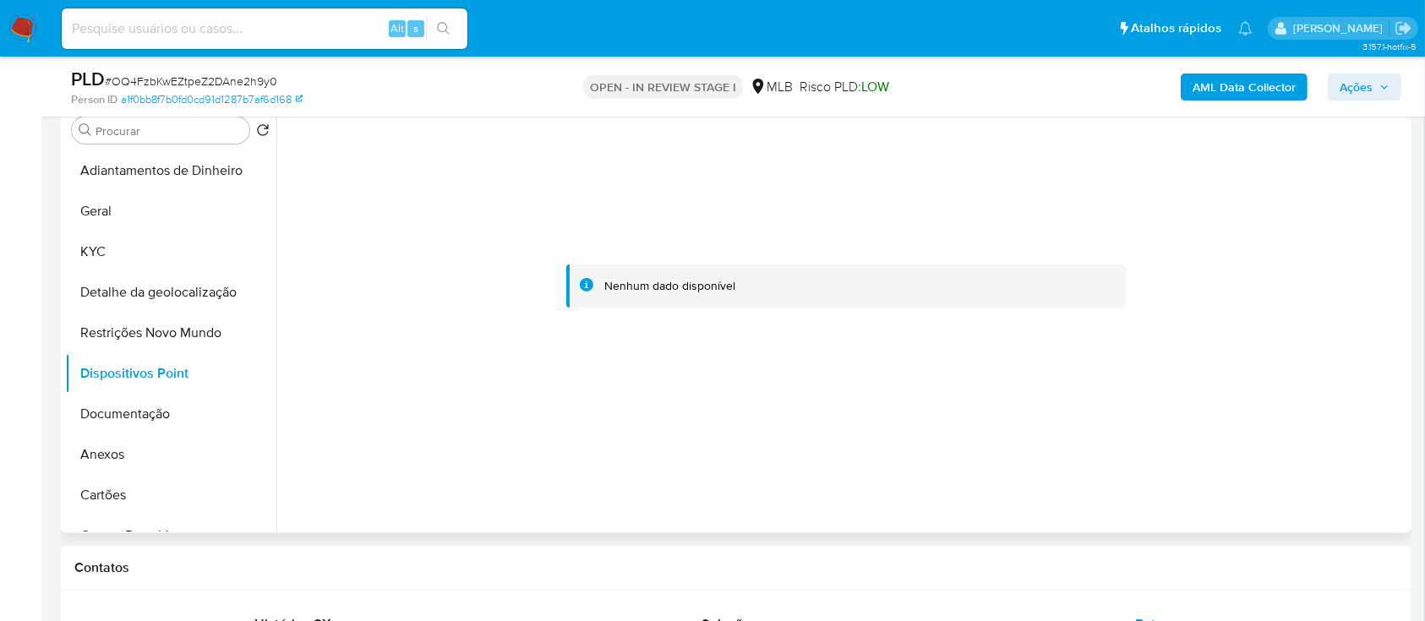
click at [1162, 395] on div at bounding box center [847, 287] width 1122 height 372
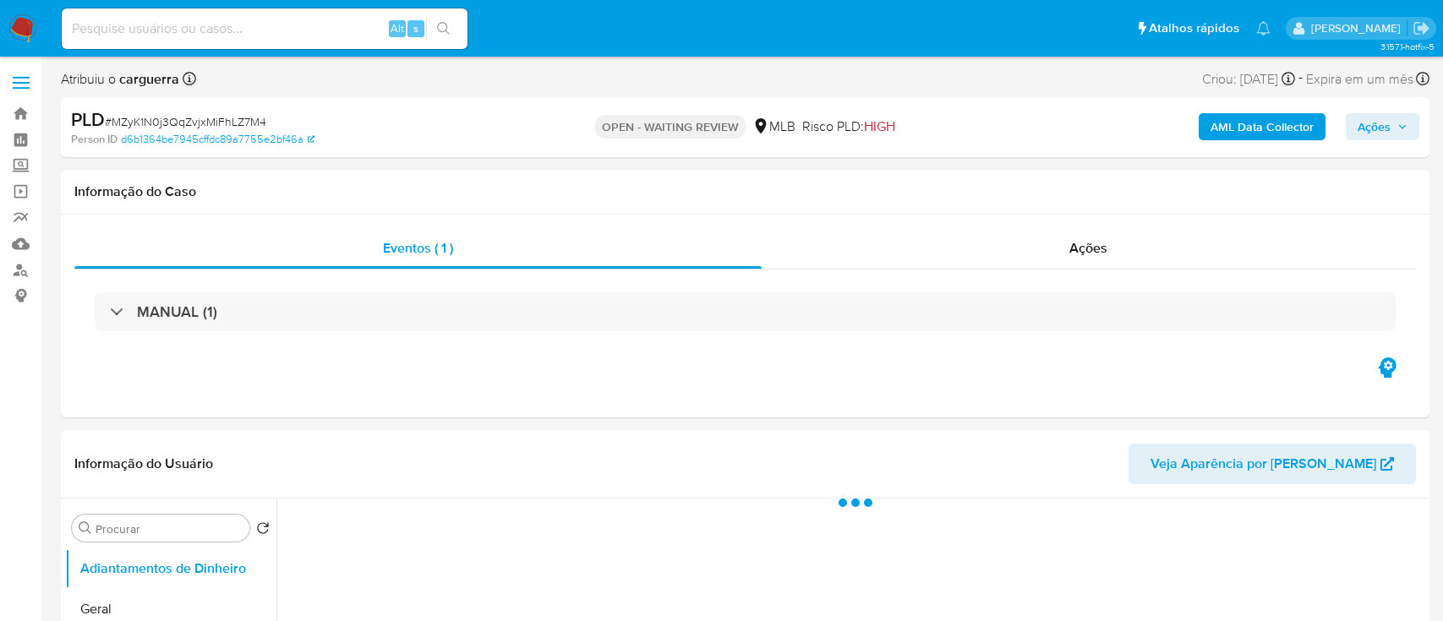
select select "10"
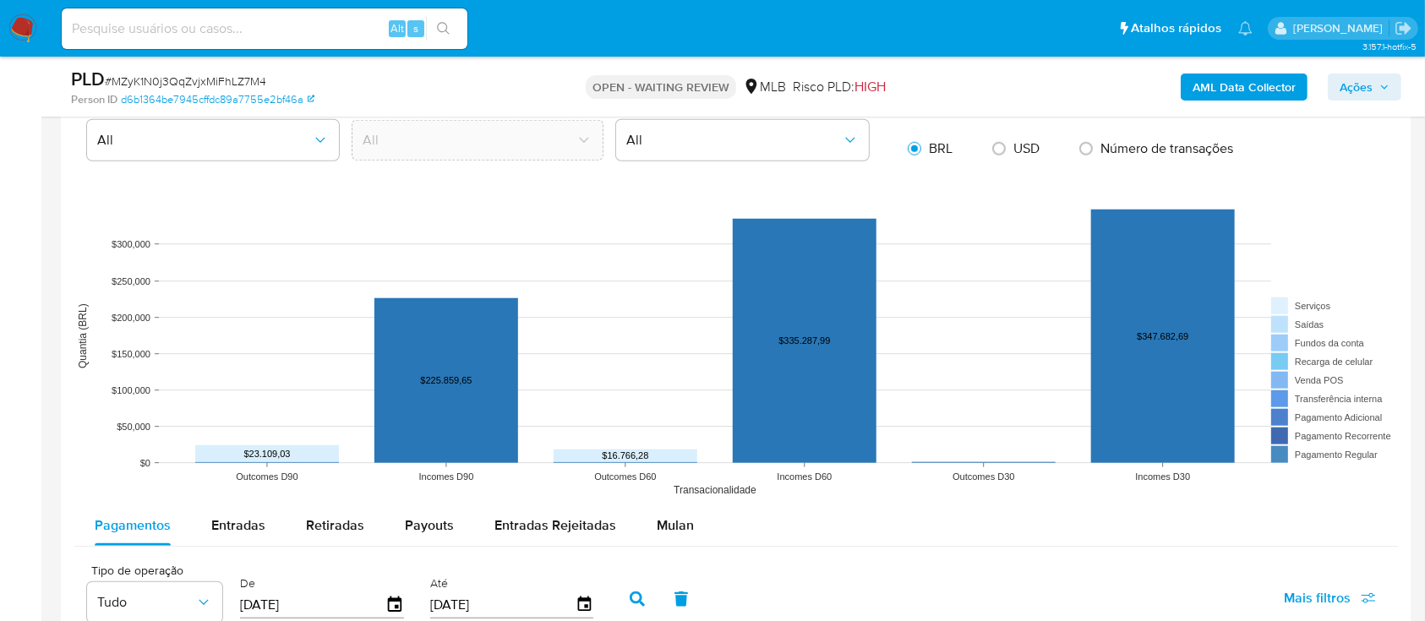
scroll to position [1578, 0]
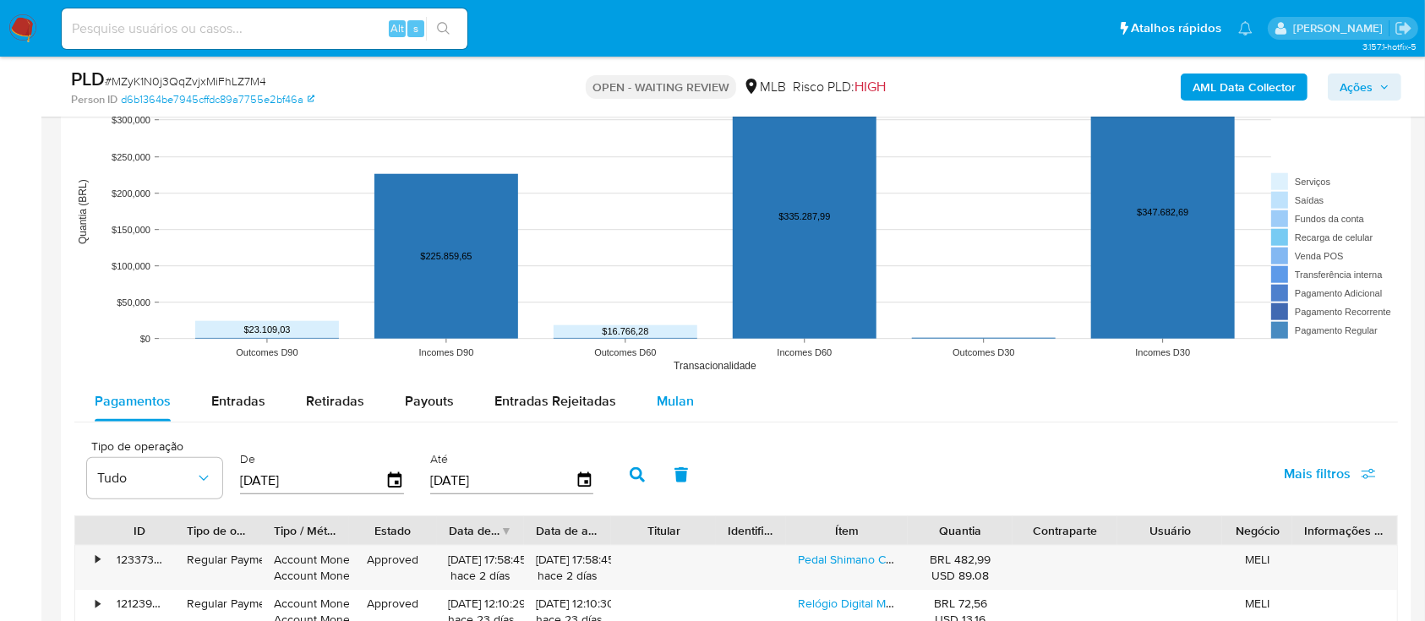
click at [675, 402] on span "Mulan" at bounding box center [675, 400] width 37 height 19
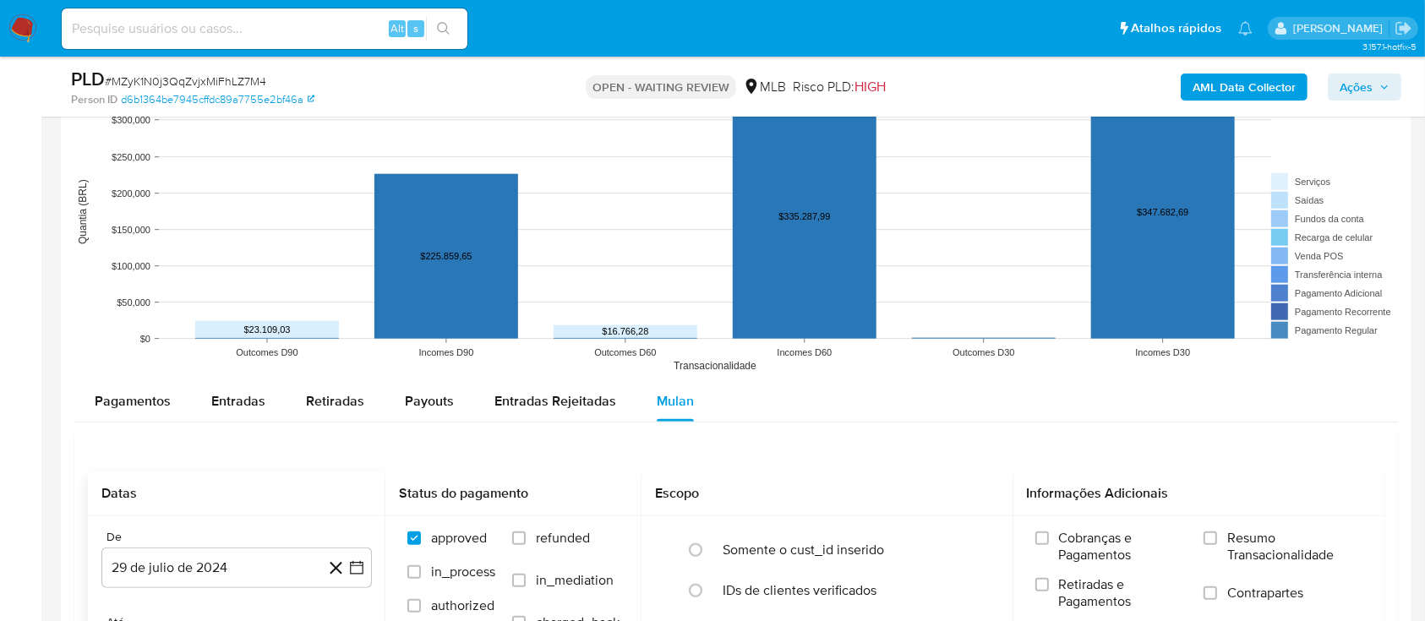
scroll to position [1803, 0]
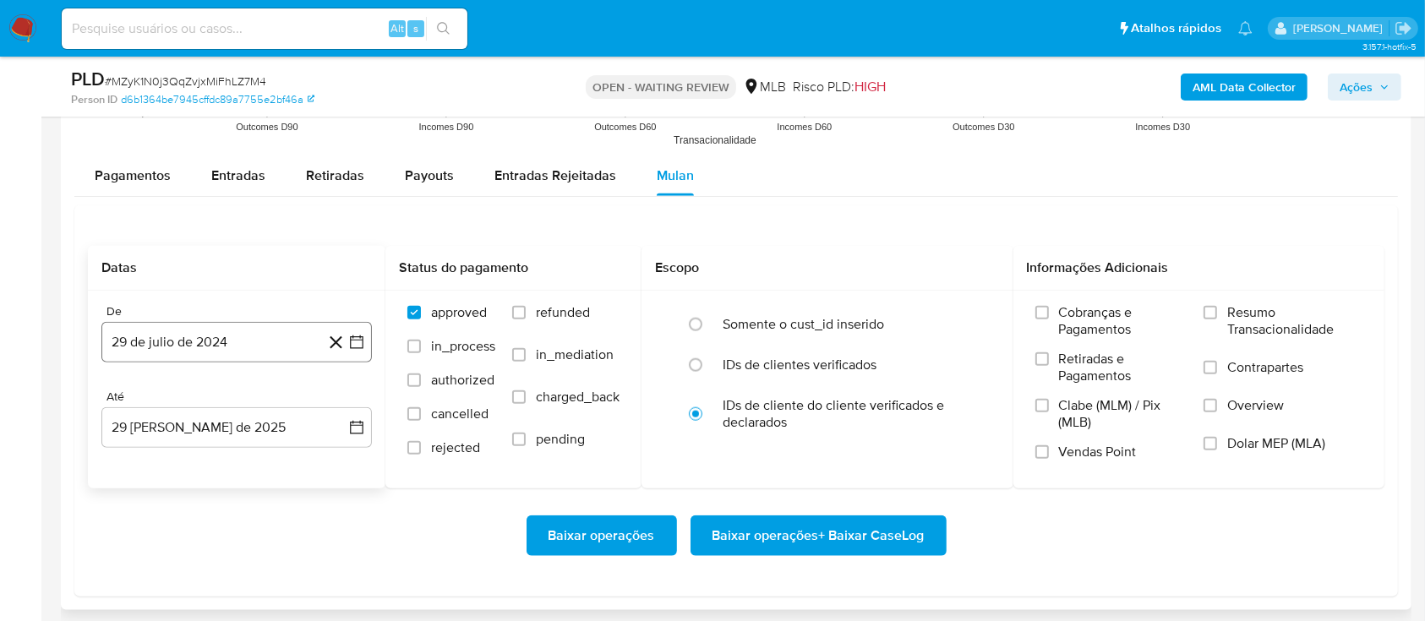
click at [353, 340] on icon "button" at bounding box center [356, 342] width 17 height 17
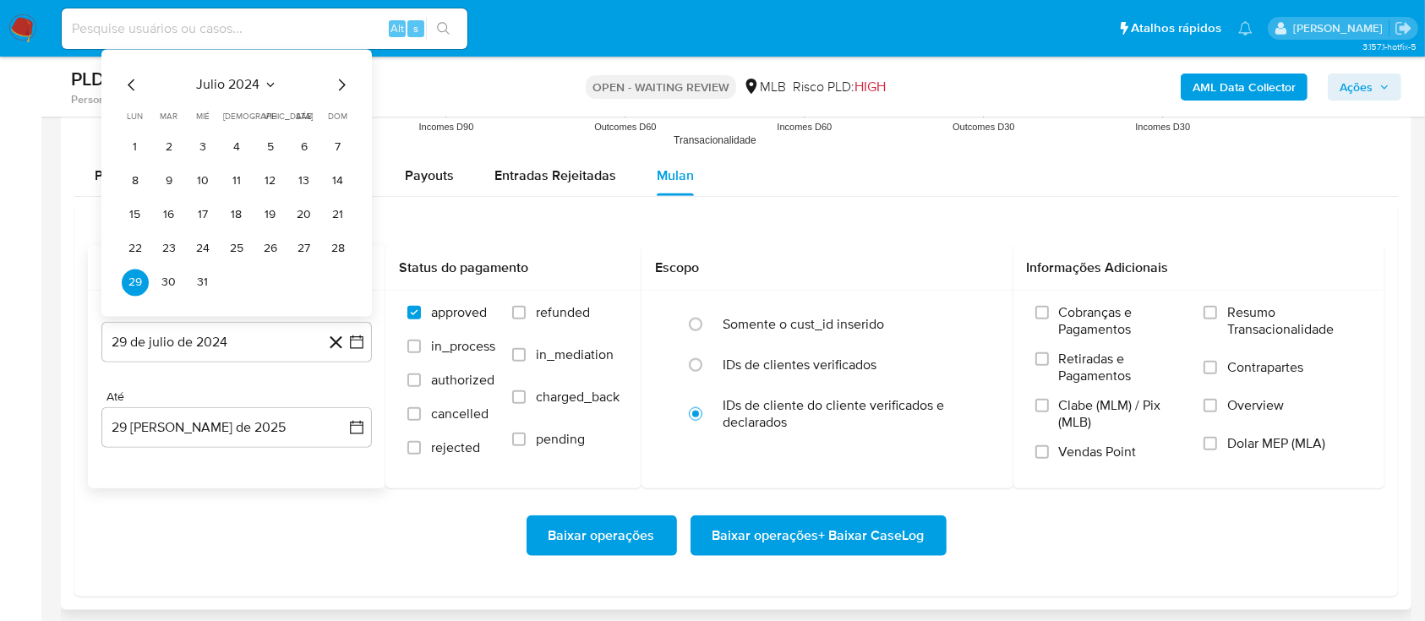
click at [264, 84] on icon "Seleccionar mes y año" at bounding box center [271, 85] width 14 height 14
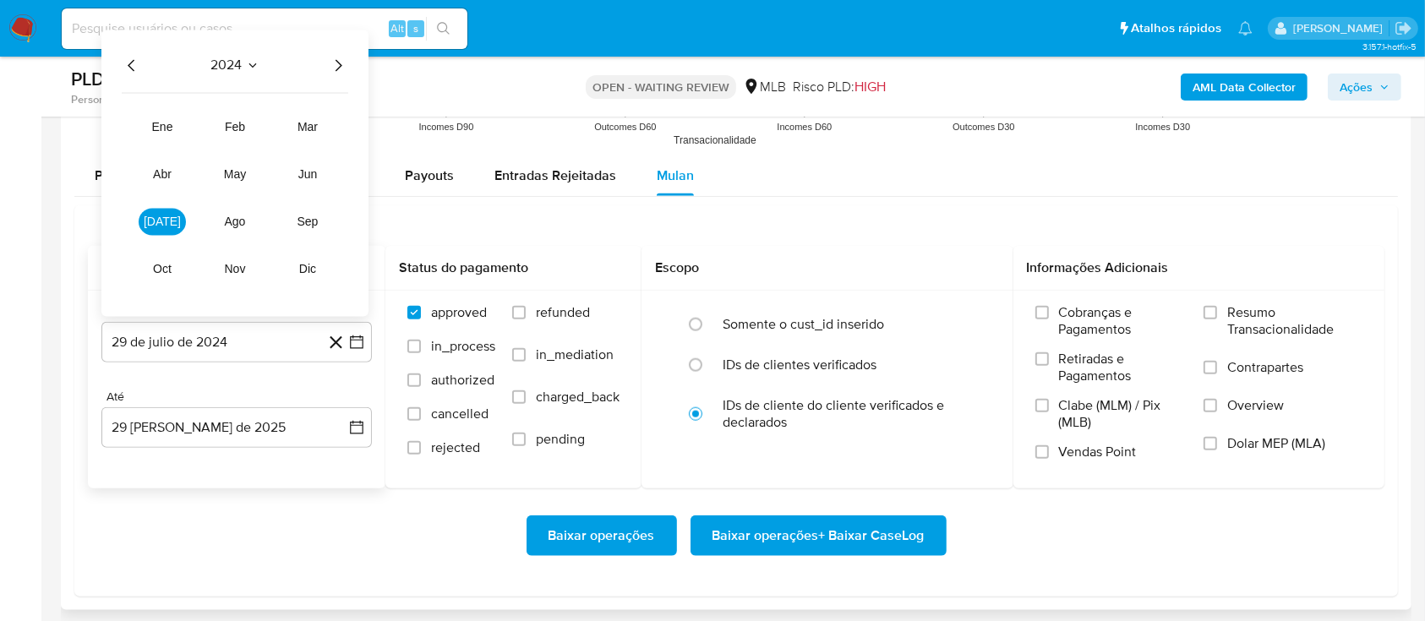
click at [331, 62] on icon "Año siguiente" at bounding box center [338, 65] width 20 height 20
click at [149, 225] on button "[DATE]" at bounding box center [162, 221] width 47 height 27
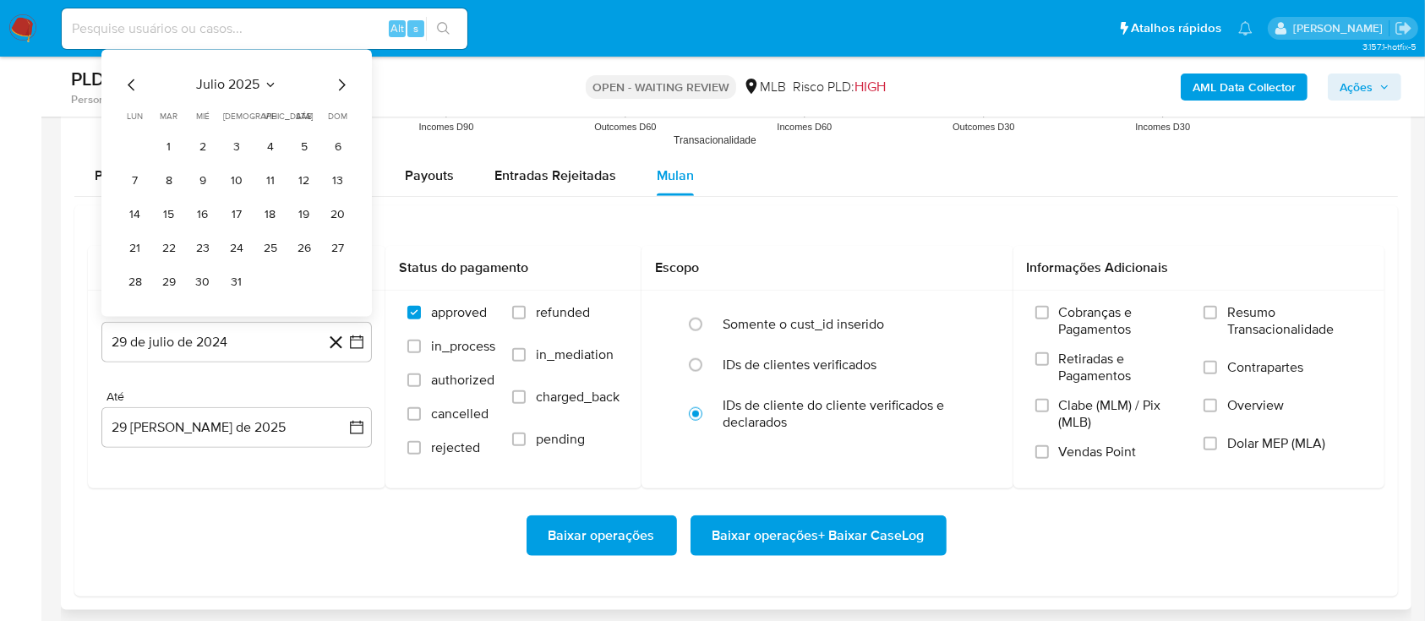
drag, startPoint x: 163, startPoint y: 150, endPoint x: 209, endPoint y: 152, distance: 45.7
click at [163, 151] on button "1" at bounding box center [169, 147] width 27 height 27
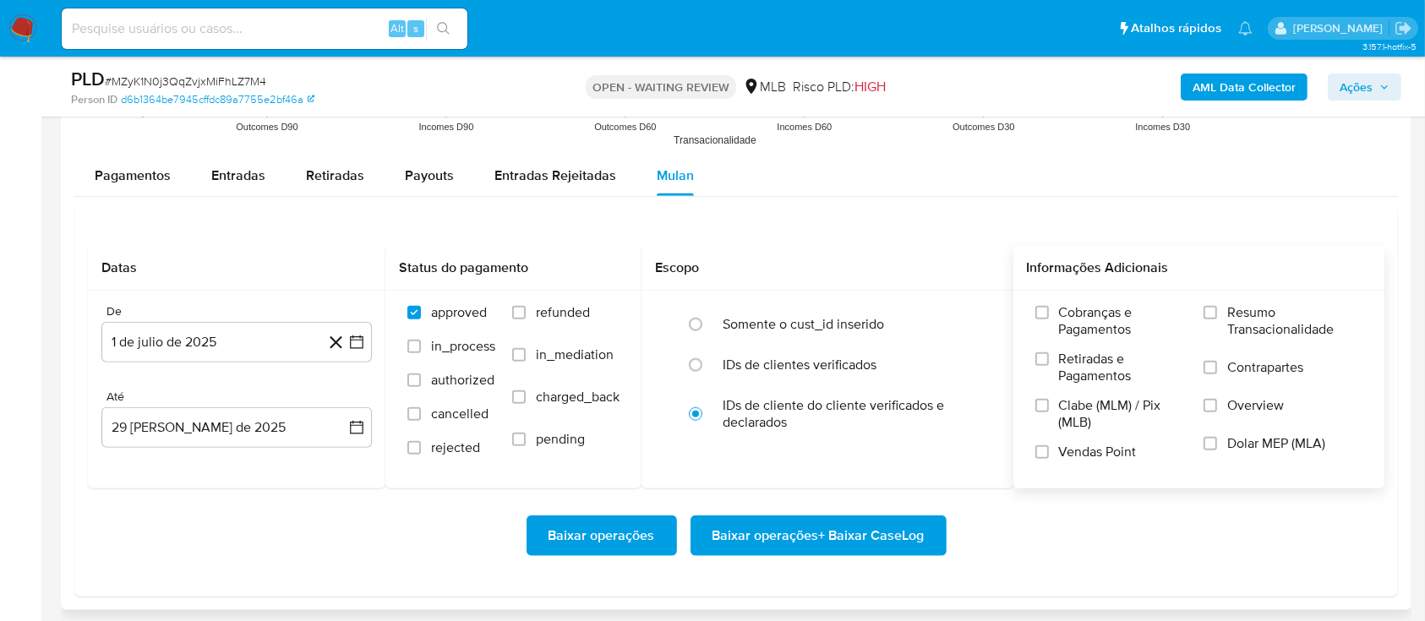
click at [1259, 331] on span "Resumo Transacionalidade" at bounding box center [1295, 321] width 135 height 34
click at [1217, 320] on input "Resumo Transacionalidade" at bounding box center [1211, 313] width 14 height 14
click at [845, 544] on span "Baixar operações + Baixar CaseLog" at bounding box center [819, 535] width 212 height 37
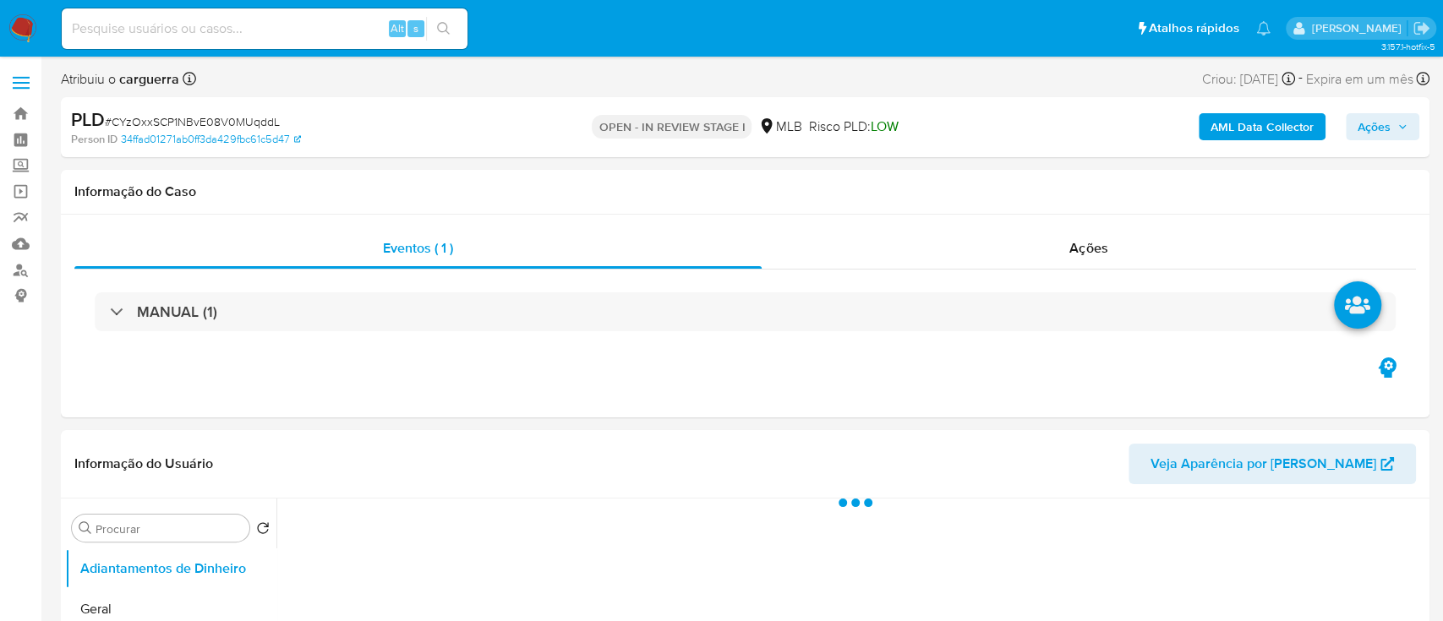
select select "10"
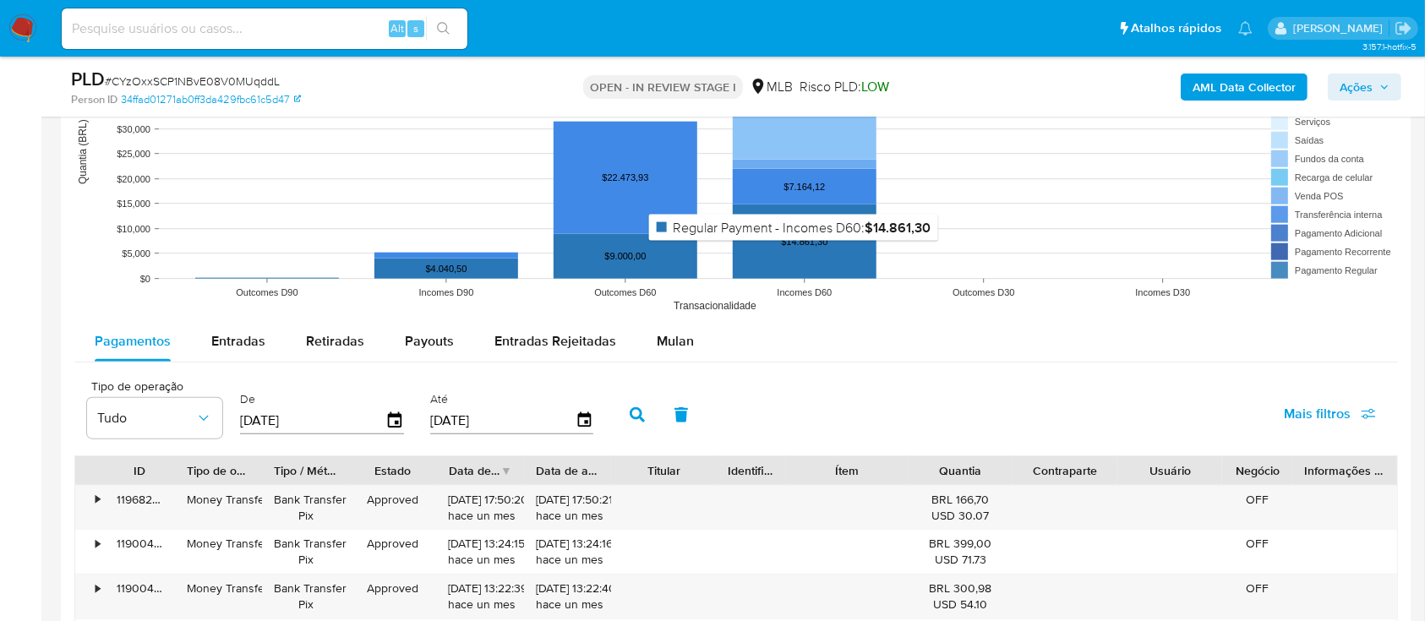
scroll to position [1803, 0]
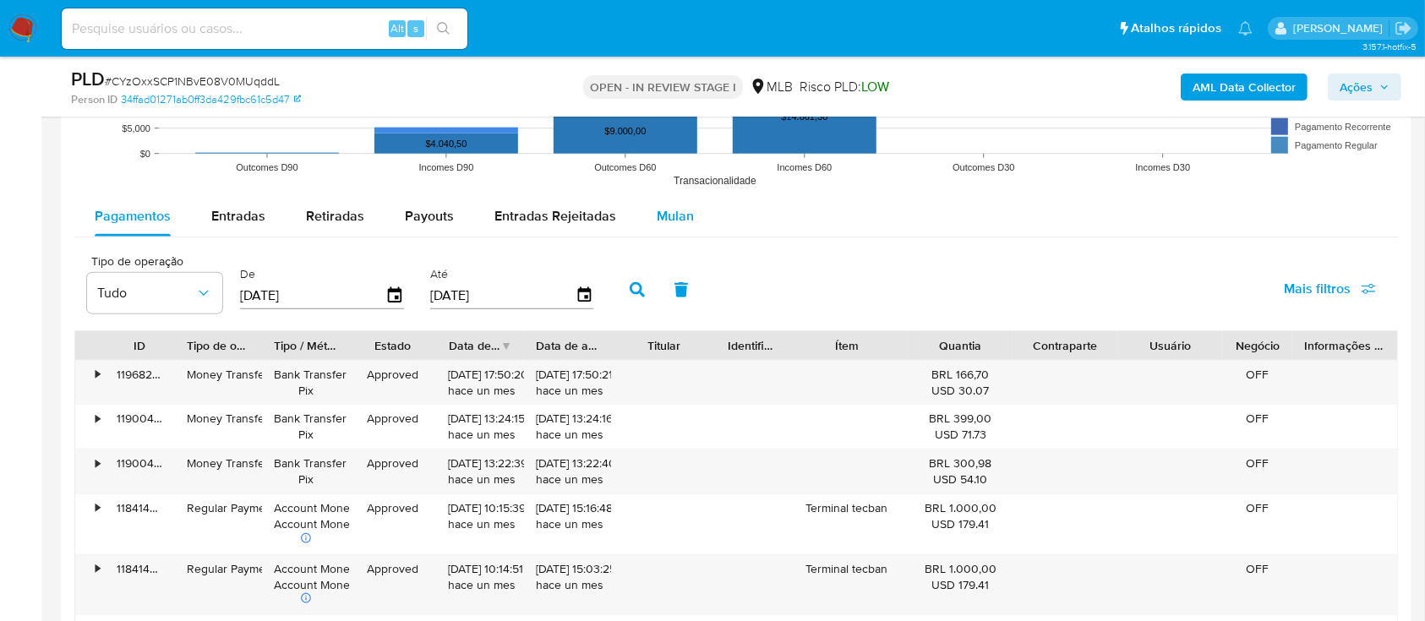
click at [677, 216] on span "Mulan" at bounding box center [675, 215] width 37 height 19
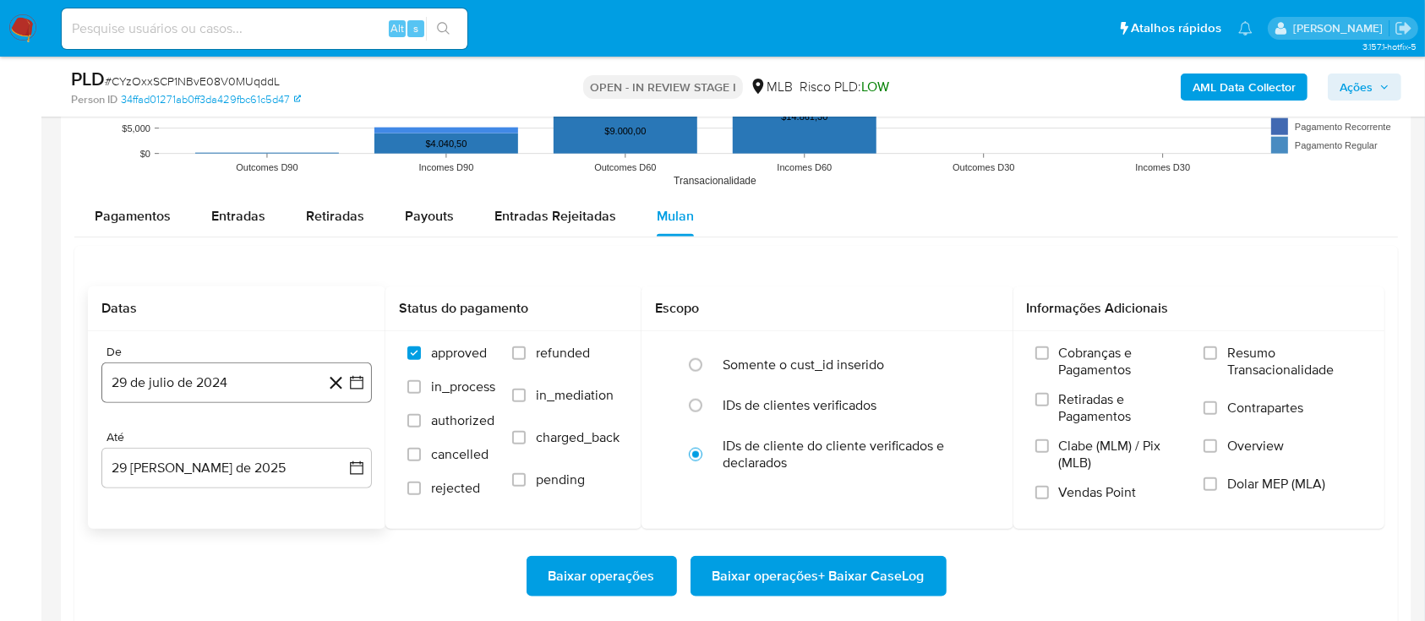
click at [355, 381] on icon "button" at bounding box center [356, 383] width 17 height 17
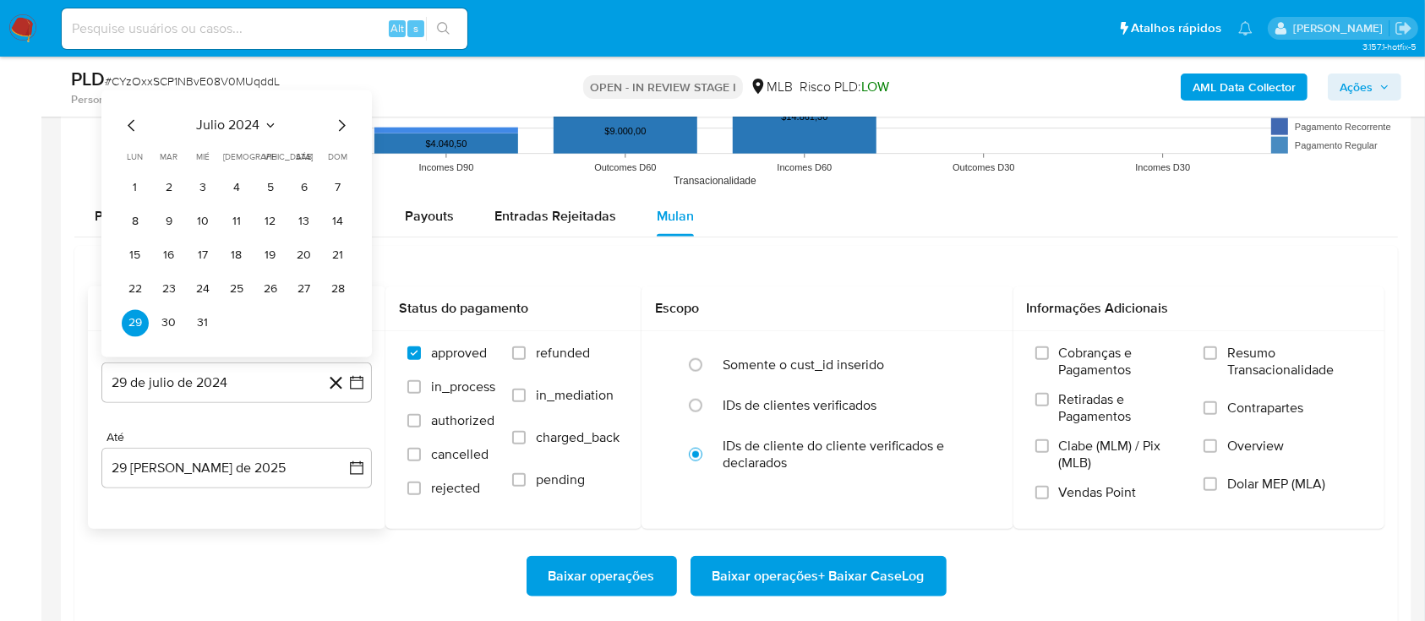
click at [258, 119] on span "julio 2024" at bounding box center [228, 125] width 63 height 17
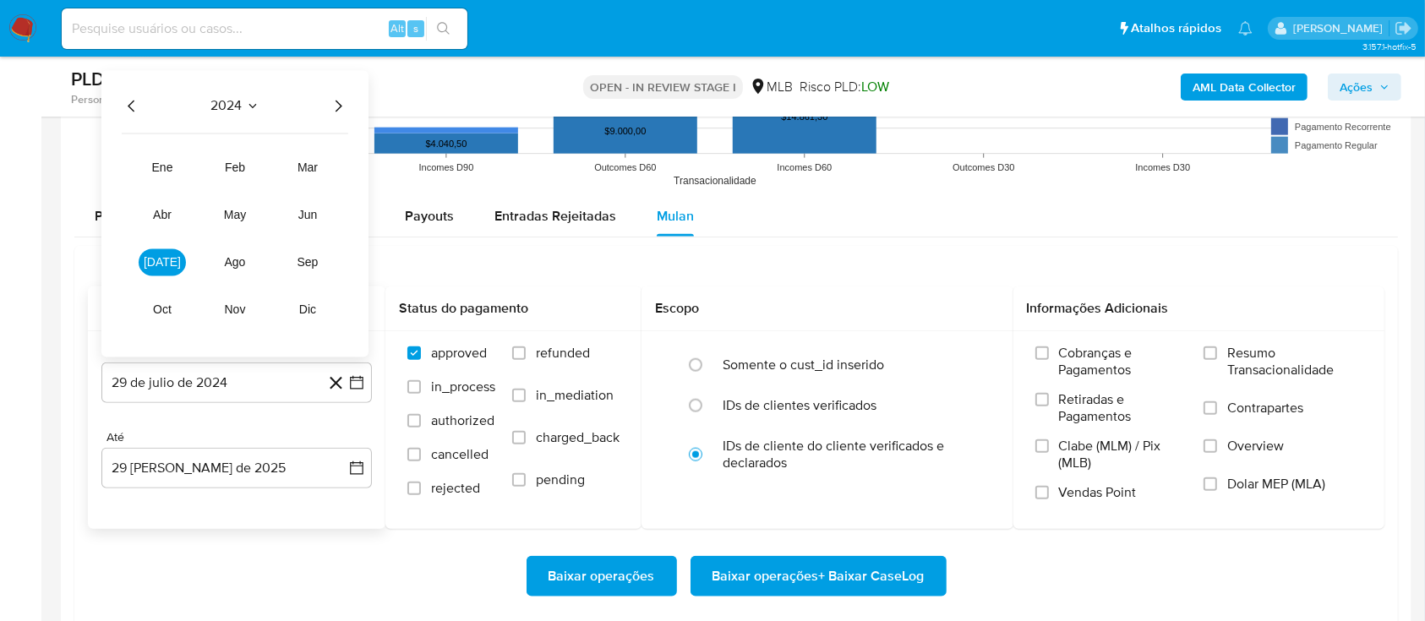
click at [338, 104] on icon "Año siguiente" at bounding box center [338, 106] width 20 height 20
click at [165, 259] on span "[DATE]" at bounding box center [162, 262] width 37 height 14
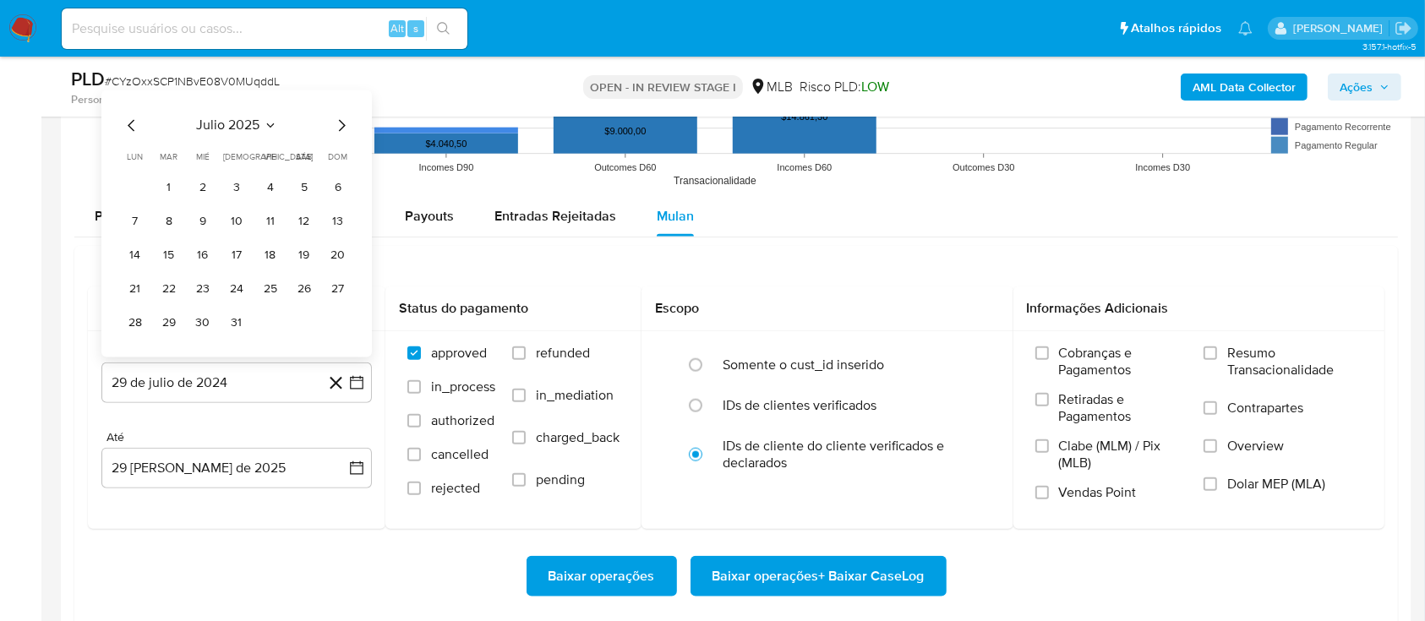
click at [170, 178] on button "1" at bounding box center [169, 187] width 27 height 27
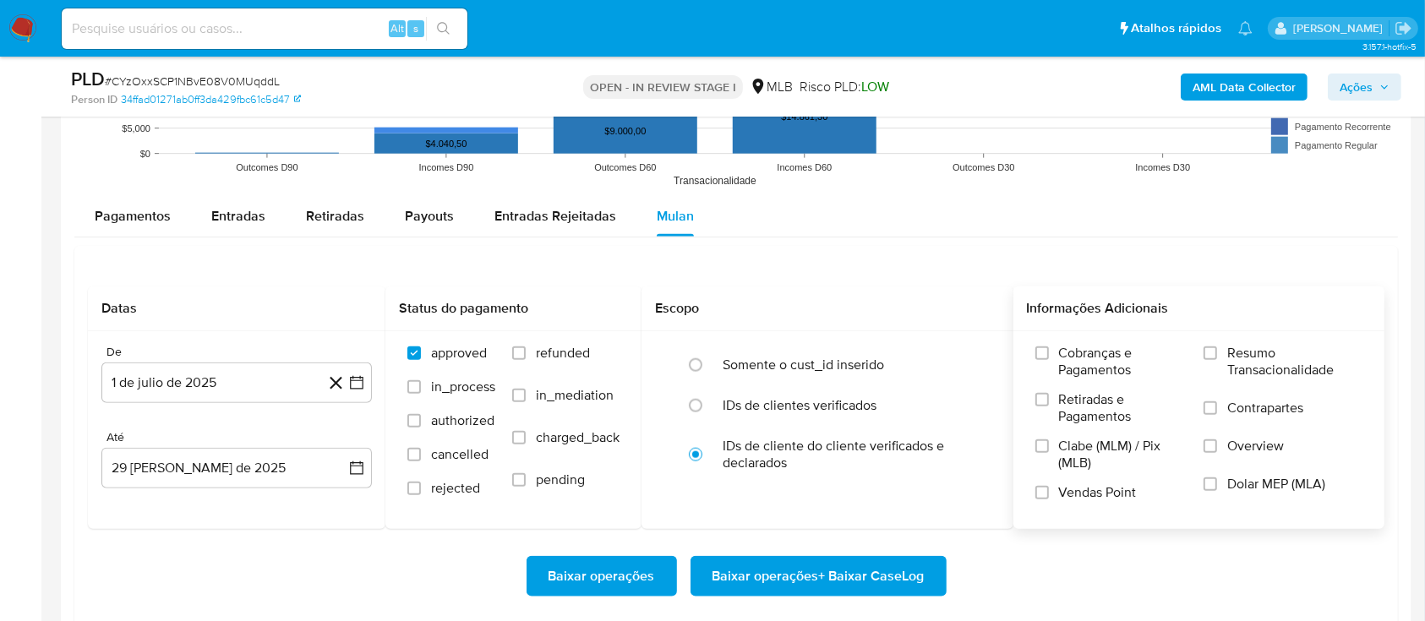
click at [1229, 355] on span "Resumo Transacionalidade" at bounding box center [1295, 362] width 135 height 34
click at [1217, 355] on input "Resumo Transacionalidade" at bounding box center [1211, 354] width 14 height 14
click at [812, 571] on span "Baixar operações + Baixar CaseLog" at bounding box center [819, 576] width 212 height 37
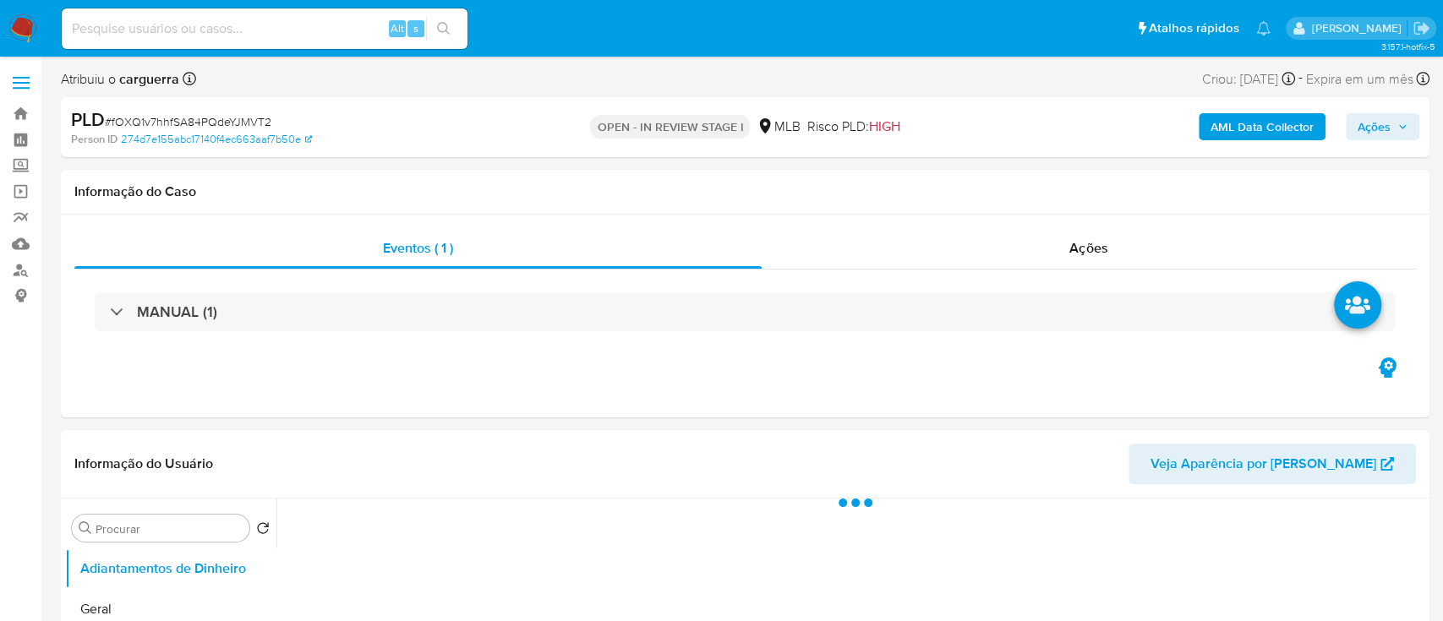
select select "10"
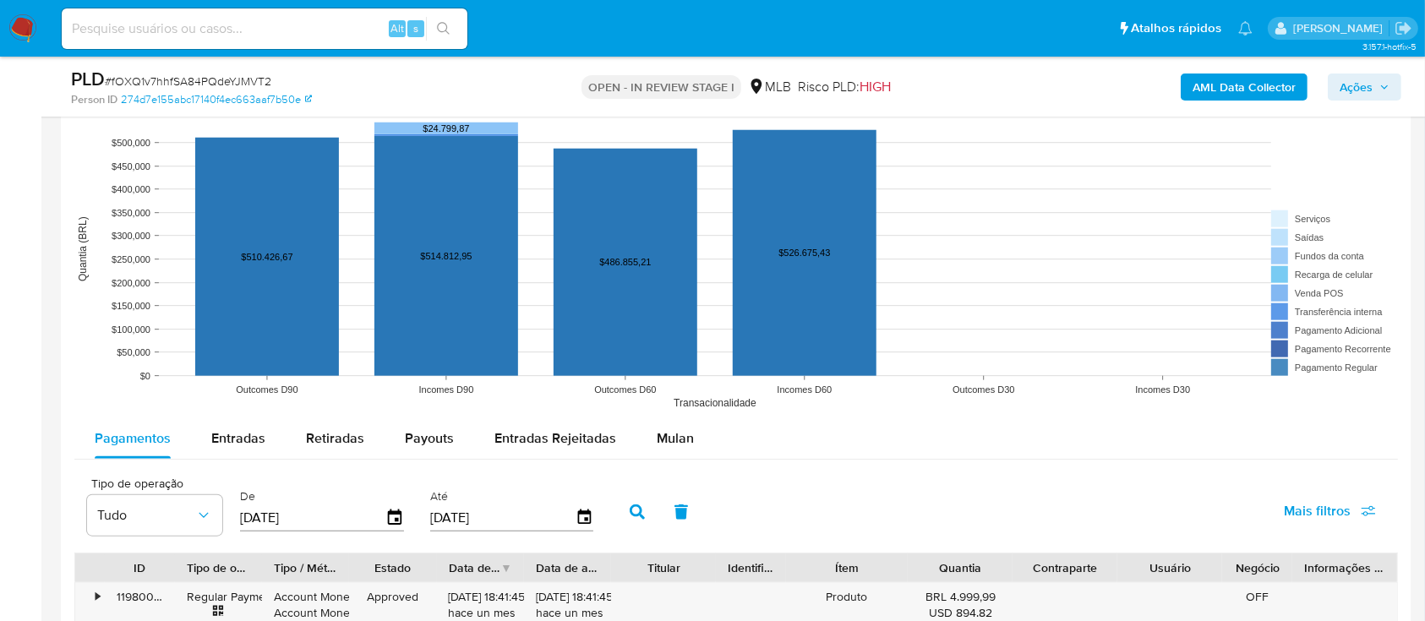
scroll to position [1691, 0]
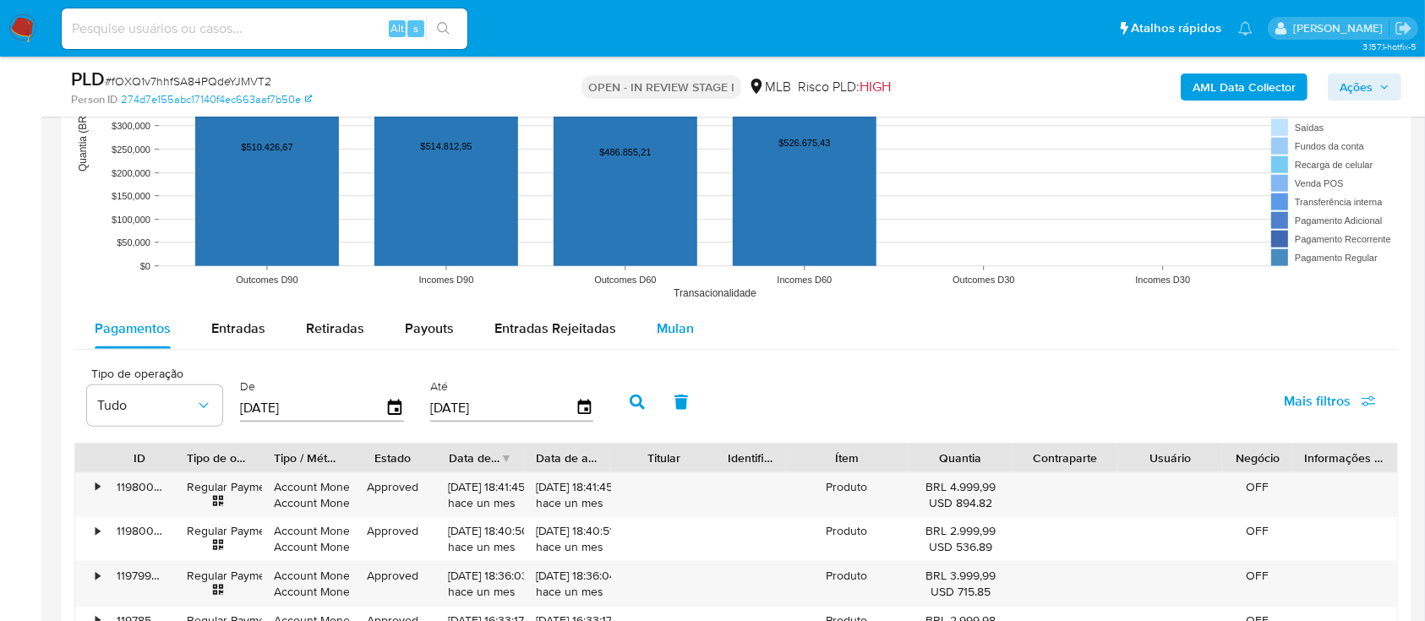
click at [669, 334] on span "Mulan" at bounding box center [675, 328] width 37 height 19
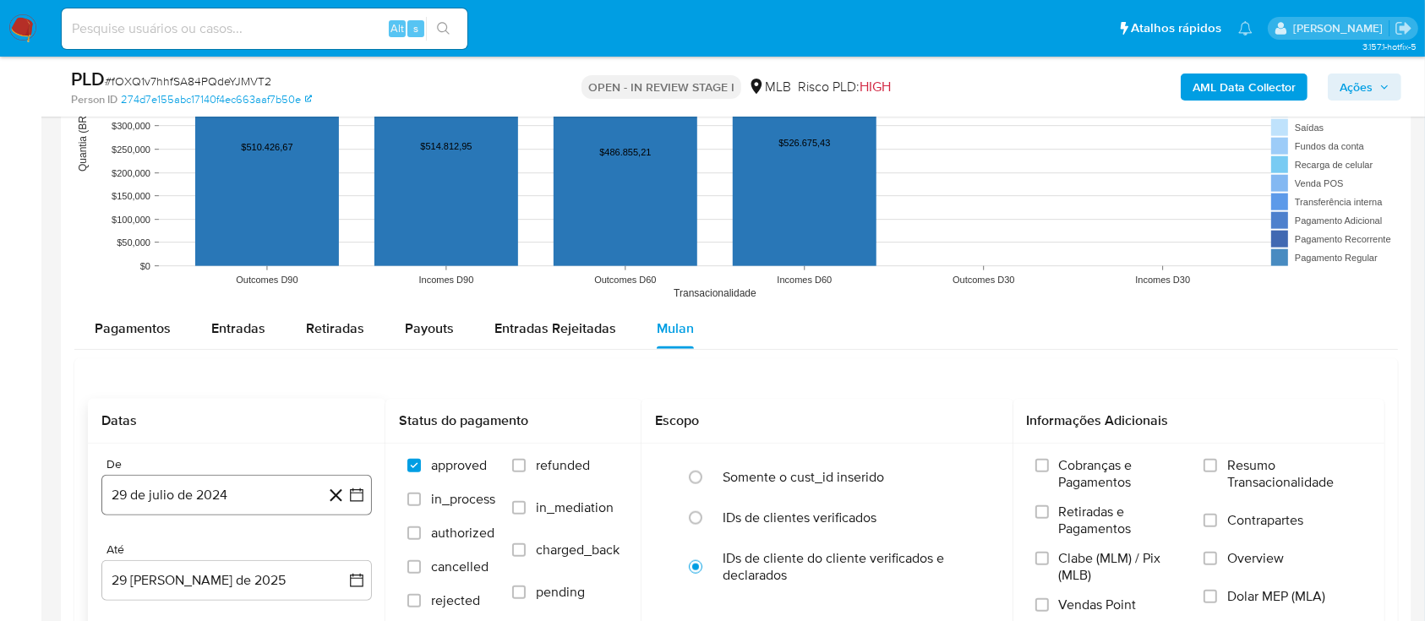
click at [353, 494] on icon "button" at bounding box center [356, 495] width 17 height 17
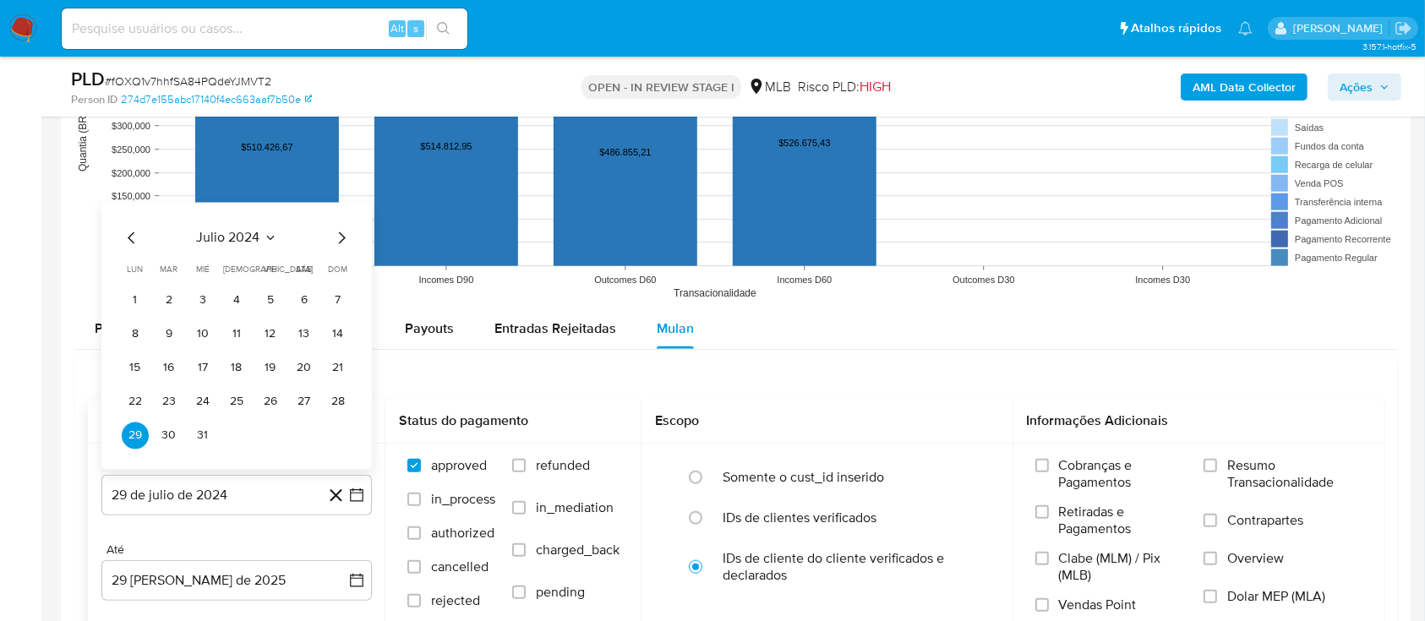
click at [264, 239] on icon "Seleccionar mes y año" at bounding box center [271, 238] width 14 height 14
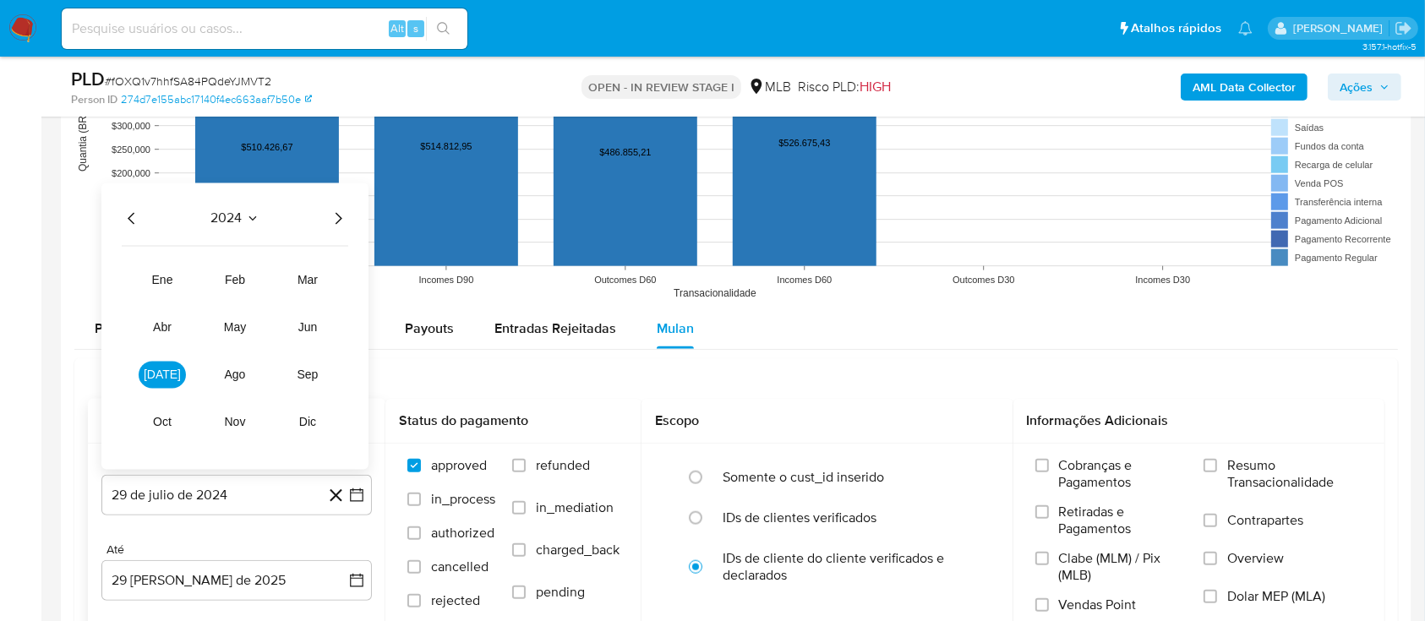
click at [336, 222] on icon "Año siguiente" at bounding box center [339, 218] width 7 height 12
click at [160, 380] on span "[DATE]" at bounding box center [162, 375] width 37 height 14
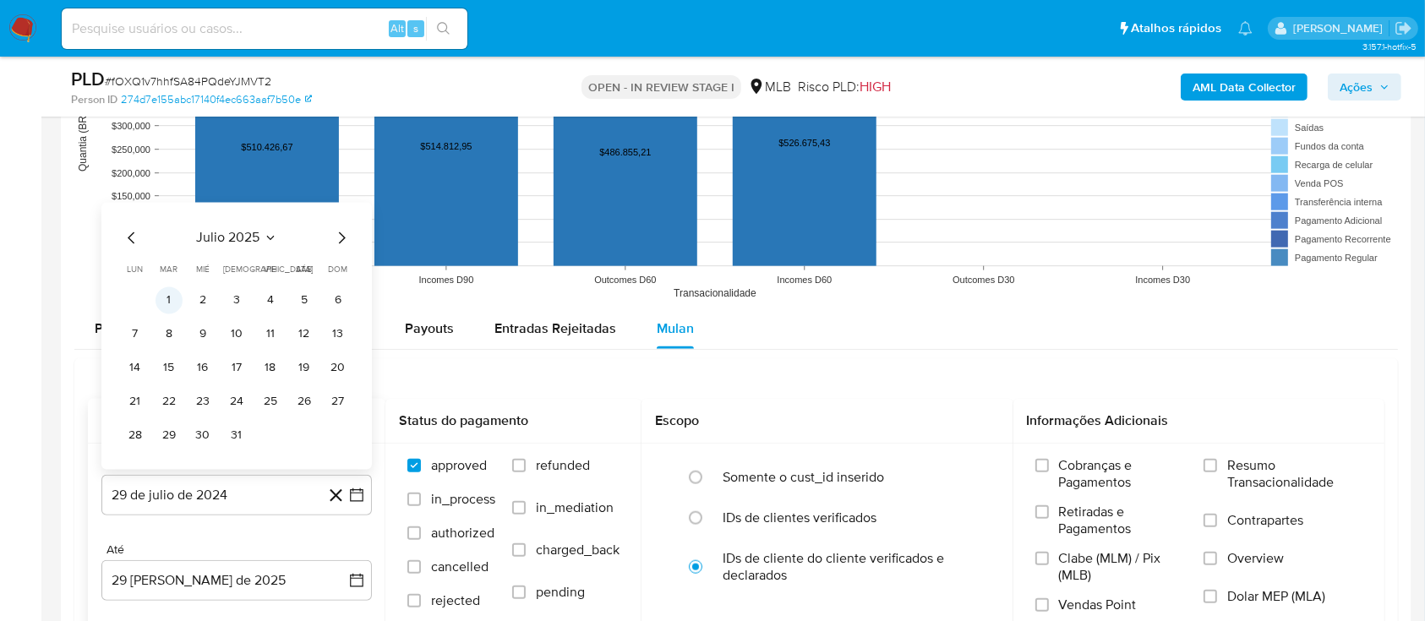
click at [169, 304] on button "1" at bounding box center [169, 300] width 27 height 27
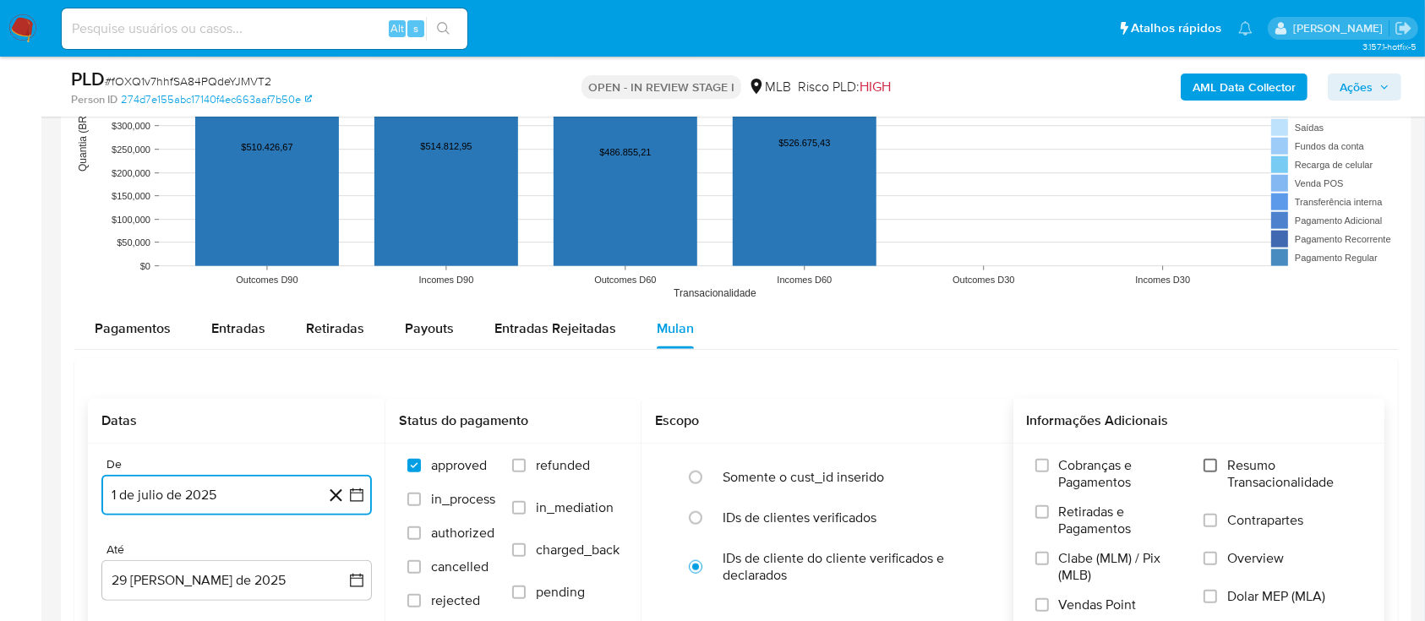
click at [1211, 466] on input "Resumo Transacionalidade" at bounding box center [1211, 466] width 14 height 14
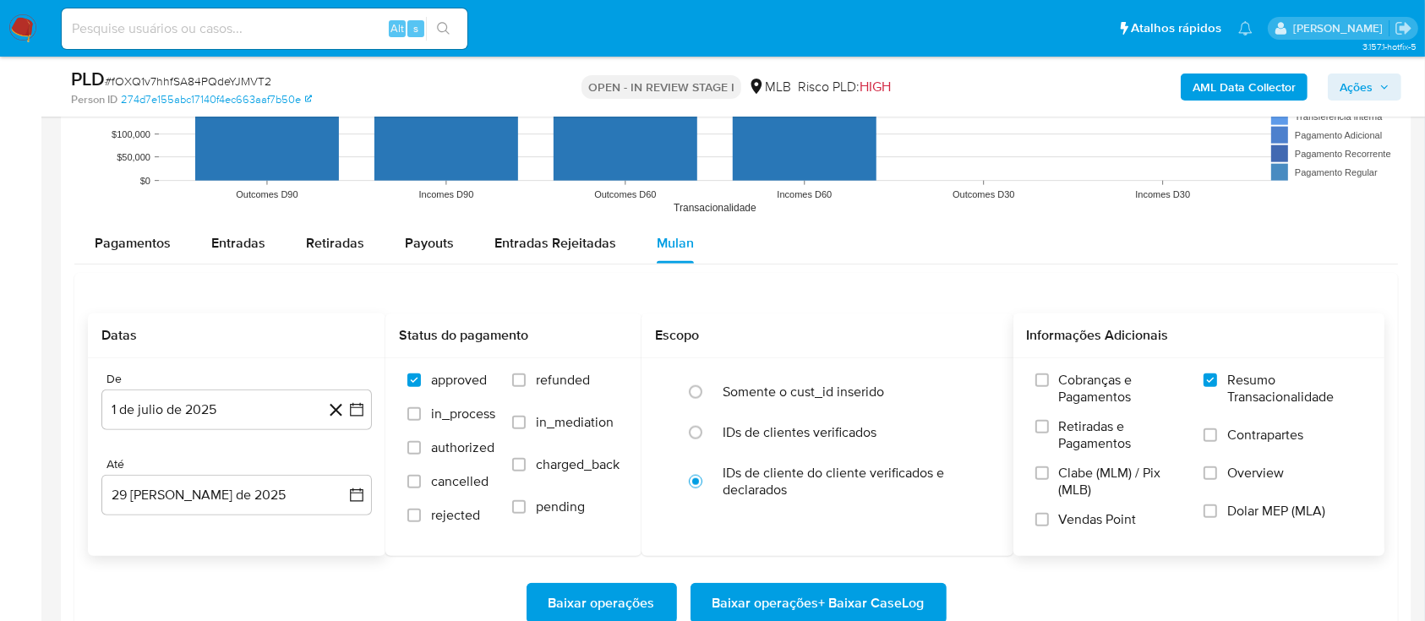
scroll to position [1916, 0]
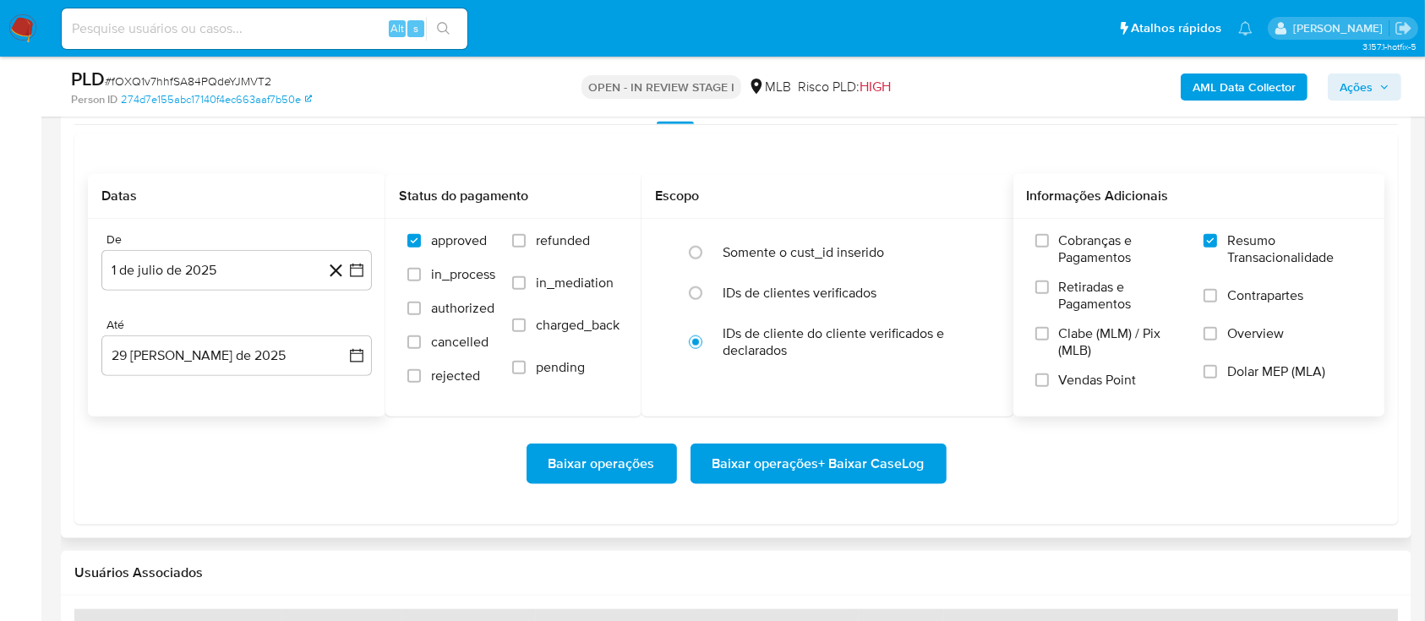
click at [867, 463] on span "Baixar operações + Baixar CaseLog" at bounding box center [819, 464] width 212 height 37
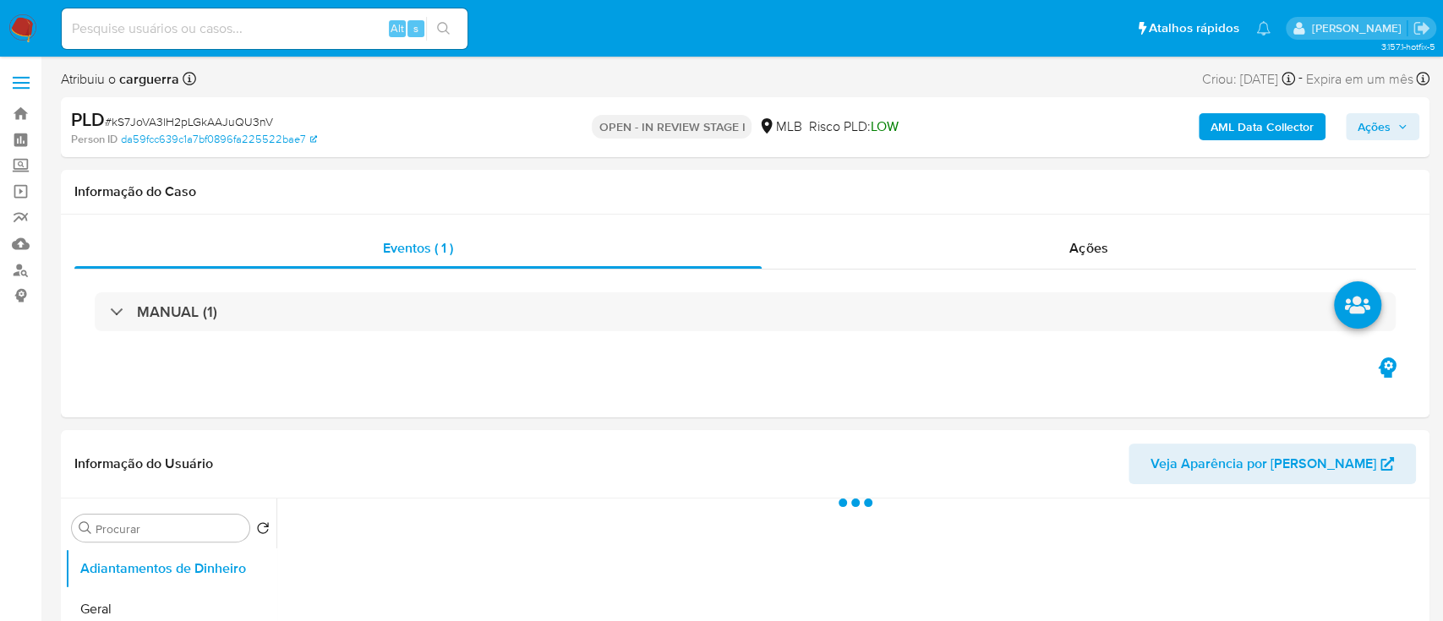
select select "10"
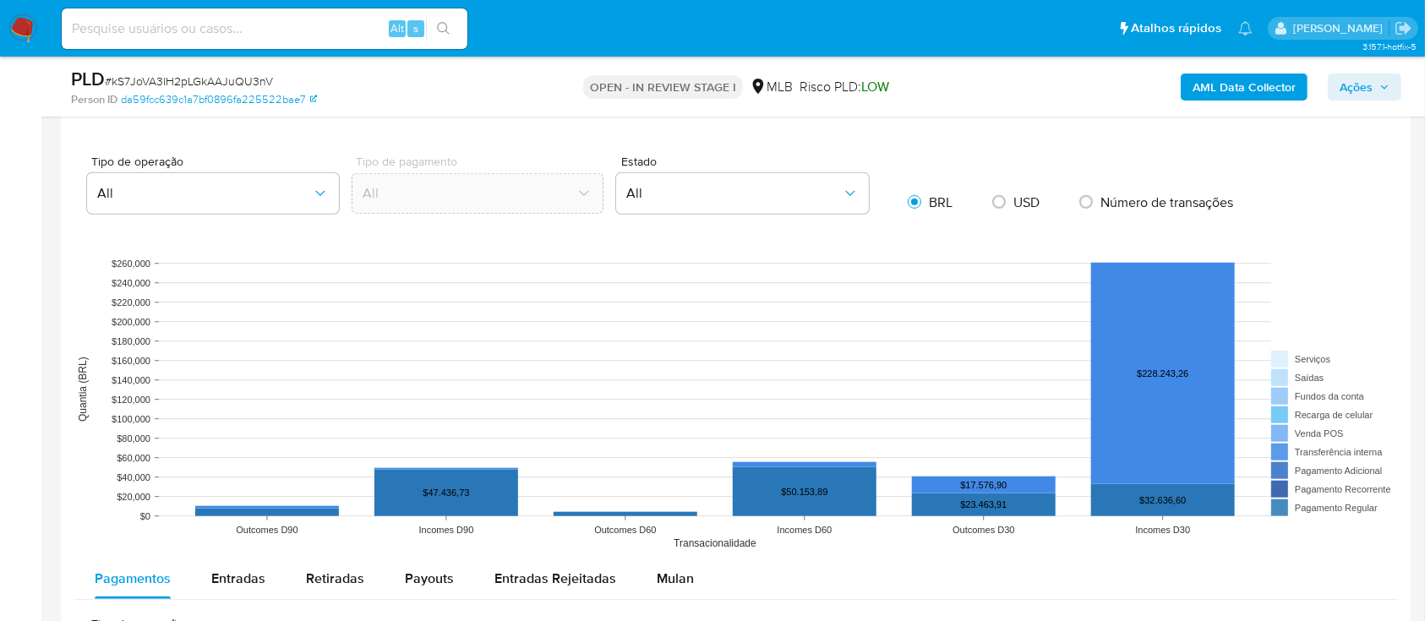
scroll to position [1578, 0]
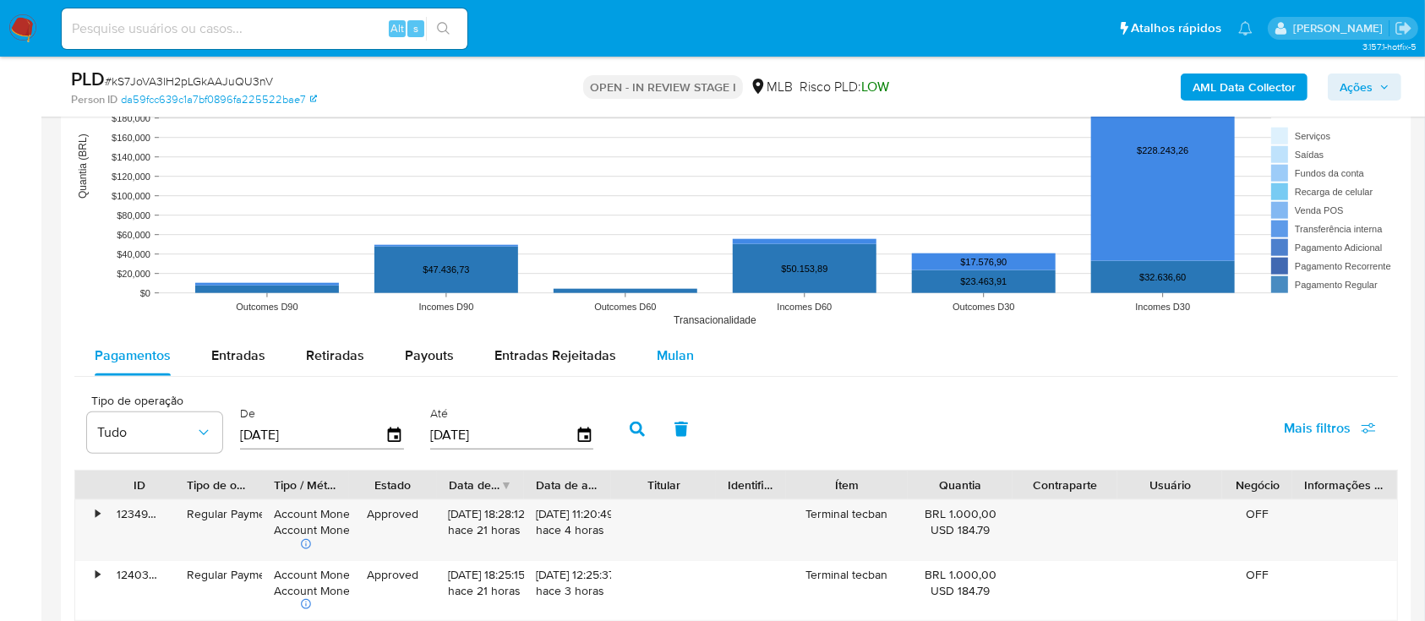
click at [666, 364] on span "Mulan" at bounding box center [675, 355] width 37 height 19
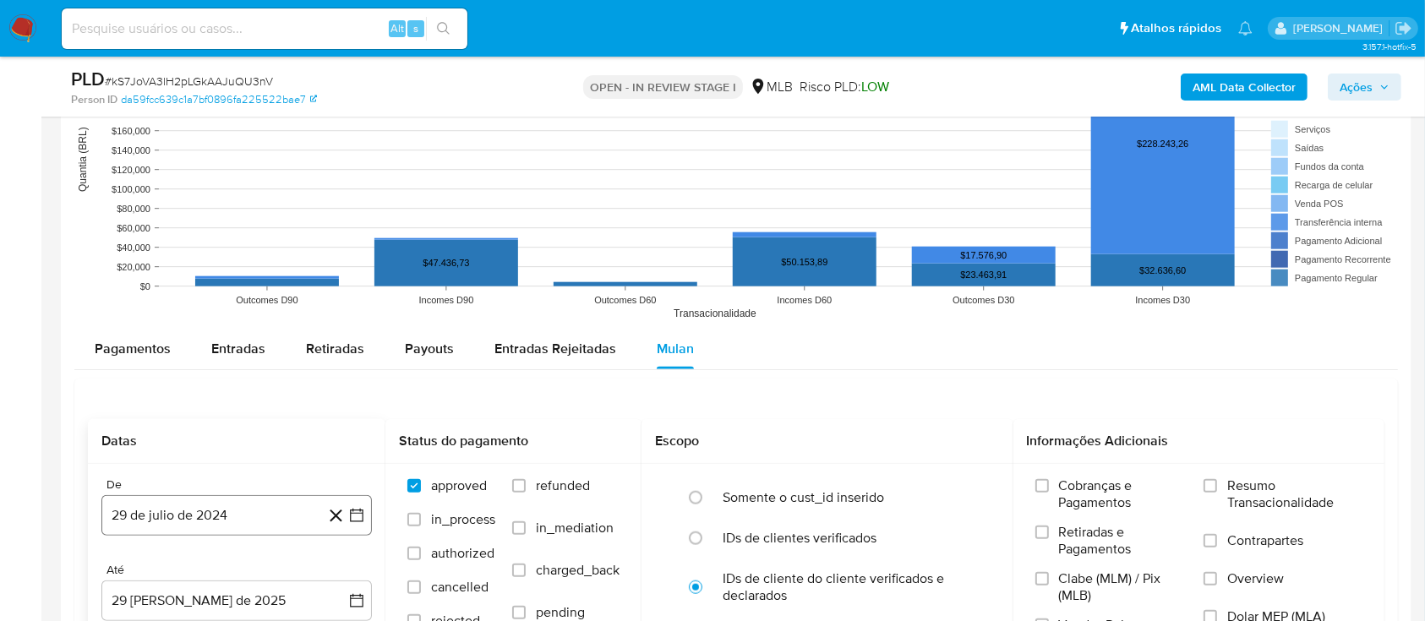
scroll to position [1691, 0]
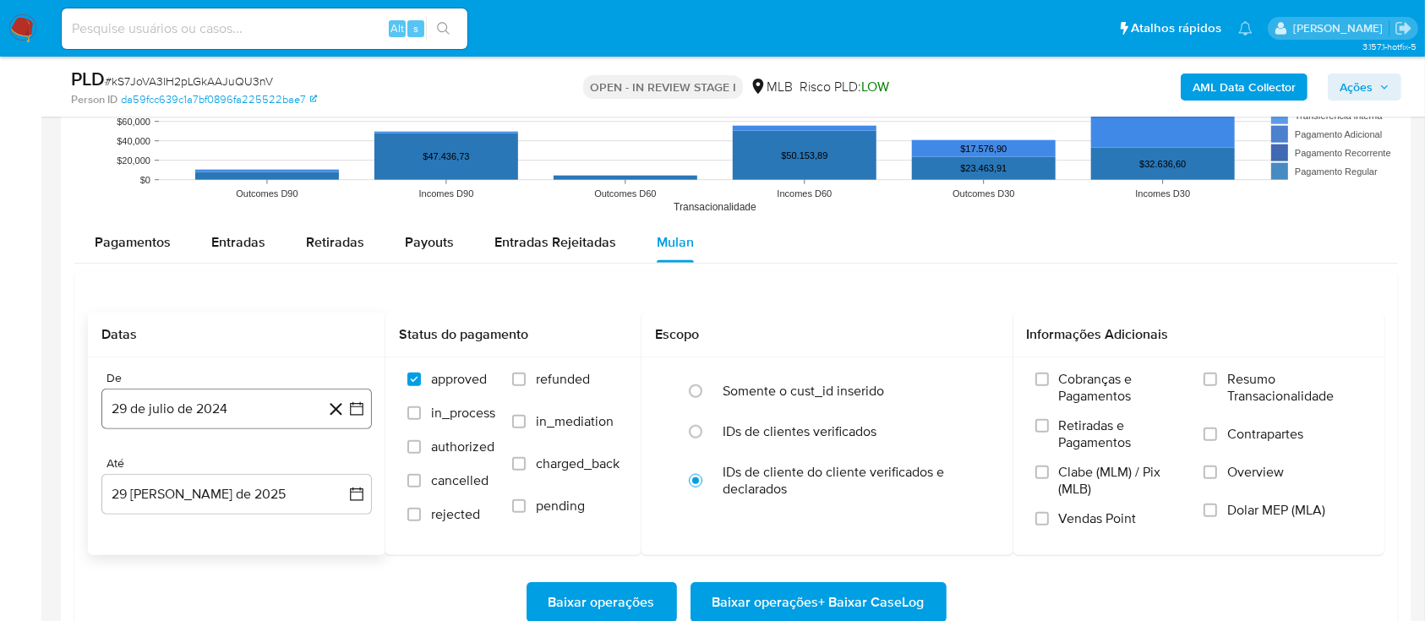
click at [350, 409] on icon "button" at bounding box center [356, 409] width 17 height 17
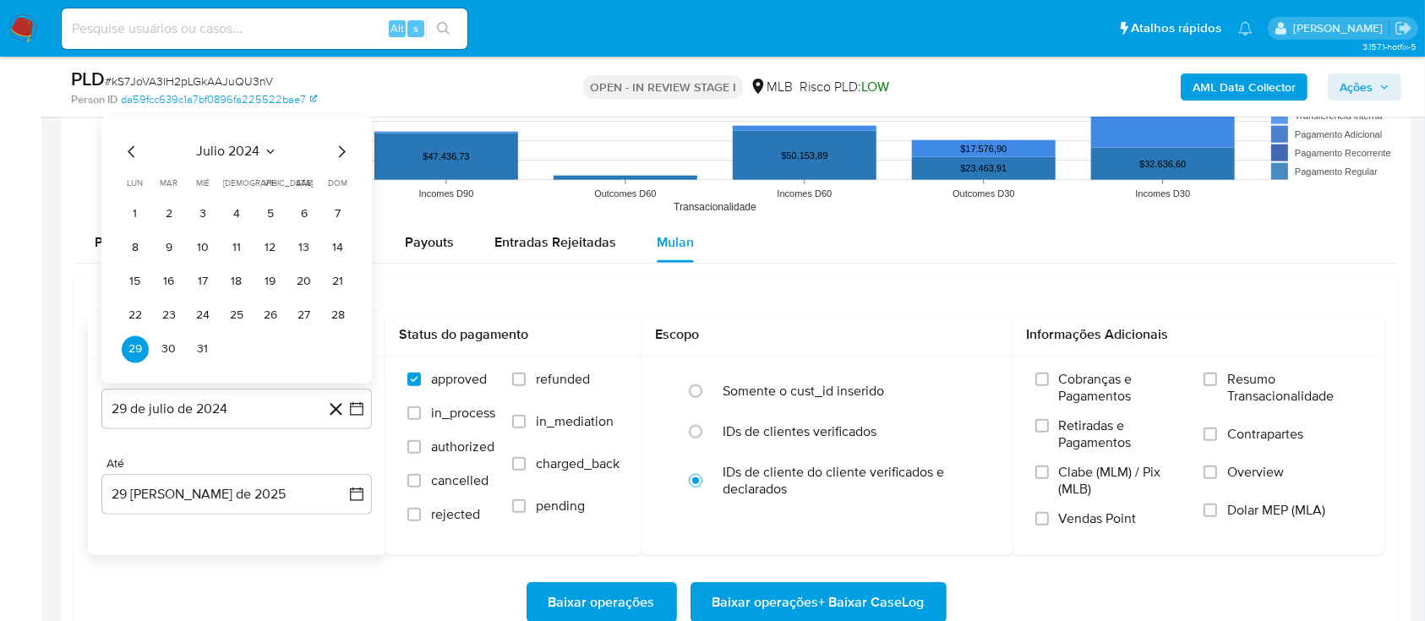
click at [265, 153] on icon "Seleccionar mes y año" at bounding box center [271, 152] width 14 height 14
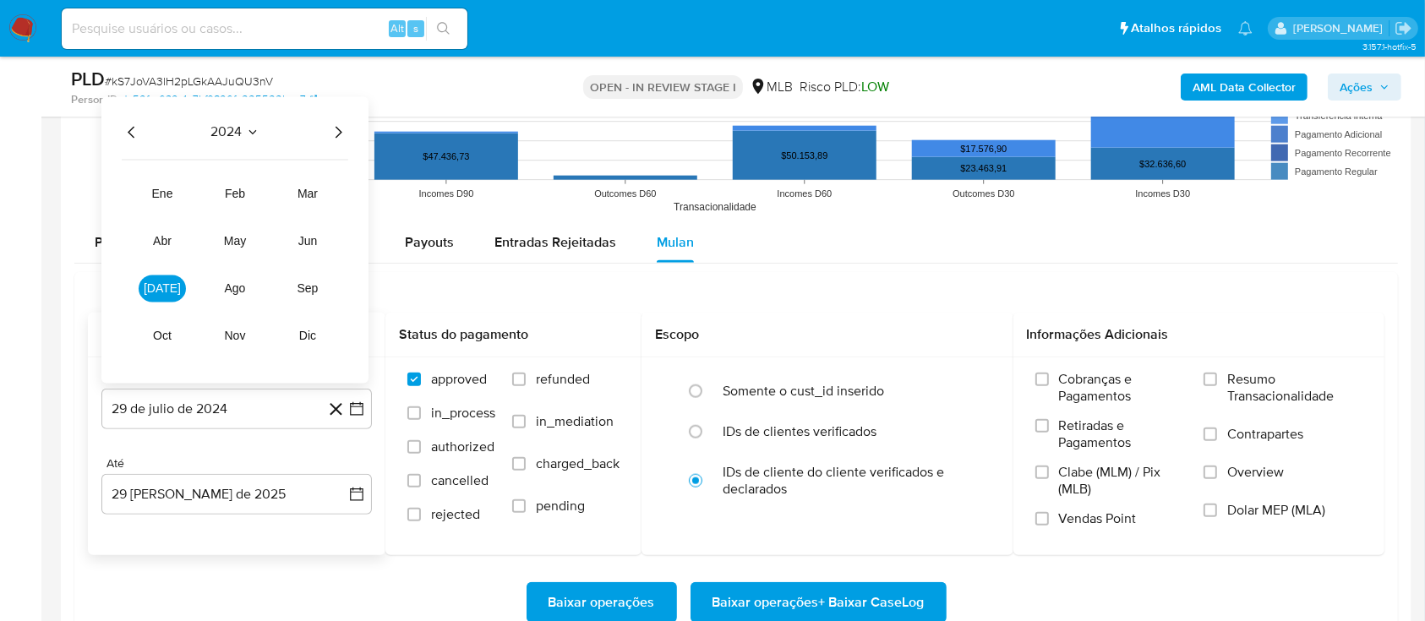
click at [343, 130] on icon "Año siguiente" at bounding box center [338, 133] width 20 height 20
click at [162, 295] on button "[DATE]" at bounding box center [162, 289] width 47 height 27
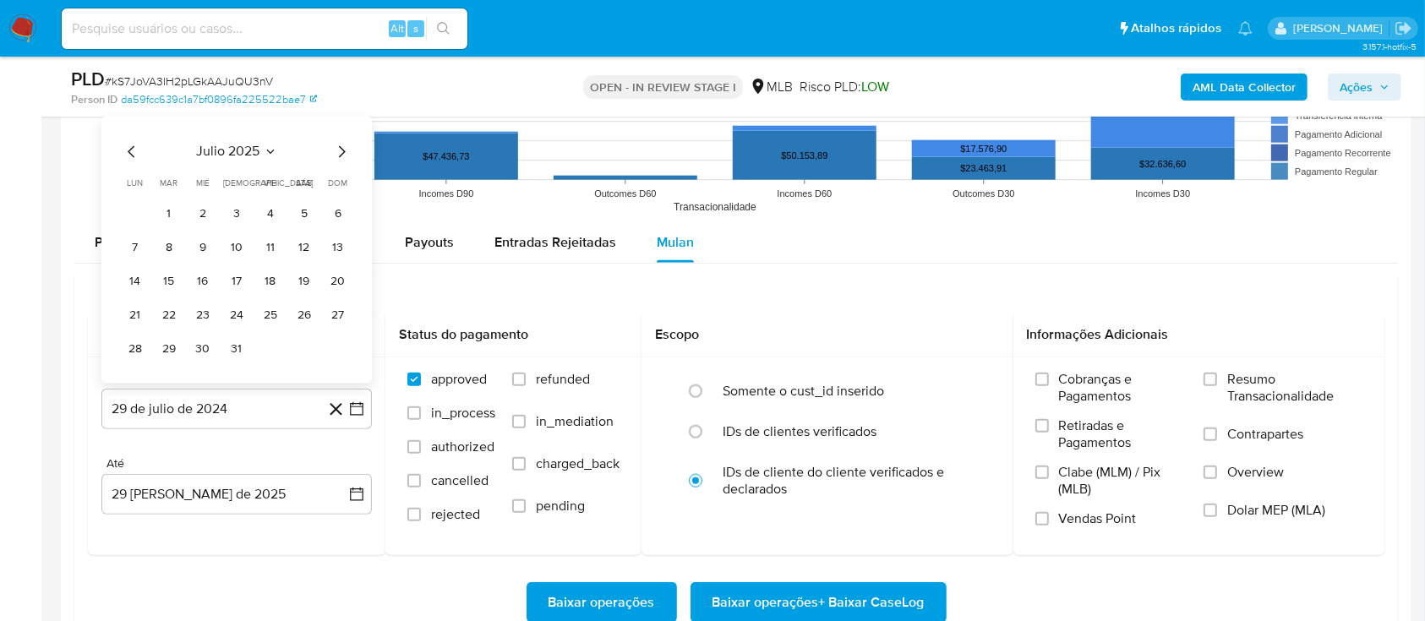
click at [158, 211] on button "1" at bounding box center [169, 214] width 27 height 27
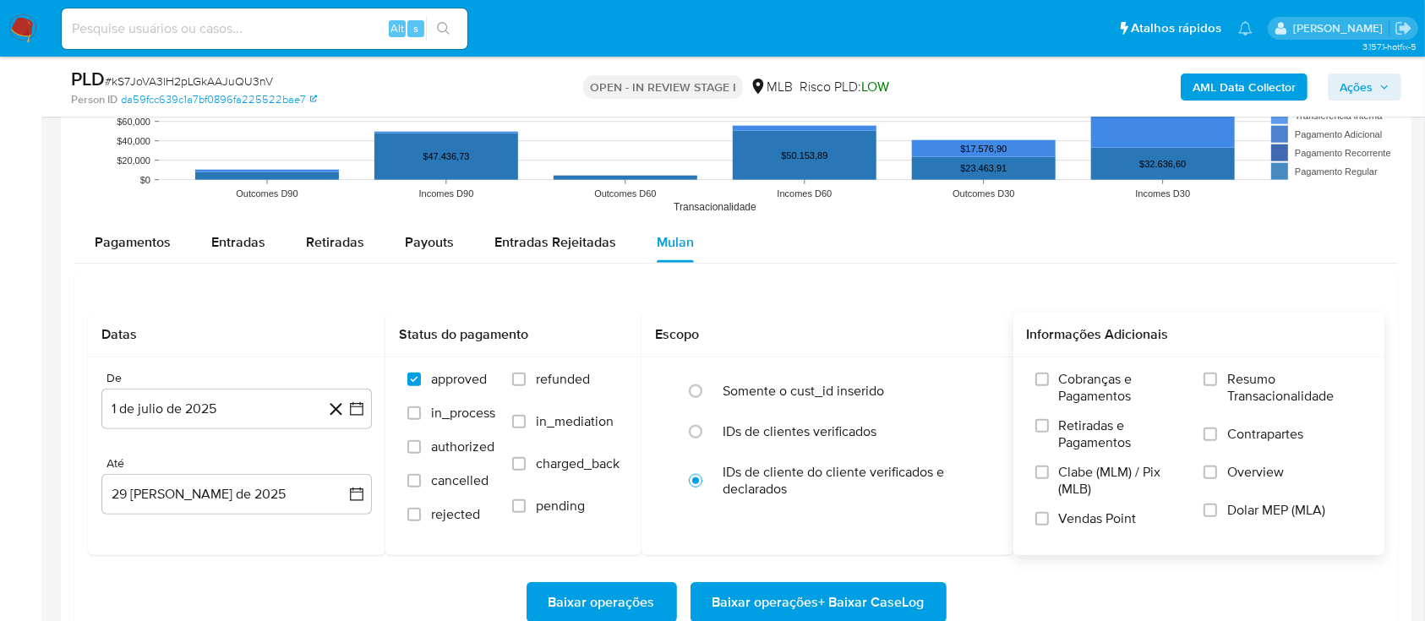
click at [1220, 375] on label "Resumo Transacionalidade" at bounding box center [1283, 398] width 159 height 55
click at [1217, 375] on input "Resumo Transacionalidade" at bounding box center [1211, 380] width 14 height 14
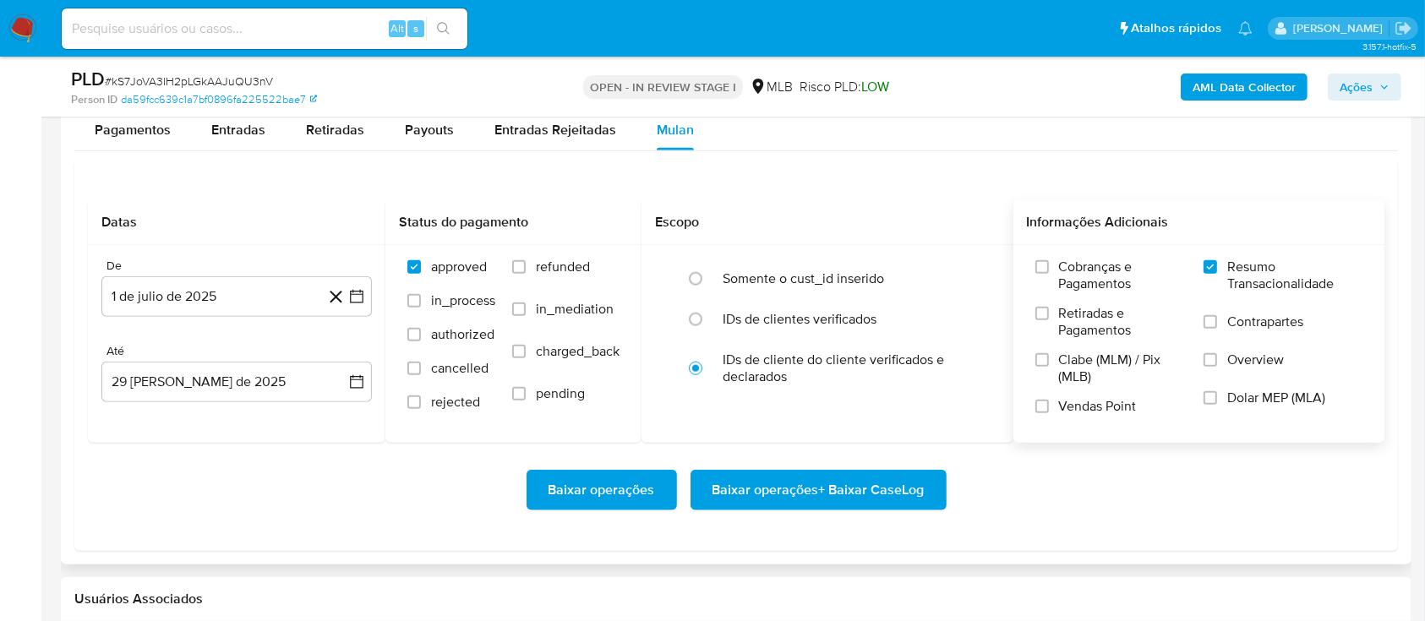
click at [802, 472] on span "Baixar operações + Baixar CaseLog" at bounding box center [819, 490] width 212 height 37
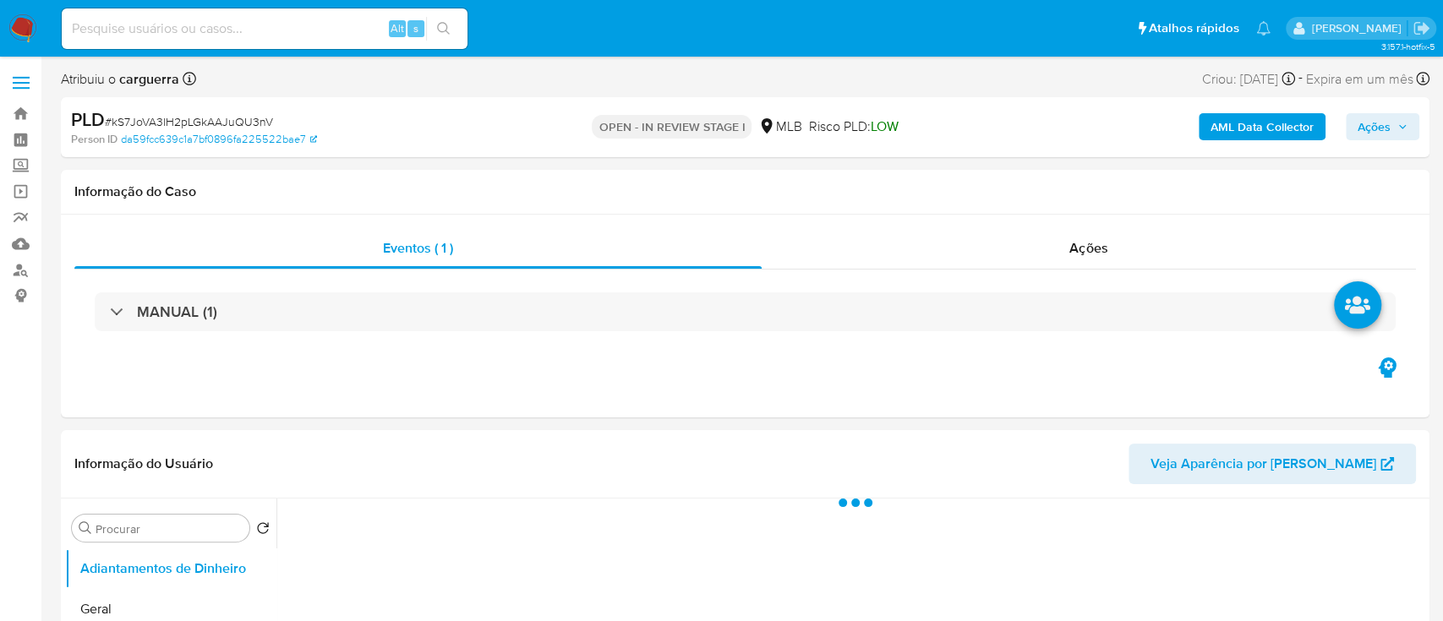
select select "10"
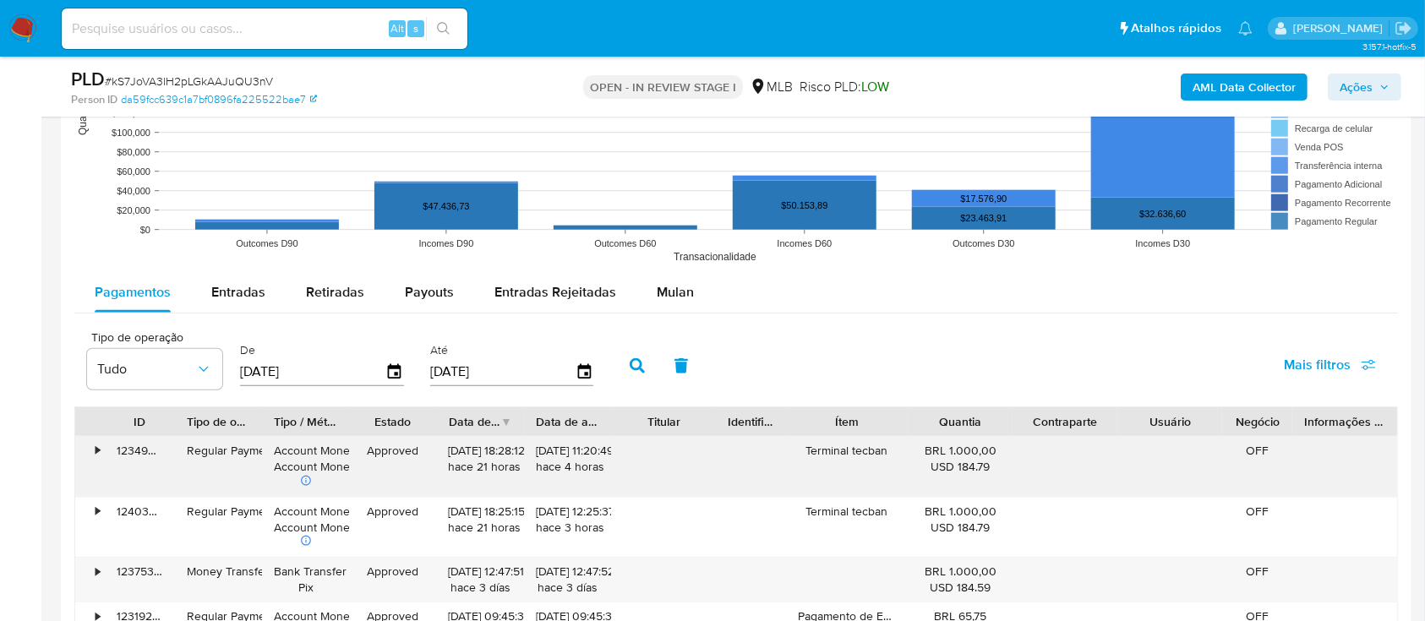
scroll to position [1691, 0]
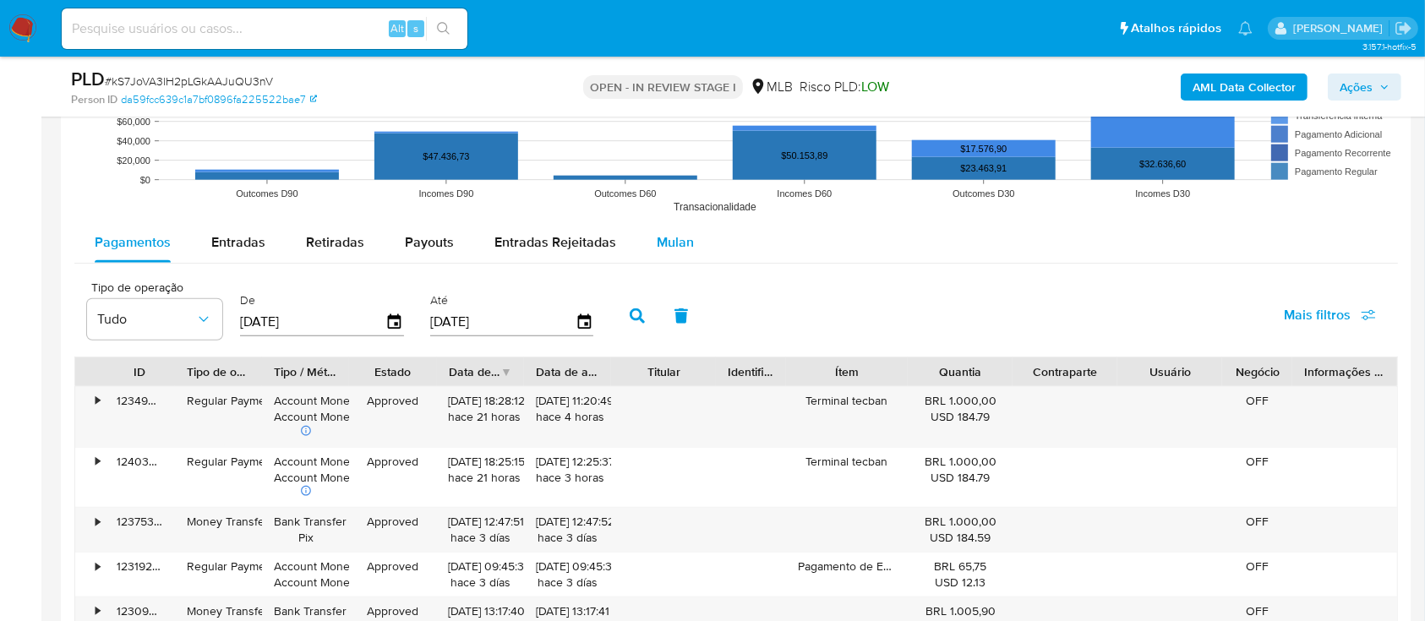
click at [663, 239] on span "Mulan" at bounding box center [675, 241] width 37 height 19
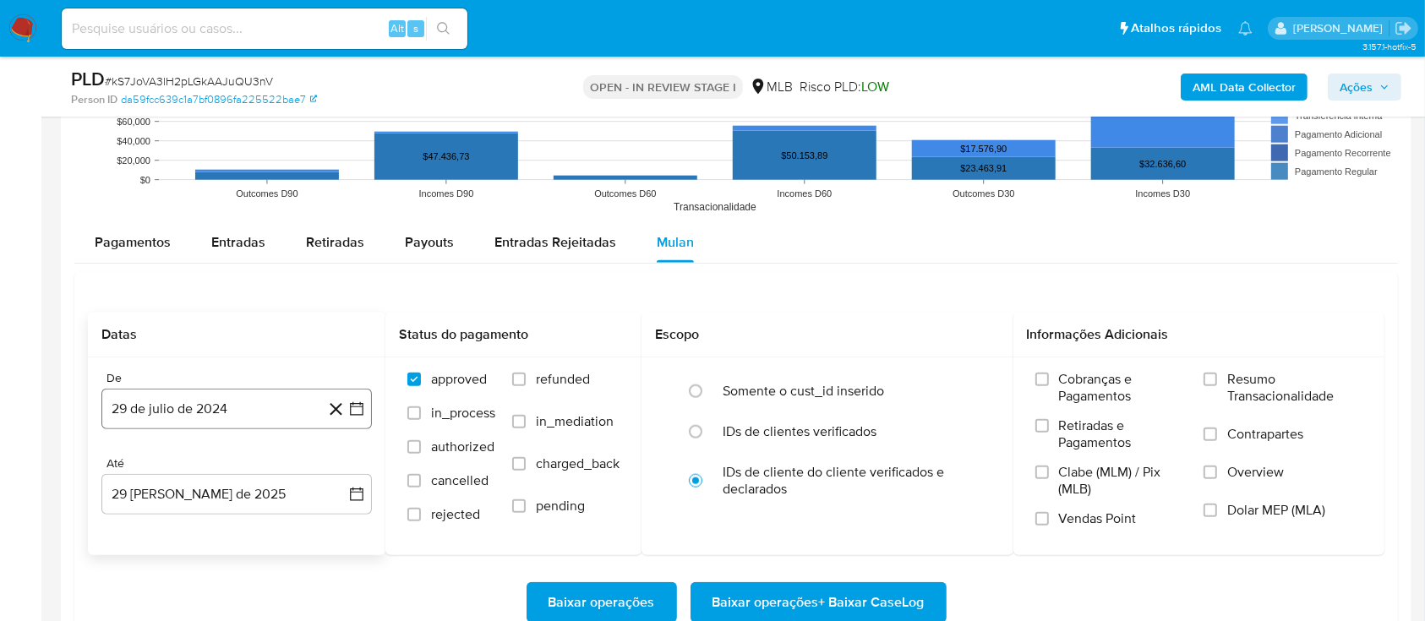
click at [353, 411] on icon "button" at bounding box center [356, 409] width 17 height 17
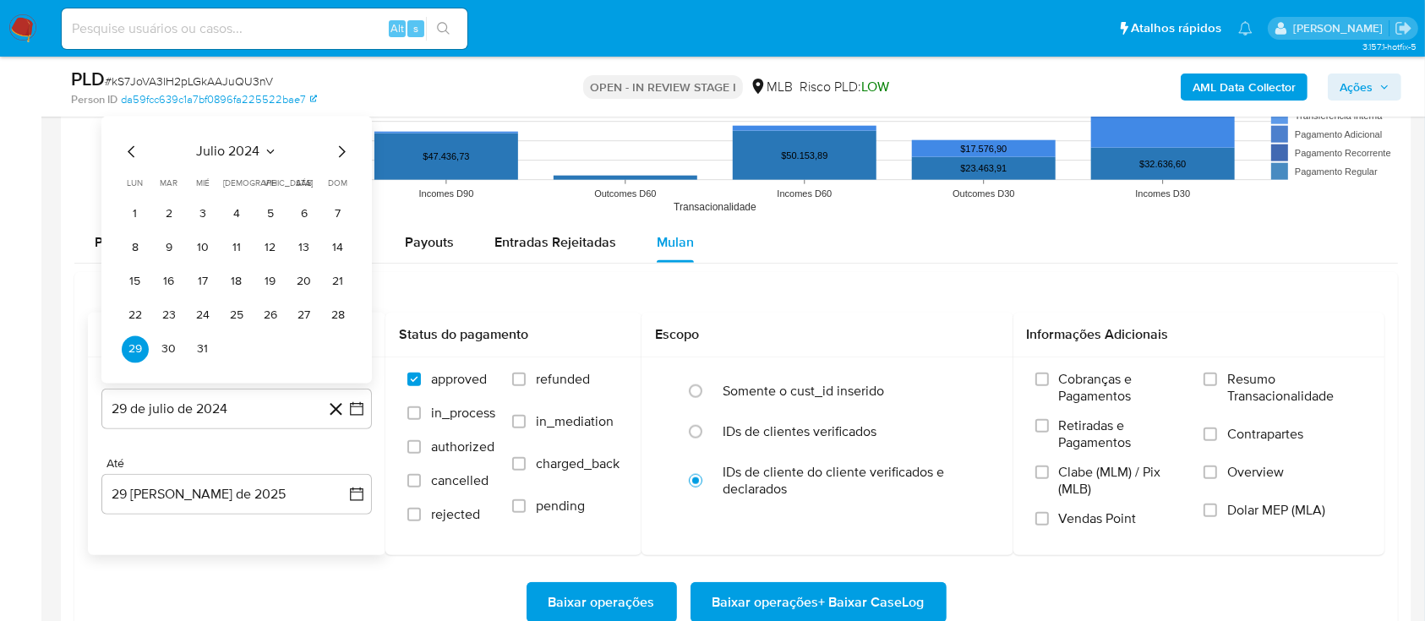
click at [262, 149] on button "julio 2024" at bounding box center [237, 152] width 80 height 17
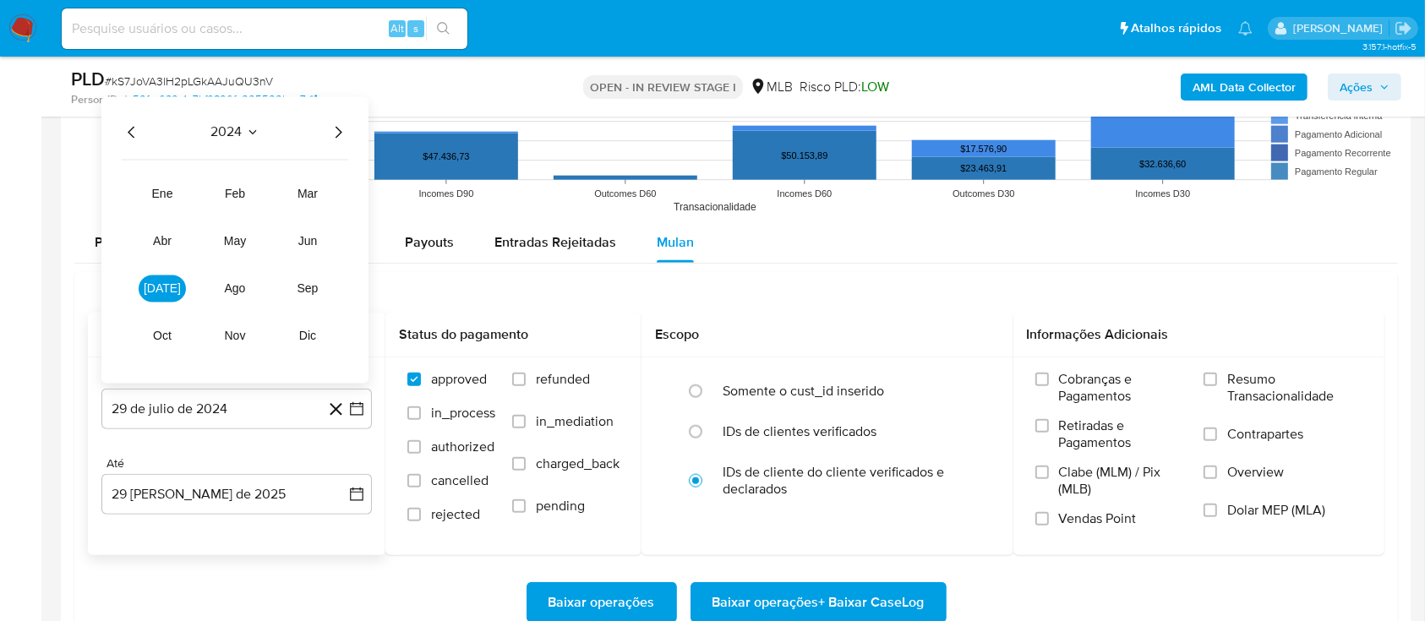
click at [338, 129] on icon "Año siguiente" at bounding box center [338, 133] width 20 height 20
click at [147, 282] on button "[DATE]" at bounding box center [162, 289] width 47 height 27
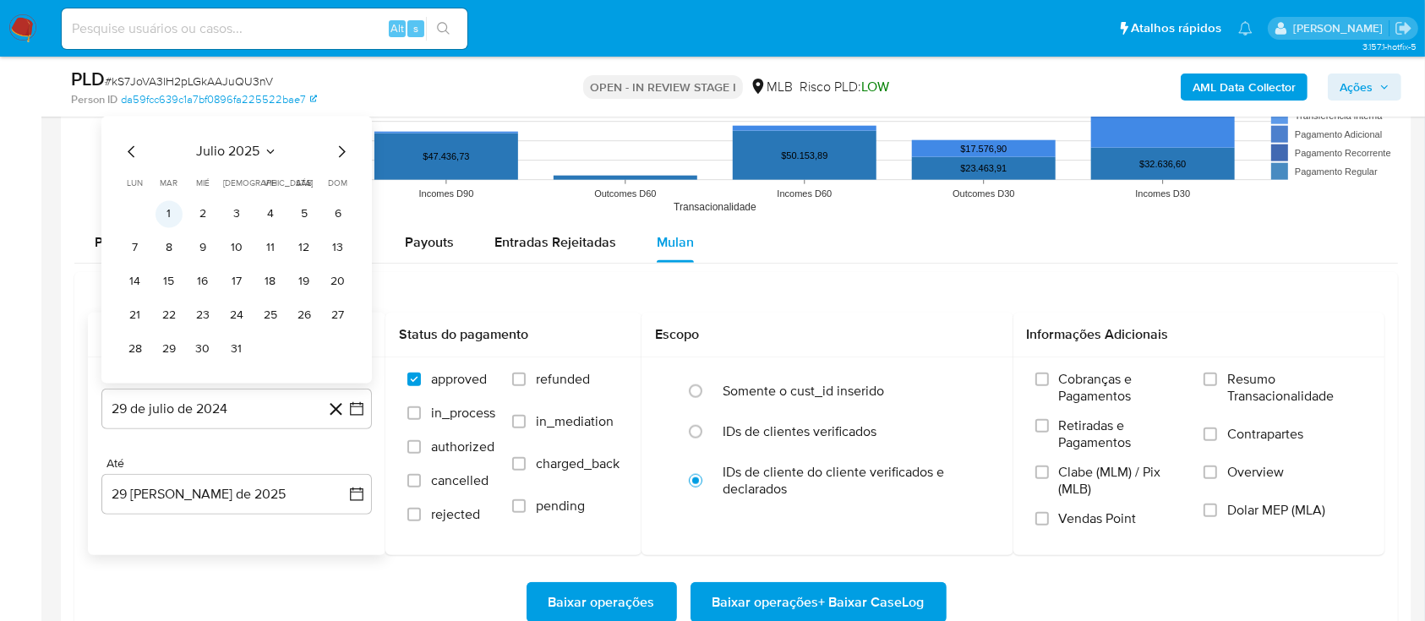
click at [174, 208] on button "1" at bounding box center [169, 214] width 27 height 27
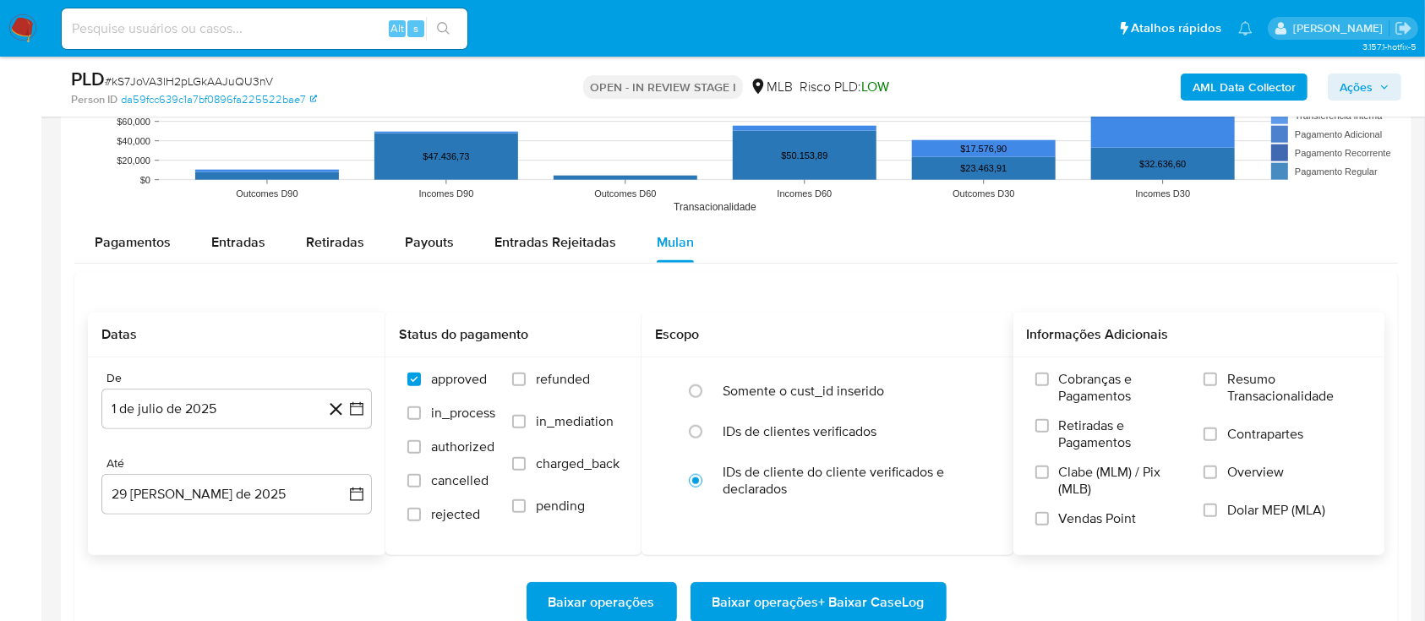
click at [1233, 374] on span "Resumo Transacionalidade" at bounding box center [1295, 388] width 135 height 34
click at [1217, 374] on input "Resumo Transacionalidade" at bounding box center [1211, 380] width 14 height 14
click at [820, 599] on span "Baixar operações + Baixar CaseLog" at bounding box center [819, 602] width 212 height 37
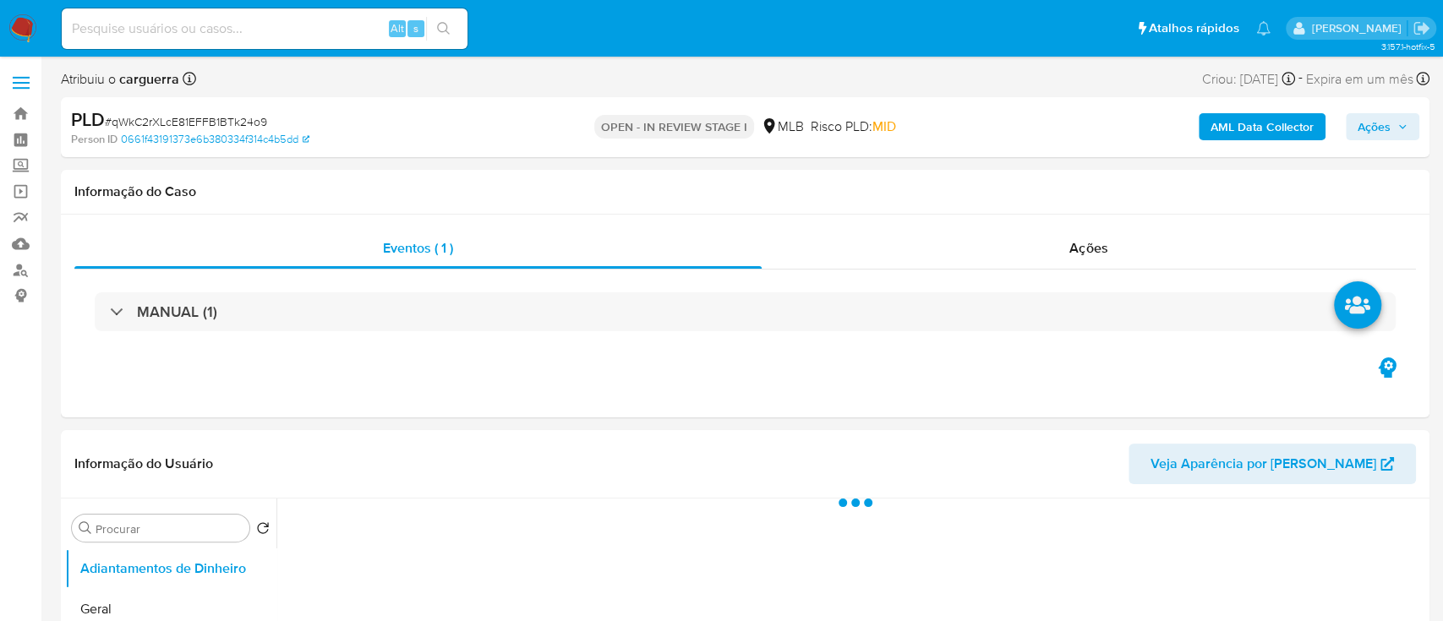
select select "10"
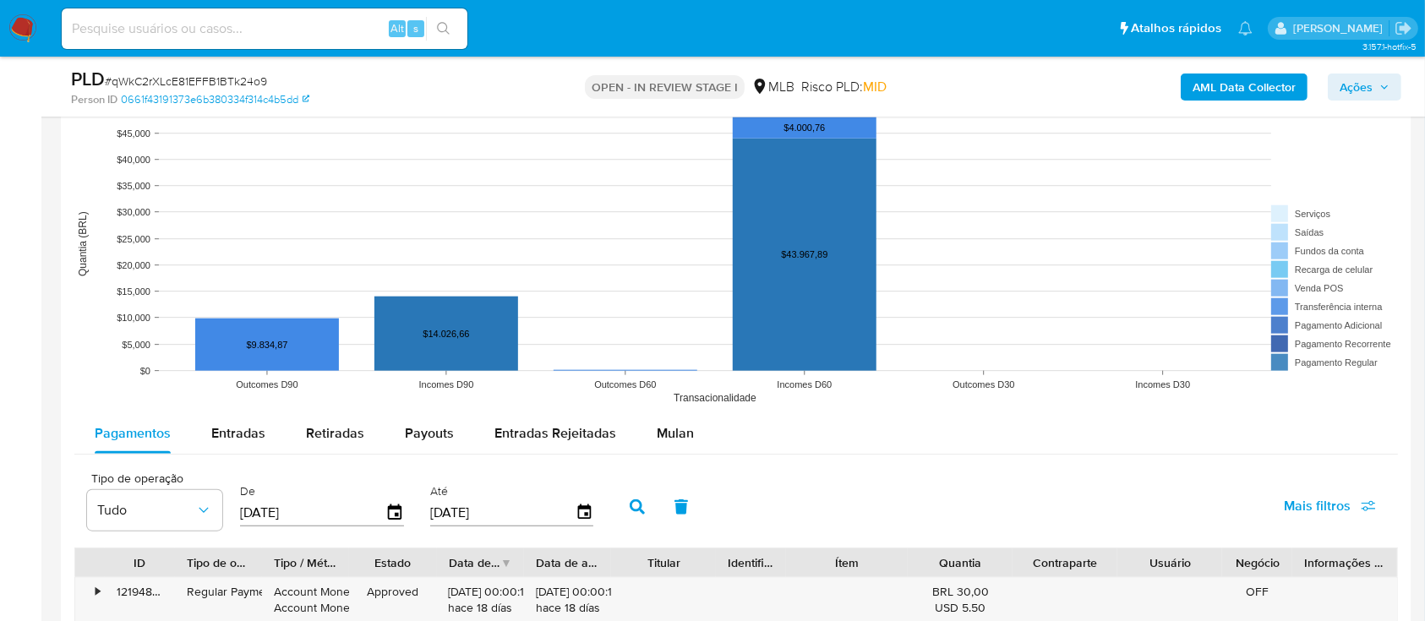
scroll to position [1803, 0]
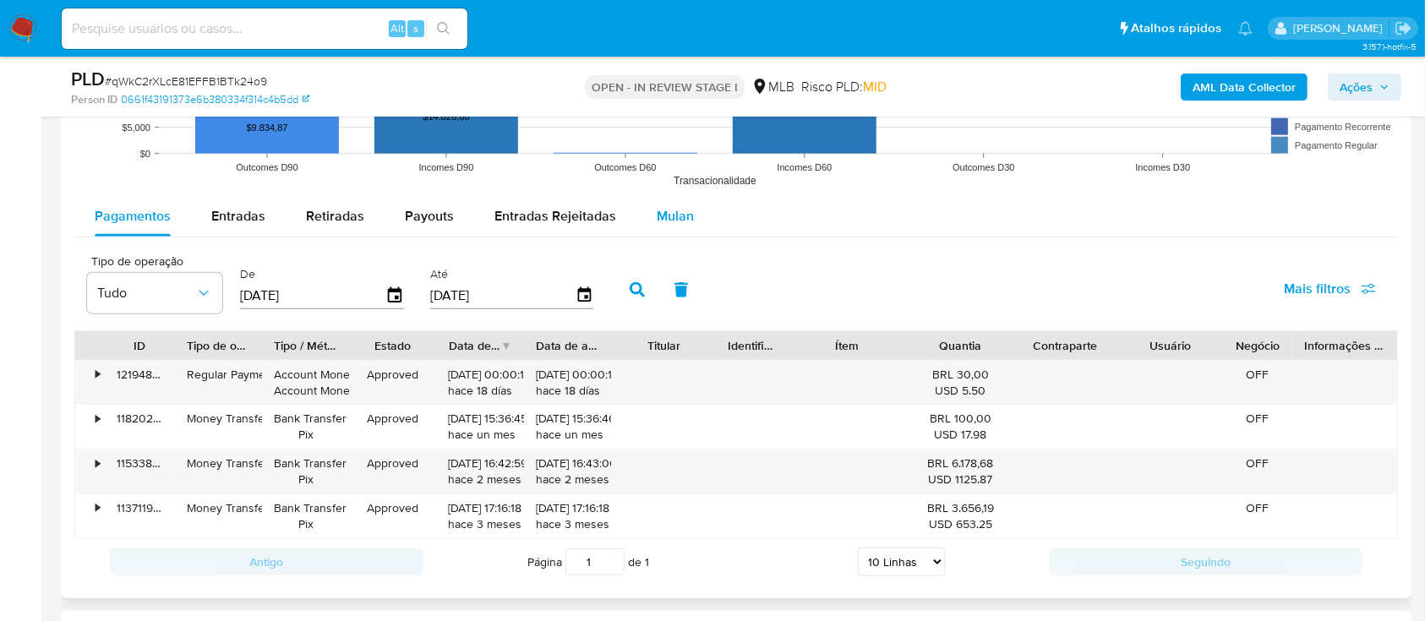
drag, startPoint x: 670, startPoint y: 202, endPoint x: 675, endPoint y: 211, distance: 11.0
click at [670, 205] on div "Mulan" at bounding box center [675, 216] width 37 height 41
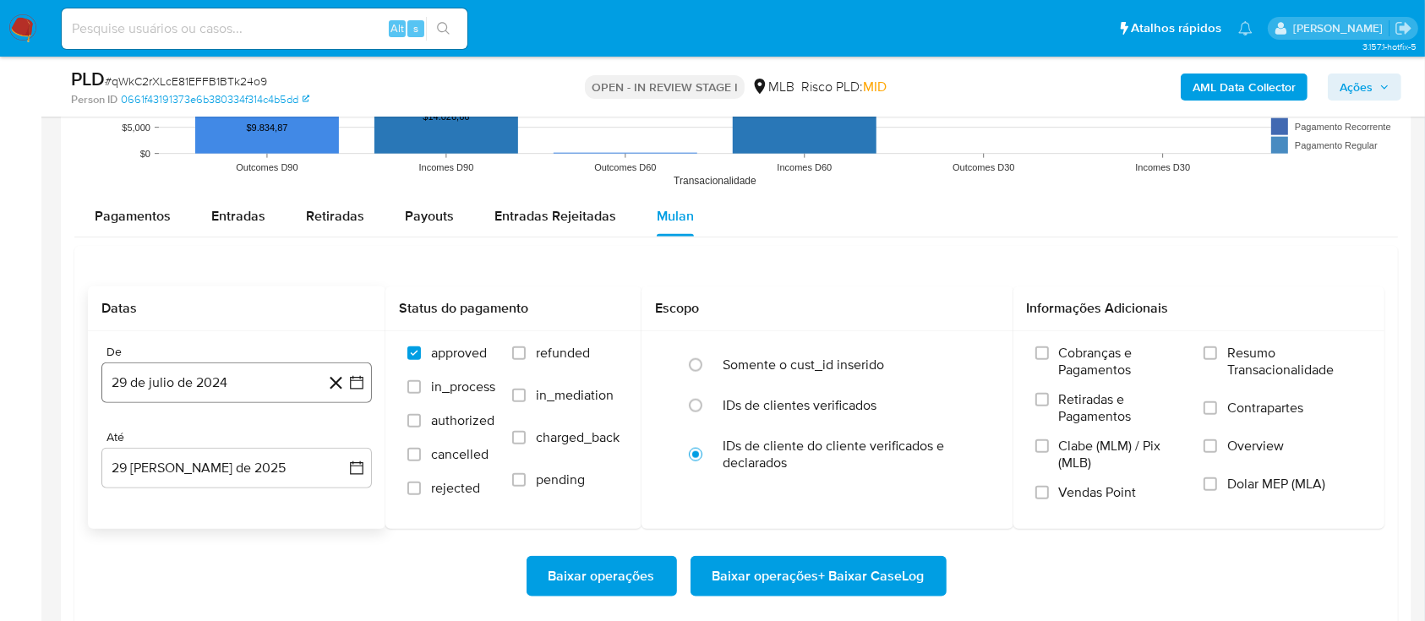
click at [358, 371] on button "29 de julio de 2024" at bounding box center [236, 383] width 271 height 41
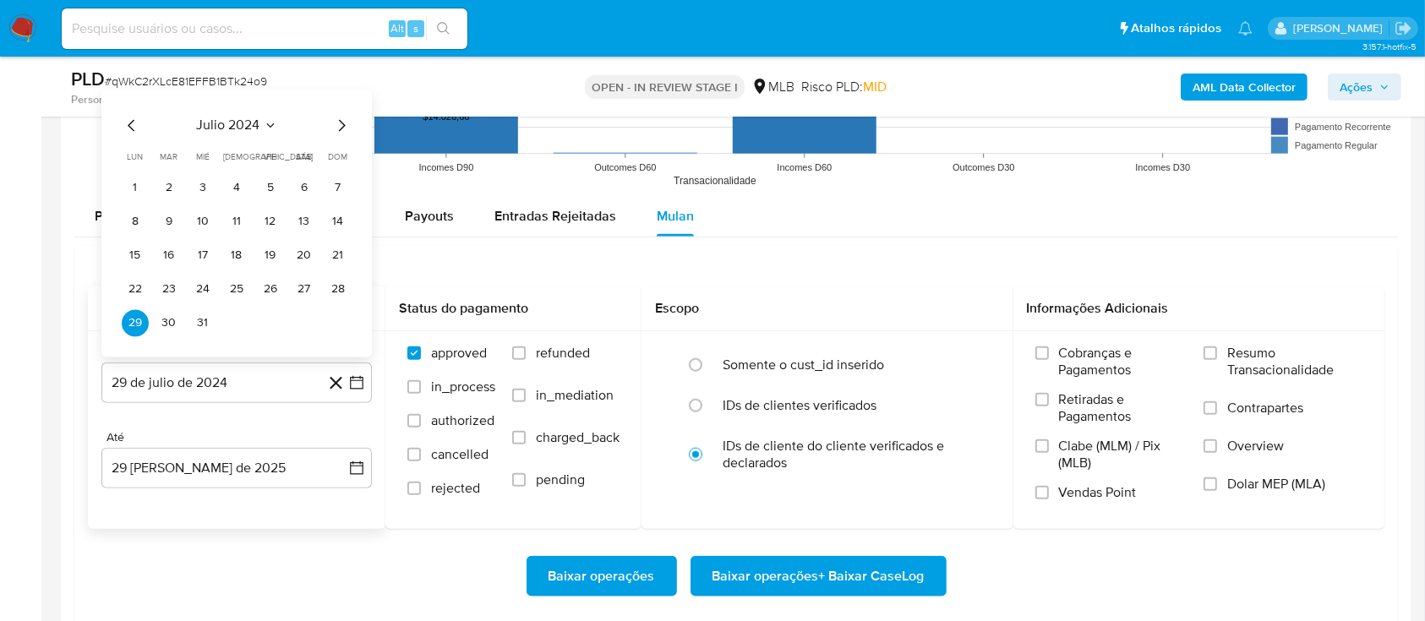
click at [275, 123] on icon "Seleccionar mes y año" at bounding box center [271, 125] width 14 height 14
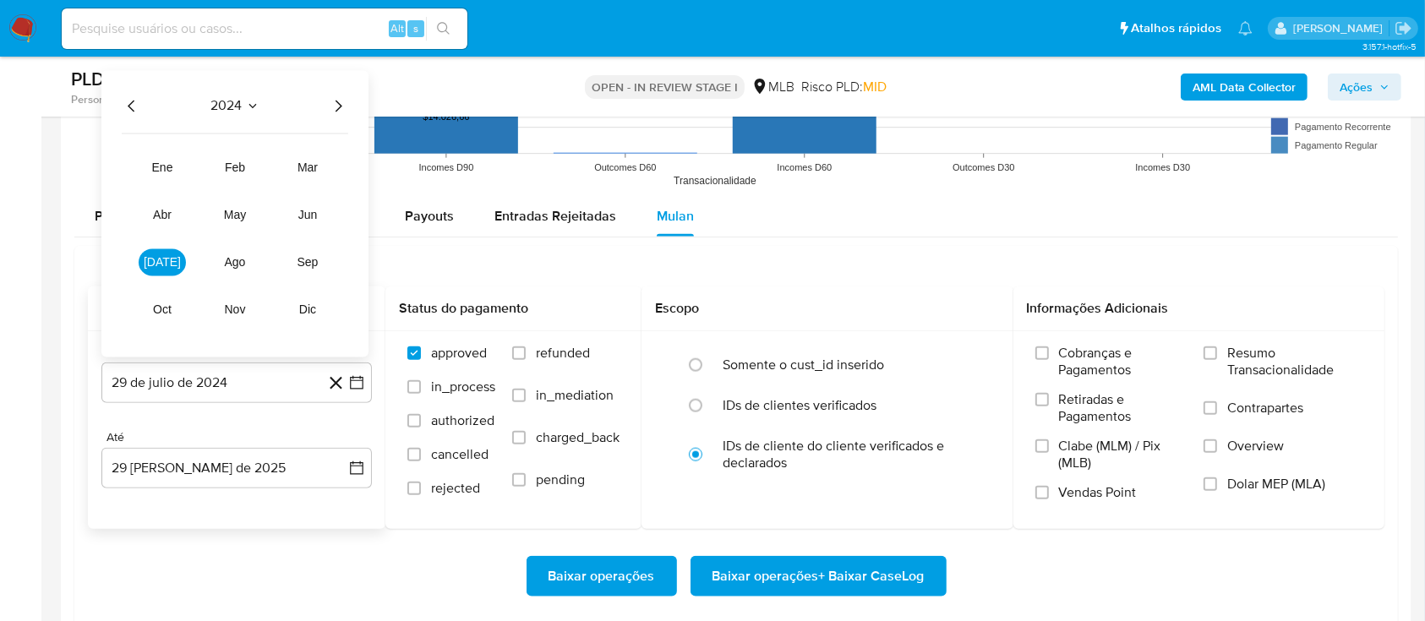
click at [340, 104] on icon "Año siguiente" at bounding box center [339, 106] width 7 height 12
click at [157, 262] on span "[DATE]" at bounding box center [162, 262] width 37 height 14
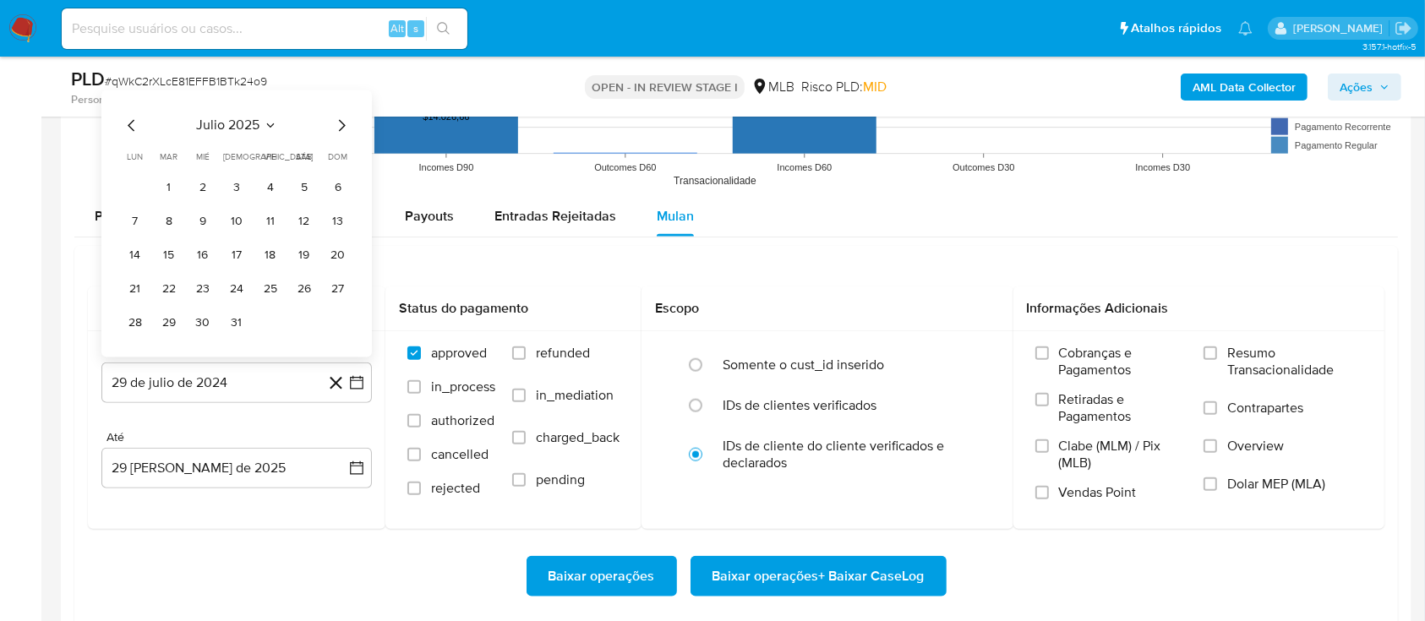
click at [165, 189] on button "1" at bounding box center [169, 187] width 27 height 27
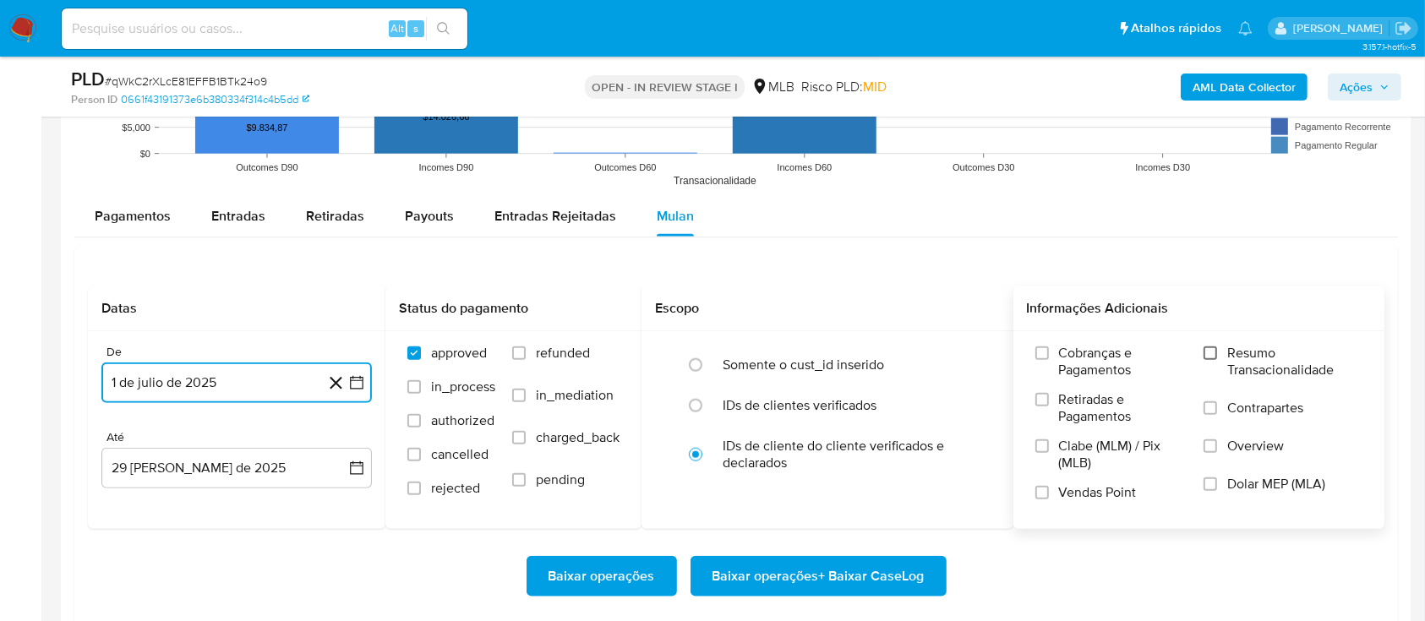
click at [1213, 351] on input "Resumo Transacionalidade" at bounding box center [1211, 354] width 14 height 14
click at [832, 578] on span "Baixar operações + Baixar CaseLog" at bounding box center [819, 576] width 212 height 37
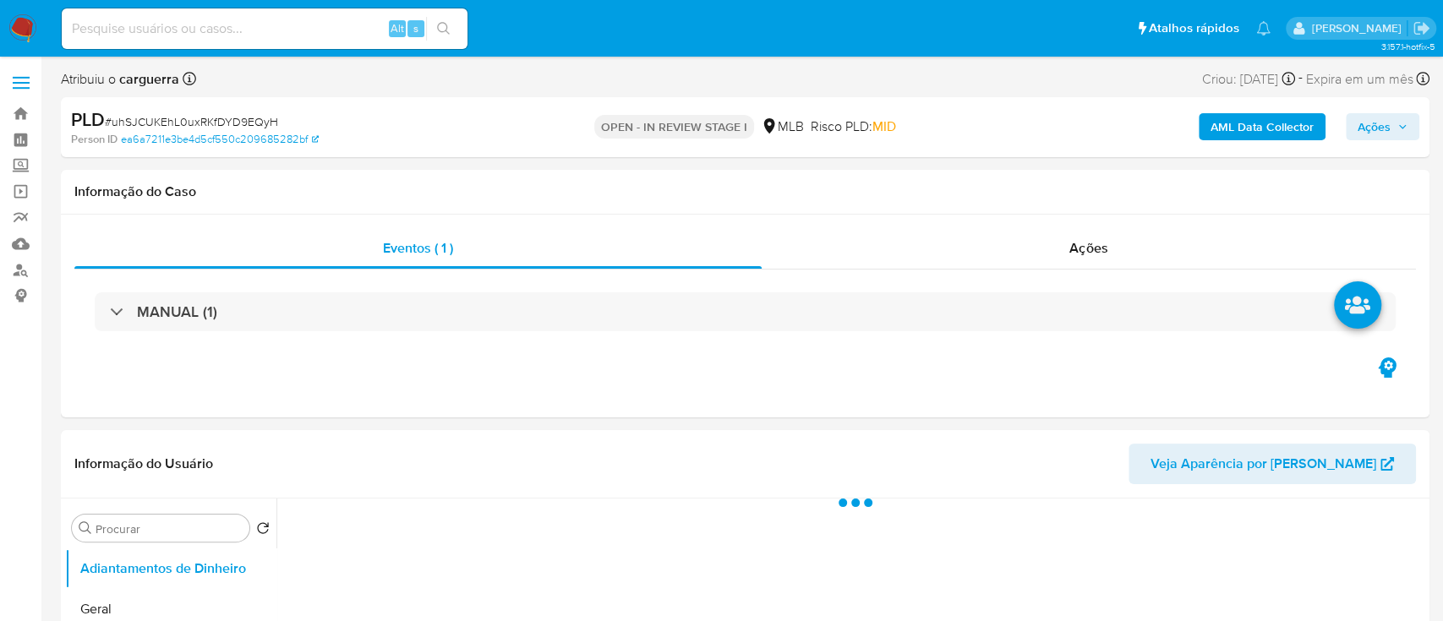
select select "10"
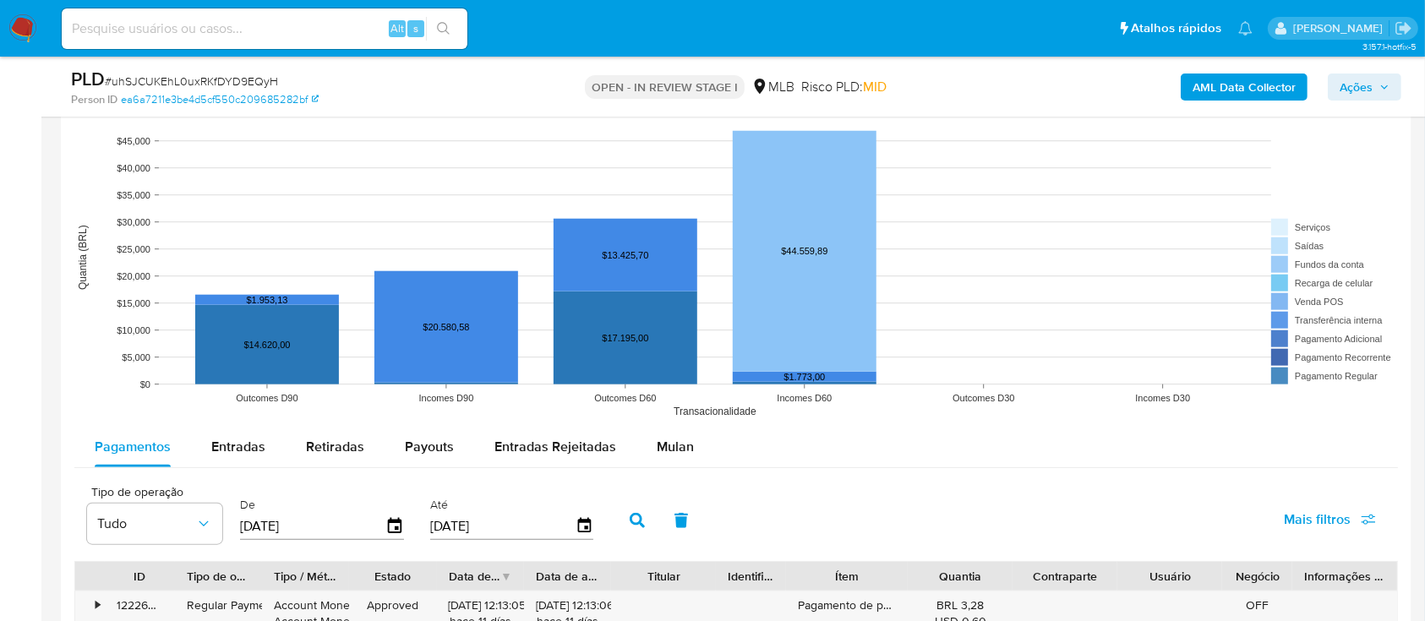
scroll to position [1578, 0]
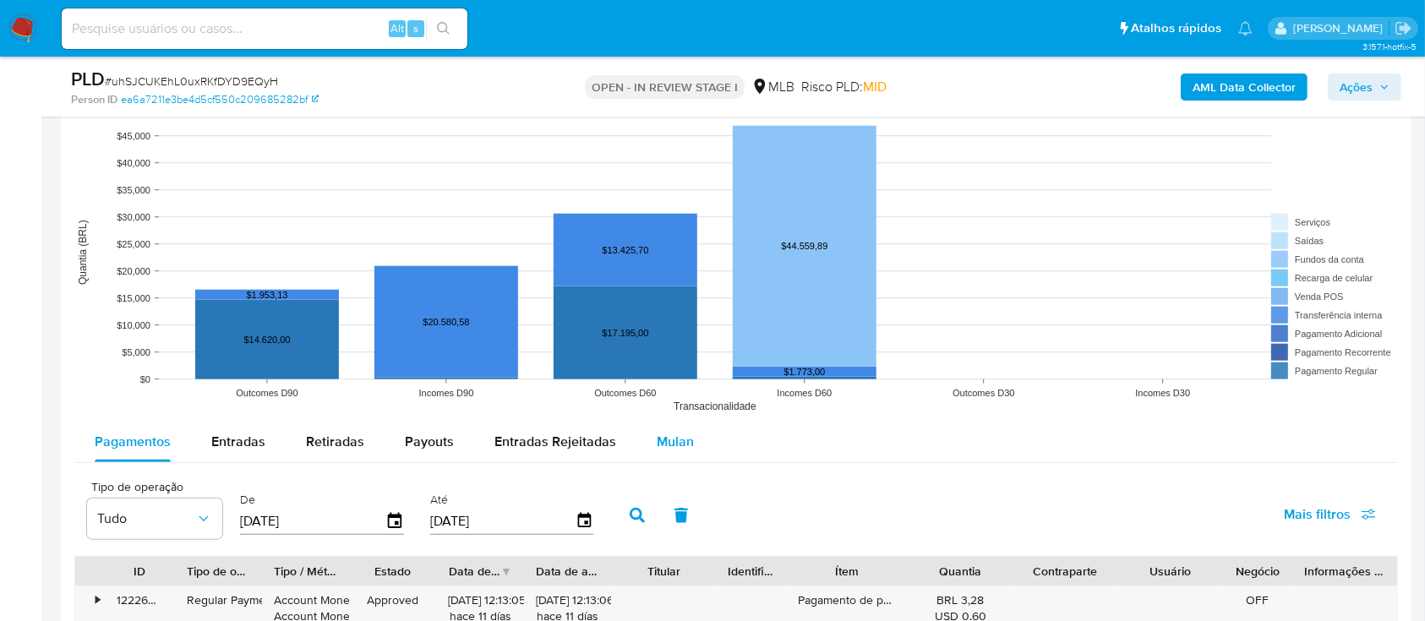
click at [683, 439] on span "Mulan" at bounding box center [675, 441] width 37 height 19
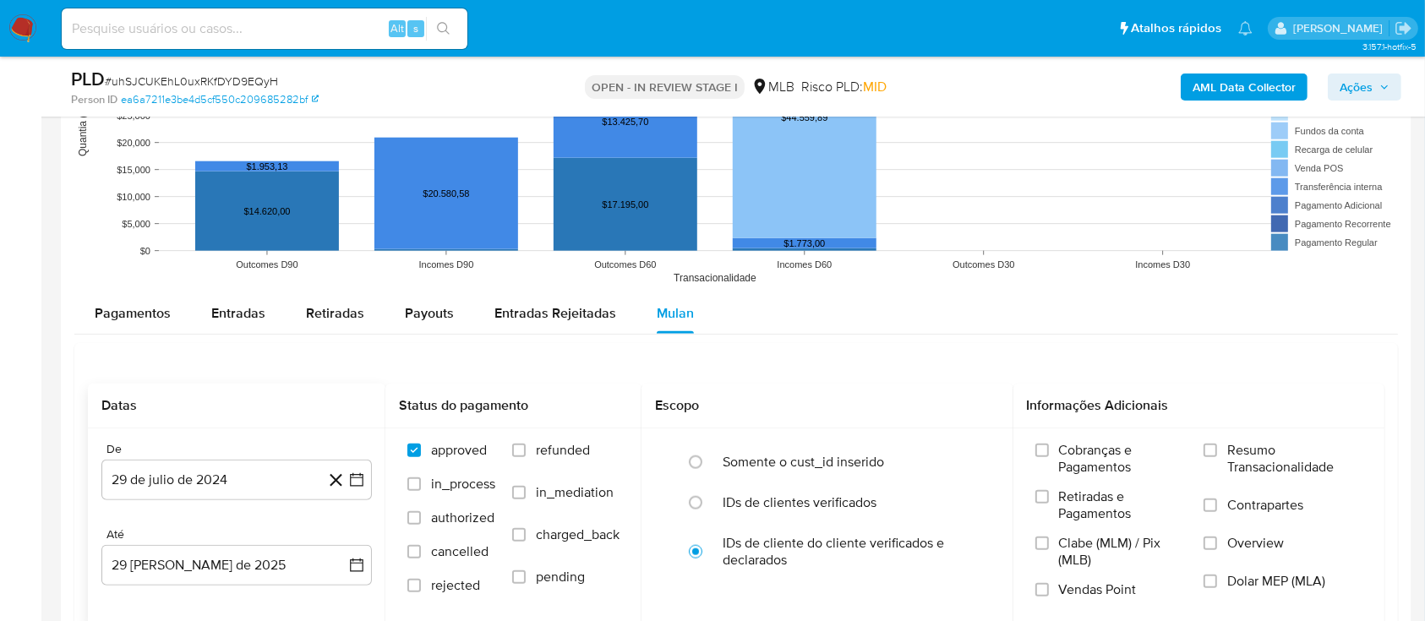
scroll to position [1916, 0]
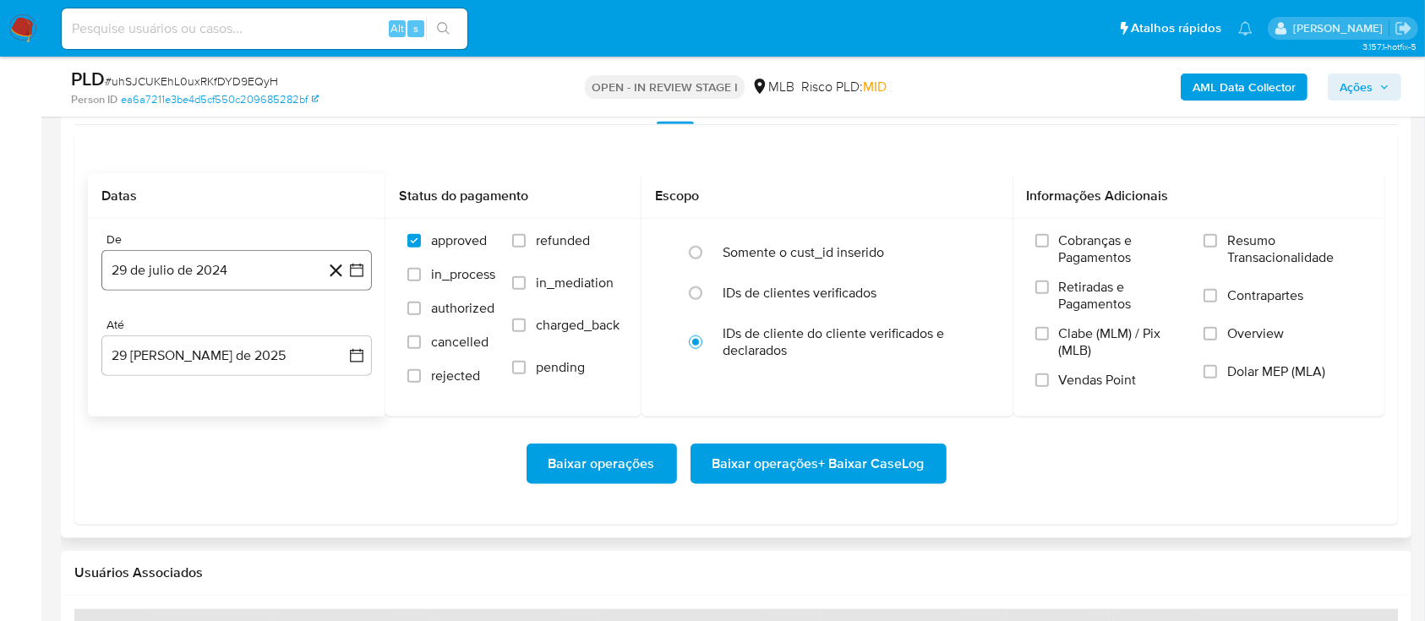
click at [354, 282] on button "29 de julio de 2024" at bounding box center [236, 270] width 271 height 41
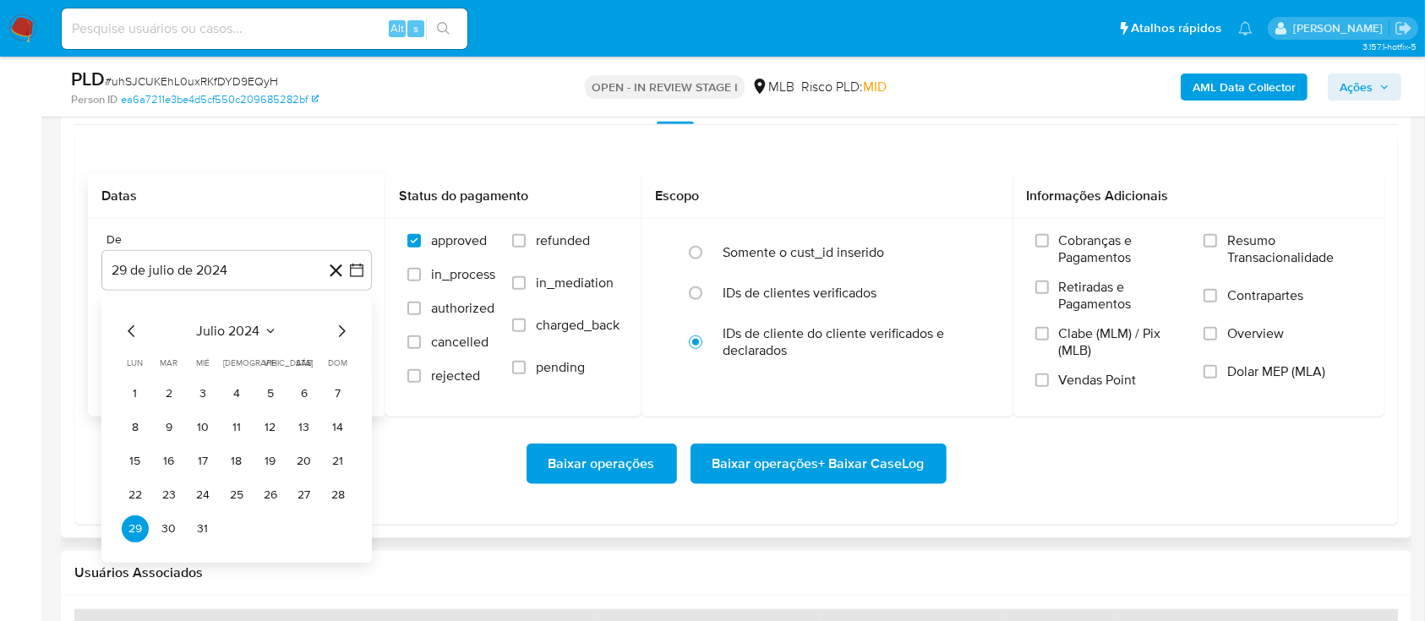
click at [269, 331] on icon "Seleccionar mes y año" at bounding box center [271, 332] width 14 height 14
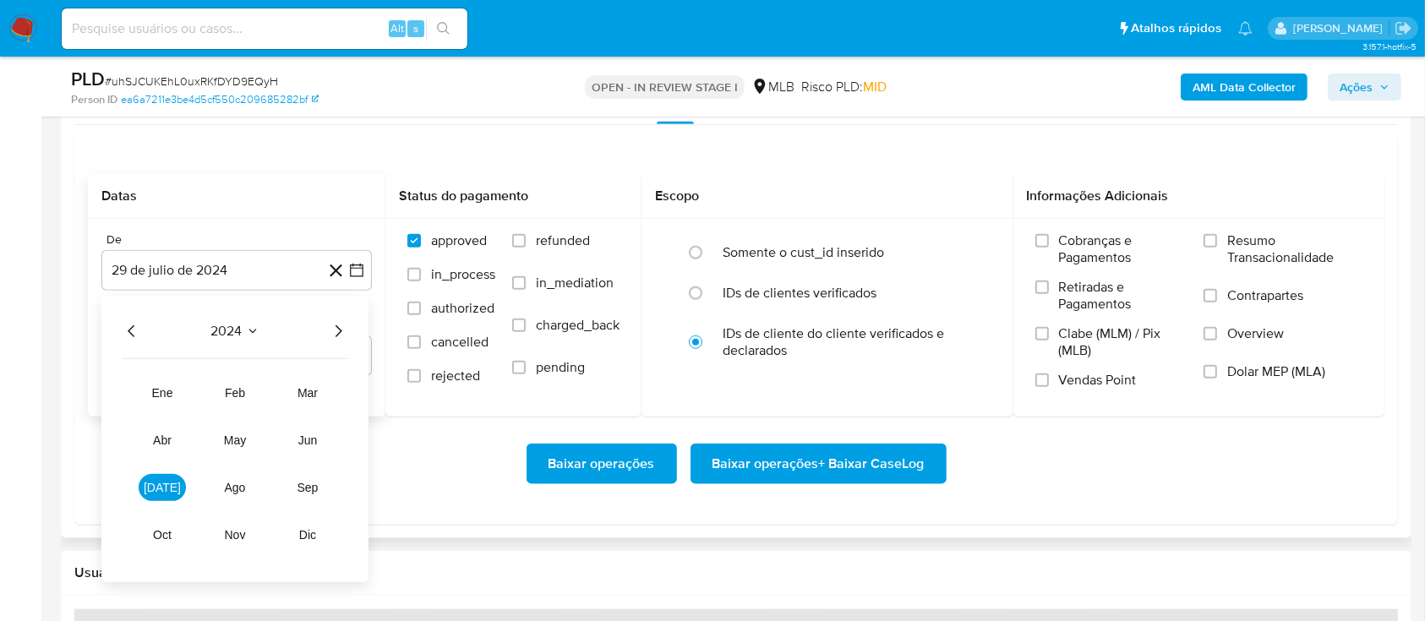
click at [336, 328] on icon "Año siguiente" at bounding box center [338, 331] width 20 height 20
click at [153, 492] on button "[DATE]" at bounding box center [162, 487] width 47 height 27
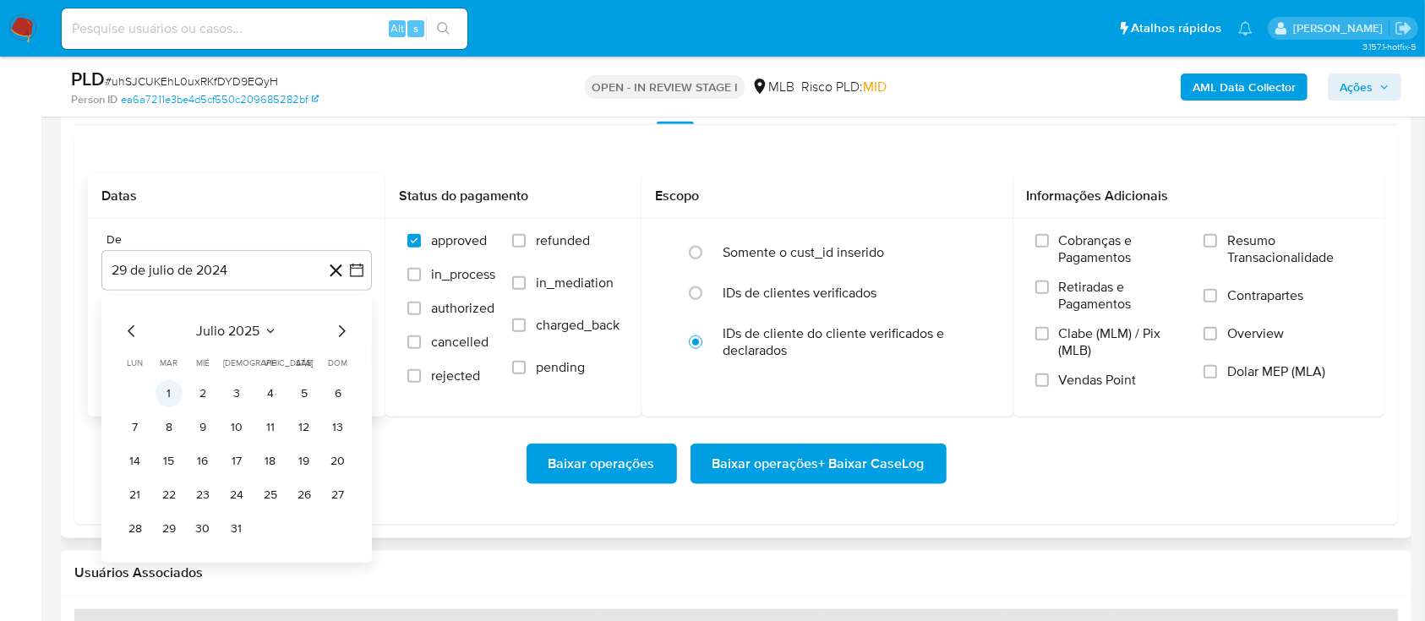
click at [167, 396] on button "1" at bounding box center [169, 393] width 27 height 27
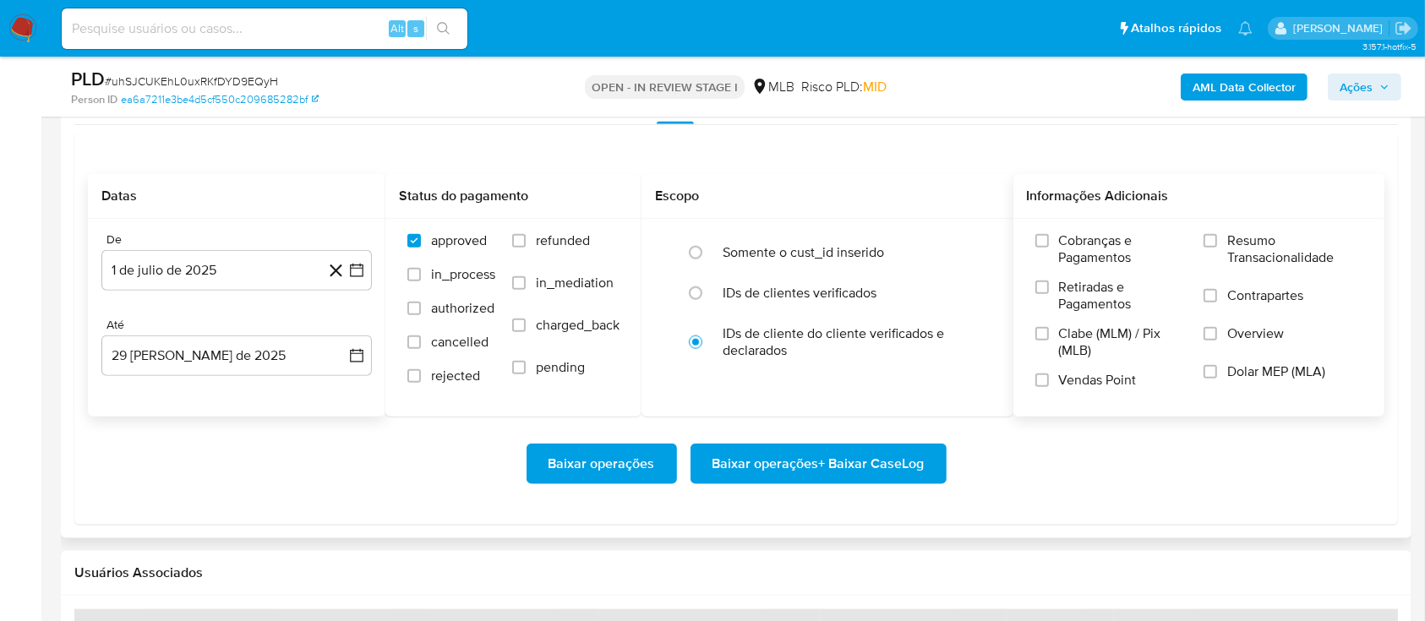
click at [1219, 238] on label "Resumo Transacionalidade" at bounding box center [1283, 259] width 159 height 55
click at [1217, 238] on input "Resumo Transacionalidade" at bounding box center [1211, 241] width 14 height 14
click at [839, 450] on span "Baixar operações + Baixar CaseLog" at bounding box center [819, 464] width 212 height 37
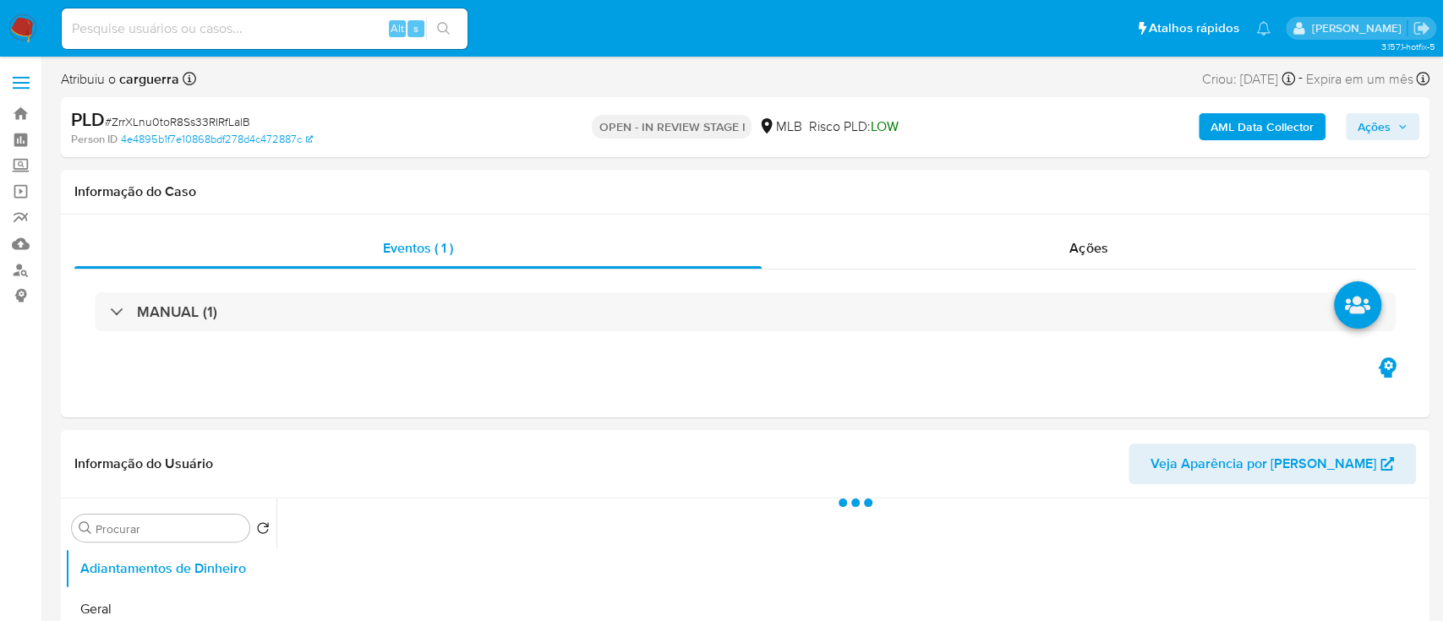
select select "10"
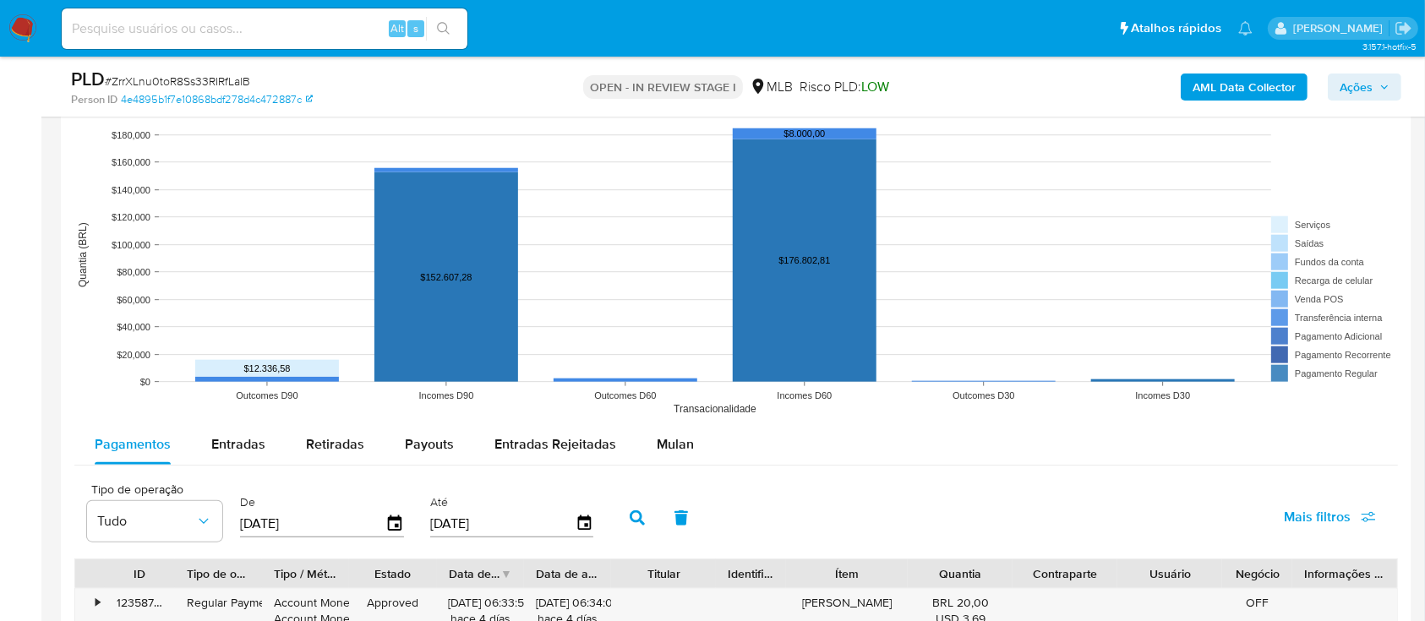
scroll to position [1578, 0]
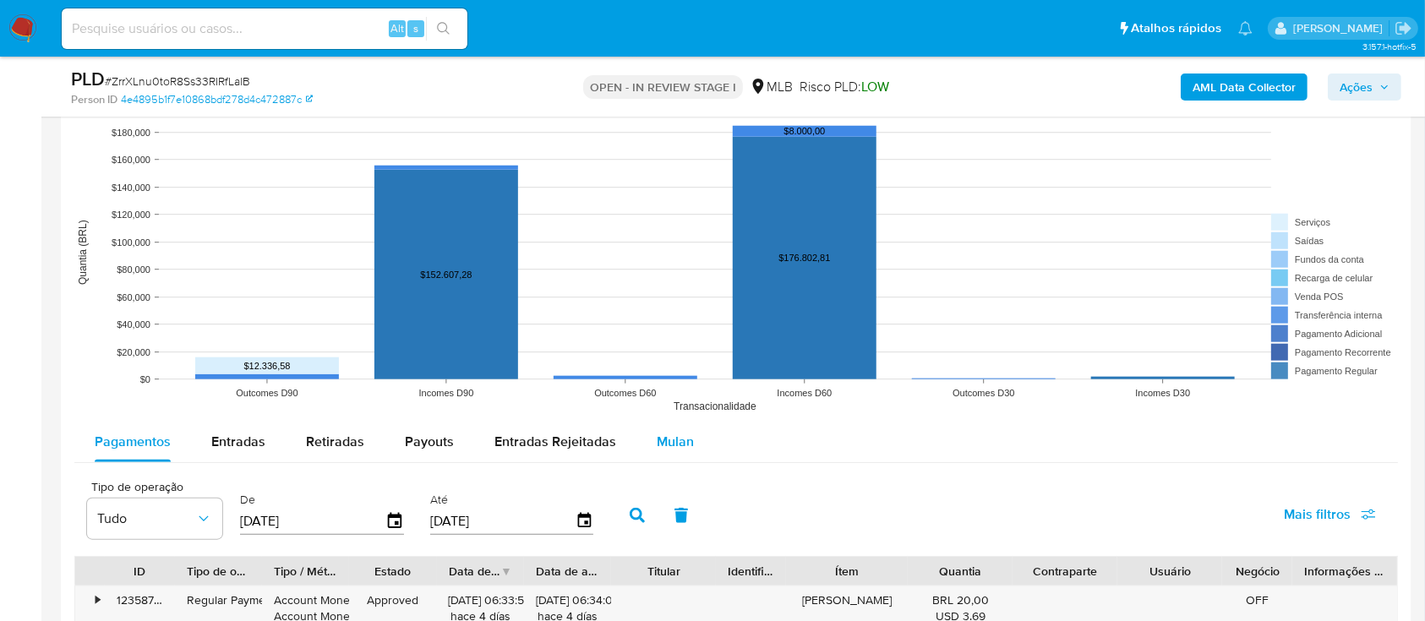
click at [666, 436] on span "Mulan" at bounding box center [675, 441] width 37 height 19
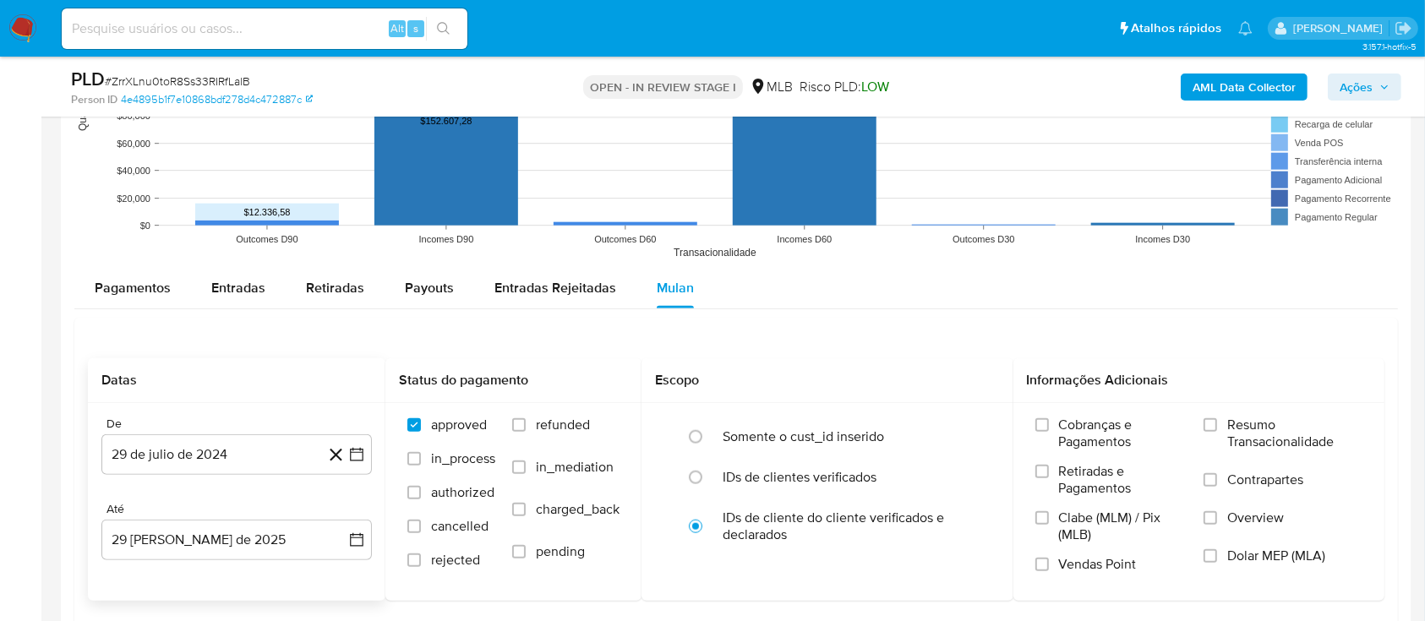
scroll to position [1803, 0]
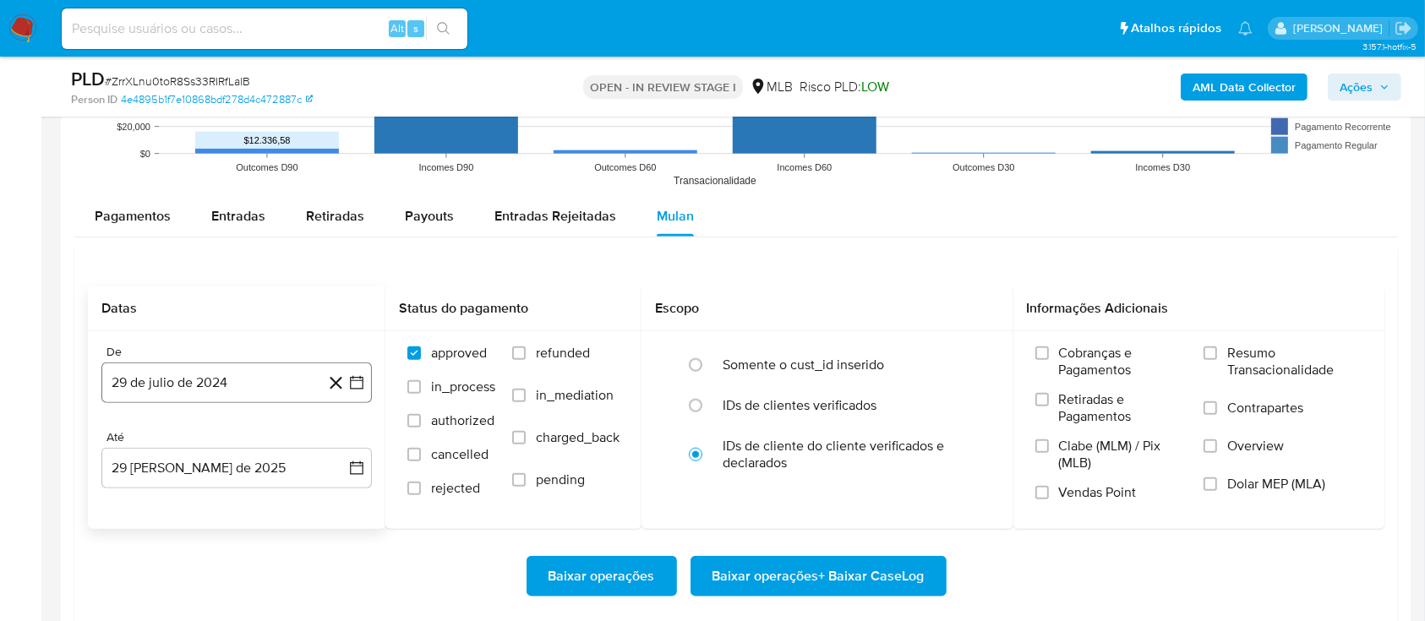
click at [351, 376] on icon "button" at bounding box center [357, 383] width 14 height 14
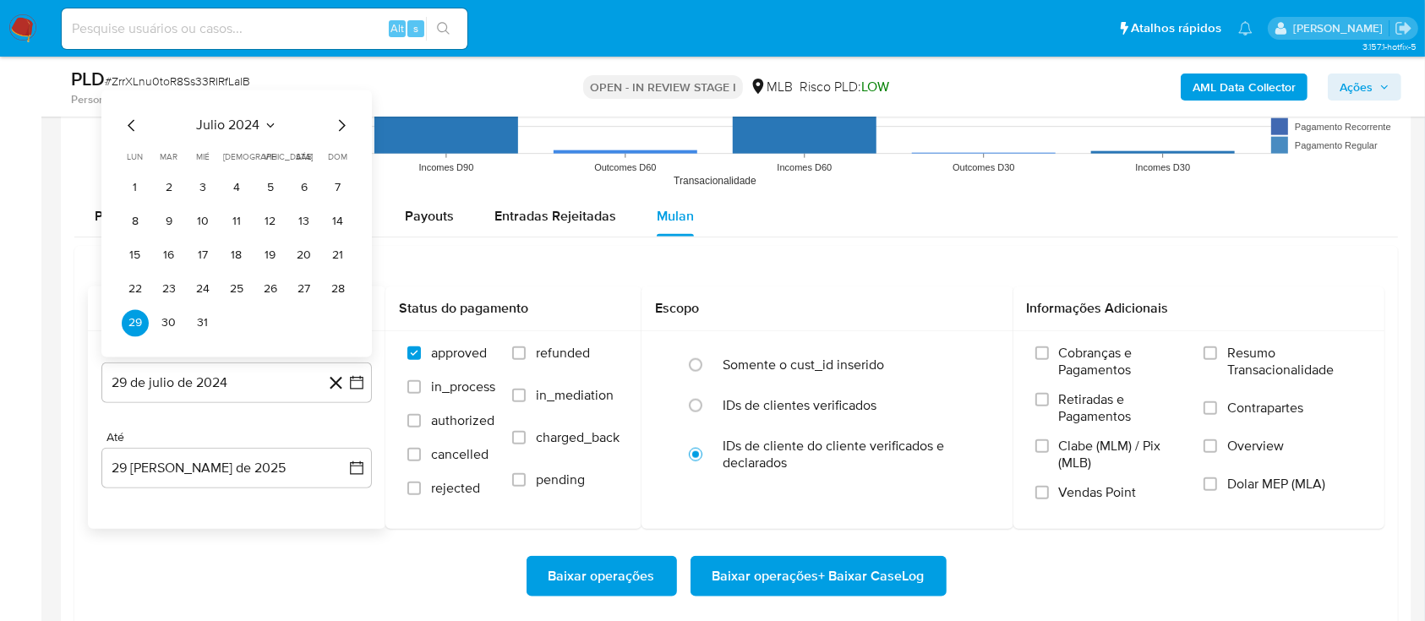
click at [275, 125] on icon "Seleccionar mes y año" at bounding box center [271, 125] width 14 height 14
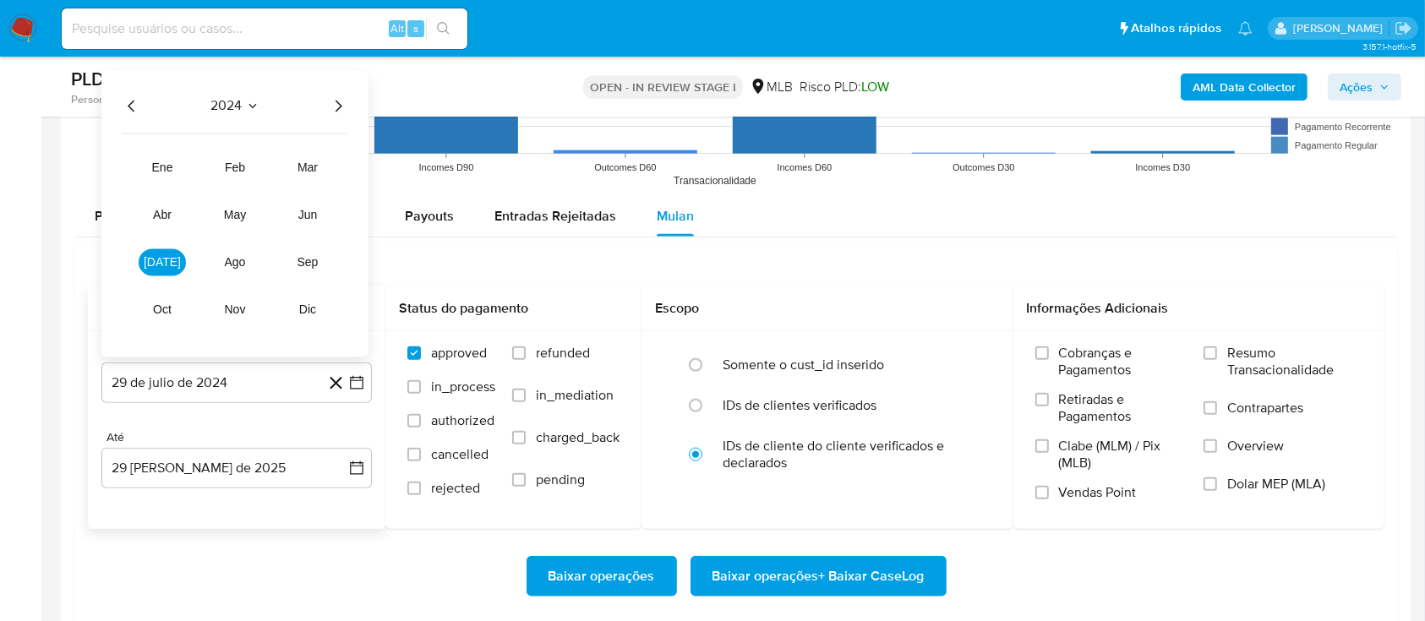
click at [333, 101] on icon "Año siguiente" at bounding box center [338, 106] width 20 height 20
click at [163, 260] on span "[DATE]" at bounding box center [162, 262] width 37 height 14
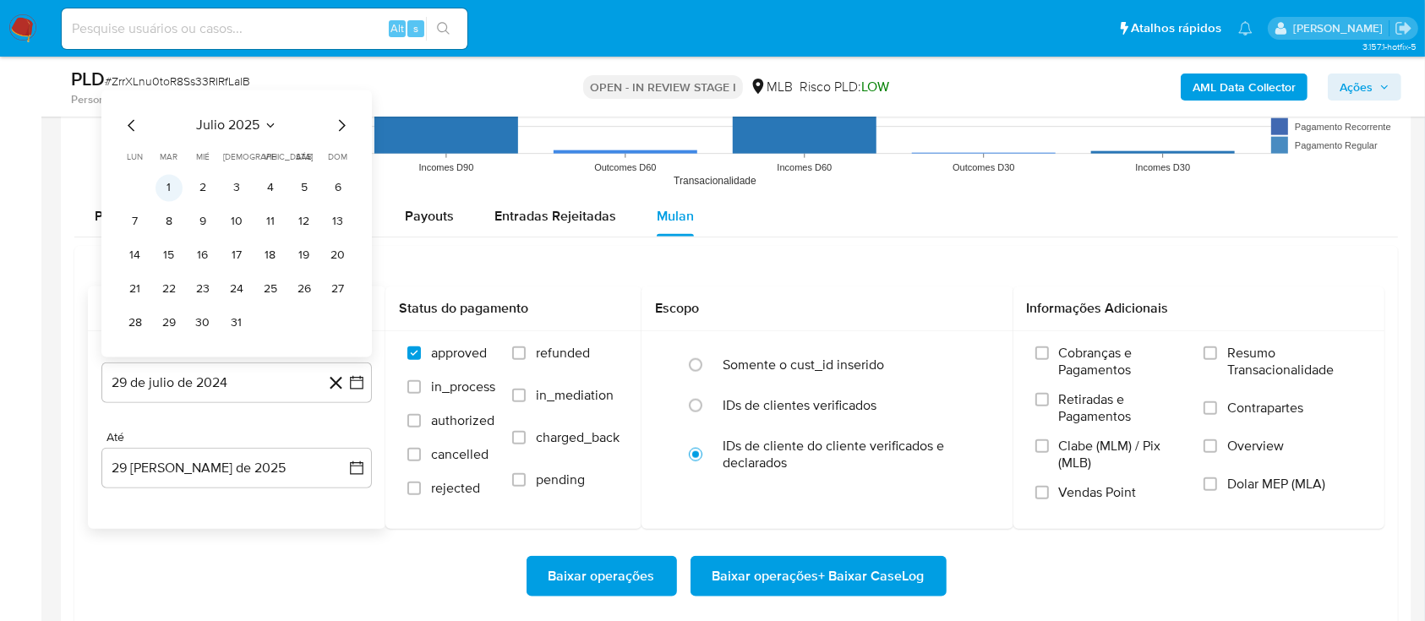
click at [167, 191] on button "1" at bounding box center [169, 187] width 27 height 27
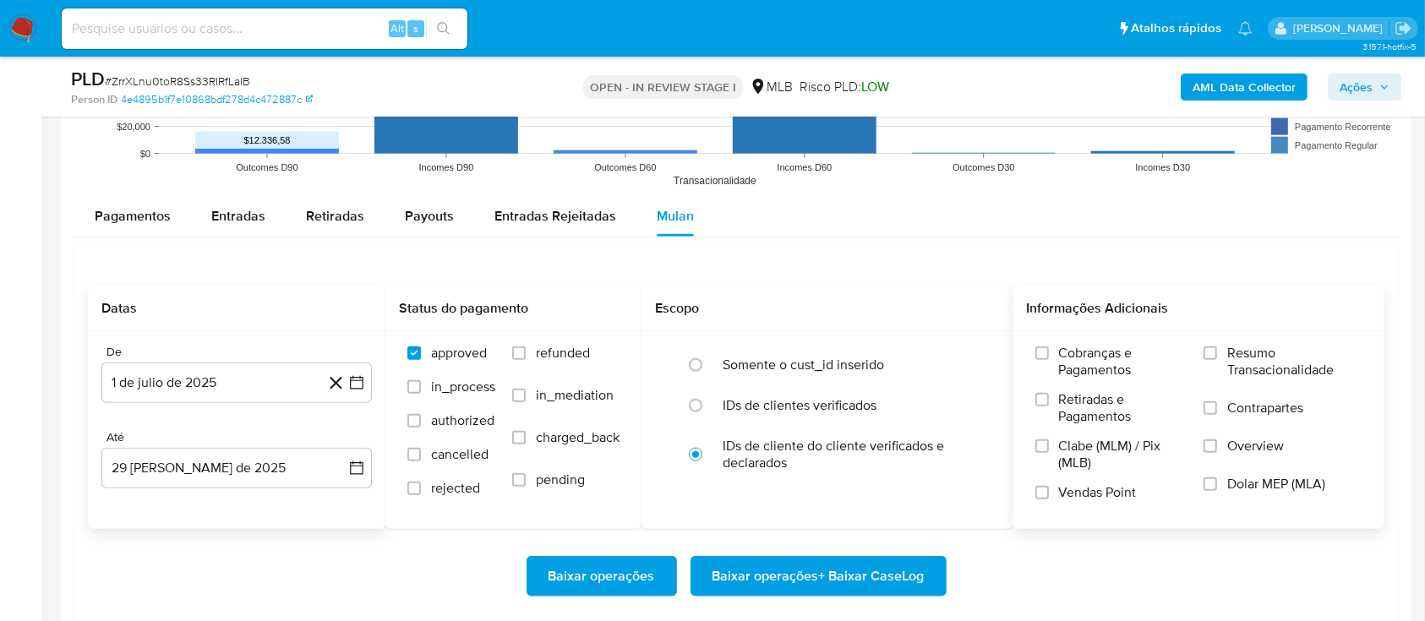
click at [1219, 340] on div "Cobranças e Pagamentos Retiradas e Pagamentos Clabe (MLM) / Pix (MLB) Vendas Po…" at bounding box center [1200, 429] width 372 height 196
click at [1209, 352] on input "Resumo Transacionalidade" at bounding box center [1211, 354] width 14 height 14
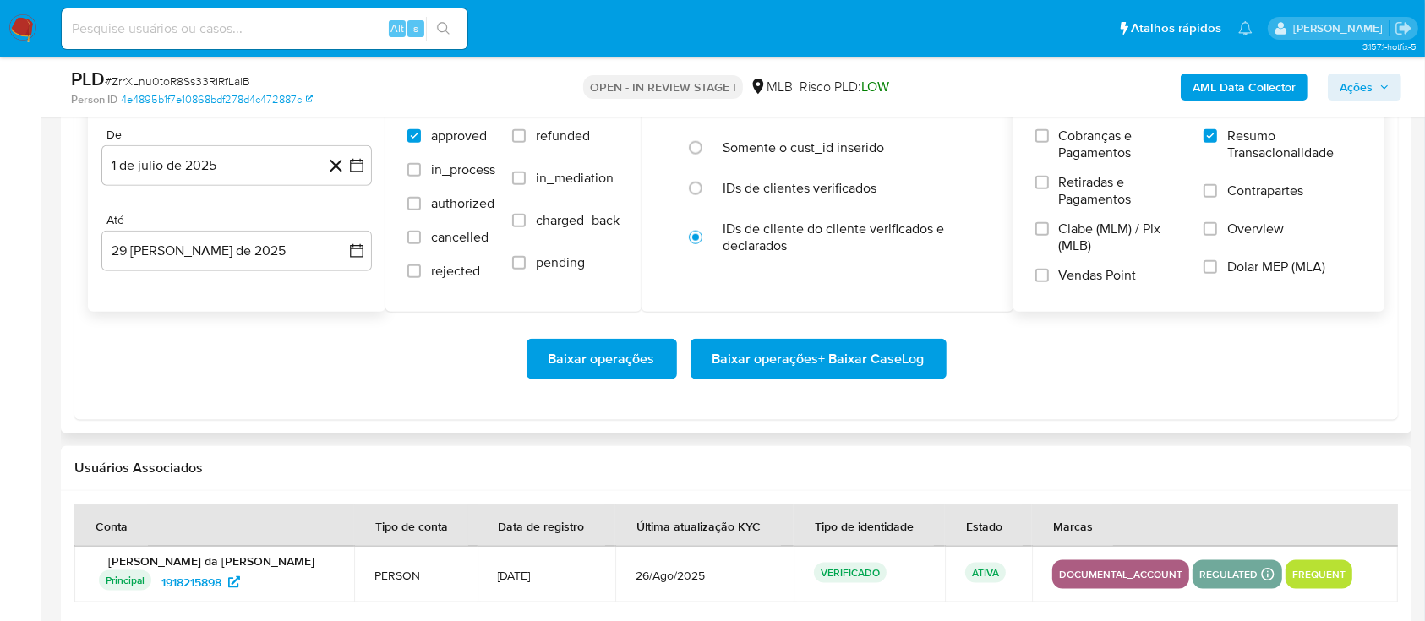
scroll to position [2029, 0]
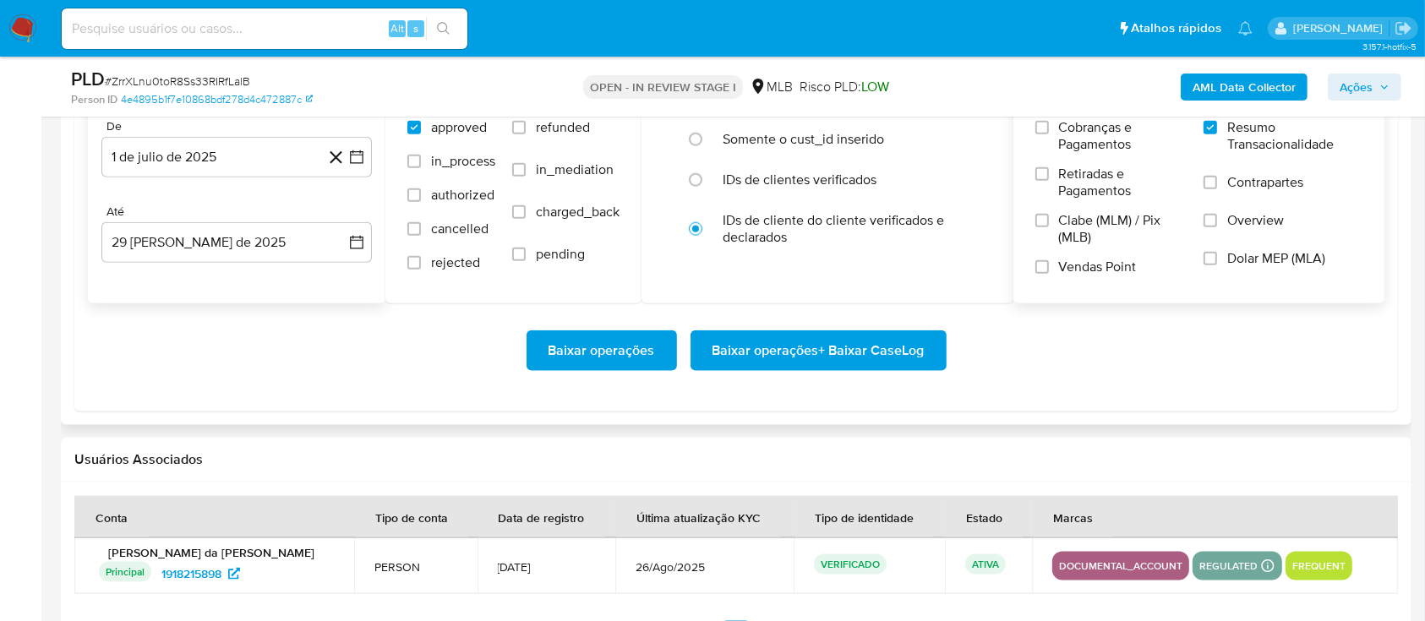
click at [773, 353] on span "Baixar operações + Baixar CaseLog" at bounding box center [819, 350] width 212 height 37
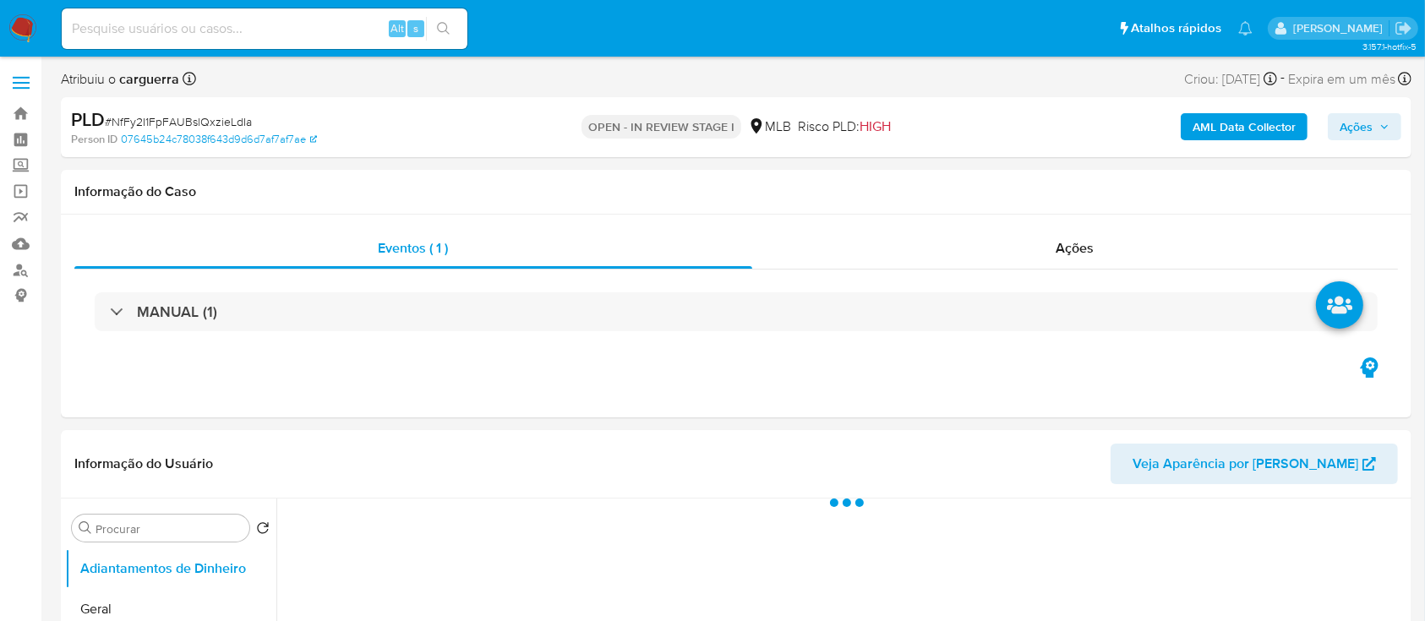
select select "10"
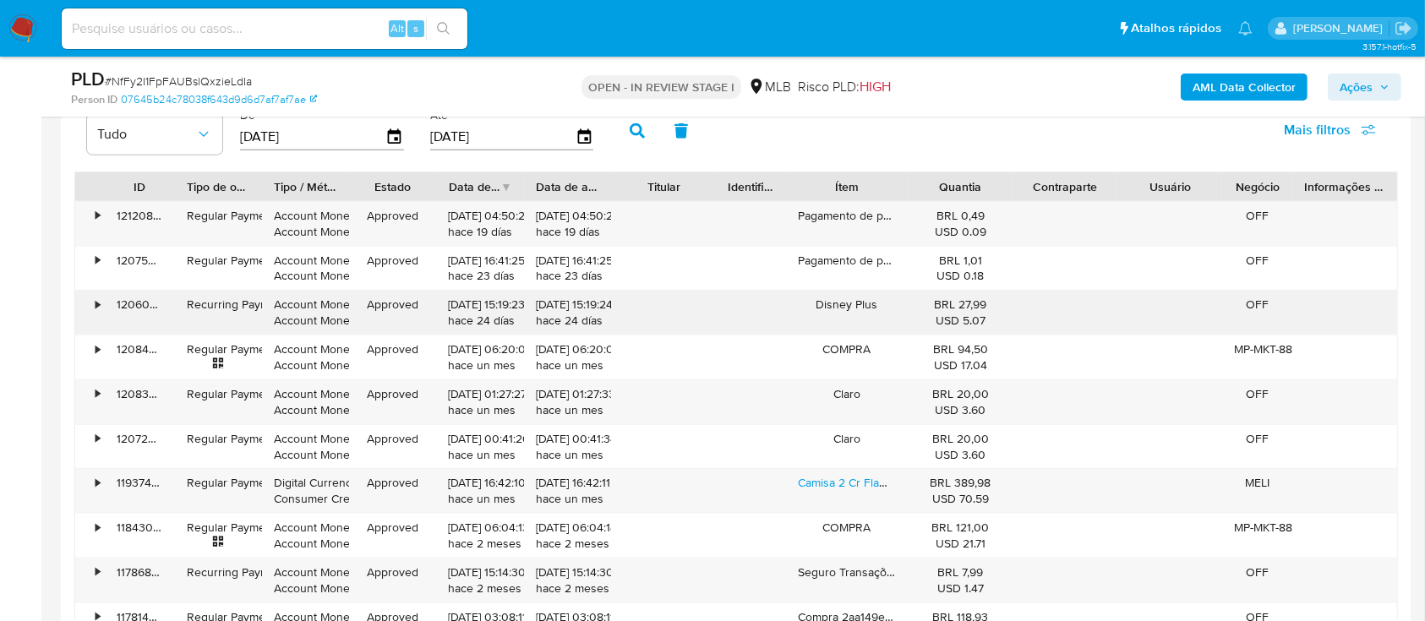
scroll to position [1803, 0]
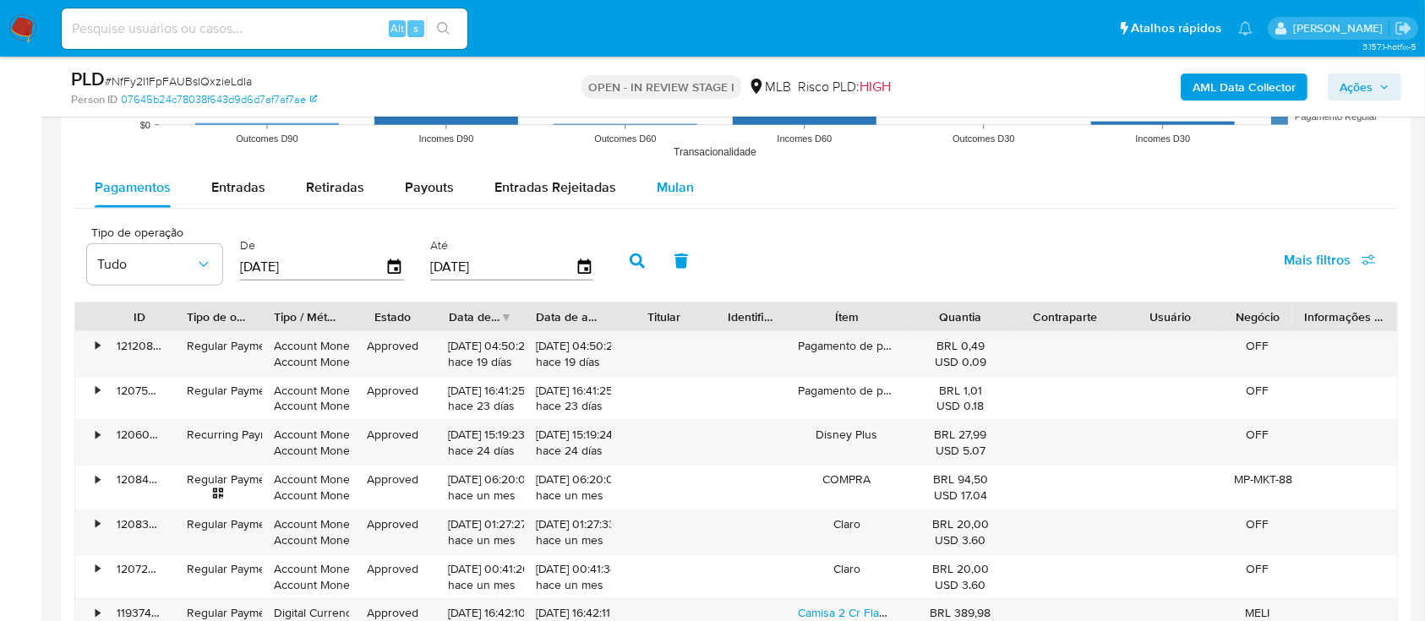
click at [675, 187] on span "Mulan" at bounding box center [675, 187] width 37 height 19
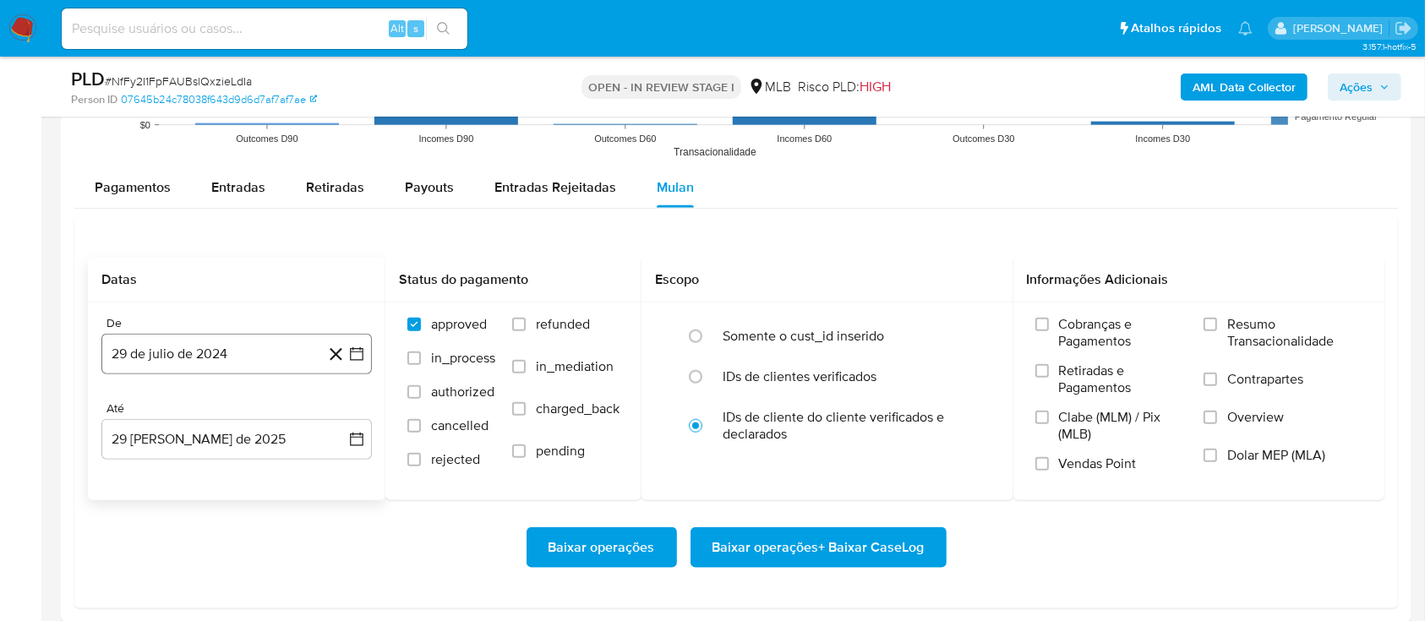
click at [358, 347] on icon "button" at bounding box center [356, 354] width 17 height 17
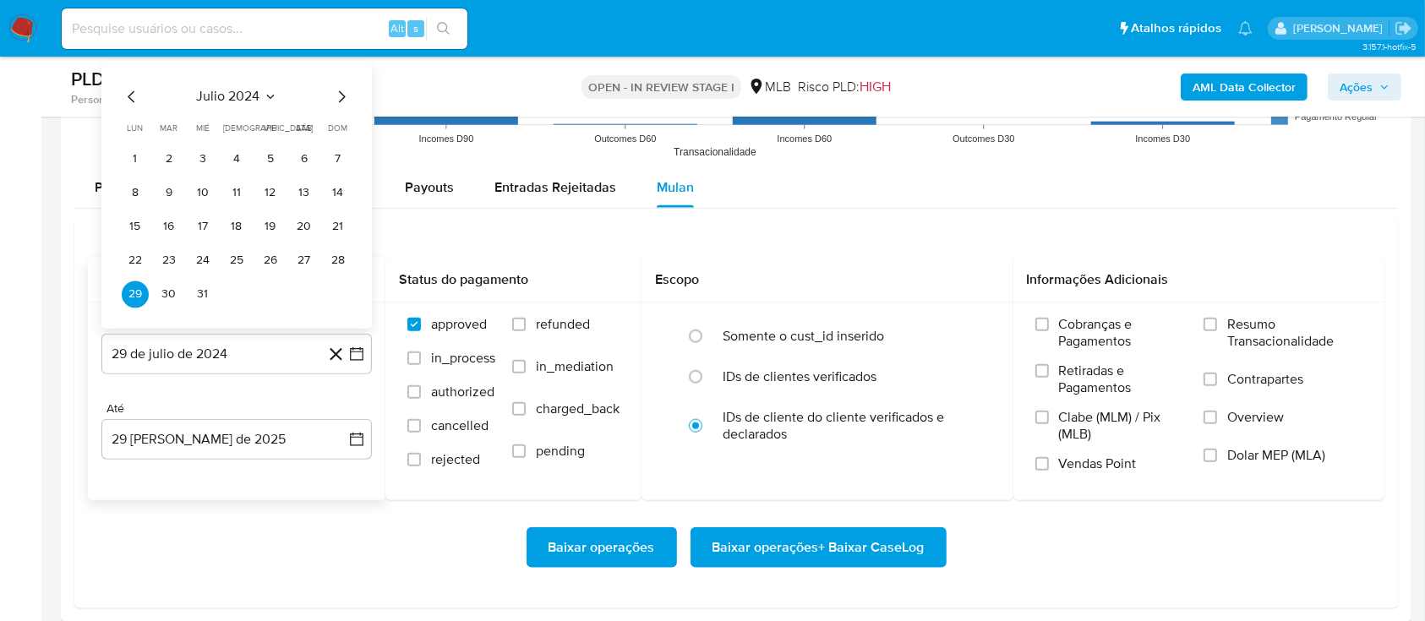
click at [273, 91] on icon "Seleccionar mes y año" at bounding box center [271, 97] width 14 height 14
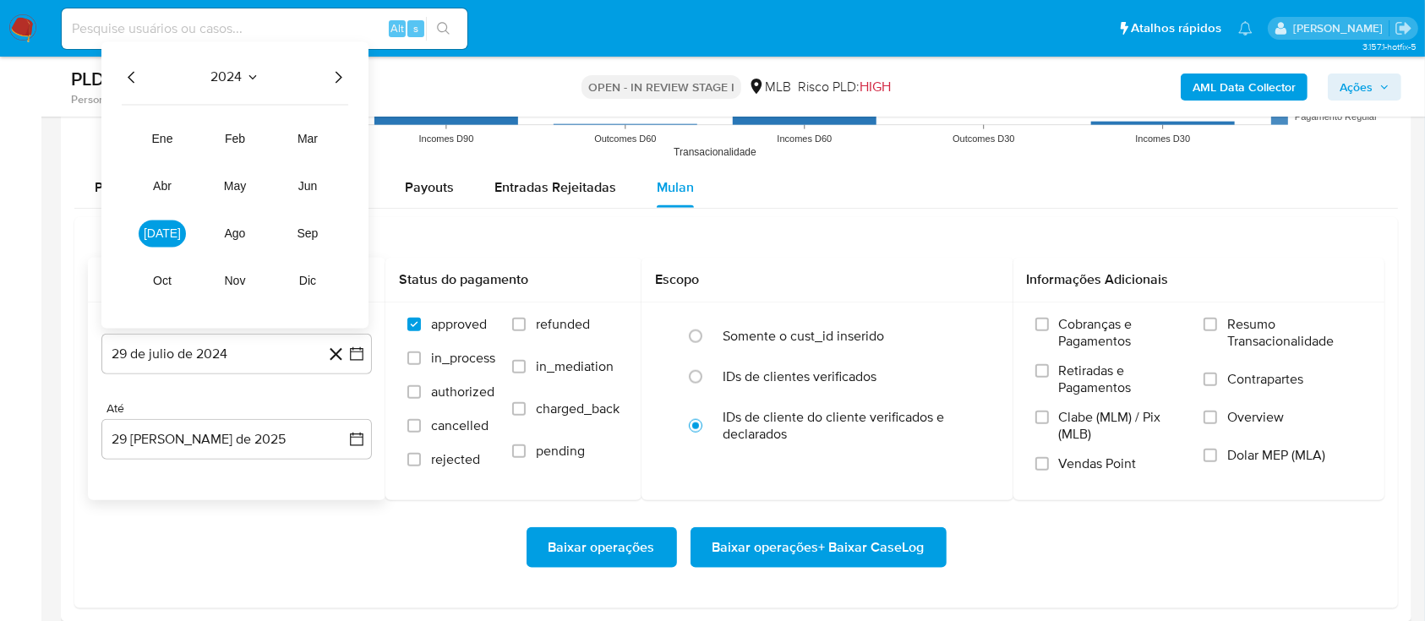
click at [336, 73] on icon "Año siguiente" at bounding box center [338, 78] width 20 height 20
click at [162, 231] on span "[DATE]" at bounding box center [162, 234] width 37 height 14
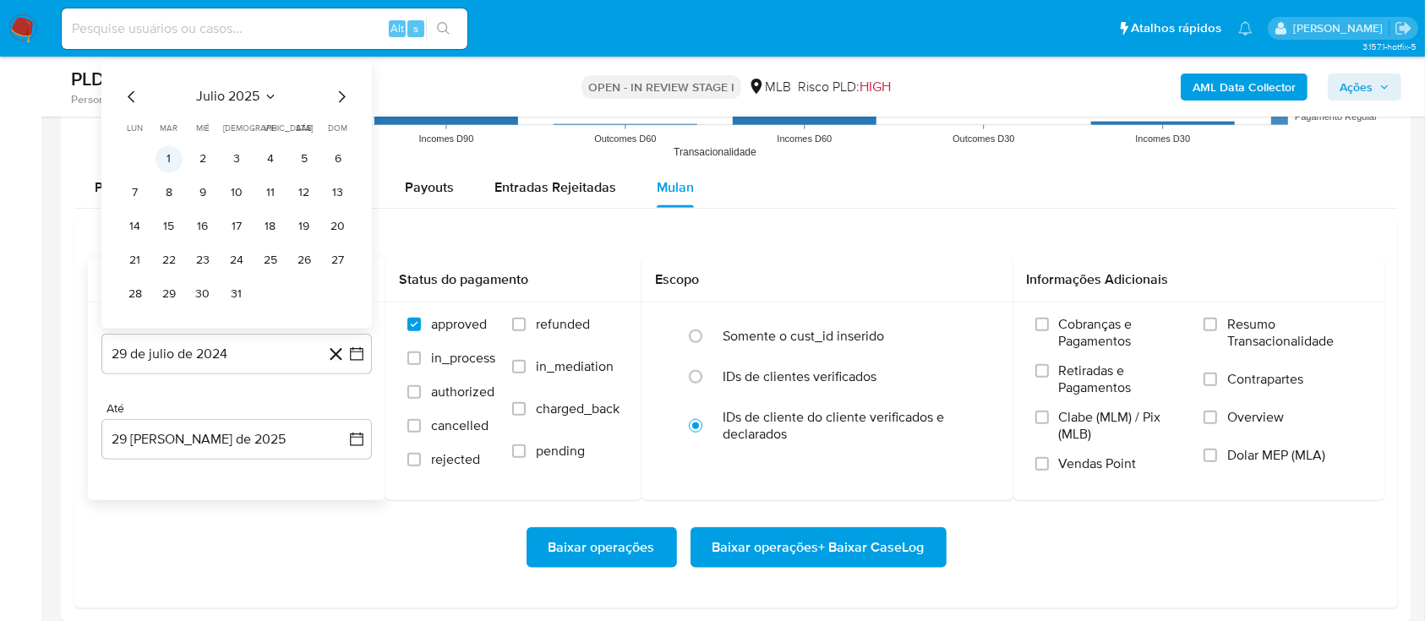
click at [169, 159] on button "1" at bounding box center [169, 159] width 27 height 27
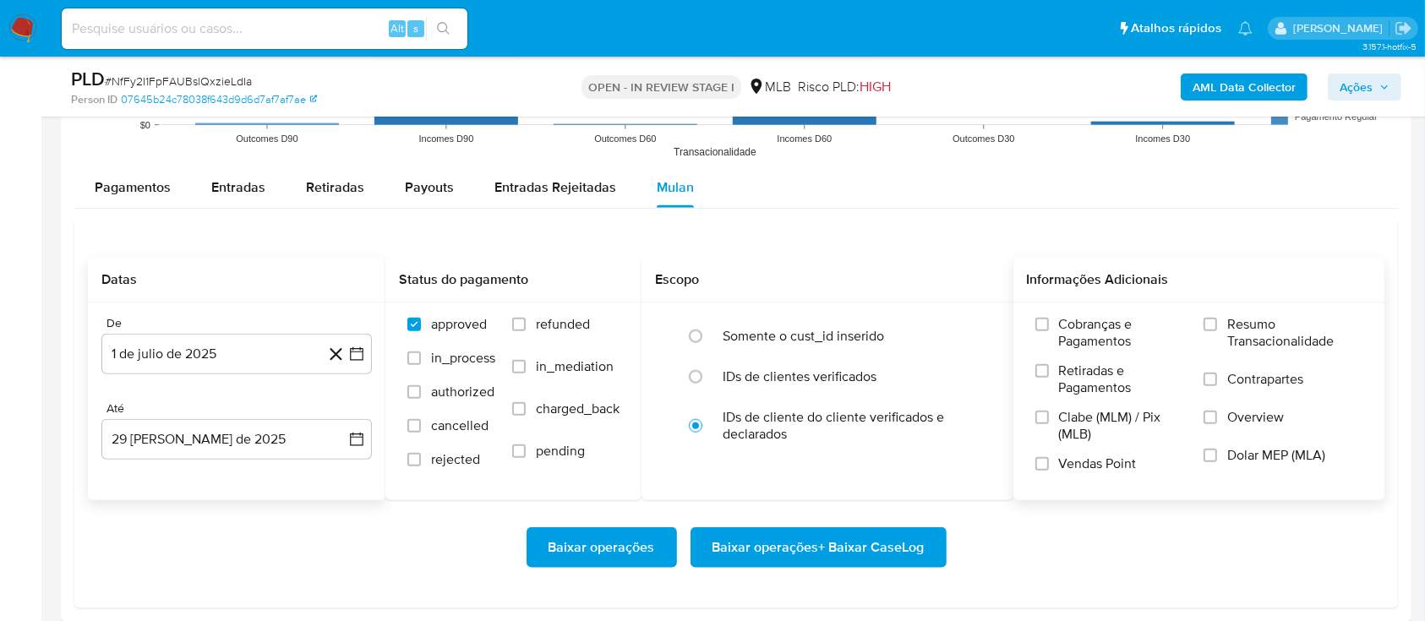
click at [1260, 324] on span "Resumo Transacionalidade" at bounding box center [1295, 333] width 135 height 34
click at [1217, 324] on input "Resumo Transacionalidade" at bounding box center [1211, 325] width 14 height 14
click at [845, 544] on span "Baixar operações + Baixar CaseLog" at bounding box center [819, 547] width 212 height 37
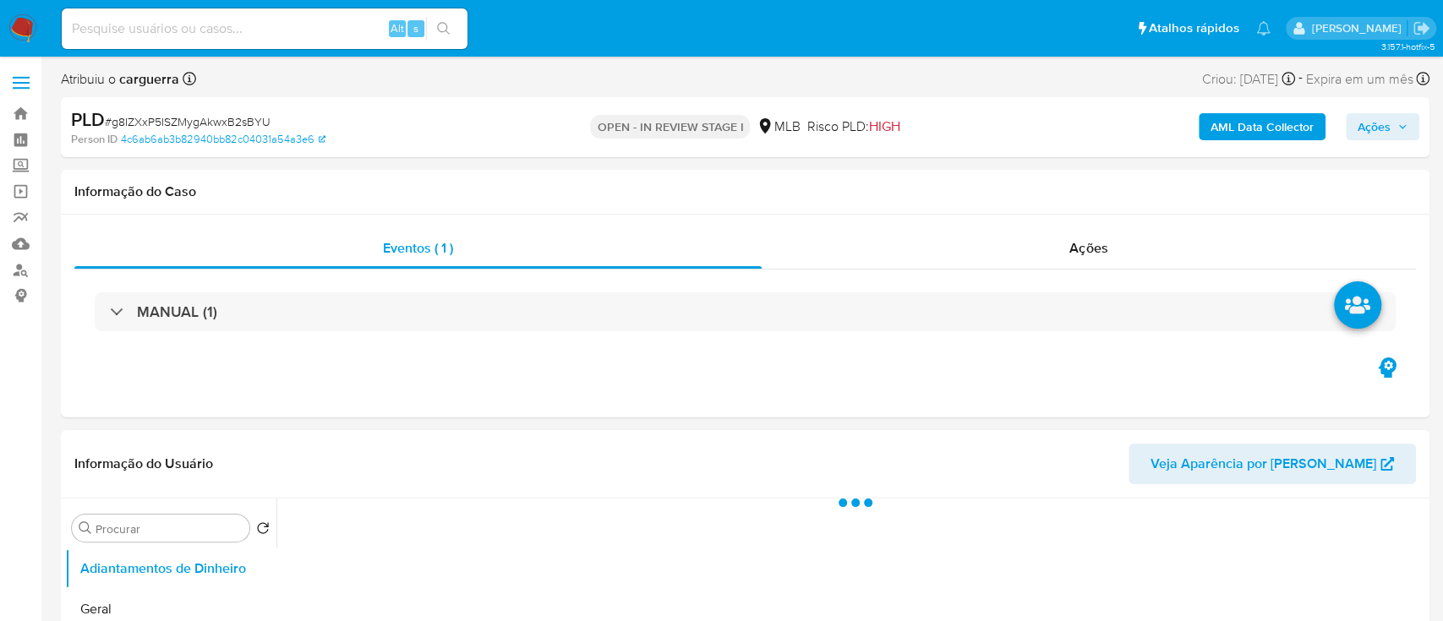
select select "10"
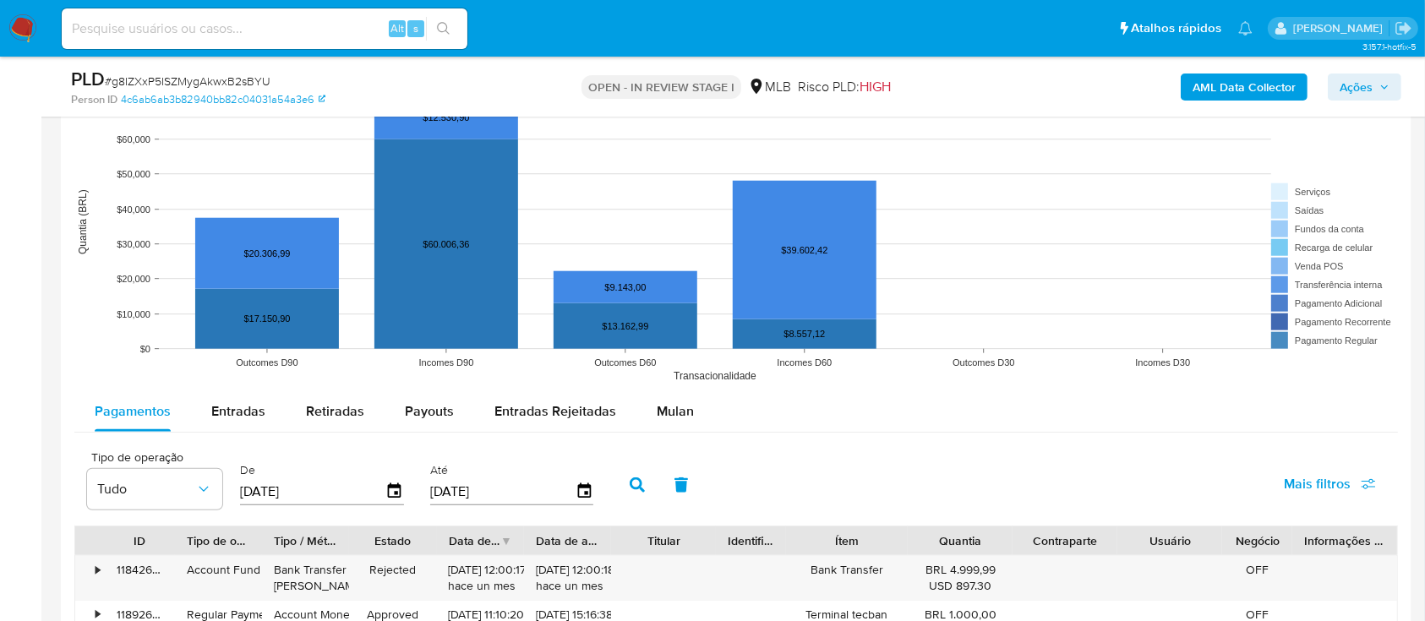
scroll to position [1578, 0]
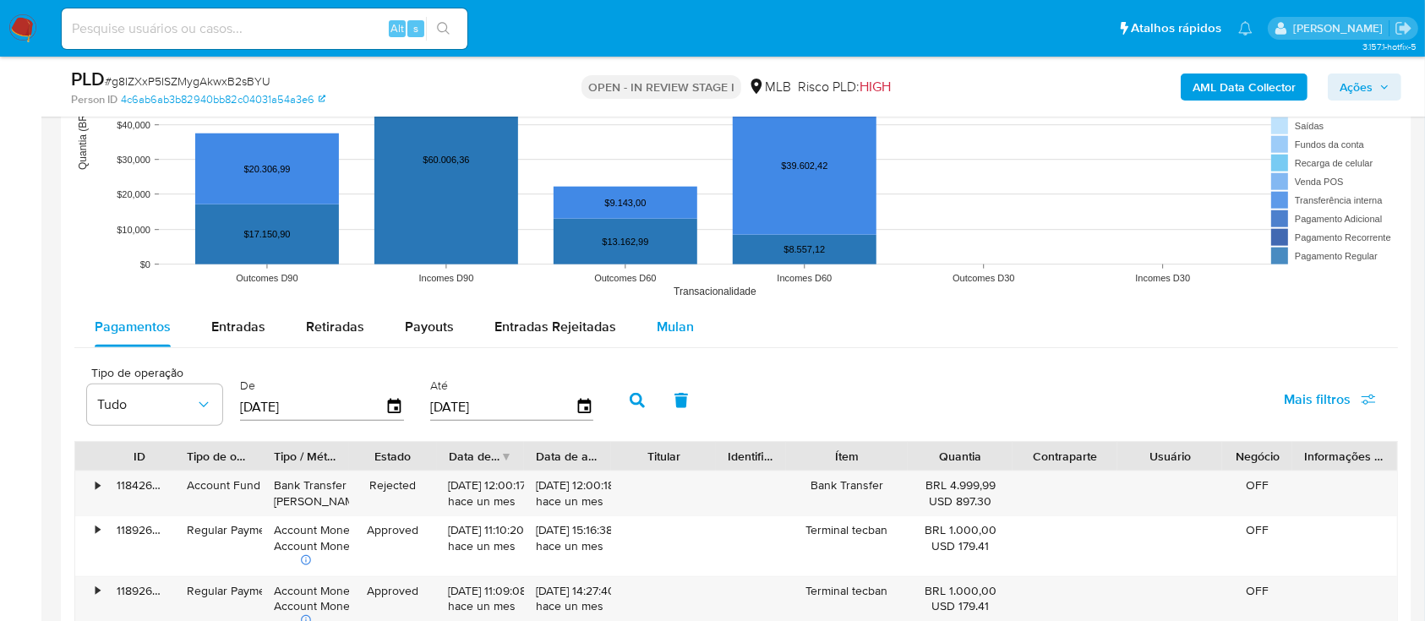
click at [657, 325] on span "Mulan" at bounding box center [675, 326] width 37 height 19
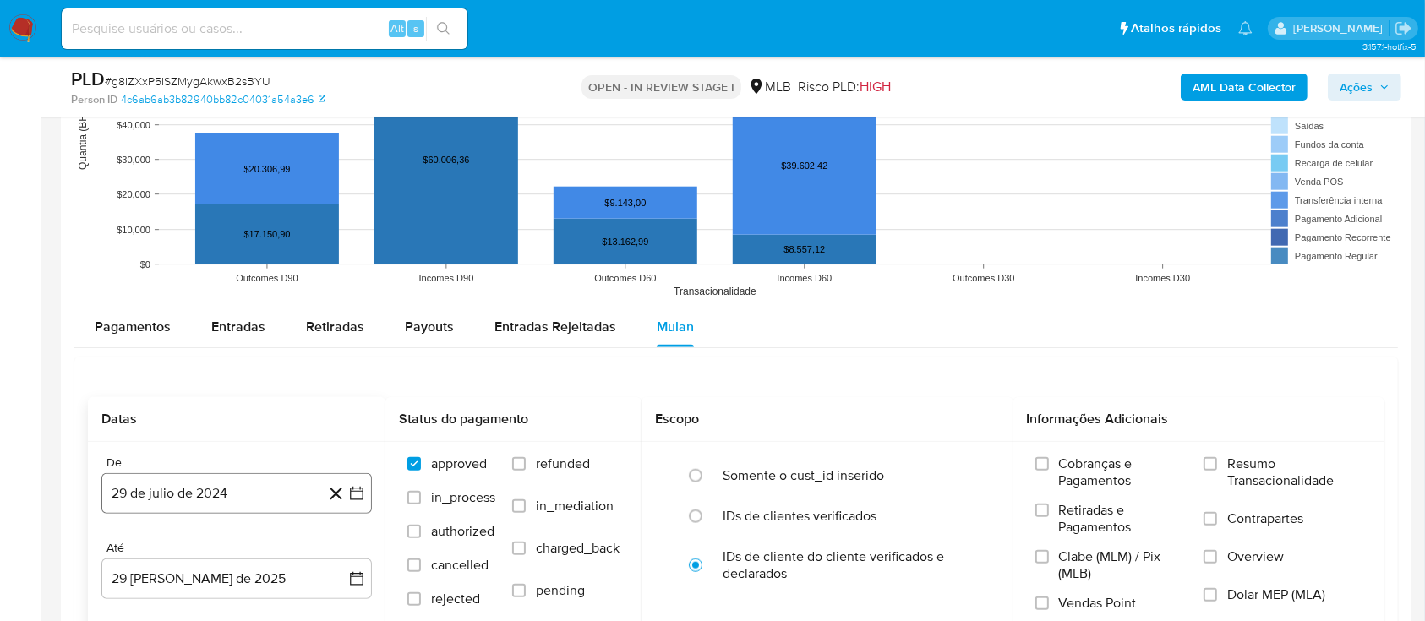
click at [363, 495] on icon "button" at bounding box center [357, 494] width 14 height 14
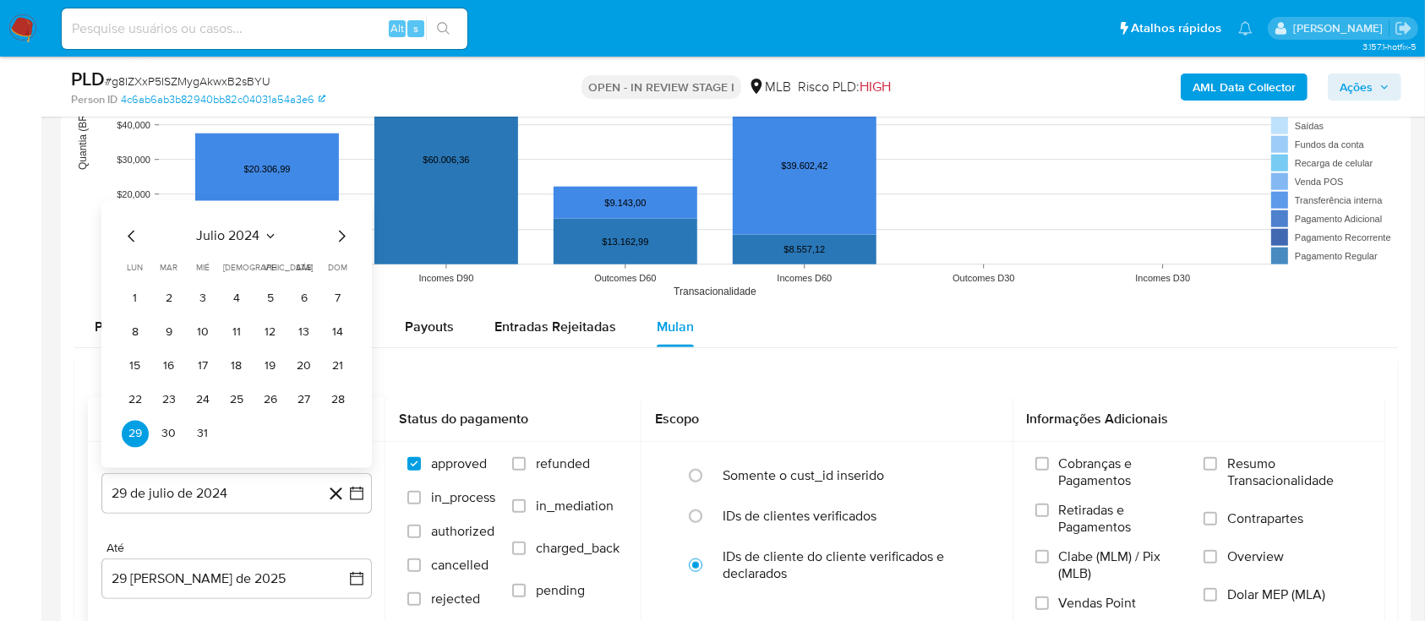
click at [254, 240] on span "julio 2024" at bounding box center [228, 236] width 63 height 17
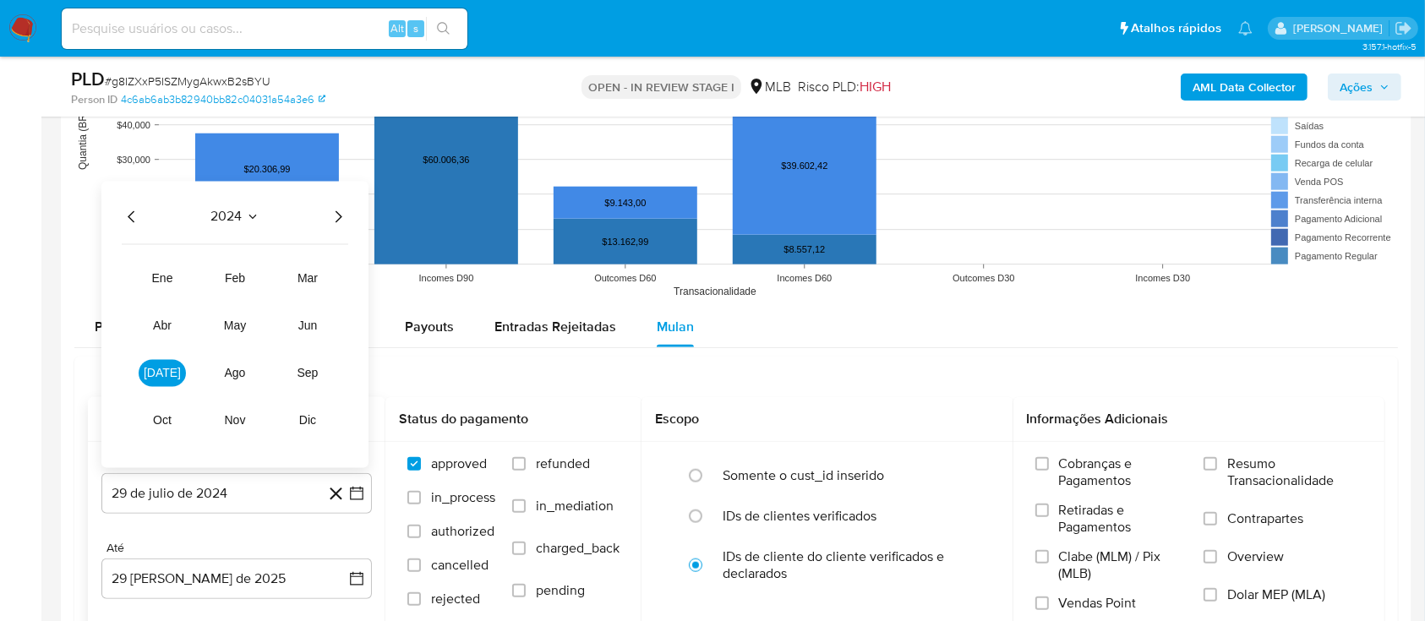
click at [339, 214] on icon "Año siguiente" at bounding box center [338, 217] width 20 height 20
click at [156, 369] on span "jul" at bounding box center [162, 374] width 37 height 14
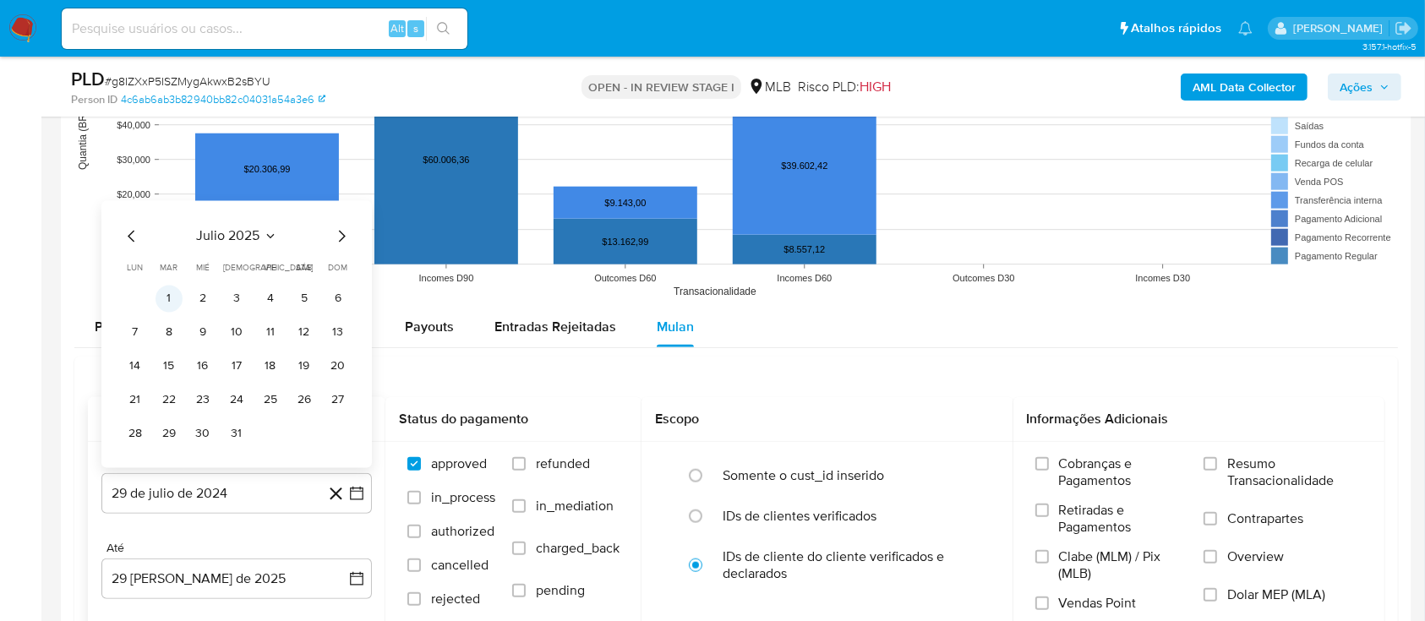
click at [170, 294] on button "1" at bounding box center [169, 299] width 27 height 27
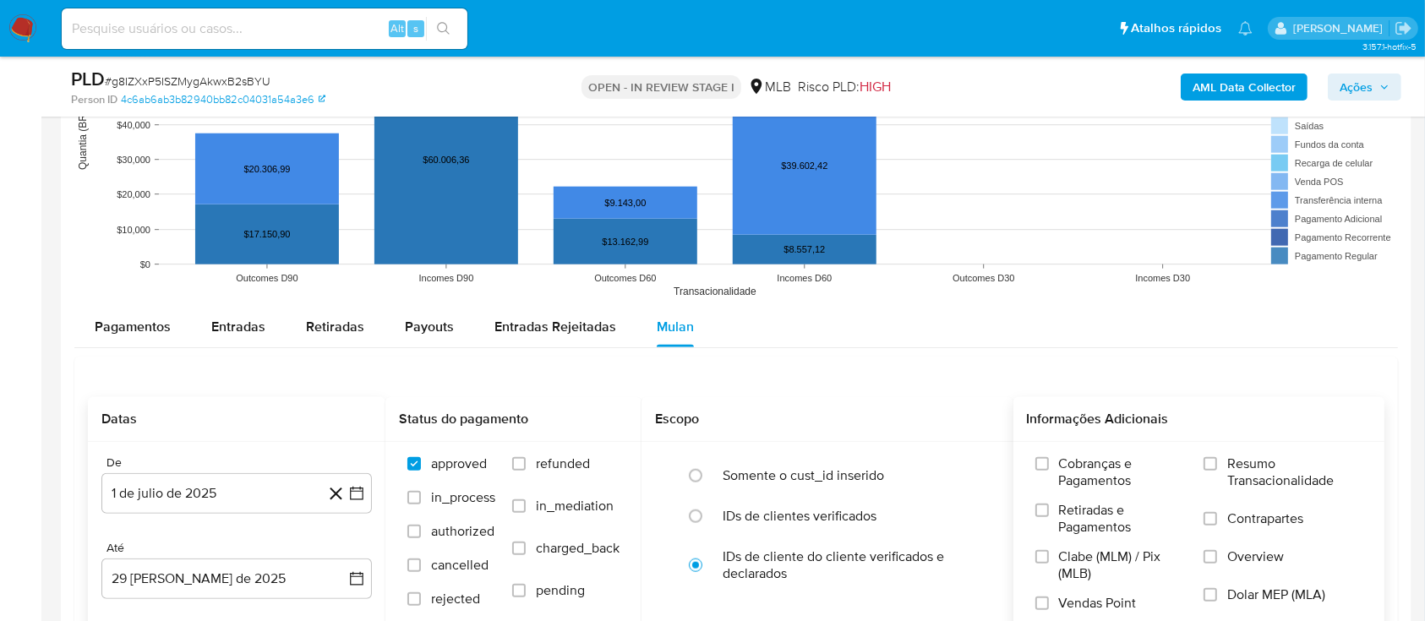
click at [1217, 473] on label "Resumo Transacionalidade" at bounding box center [1283, 483] width 159 height 55
click at [1217, 471] on input "Resumo Transacionalidade" at bounding box center [1211, 464] width 14 height 14
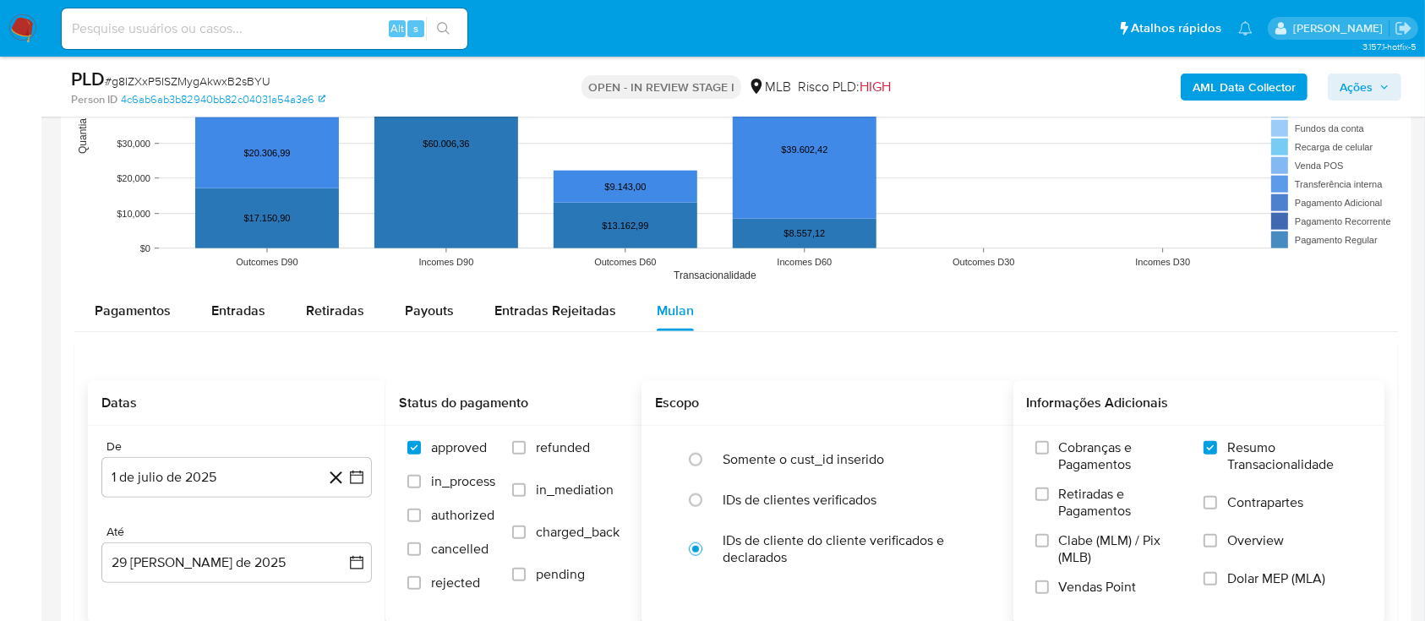
scroll to position [1803, 0]
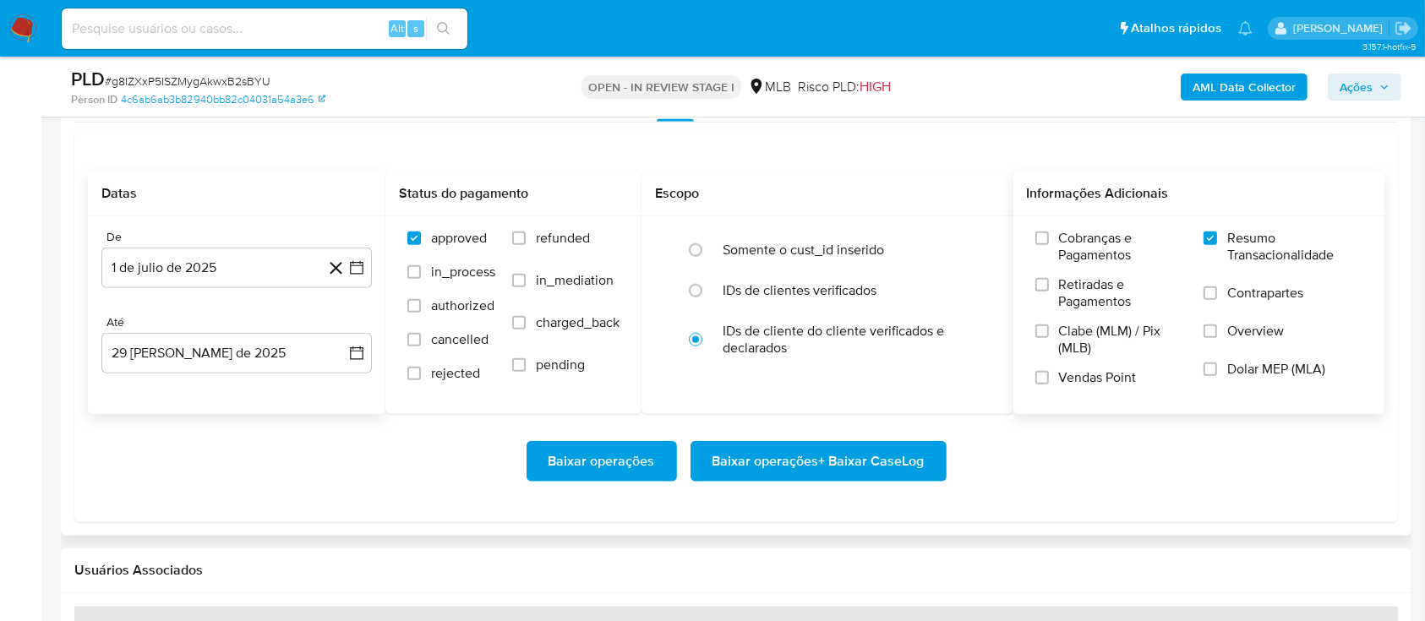
click at [854, 464] on span "Baixar operações + Baixar CaseLog" at bounding box center [819, 461] width 212 height 37
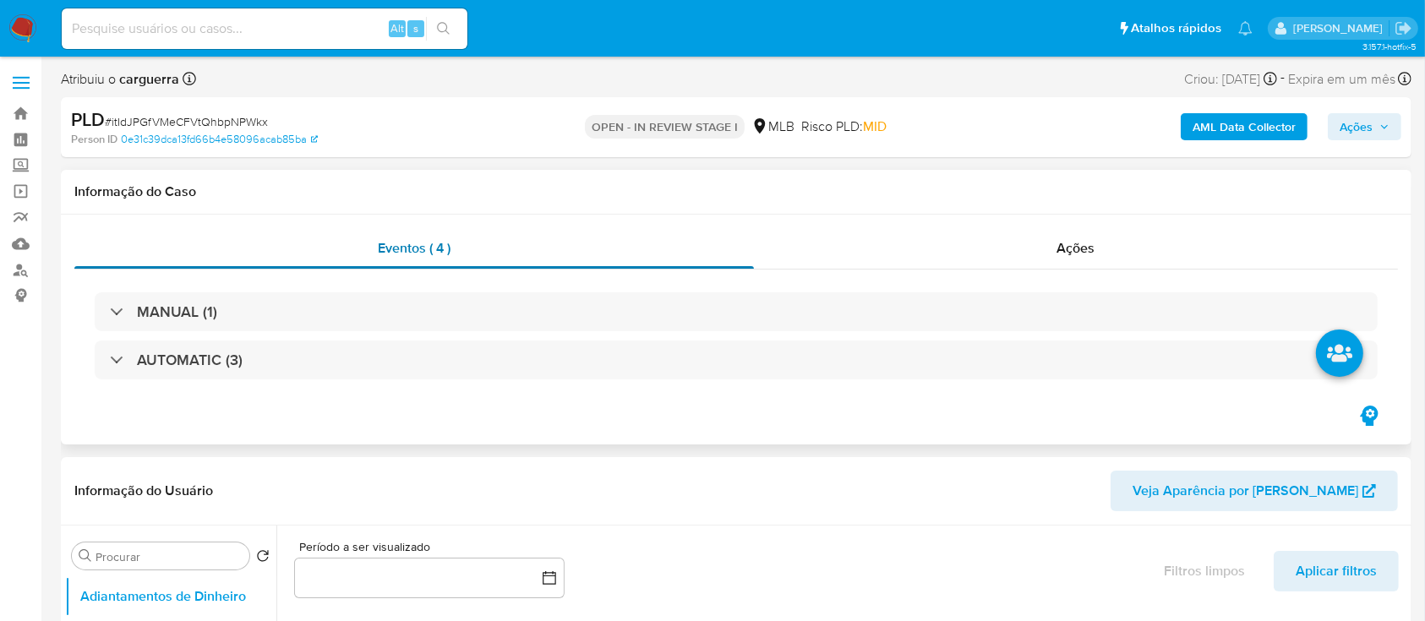
select select "10"
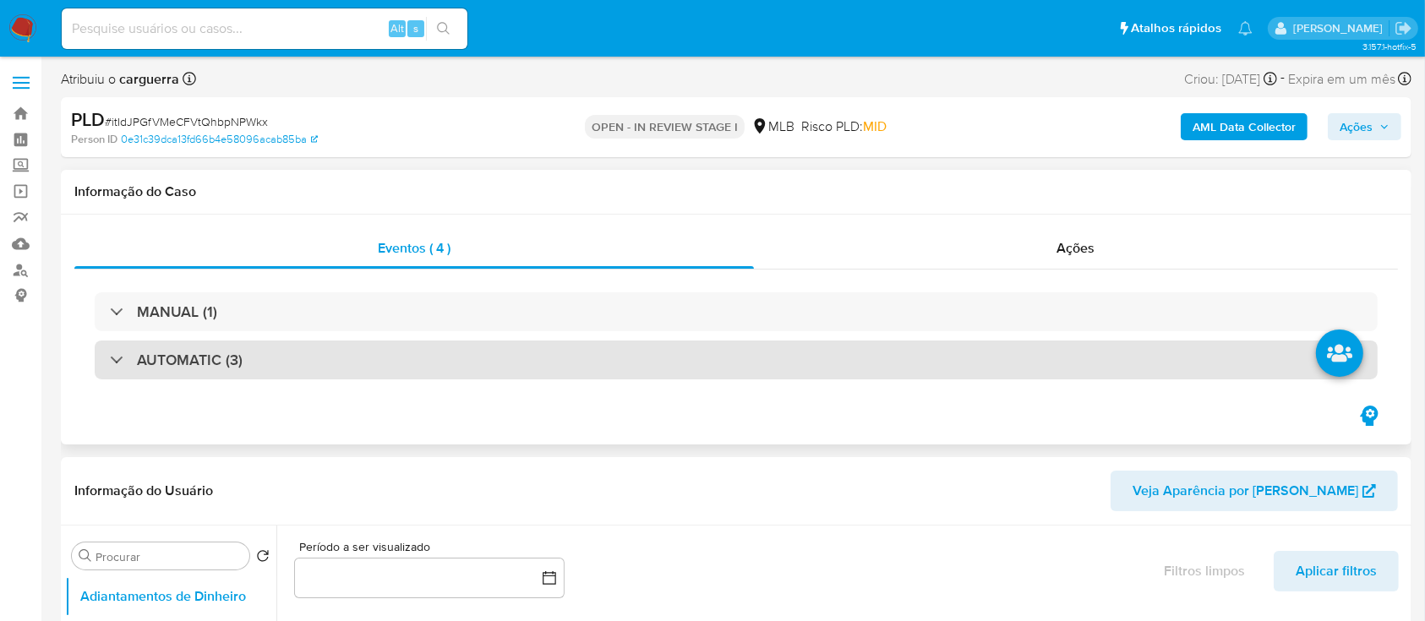
click at [171, 369] on h3 "AUTOMATIC (3)" at bounding box center [190, 360] width 106 height 19
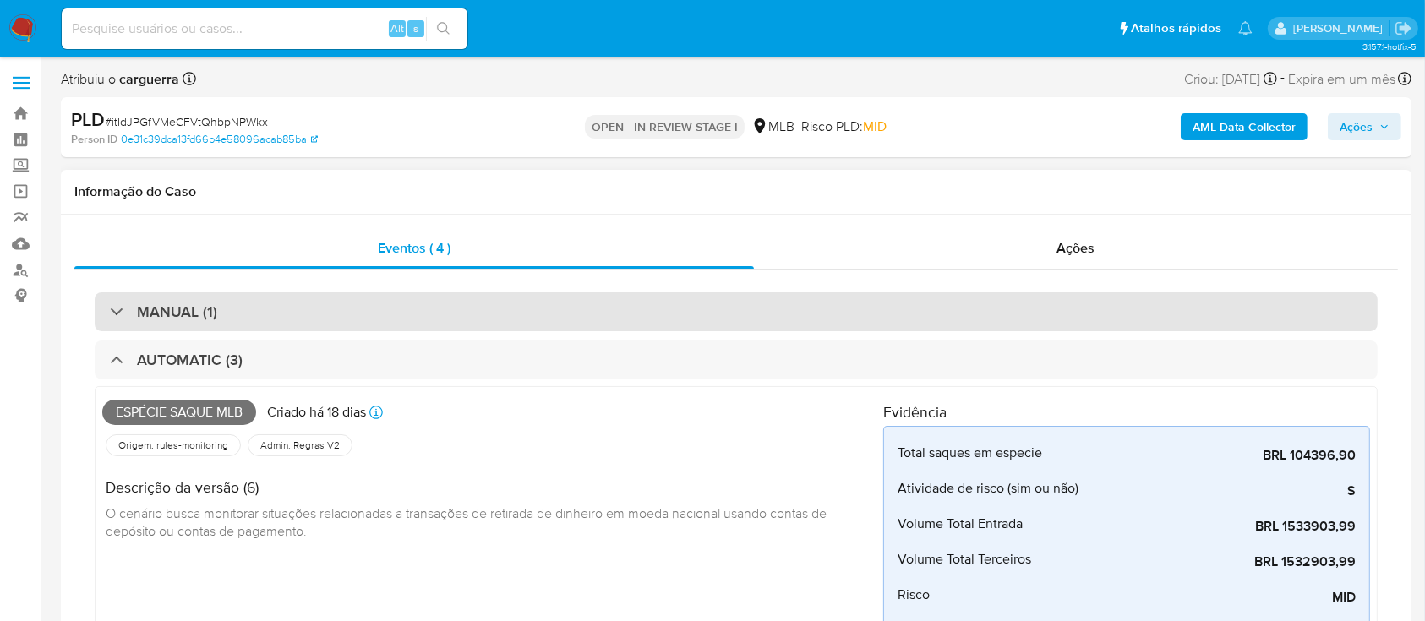
click at [172, 300] on div "MANUAL (1)" at bounding box center [736, 312] width 1283 height 39
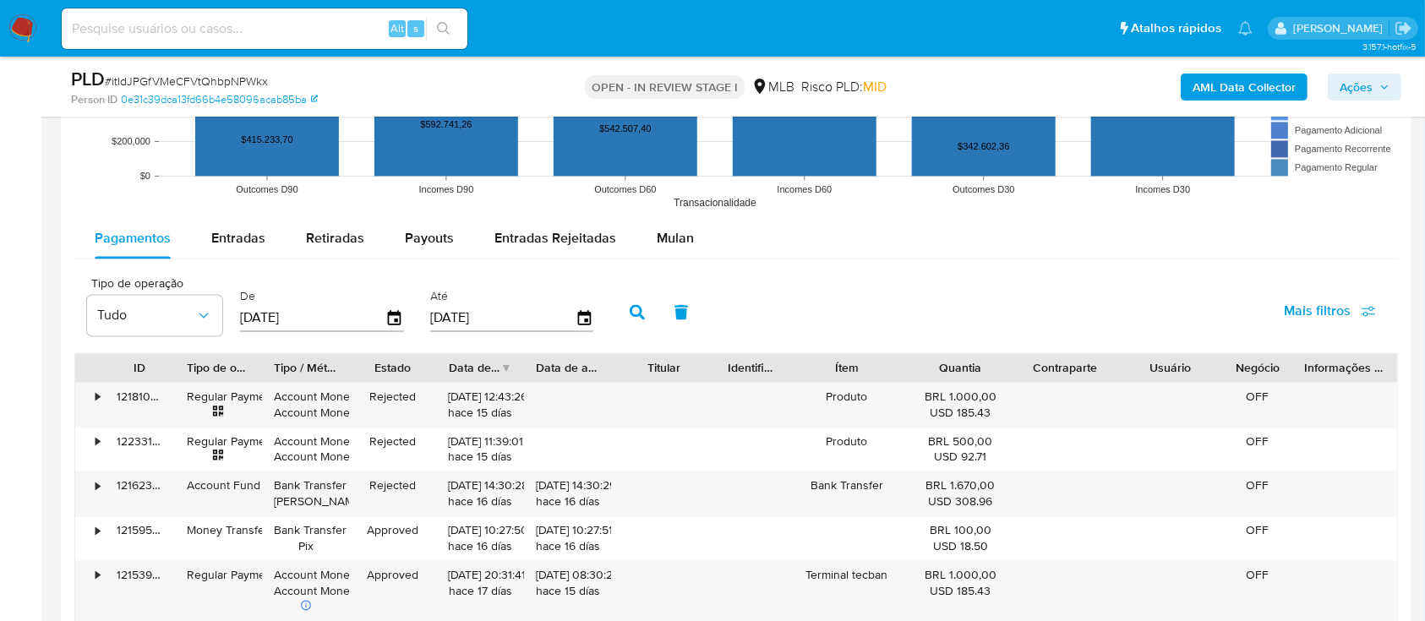
scroll to position [3268, 0]
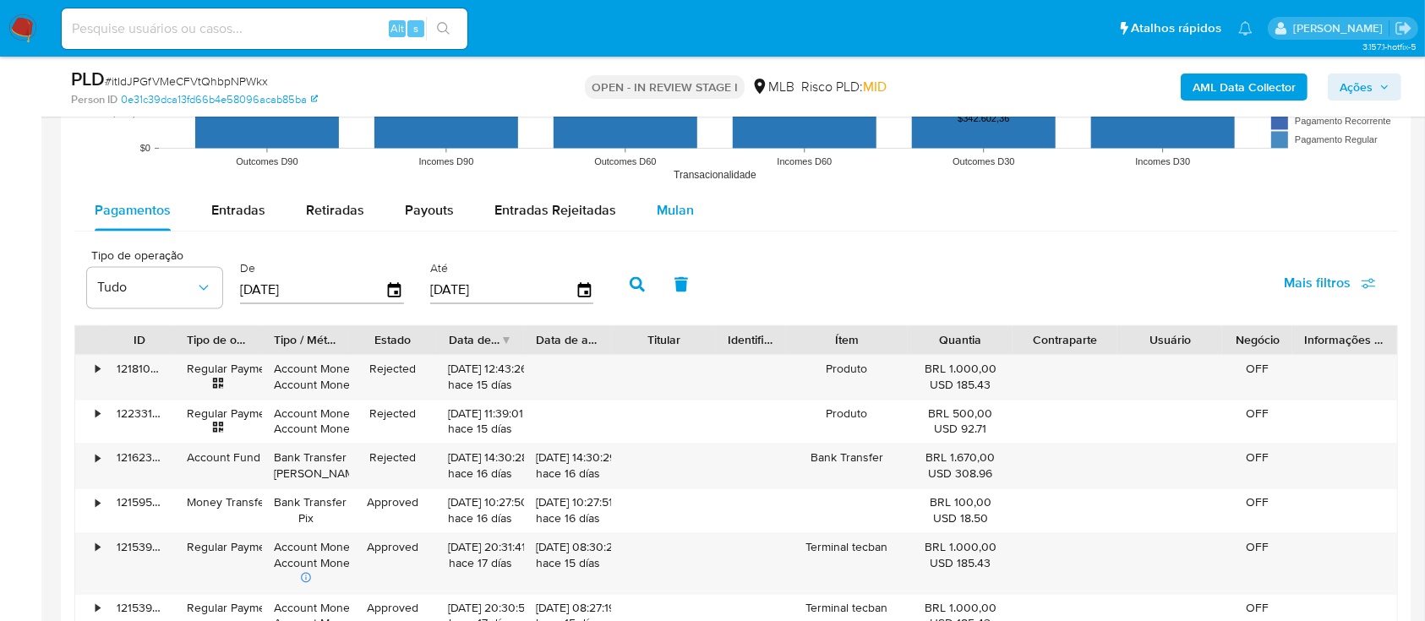
click at [670, 209] on span "Mulan" at bounding box center [675, 209] width 37 height 19
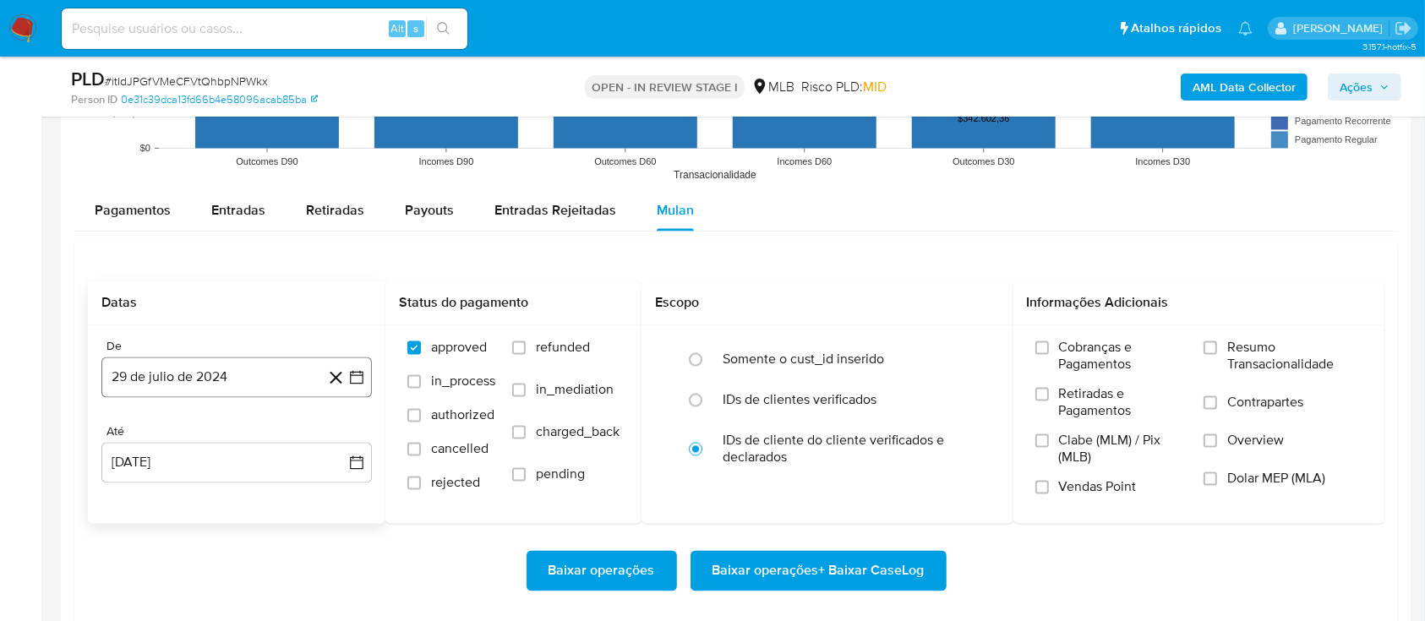
click at [360, 383] on button "29 de julio de 2024" at bounding box center [236, 377] width 271 height 41
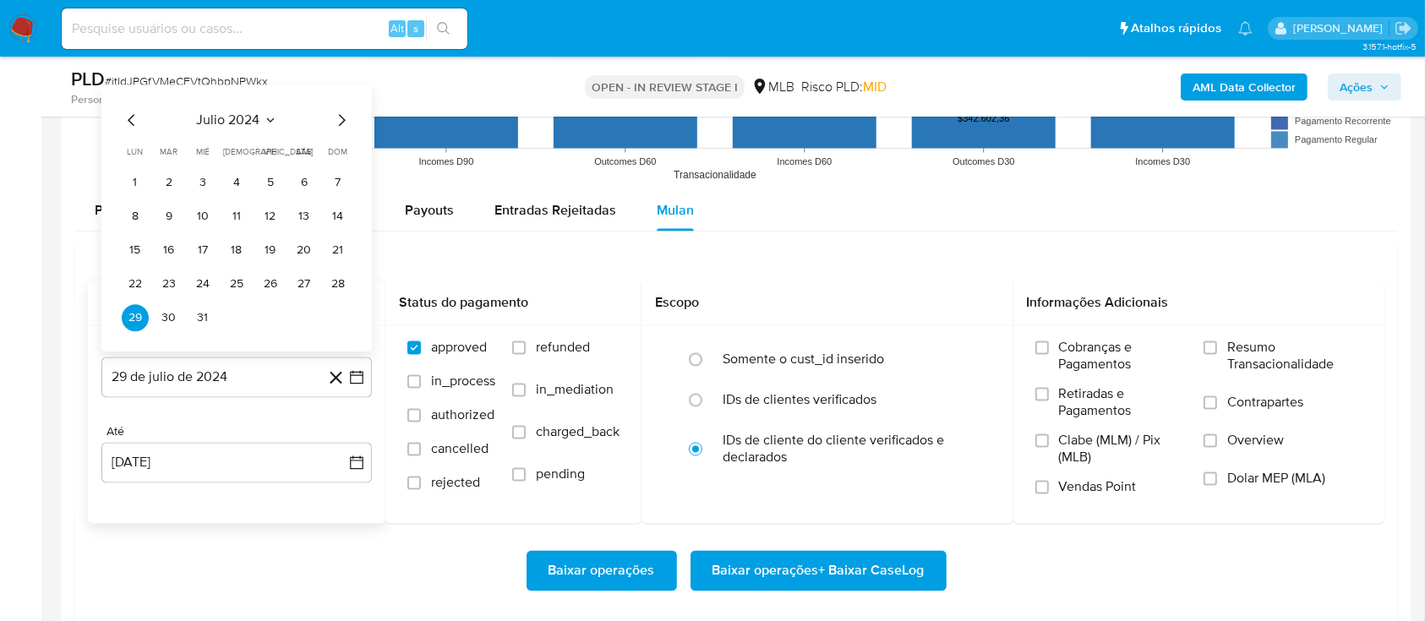
click at [268, 118] on icon "Seleccionar mes y año" at bounding box center [271, 120] width 14 height 14
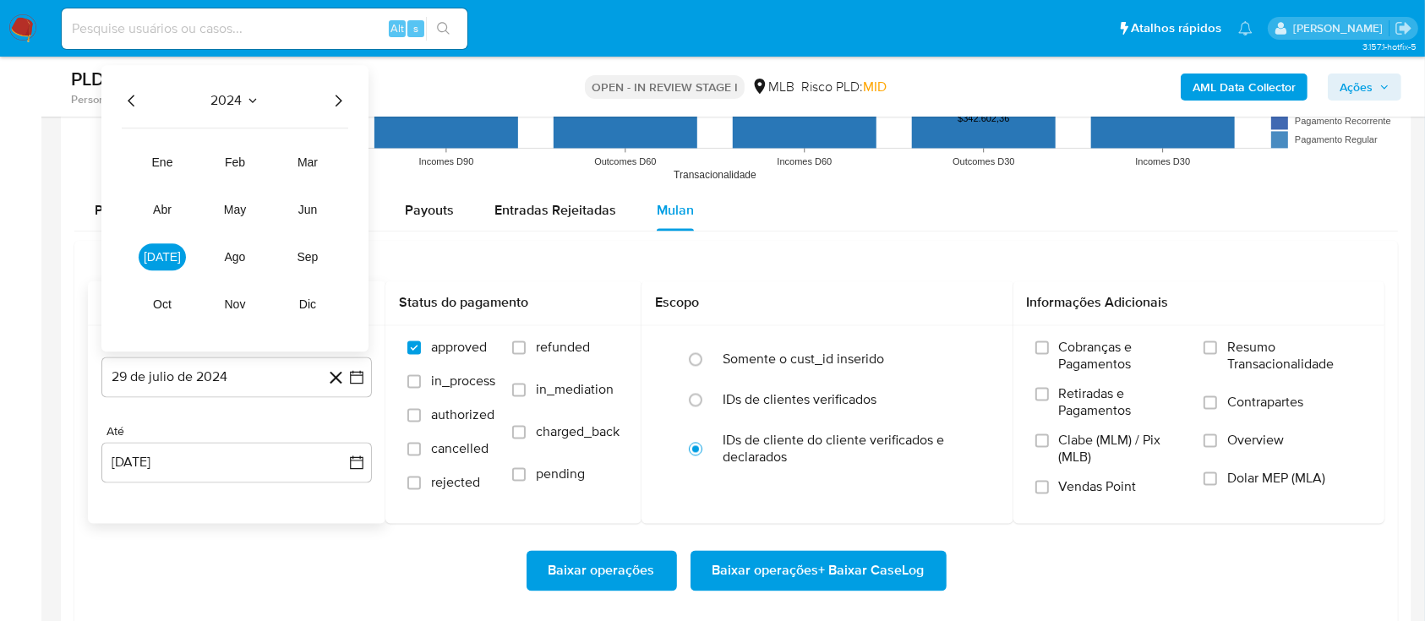
click at [333, 91] on icon "Año siguiente" at bounding box center [338, 100] width 20 height 20
click at [161, 257] on span "jul" at bounding box center [162, 257] width 37 height 14
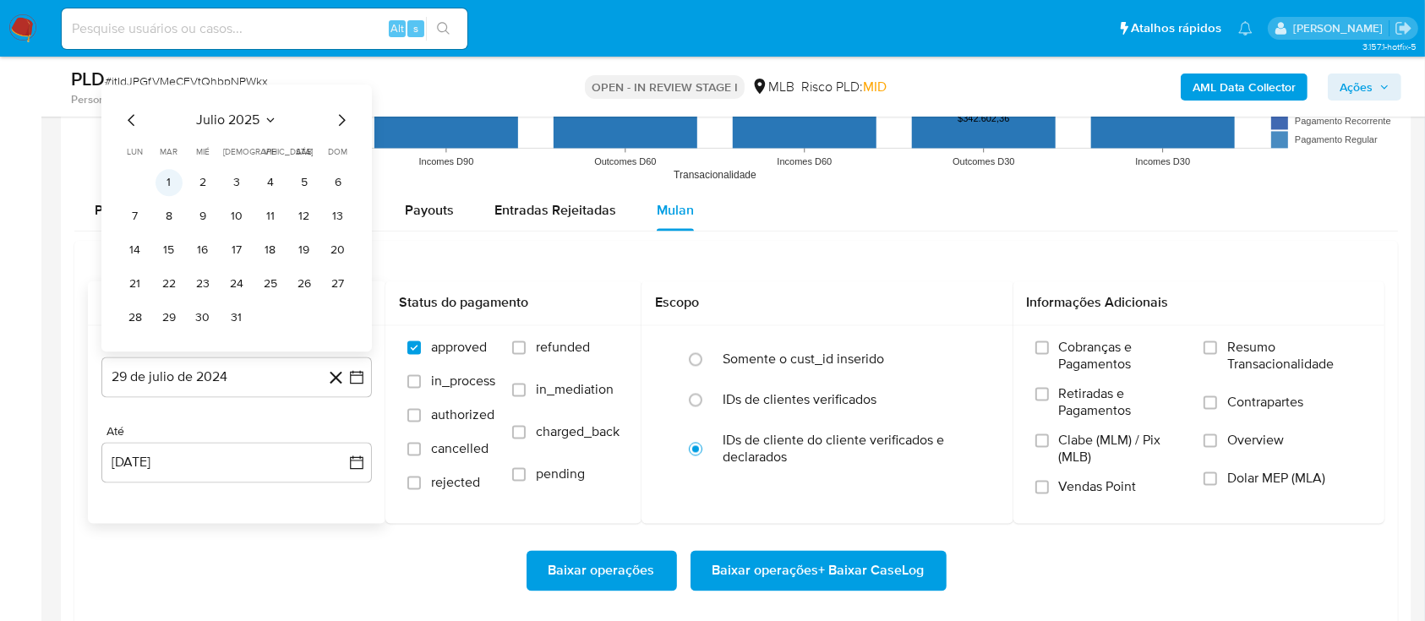
click at [169, 178] on button "1" at bounding box center [169, 182] width 27 height 27
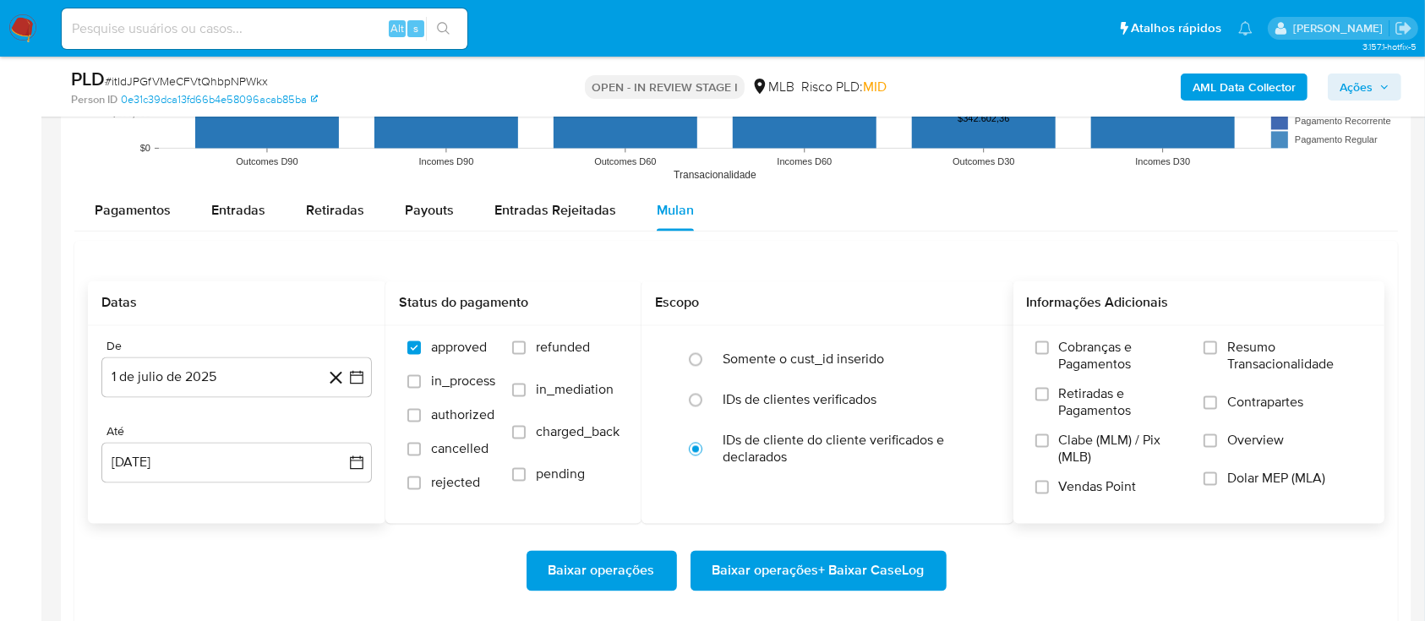
click at [1222, 351] on label "Resumo Transacionalidade" at bounding box center [1283, 366] width 159 height 55
click at [1217, 351] on input "Resumo Transacionalidade" at bounding box center [1211, 348] width 14 height 14
click at [817, 578] on span "Baixar operações + Baixar CaseLog" at bounding box center [819, 570] width 212 height 37
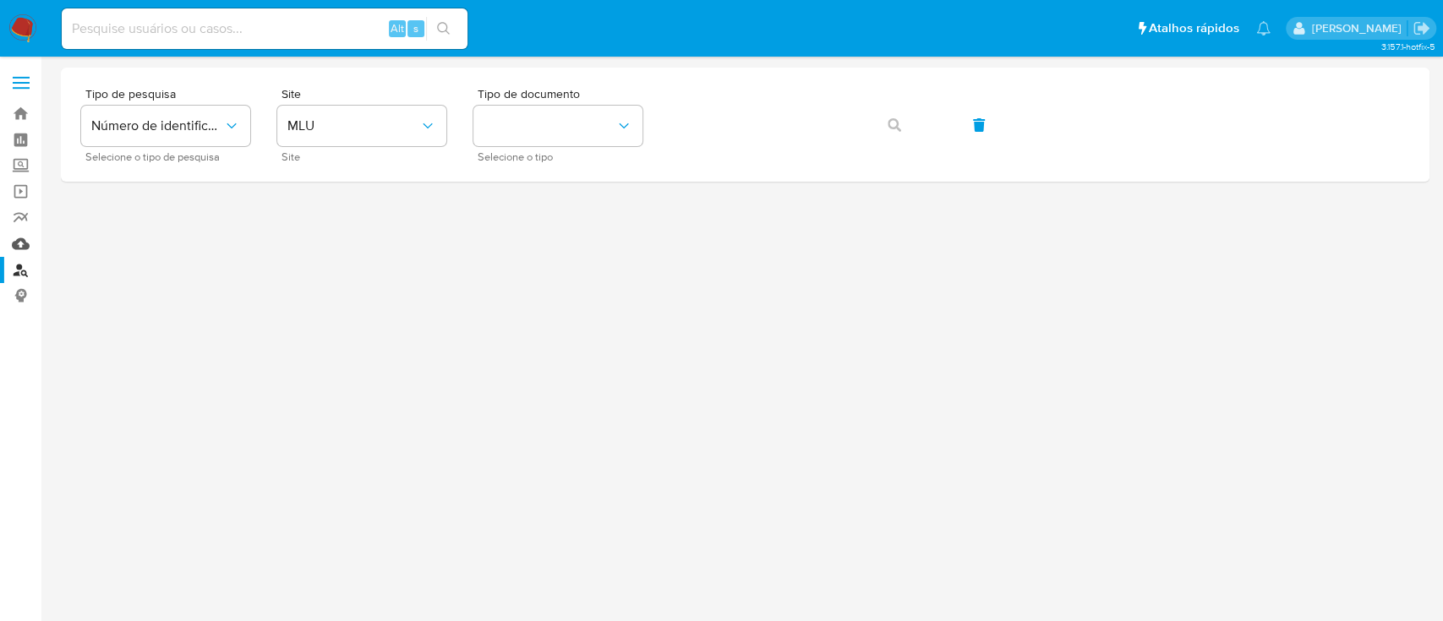
click at [18, 241] on link "Mulan" at bounding box center [100, 244] width 201 height 26
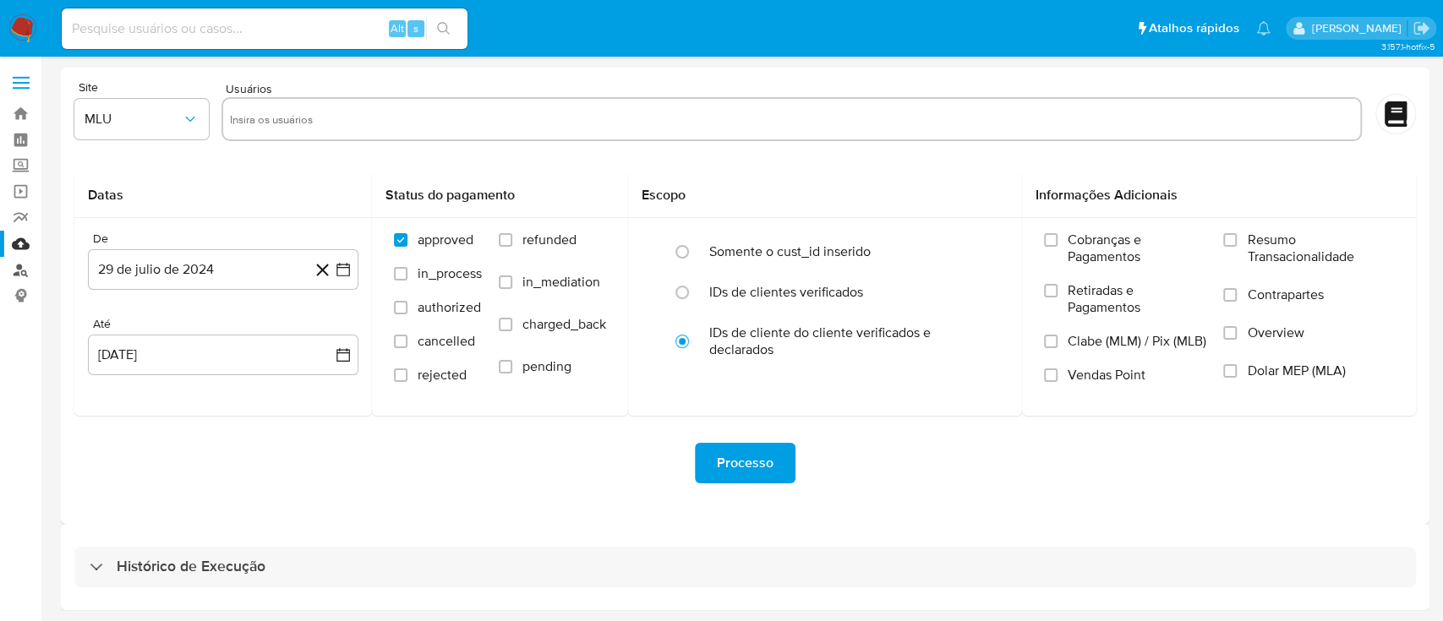
click at [20, 271] on link "Localizador de pessoas" at bounding box center [100, 270] width 201 height 26
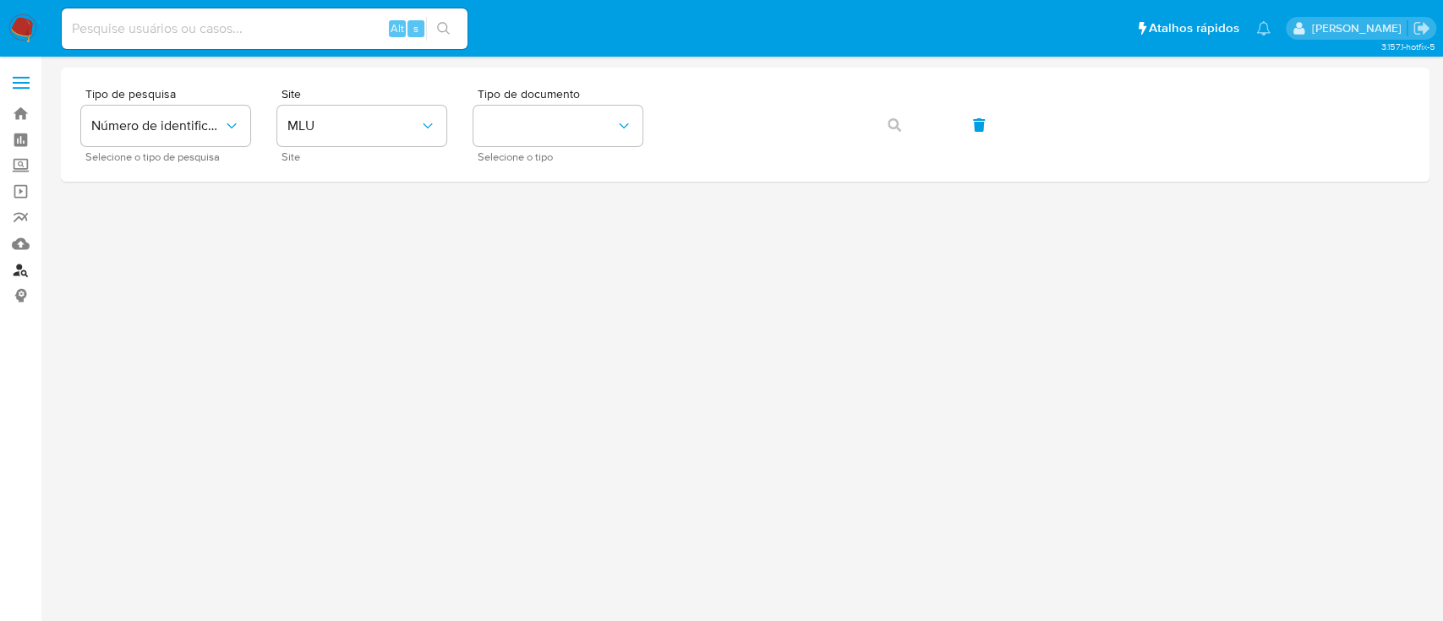
click at [24, 271] on link "Localizador de pessoas" at bounding box center [100, 270] width 201 height 26
click at [14, 118] on link "Bandeja" at bounding box center [100, 114] width 201 height 26
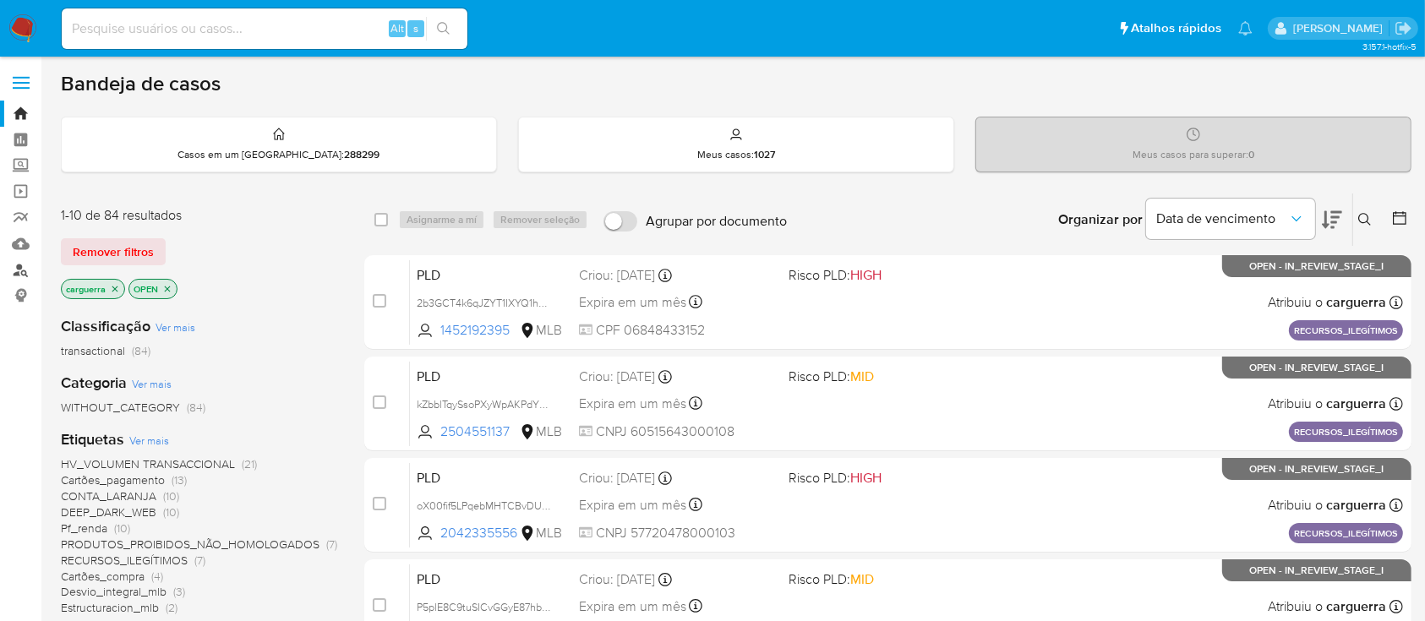
click at [19, 269] on link "Localizador de pessoas" at bounding box center [100, 270] width 201 height 26
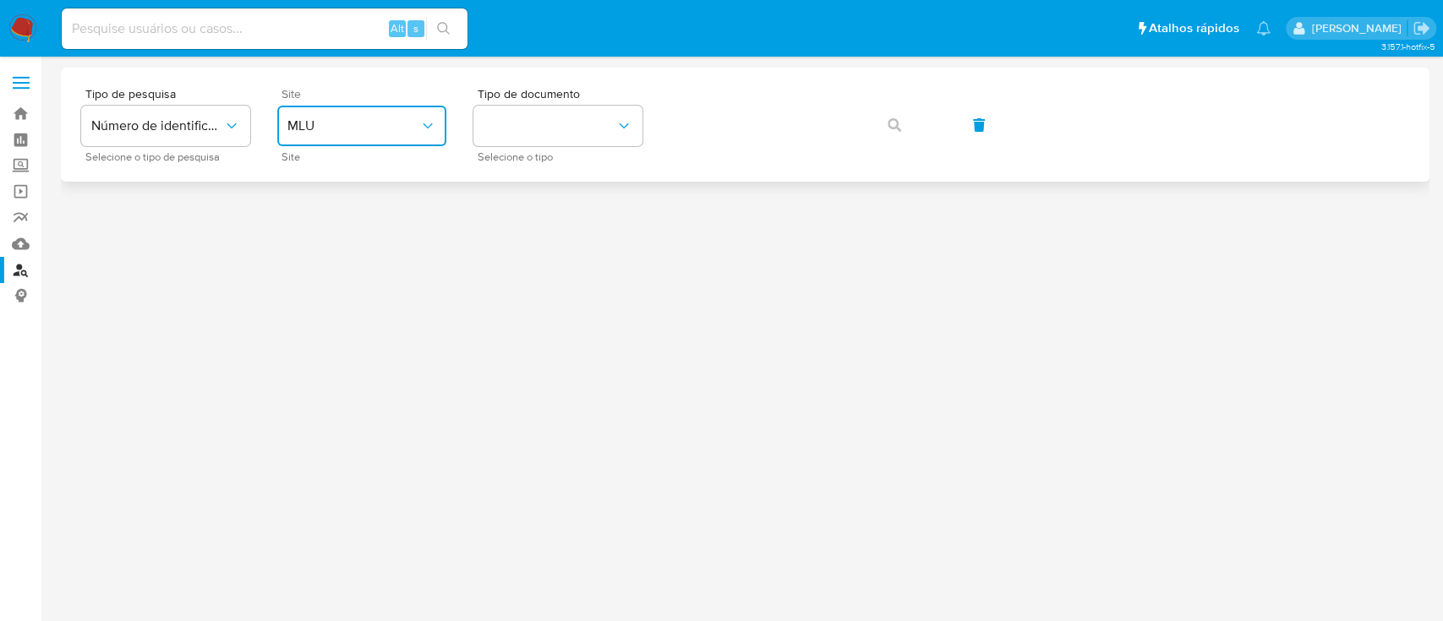
click at [335, 112] on button "MLU" at bounding box center [361, 126] width 169 height 41
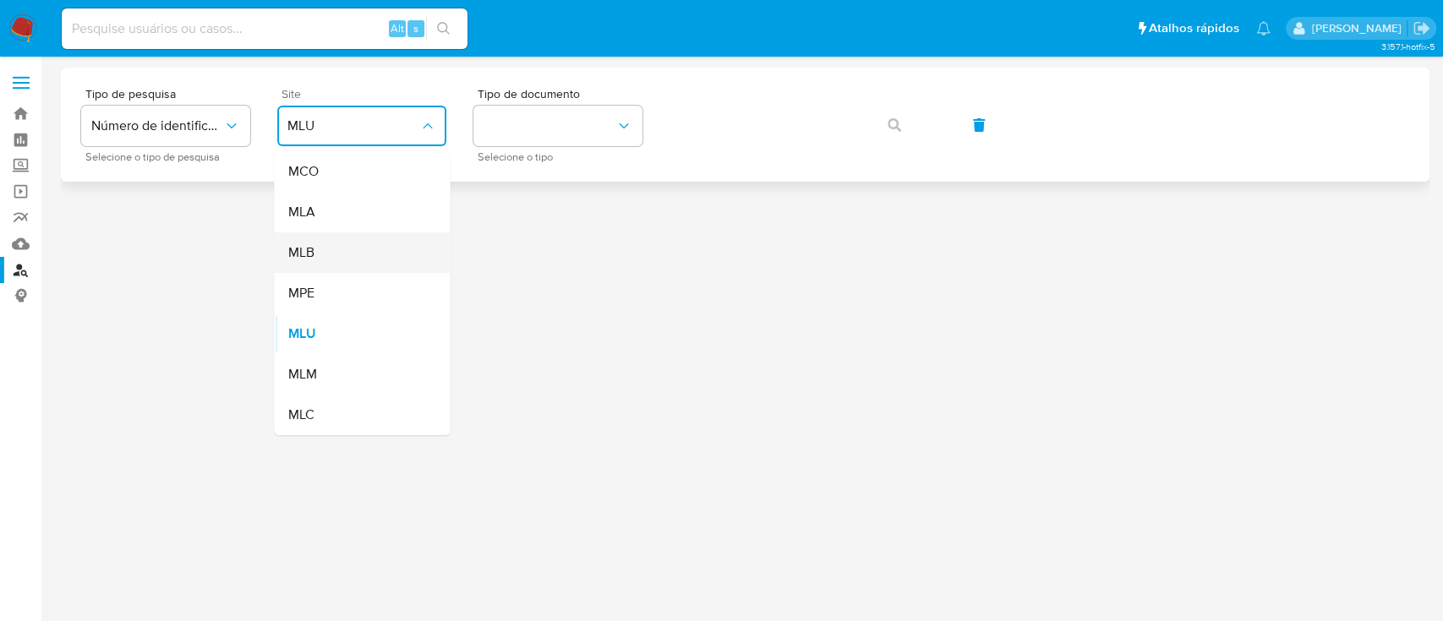
click at [358, 253] on div "MLB" at bounding box center [356, 252] width 139 height 41
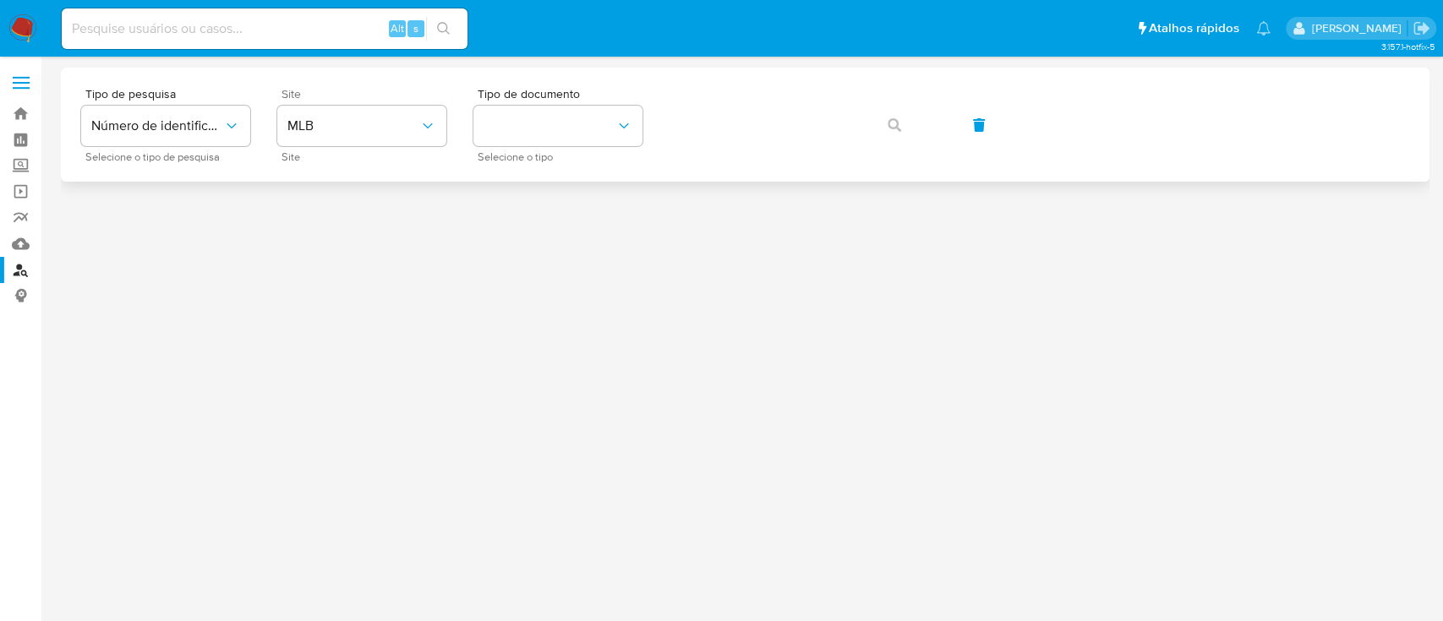
click at [890, 365] on div at bounding box center [745, 339] width 1369 height 543
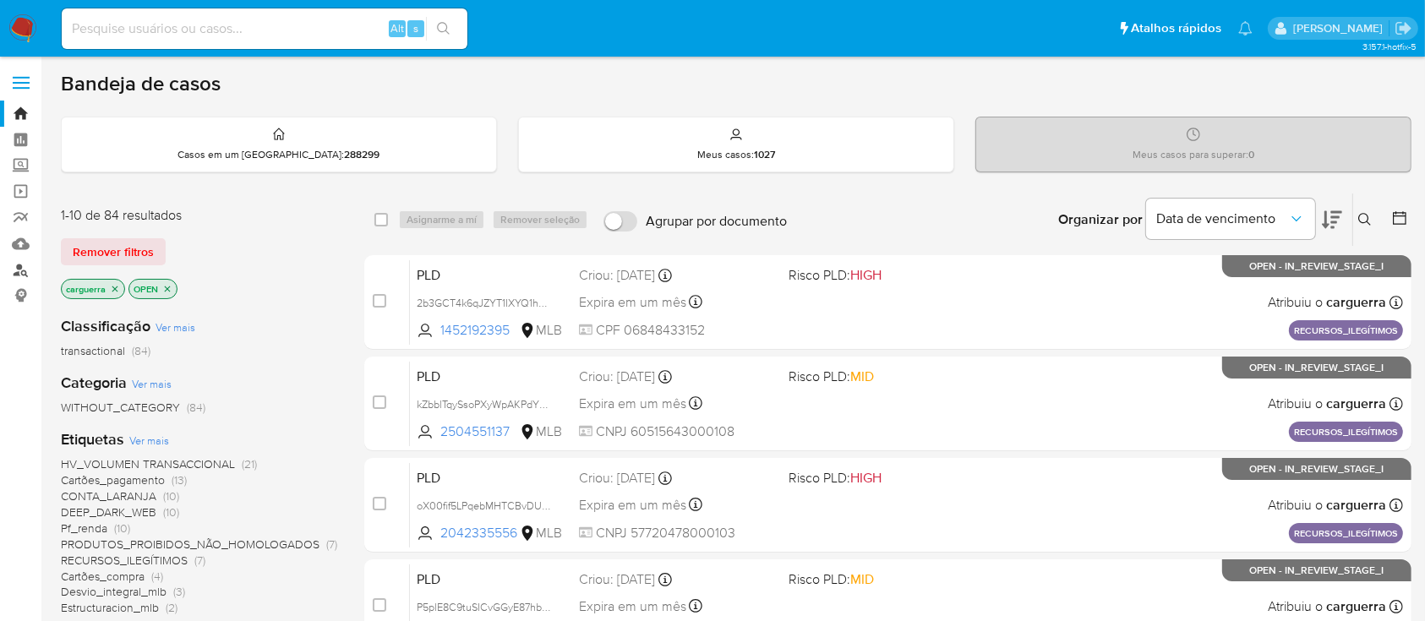
click at [22, 270] on link "Localizador de pessoas" at bounding box center [100, 270] width 201 height 26
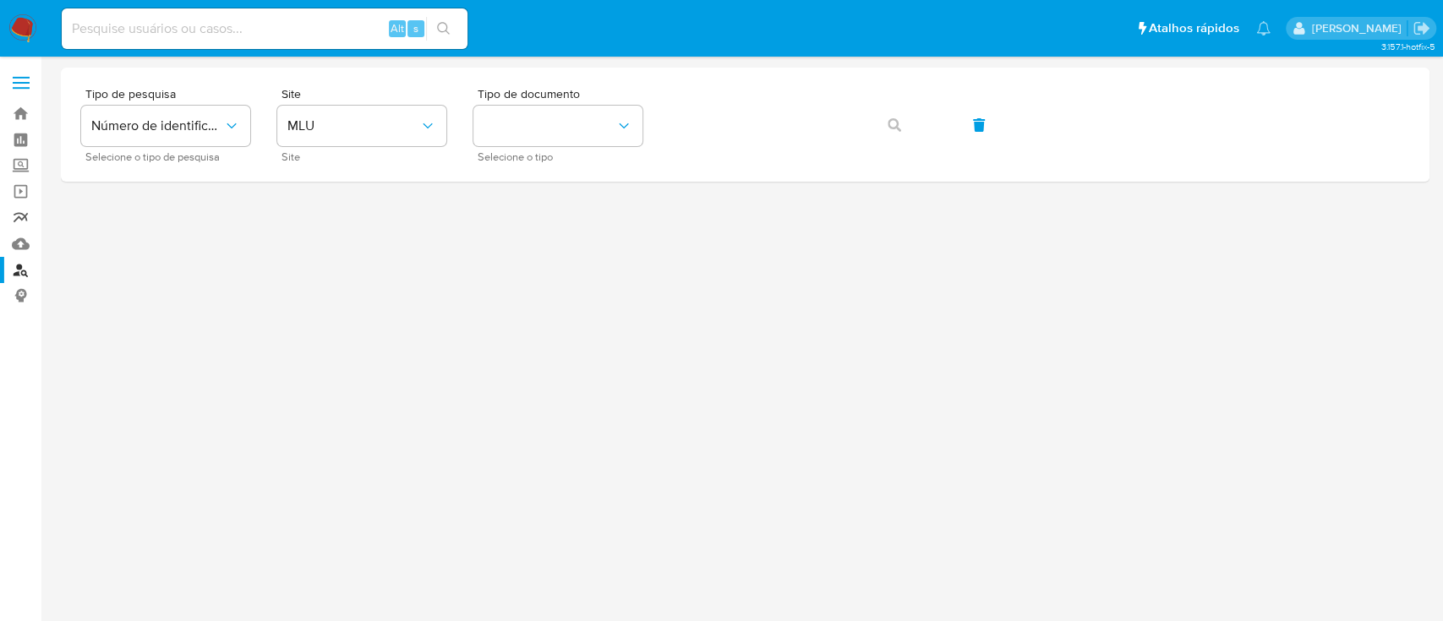
click at [27, 216] on link "relatórios" at bounding box center [100, 218] width 201 height 26
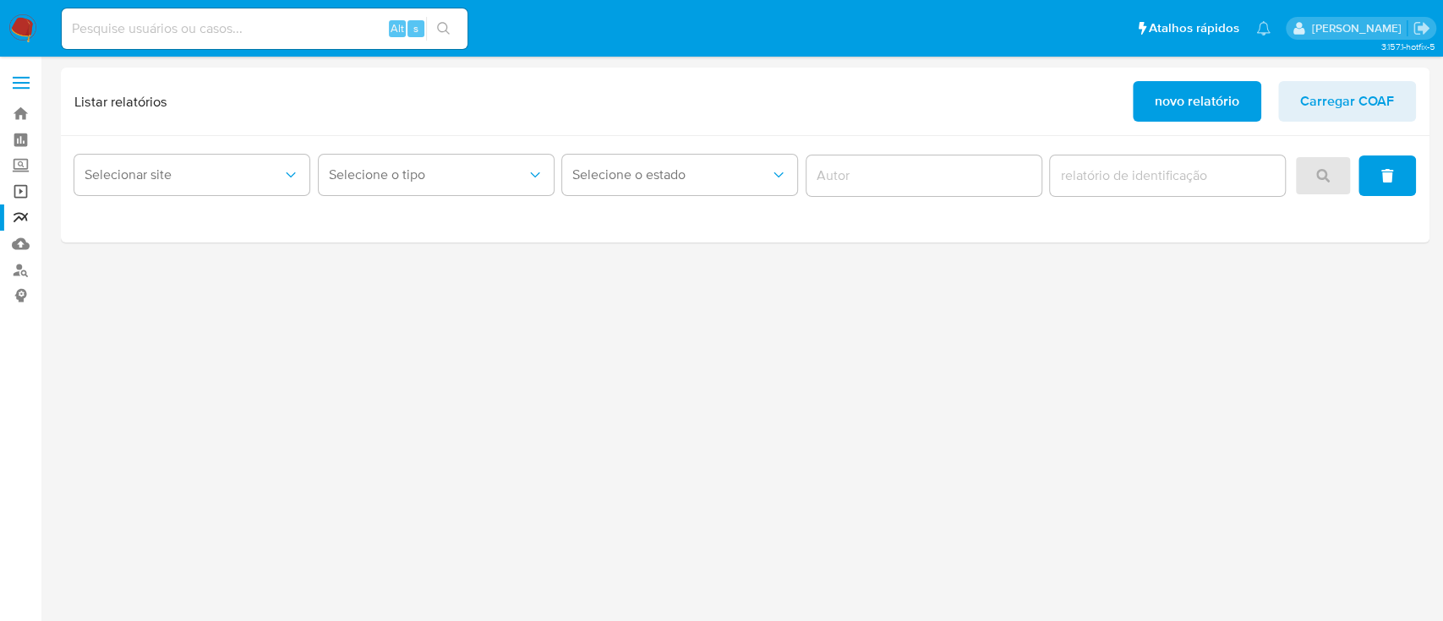
click at [25, 189] on link "Operações em massa" at bounding box center [100, 191] width 201 height 26
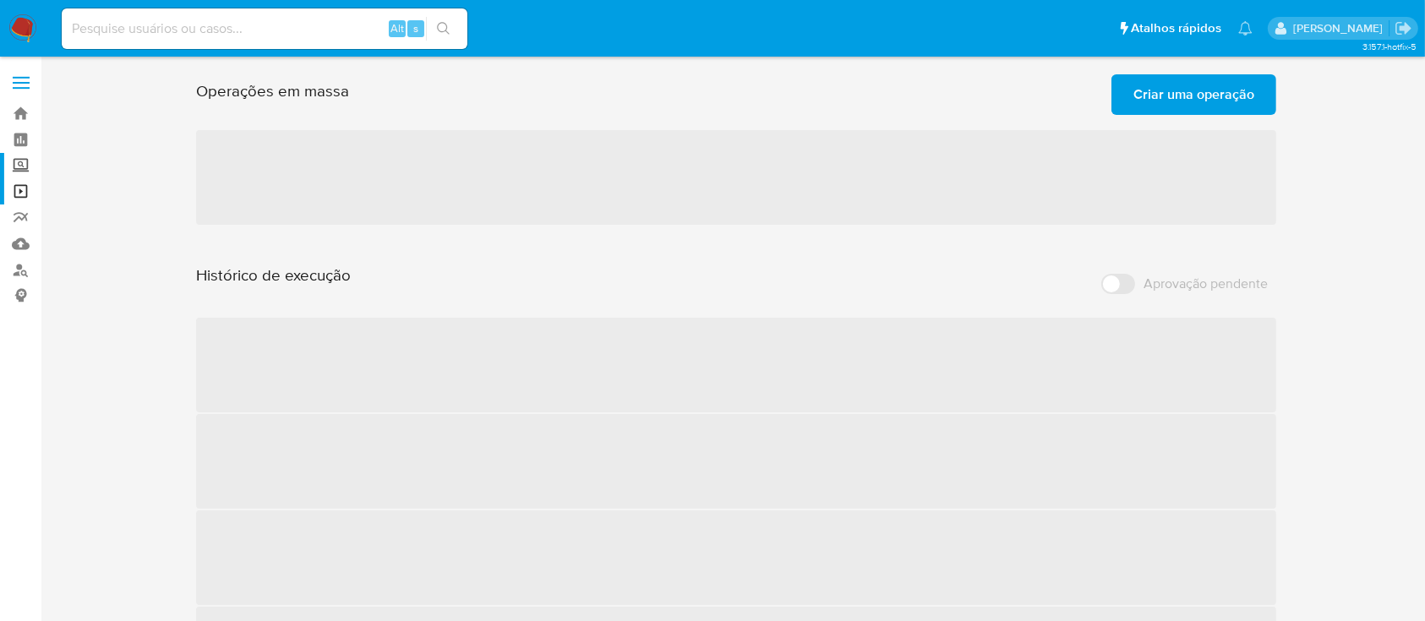
click at [27, 167] on label "Screening" at bounding box center [100, 166] width 201 height 26
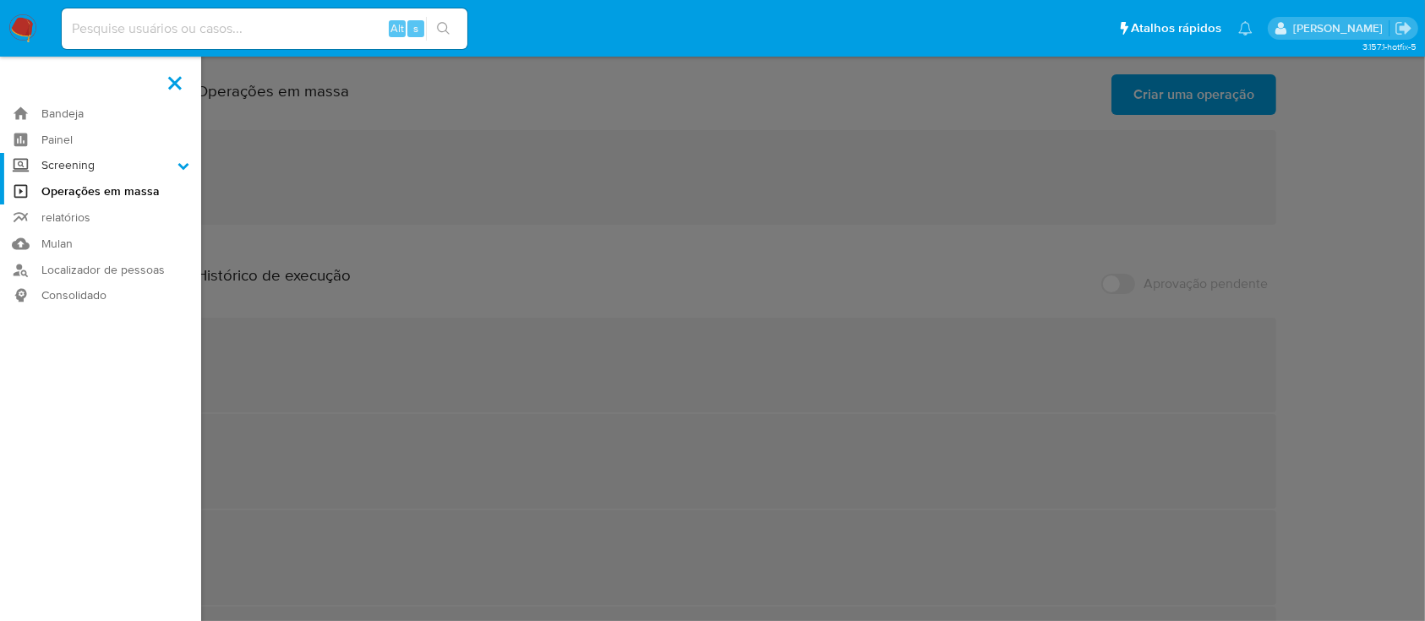
click at [0, 0] on input "Screening" at bounding box center [0, 0] width 0 height 0
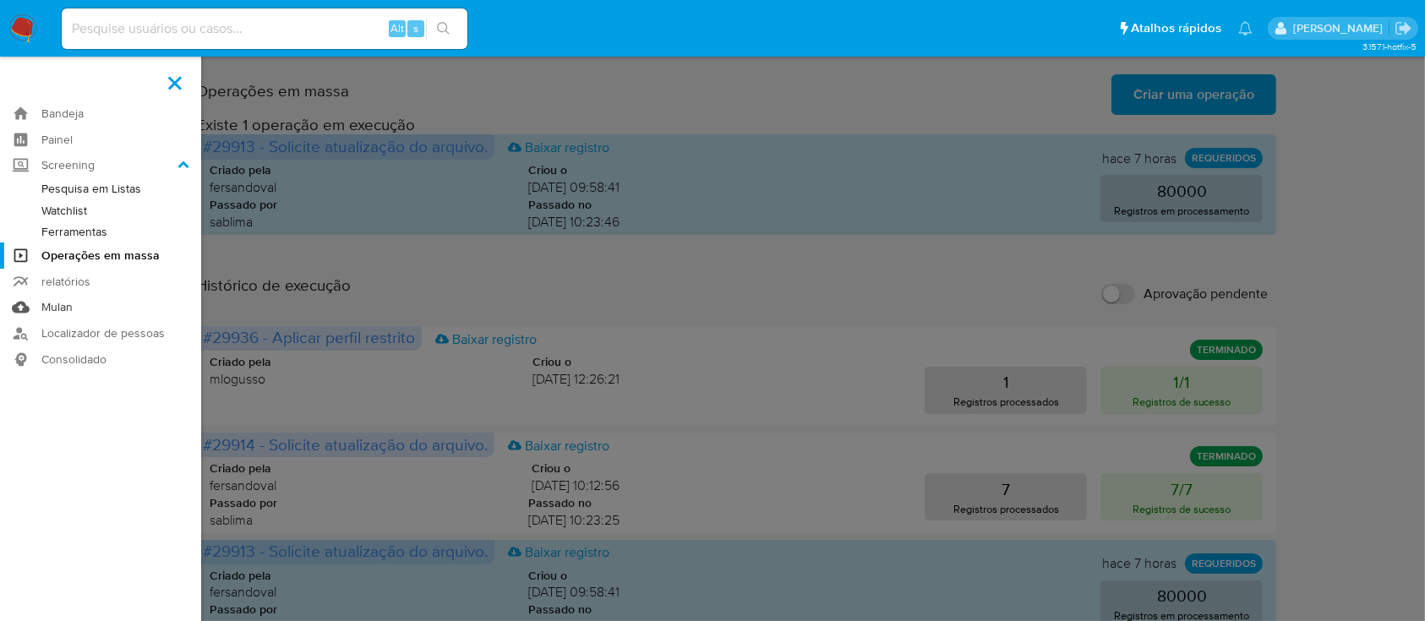
click at [61, 302] on link "Mulan" at bounding box center [100, 308] width 201 height 26
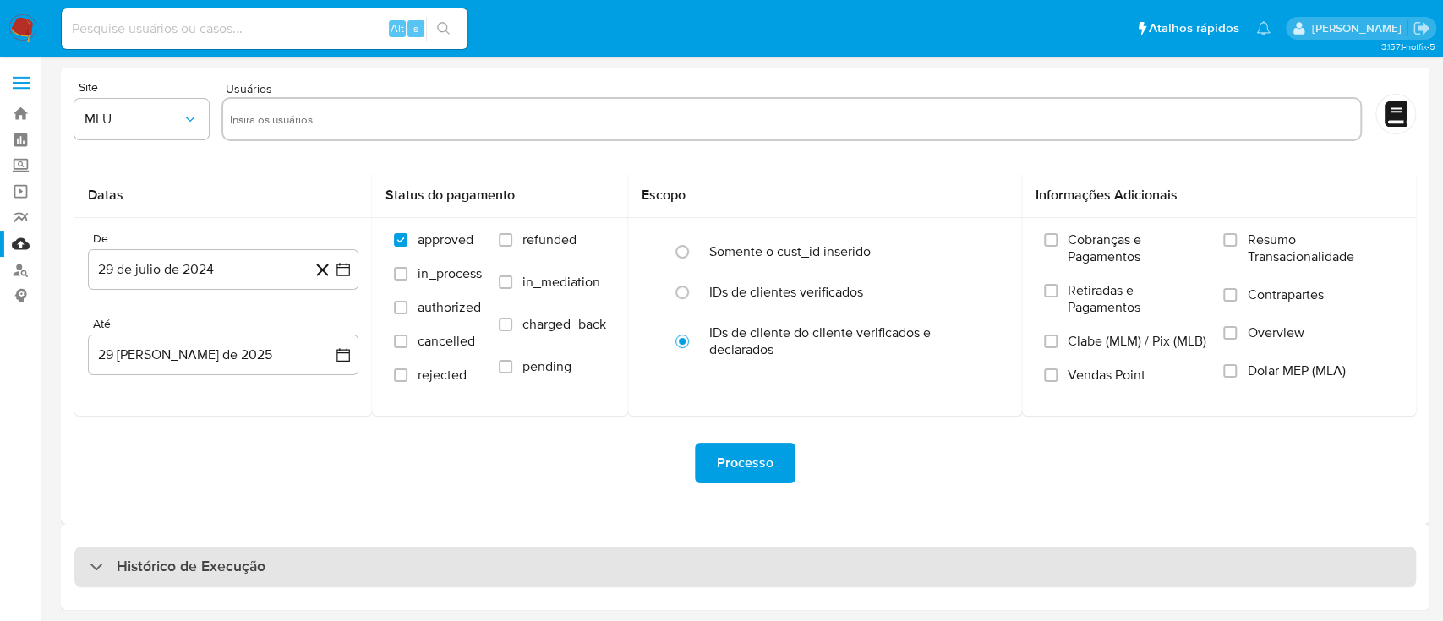
click at [113, 565] on div "Histórico de Execução" at bounding box center [178, 567] width 176 height 20
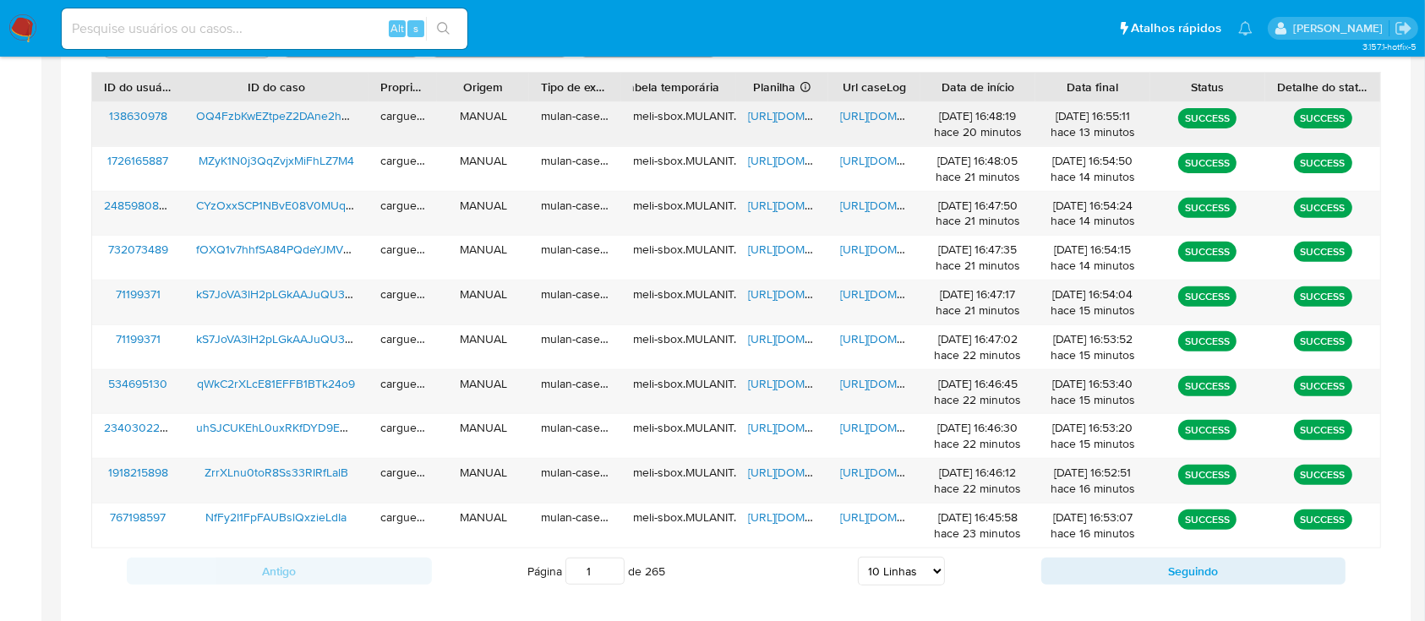
scroll to position [637, 0]
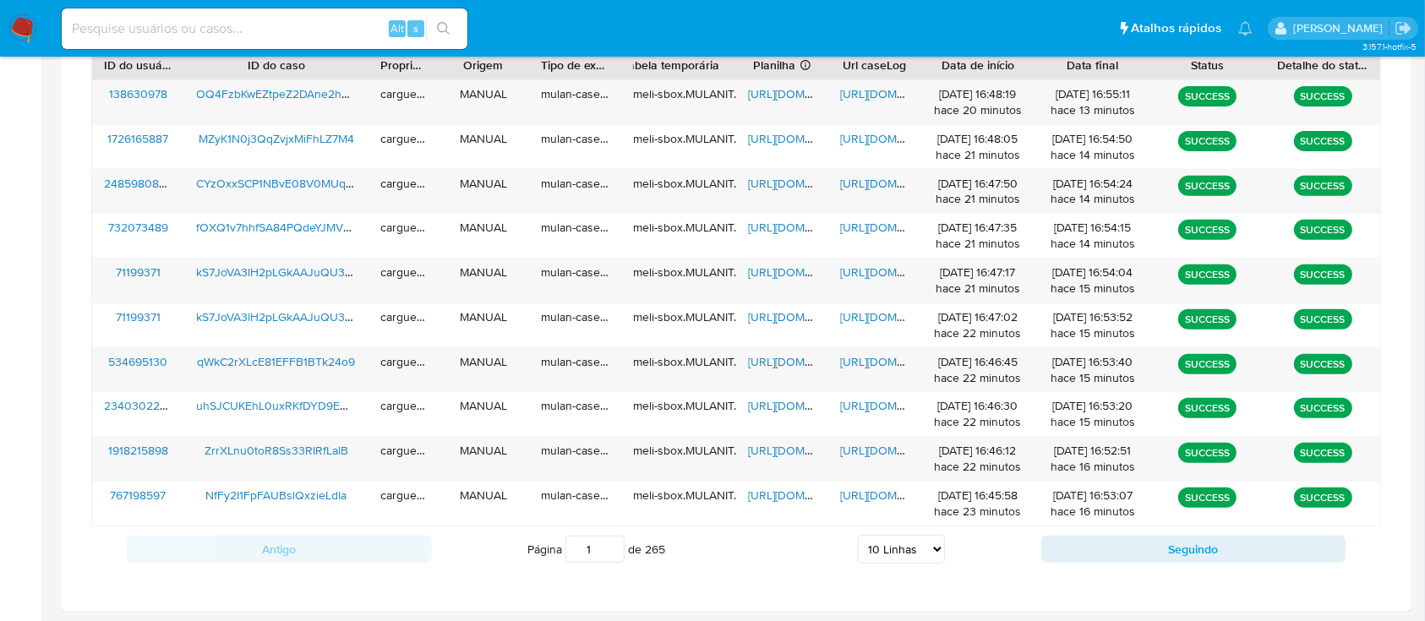
click at [939, 544] on select "5 Linhas 10 Linhas 20 Linhas 25 Linhas 50 Linhas 100 Linhas" at bounding box center [901, 549] width 87 height 29
select select "20"
click at [858, 535] on select "5 Linhas 10 Linhas 20 Linhas 25 Linhas 50 Linhas 100 Linhas" at bounding box center [901, 549] width 87 height 29
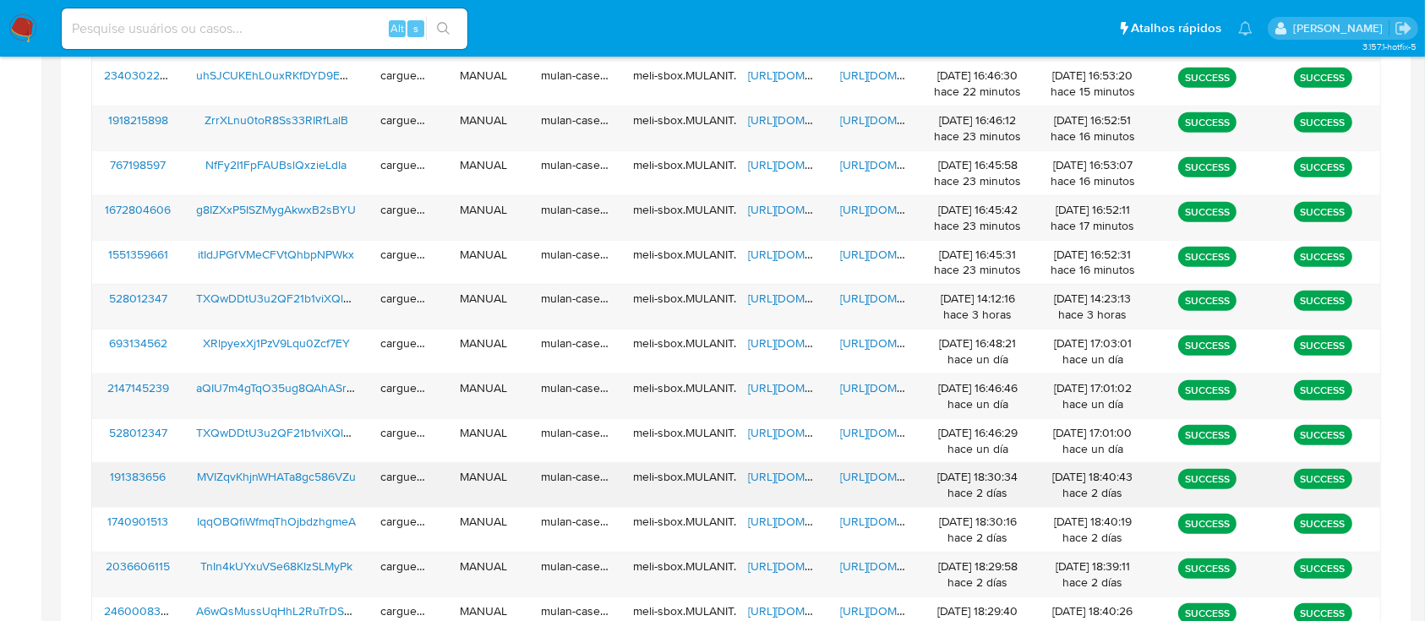
scroll to position [971, 0]
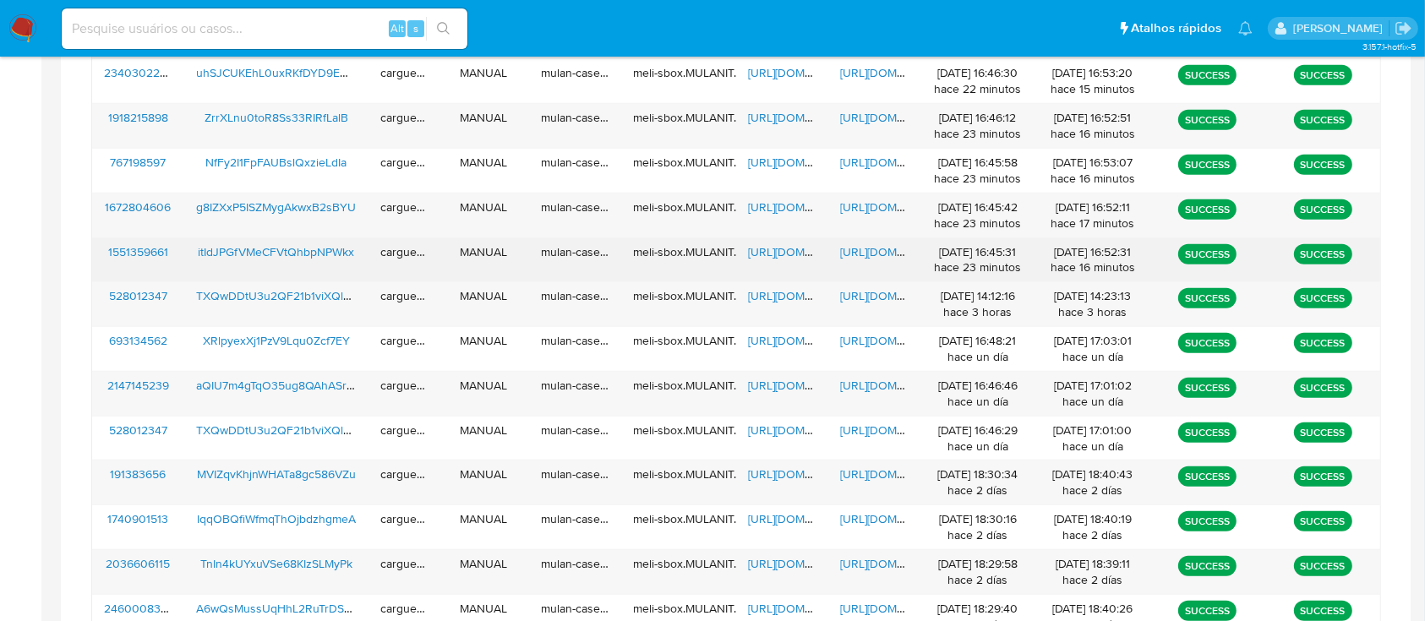
click at [785, 249] on span "https://docs.google.com/spreadsheets/d/1n8ue7-pDf_xn5M1ZzClFX3U-4BVe1eApEUOPoz3…" at bounding box center [806, 251] width 117 height 17
click at [861, 252] on span "https://docs.google.com/document/d/1csWYPAezowORJntoLUU6hlkkjAJPTYONhQ9caYorSFo…" at bounding box center [898, 251] width 117 height 17
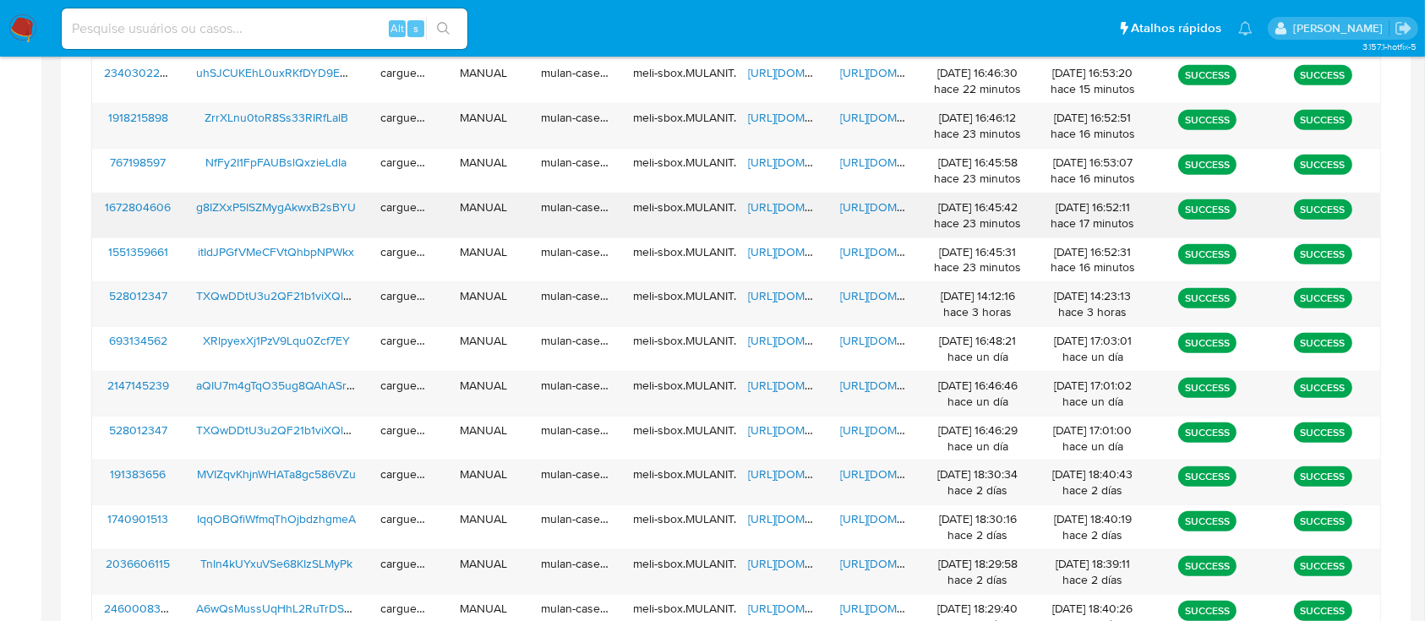
click at [769, 211] on span "https://docs.google.com/spreadsheets/d/10EEzcwI_EBQoryNzzfB2kwKdqLyjkT7V6Cywwle…" at bounding box center [806, 207] width 117 height 17
click at [875, 201] on span "https://docs.google.com/document/d/1Zauj-vxBVFmCIcb4tOUOSwie1Dg9XAUieQyO7QhM4Ro…" at bounding box center [898, 207] width 117 height 17
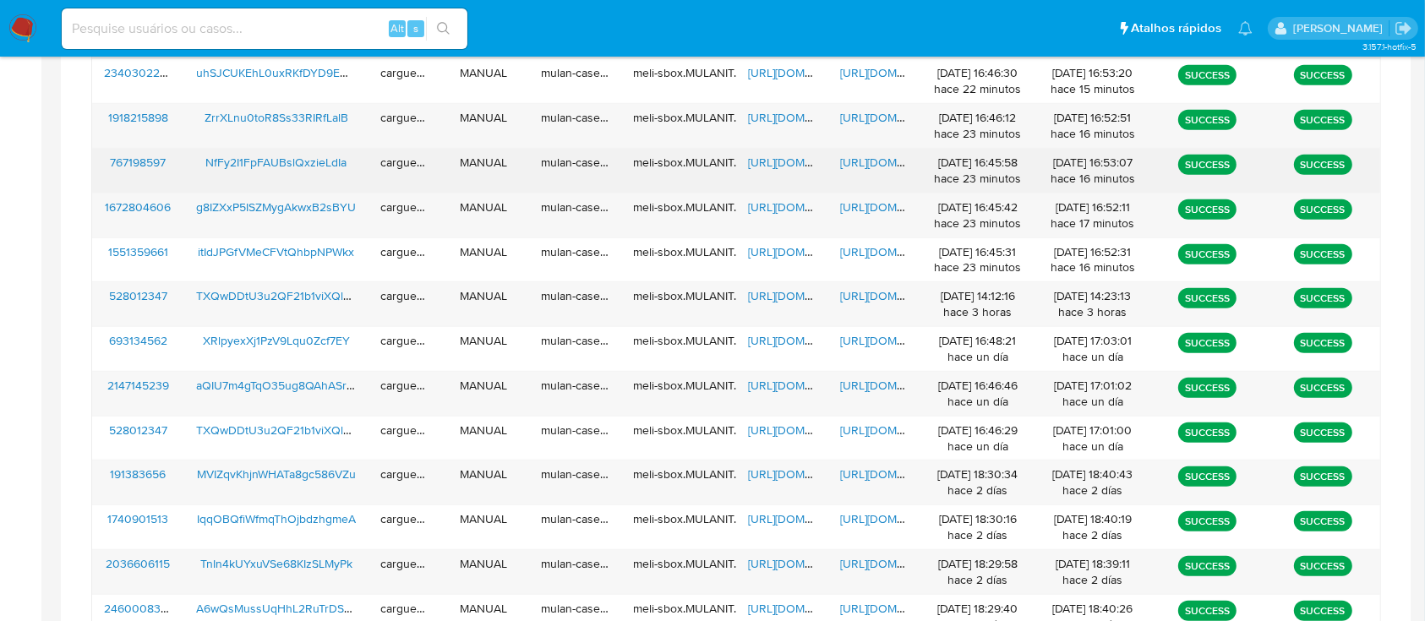
click at [778, 165] on span "https://docs.google.com/spreadsheets/d/1_sNewYEl0t3my2mYhu1IU5B_lsVGdIdXXse_oa7…" at bounding box center [806, 162] width 117 height 17
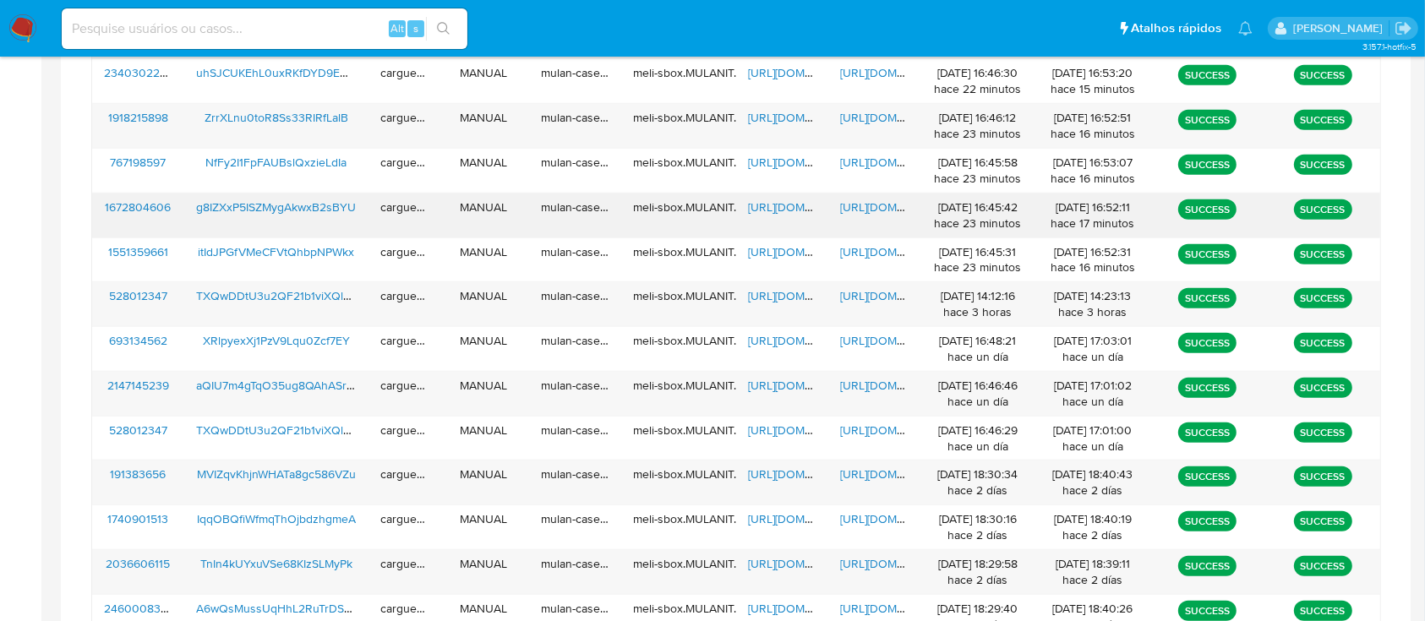
click at [856, 200] on span "https://docs.google.com/document/d/1Zauj-vxBVFmCIcb4tOUOSwie1Dg9XAUieQyO7QhM4Ro…" at bounding box center [898, 207] width 117 height 17
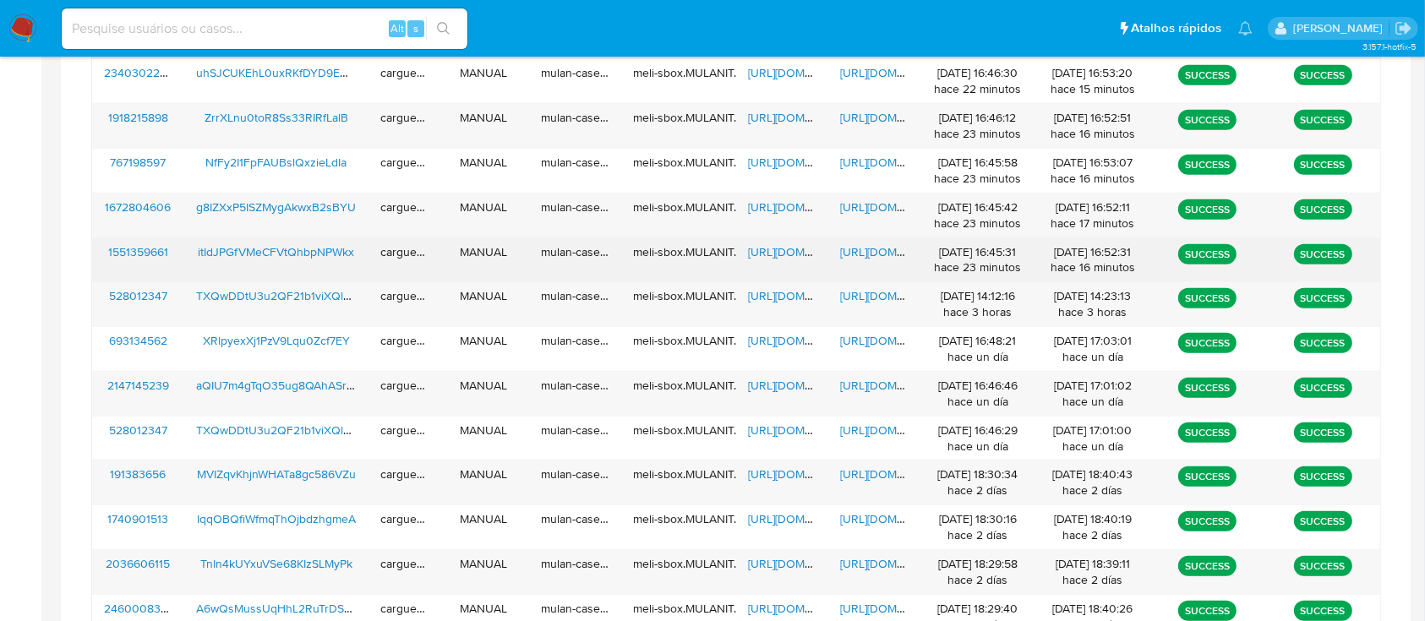
scroll to position [858, 0]
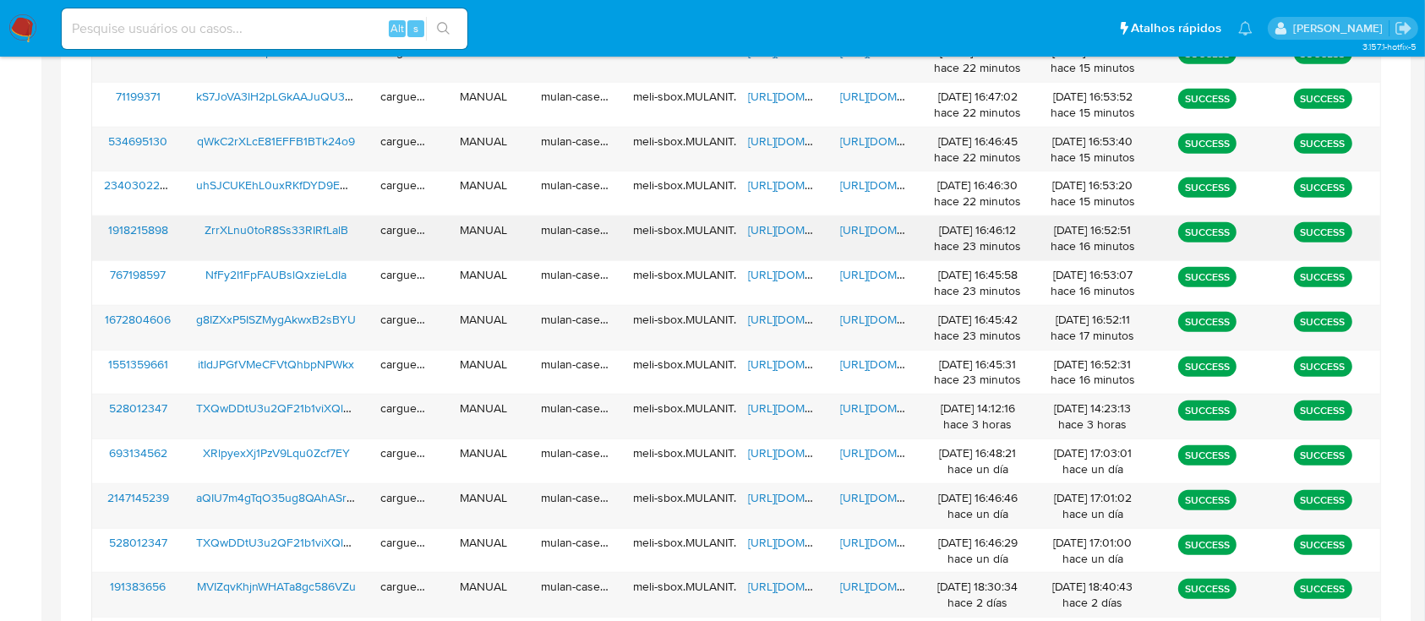
click at [768, 222] on span "https://docs.google.com/spreadsheets/d/1K9M7neO9Oz_MtFwV2SLqz8c7WU3HYmGmoOcttTr…" at bounding box center [806, 229] width 117 height 17
click at [881, 227] on span "https://docs.google.com/document/d/1bLPoiDoFkwKyDwobgOPeKDdsTQ-KRrQpiX6fNIaa1HQ…" at bounding box center [898, 229] width 117 height 17
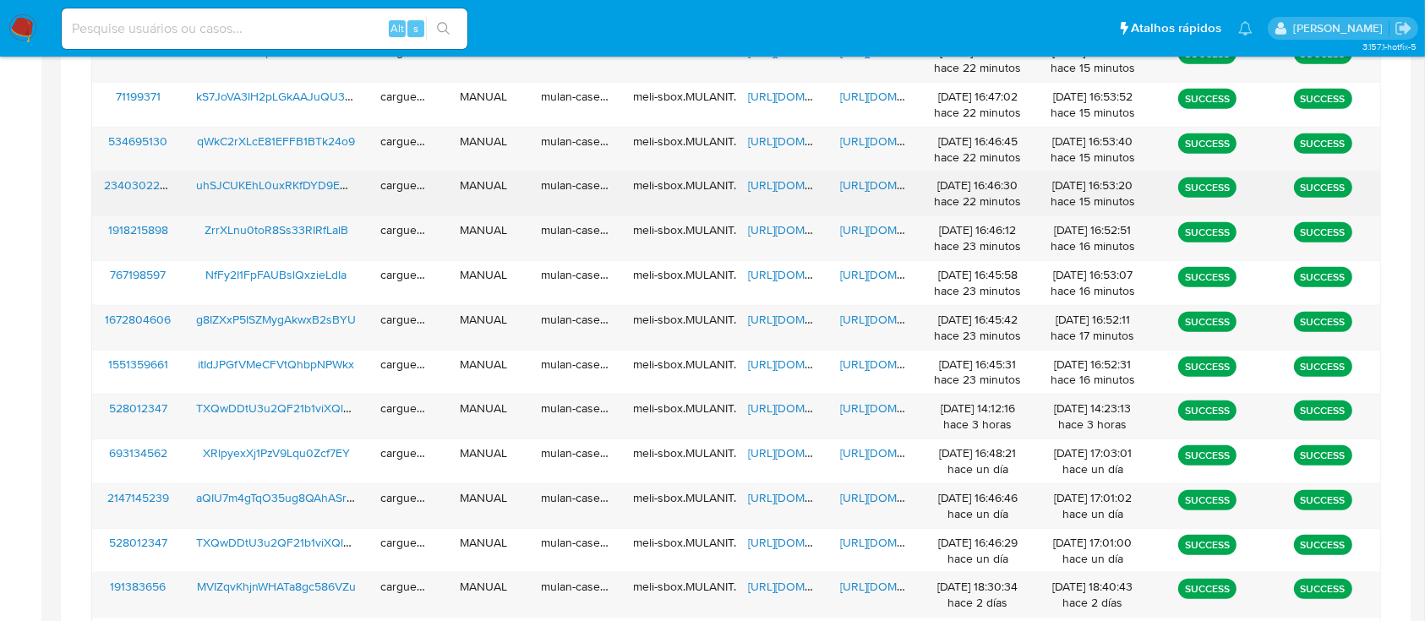
click at [778, 183] on span "https://docs.google.com/spreadsheets/d/1DTqEwSMio3DLIoZOjZsd9lADne2r7GN3dTxIk-H…" at bounding box center [806, 185] width 117 height 17
click at [879, 180] on span "https://docs.google.com/document/d/1ywzip6togPilYDCVYzaG-gLwZcVG9-NT4ujN76vCYLk…" at bounding box center [898, 185] width 117 height 17
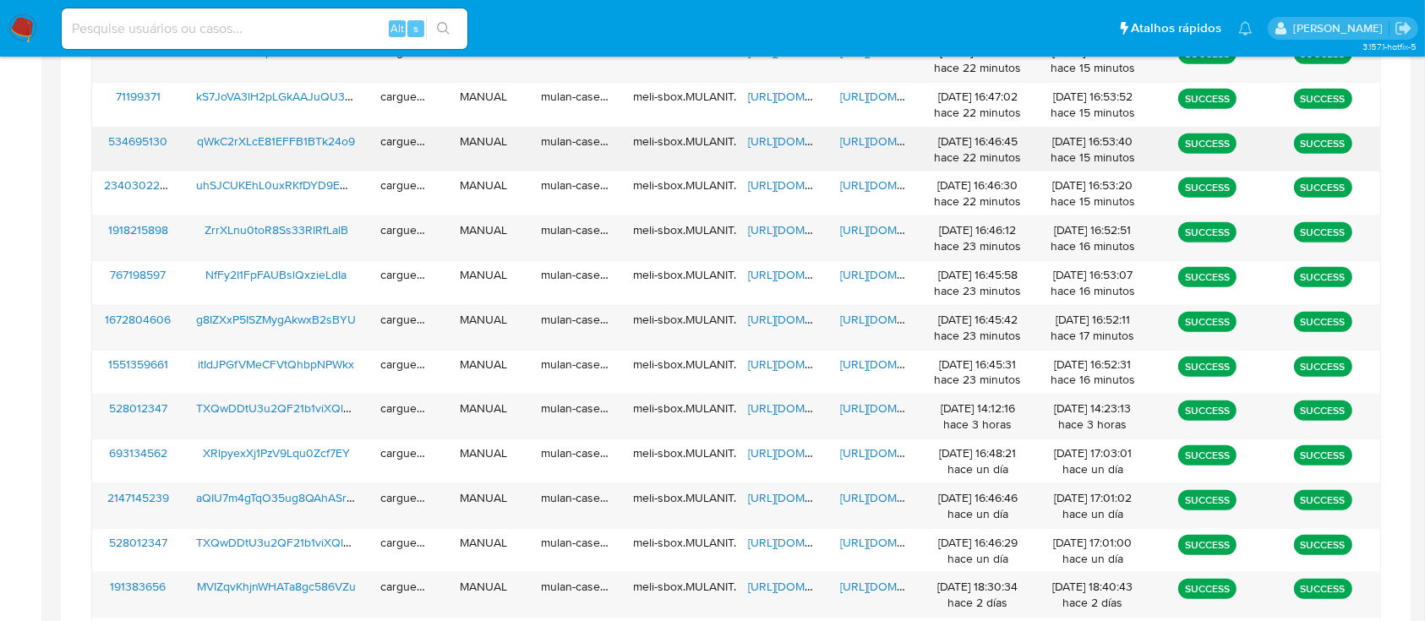
click at [762, 138] on span "https://docs.google.com/spreadsheets/d/1NqRm8OFM6ndHNg_1rHdtpH1MVMOeLhBU1lkGCrb…" at bounding box center [806, 141] width 117 height 17
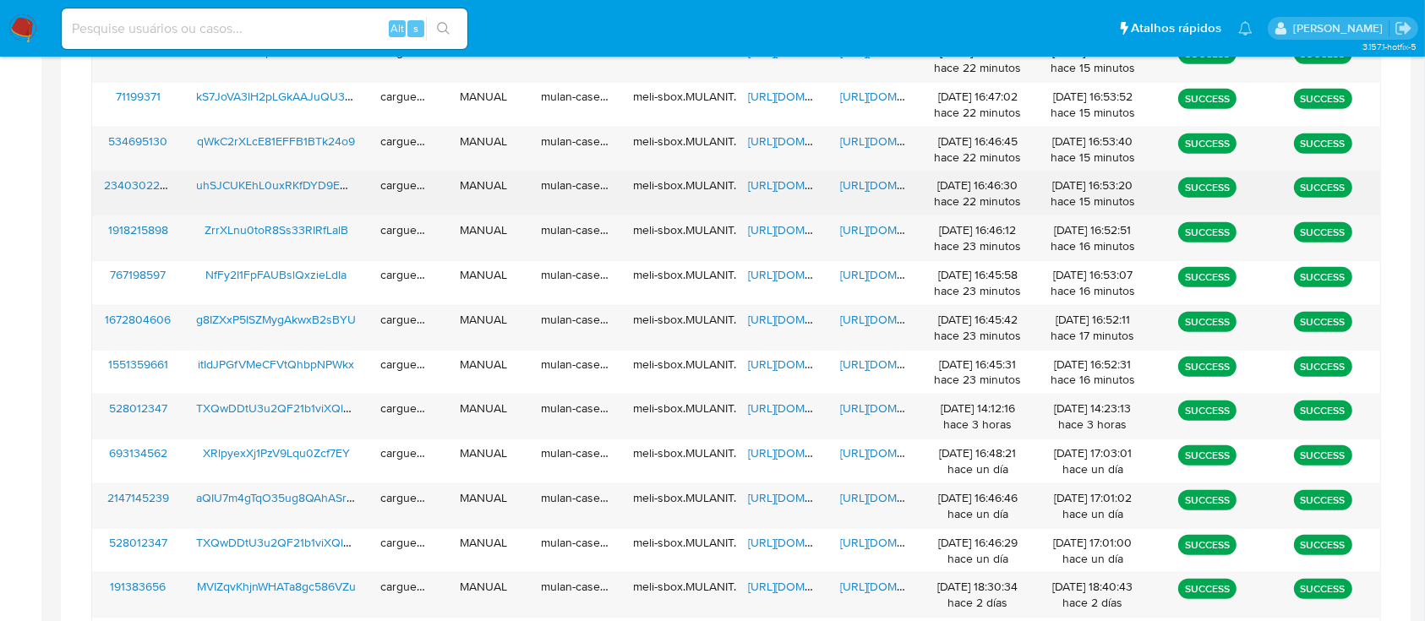
click at [873, 183] on span "https://docs.google.com/document/d/1ywzip6togPilYDCVYzaG-gLwZcVG9-NT4ujN76vCYLk…" at bounding box center [898, 185] width 117 height 17
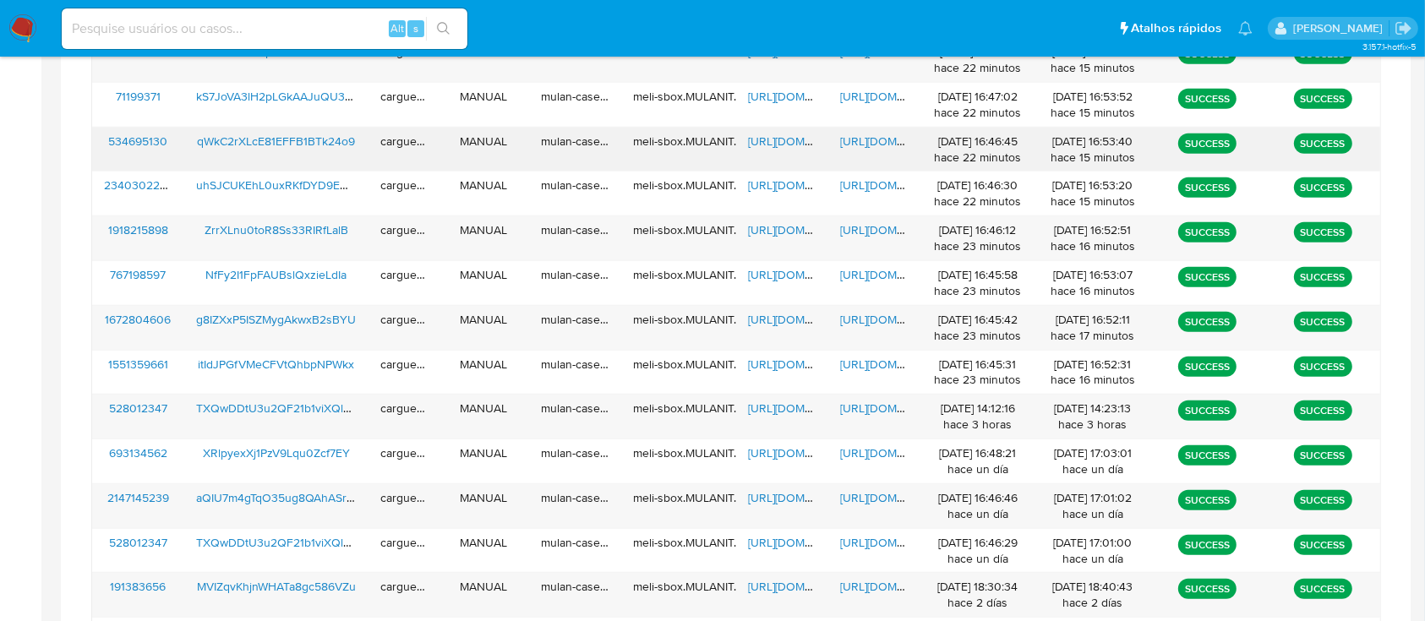
click at [763, 137] on span "https://docs.google.com/spreadsheets/d/1NqRm8OFM6ndHNg_1rHdtpH1MVMOeLhBU1lkGCrb…" at bounding box center [806, 141] width 117 height 17
click at [850, 140] on span "https://docs.google.com/document/d/1QPBJWpvwq6ygKYgBUJfNPhtDK_VWmM6-EAHrdZ7IUhI…" at bounding box center [898, 141] width 117 height 17
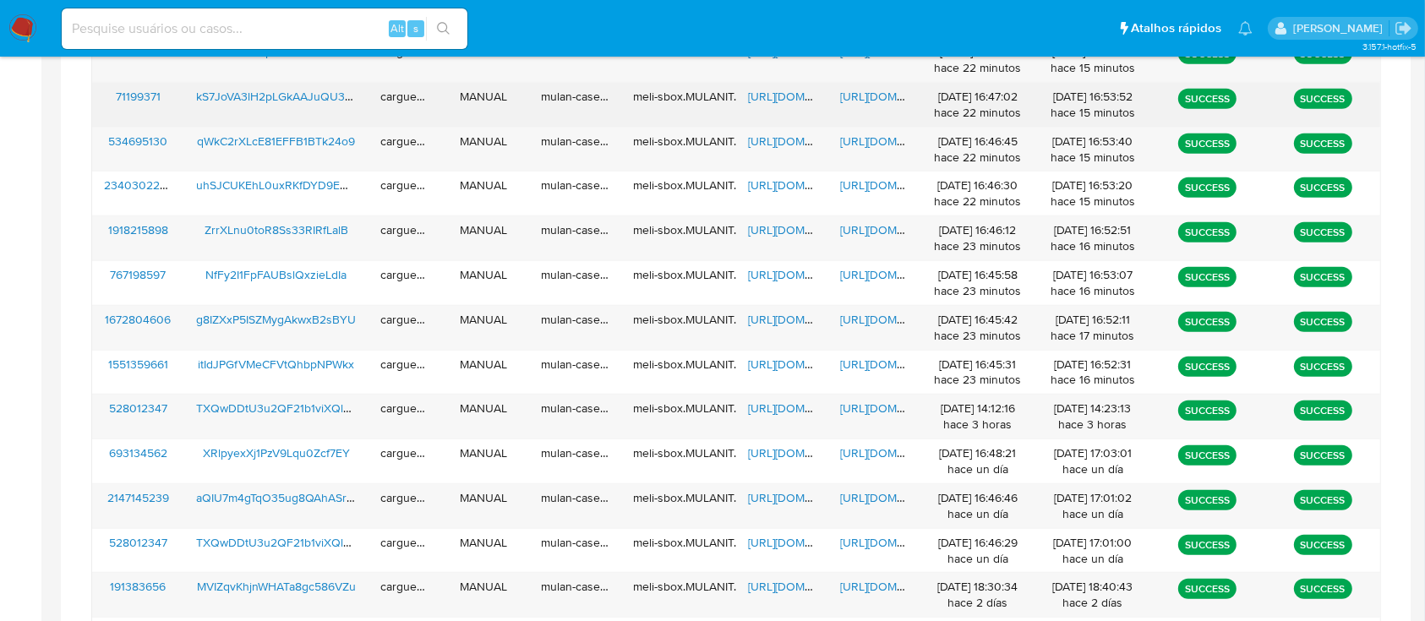
click at [768, 100] on span "https://docs.google.com/spreadsheets/d/1PUeQCwmiMpm5AqwkcMddNERmWcTT15NCr6OO7dl…" at bounding box center [806, 96] width 117 height 17
click at [875, 96] on span "https://docs.google.com/document/d/1ZyGaeoWSy7J2iKV-VYR70iKdrfXi99lVwbtZx8AtfT0…" at bounding box center [898, 96] width 117 height 17
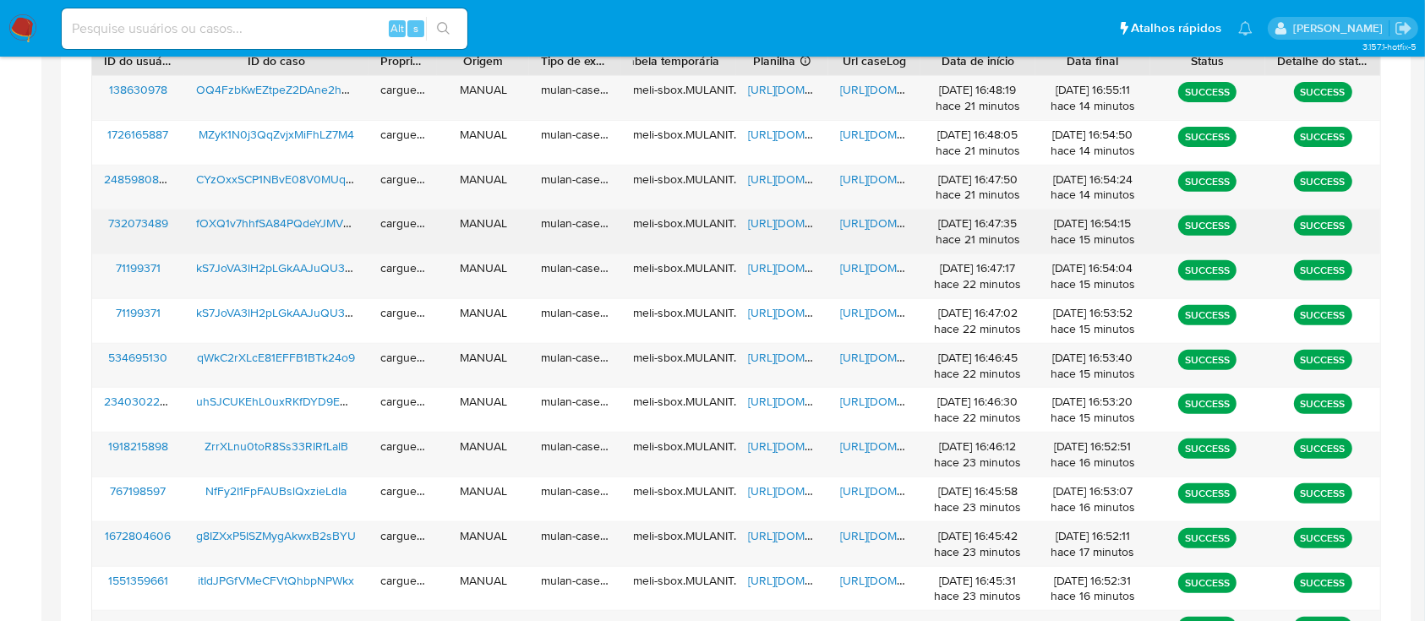
scroll to position [632, 0]
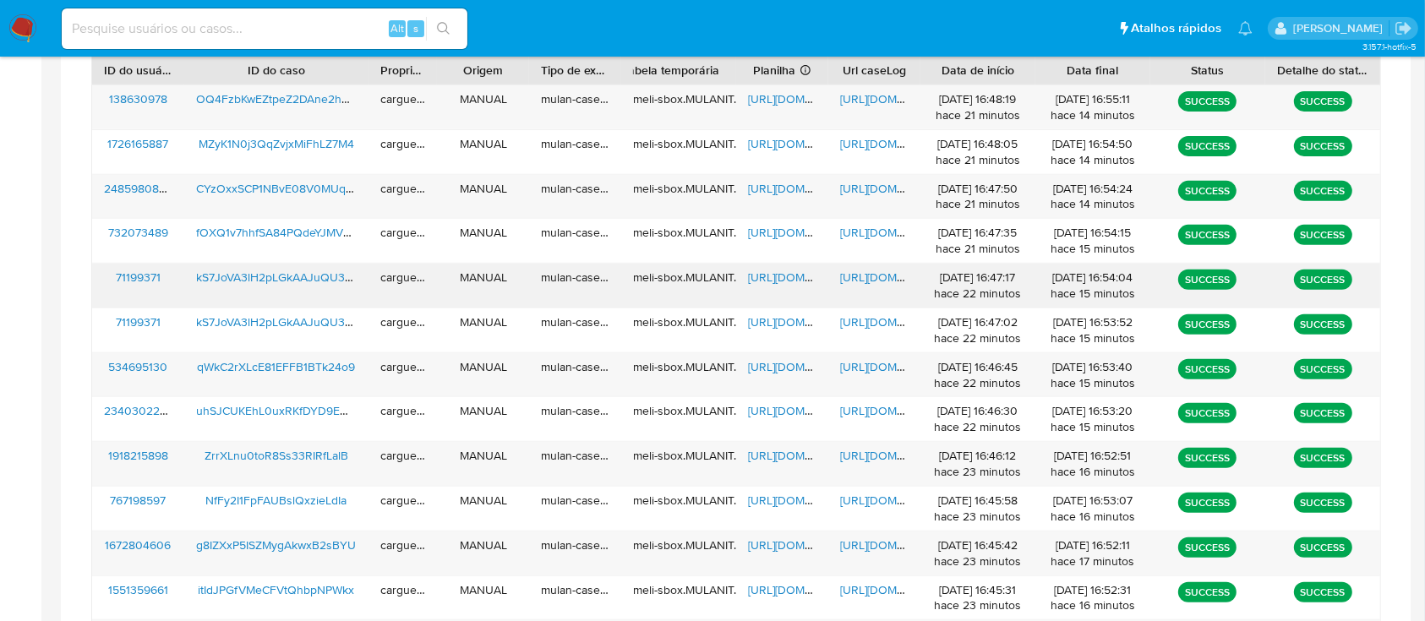
click at [771, 273] on span "https://docs.google.com/spreadsheets/d/1YgLXZ8jizrZR73s6RLFr1ibyoTHOppaUyUYH6wg…" at bounding box center [806, 277] width 117 height 17
click at [862, 276] on span "https://docs.google.com/document/d/1nQzGoCFN8bxPdU0QeA7WIw5kTxeIpxsjhcJQOGrwQb8…" at bounding box center [898, 277] width 117 height 17
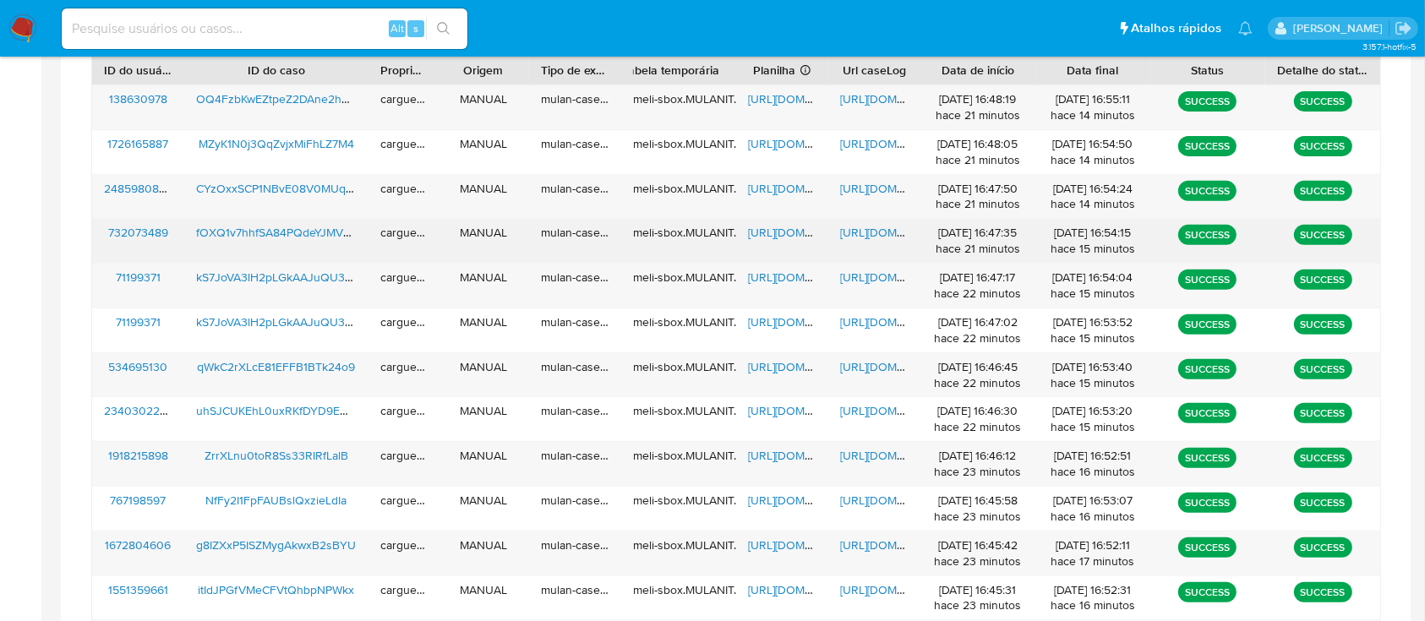
click at [785, 232] on span "https://docs.google.com/spreadsheets/d/1uwZ-eFyorG4OPqeyE__25rYUpGBbv_Itu8KfYlA…" at bounding box center [806, 232] width 117 height 17
click at [888, 232] on span "https://docs.google.com/document/d/1aumKh_m5HxGcgqMcS43epI6V-TSi9atCavs0IzQEC5Q…" at bounding box center [898, 232] width 117 height 17
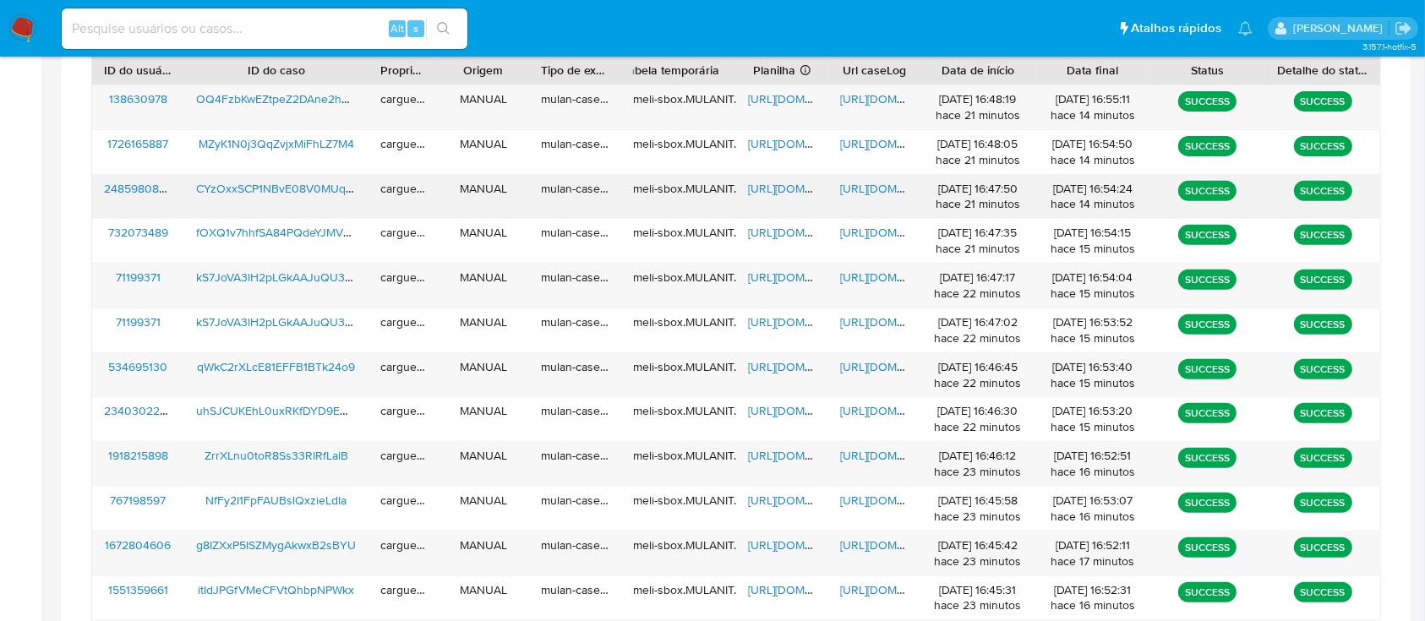
click at [781, 182] on span "https://docs.google.com/spreadsheets/d/1J-Pnogto-KpmYi7erjQx14Zg9PVeHVffQYDcJ8j…" at bounding box center [806, 188] width 117 height 17
click at [863, 181] on span "https://docs.google.com/document/d/1IfiJITEZavUJe4CeXAeVt9b11e2O5SjR0fYUscN5qm8…" at bounding box center [898, 188] width 117 height 17
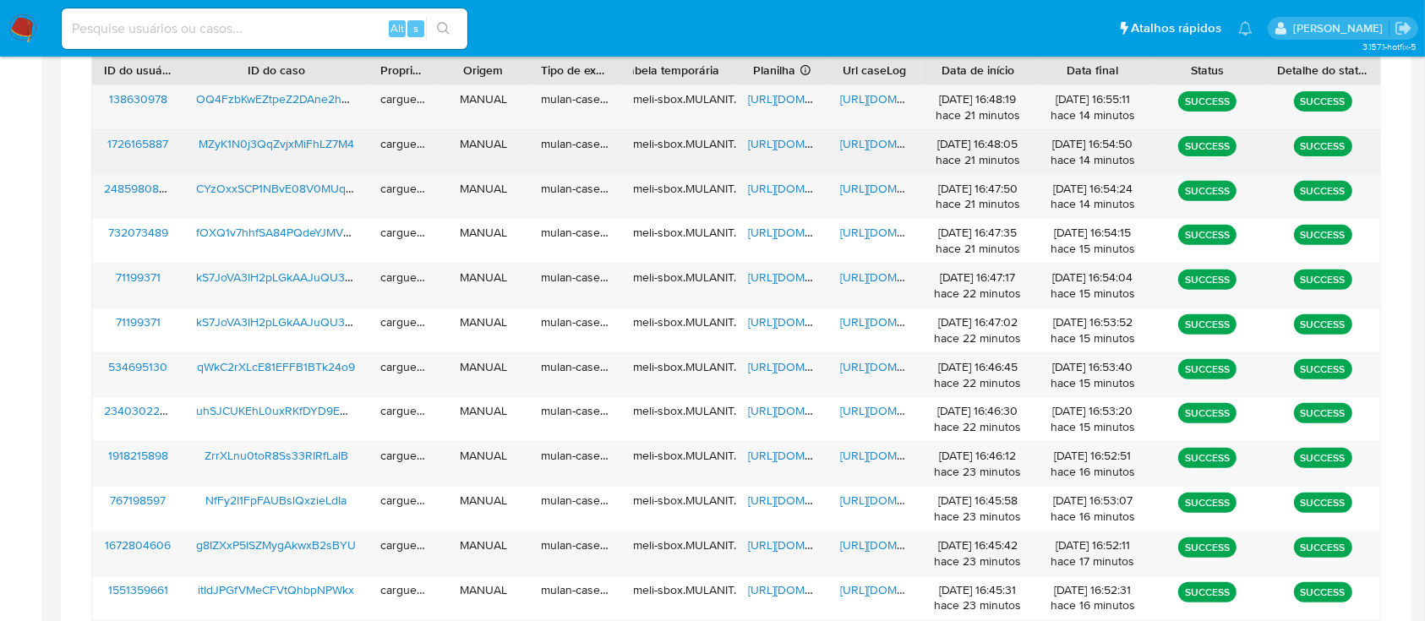
click at [757, 145] on span "https://docs.google.com/spreadsheets/d/1Uar-5CUgLR2i0Yefj_vaWDPIPhLkpz4vEtBbJjY…" at bounding box center [806, 143] width 117 height 17
click at [881, 133] on div "https://docs.google.com/document/d/1LkjGI84MyjZVeRN25TCrntSTUszG3-C1lCNcC728_kc…" at bounding box center [874, 152] width 92 height 44
click at [856, 145] on span "https://docs.google.com/document/d/1LkjGI84MyjZVeRN25TCrntSTUszG3-C1lCNcC728_kc…" at bounding box center [898, 143] width 117 height 17
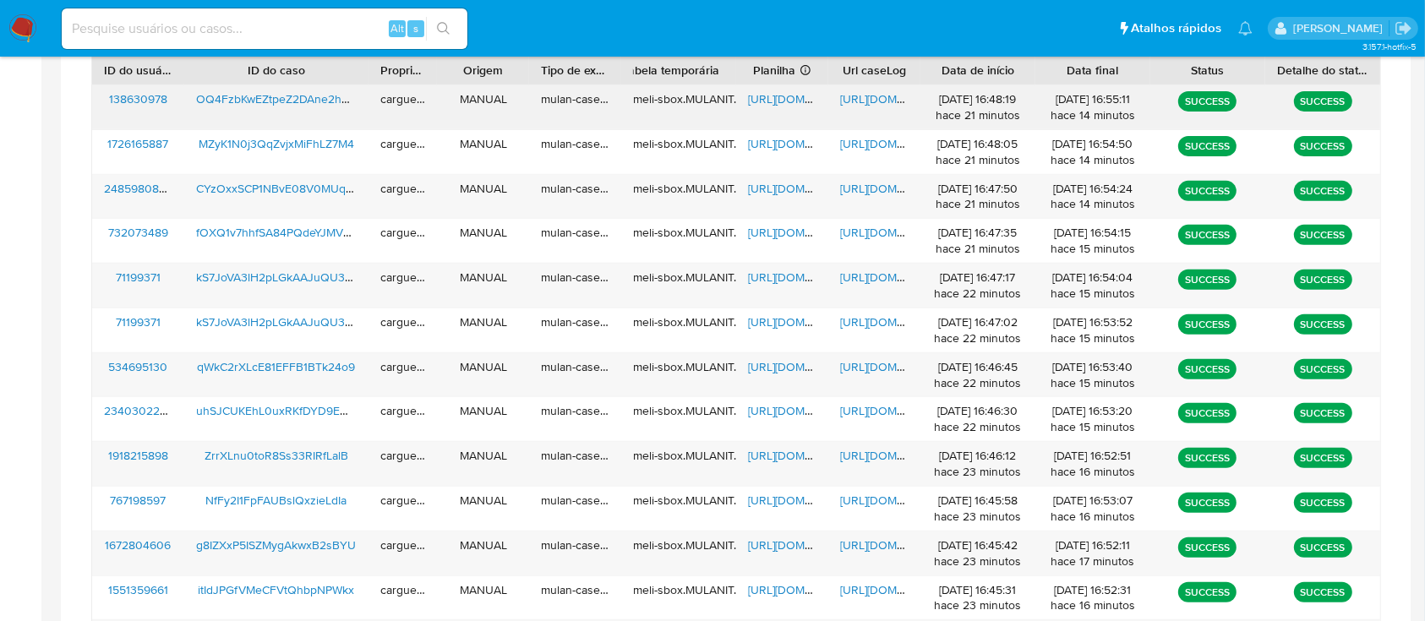
click at [756, 97] on span "https://docs.google.com/spreadsheets/d/1HViJK0UuyyGFSTmoRW8TT8yHCjRnRZ-0g2uQMmX…" at bounding box center [806, 98] width 117 height 17
click at [860, 105] on span "https://docs.google.com/document/d/19ParzOjWmcsXHlULwo2Q2Em3jAemr9cX_Pa6REwIcRc…" at bounding box center [898, 98] width 117 height 17
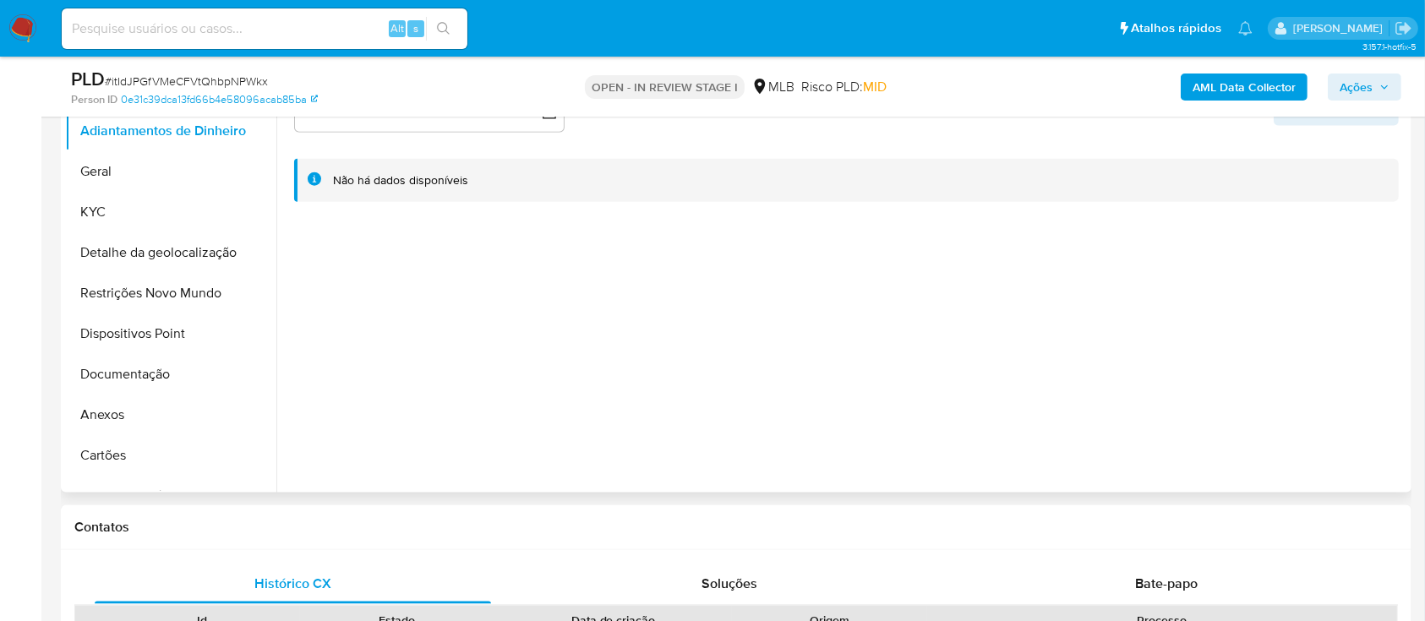
scroll to position [1691, 0]
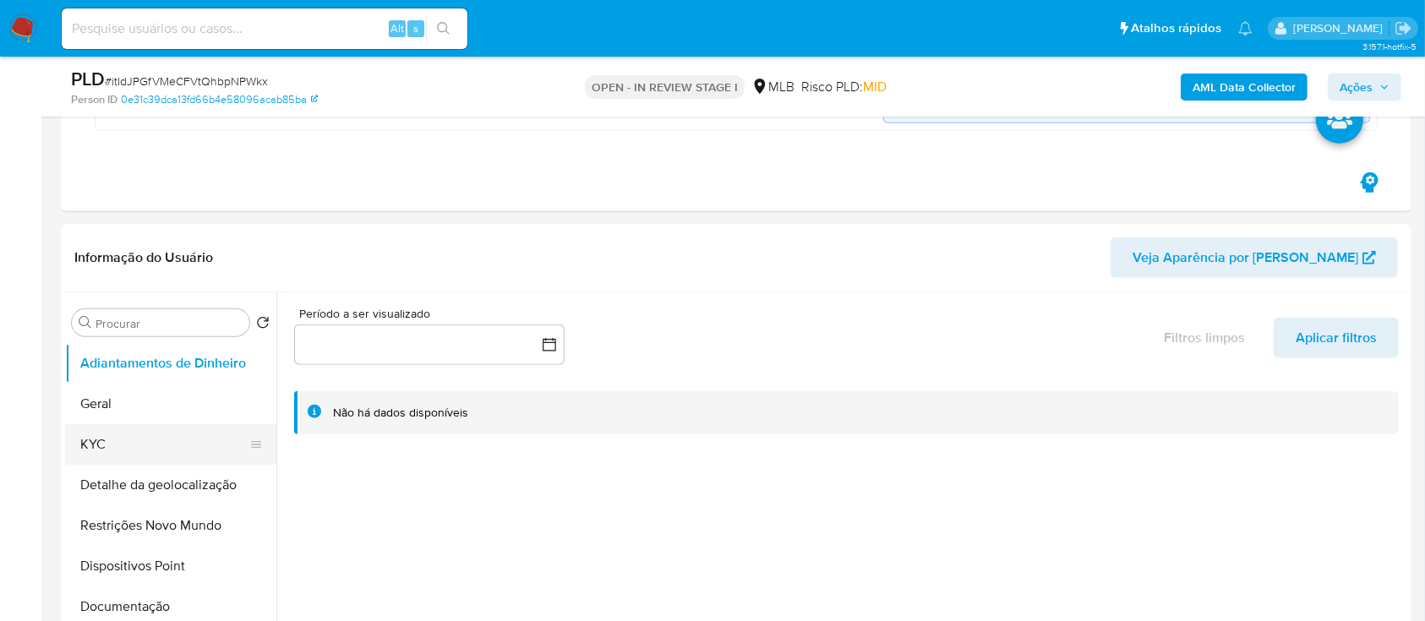
click at [123, 442] on button "KYC" at bounding box center [164, 444] width 198 height 41
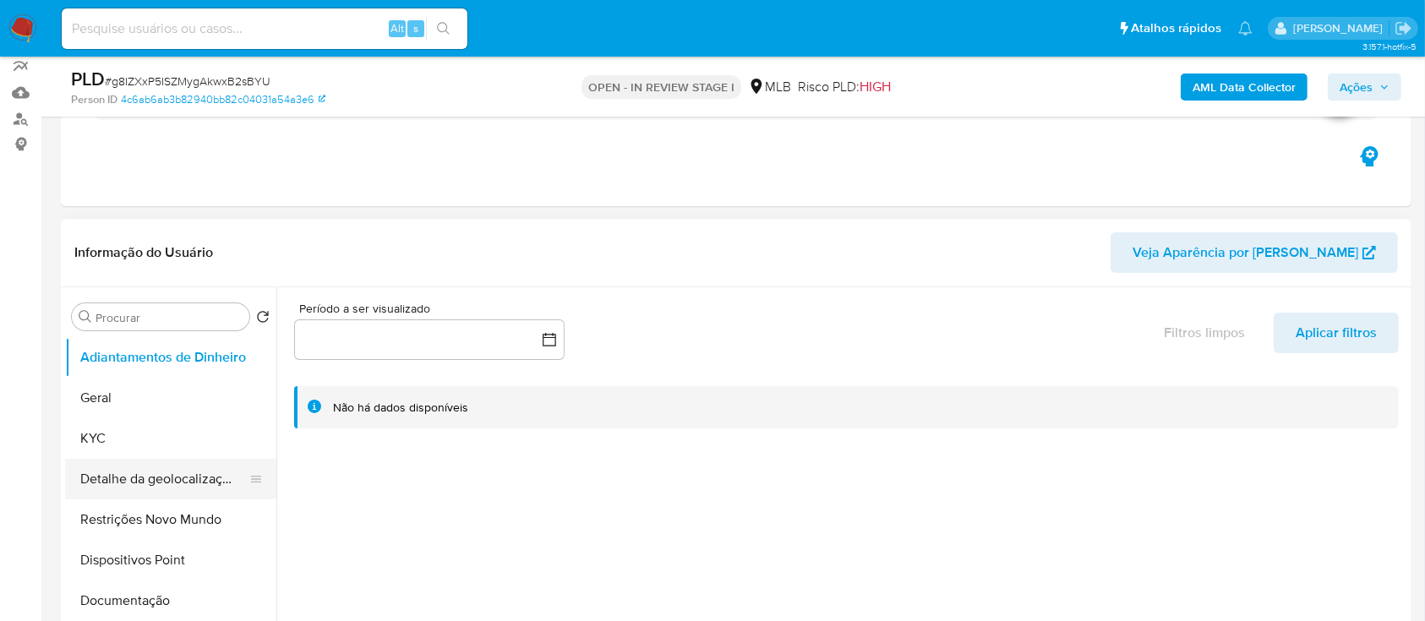
scroll to position [225, 0]
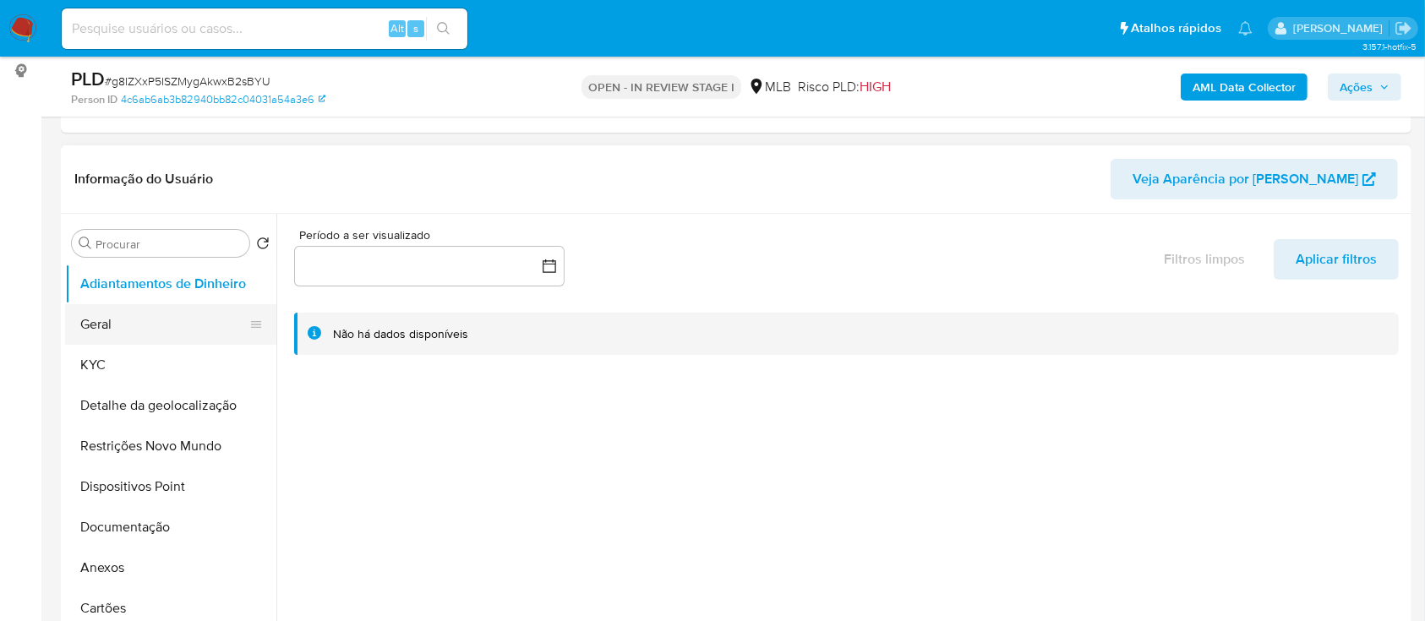
click at [121, 321] on button "Geral" at bounding box center [164, 324] width 198 height 41
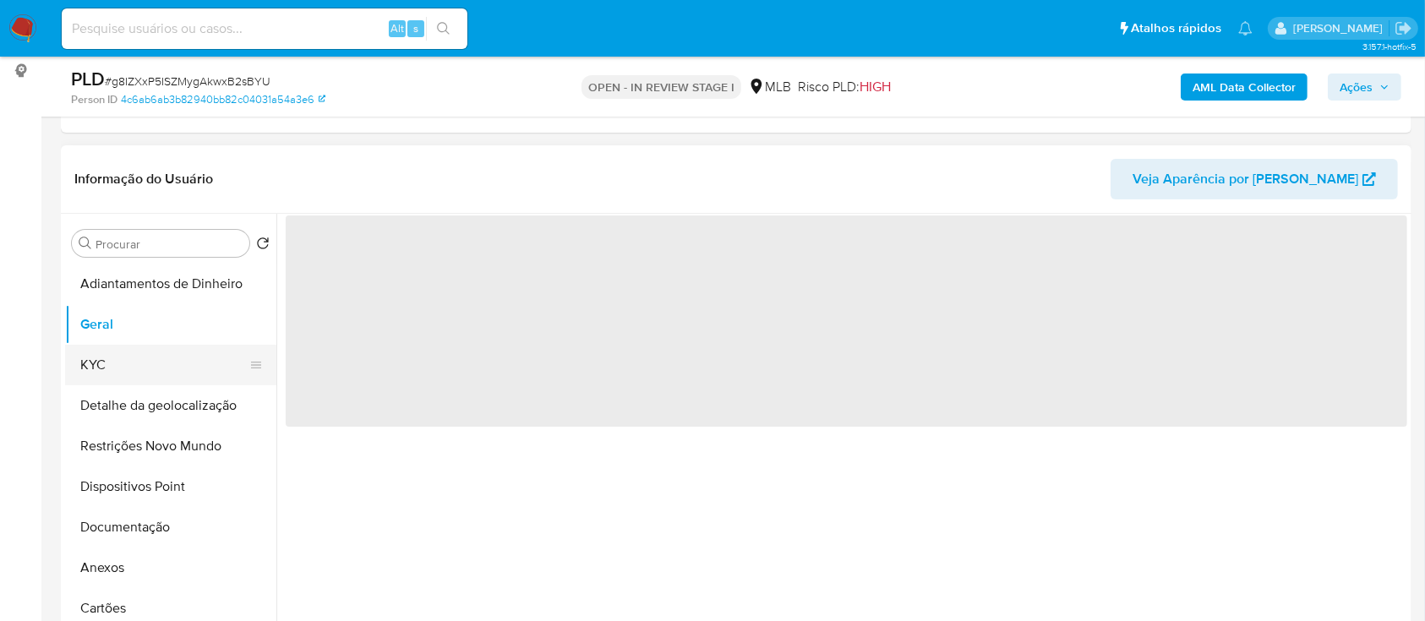
click at [108, 358] on button "KYC" at bounding box center [164, 365] width 198 height 41
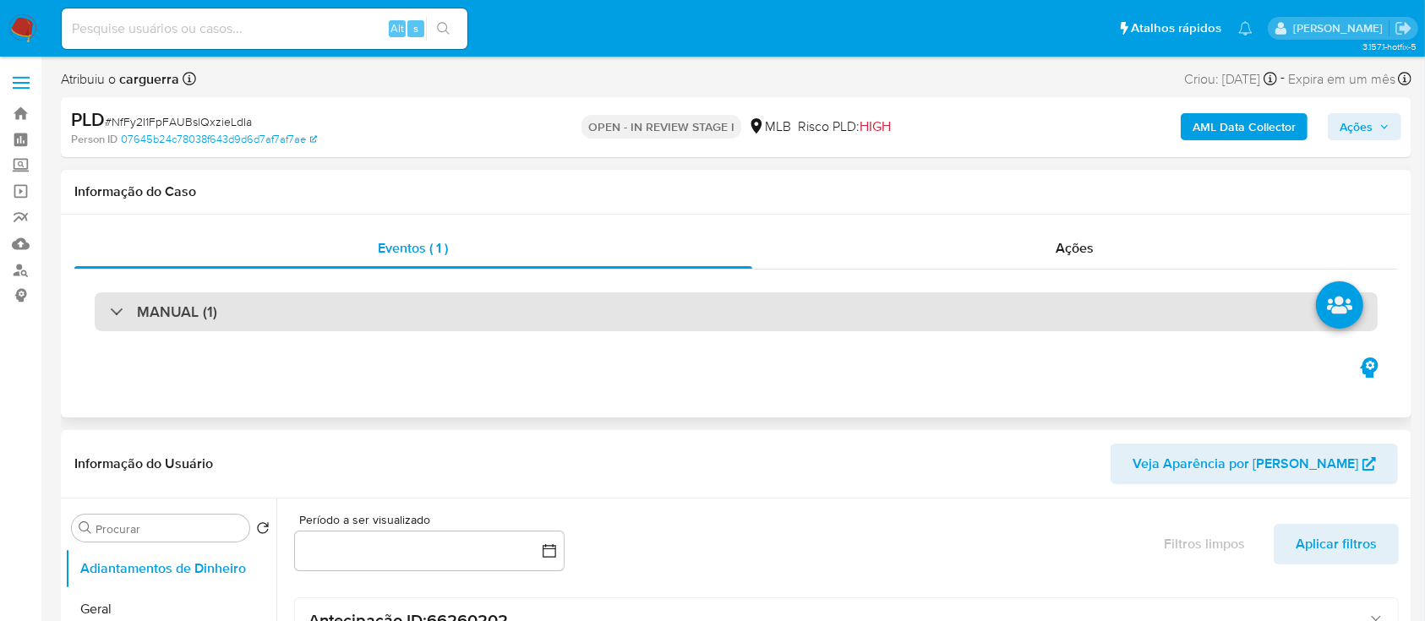
scroll to position [225, 0]
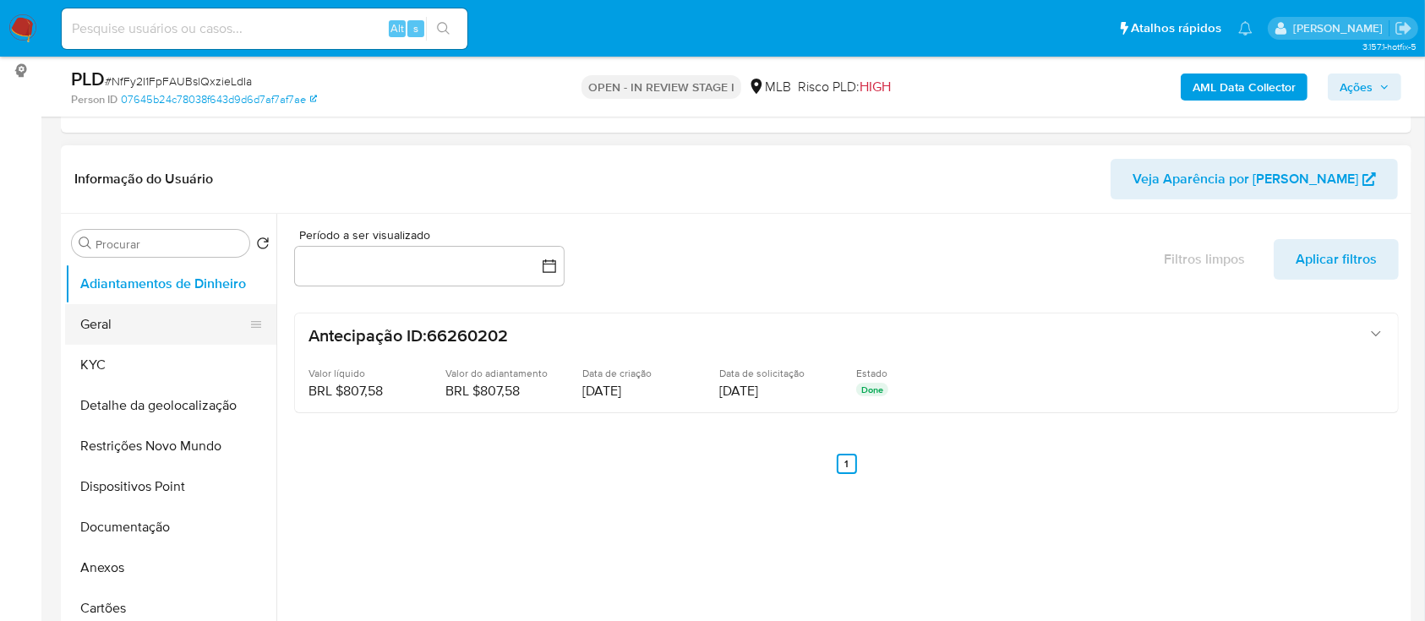
drag, startPoint x: 106, startPoint y: 356, endPoint x: 253, endPoint y: 310, distance: 154.0
click at [108, 356] on button "KYC" at bounding box center [170, 365] width 211 height 41
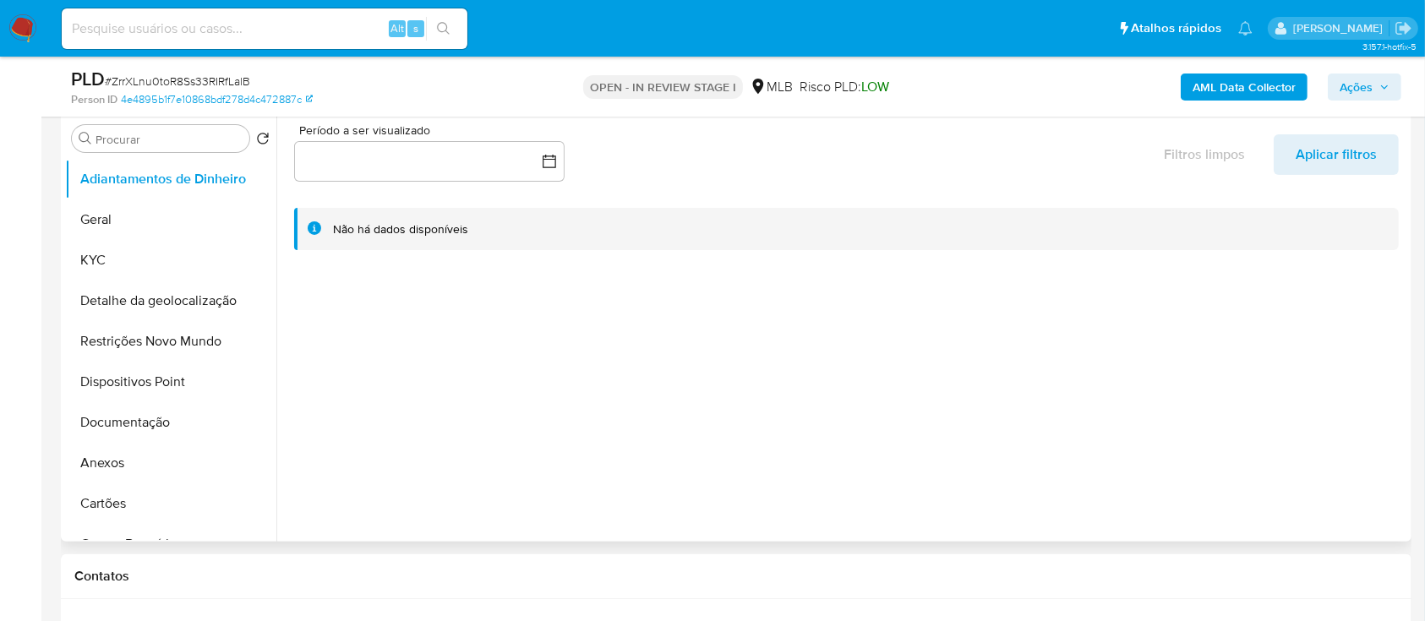
scroll to position [338, 0]
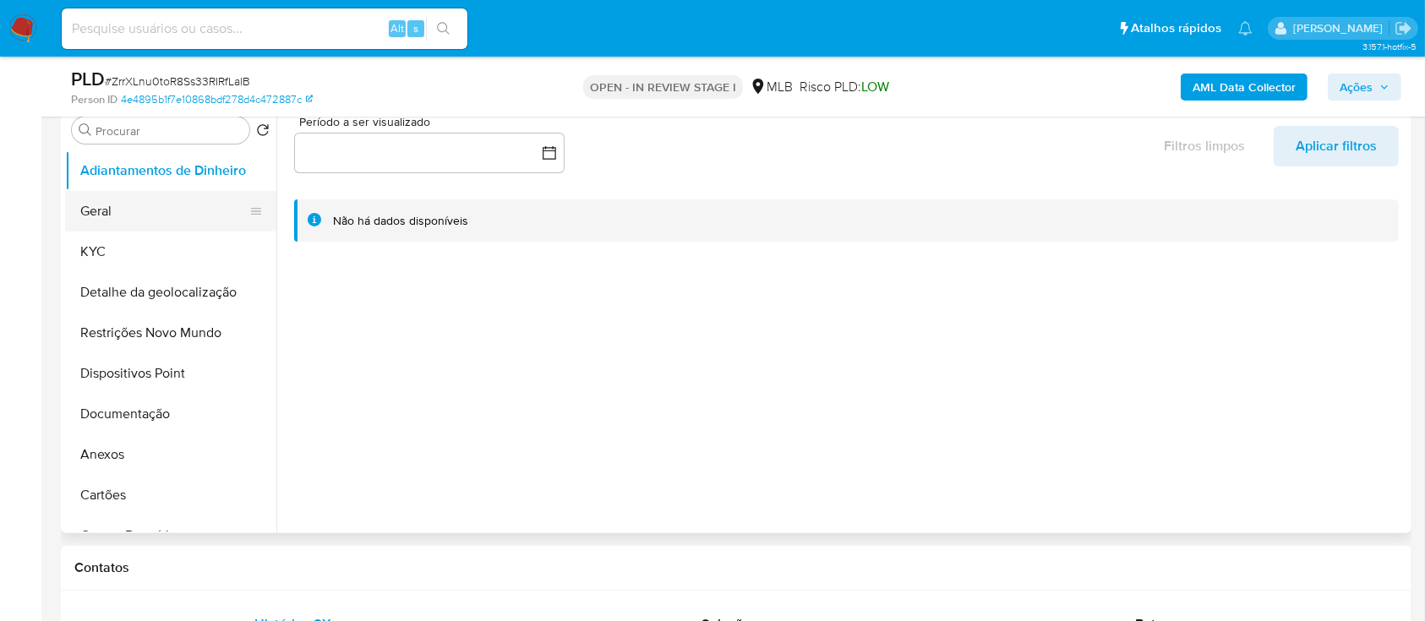
click at [115, 207] on button "Geral" at bounding box center [164, 211] width 198 height 41
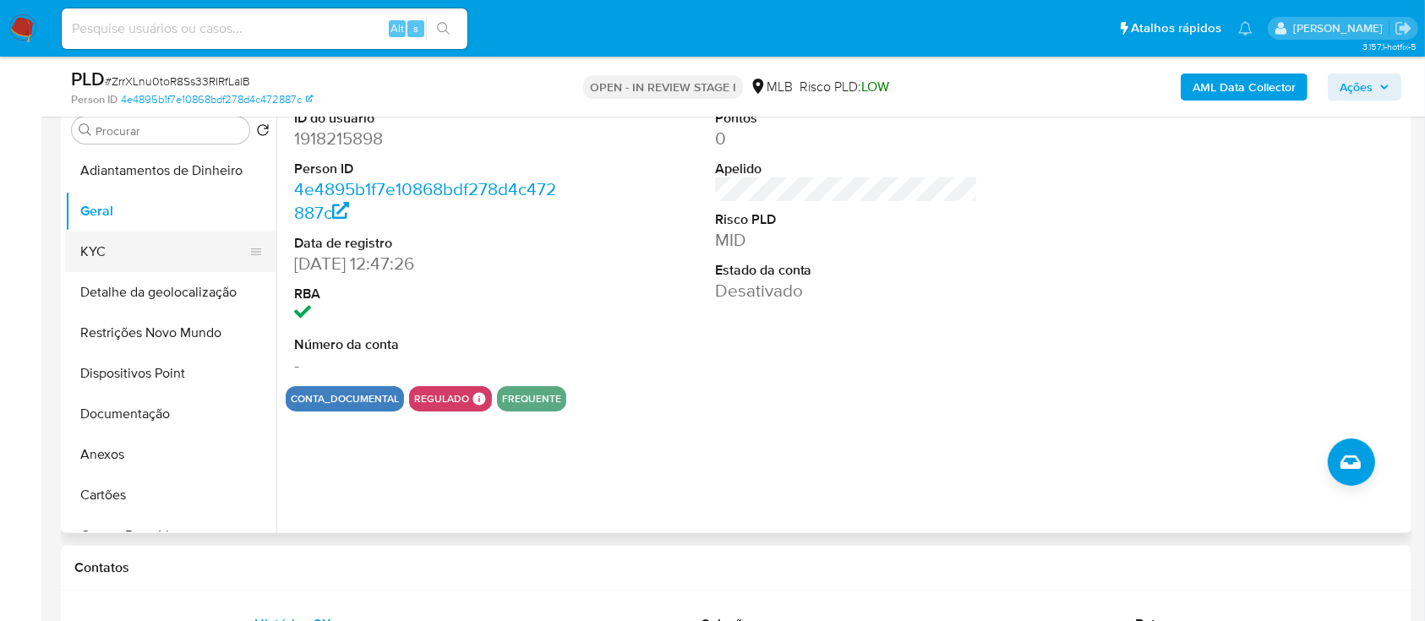
click at [108, 238] on button "KYC" at bounding box center [164, 252] width 198 height 41
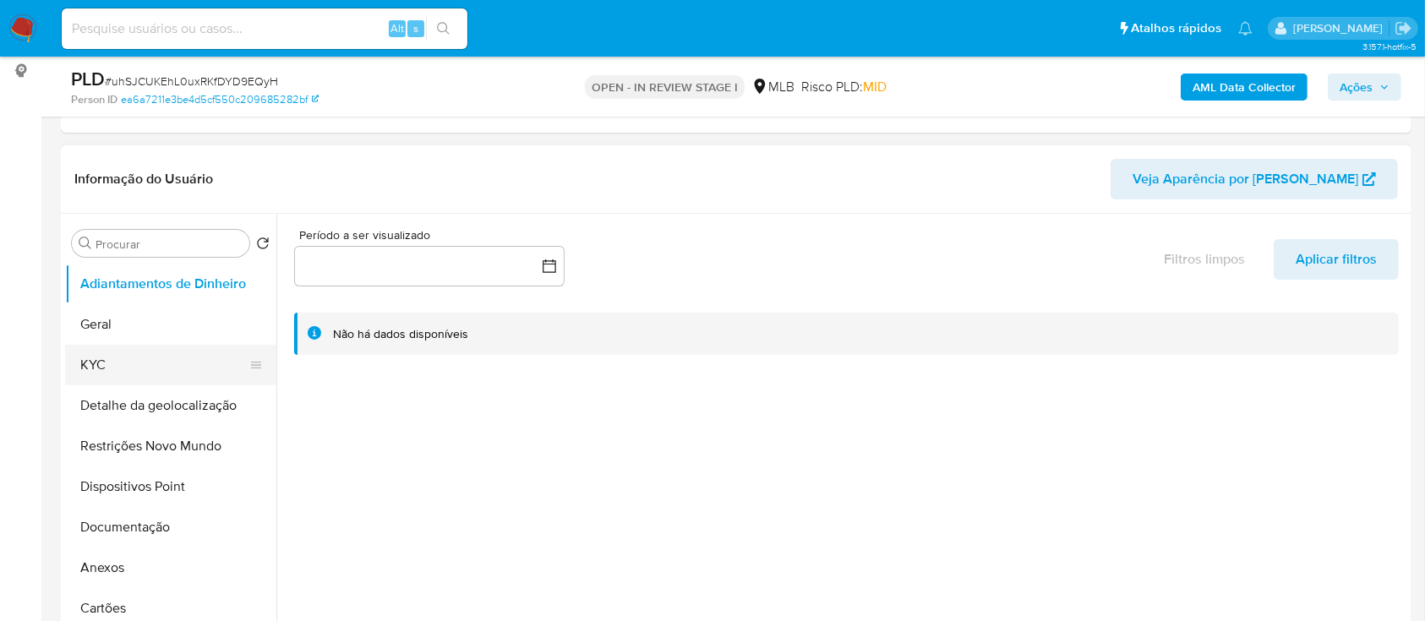
click at [107, 358] on button "KYC" at bounding box center [164, 365] width 198 height 41
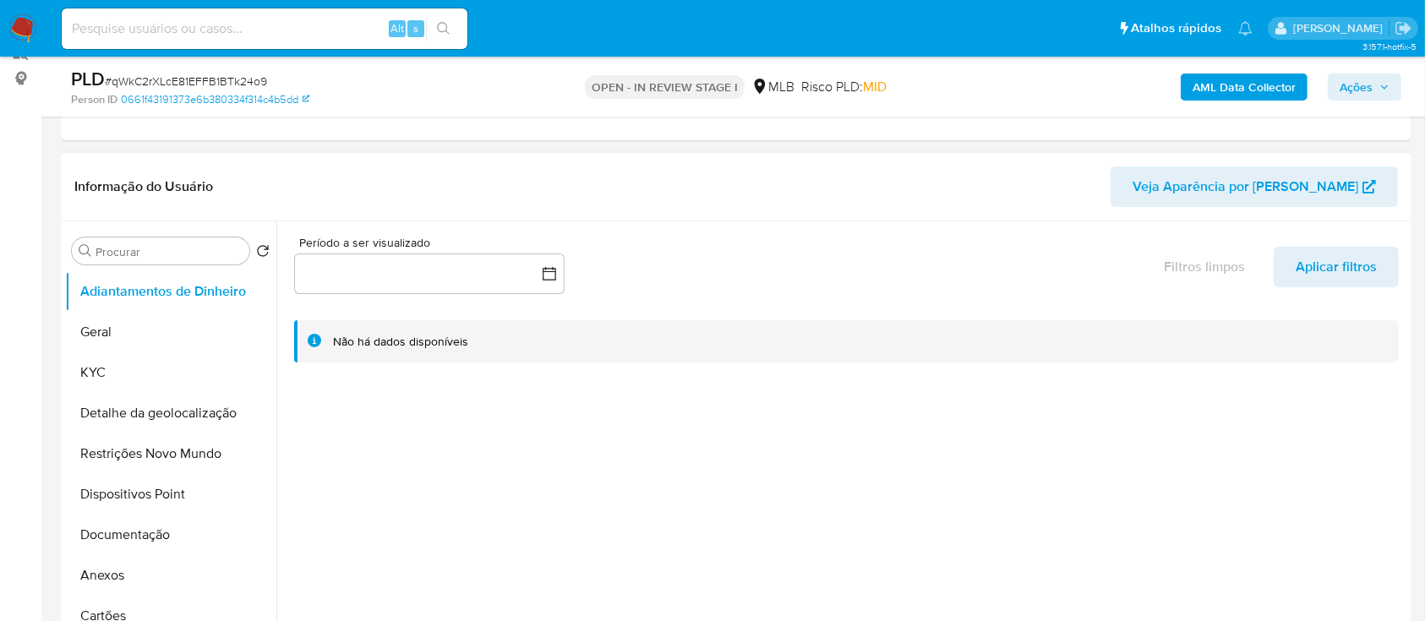
scroll to position [225, 0]
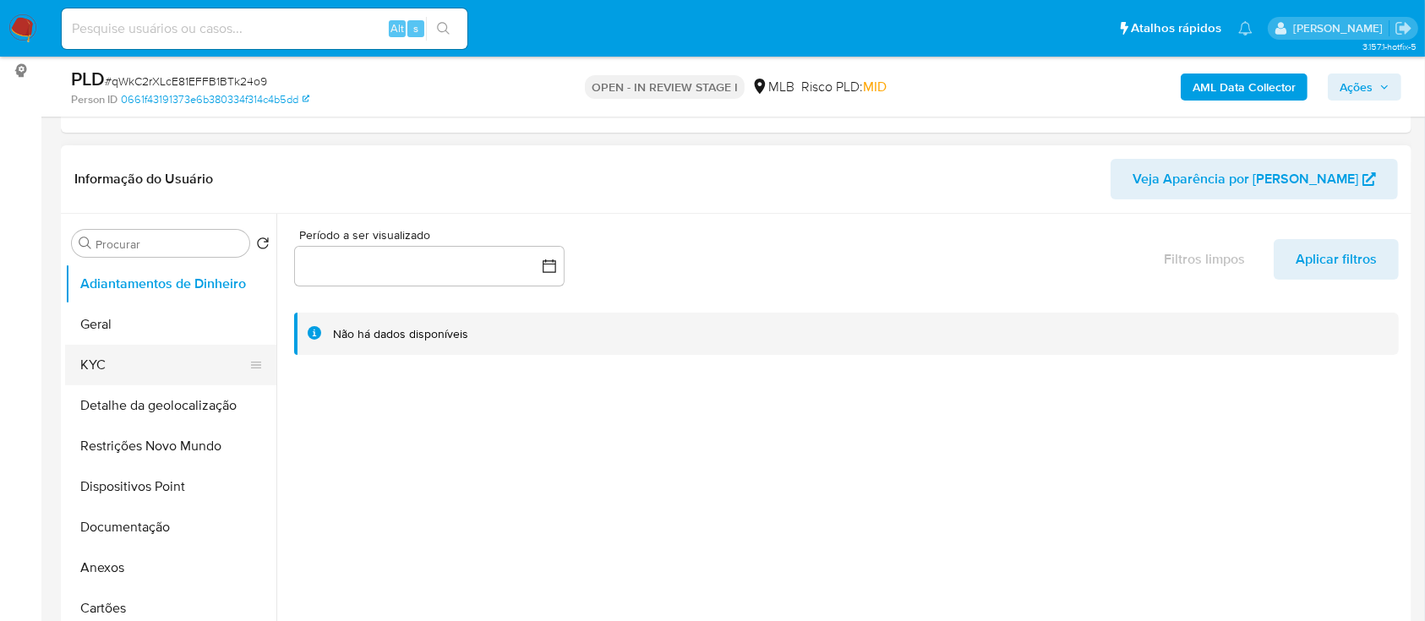
click at [81, 366] on button "KYC" at bounding box center [164, 365] width 198 height 41
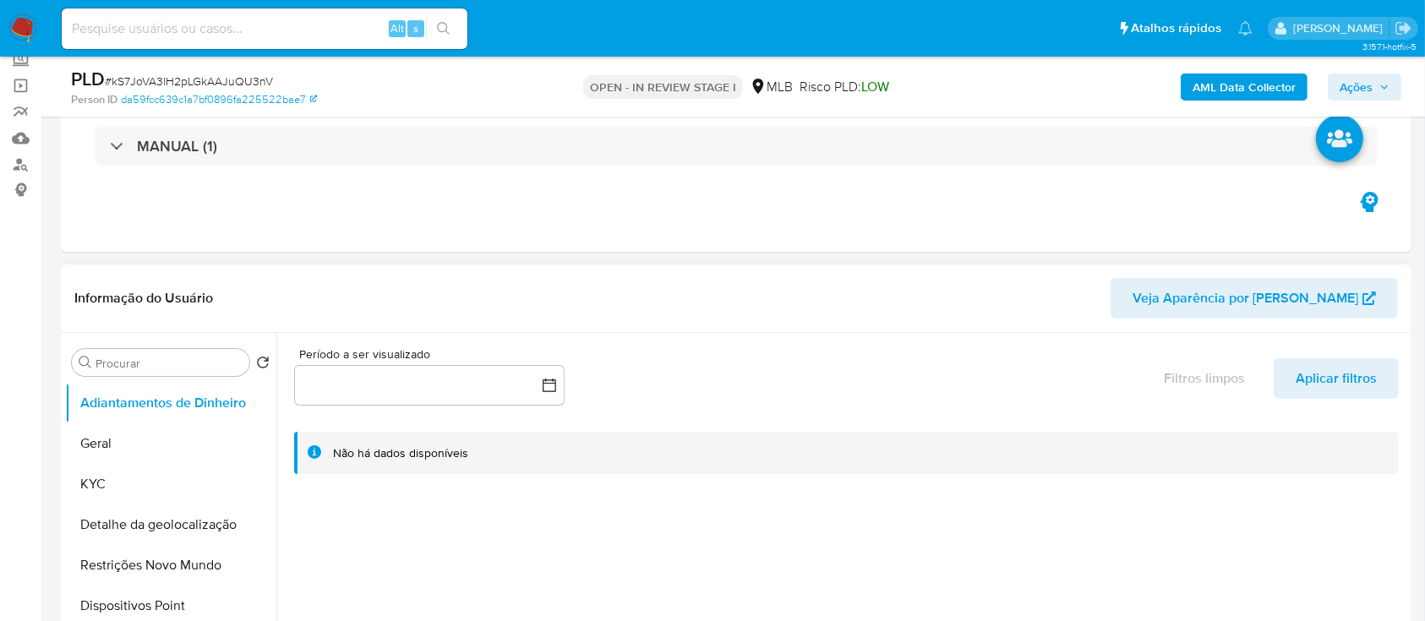
scroll to position [225, 0]
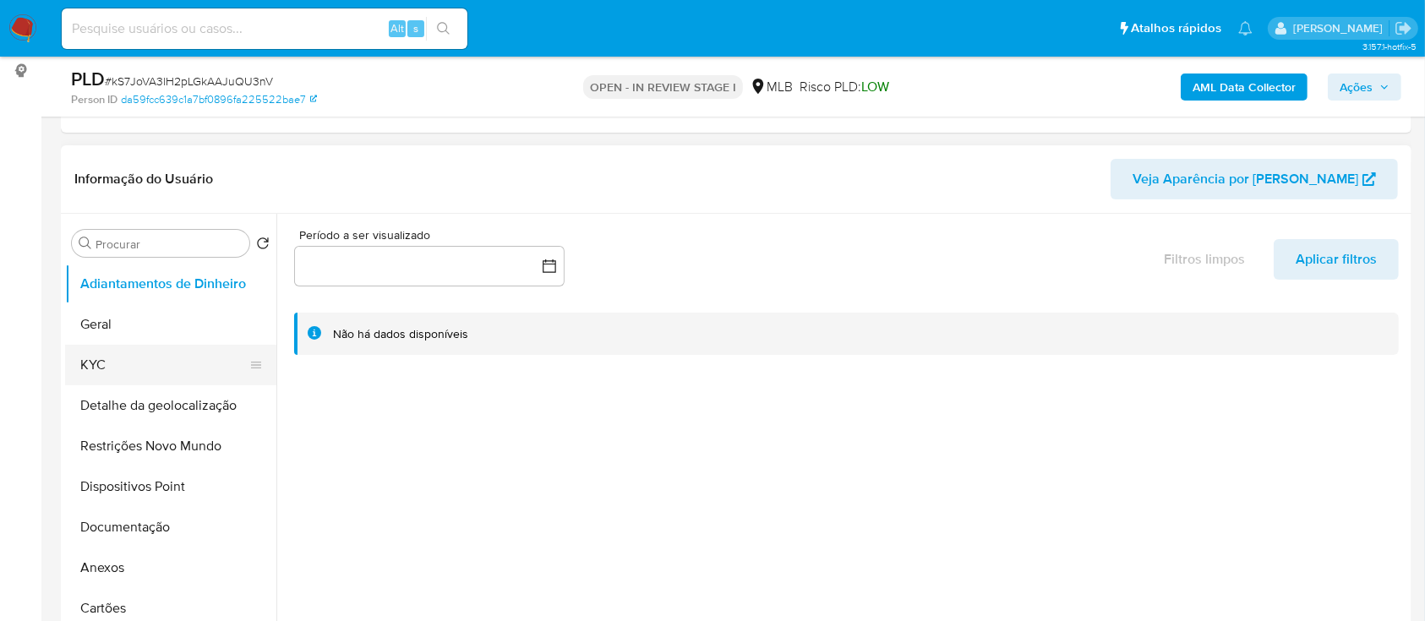
click at [112, 369] on button "KYC" at bounding box center [164, 365] width 198 height 41
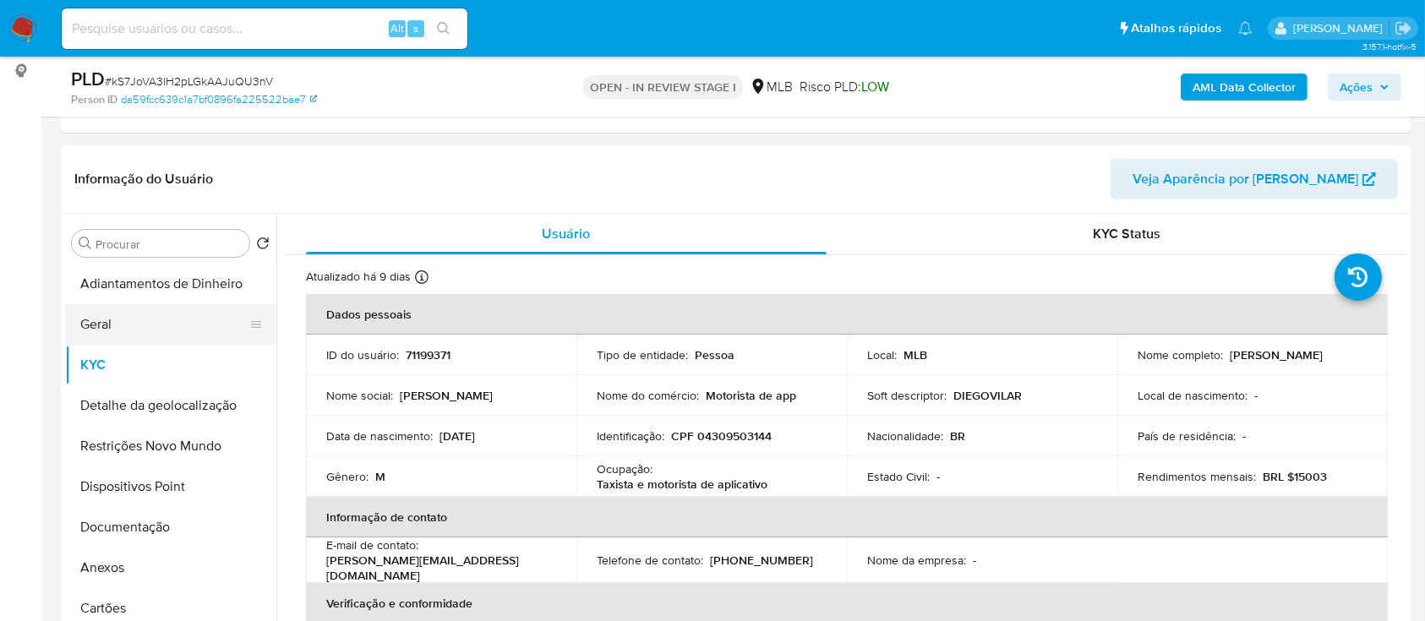
click at [121, 305] on ul "Adiantamentos de Dinheiro Geral KYC Detalhe da geolocalização Restrições Novo M…" at bounding box center [170, 454] width 211 height 381
click at [121, 328] on button "Geral" at bounding box center [164, 324] width 198 height 41
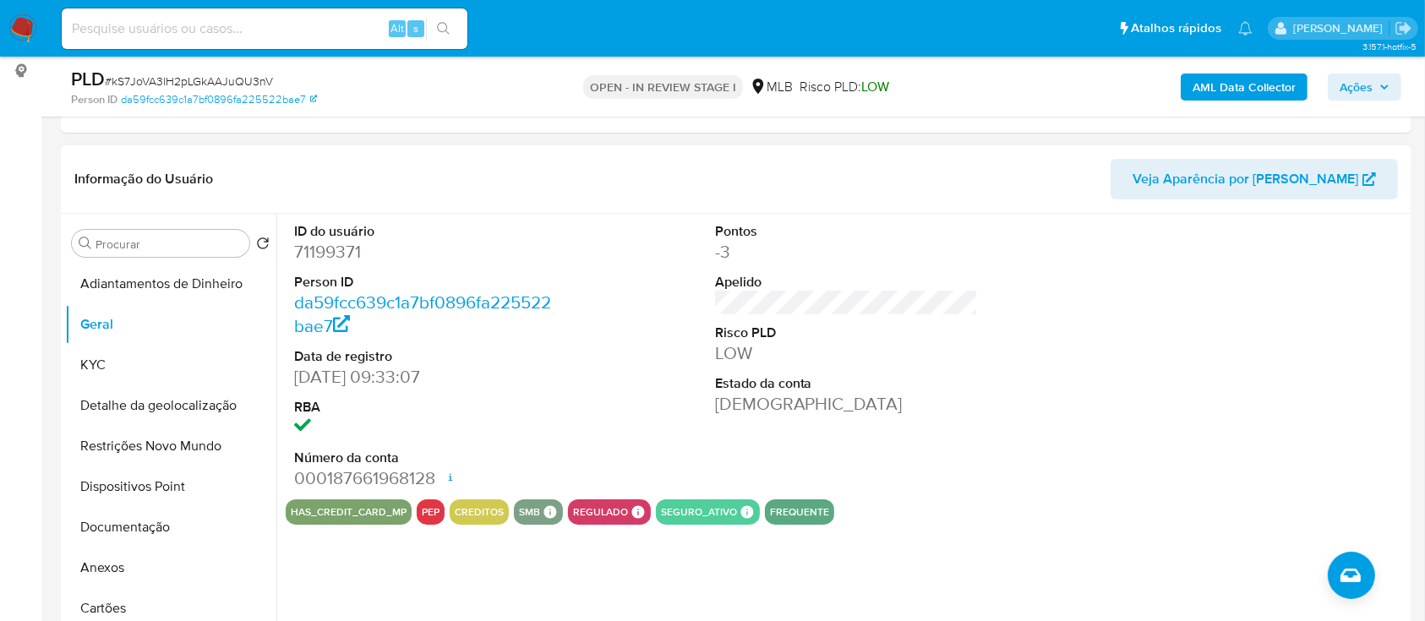
click at [1296, 306] on div at bounding box center [1267, 357] width 281 height 286
click at [124, 360] on button "KYC" at bounding box center [164, 365] width 198 height 41
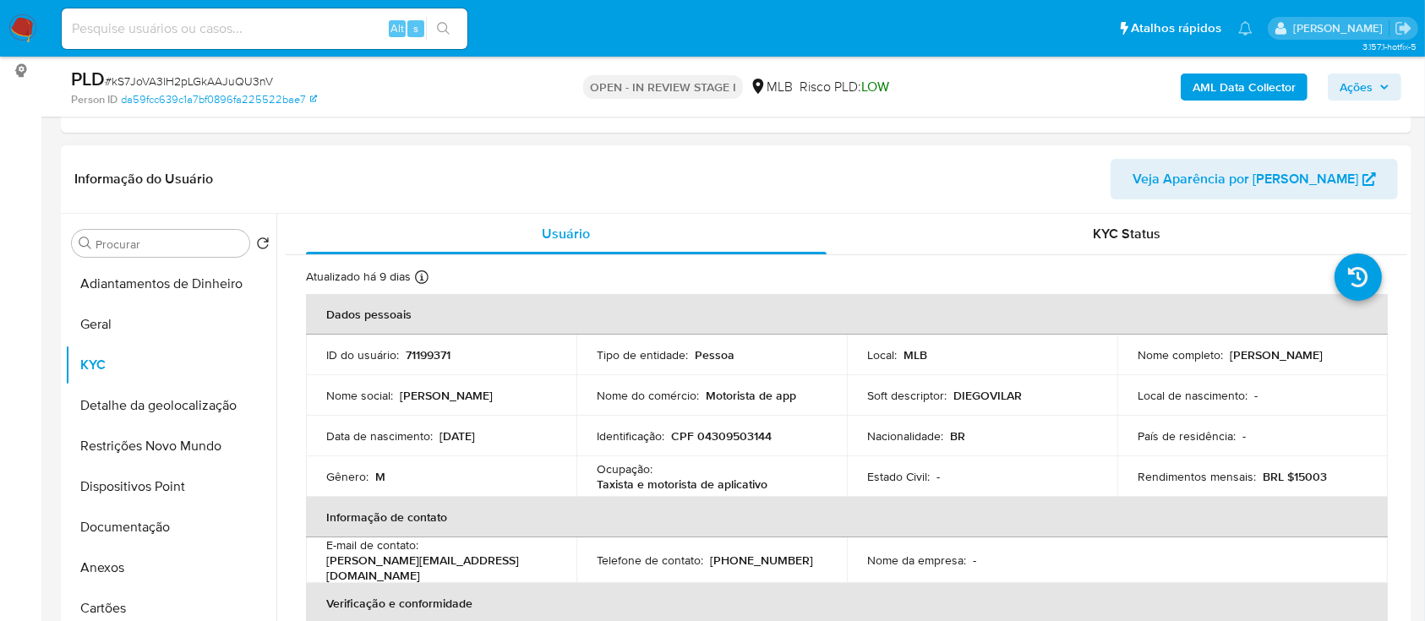
scroll to position [112, 0]
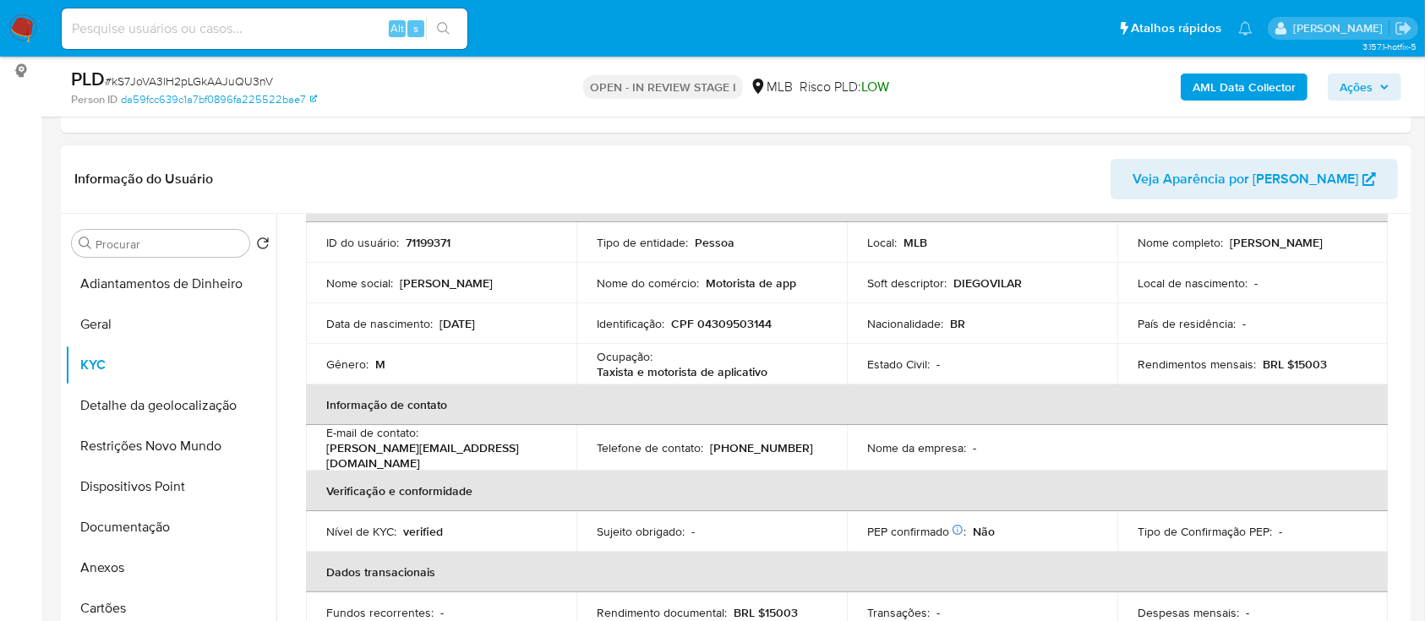
click at [335, 159] on header "Informação do Usuário Veja Aparência por [PERSON_NAME]" at bounding box center [736, 179] width 1324 height 41
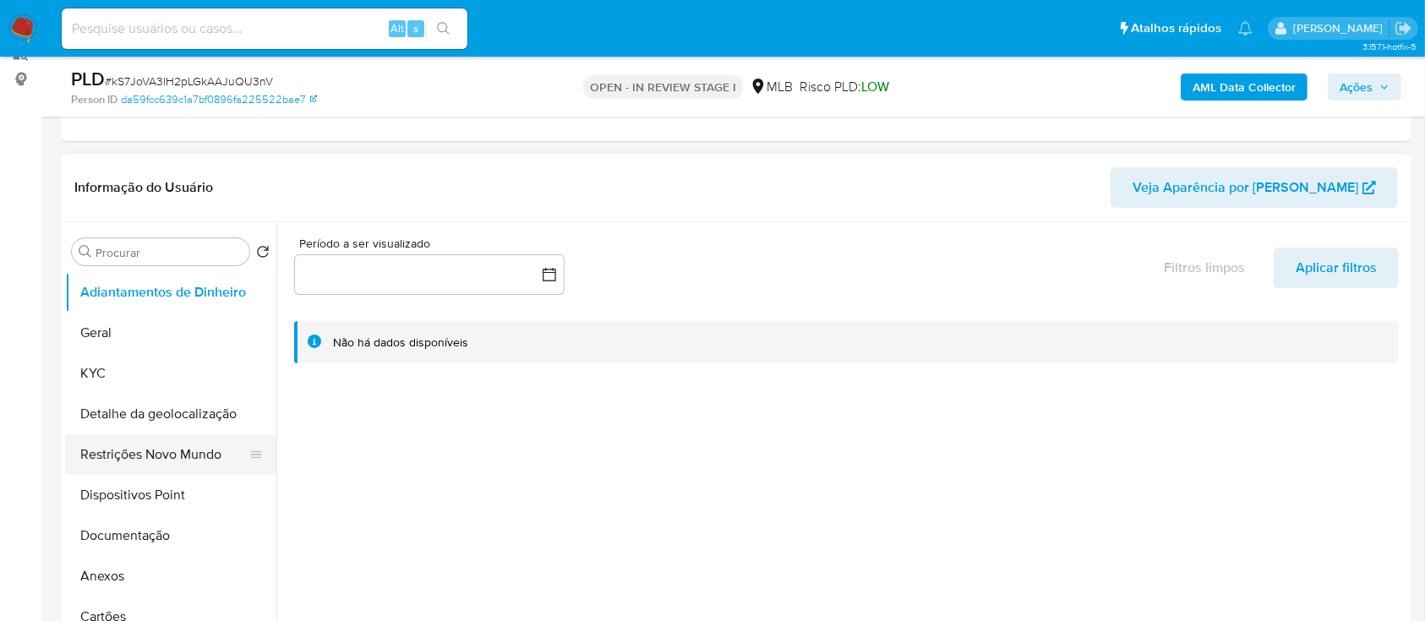
scroll to position [225, 0]
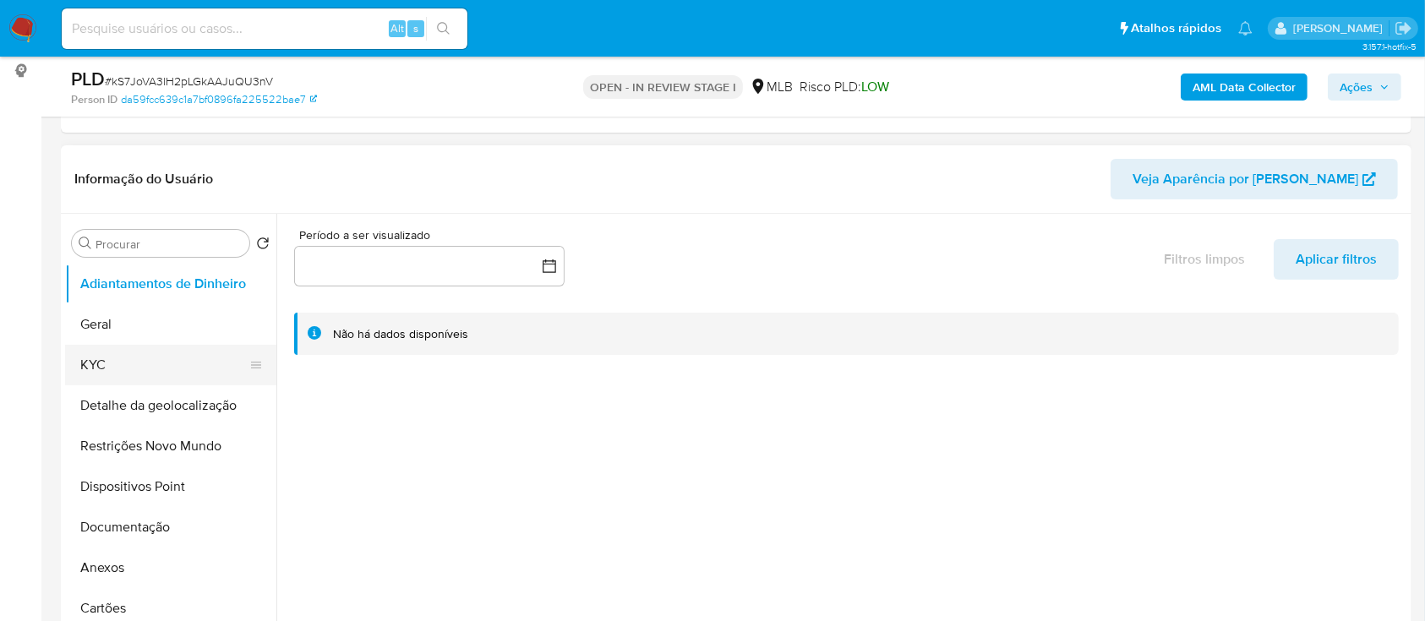
click at [107, 373] on button "KYC" at bounding box center [164, 365] width 198 height 41
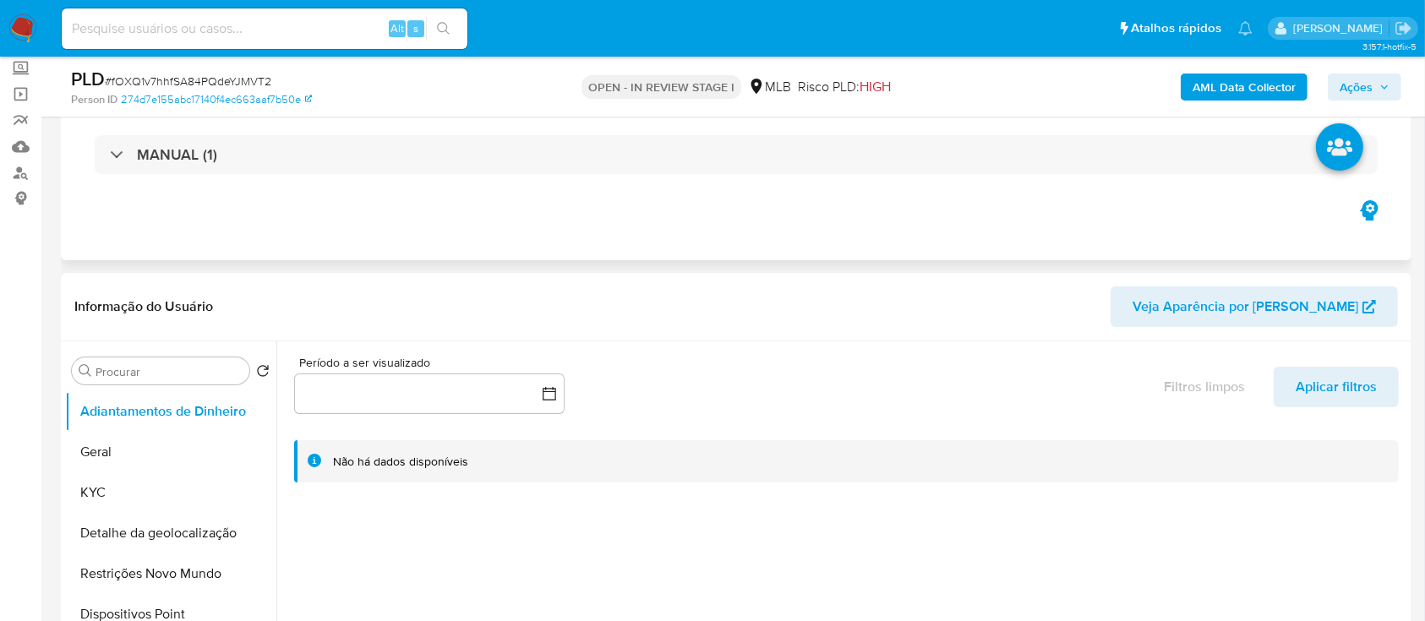
scroll to position [225, 0]
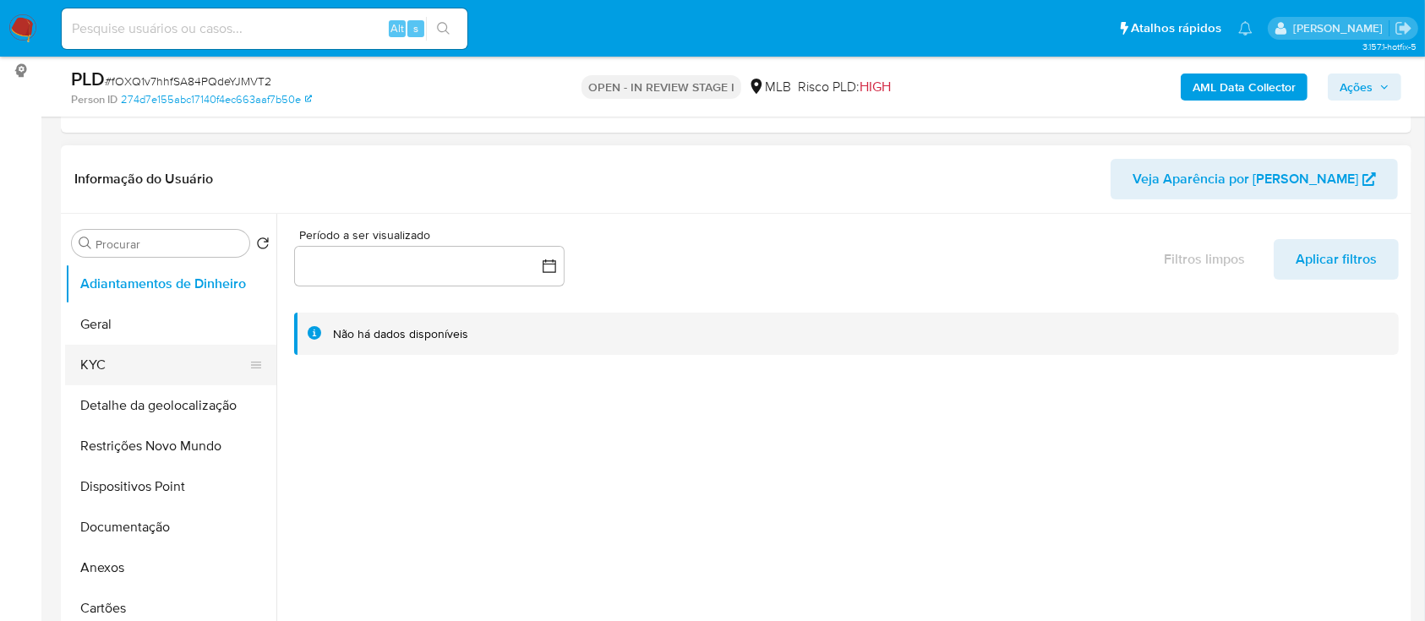
click at [120, 369] on button "KYC" at bounding box center [164, 365] width 198 height 41
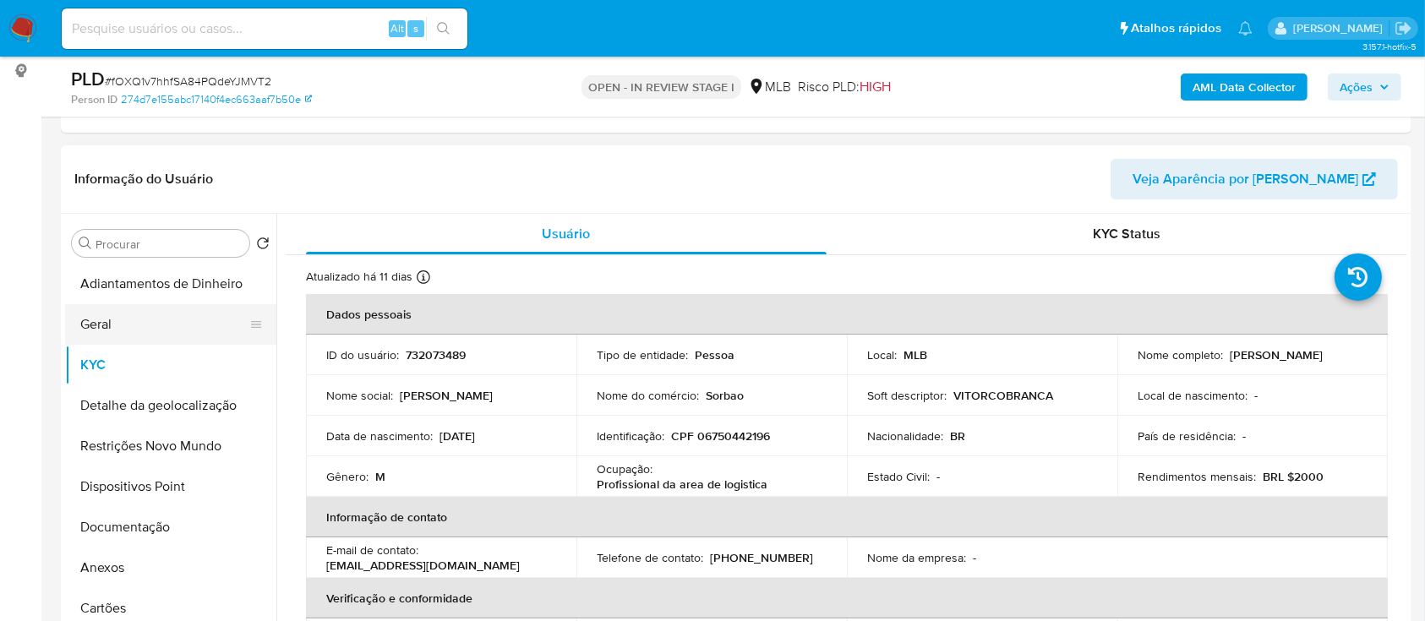
click at [131, 340] on button "Geral" at bounding box center [164, 324] width 198 height 41
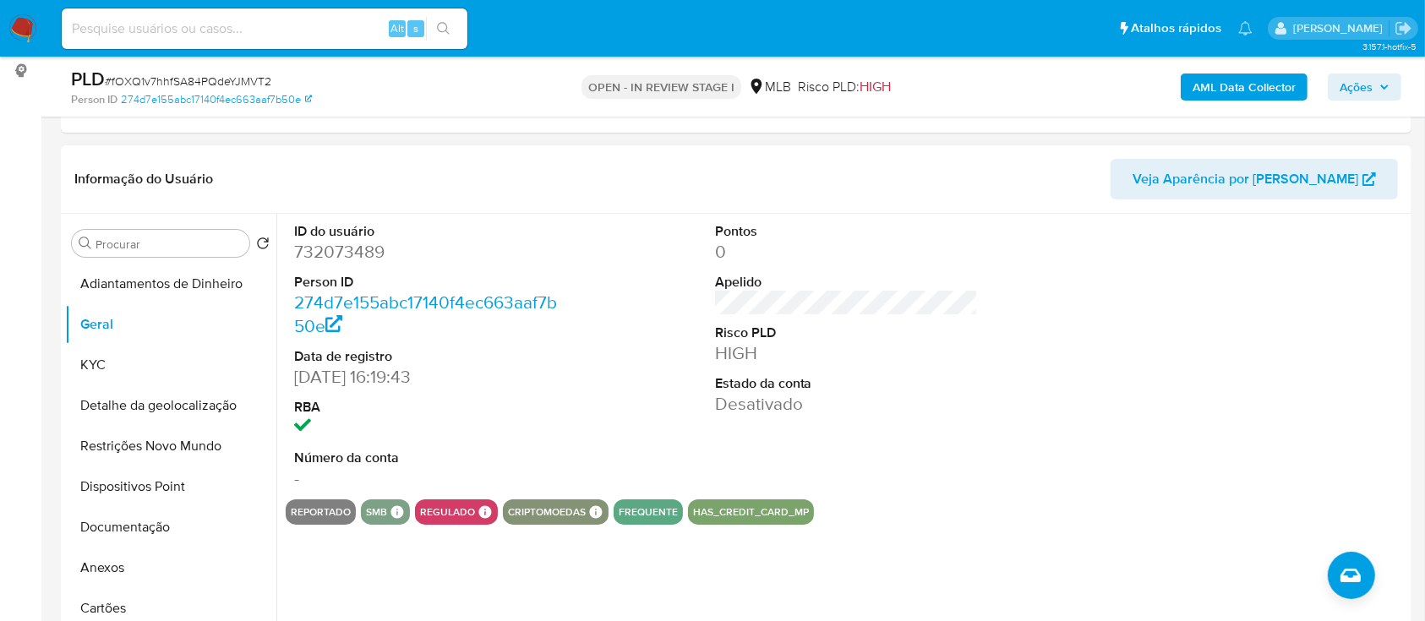
click at [1072, 349] on div "ID do usuário 732073489 Person ID 274d7e155abc17140f4ec663aaf7b50e Data de regi…" at bounding box center [847, 357] width 1122 height 286
click at [129, 374] on button "KYC" at bounding box center [164, 365] width 198 height 41
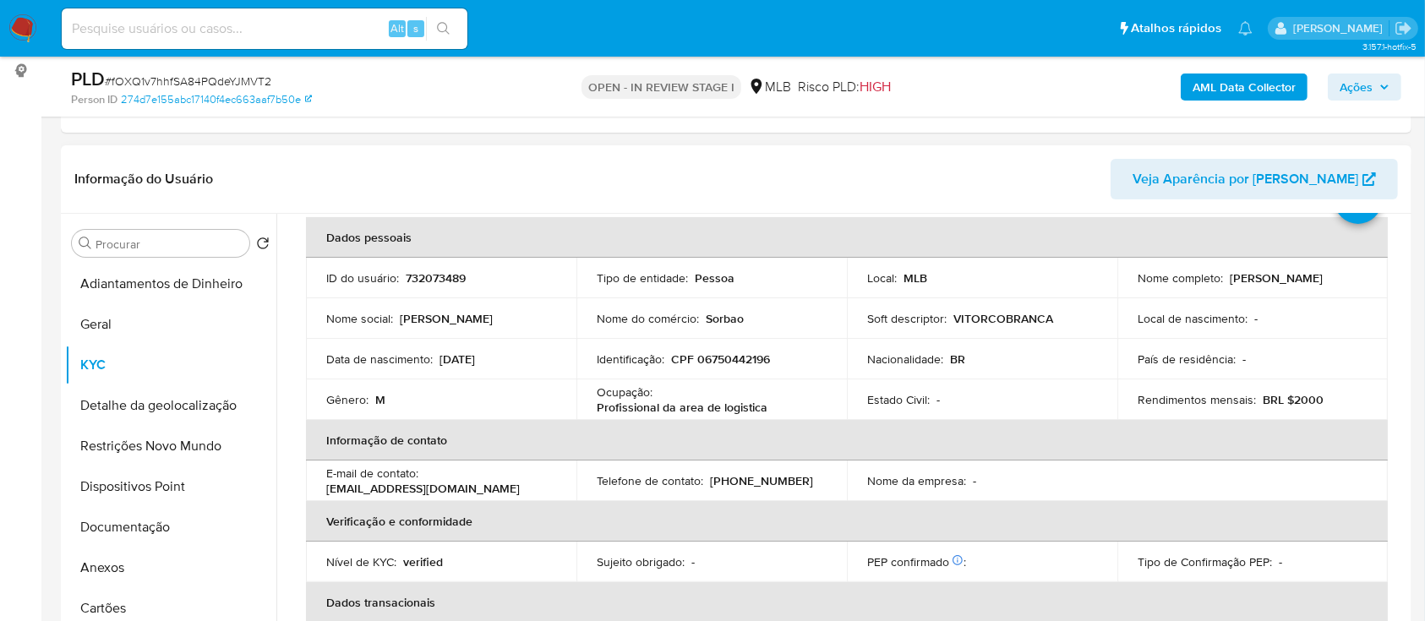
scroll to position [112, 0]
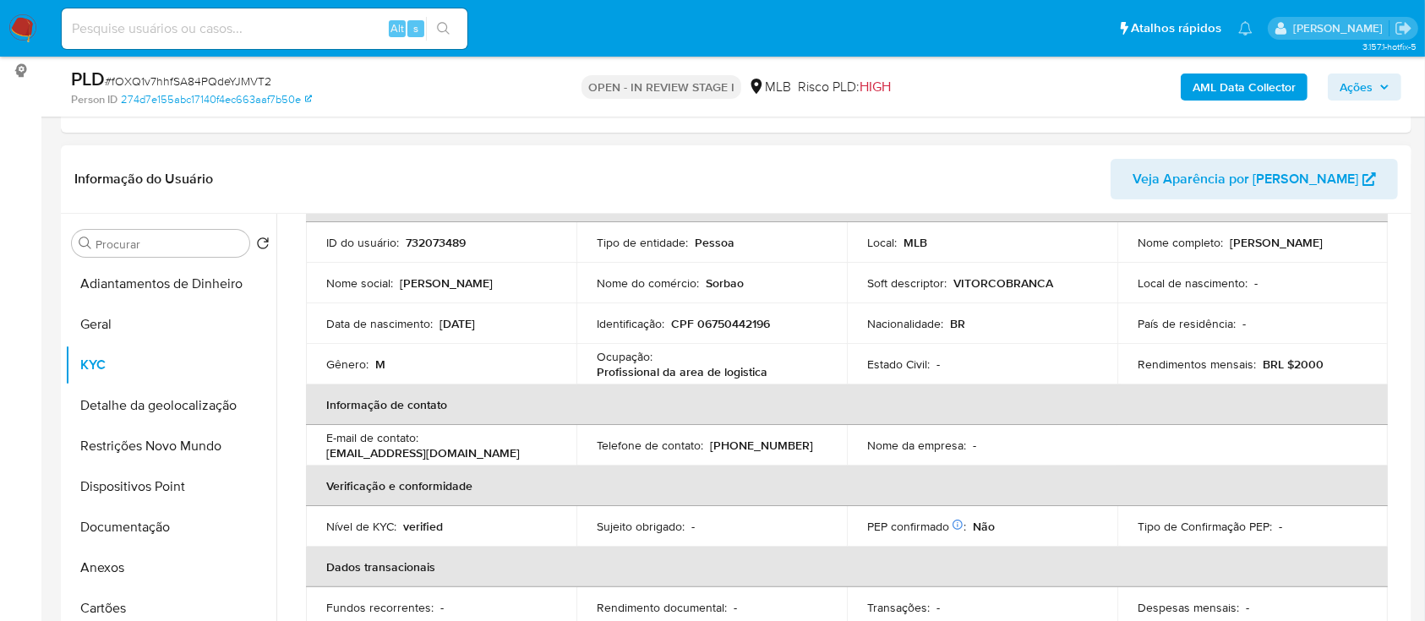
click at [329, 172] on header "Informação do Usuário Veja Aparência por [PERSON_NAME]" at bounding box center [736, 179] width 1324 height 41
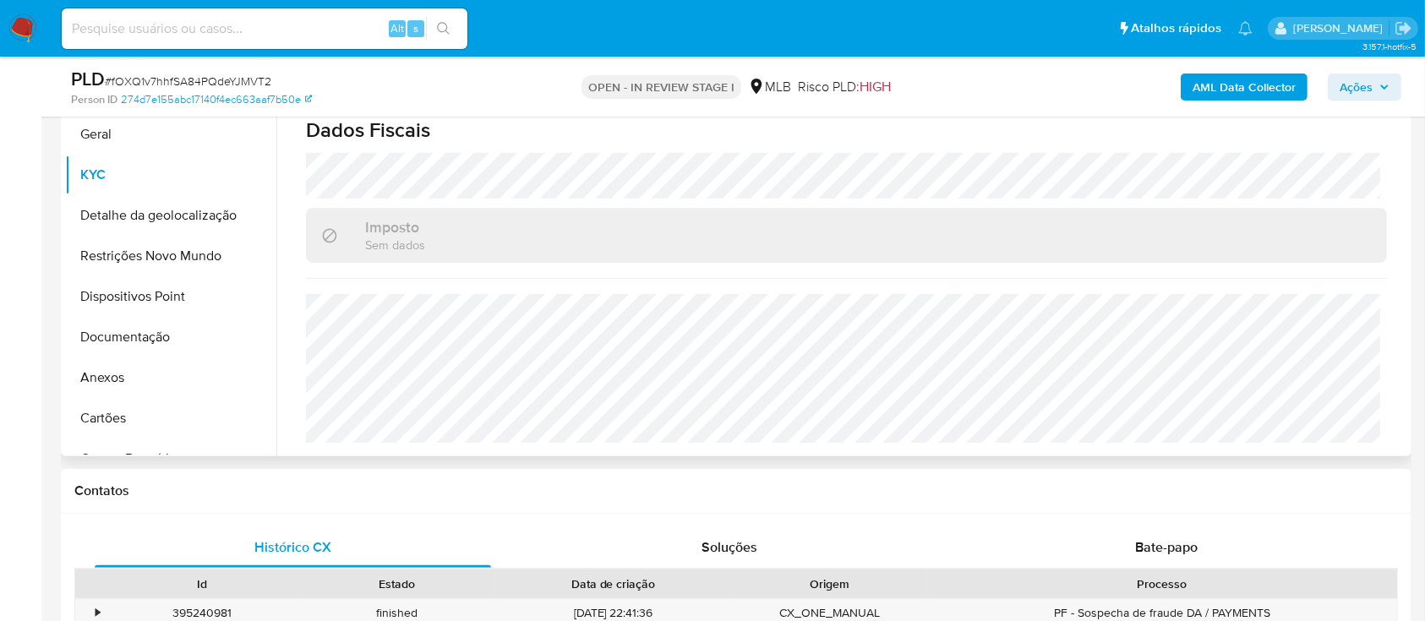
scroll to position [451, 0]
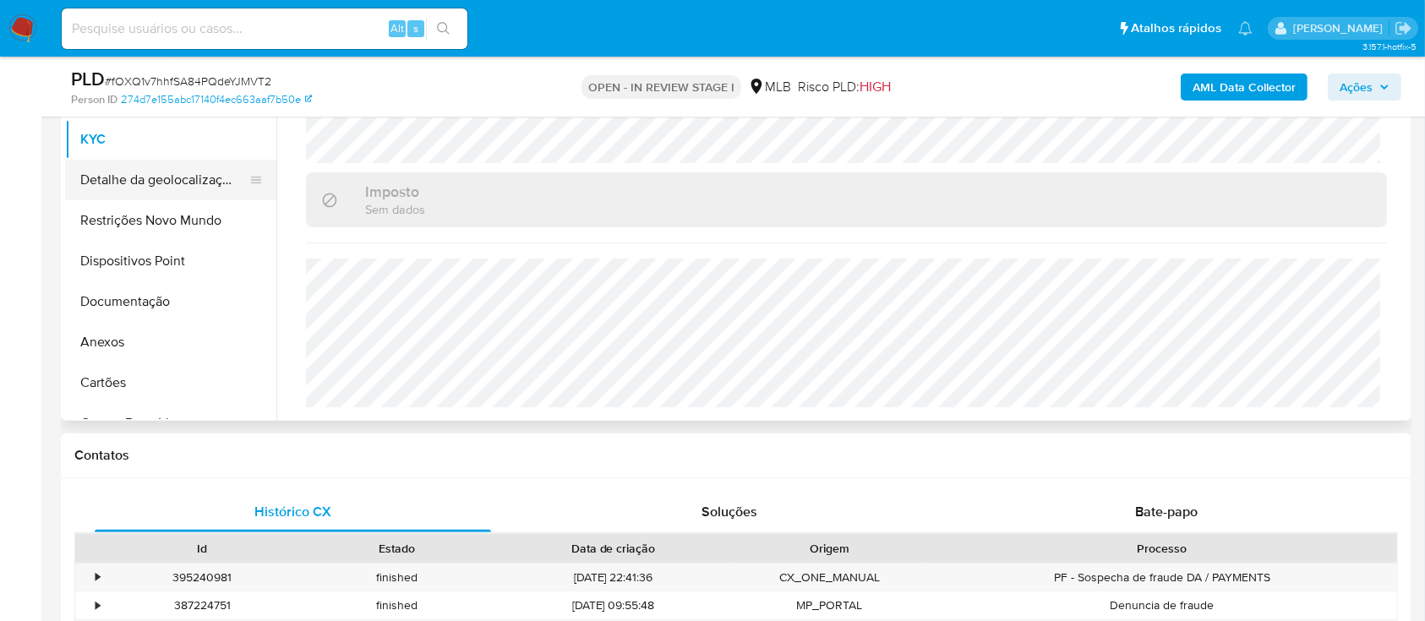
click at [127, 167] on button "Detalhe da geolocalização" at bounding box center [164, 180] width 198 height 41
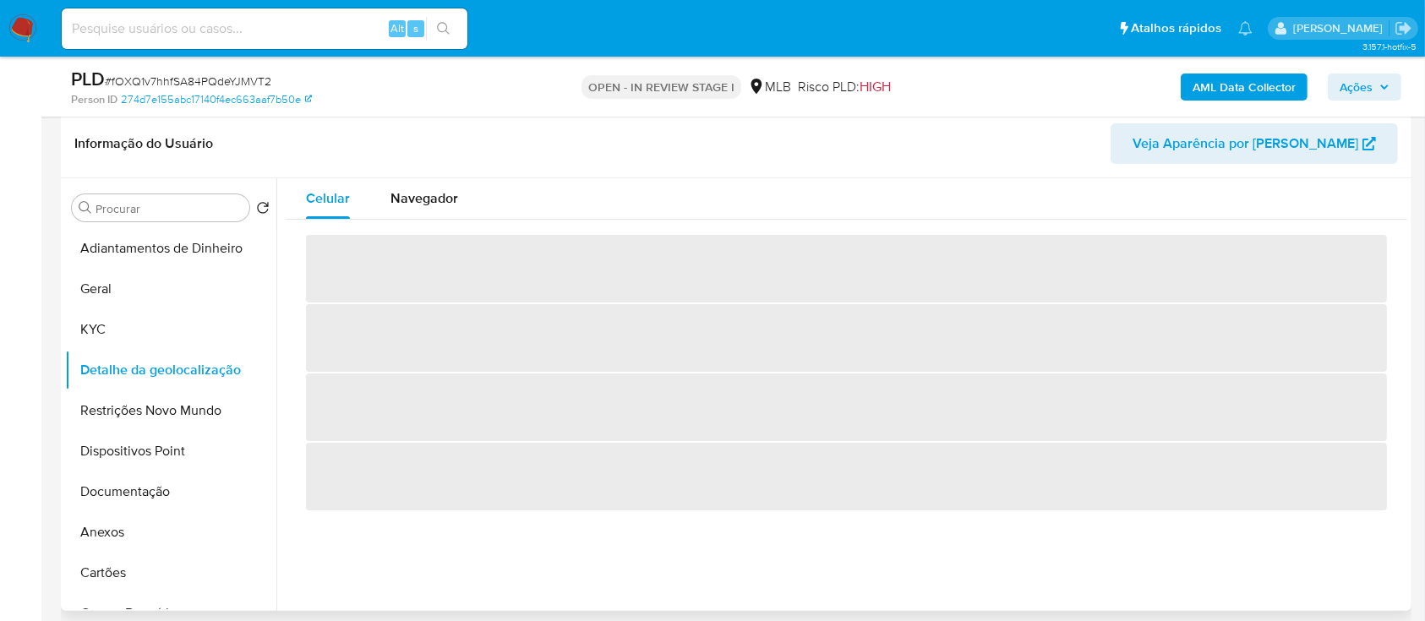
scroll to position [225, 0]
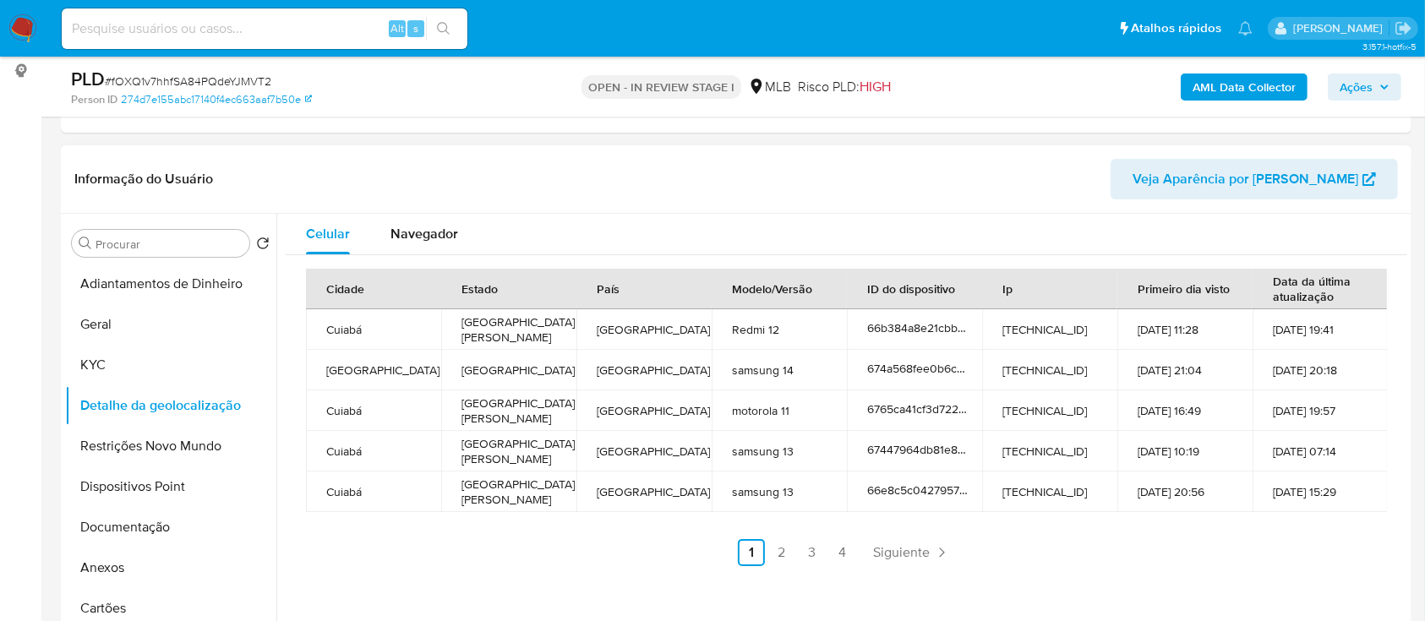
click at [349, 155] on div "Informação do Usuário Veja Aparência por [PERSON_NAME]" at bounding box center [736, 179] width 1351 height 68
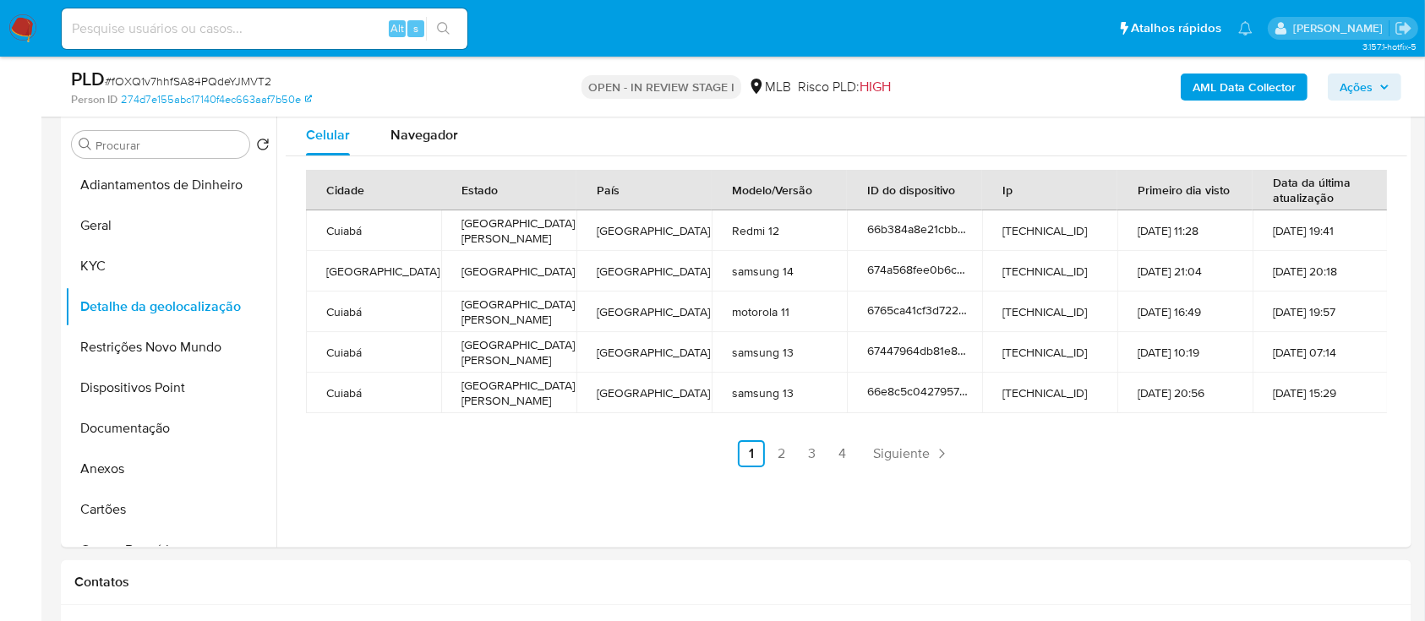
scroll to position [451, 0]
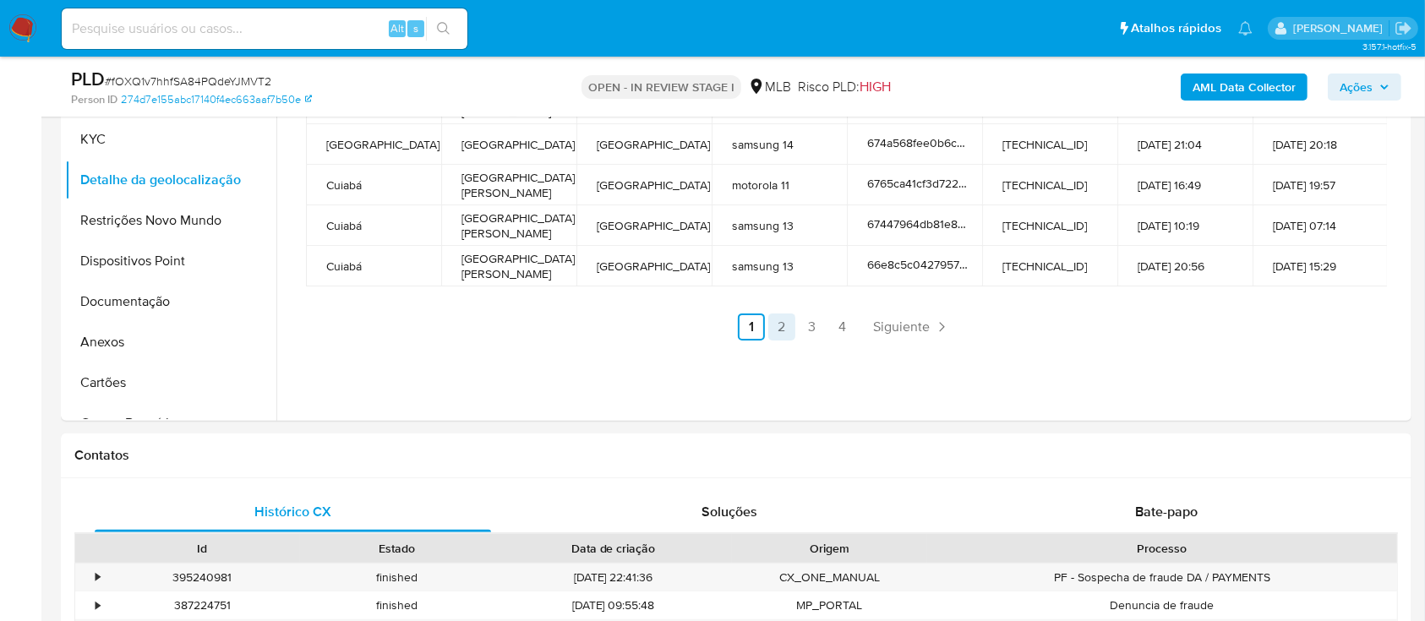
click at [777, 333] on link "2" at bounding box center [781, 327] width 27 height 27
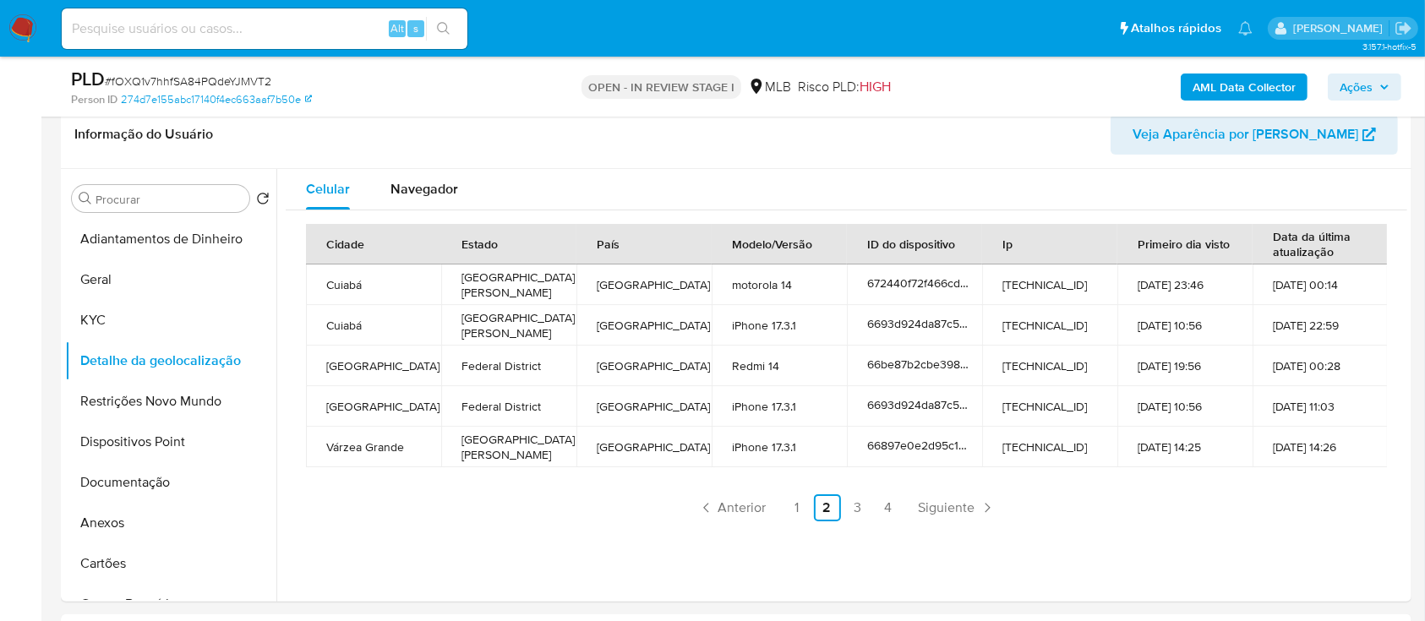
scroll to position [338, 0]
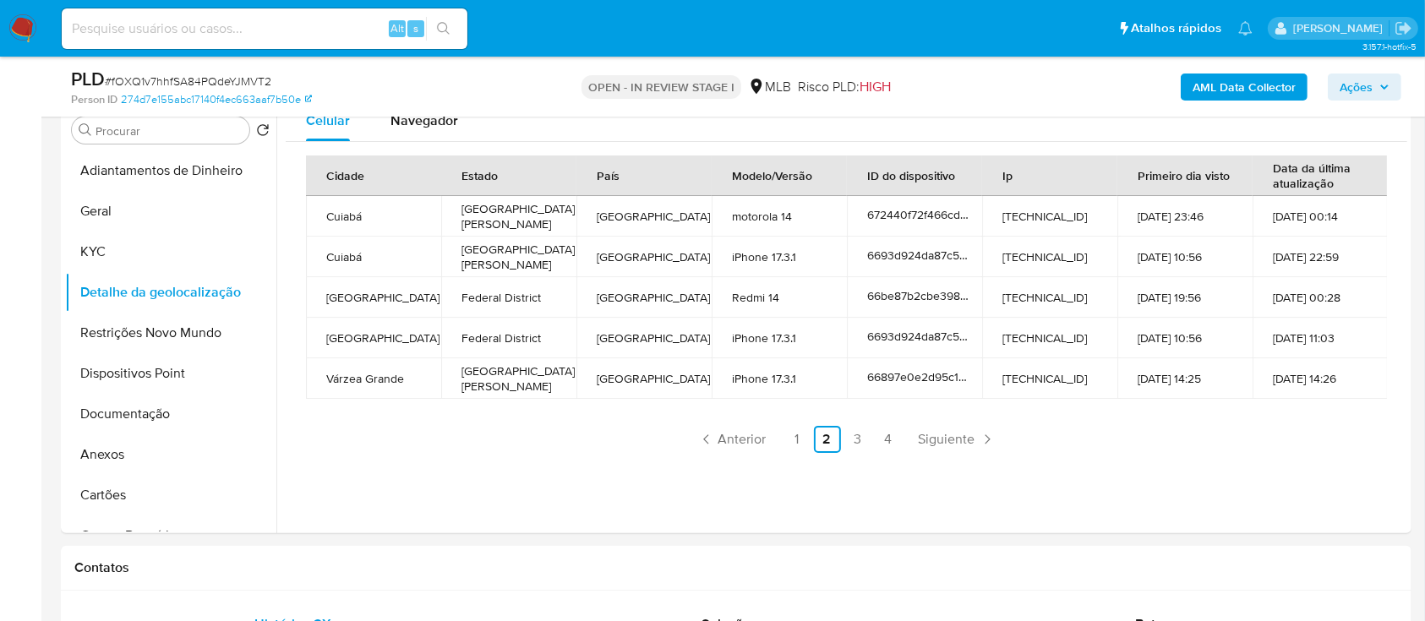
click at [352, 450] on ul "Anterior 1 2 3 4 Siguiente" at bounding box center [846, 439] width 1081 height 27
click at [857, 436] on link "3" at bounding box center [858, 439] width 27 height 27
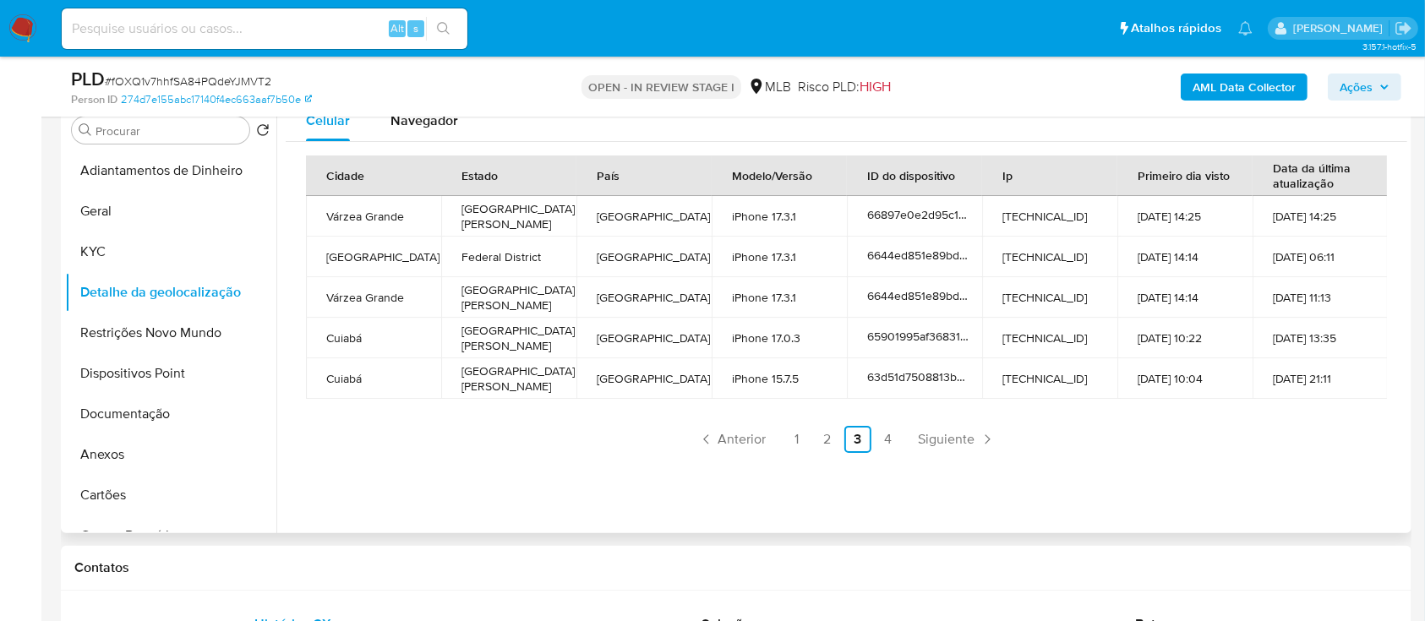
click at [1315, 439] on ul "Anterior 1 2 3 4 Siguiente" at bounding box center [846, 439] width 1081 height 27
click at [892, 433] on link "4" at bounding box center [888, 439] width 27 height 27
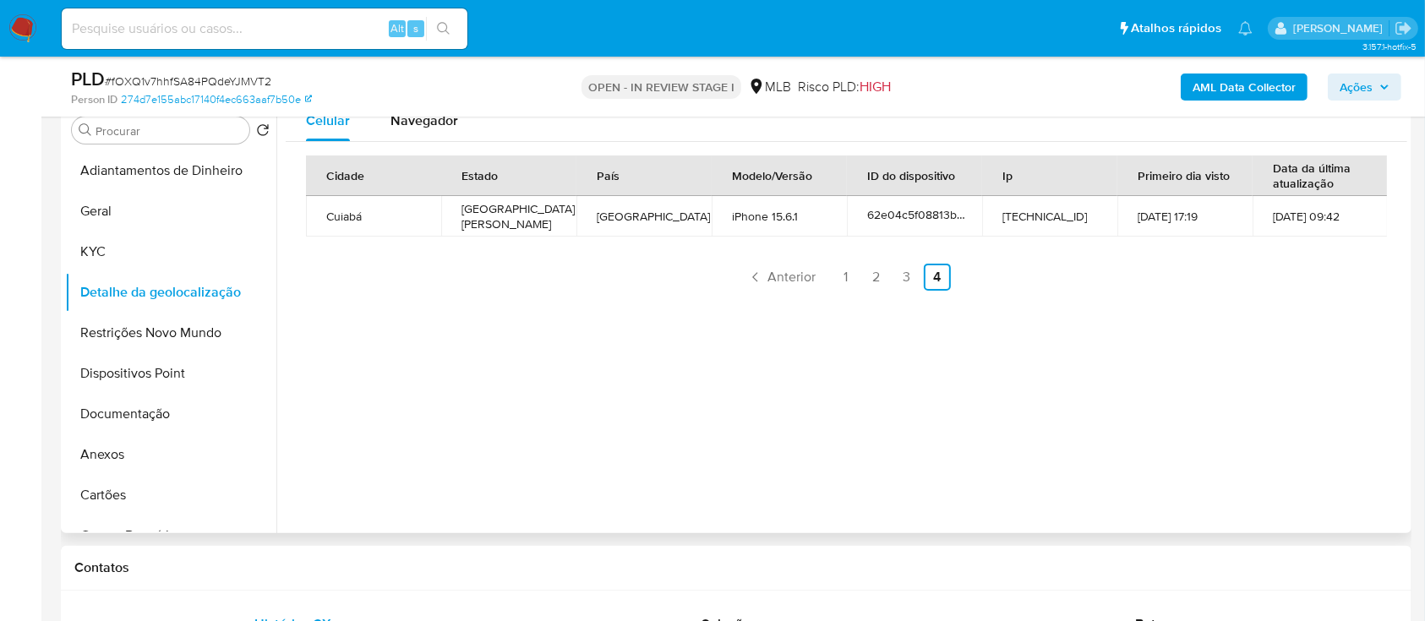
click at [1323, 314] on div "Celular Navegador Cidade Estado País Modelo/Versão ID do dispositivo Ip Primeir…" at bounding box center [841, 317] width 1131 height 433
click at [116, 327] on button "Restrições Novo Mundo" at bounding box center [164, 333] width 198 height 41
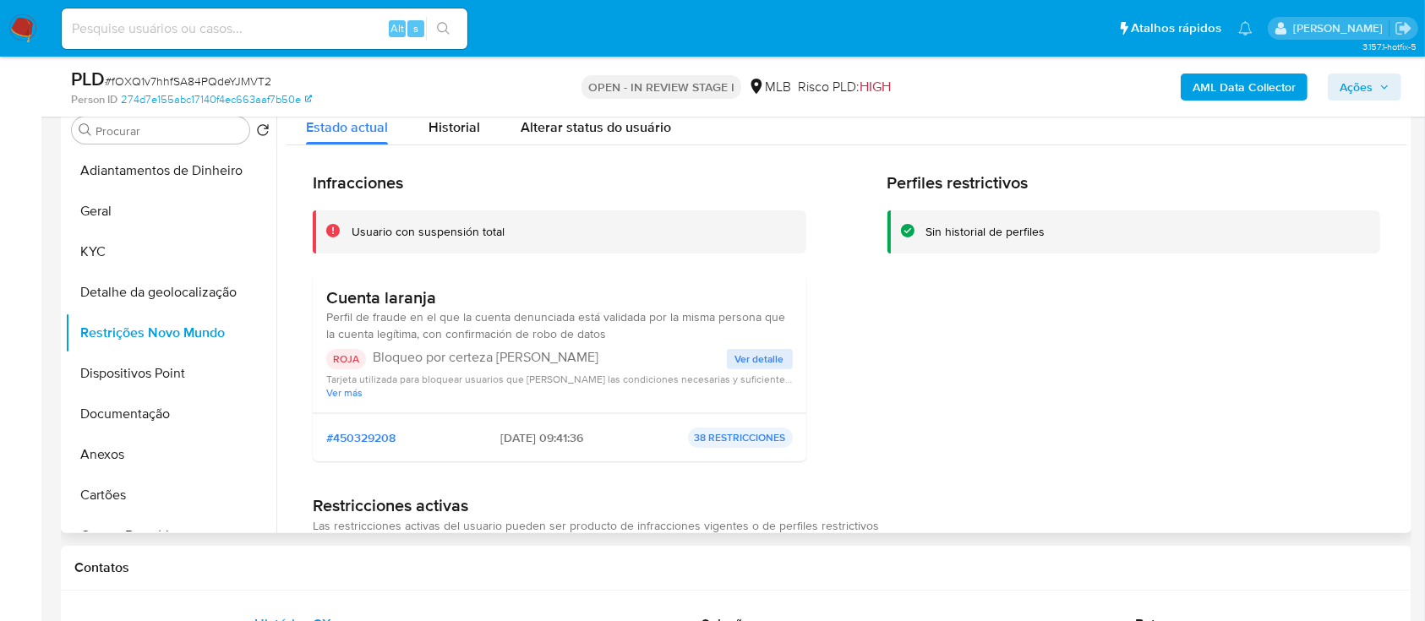
click at [1290, 306] on div "Perfiles restrictivos Sin historial de perfiles" at bounding box center [1135, 323] width 494 height 303
click at [759, 356] on span "Ver detalle" at bounding box center [759, 359] width 49 height 17
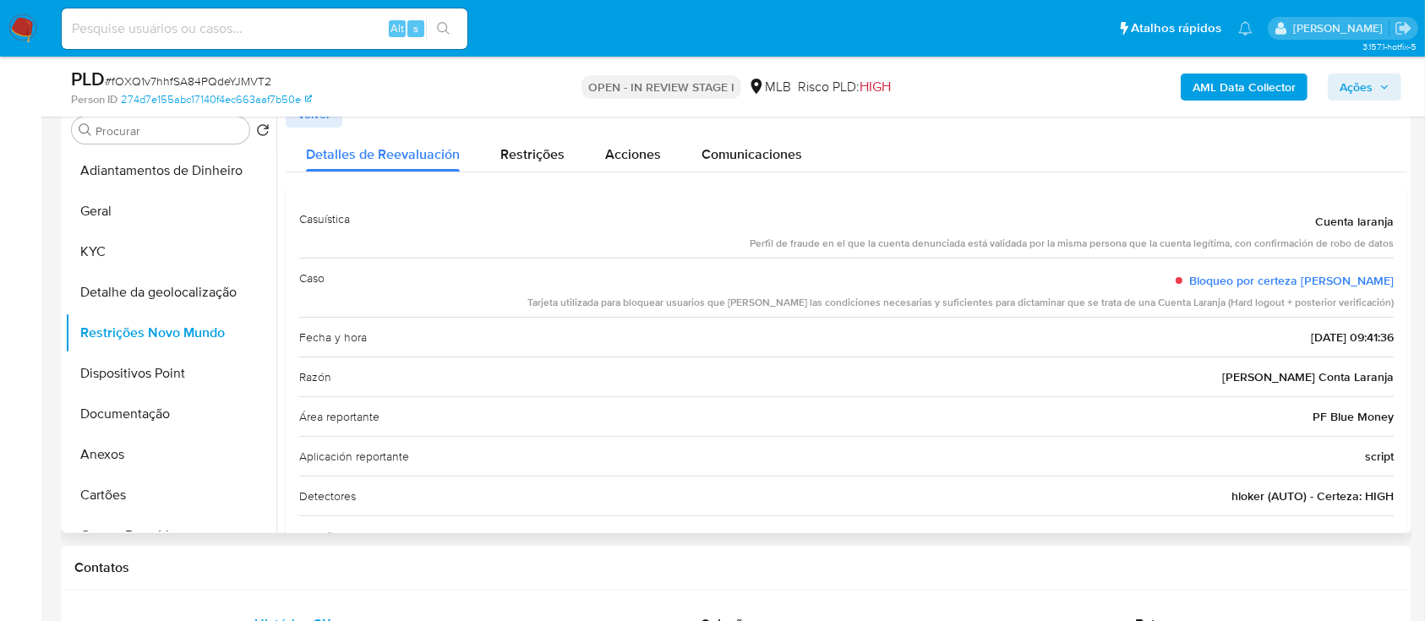
drag, startPoint x: 1408, startPoint y: 158, endPoint x: 1384, endPoint y: 158, distance: 23.7
click at [1400, 158] on div "Procurar Retornar ao pedido padrão Adiantamentos de Dinheiro Geral KYC Detalhe …" at bounding box center [736, 317] width 1351 height 433
click at [124, 369] on button "Dispositivos Point" at bounding box center [164, 373] width 198 height 41
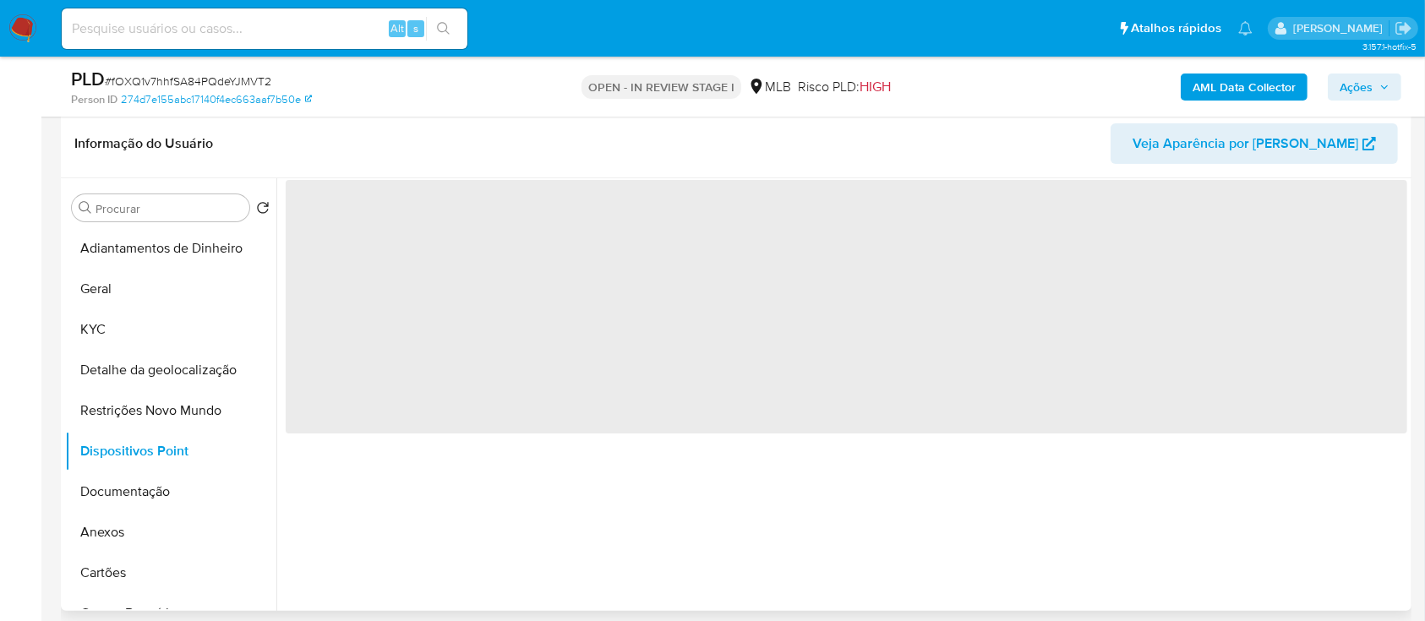
scroll to position [225, 0]
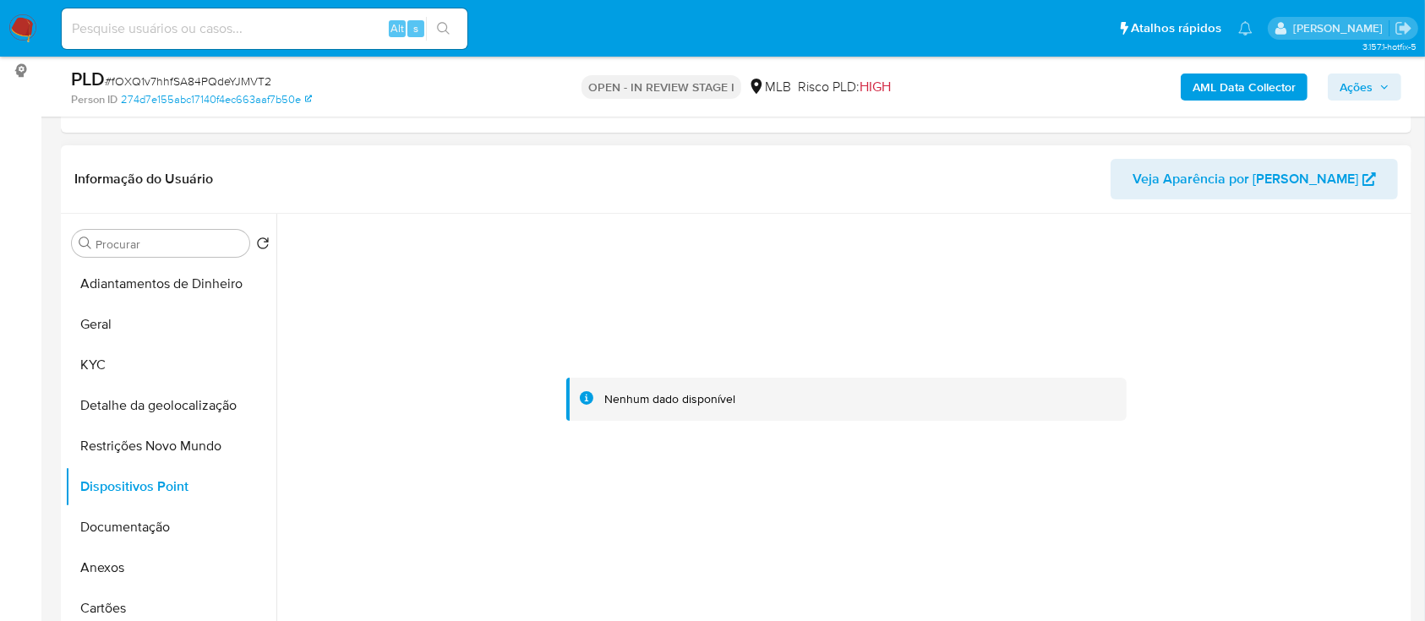
click at [1301, 347] on div at bounding box center [847, 400] width 1122 height 372
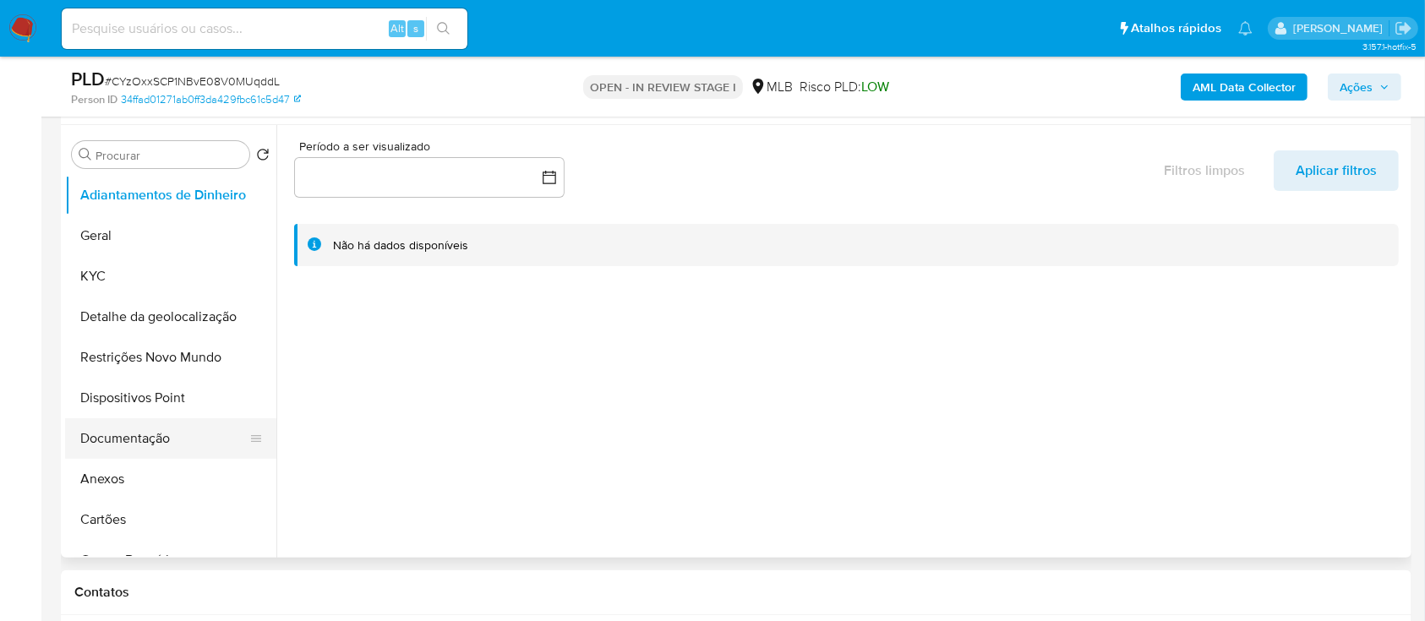
scroll to position [338, 0]
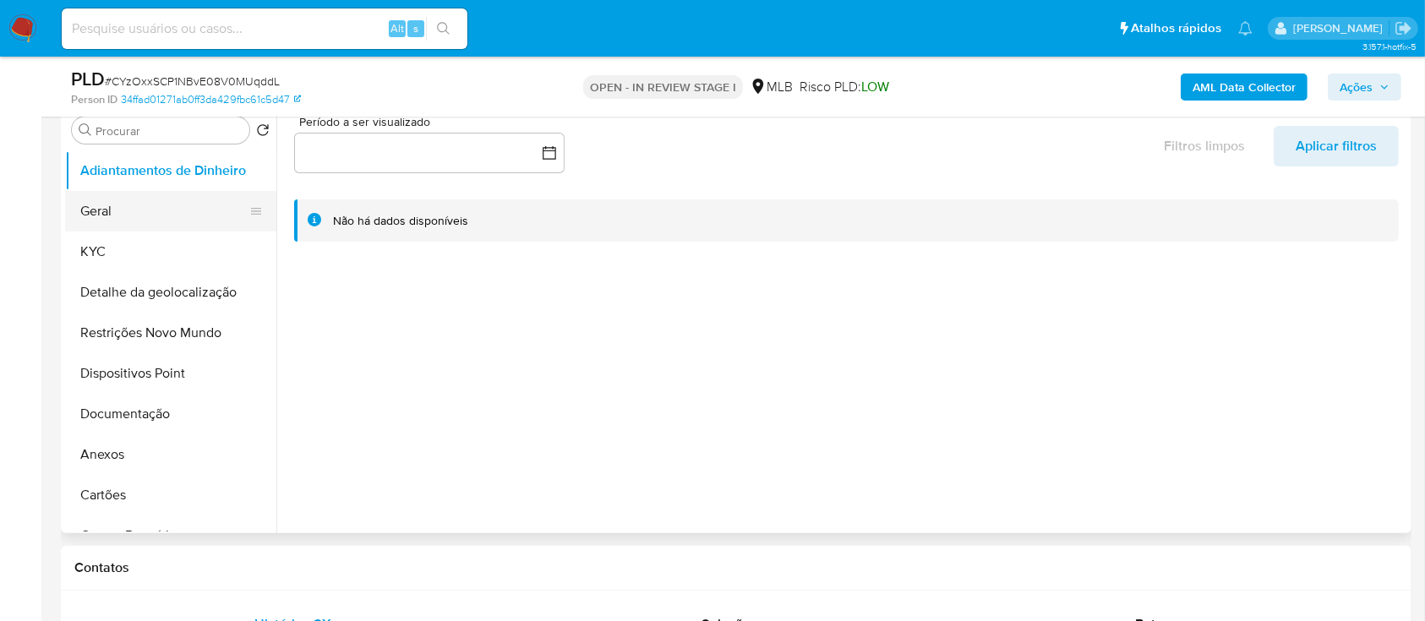
drag, startPoint x: 110, startPoint y: 206, endPoint x: 216, endPoint y: 220, distance: 106.5
click at [110, 207] on button "Geral" at bounding box center [164, 211] width 198 height 41
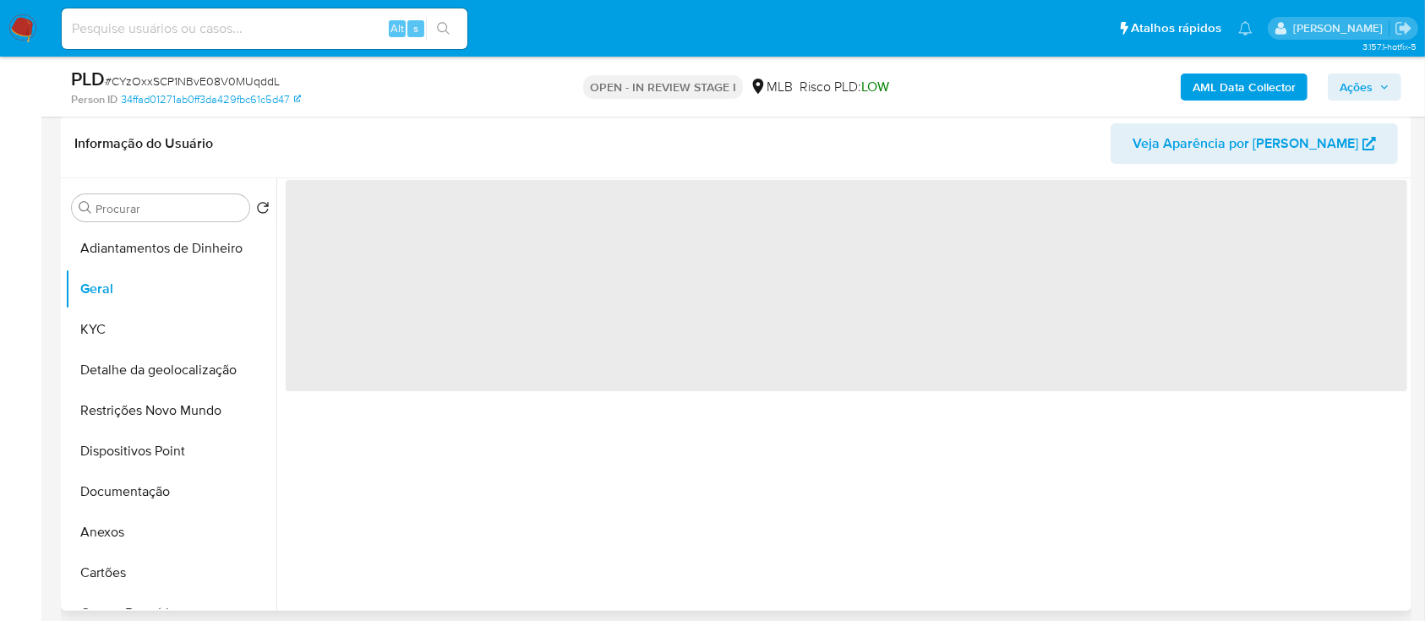
scroll to position [225, 0]
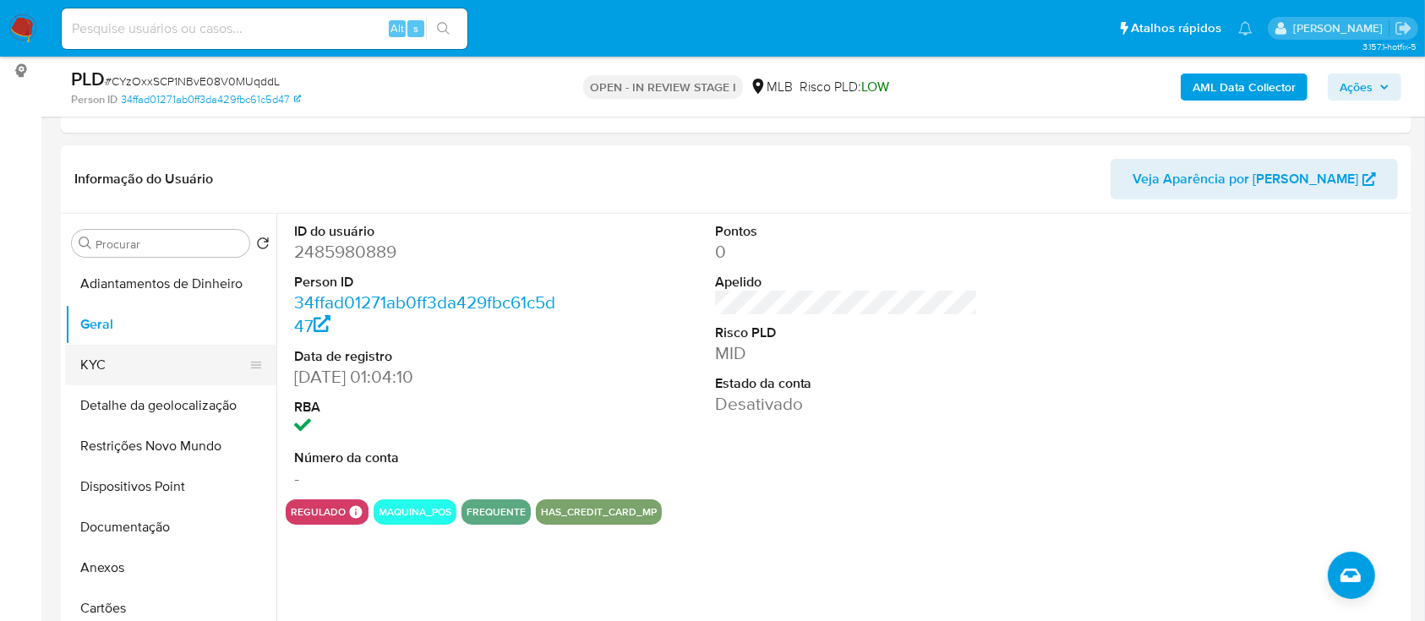
click at [161, 369] on button "KYC" at bounding box center [164, 365] width 198 height 41
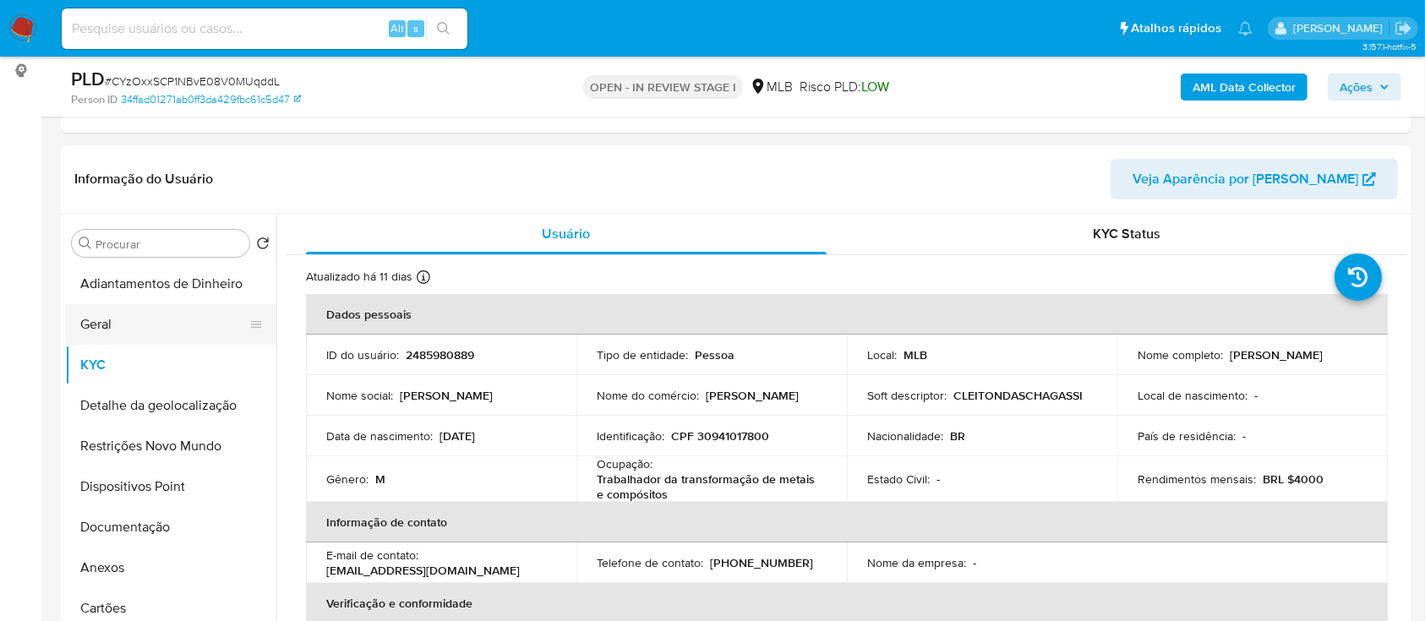
click at [118, 319] on button "Geral" at bounding box center [164, 324] width 198 height 41
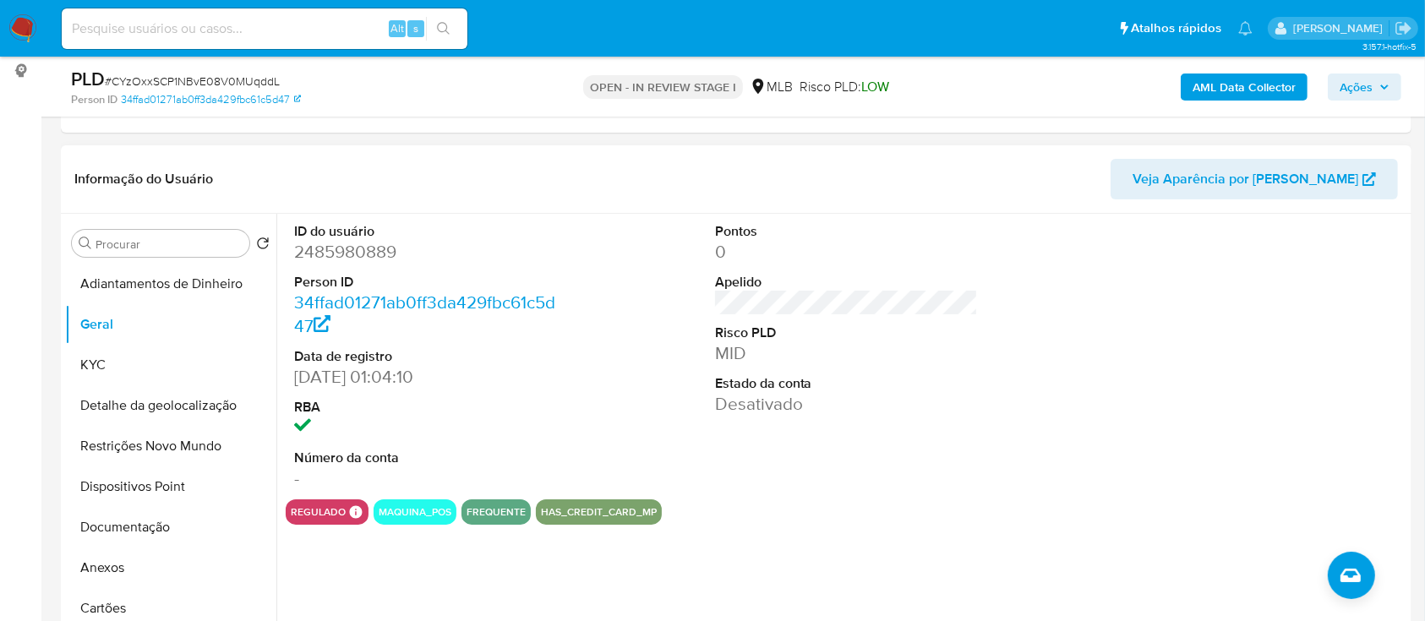
click at [1168, 305] on div at bounding box center [1267, 357] width 281 height 286
click at [98, 373] on button "KYC" at bounding box center [164, 365] width 198 height 41
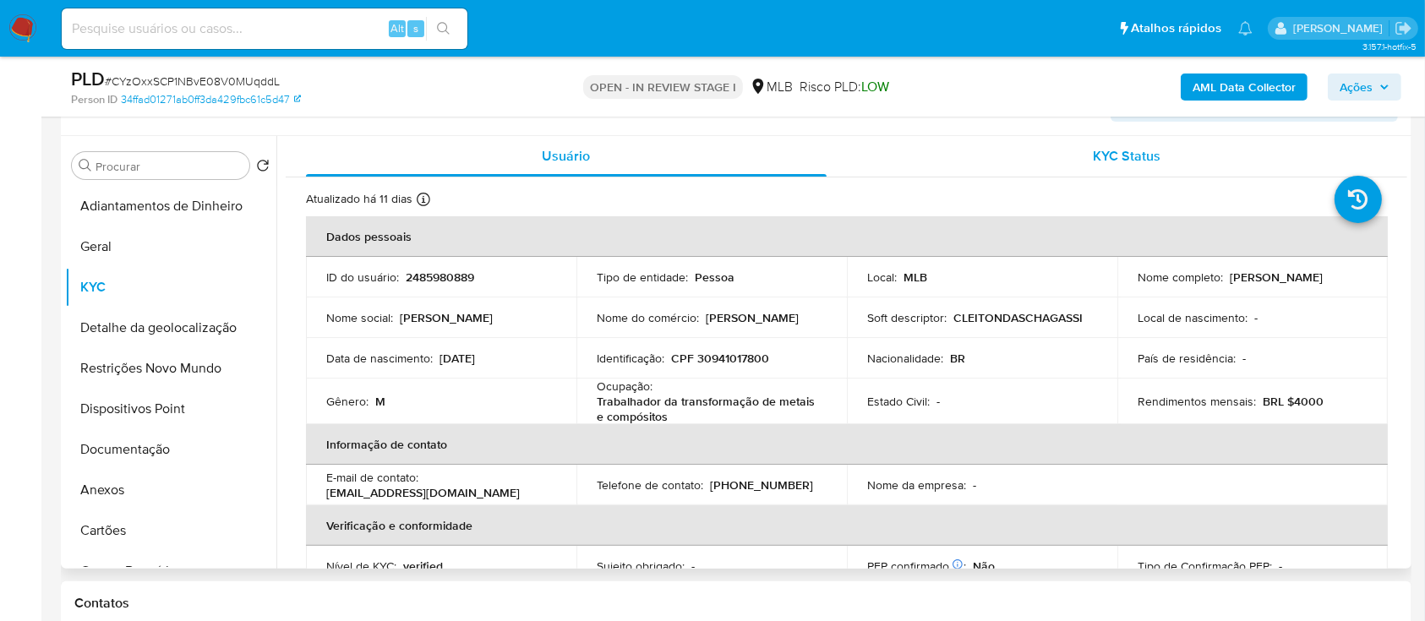
scroll to position [338, 0]
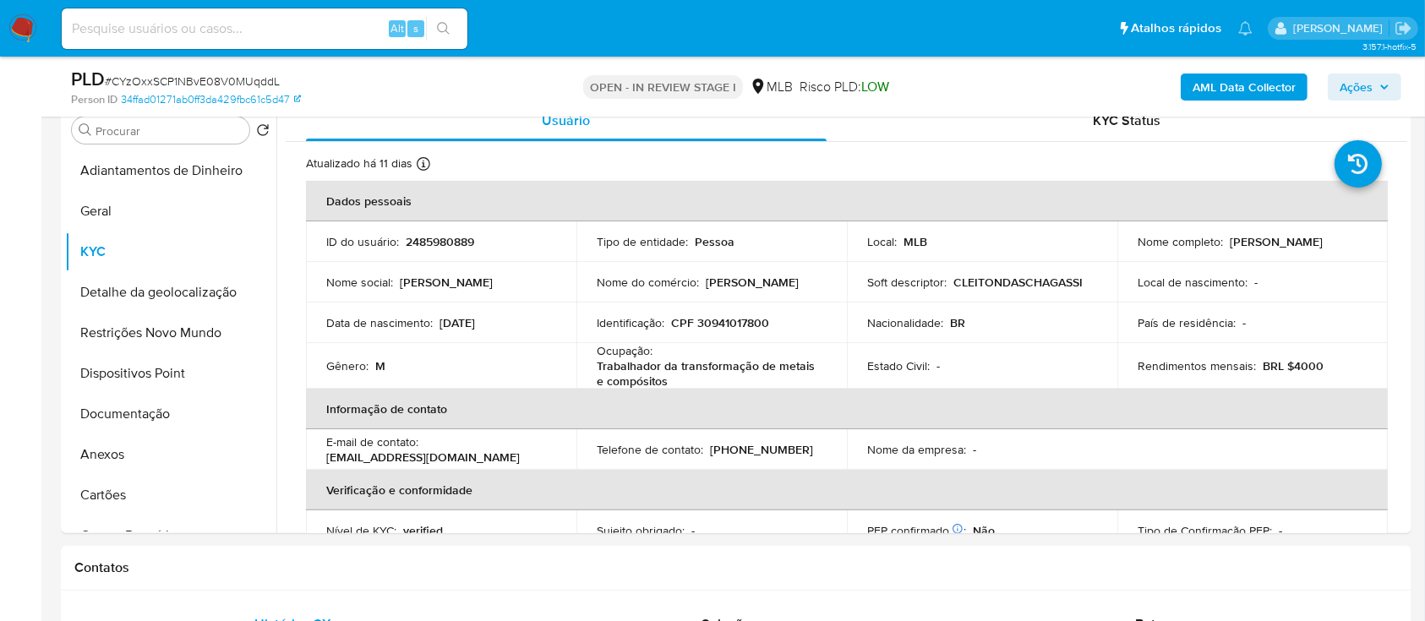
drag, startPoint x: 1014, startPoint y: 90, endPoint x: 992, endPoint y: 84, distance: 23.0
click at [1010, 90] on div "AML Data Collector Ações" at bounding box center [1182, 87] width 439 height 40
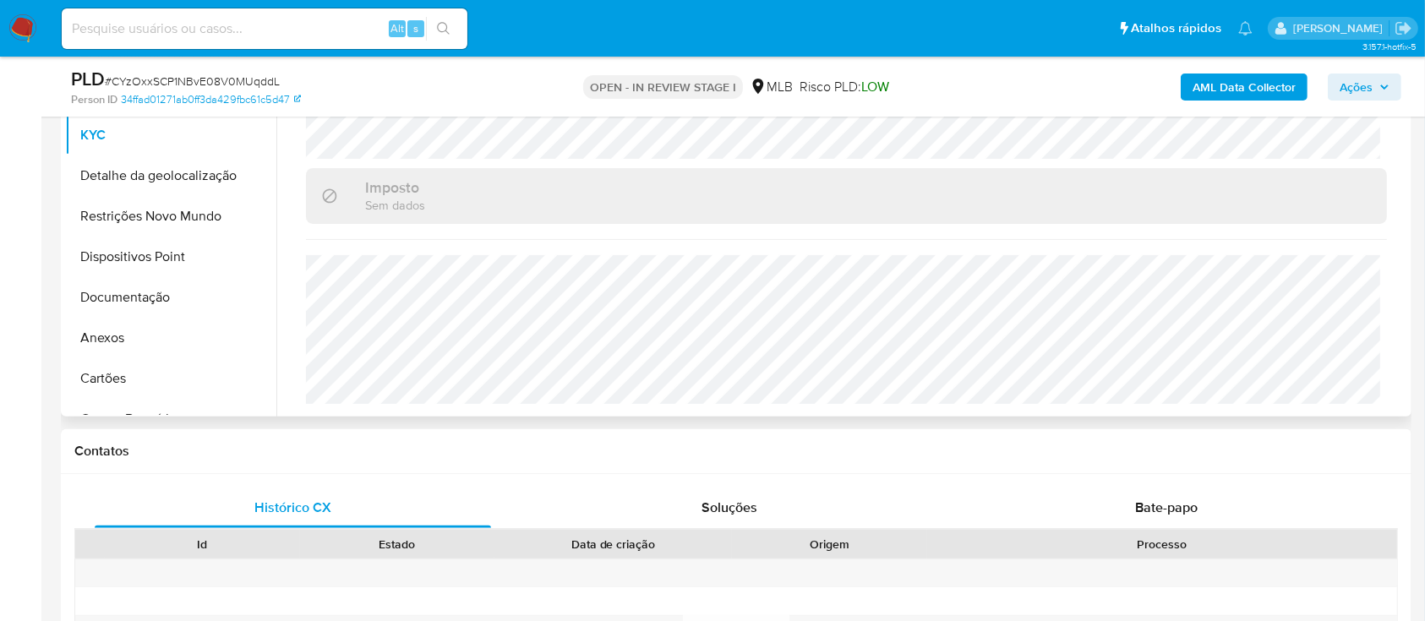
scroll to position [563, 0]
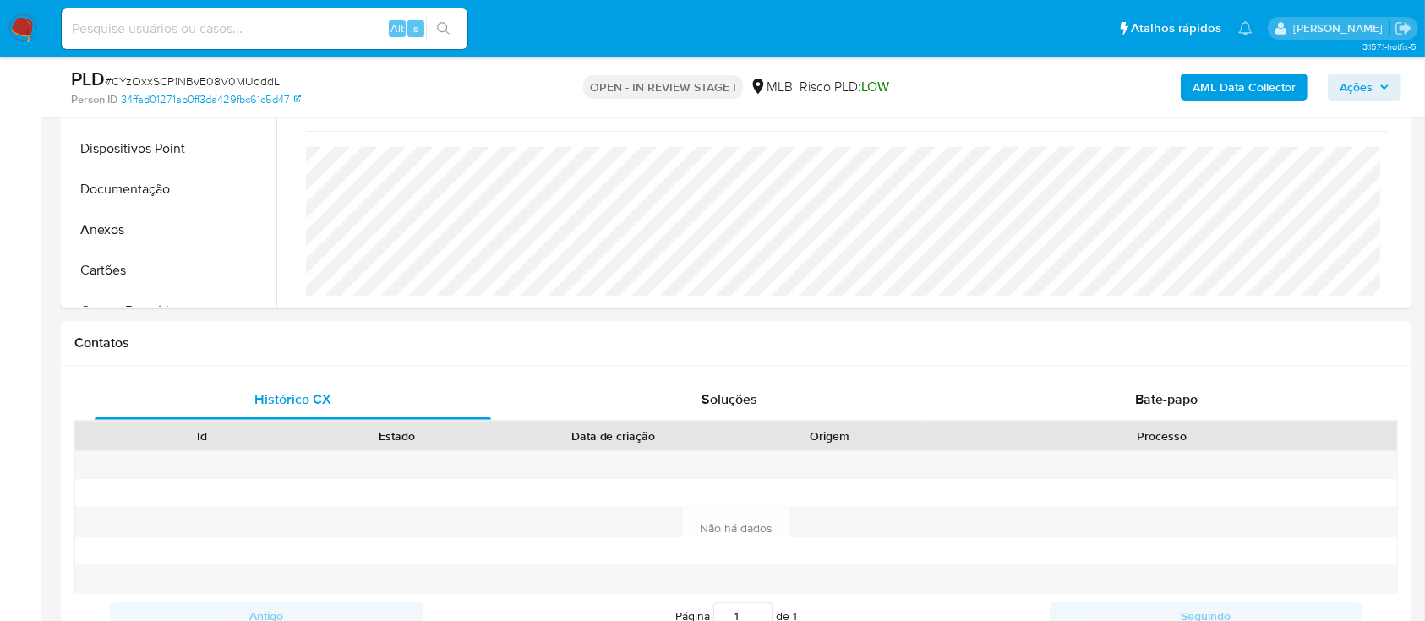
click at [967, 95] on div "AML Data Collector Ações" at bounding box center [1182, 87] width 439 height 40
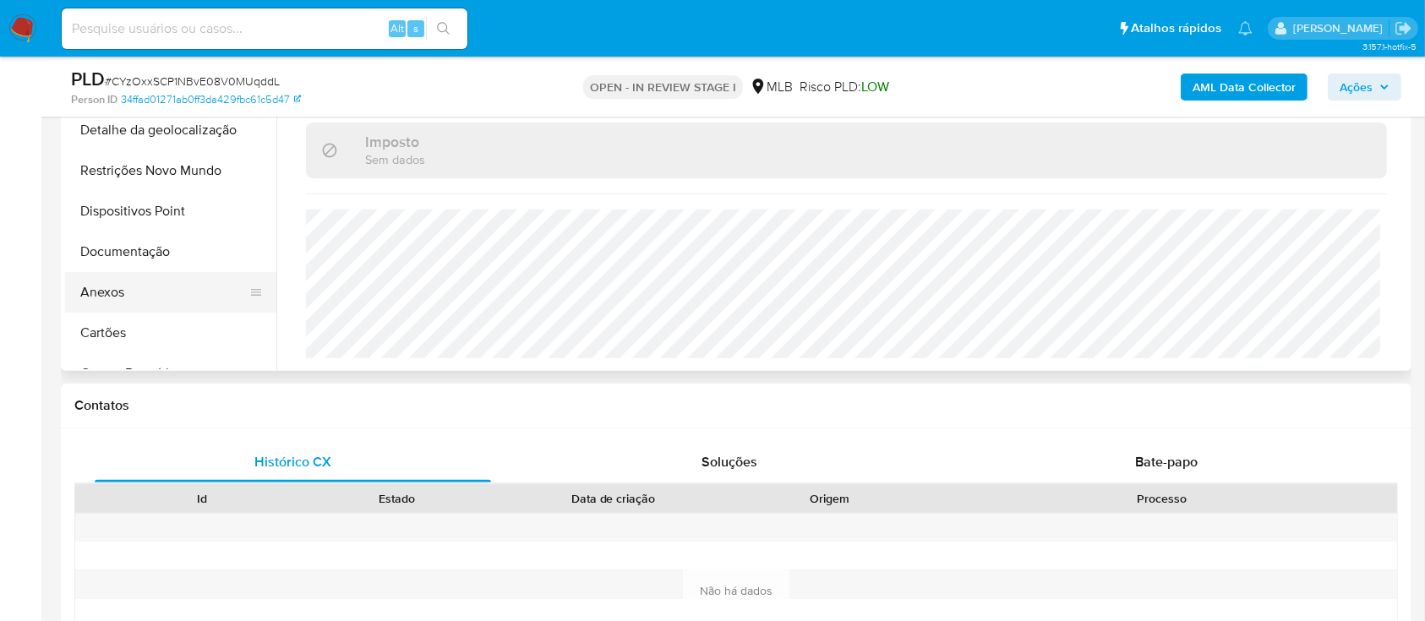
scroll to position [451, 0]
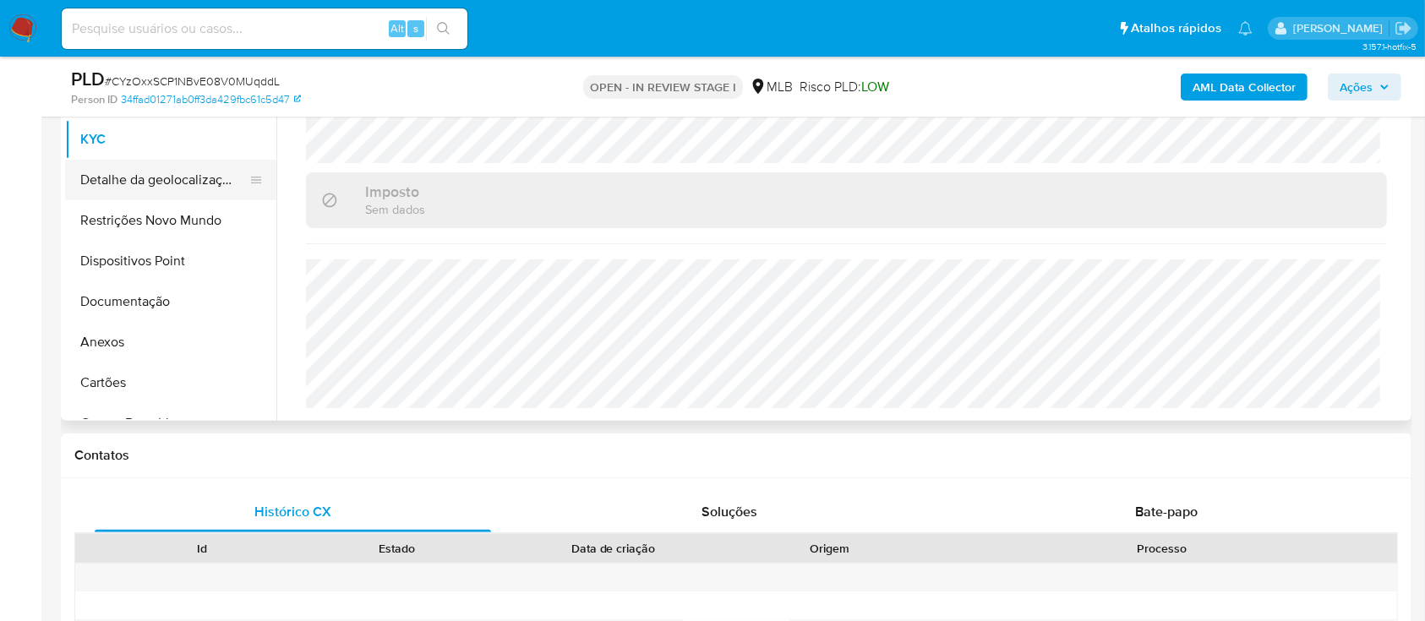
click at [176, 181] on button "Detalhe da geolocalização" at bounding box center [164, 180] width 198 height 41
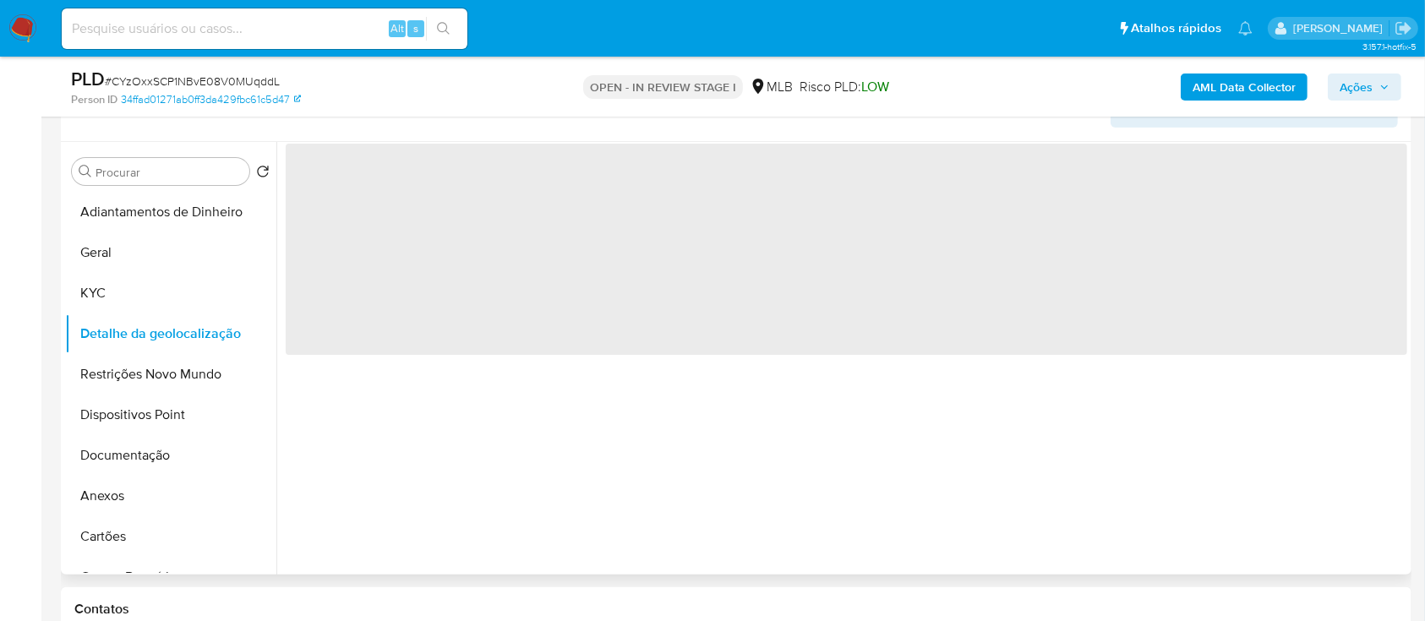
scroll to position [225, 0]
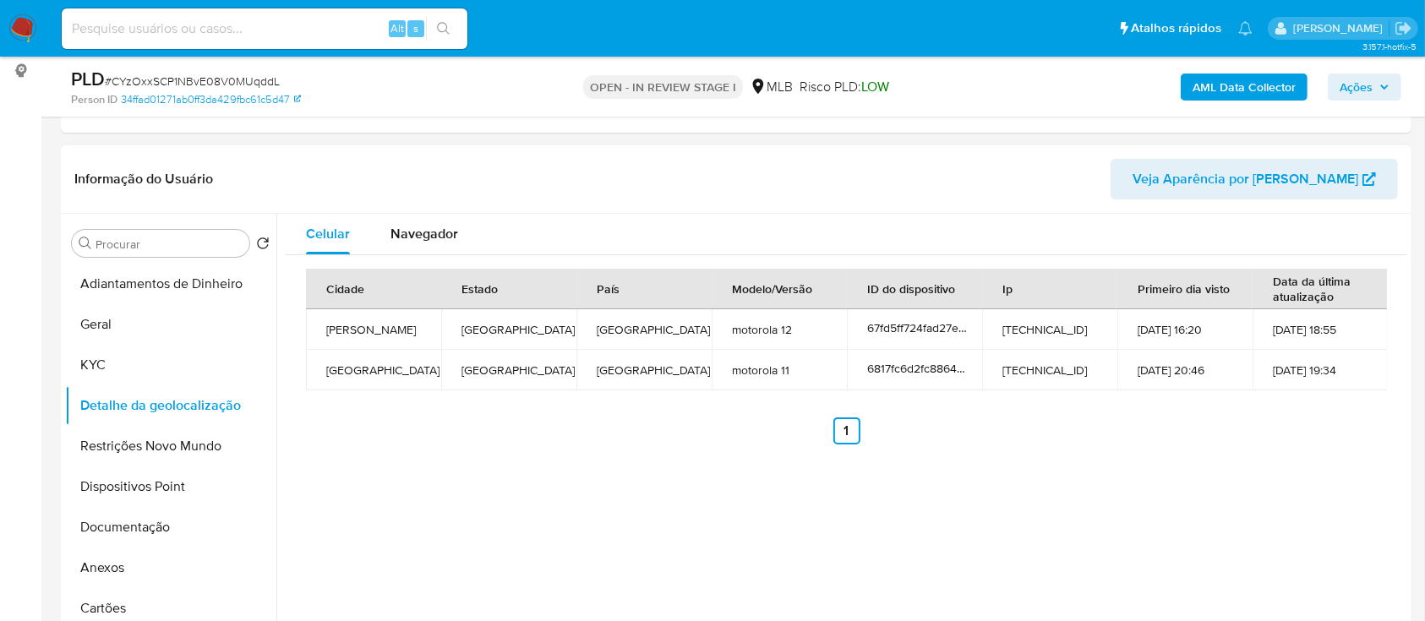
click at [1169, 474] on div "Celular Navegador Cidade Estado País Modelo/Versão ID do dispositivo Ip Primeir…" at bounding box center [841, 430] width 1131 height 433
click at [176, 457] on button "Restrições Novo Mundo" at bounding box center [164, 446] width 198 height 41
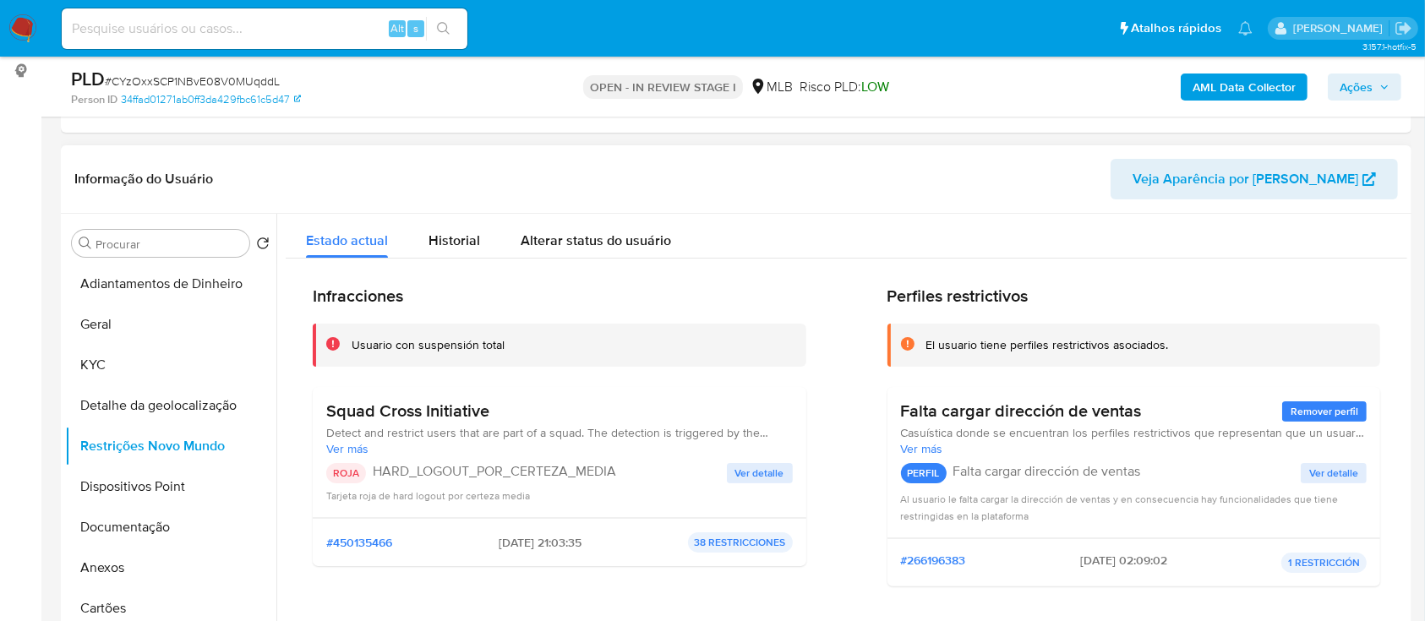
click at [1024, 195] on header "Informação do Usuário Veja Aparência por [PERSON_NAME]" at bounding box center [736, 179] width 1324 height 41
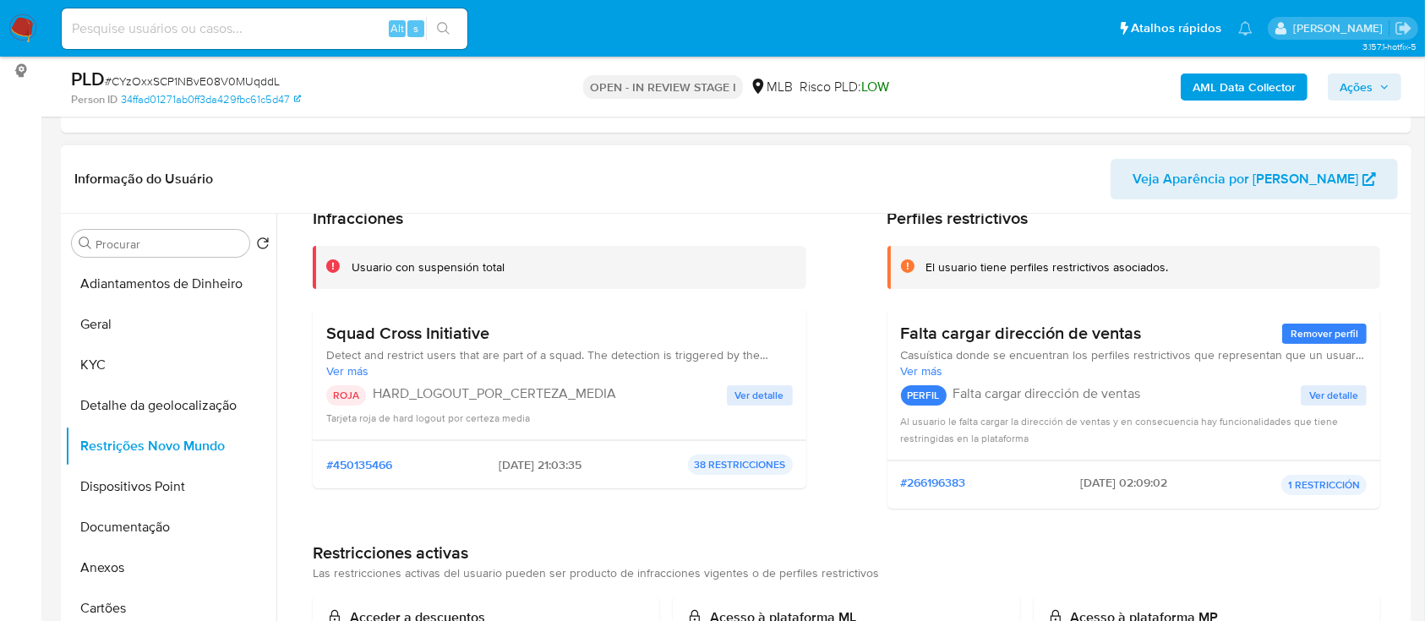
scroll to position [112, 0]
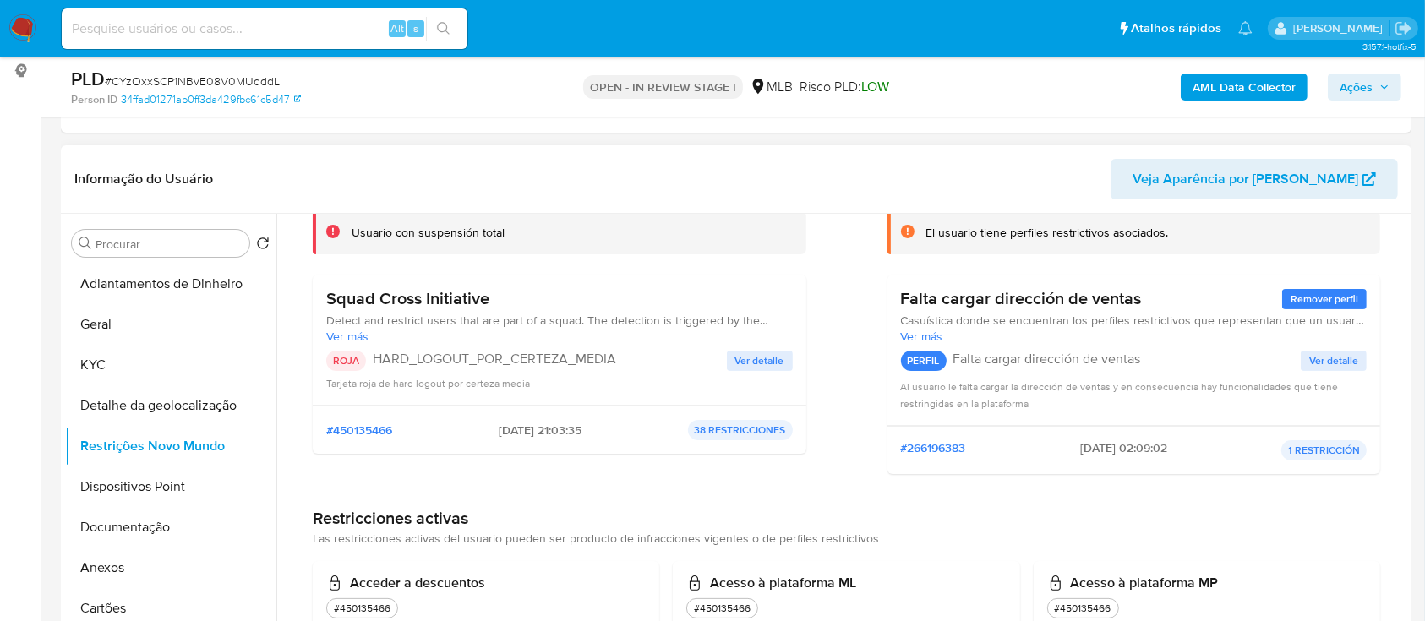
click at [772, 368] on span "Ver detalle" at bounding box center [759, 361] width 49 height 17
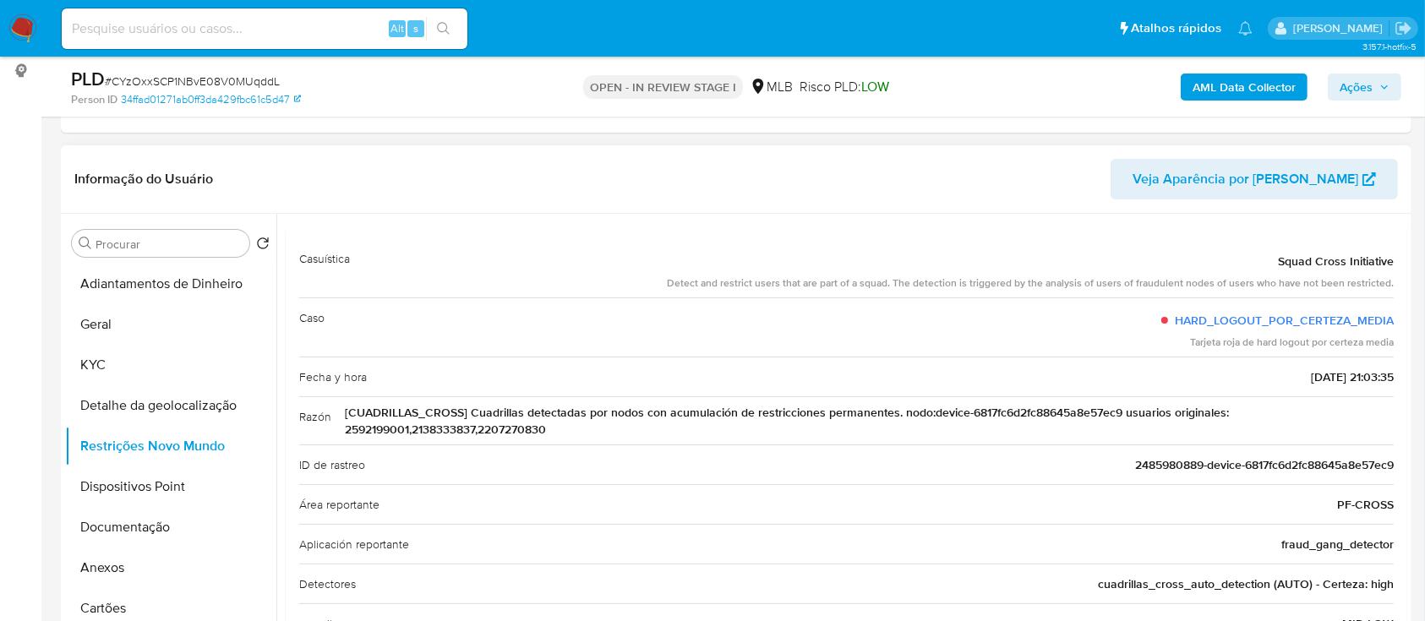
scroll to position [105, 0]
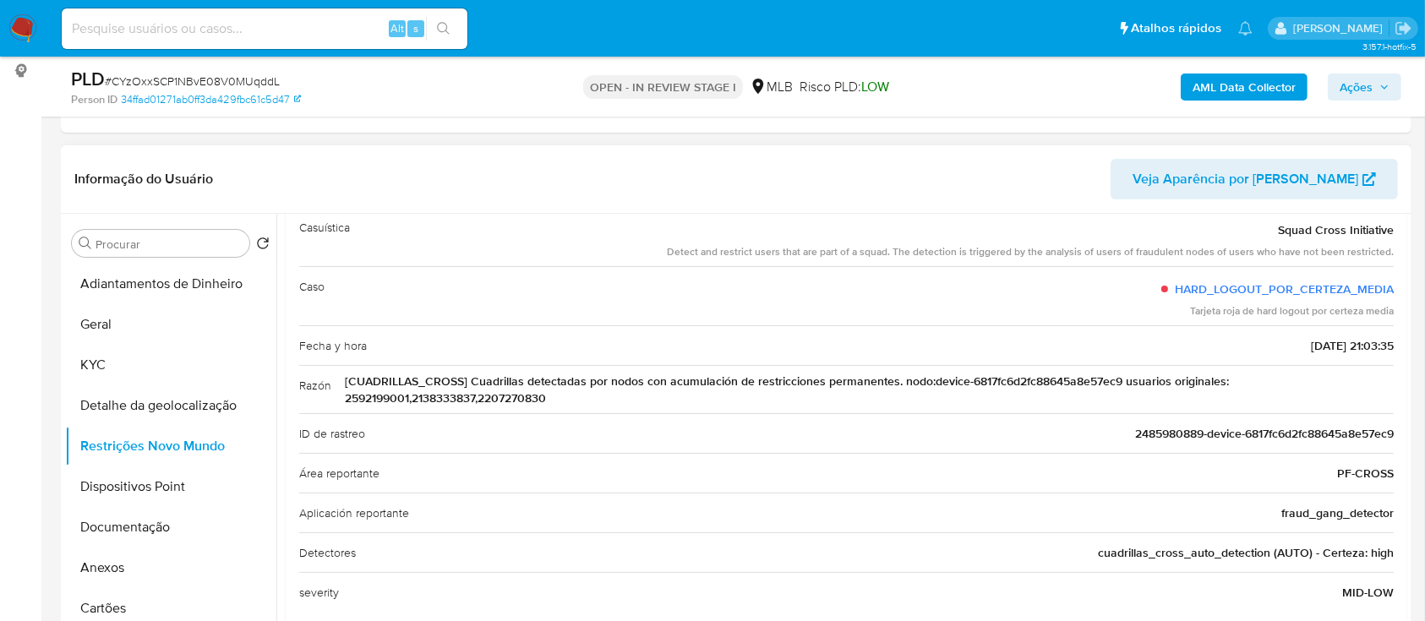
drag, startPoint x: 982, startPoint y: 184, endPoint x: 938, endPoint y: 172, distance: 45.5
click at [982, 184] on header "Informação do Usuário Veja Aparência por [PERSON_NAME]" at bounding box center [736, 179] width 1324 height 41
drag, startPoint x: 123, startPoint y: 468, endPoint x: 140, endPoint y: 470, distance: 17.1
click at [124, 470] on button "Dispositivos Point" at bounding box center [164, 487] width 198 height 41
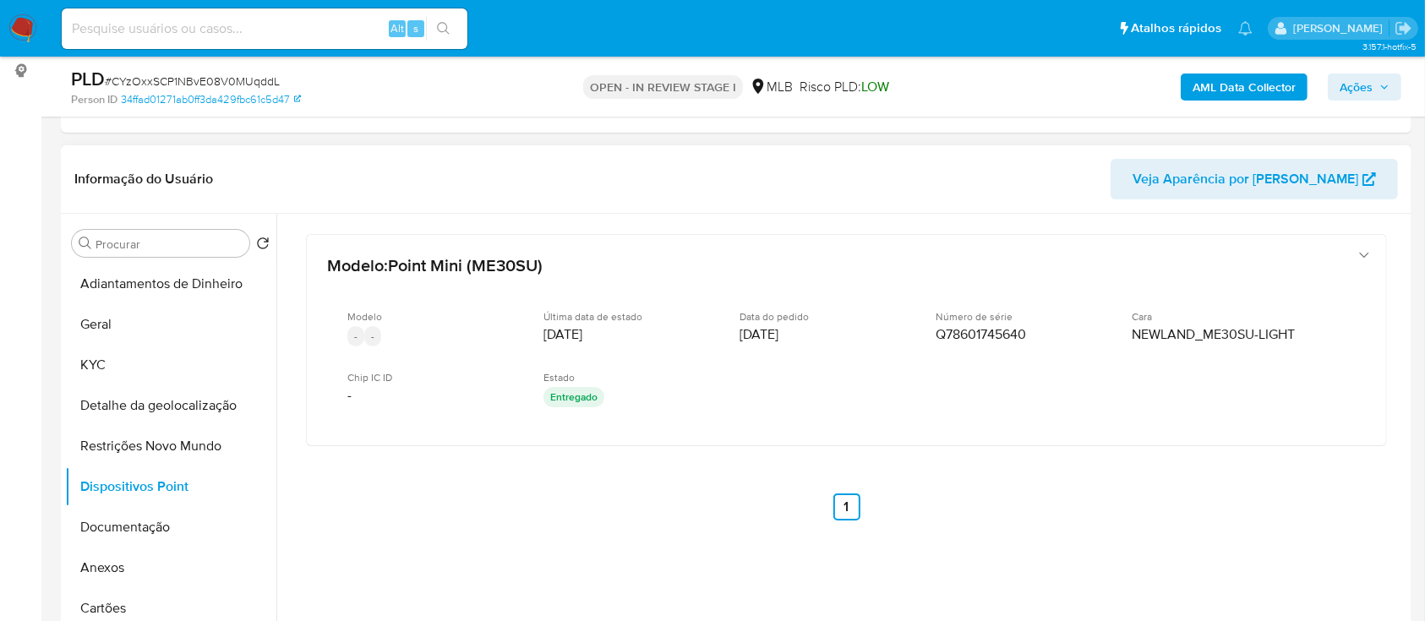
click at [948, 181] on header "Informação do Usuário Veja Aparência por [PERSON_NAME]" at bounding box center [736, 179] width 1324 height 41
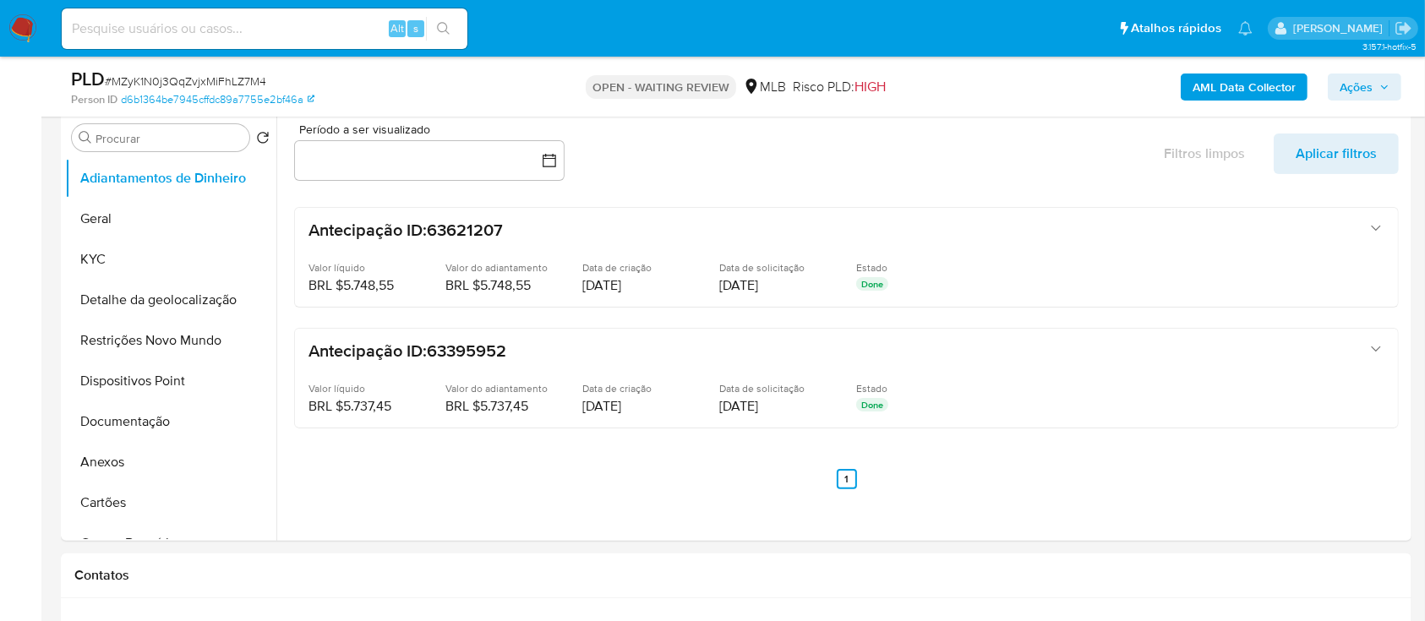
scroll to position [225, 0]
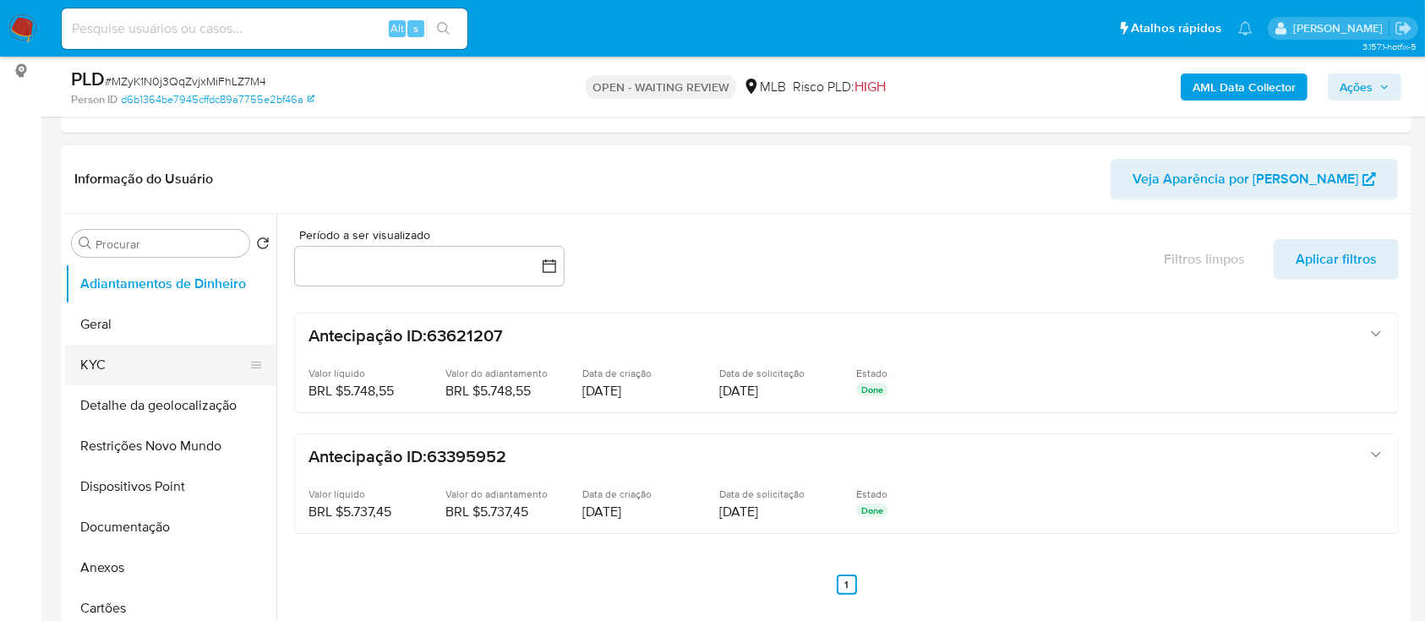
click at [101, 360] on button "KYC" at bounding box center [164, 365] width 198 height 41
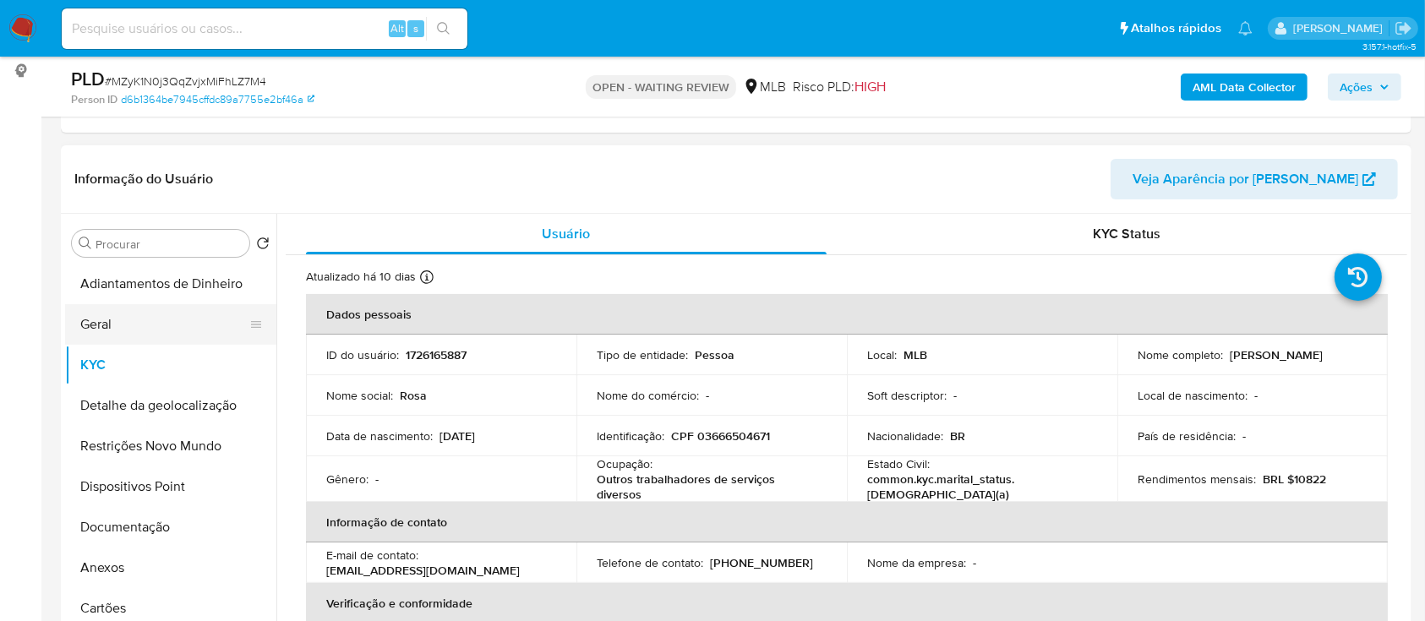
click at [121, 321] on button "Geral" at bounding box center [164, 324] width 198 height 41
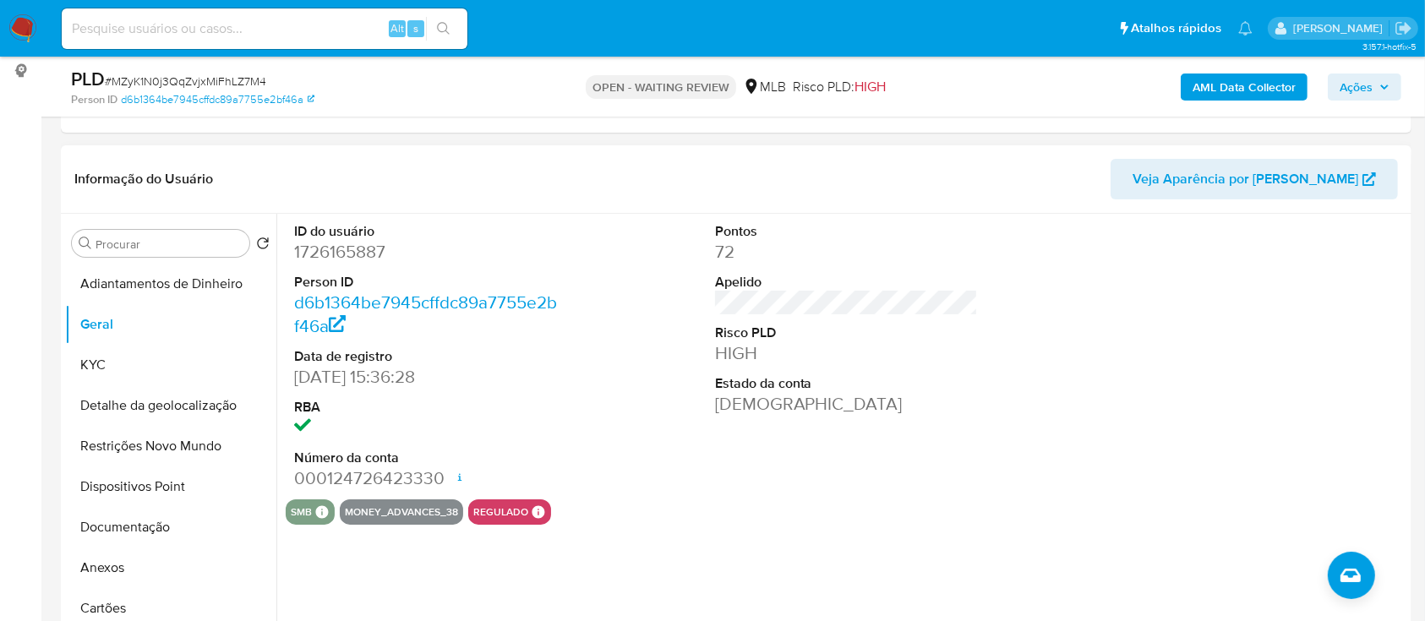
click at [1160, 350] on div at bounding box center [1267, 357] width 281 height 286
click at [120, 348] on button "KYC" at bounding box center [164, 365] width 198 height 41
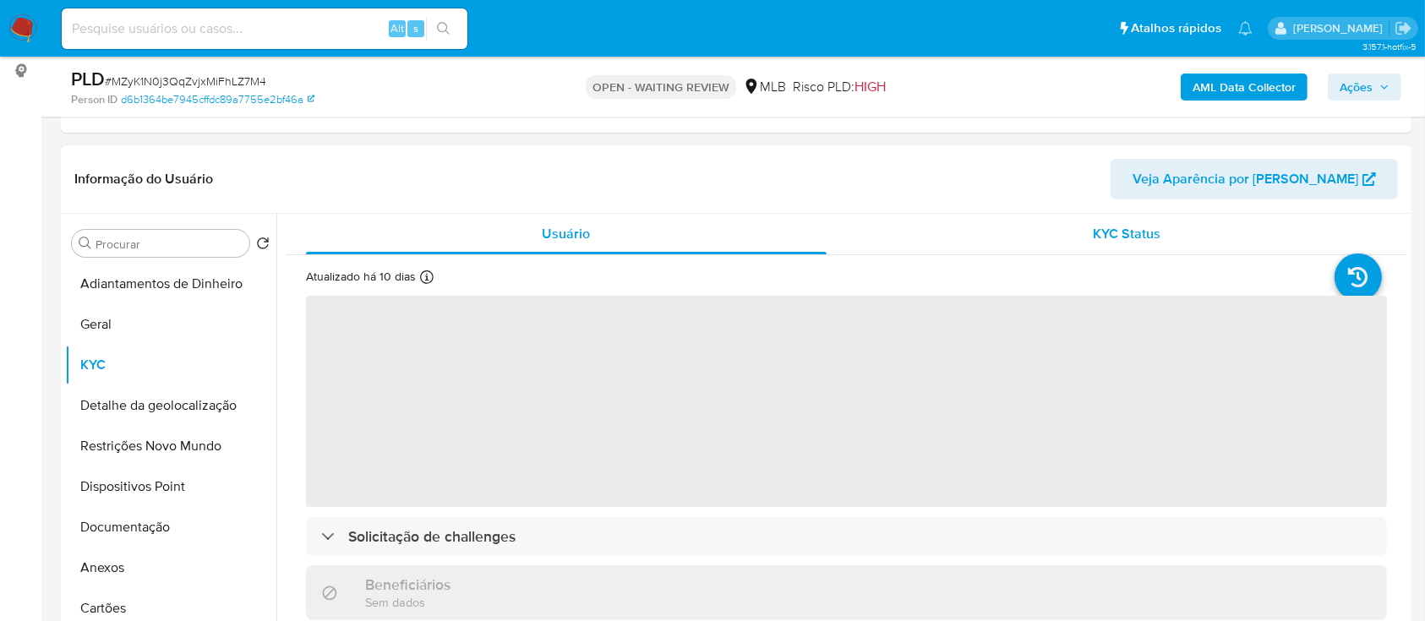
scroll to position [112, 0]
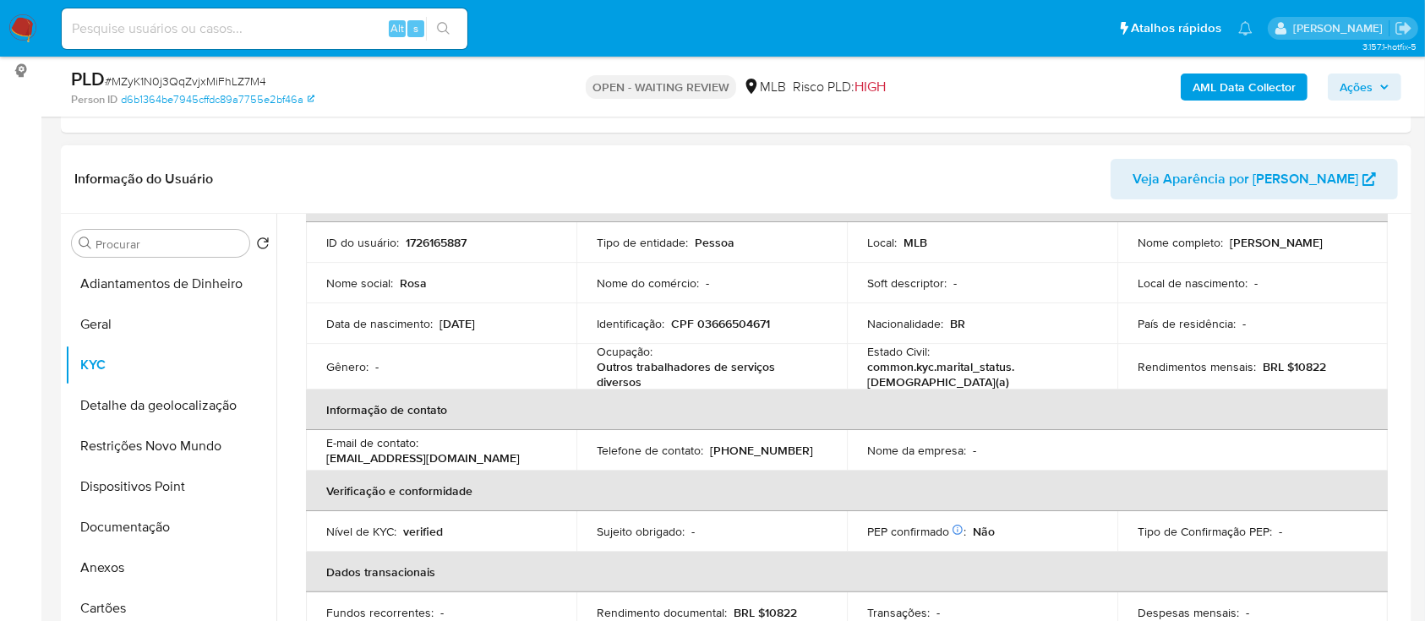
drag, startPoint x: 1035, startPoint y: 175, endPoint x: 1026, endPoint y: 171, distance: 9.5
click at [1031, 172] on header "Informação do Usuário Veja Aparência por [PERSON_NAME]" at bounding box center [736, 179] width 1324 height 41
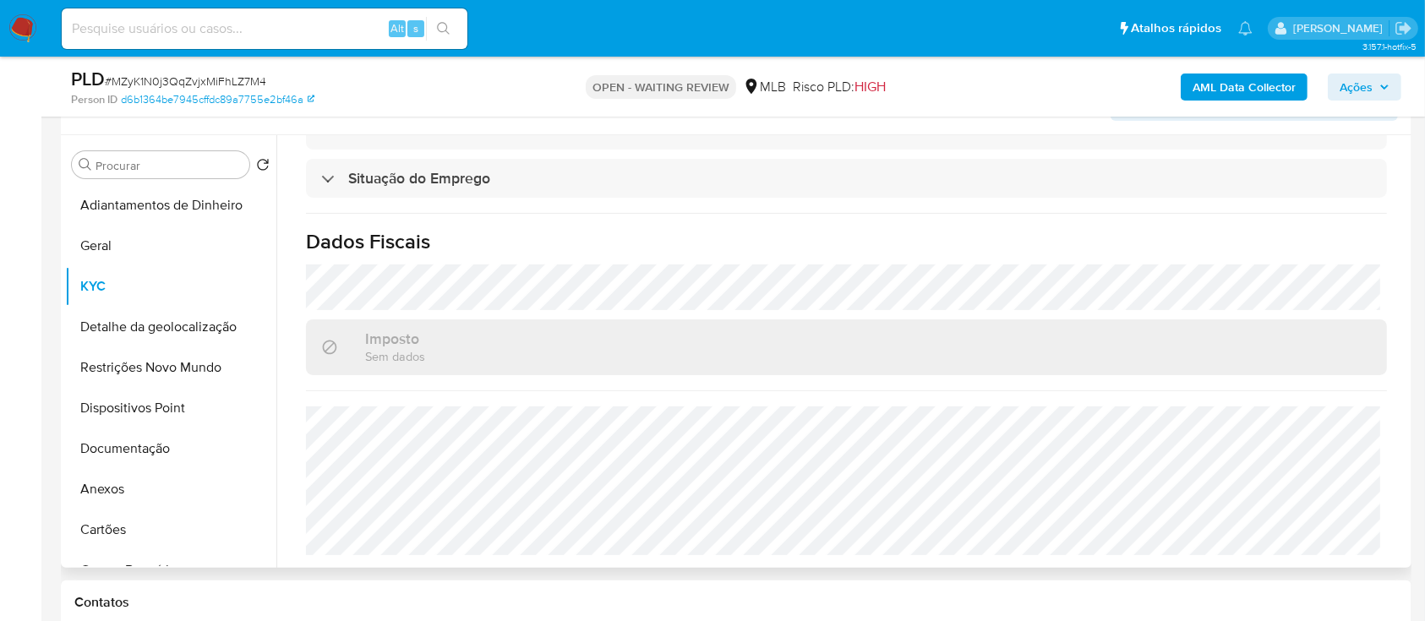
scroll to position [338, 0]
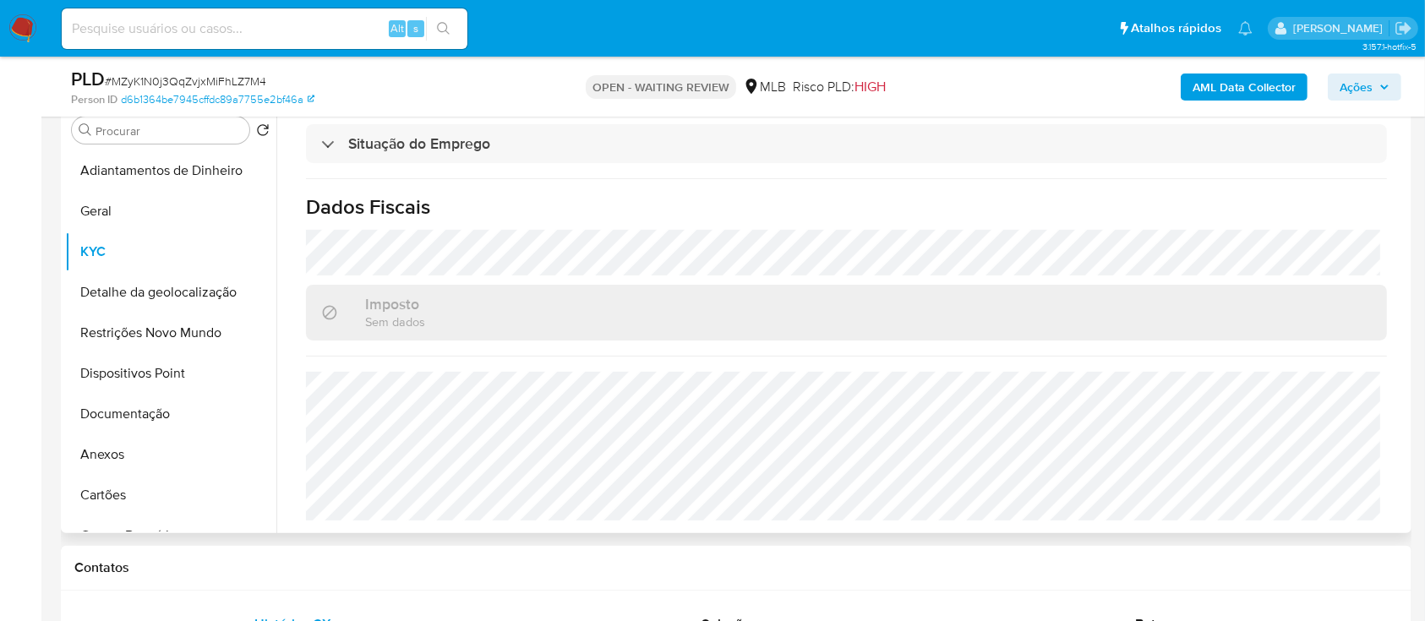
drag, startPoint x: 1102, startPoint y: 199, endPoint x: 1076, endPoint y: 190, distance: 27.5
click at [1102, 198] on h1 "Dados Fiscais" at bounding box center [846, 206] width 1081 height 25
click at [129, 295] on button "Detalhe da geolocalização" at bounding box center [164, 292] width 198 height 41
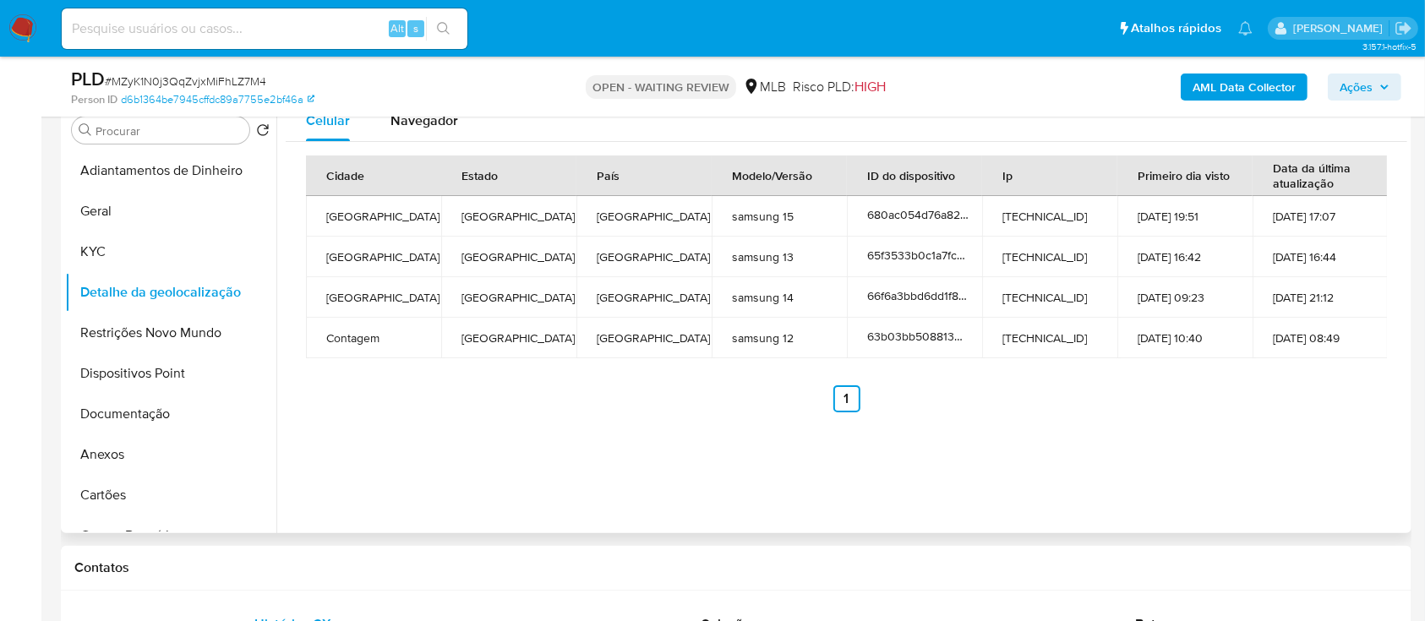
click at [1258, 408] on ul "Anterior 1 Siguiente" at bounding box center [846, 399] width 1081 height 27
click at [122, 342] on button "Restrições Novo Mundo" at bounding box center [164, 333] width 198 height 41
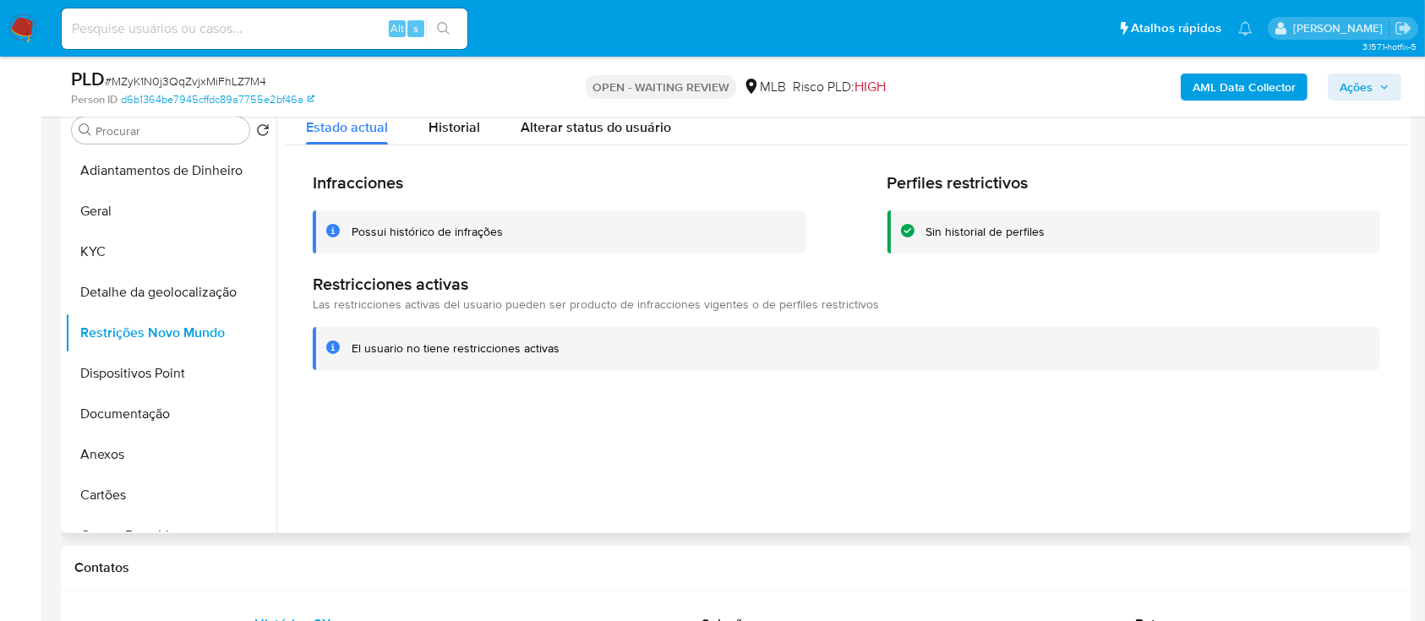
click at [1365, 299] on div "Restricciones activas Las restricciones activas del usuario pueden ser producto…" at bounding box center [847, 294] width 1068 height 40
click at [195, 362] on button "Dispositivos Point" at bounding box center [164, 373] width 198 height 41
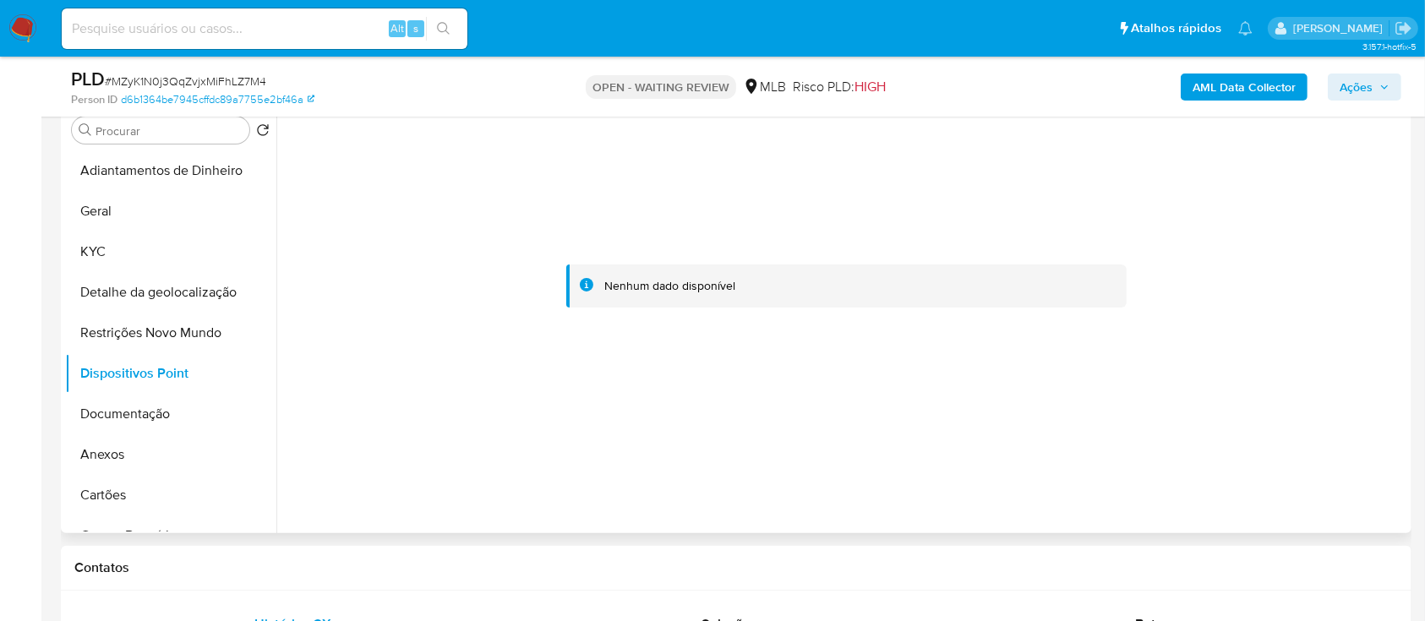
drag, startPoint x: 1269, startPoint y: 331, endPoint x: 1248, endPoint y: 323, distance: 22.8
click at [1264, 330] on div at bounding box center [847, 287] width 1122 height 372
